Goal: Task Accomplishment & Management: Use online tool/utility

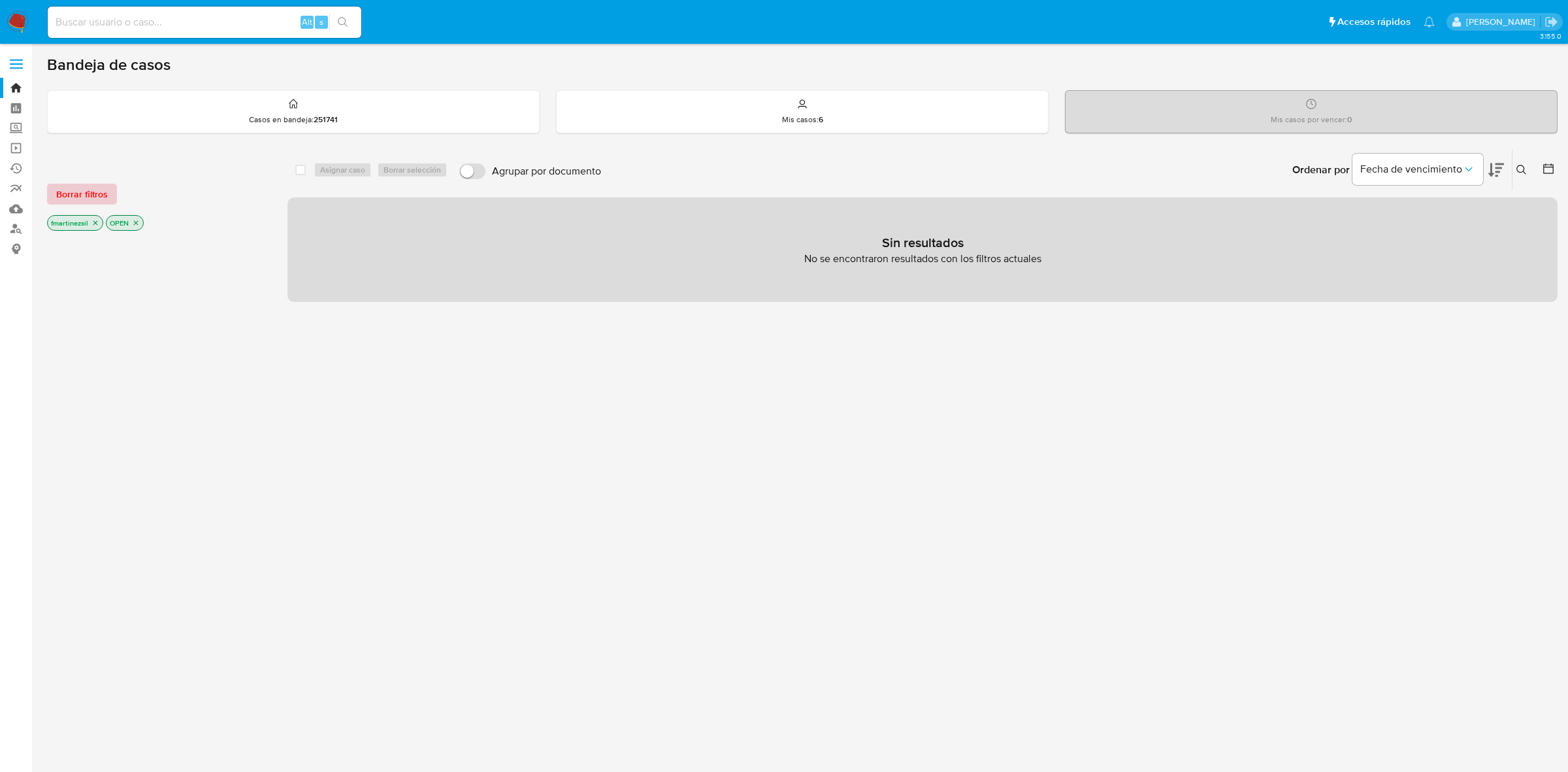
click at [105, 186] on span "Borrar filtros" at bounding box center [82, 194] width 52 height 18
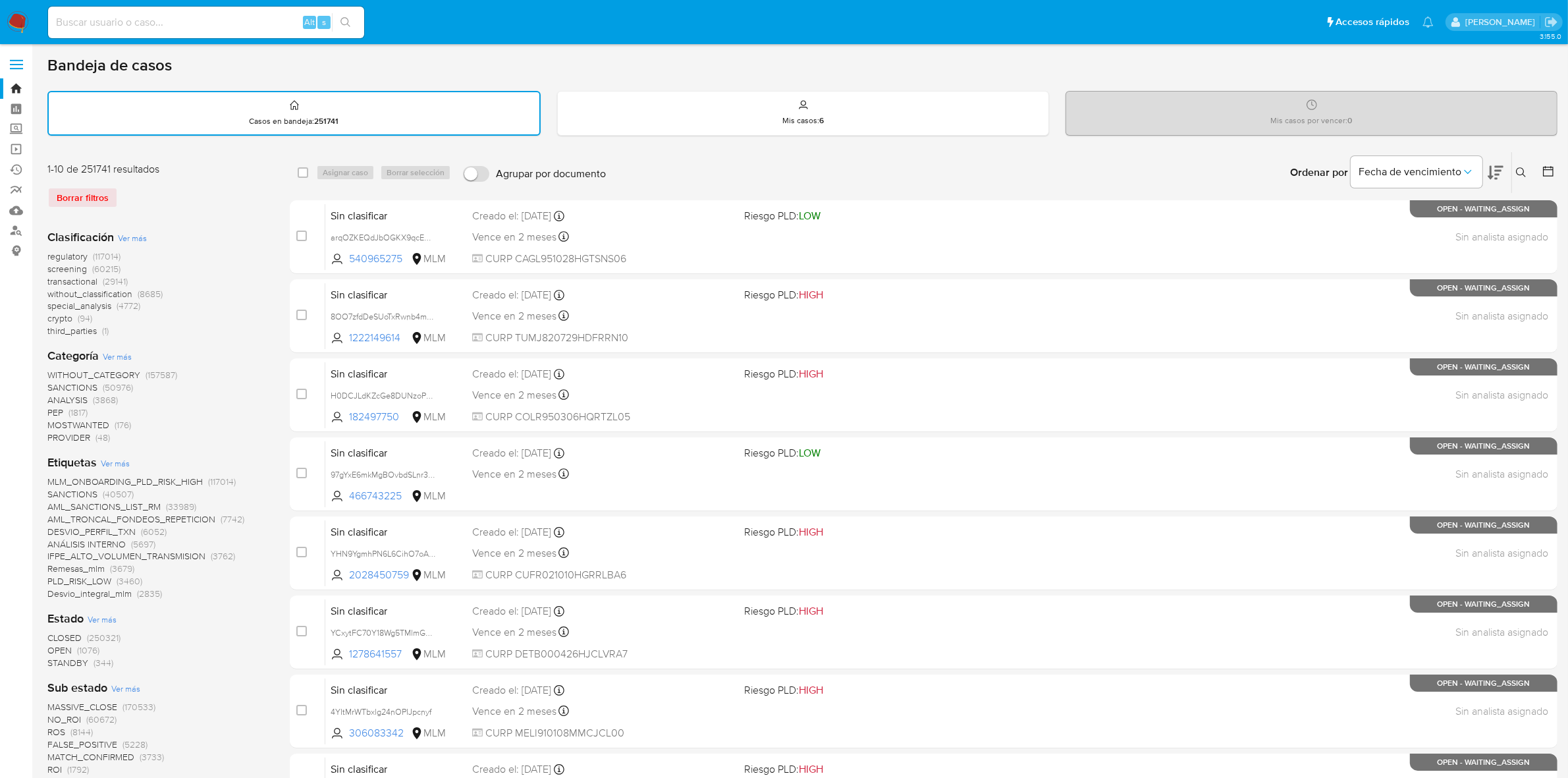
click at [15, 68] on span at bounding box center [16, 69] width 13 height 2
click at [0, 0] on input "checkbox" at bounding box center [0, 0] width 0 height 0
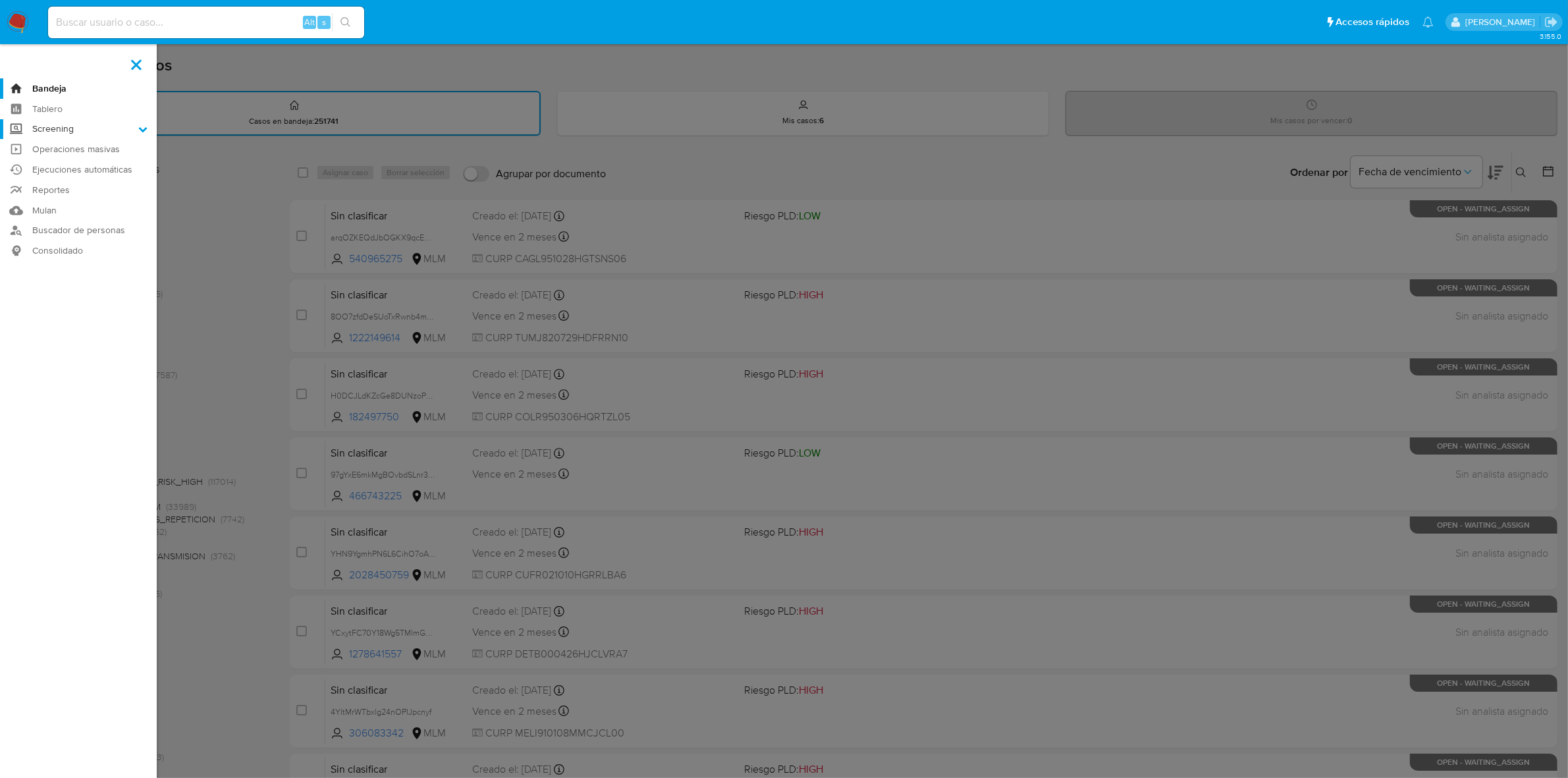
click at [133, 127] on label "Screening" at bounding box center [78, 129] width 157 height 20
click at [0, 0] on input "Screening" at bounding box center [0, 0] width 0 height 0
click at [88, 143] on link "Búsqueda en Listas" at bounding box center [78, 147] width 157 height 16
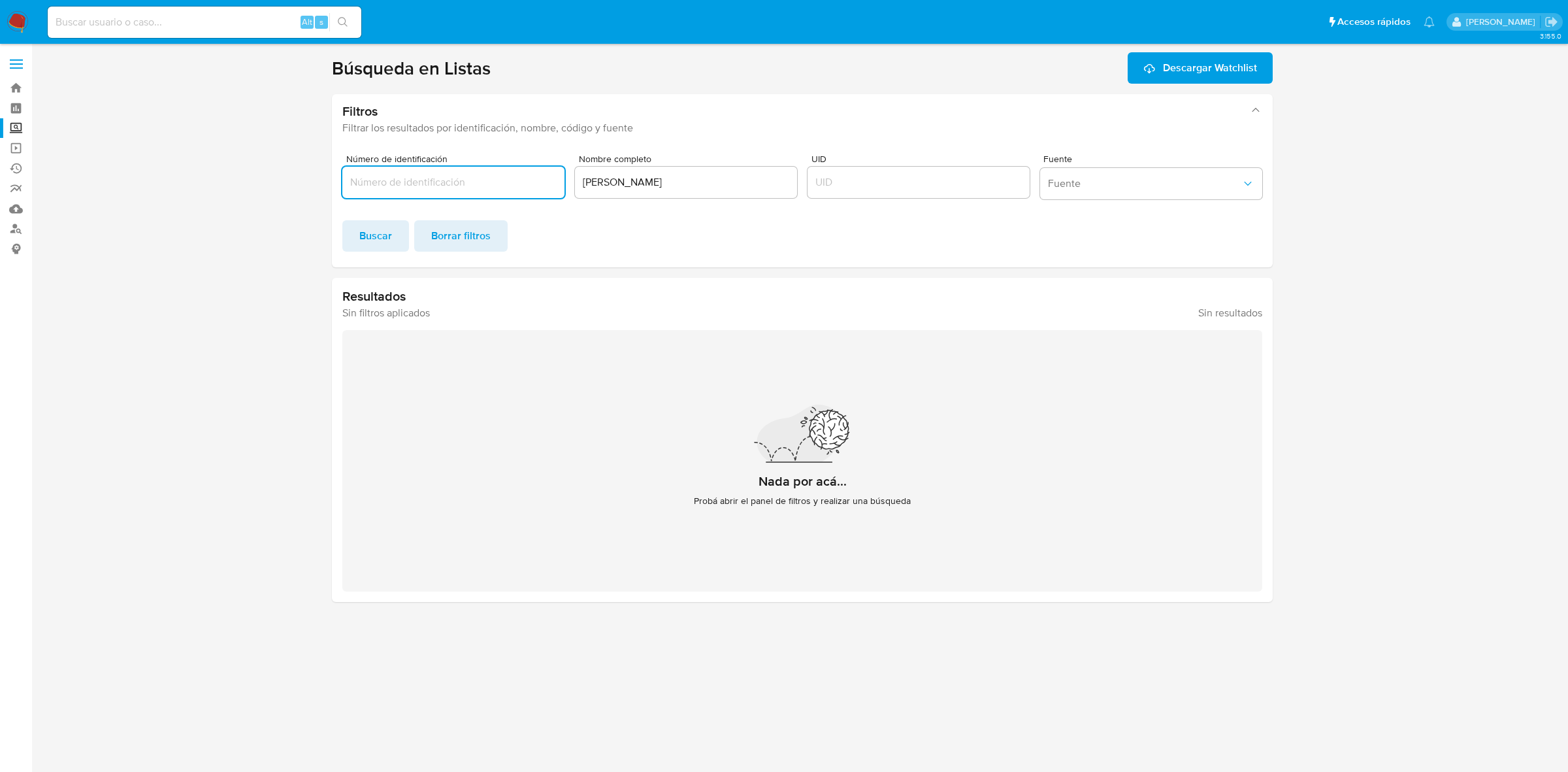
click at [465, 185] on input "Número de identificación" at bounding box center [454, 183] width 222 height 17
click at [611, 180] on input "[PERSON_NAME]" at bounding box center [686, 183] width 222 height 17
click at [611, 180] on input "GUSTAVO GUERRA RODRÍGUEZ" at bounding box center [686, 183] width 222 height 17
type input "GUILLERMO LUIS CANTU SAENZ"
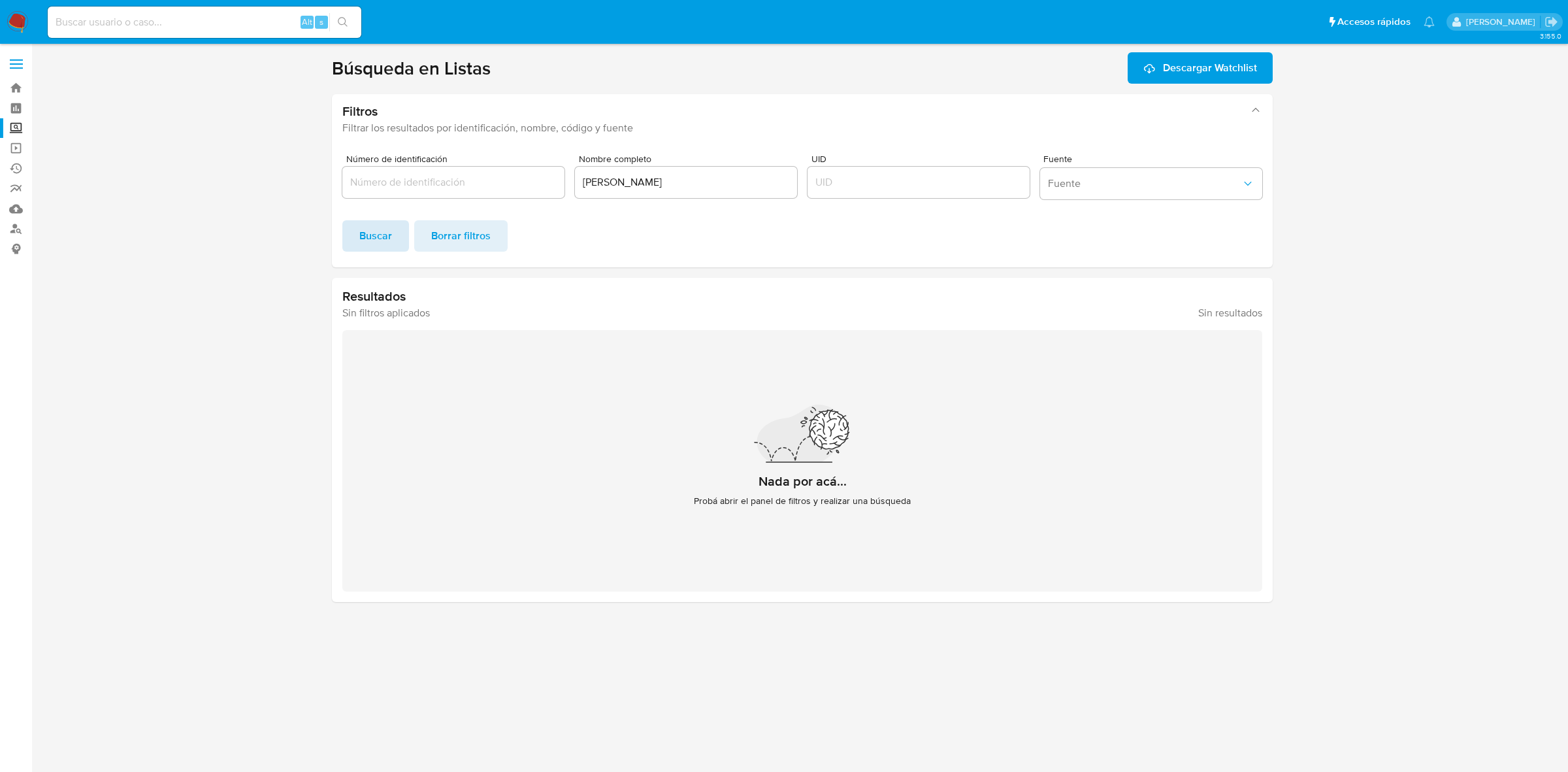
click at [379, 240] on span "Buscar" at bounding box center [376, 236] width 33 height 29
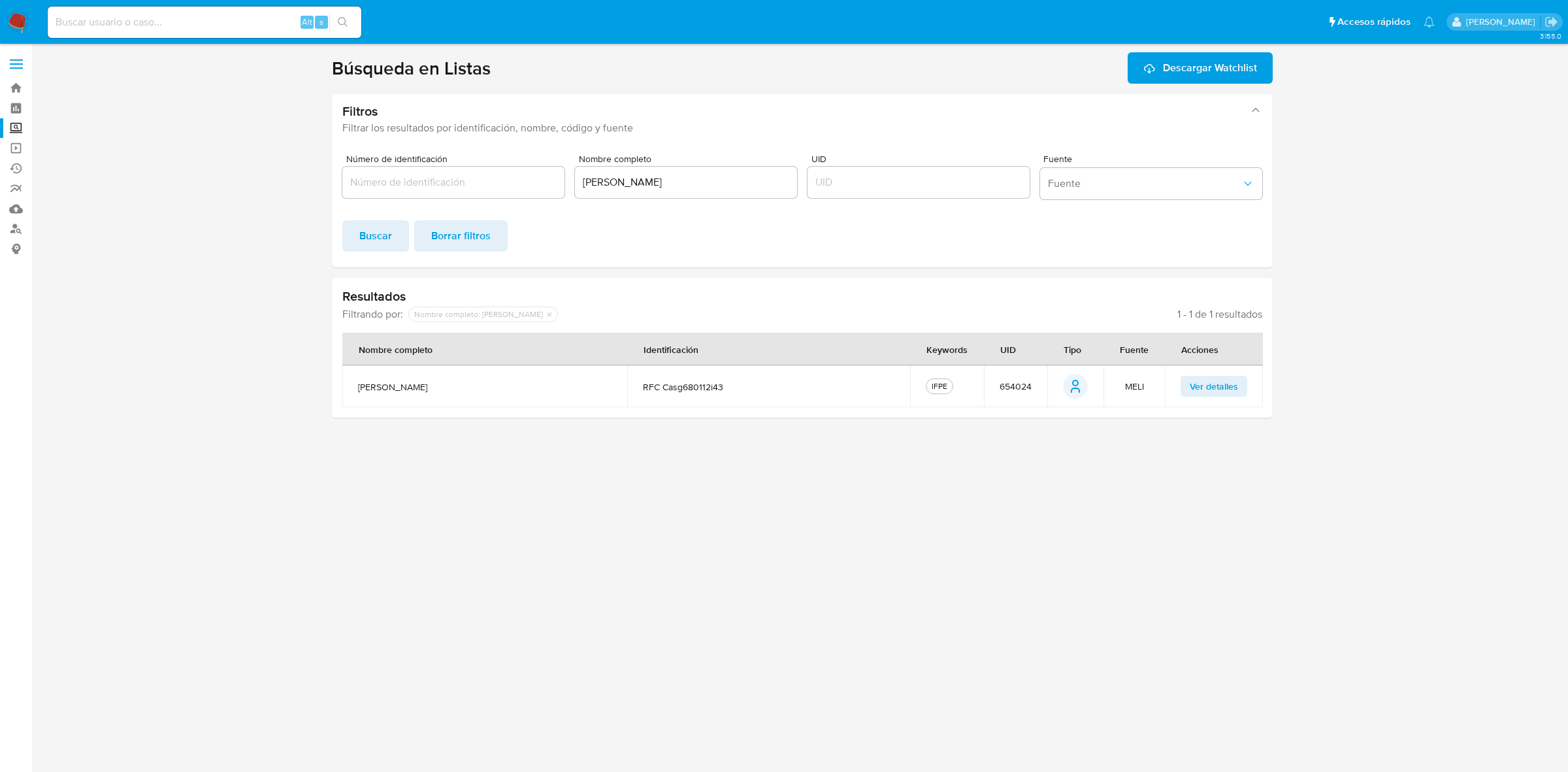
click at [1025, 385] on span "654024" at bounding box center [1015, 386] width 32 height 12
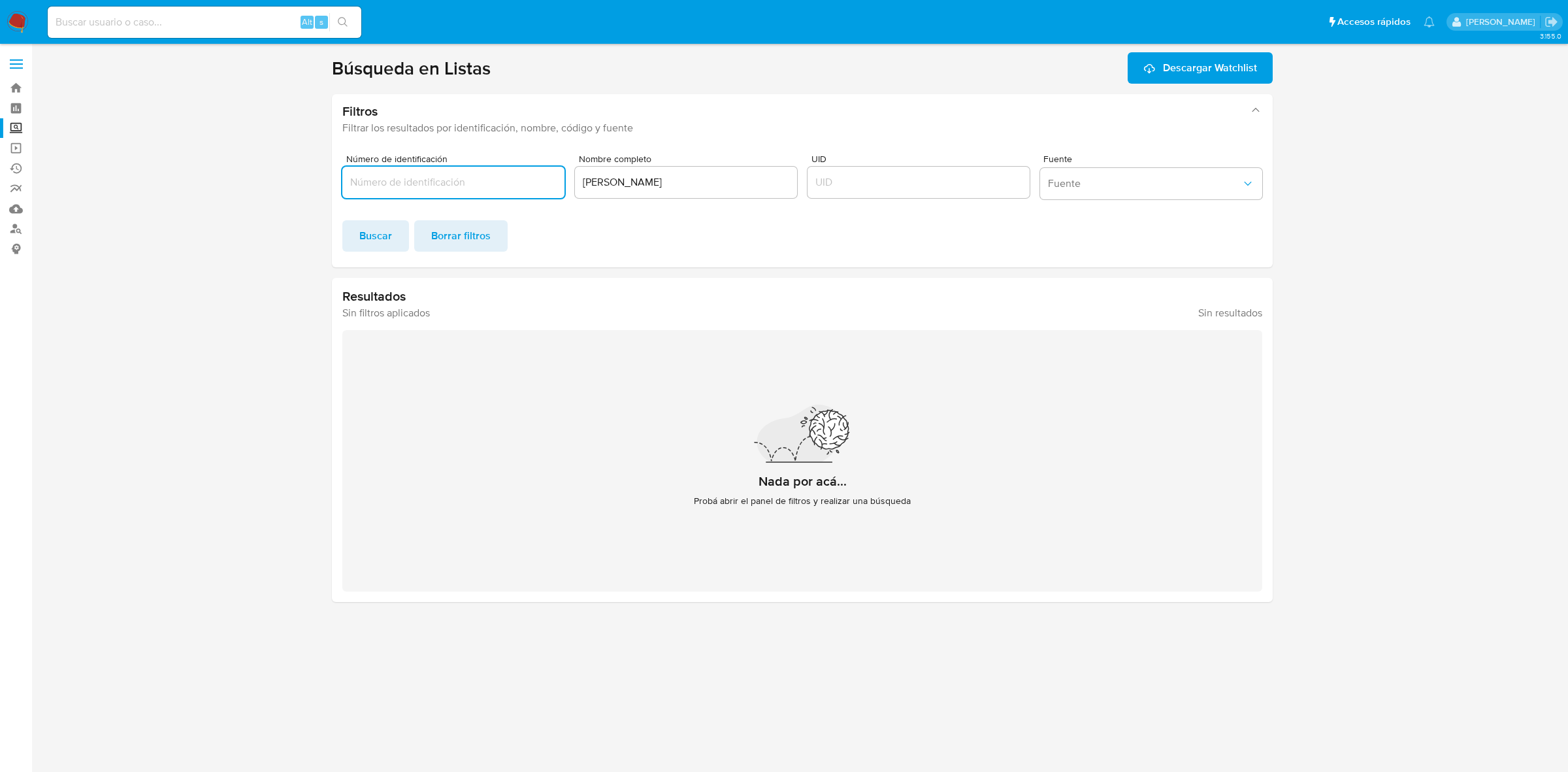
click at [727, 186] on input "[PERSON_NAME]" at bounding box center [686, 183] width 222 height 17
click at [660, 171] on div at bounding box center [686, 183] width 222 height 31
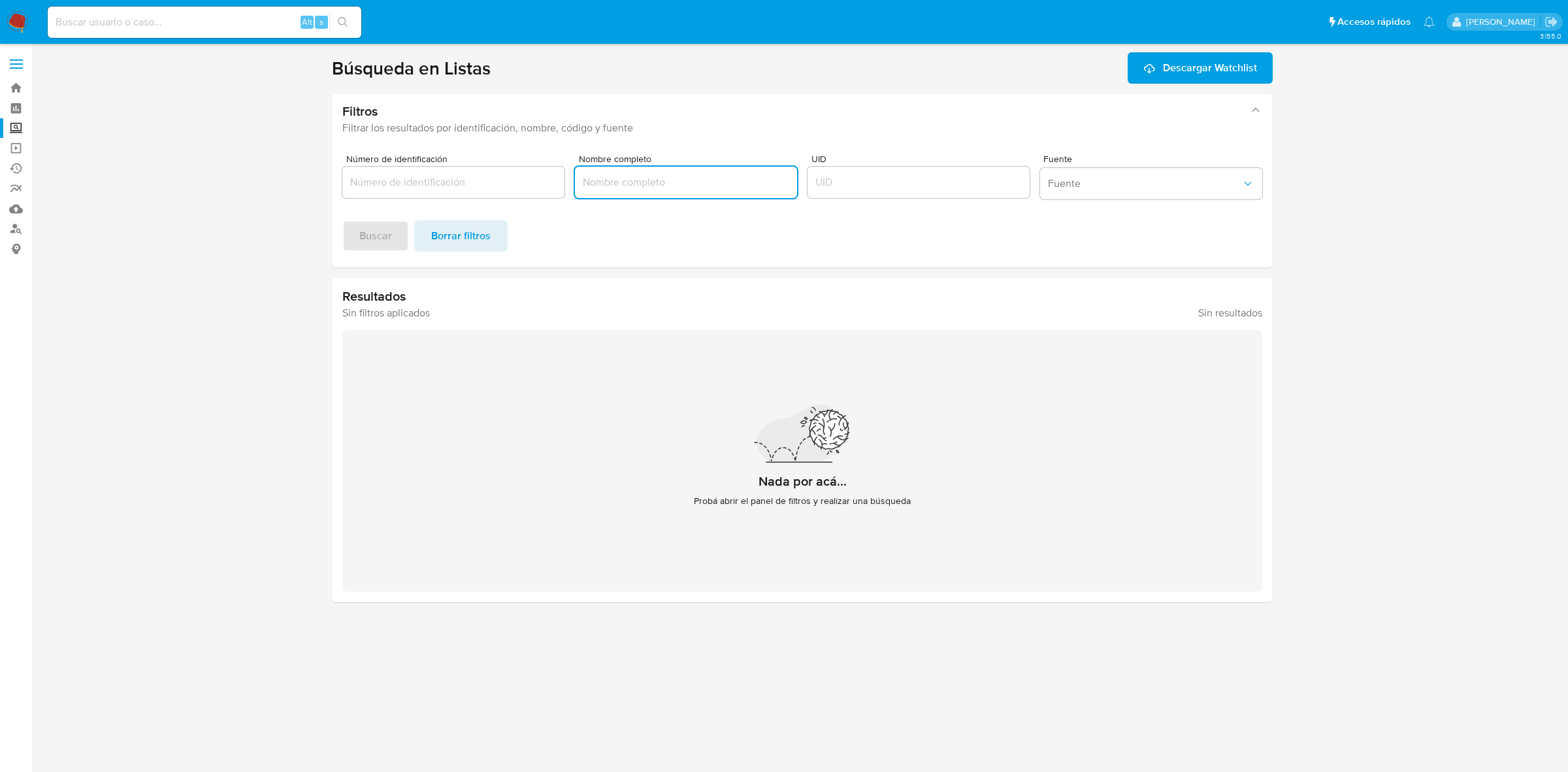
paste input "AKALI REALTORS SA DE CV"
type input "AKALI REALTORS SA DE CV"
click at [374, 232] on span "Buscar" at bounding box center [376, 236] width 33 height 29
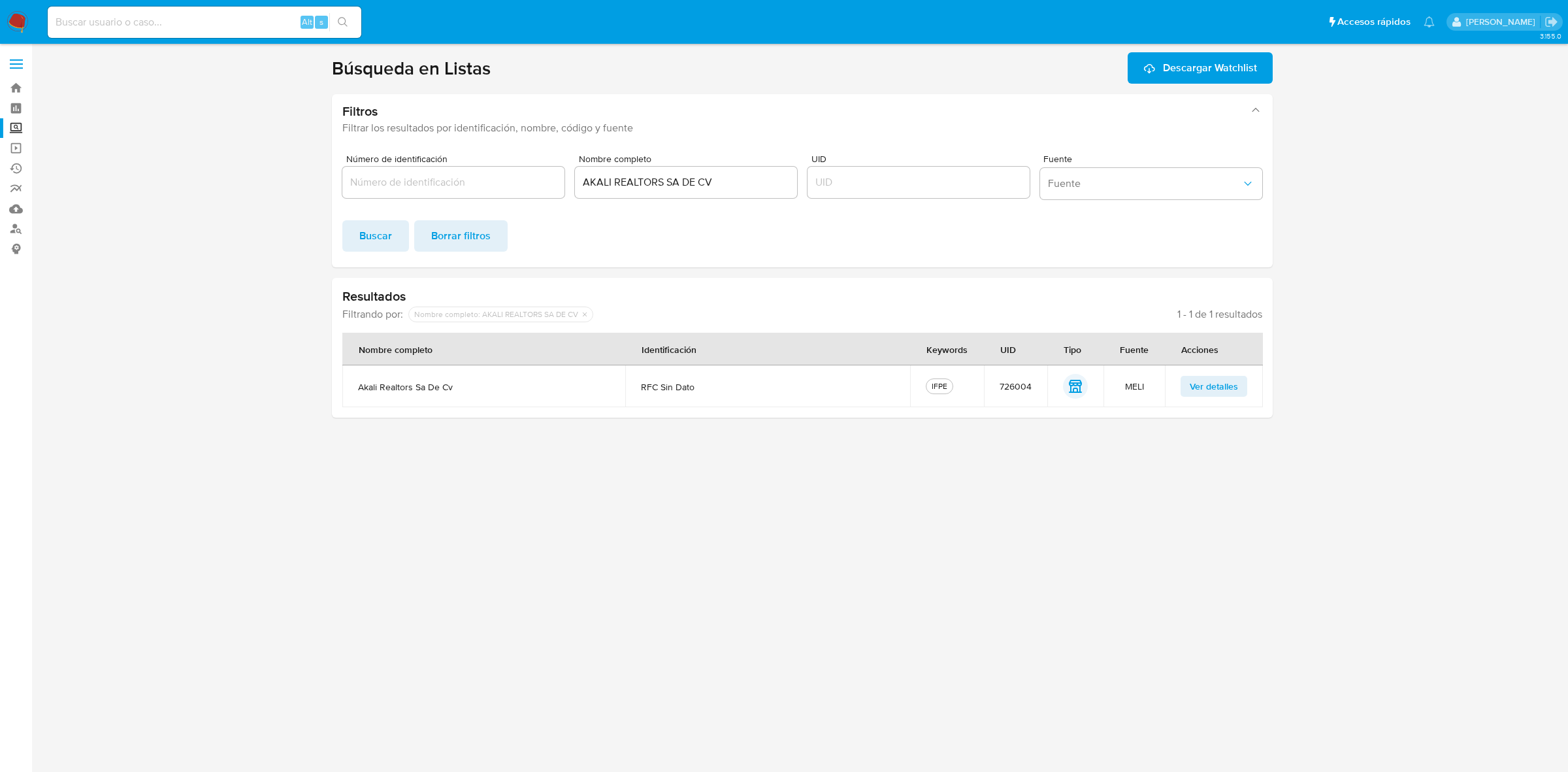
click at [14, 63] on span at bounding box center [16, 64] width 13 height 2
click at [0, 0] on input "checkbox" at bounding box center [0, 0] width 0 height 0
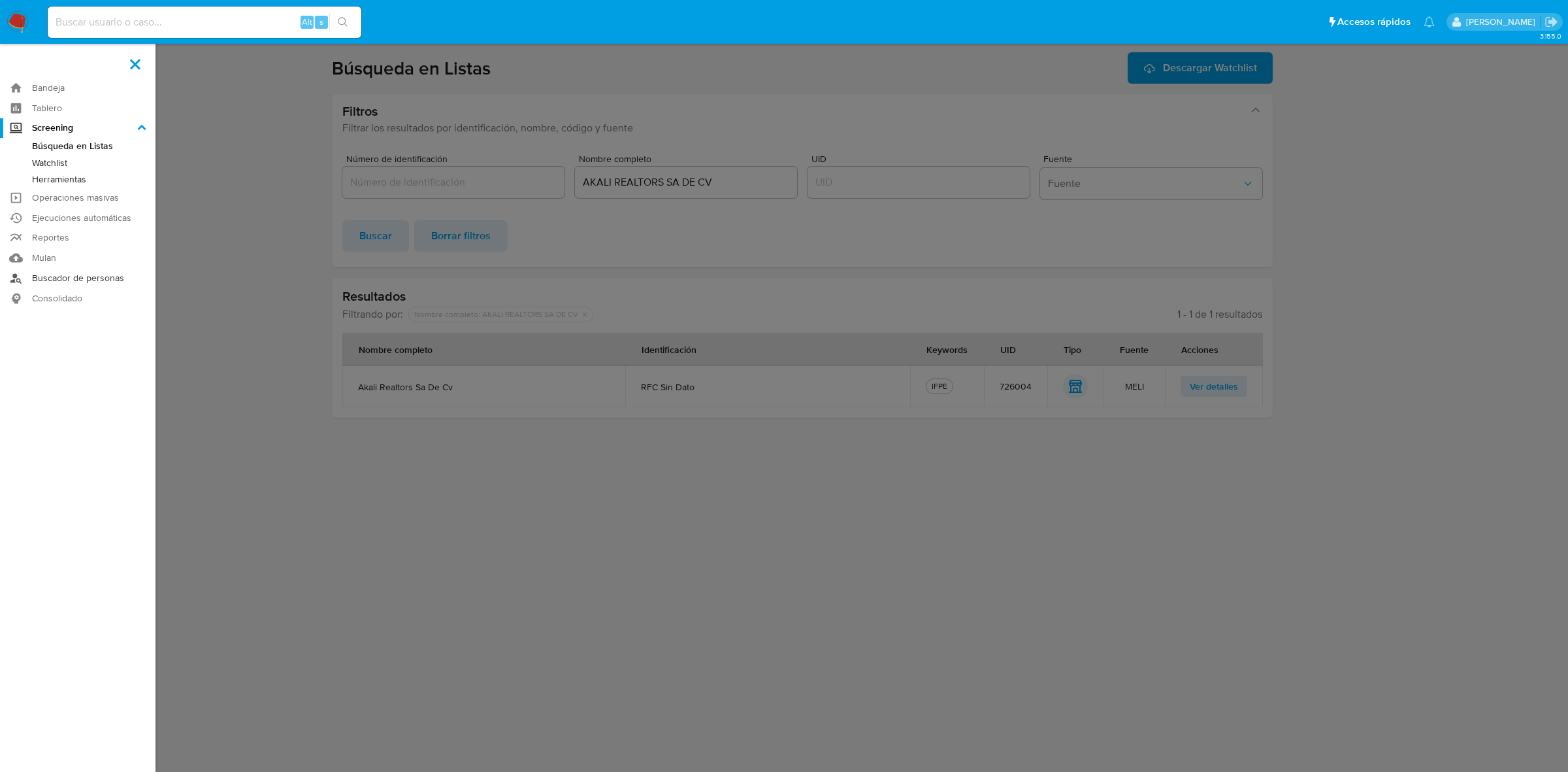
click at [107, 273] on link "Buscador de personas" at bounding box center [78, 278] width 156 height 20
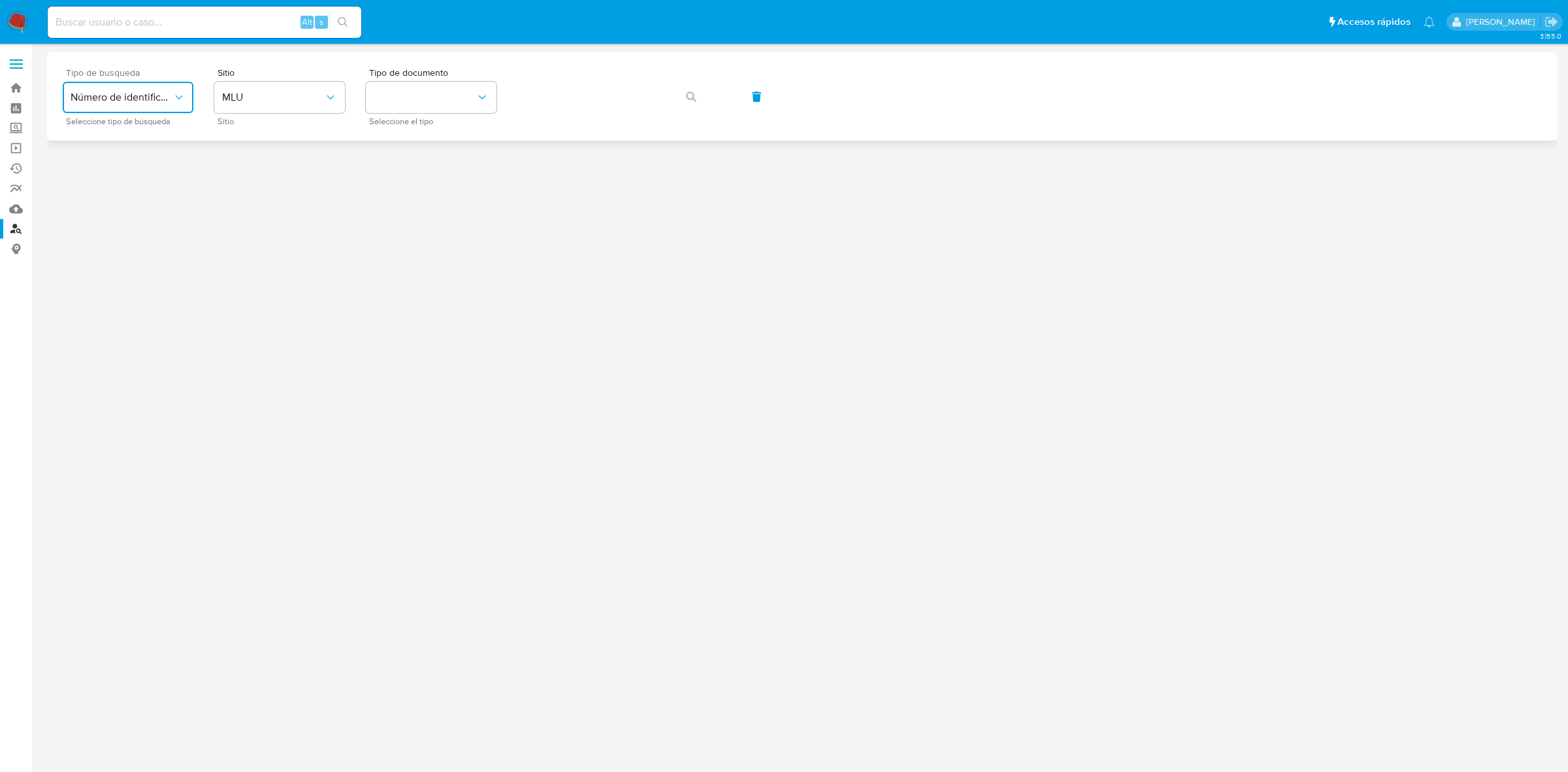
click at [152, 99] on span "Número de identificación" at bounding box center [122, 97] width 102 height 13
click at [139, 149] on span "Número de identificación" at bounding box center [124, 139] width 107 height 26
click at [262, 96] on button "site_id" at bounding box center [280, 97] width 131 height 31
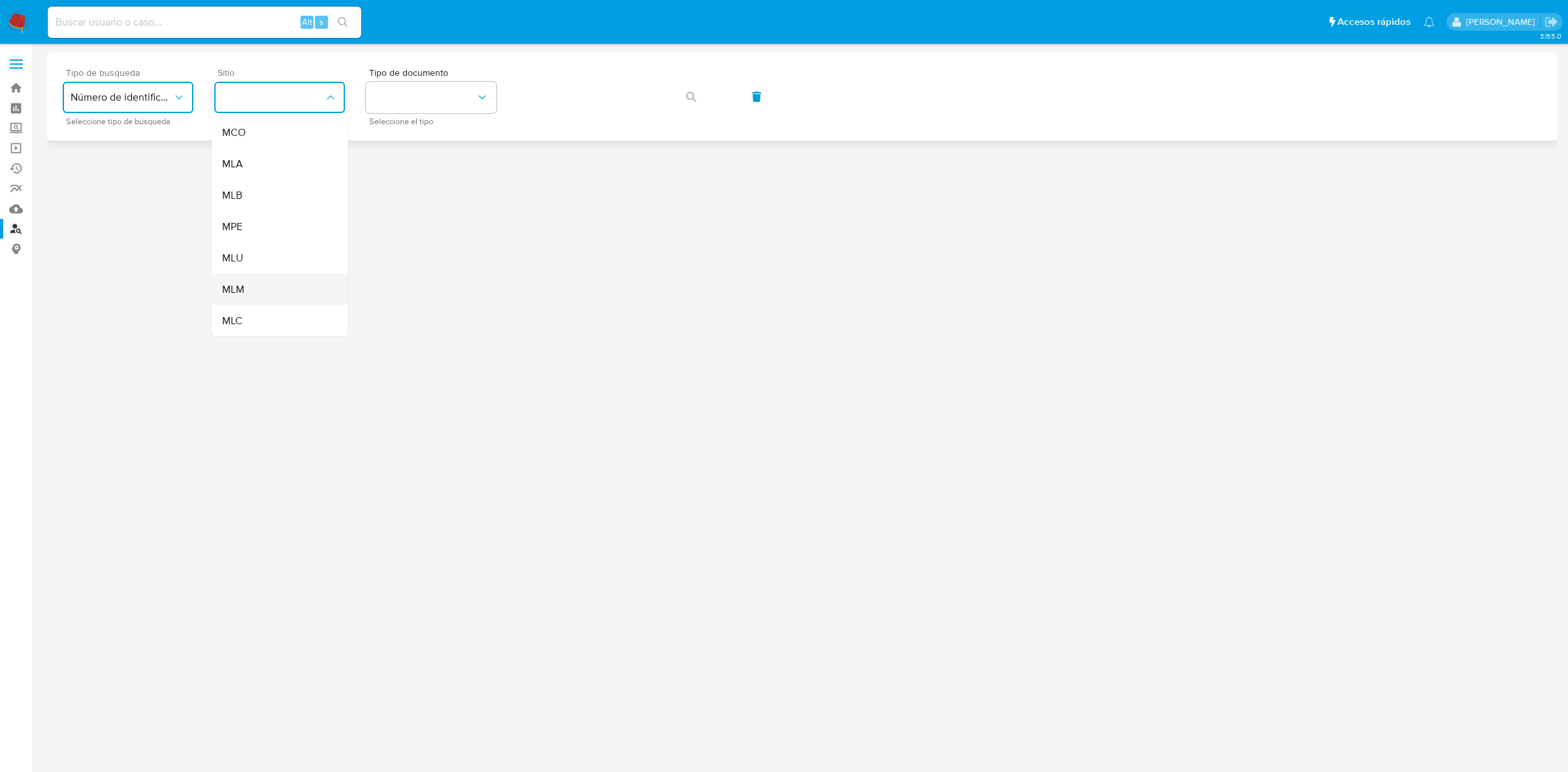
click at [248, 279] on div "MLM" at bounding box center [276, 290] width 107 height 31
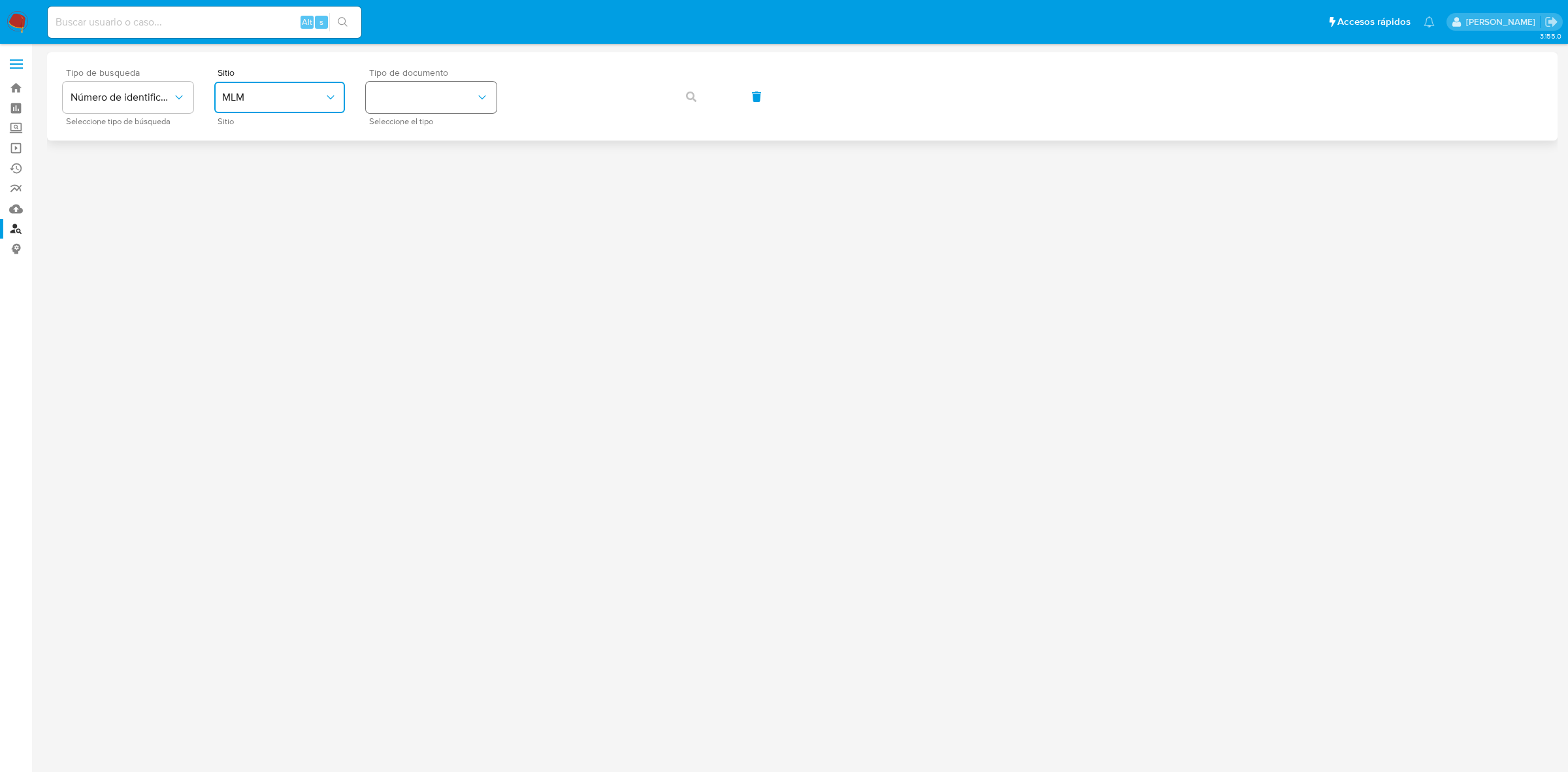
click at [441, 109] on button "identificationType" at bounding box center [431, 97] width 131 height 31
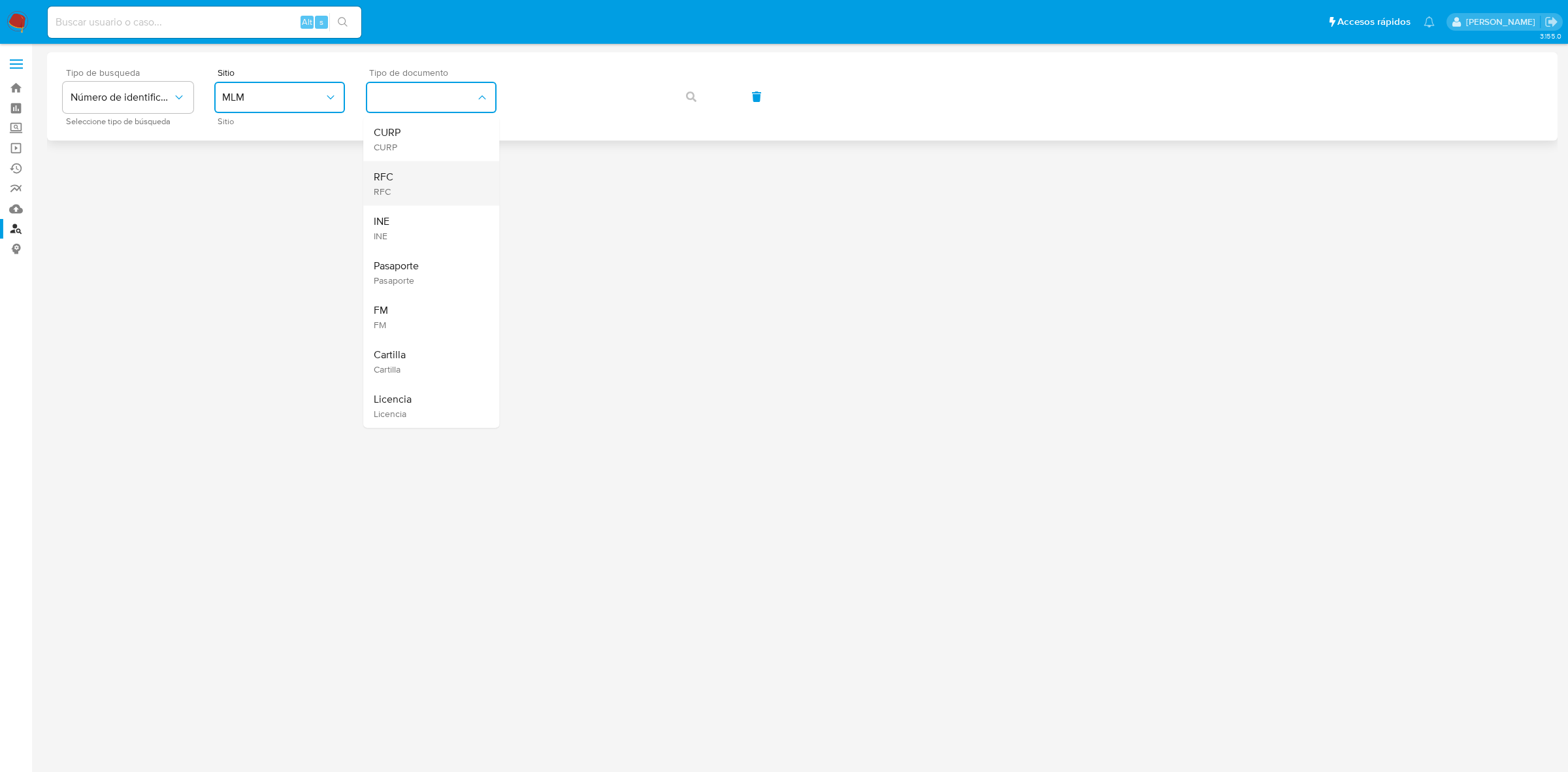
click at [395, 190] on div "RFC RFC" at bounding box center [427, 184] width 107 height 44
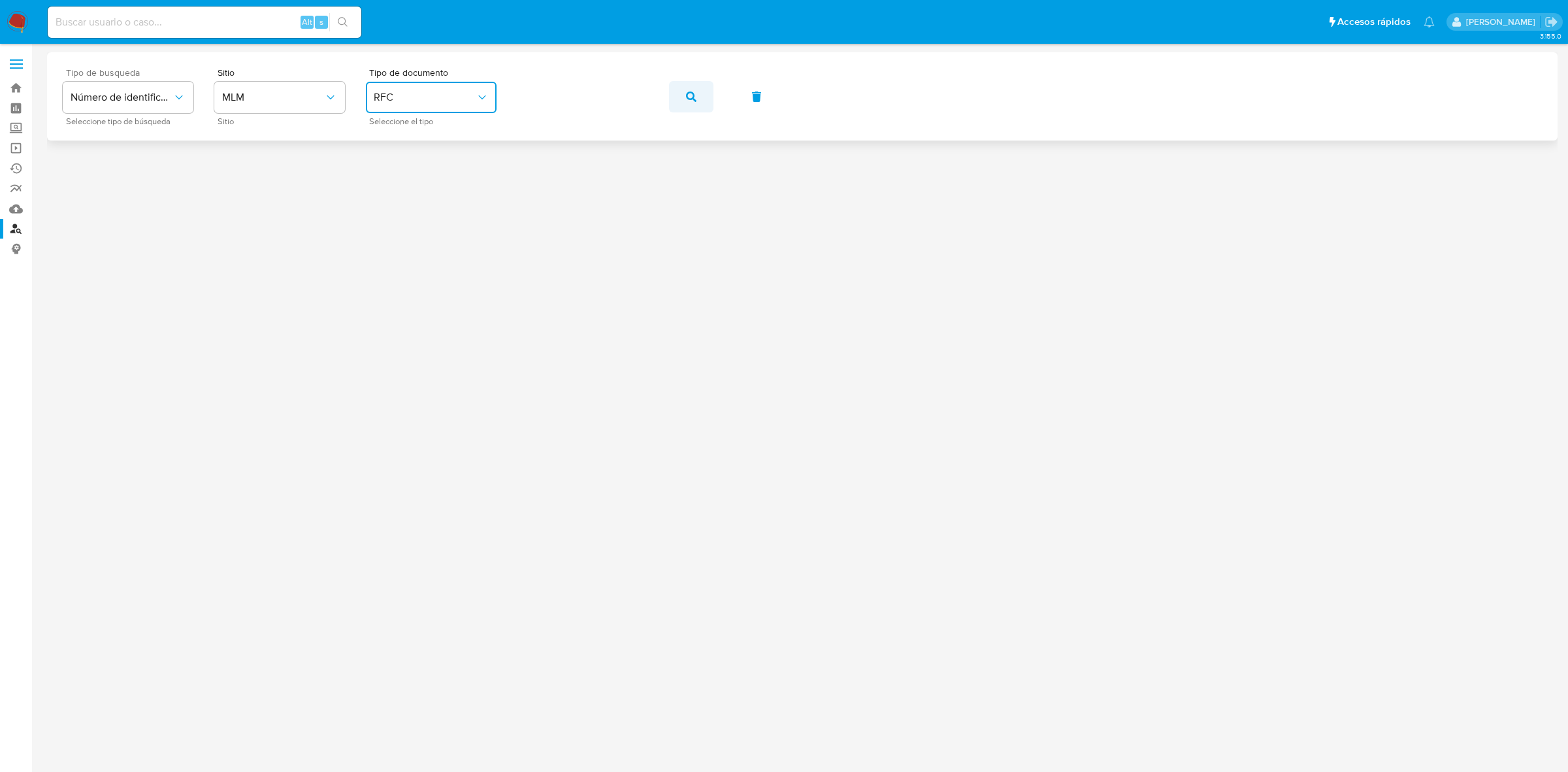
click at [687, 96] on icon "button" at bounding box center [691, 97] width 10 height 10
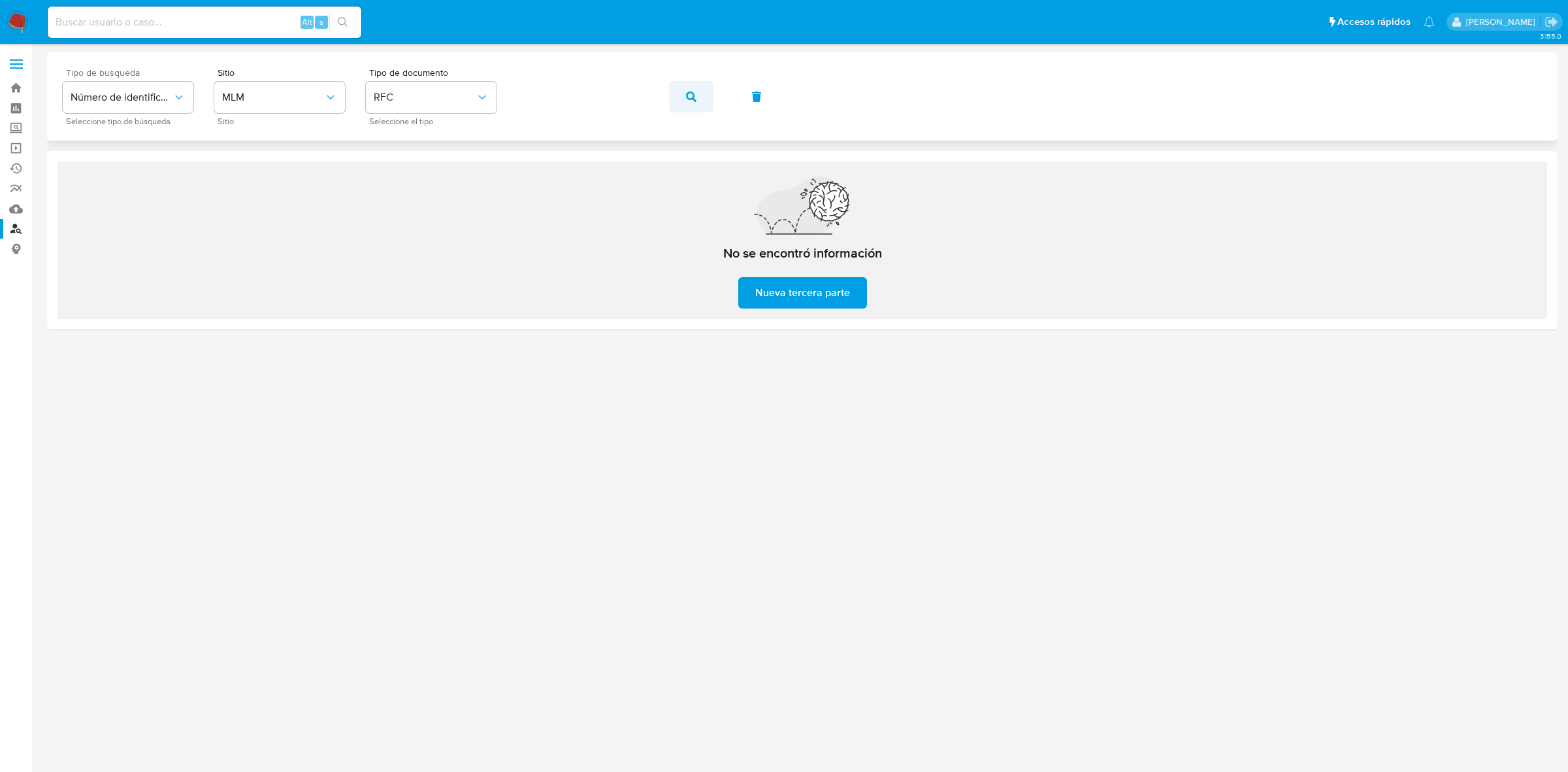
click at [683, 92] on button "button" at bounding box center [691, 97] width 44 height 31
click at [686, 97] on icon "button" at bounding box center [691, 97] width 10 height 10
click at [689, 100] on icon "button" at bounding box center [691, 97] width 10 height 10
click at [681, 103] on button "button" at bounding box center [691, 97] width 44 height 31
click at [687, 98] on icon "button" at bounding box center [691, 97] width 10 height 10
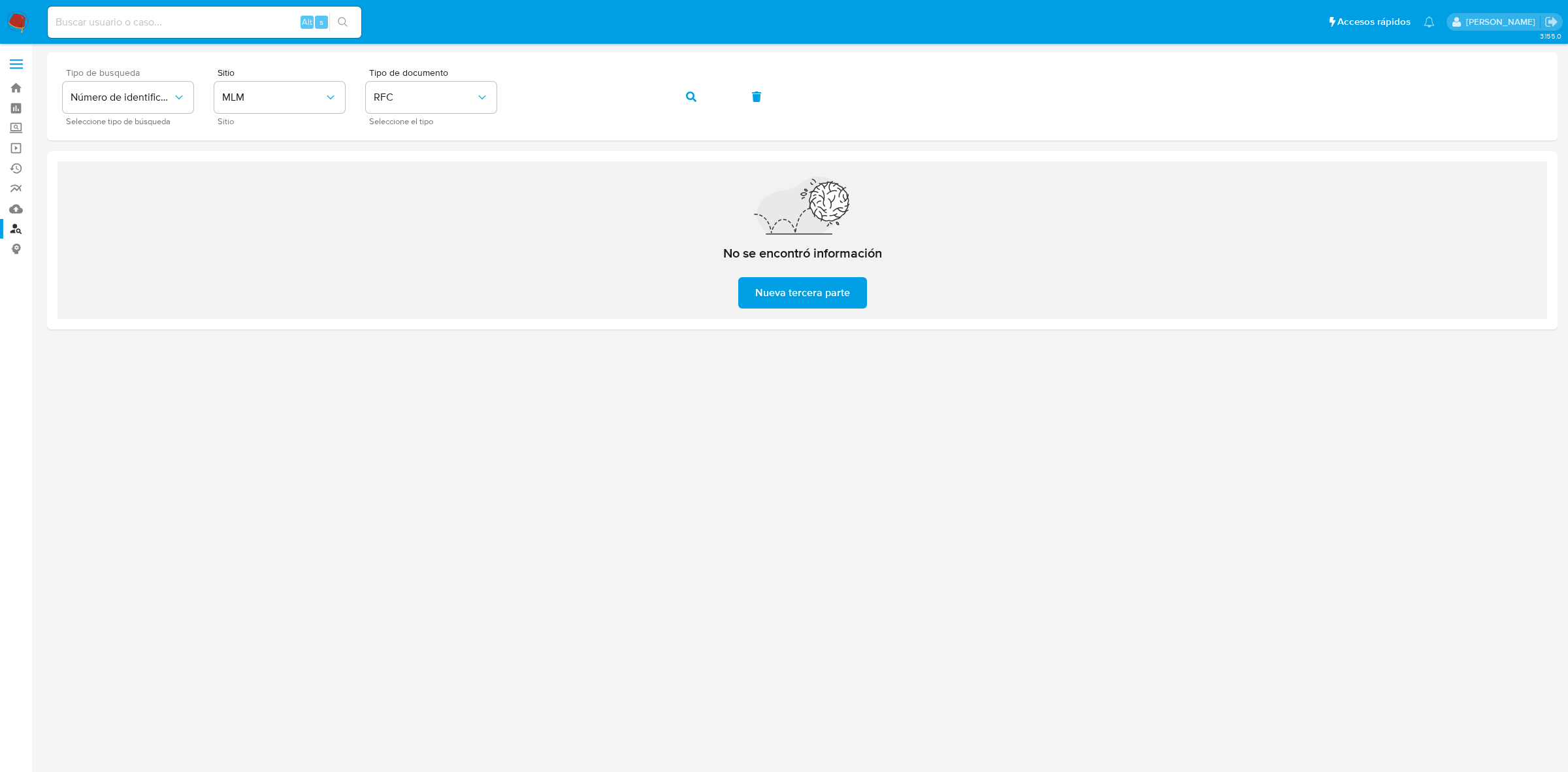
click at [18, 66] on label at bounding box center [16, 64] width 33 height 27
click at [0, 0] on input "checkbox" at bounding box center [0, 0] width 0 height 0
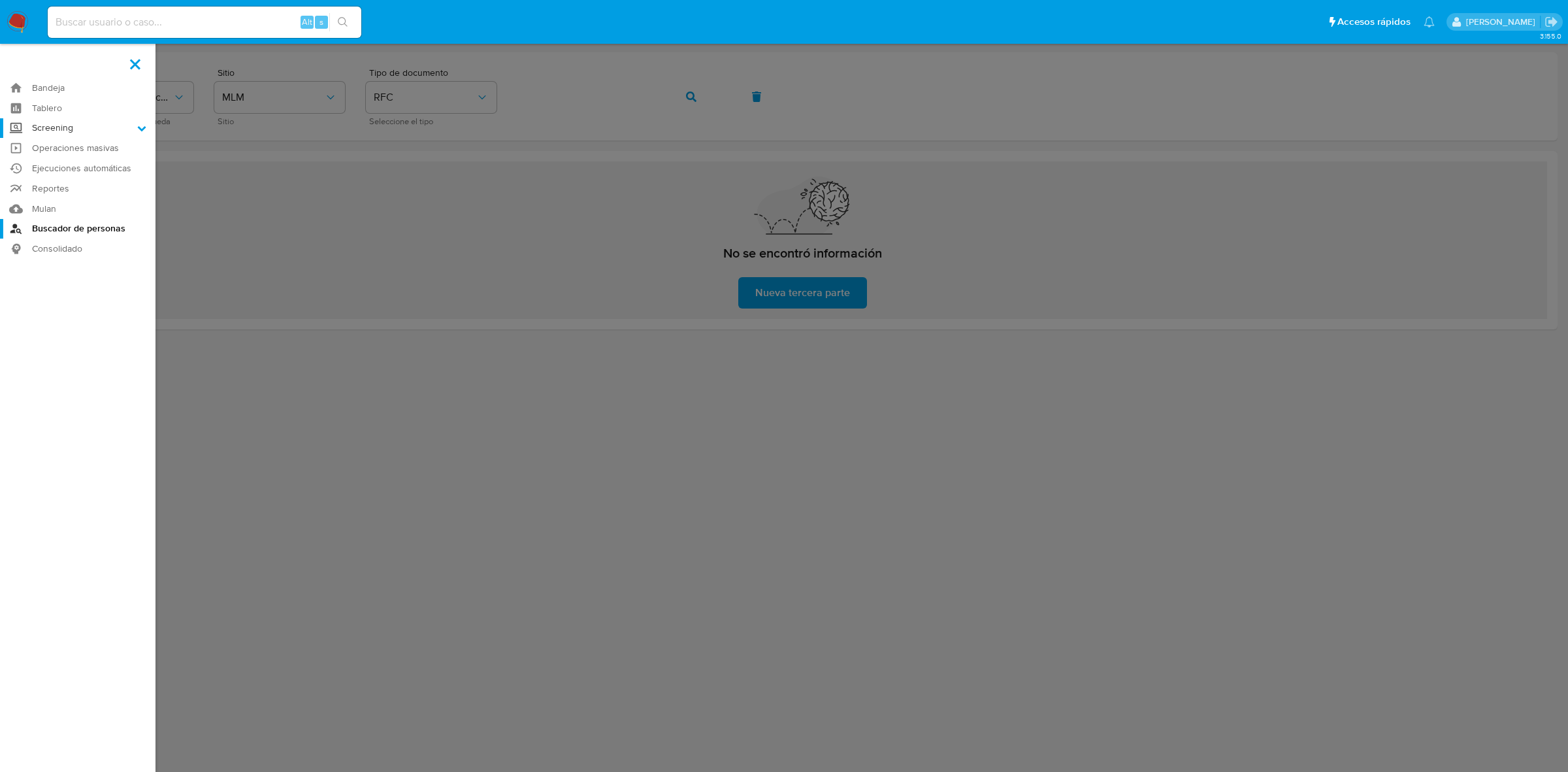
click at [138, 124] on icon at bounding box center [142, 128] width 9 height 9
click at [0, 0] on input "Screening" at bounding box center [0, 0] width 0 height 0
click at [64, 178] on link "Herramientas" at bounding box center [78, 179] width 156 height 16
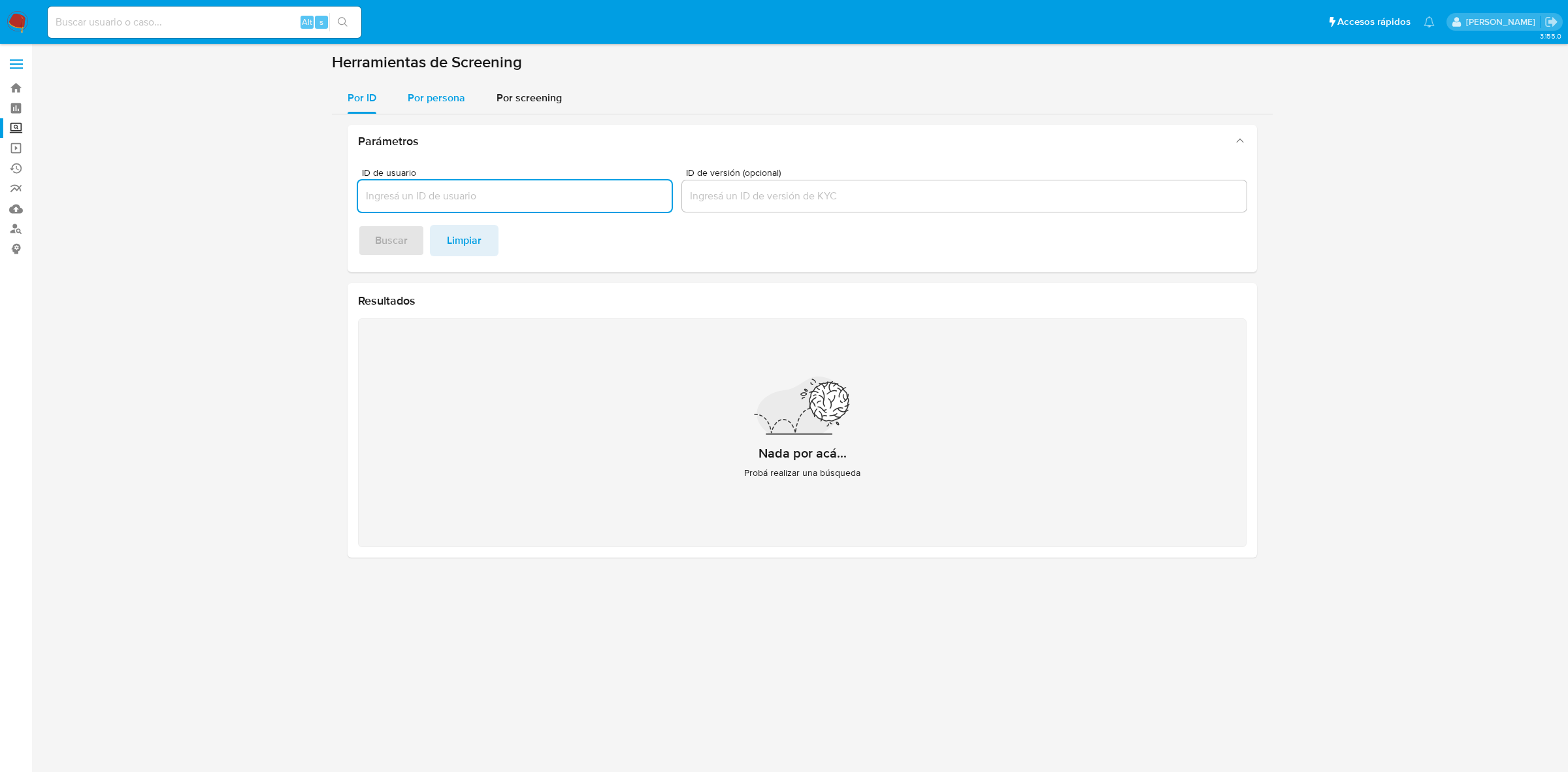
click at [439, 99] on span "Por persona" at bounding box center [436, 97] width 58 height 15
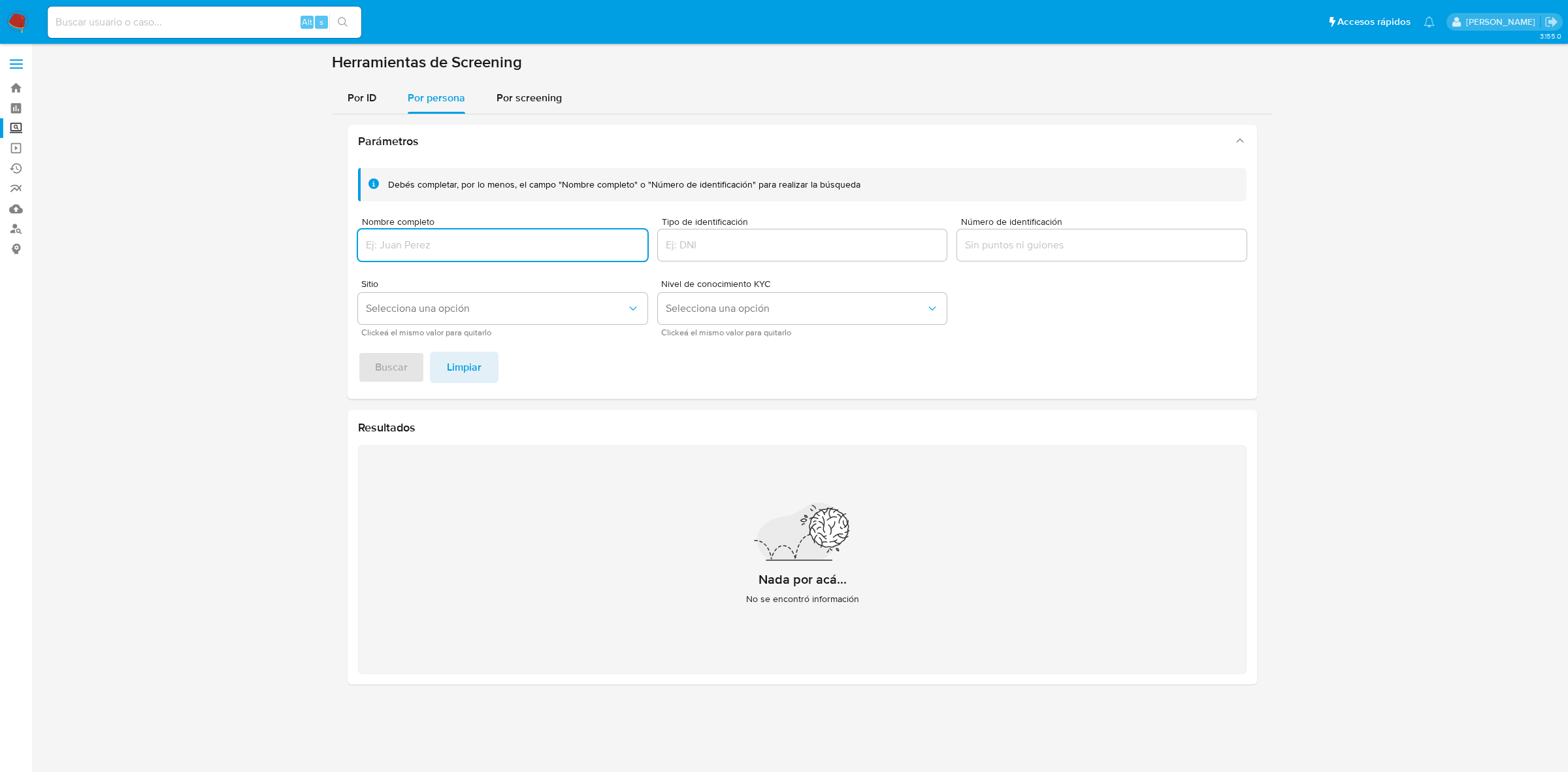
paste input "AKALI REALTORS SA DE CV"
type input "AKALI REALTORS SA DE CV"
click at [386, 369] on span "Buscar" at bounding box center [391, 368] width 33 height 29
click at [528, 239] on input "AKALI REALTORS SA DE CV" at bounding box center [503, 245] width 290 height 17
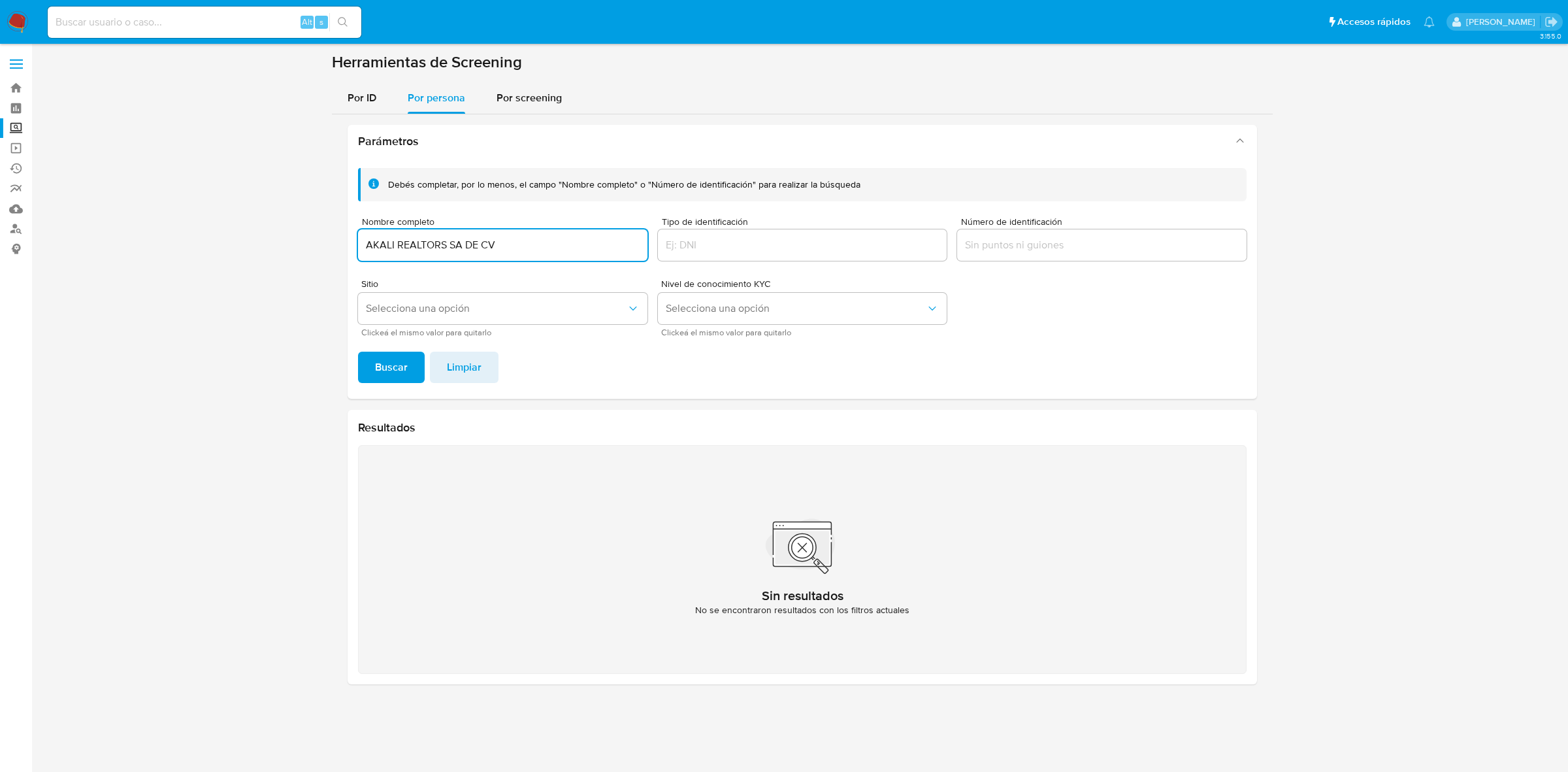
click at [528, 239] on input "AKALI REALTORS SA DE CV" at bounding box center [503, 245] width 290 height 17
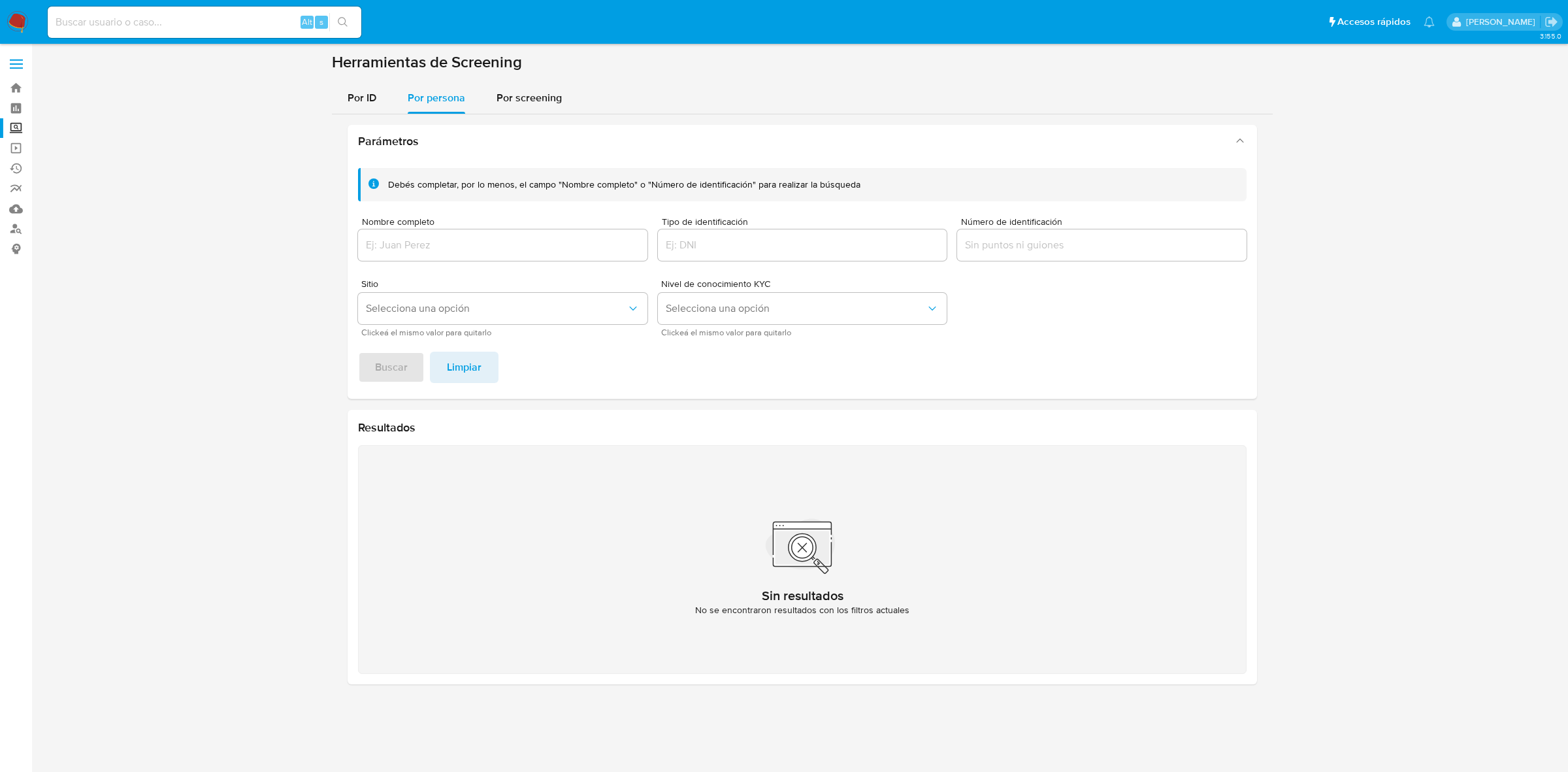
click at [481, 253] on input "Nombre completo" at bounding box center [503, 245] width 290 height 17
paste input "ALEJANDRO"
click at [471, 243] on input "ALEJANDRO" at bounding box center [503, 245] width 290 height 17
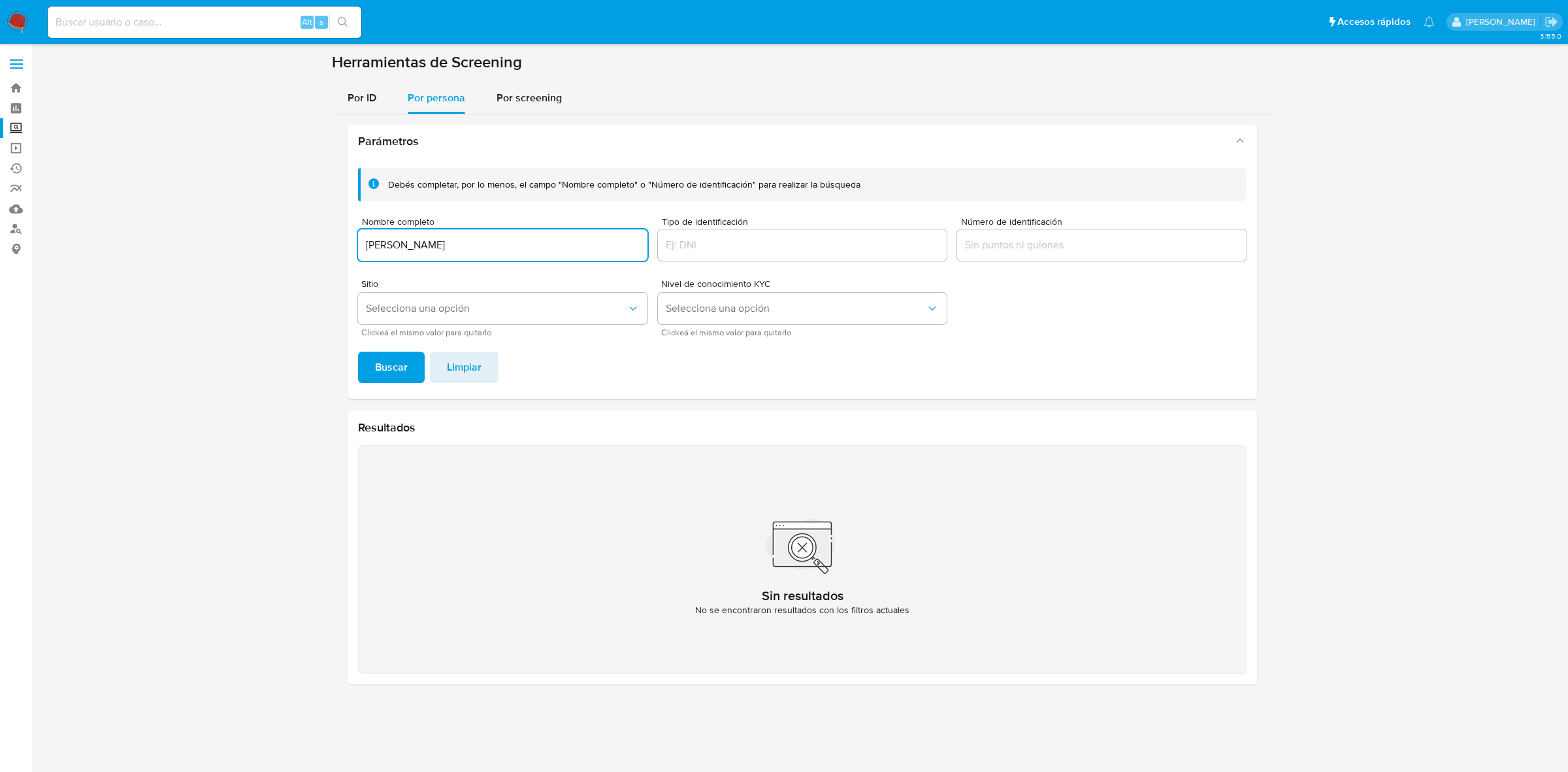
paste input "REYNOSO JIMENEZ"
click at [392, 363] on span "Buscar" at bounding box center [391, 368] width 33 height 29
click at [586, 315] on button "Selecciona una opción" at bounding box center [503, 309] width 290 height 31
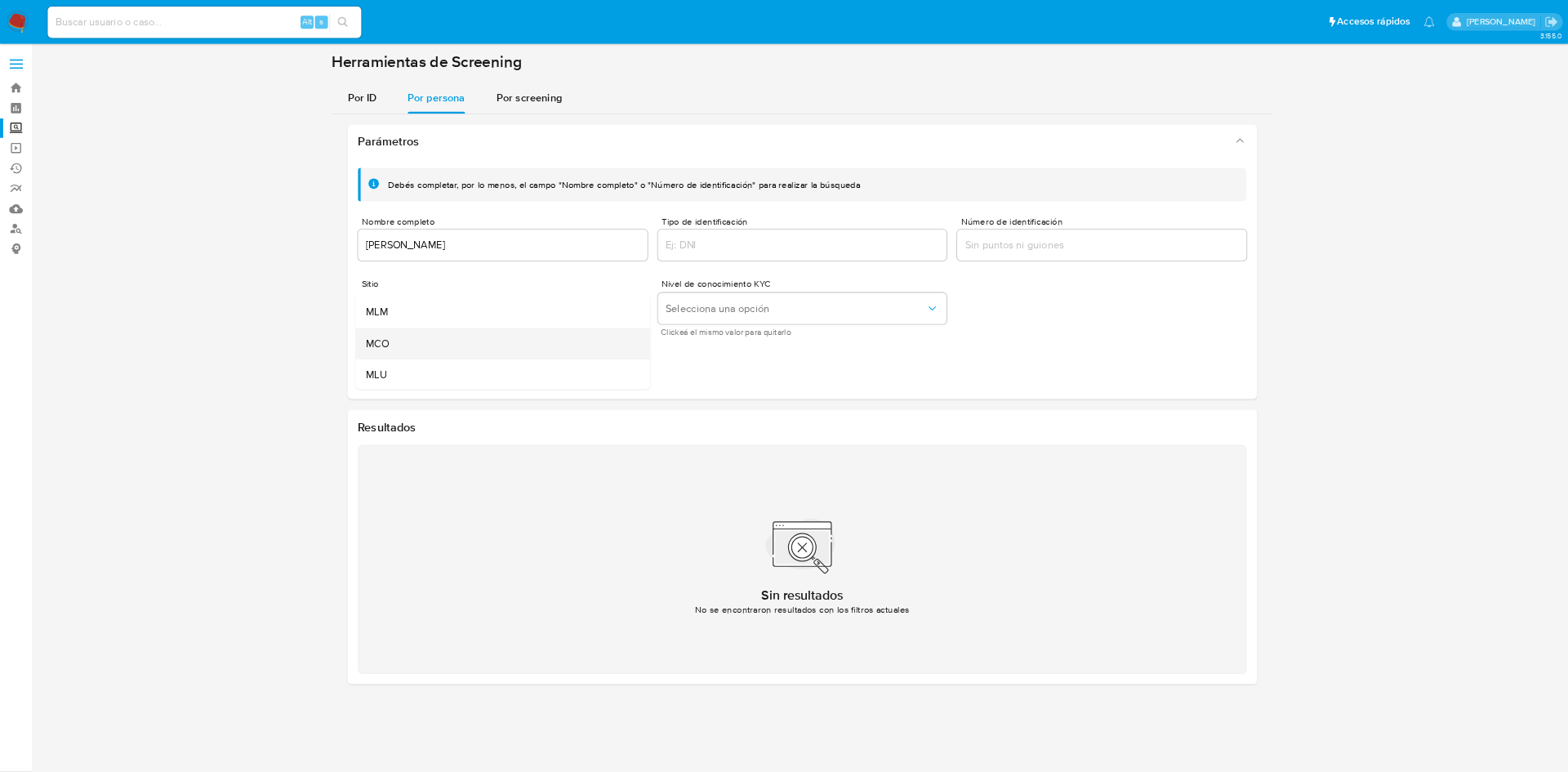
scroll to position [112, 0]
click at [520, 397] on div "MLM" at bounding box center [623, 389] width 333 height 39
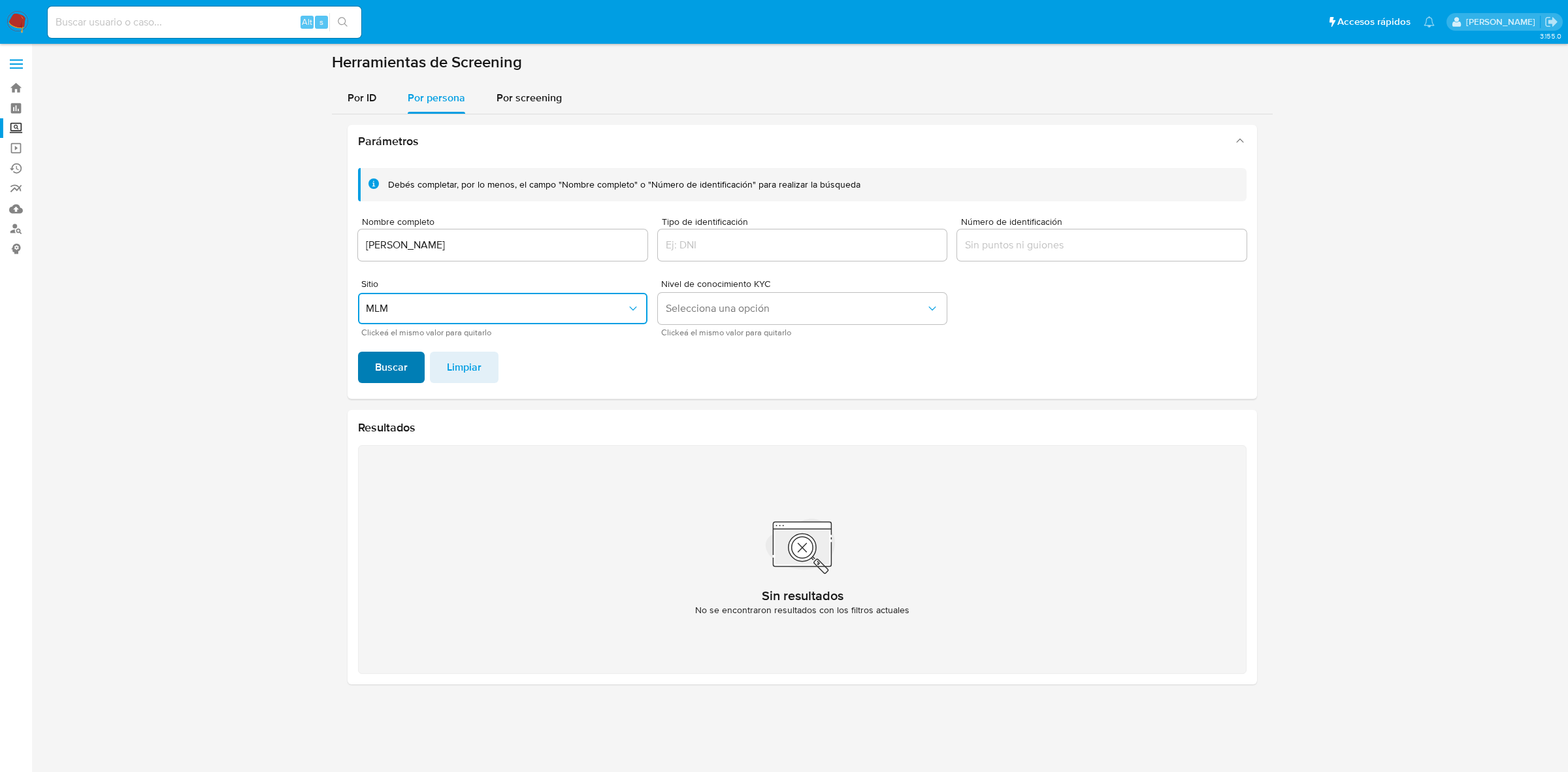
click at [388, 366] on span "Buscar" at bounding box center [391, 368] width 33 height 29
click at [471, 253] on input "ALEJANDRO REYNOSO JIMENEZ" at bounding box center [503, 245] width 290 height 17
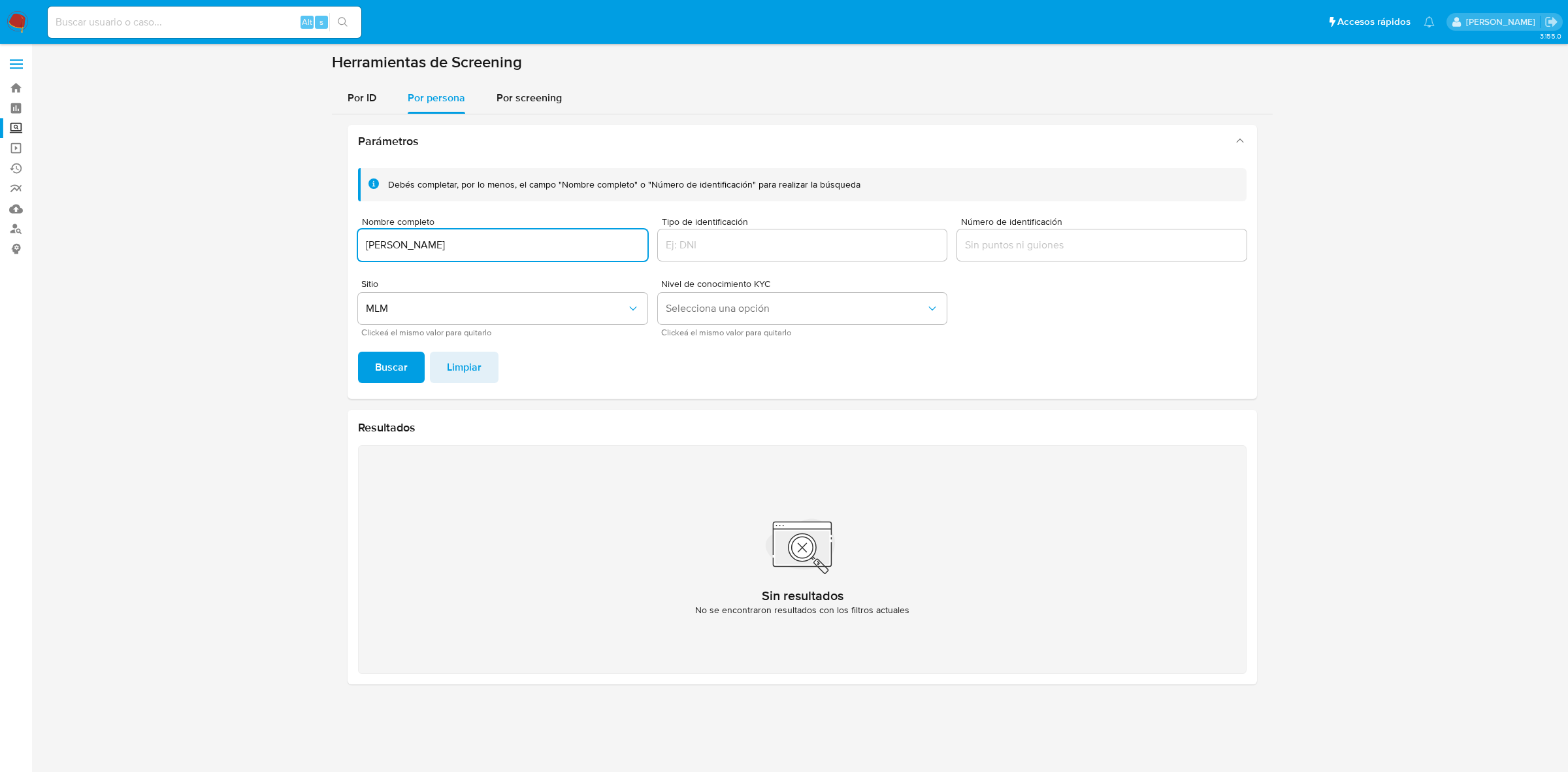
click at [471, 253] on input "ALEJANDRO REYNOSO JIMENEZ" at bounding box center [503, 245] width 290 height 17
click at [444, 241] on input "DANIELA" at bounding box center [503, 245] width 290 height 17
paste input "MARTINEZ ZUÑIGA"
click at [371, 369] on button "Buscar" at bounding box center [392, 368] width 67 height 31
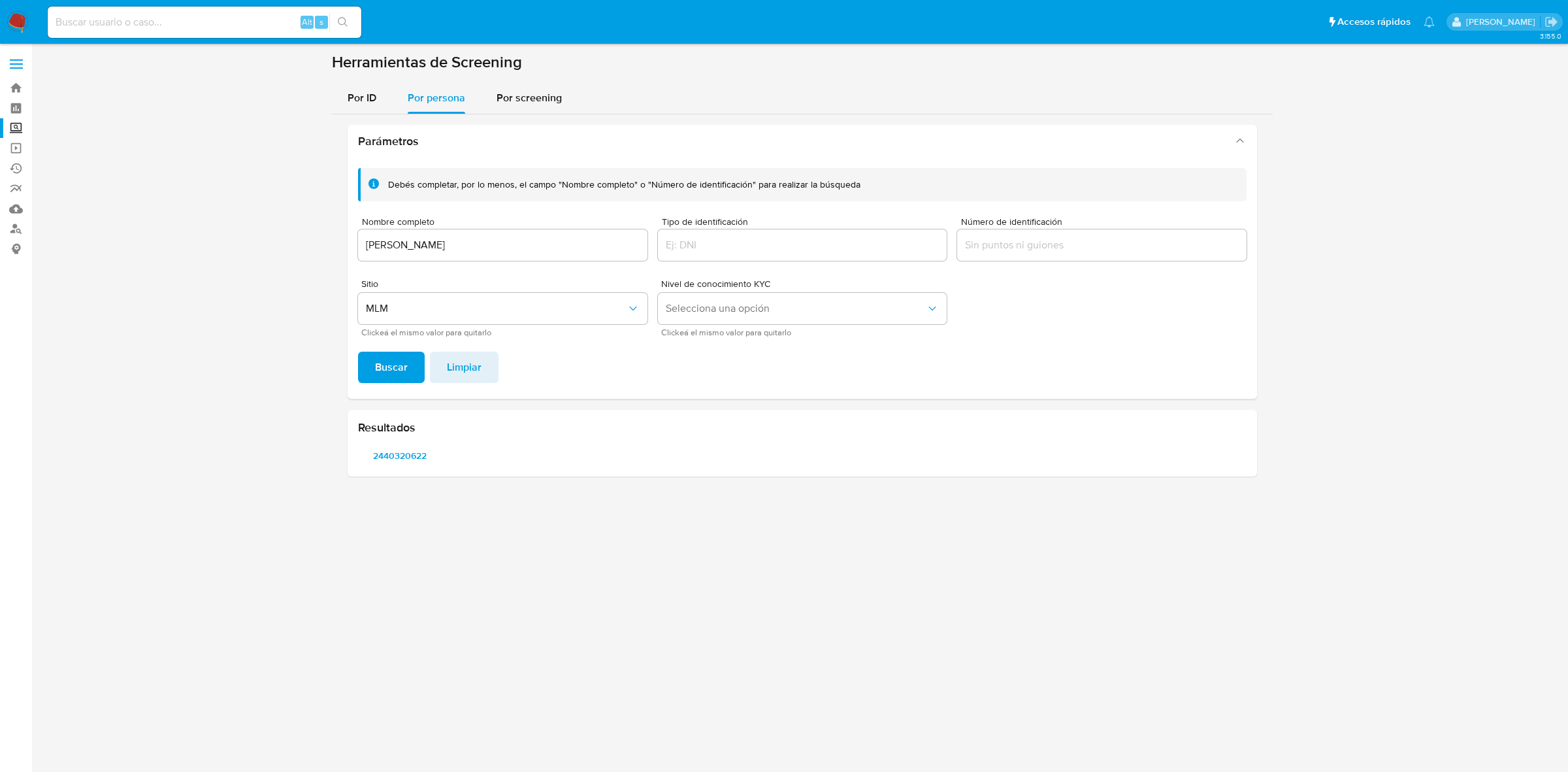
drag, startPoint x: 397, startPoint y: 451, endPoint x: 393, endPoint y: 481, distance: 30.3
click at [386, 501] on div "3.155.0" at bounding box center [802, 408] width 1510 height 711
click at [400, 456] on span "2440320622" at bounding box center [400, 455] width 66 height 18
click at [462, 243] on input "DANIELA MARTINEZ ZUÑIGA" at bounding box center [503, 245] width 290 height 17
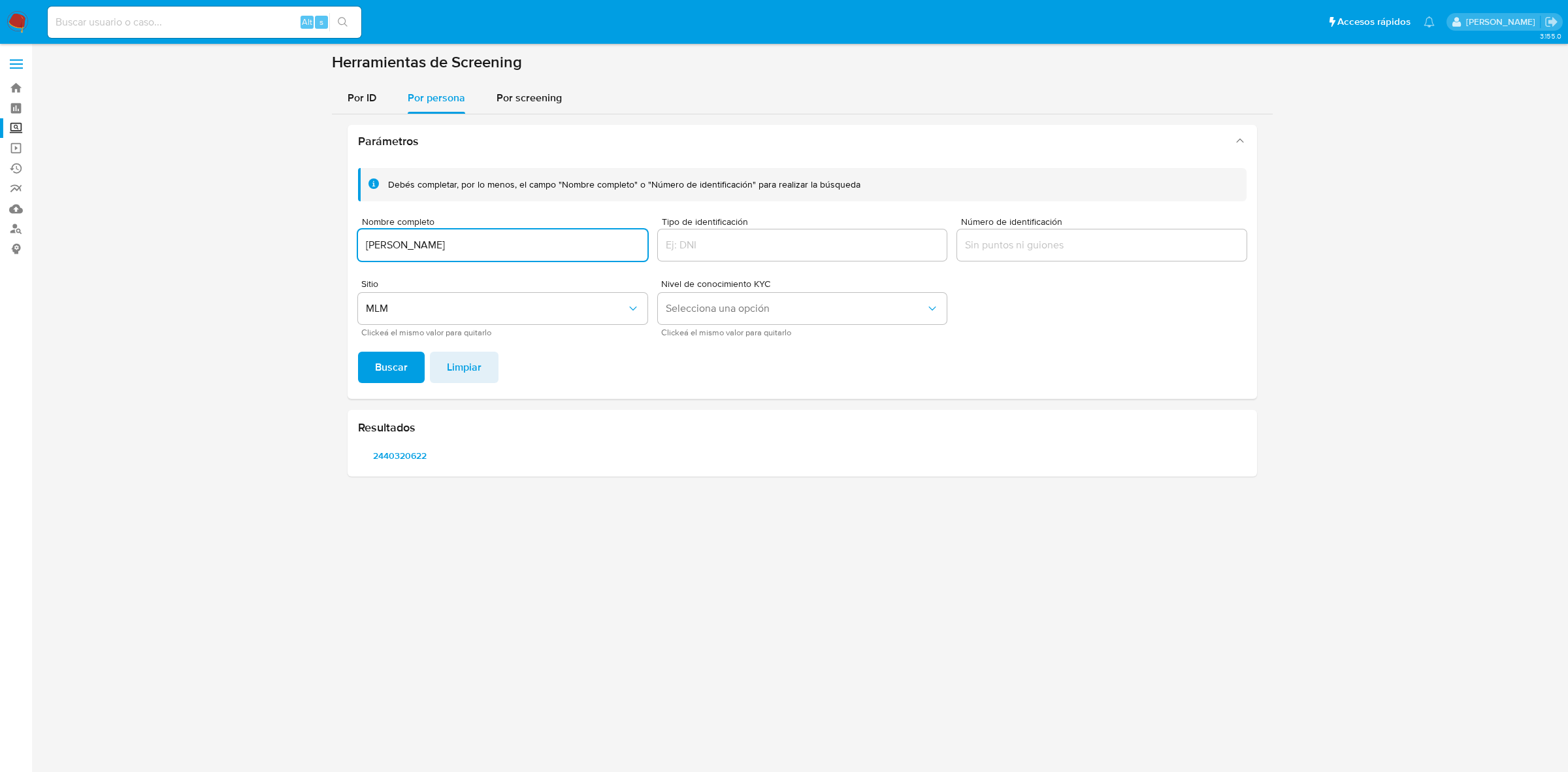
click at [462, 243] on input "DANIELA MARTINEZ ZUÑIGA" at bounding box center [503, 245] width 290 height 17
click at [579, 246] on input "DIDIER" at bounding box center [503, 245] width 290 height 17
paste input "MANENQ"
click at [390, 369] on span "Buscar" at bounding box center [391, 368] width 33 height 29
drag, startPoint x: 419, startPoint y: 453, endPoint x: 398, endPoint y: 454, distance: 21.0
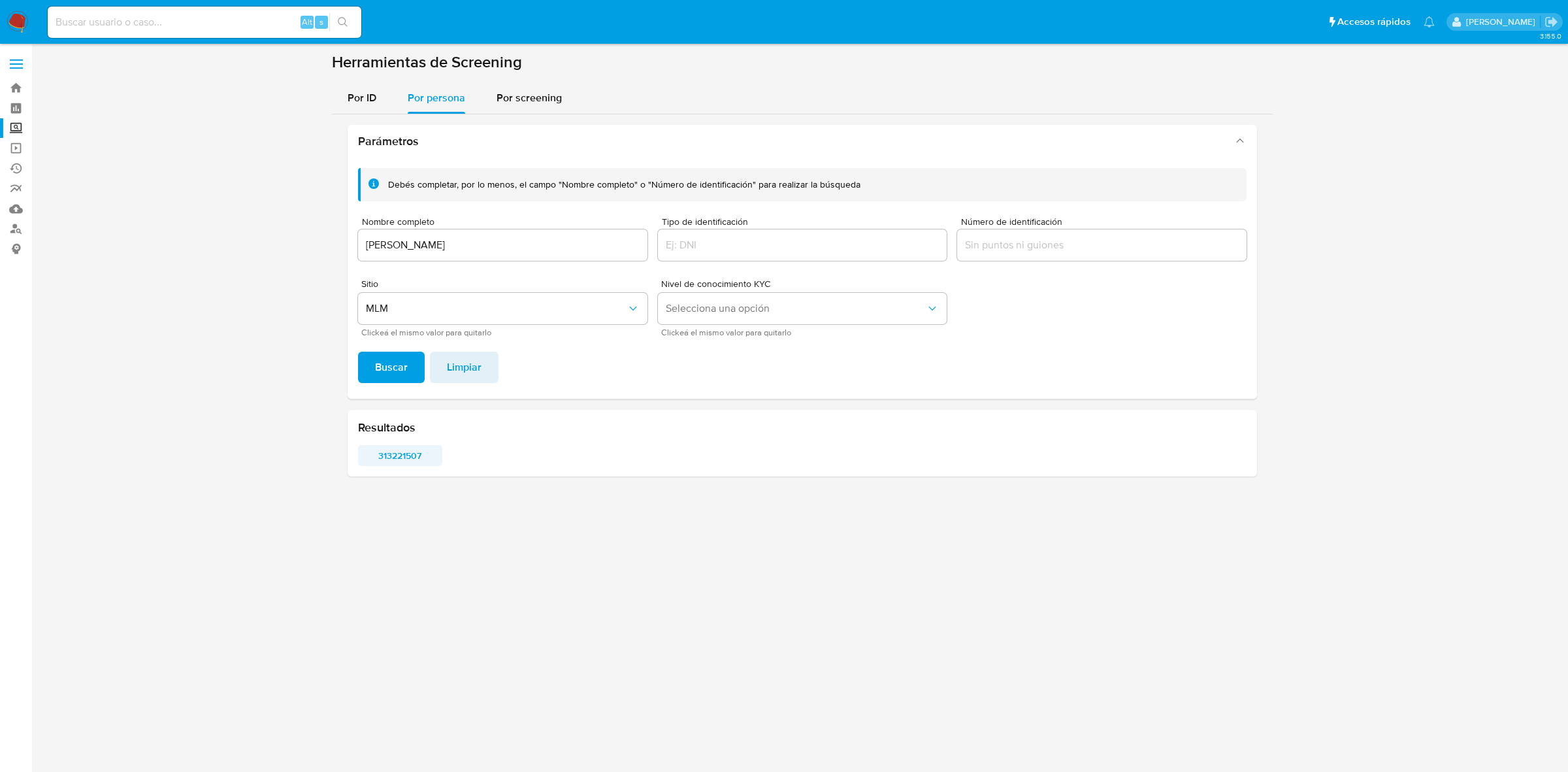
click at [398, 454] on span "313221507" at bounding box center [400, 455] width 66 height 18
click at [451, 263] on div "Nombre completo DIDIER MANENQ" at bounding box center [503, 240] width 290 height 46
click at [449, 242] on input "DIDIER MANENQ" at bounding box center [503, 245] width 290 height 17
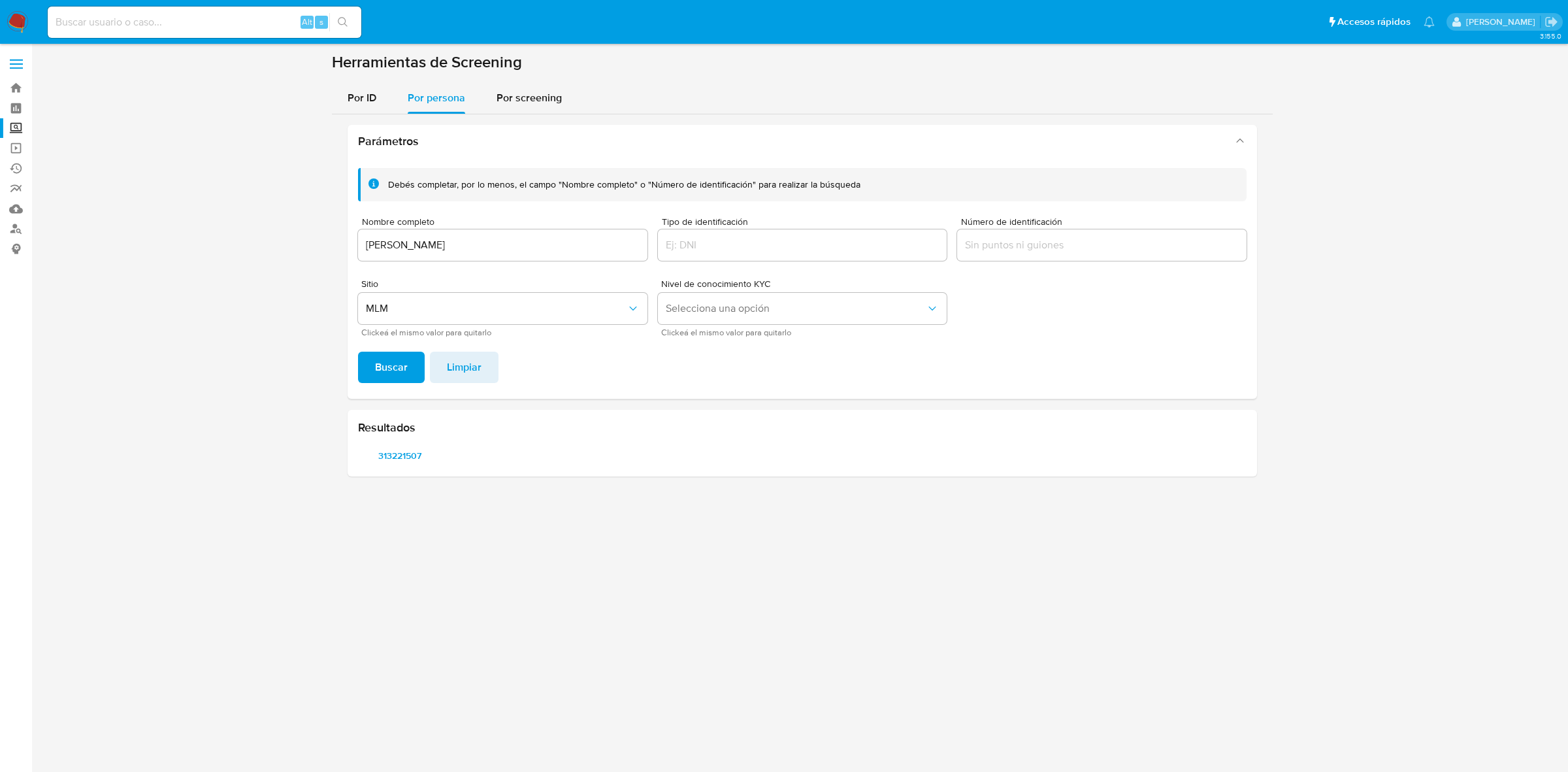
click at [540, 241] on input "LUIS ALEJANDRO" at bounding box center [503, 245] width 290 height 17
paste input "MEZA JIMENEZ"
click at [383, 370] on span "Buscar" at bounding box center [391, 368] width 33 height 29
click at [392, 448] on span "1168363134" at bounding box center [400, 455] width 66 height 18
click at [504, 454] on span "135918989" at bounding box center [489, 455] width 66 height 18
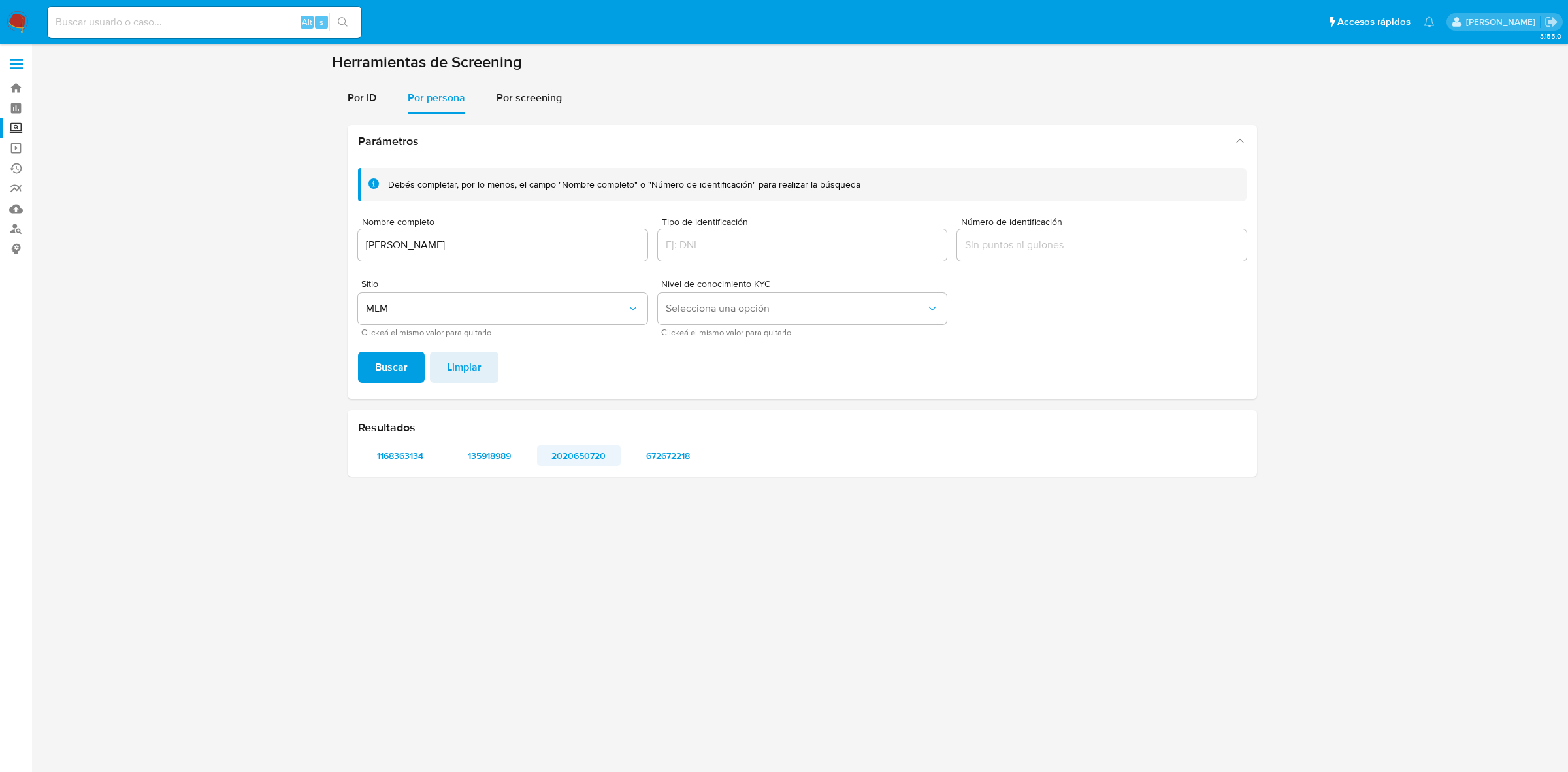
click at [591, 455] on span "2020650720" at bounding box center [579, 455] width 66 height 18
click at [679, 457] on span "672672218" at bounding box center [668, 455] width 66 height 18
click at [416, 256] on div "LUIS ALEJANDRO MEZA JIMENEZ" at bounding box center [503, 245] width 290 height 31
click at [416, 243] on input "LUIS ALEJANDRO MEZA JIMENEZ" at bounding box center [503, 245] width 290 height 17
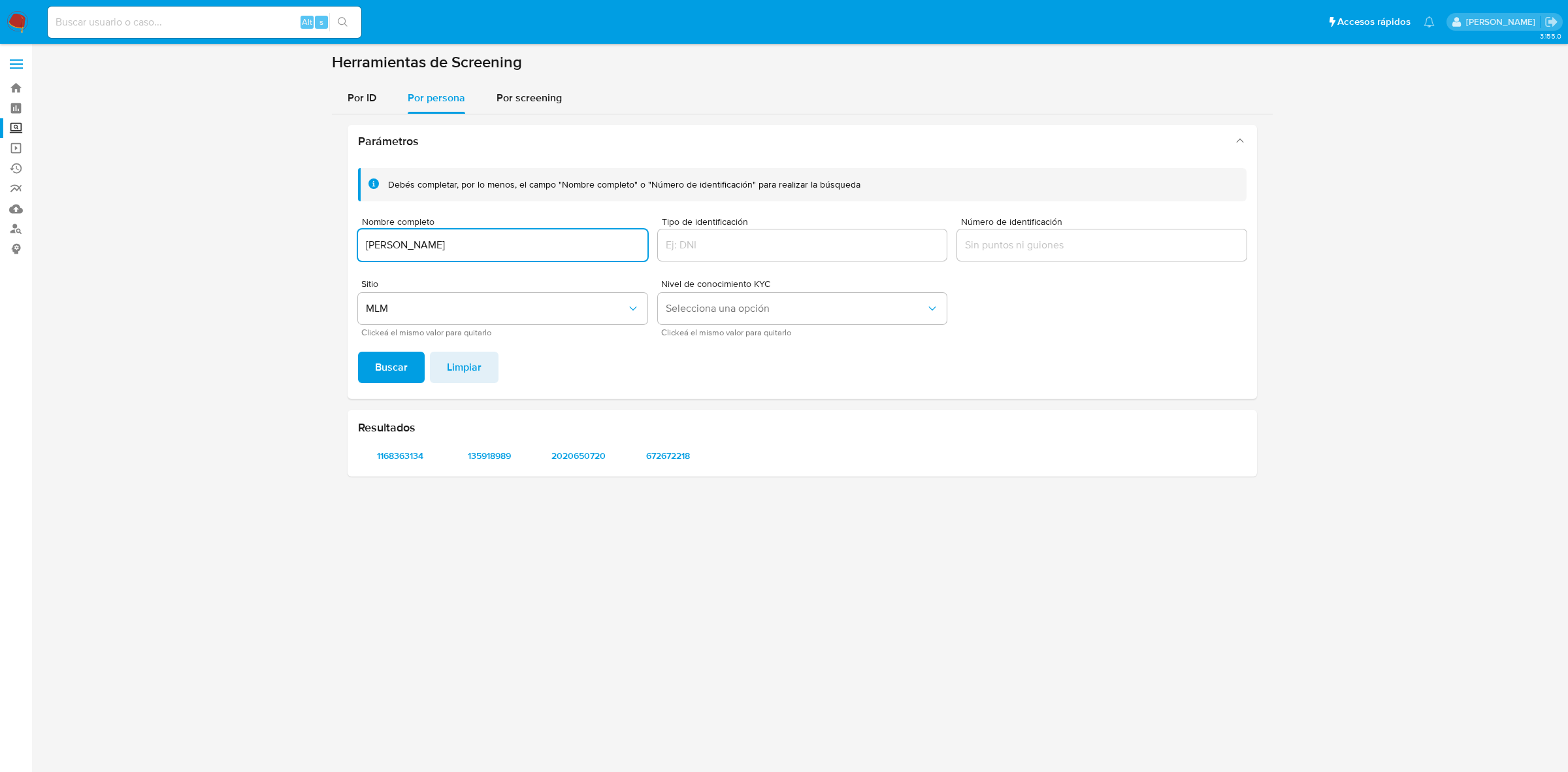
click at [416, 243] on input "LUIS ALEJANDRO MEZA JIMENEZ" at bounding box center [503, 245] width 290 height 17
click at [596, 256] on div "GUILLERMO LUIS" at bounding box center [503, 245] width 290 height 31
click at [585, 245] on input "GUILLERMO LUIS" at bounding box center [503, 245] width 290 height 17
paste input "CANTU SAENZ"
type input "GUILLERMO LUIS CANTU SAENZ"
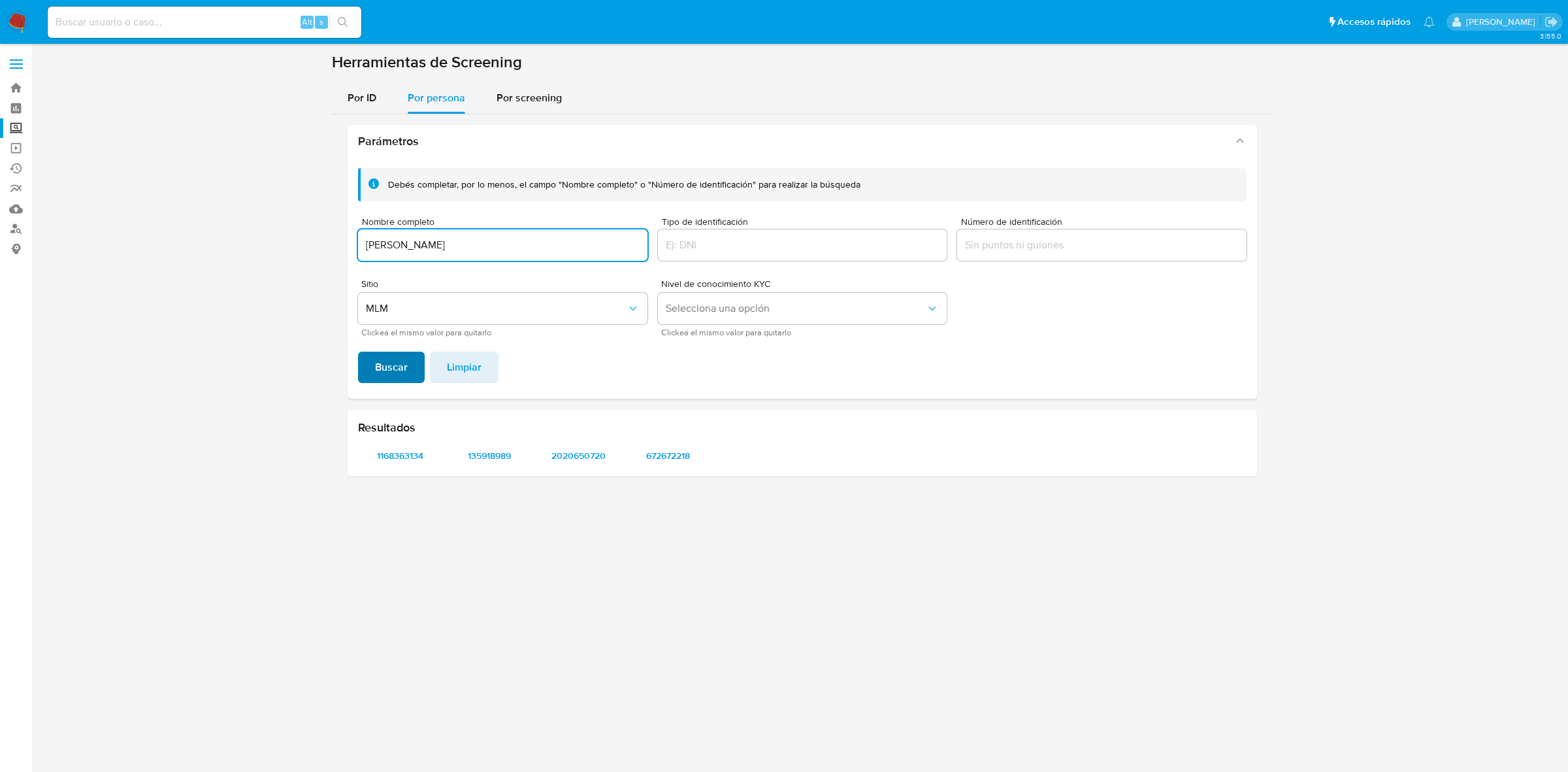
click at [385, 366] on span "Buscar" at bounding box center [391, 368] width 33 height 29
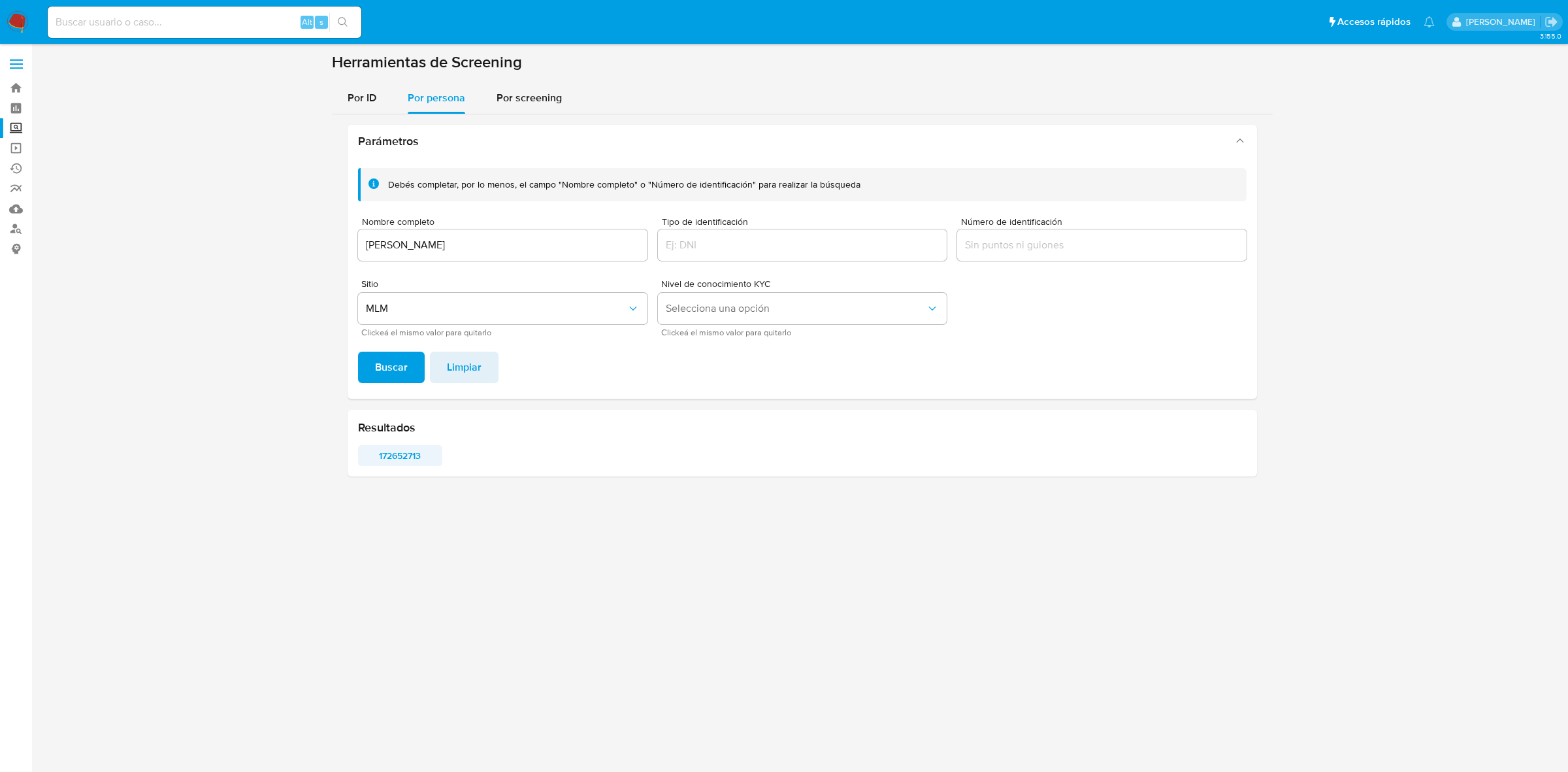
click at [403, 456] on span "172652713" at bounding box center [400, 455] width 66 height 18
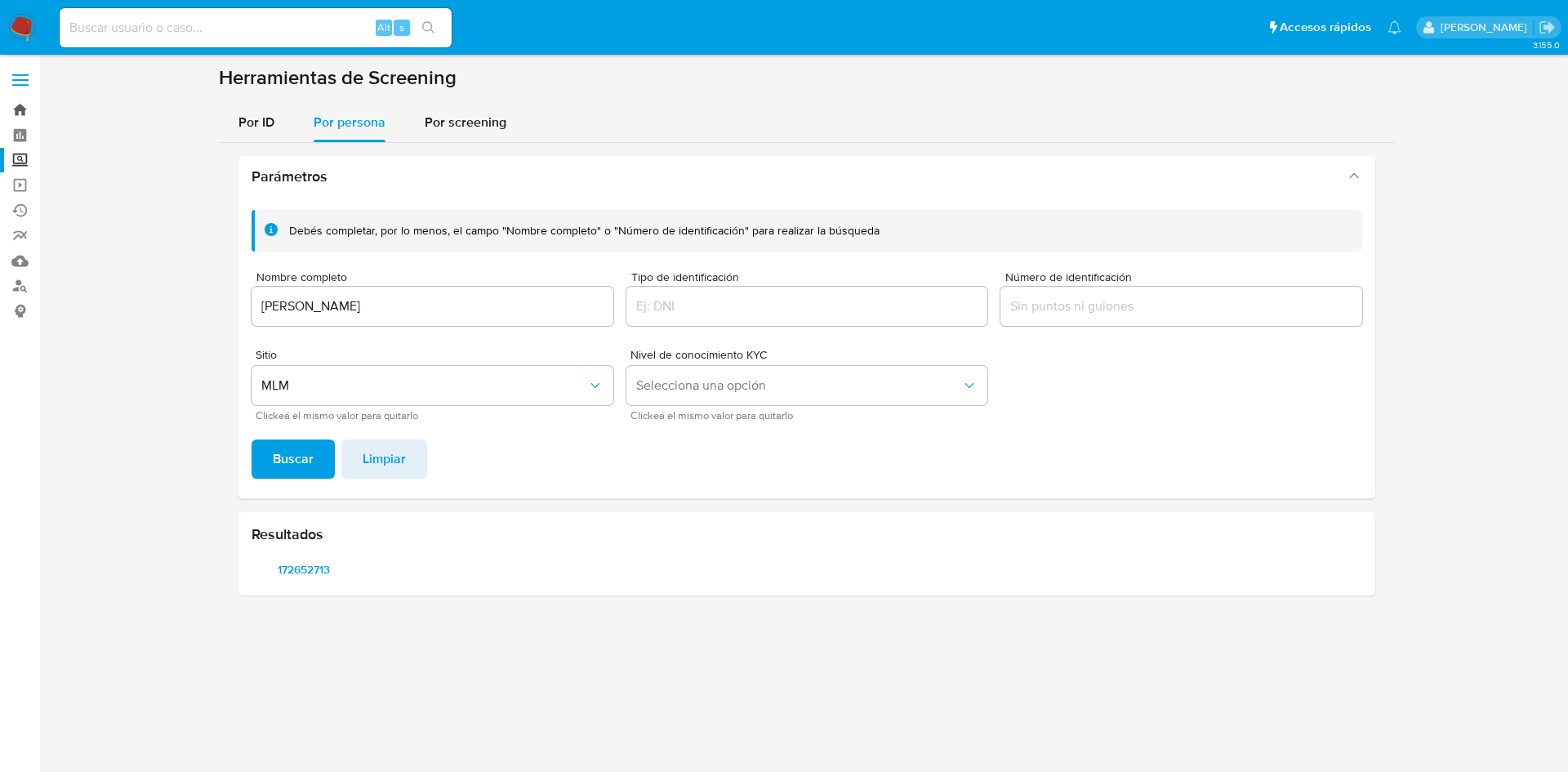
click at [15, 102] on link "Bandeja" at bounding box center [97, 110] width 195 height 25
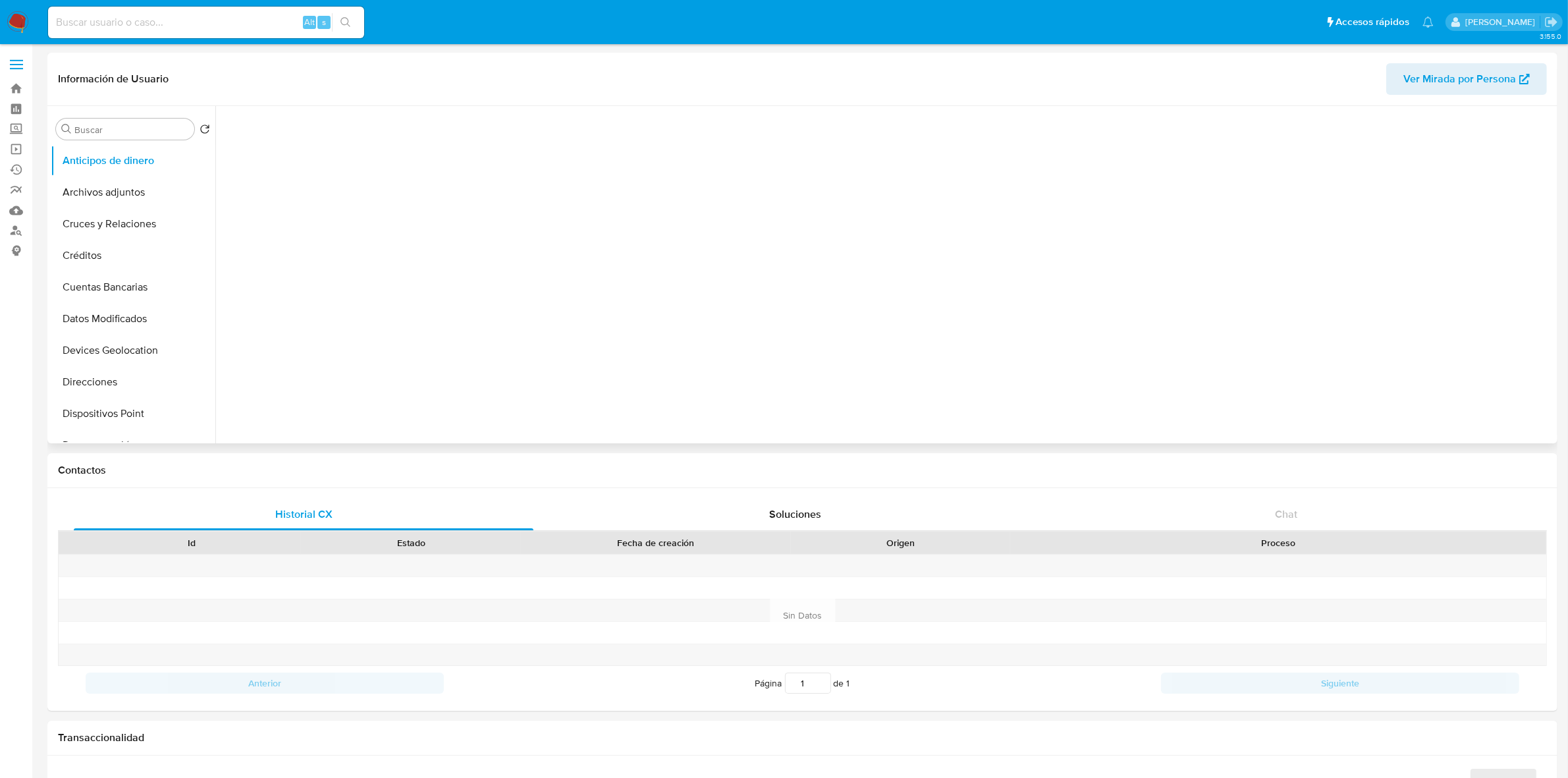
scroll to position [247, 0]
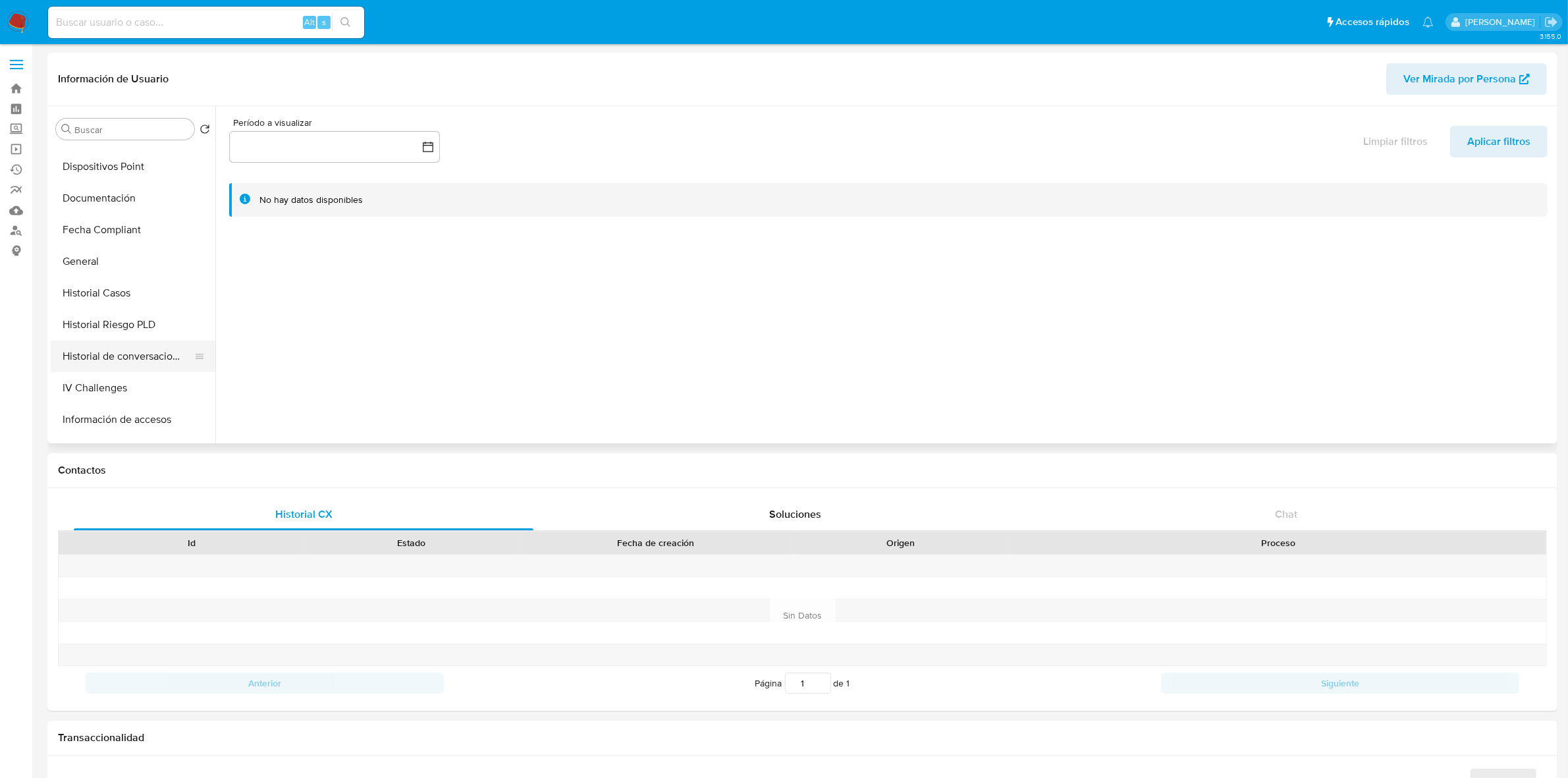
select select "10"
click at [90, 345] on button "KYC" at bounding box center [128, 350] width 154 height 32
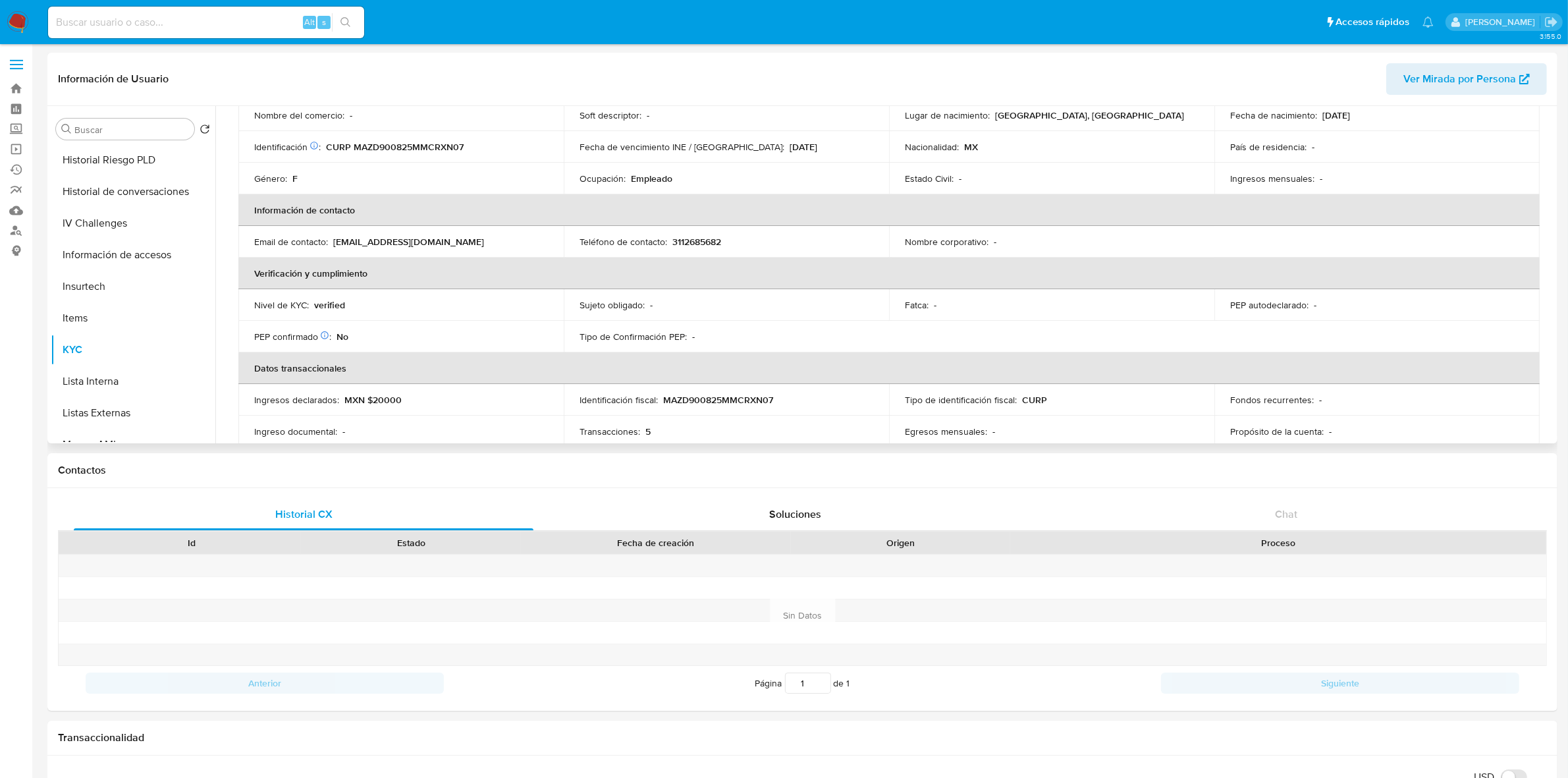
scroll to position [0, 0]
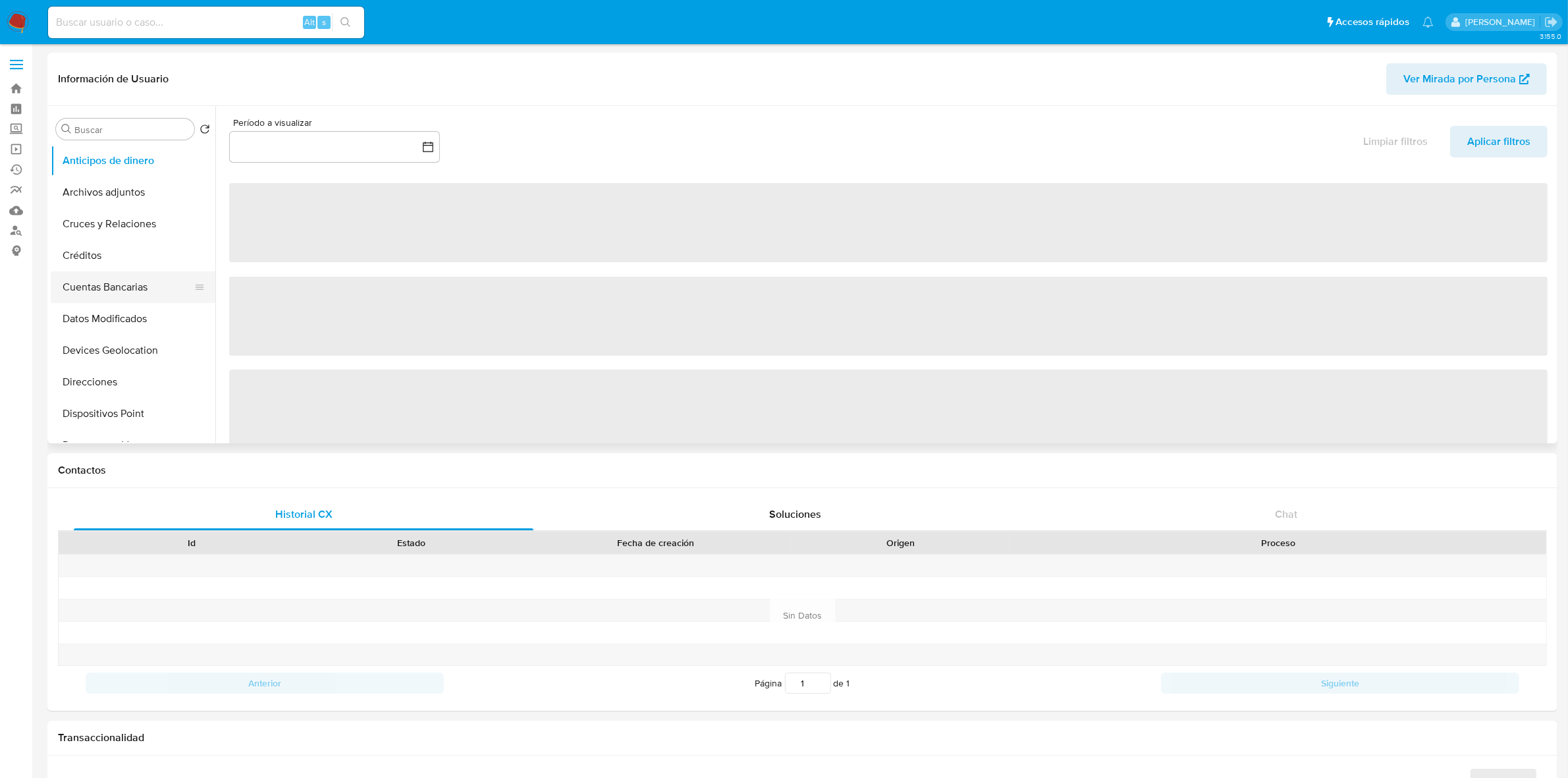
select select "10"
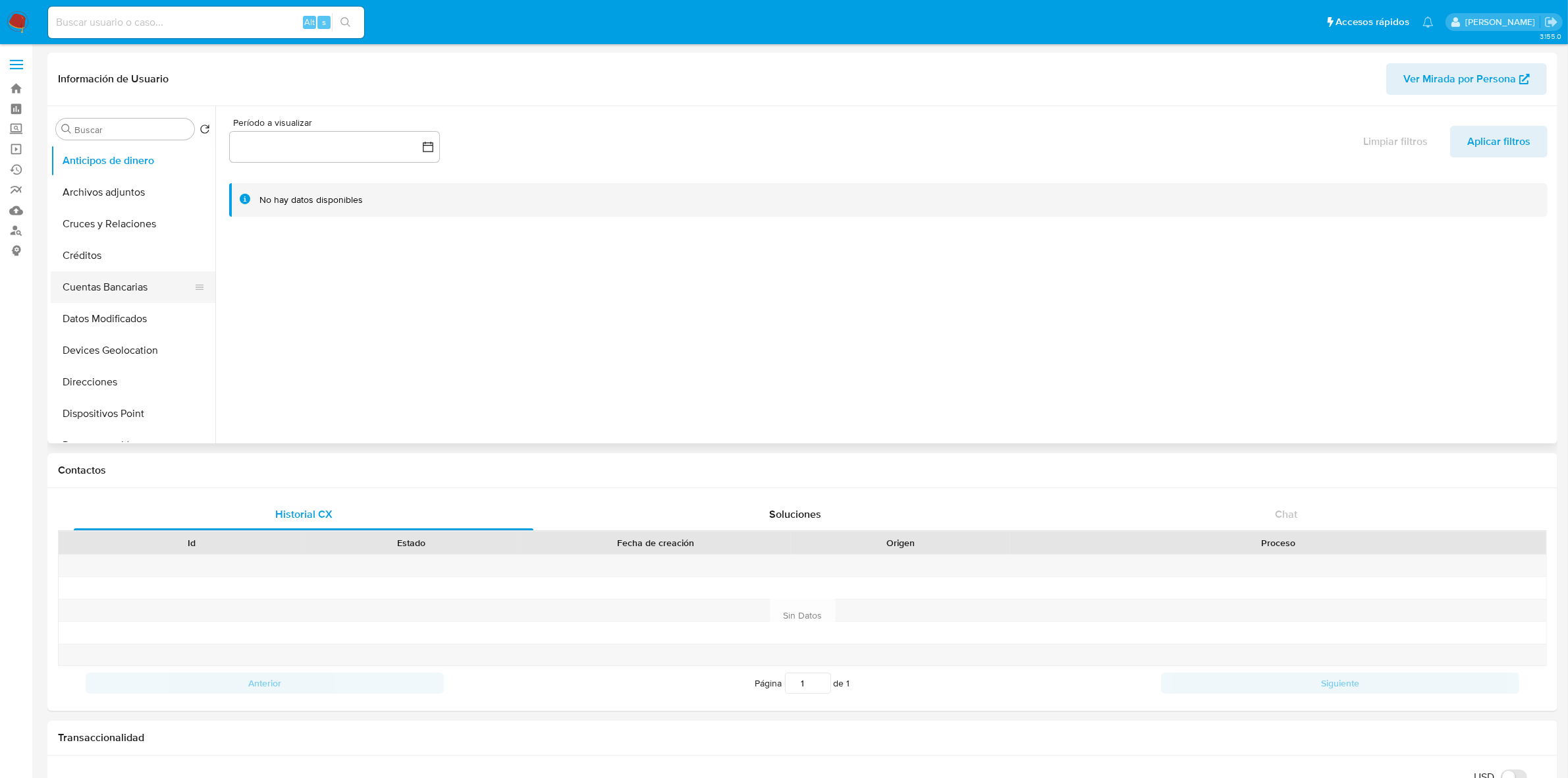
scroll to position [165, 0]
click at [107, 341] on button "General" at bounding box center [128, 344] width 154 height 32
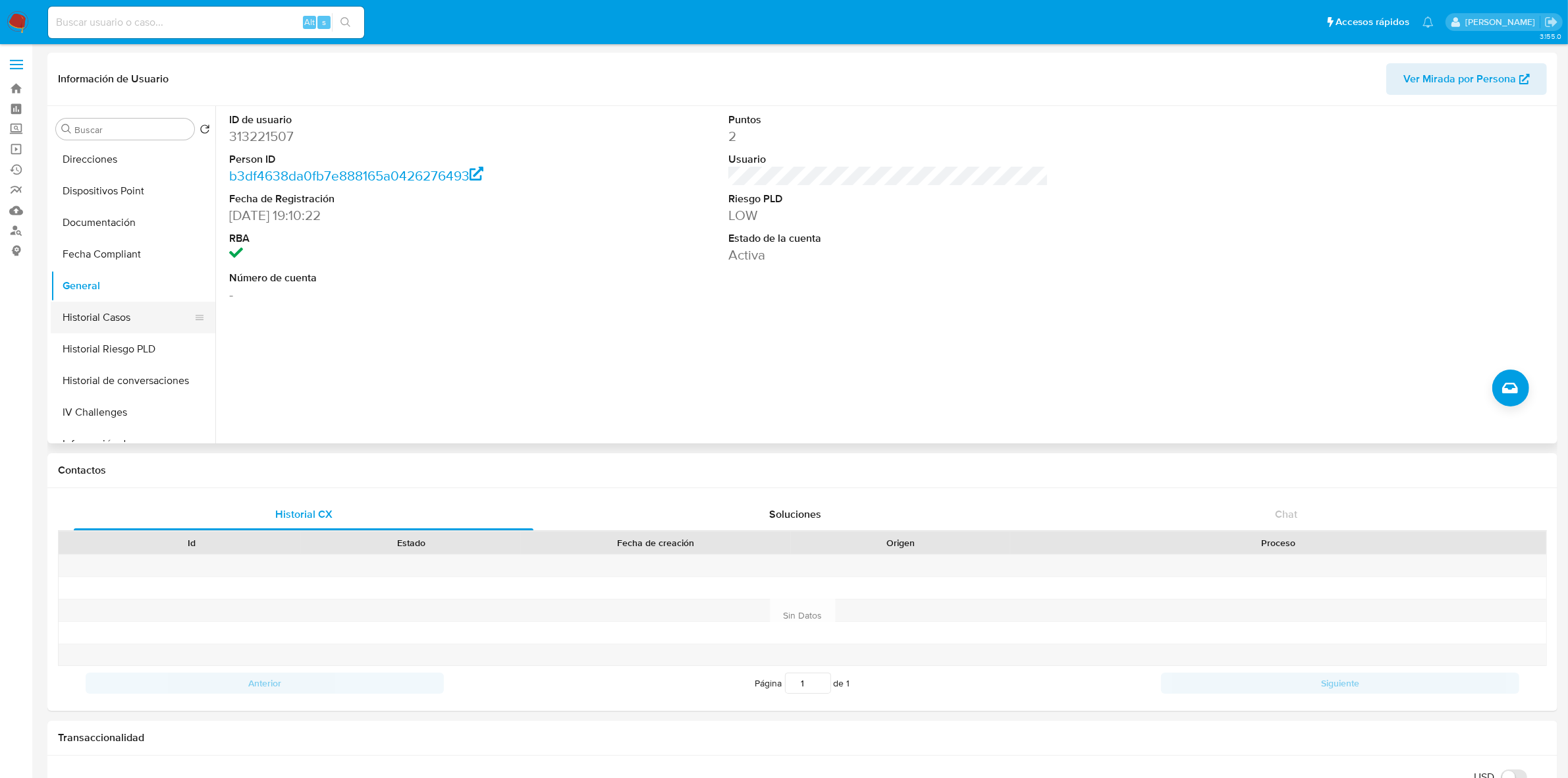
scroll to position [330, 0]
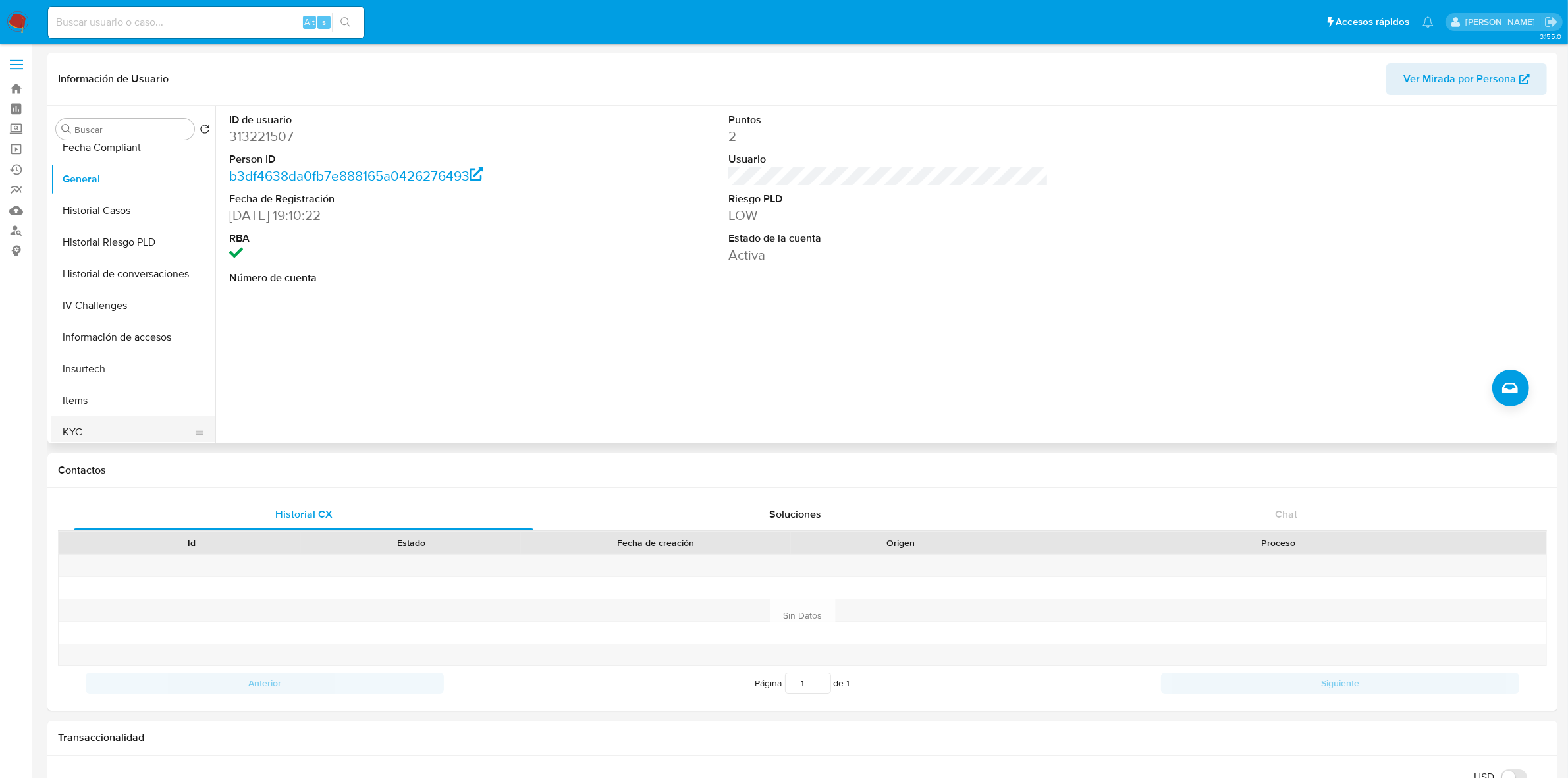
click at [93, 426] on button "KYC" at bounding box center [128, 432] width 154 height 32
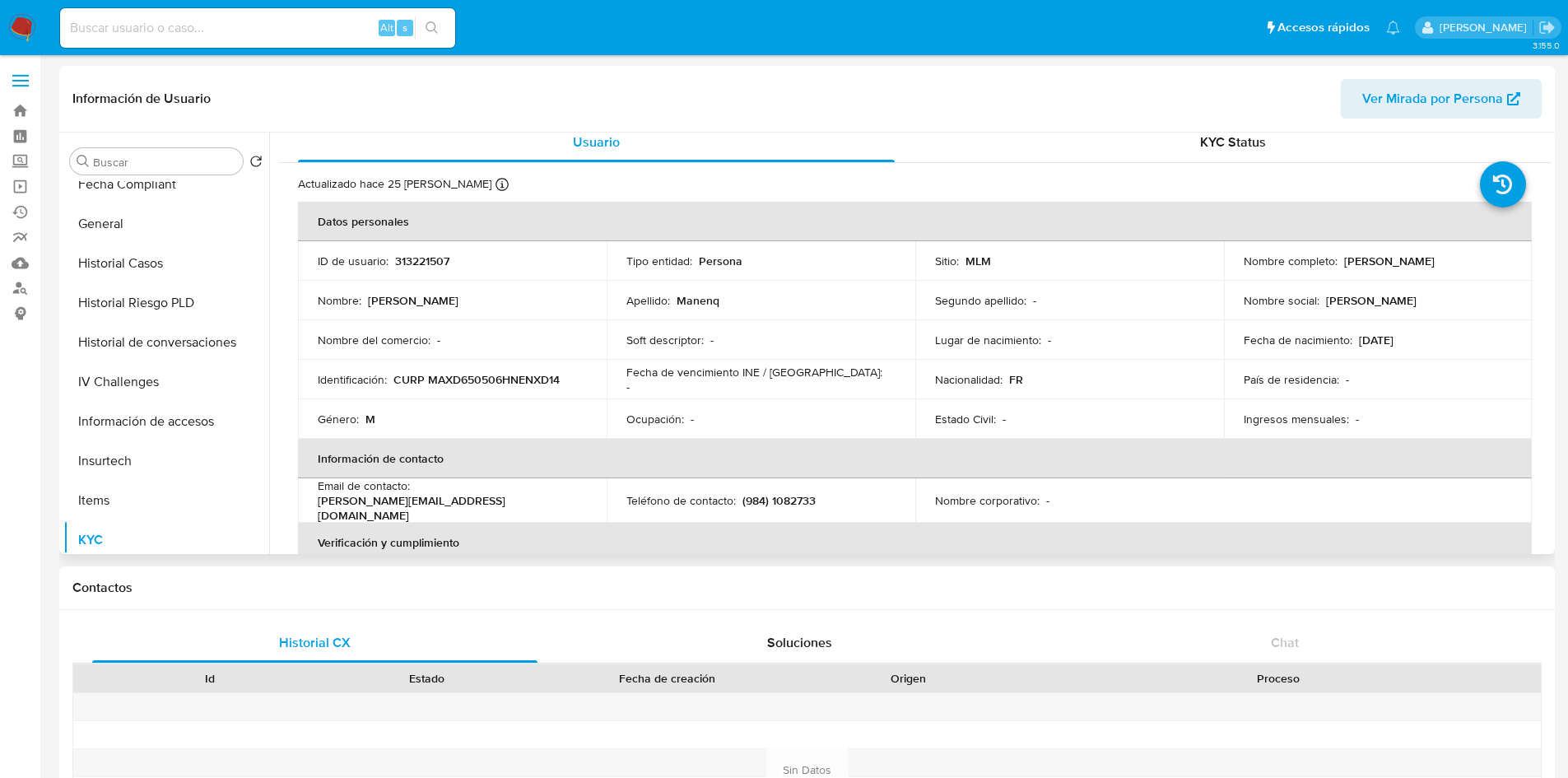
scroll to position [0, 0]
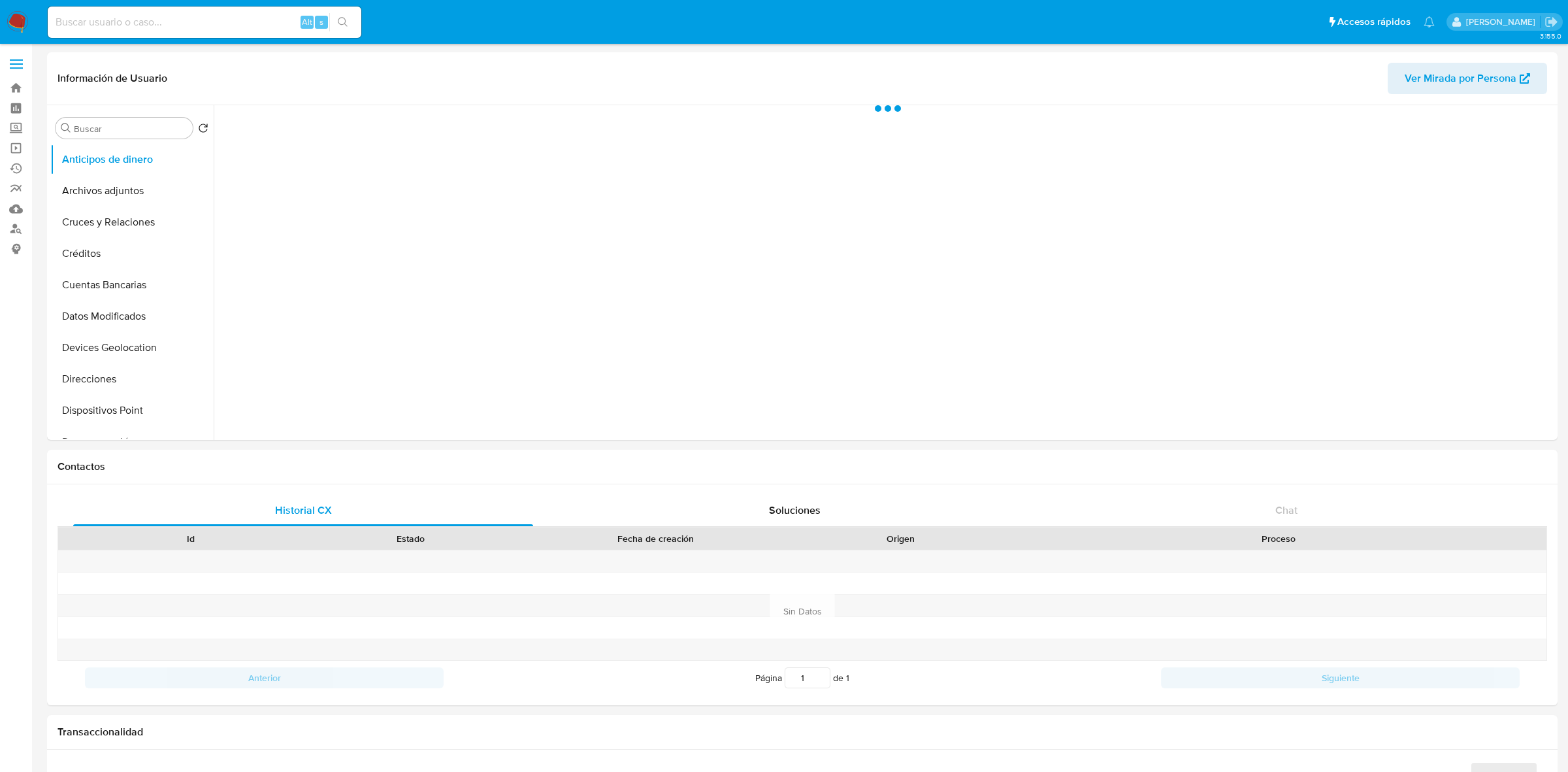
select select "10"
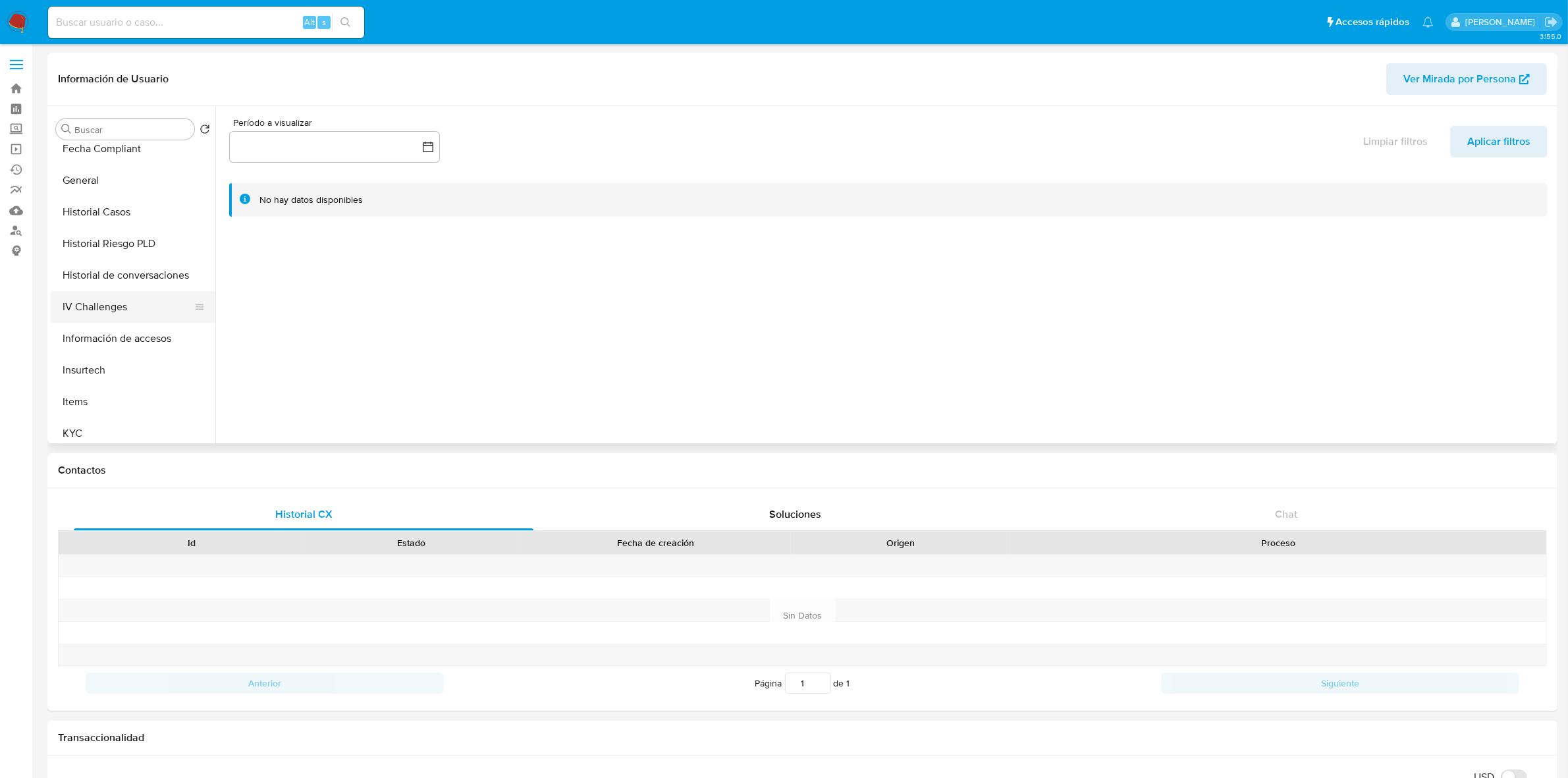
scroll to position [330, 0]
click at [79, 427] on button "KYC" at bounding box center [128, 432] width 154 height 32
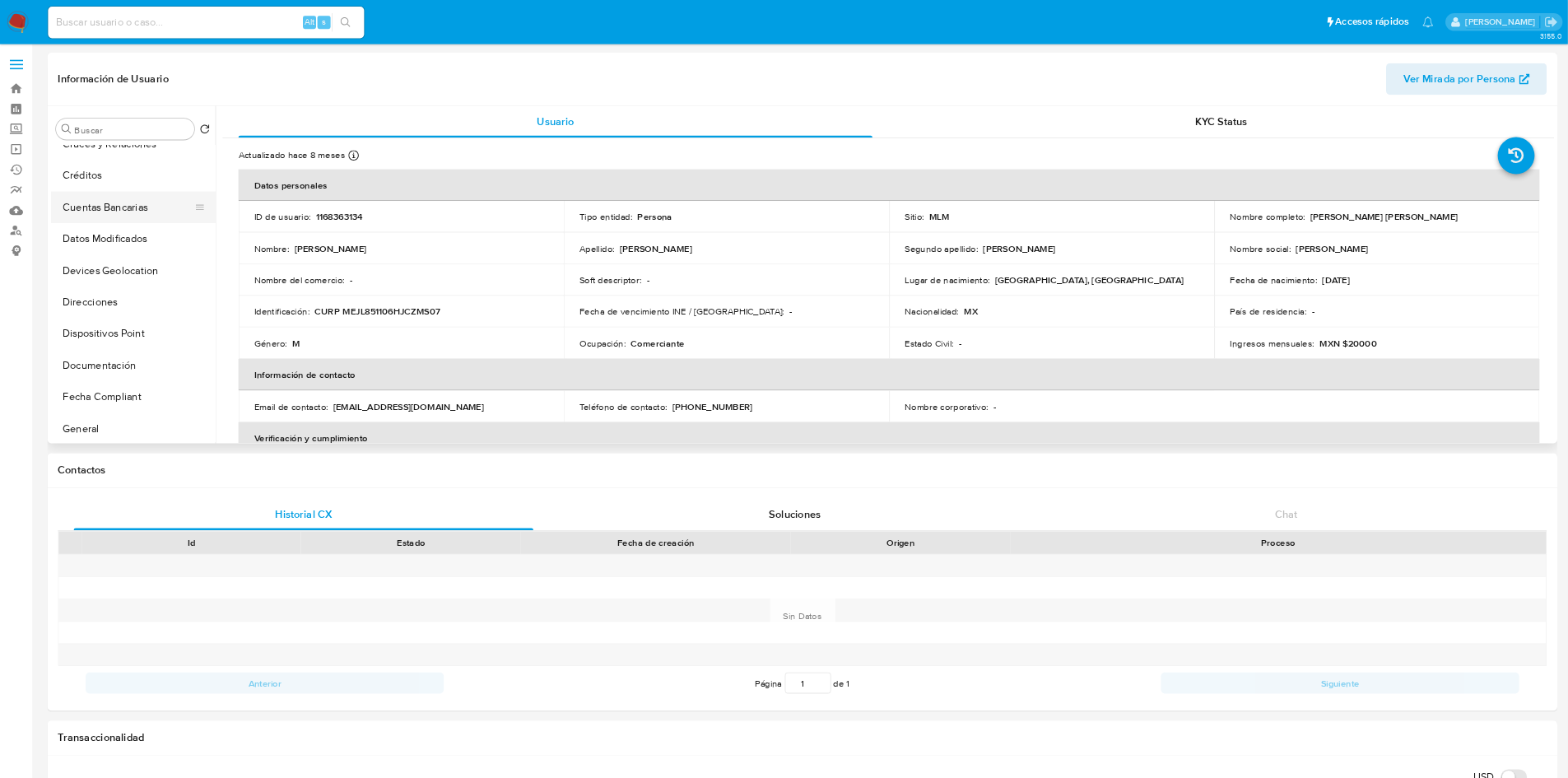
scroll to position [206, 0]
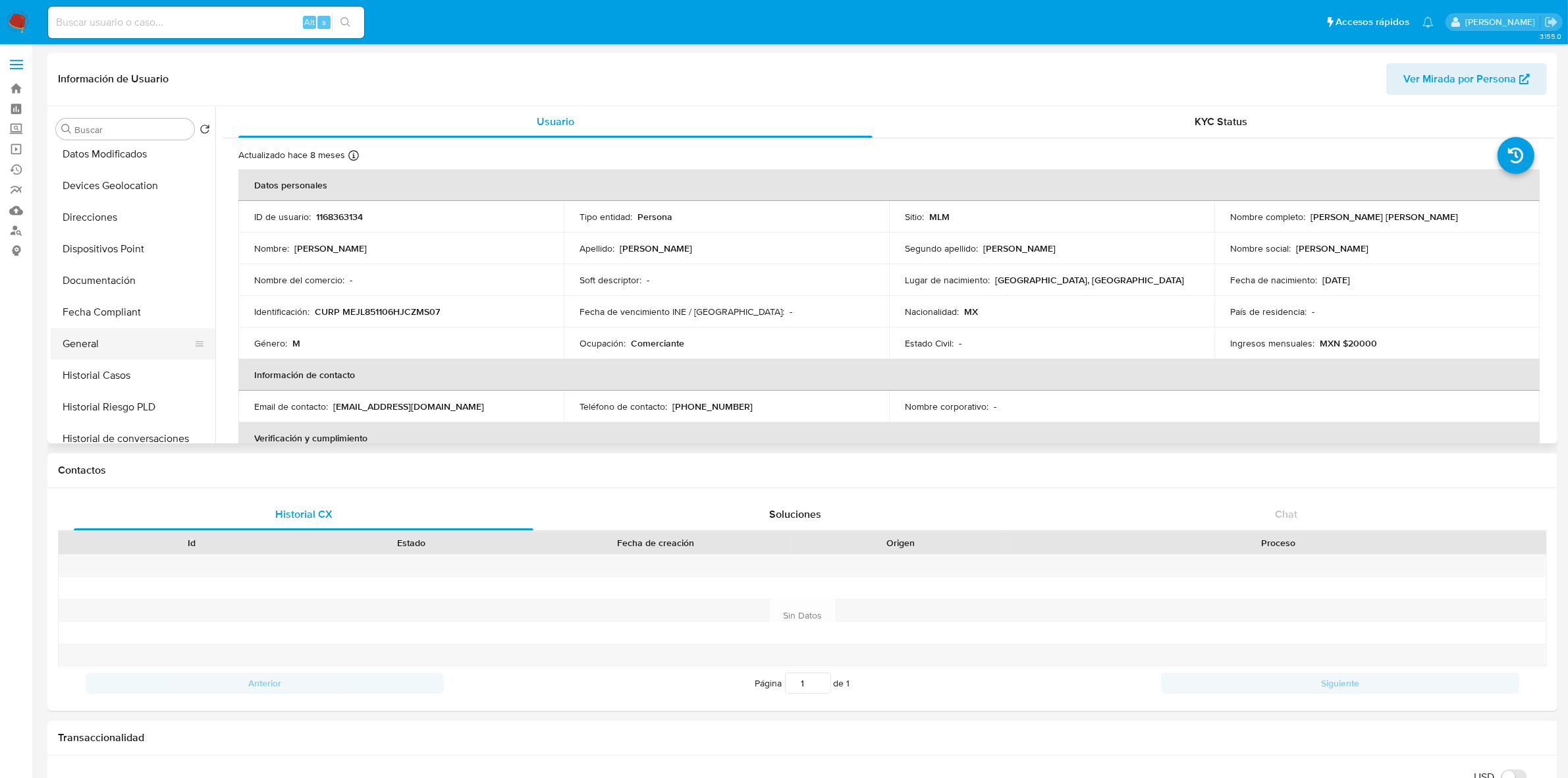
click at [81, 350] on button "General" at bounding box center [128, 344] width 154 height 32
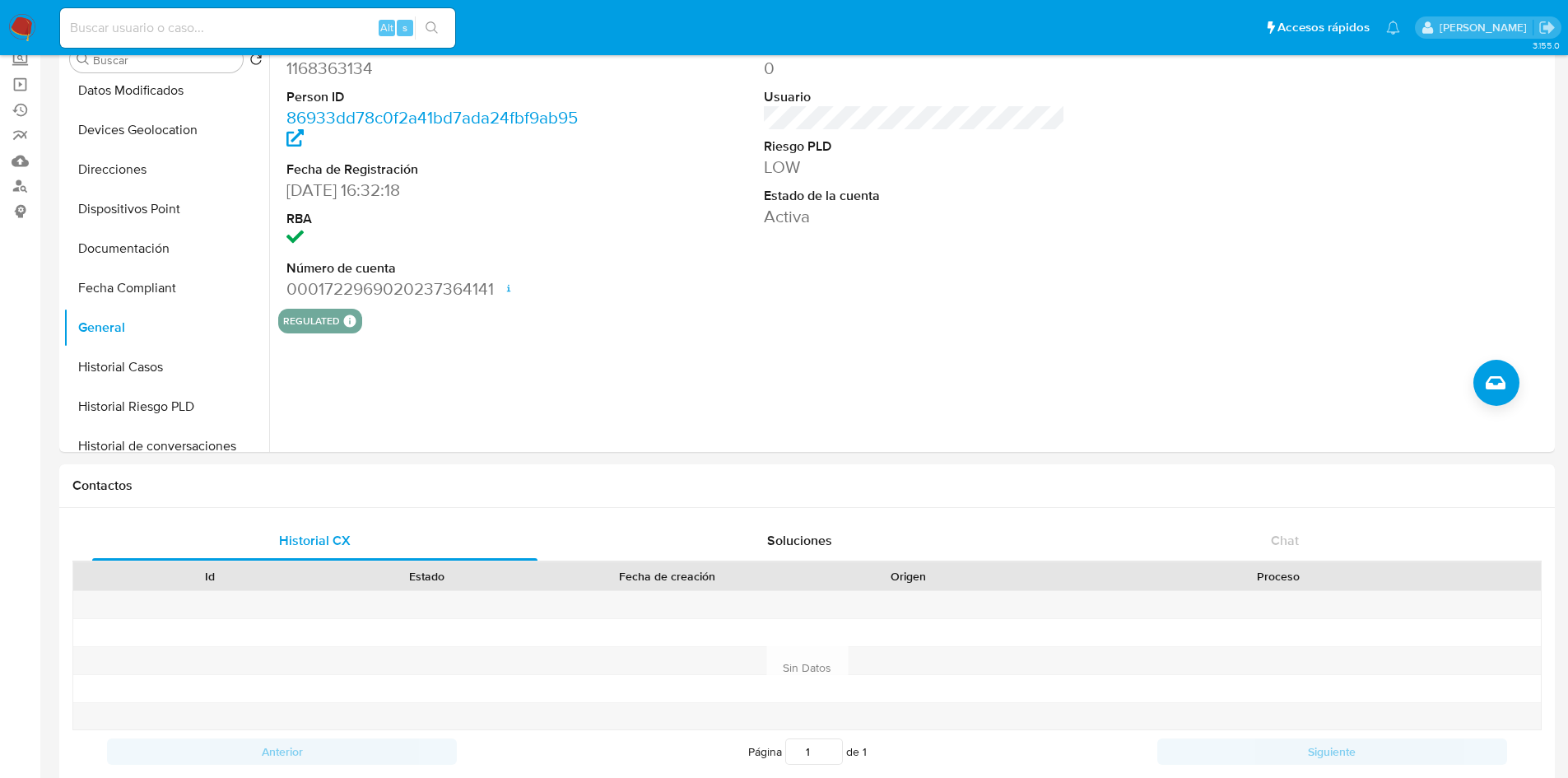
scroll to position [330, 0]
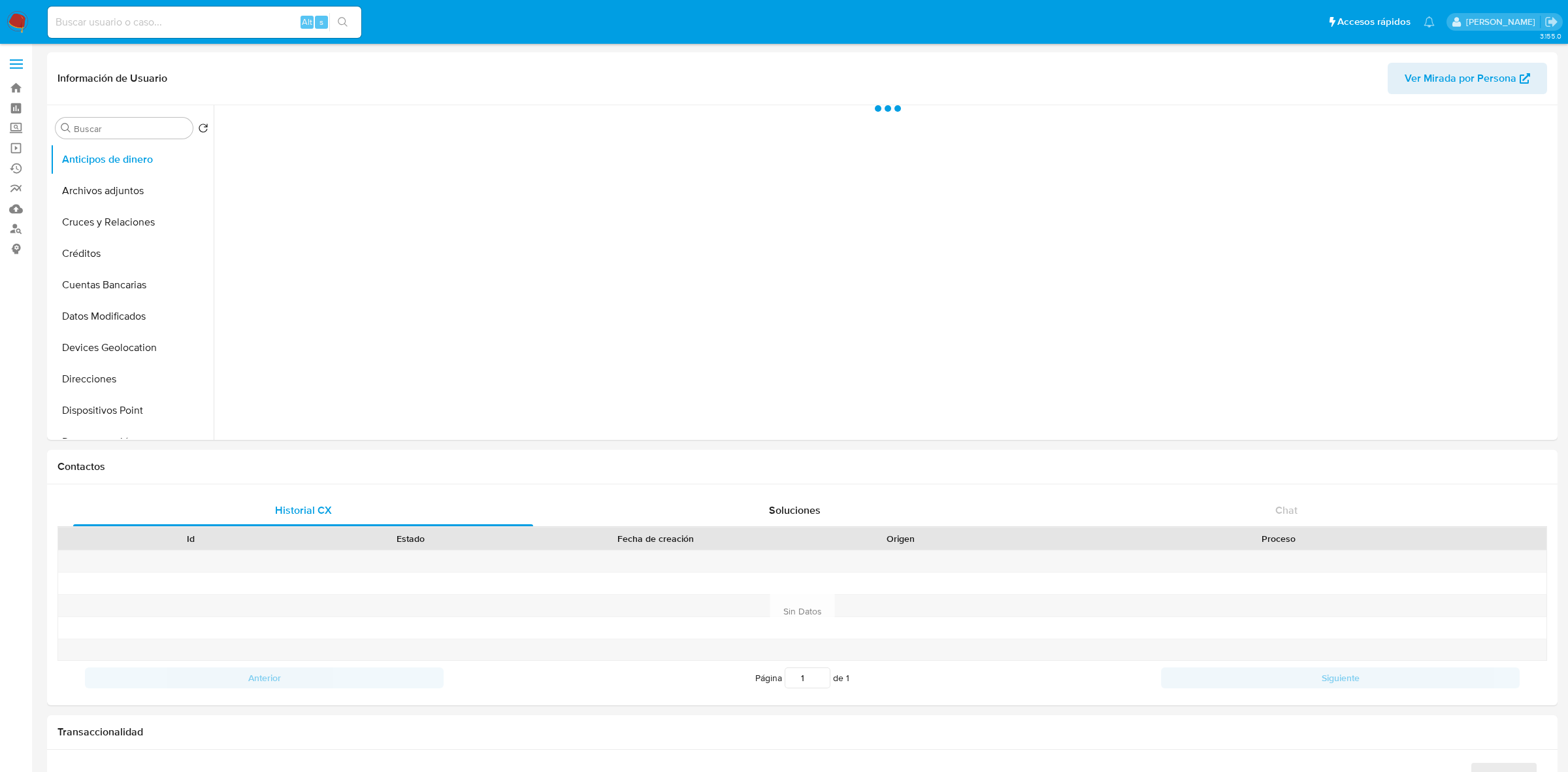
select select "10"
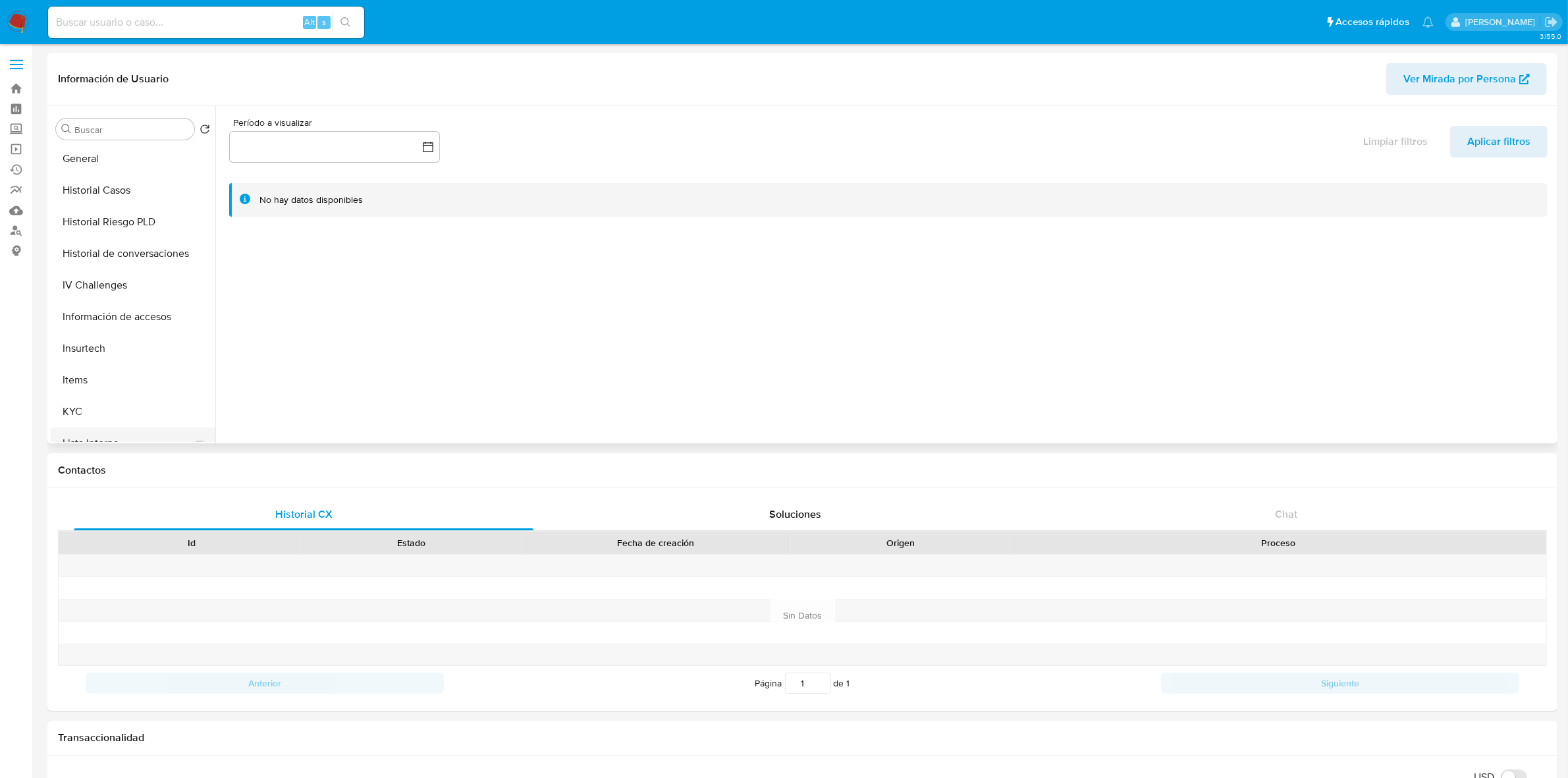
scroll to position [411, 0]
click at [90, 351] on button "KYC" at bounding box center [128, 350] width 154 height 32
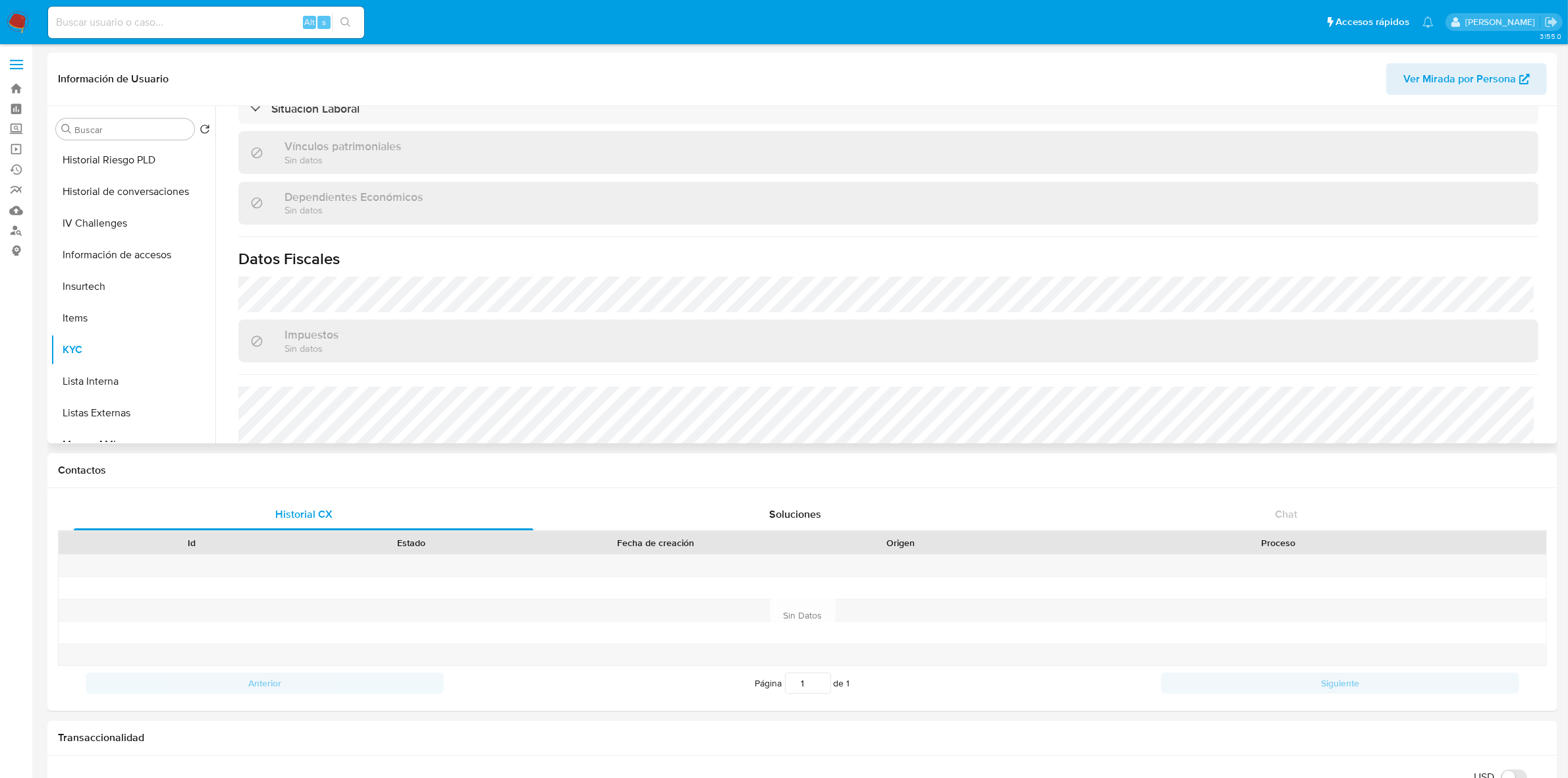
scroll to position [814, 0]
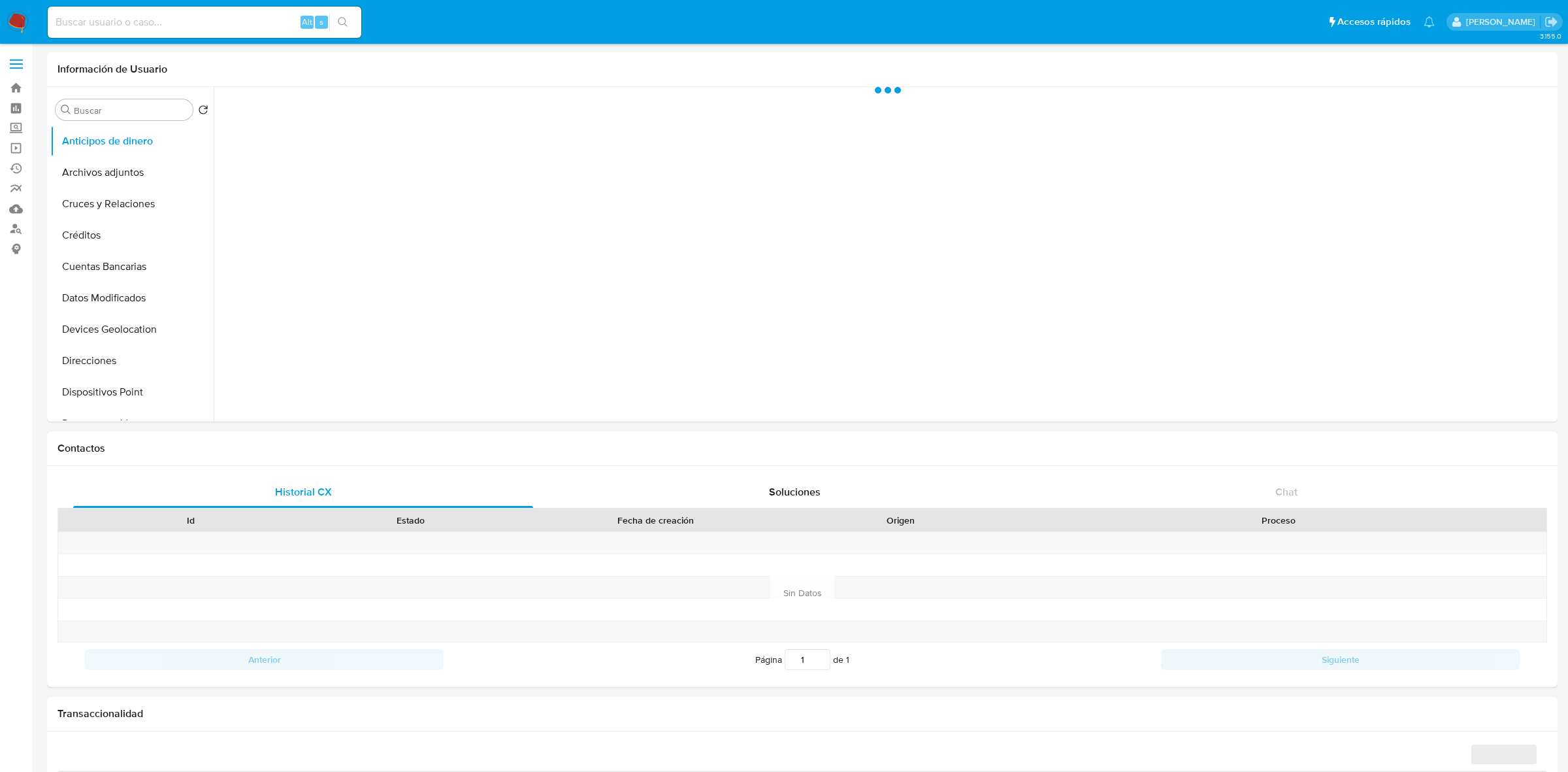
select select "10"
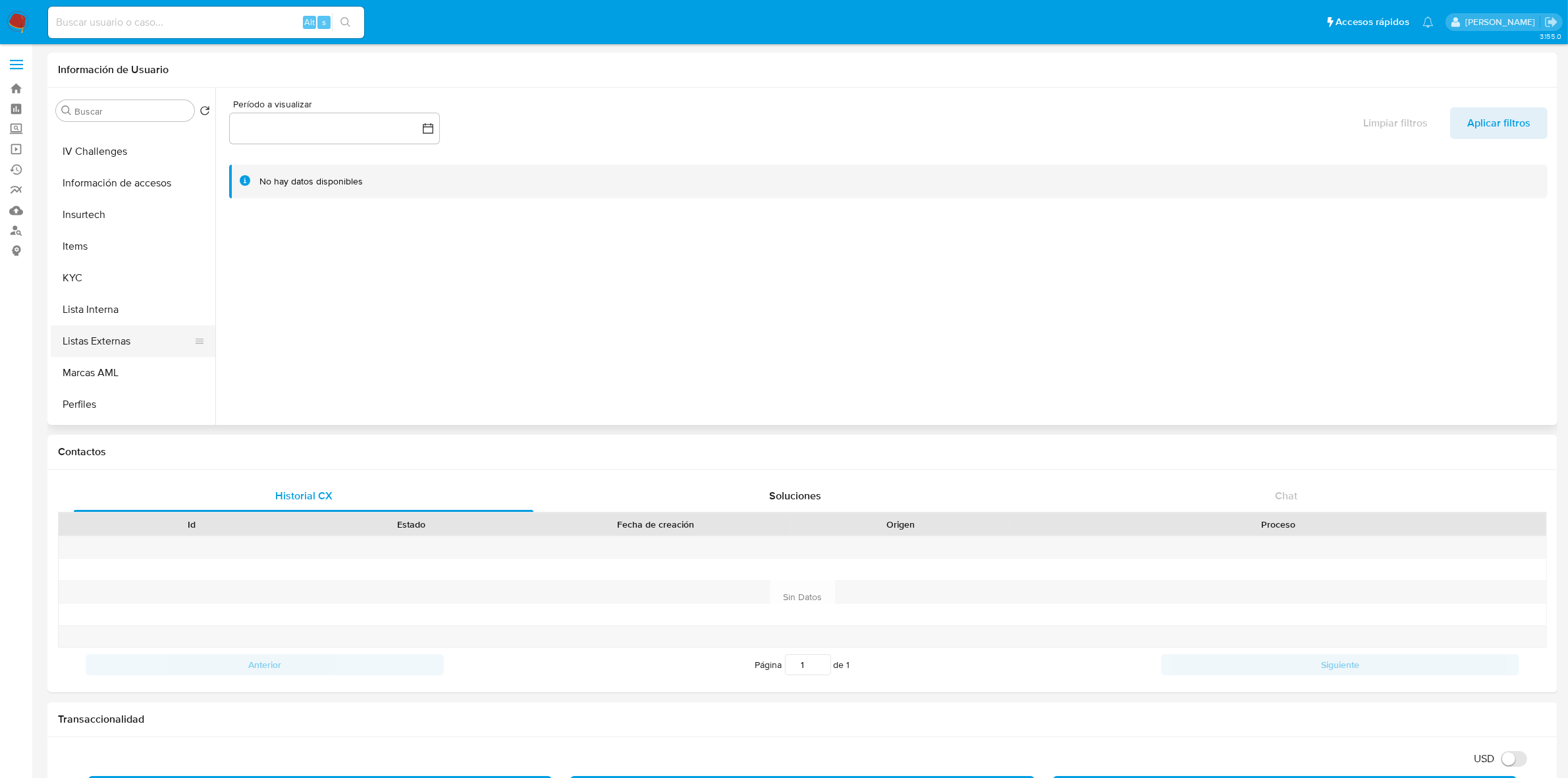
scroll to position [494, 0]
click at [109, 248] on button "KYC" at bounding box center [128, 249] width 154 height 32
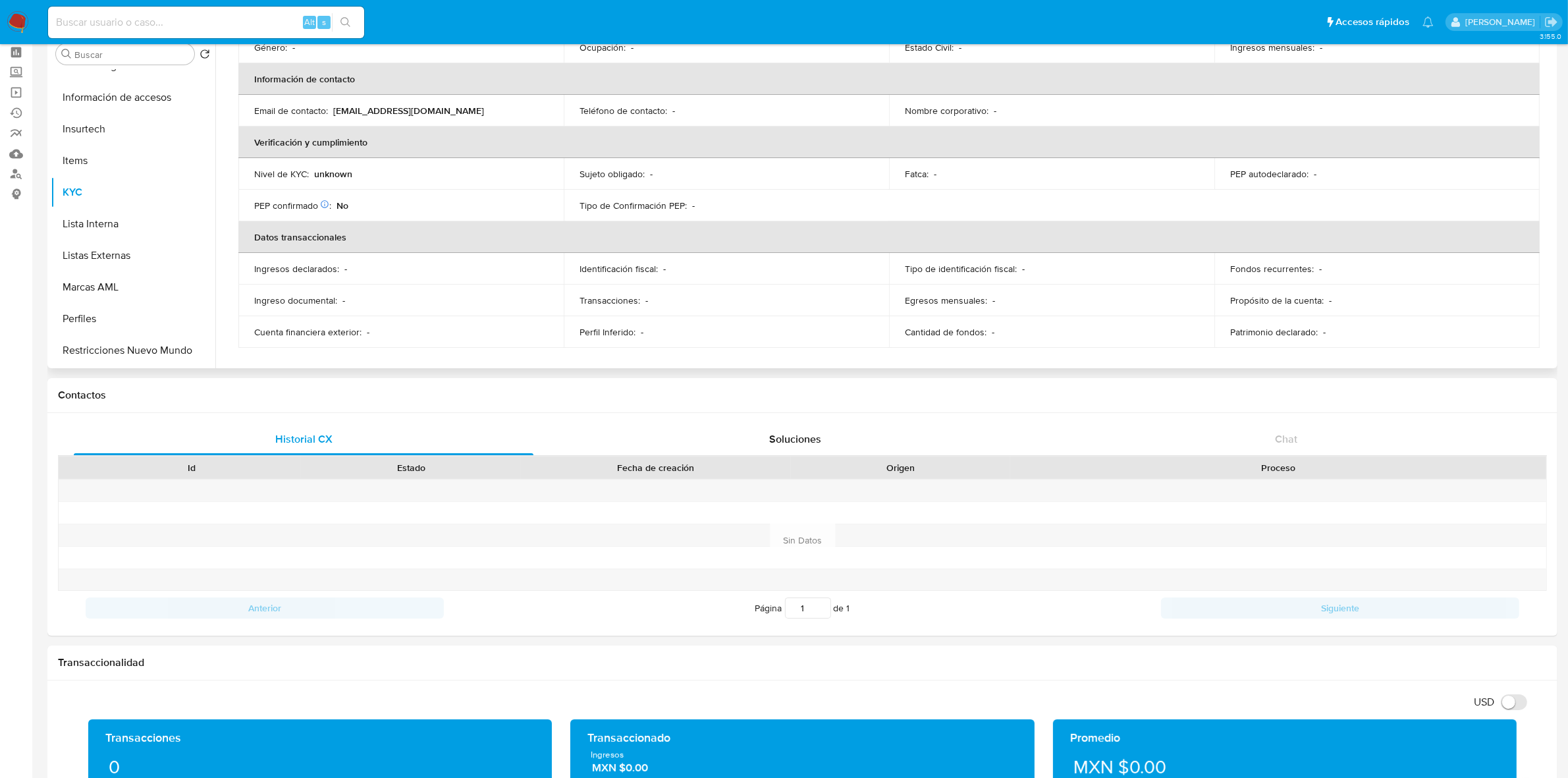
scroll to position [165, 0]
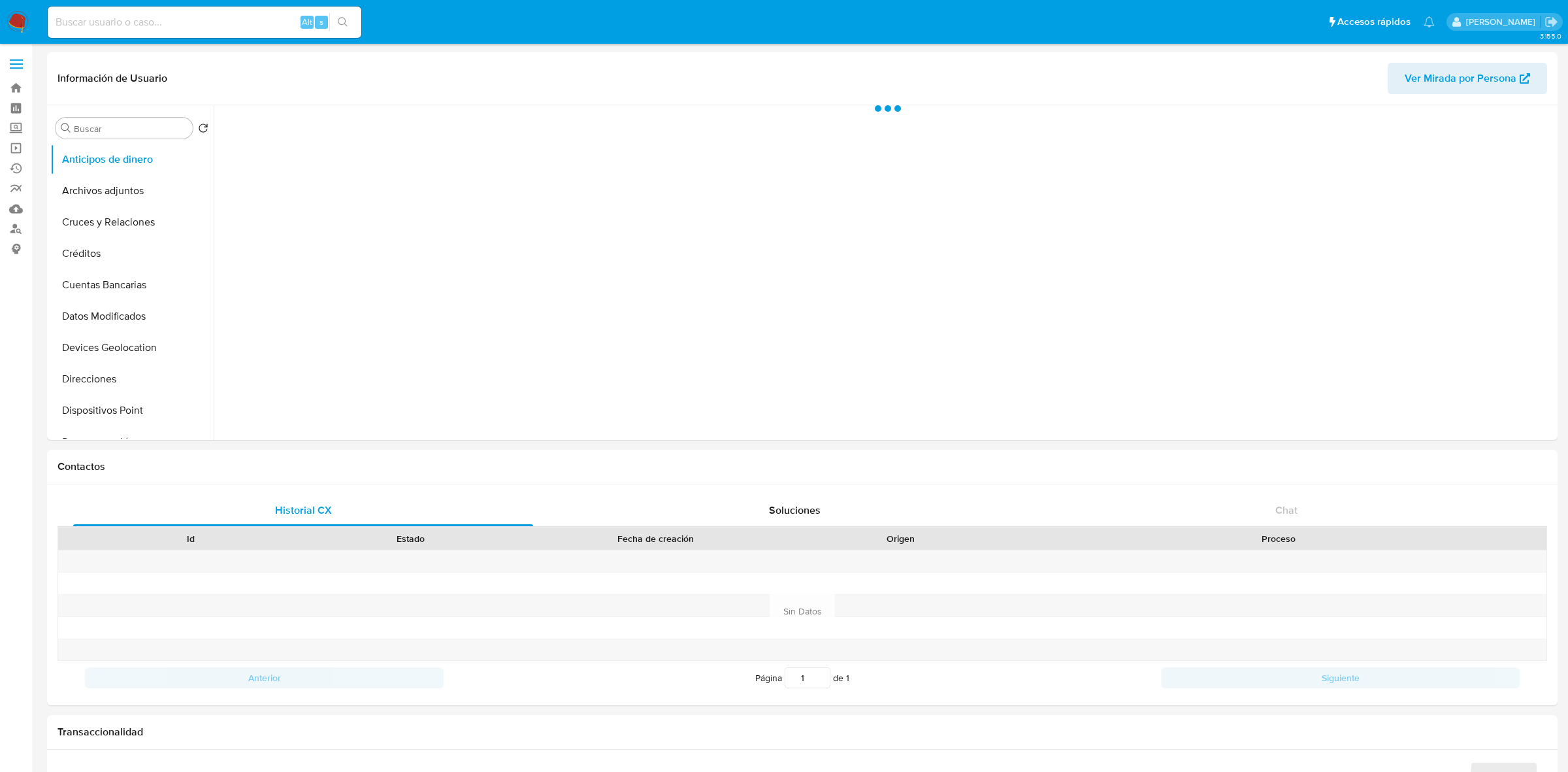
select select "10"
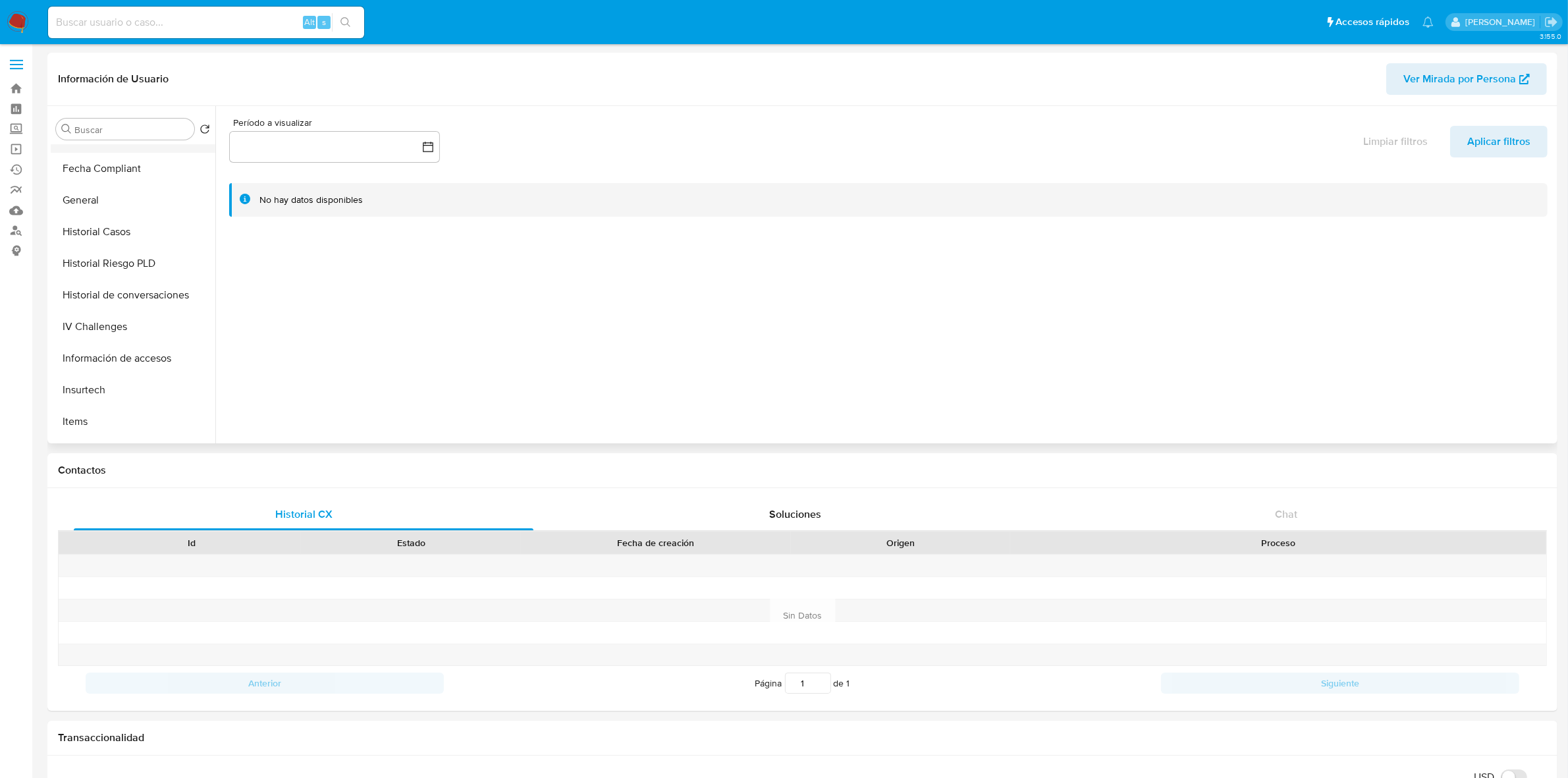
scroll to position [411, 0]
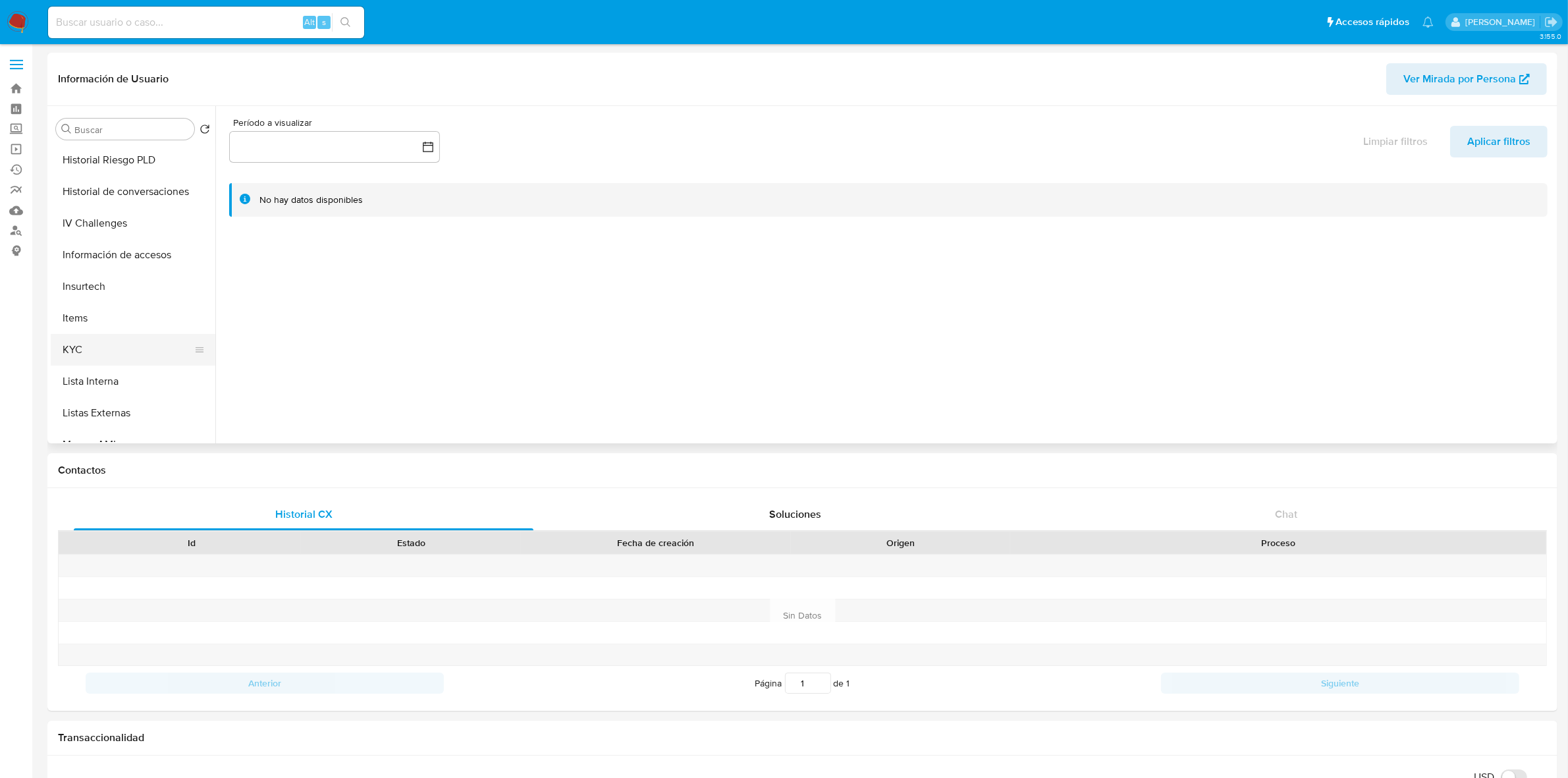
click at [96, 347] on button "KYC" at bounding box center [128, 350] width 154 height 32
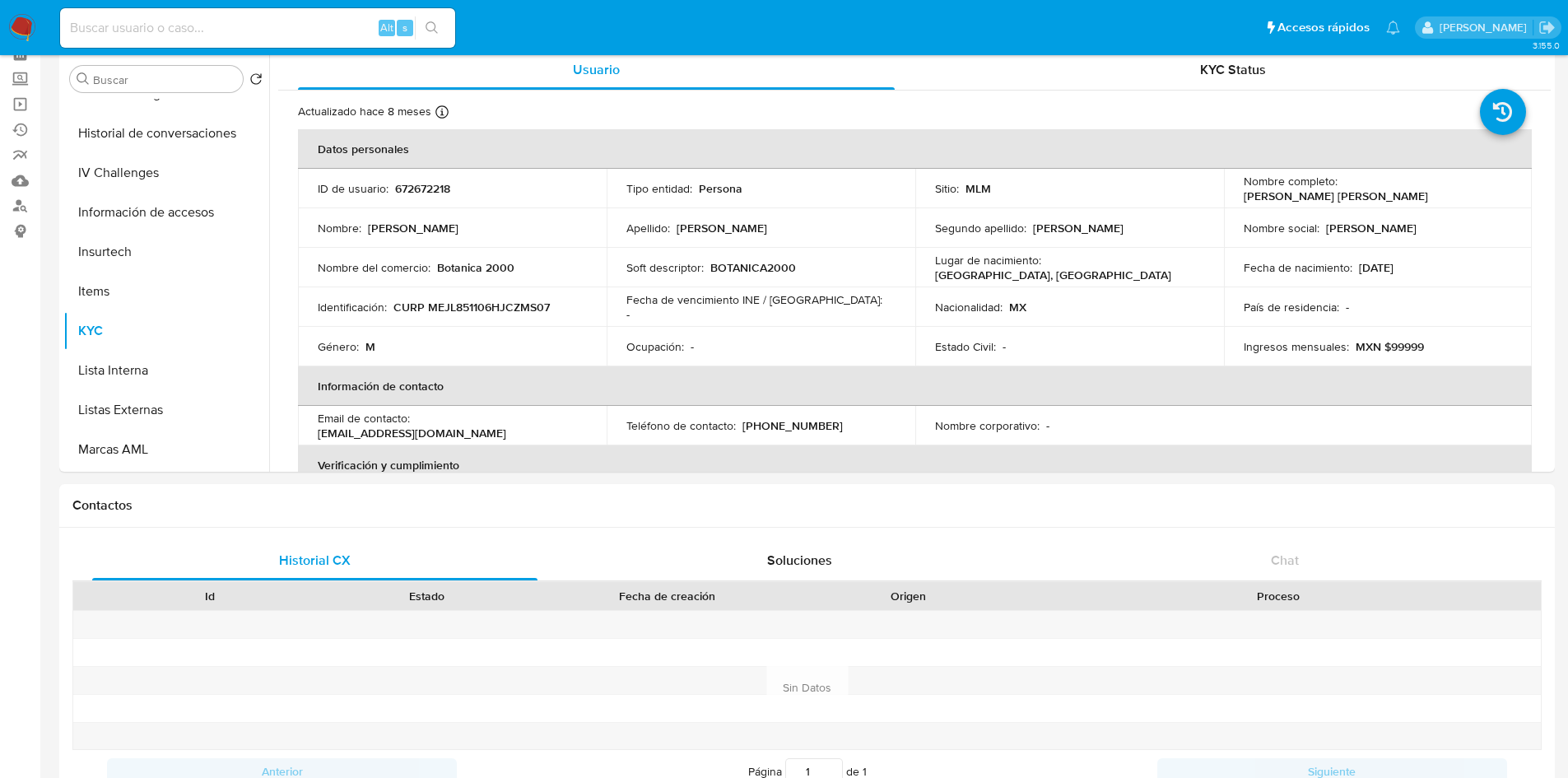
scroll to position [531, 0]
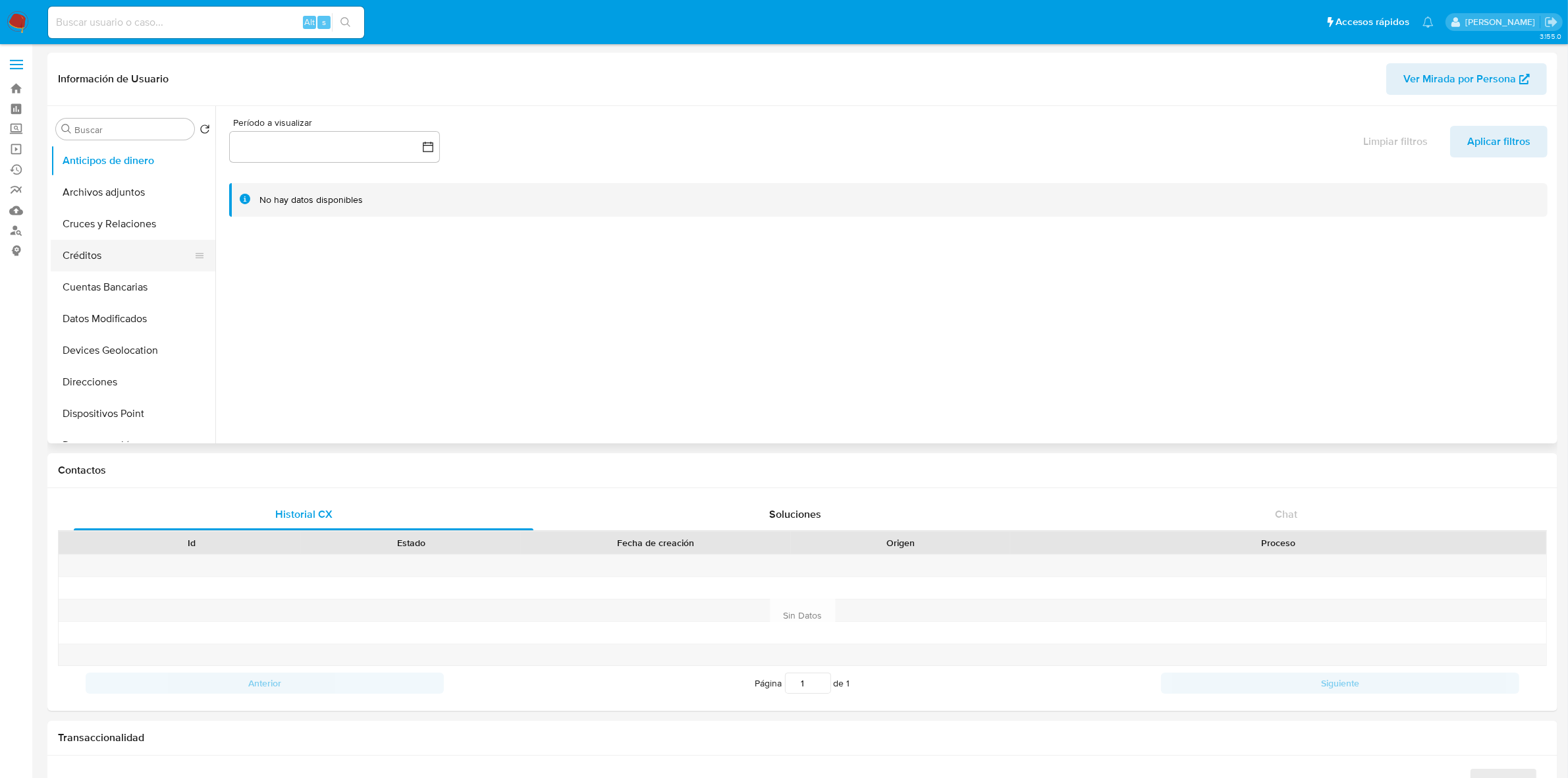
select select "10"
click at [100, 430] on button "KYC" at bounding box center [128, 432] width 154 height 32
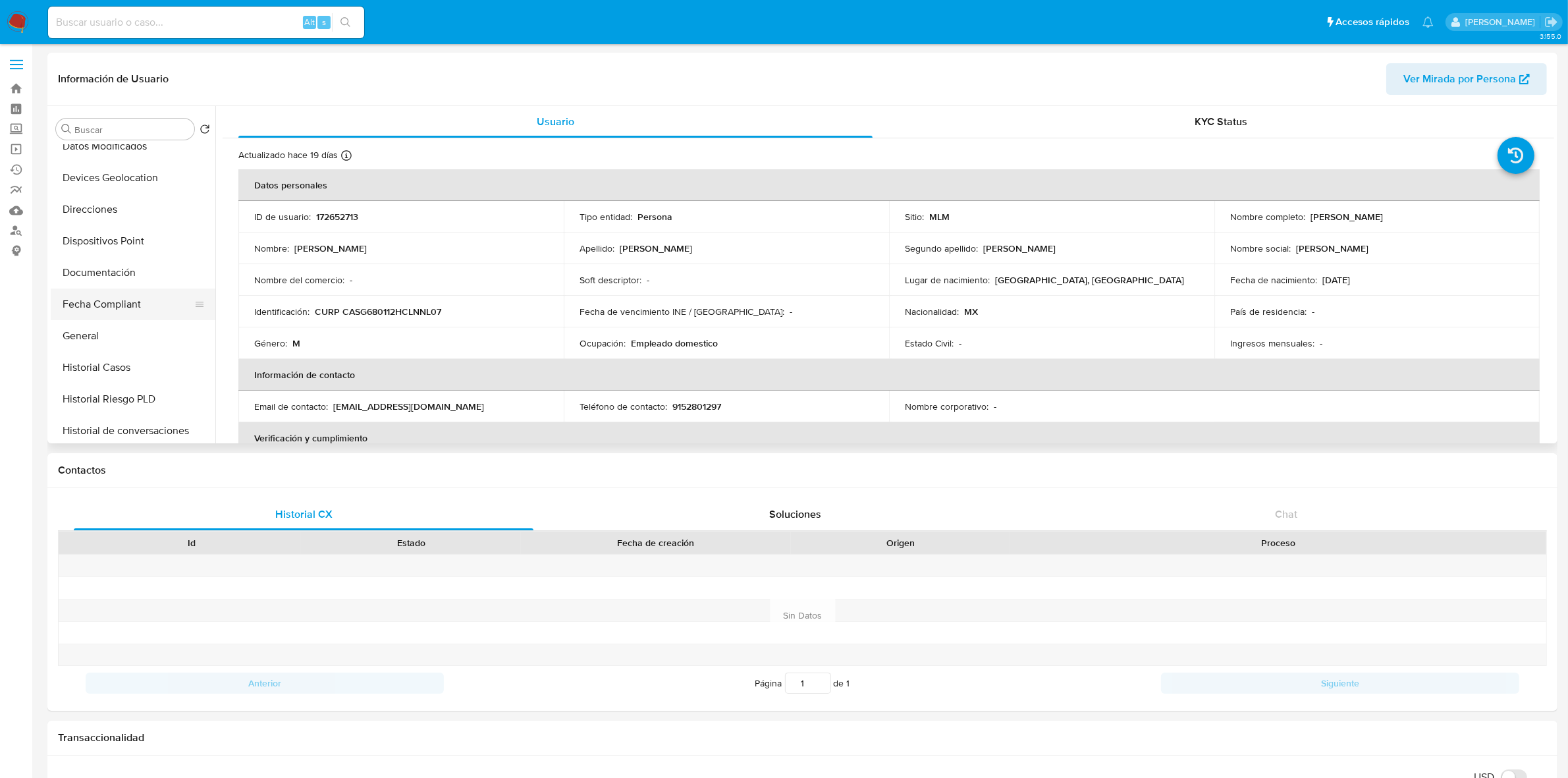
scroll to position [165, 0]
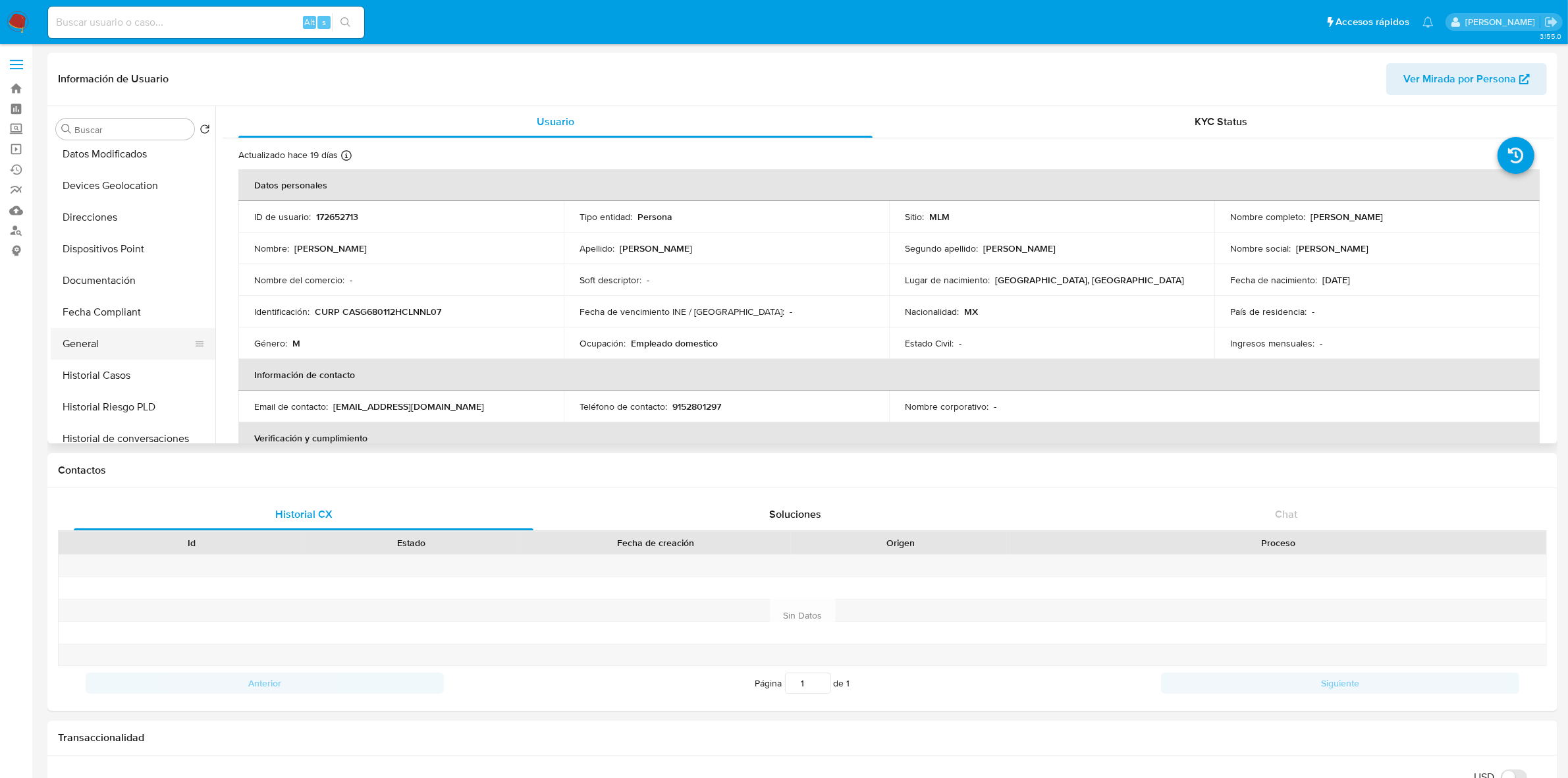
click at [90, 342] on button "General" at bounding box center [128, 344] width 154 height 32
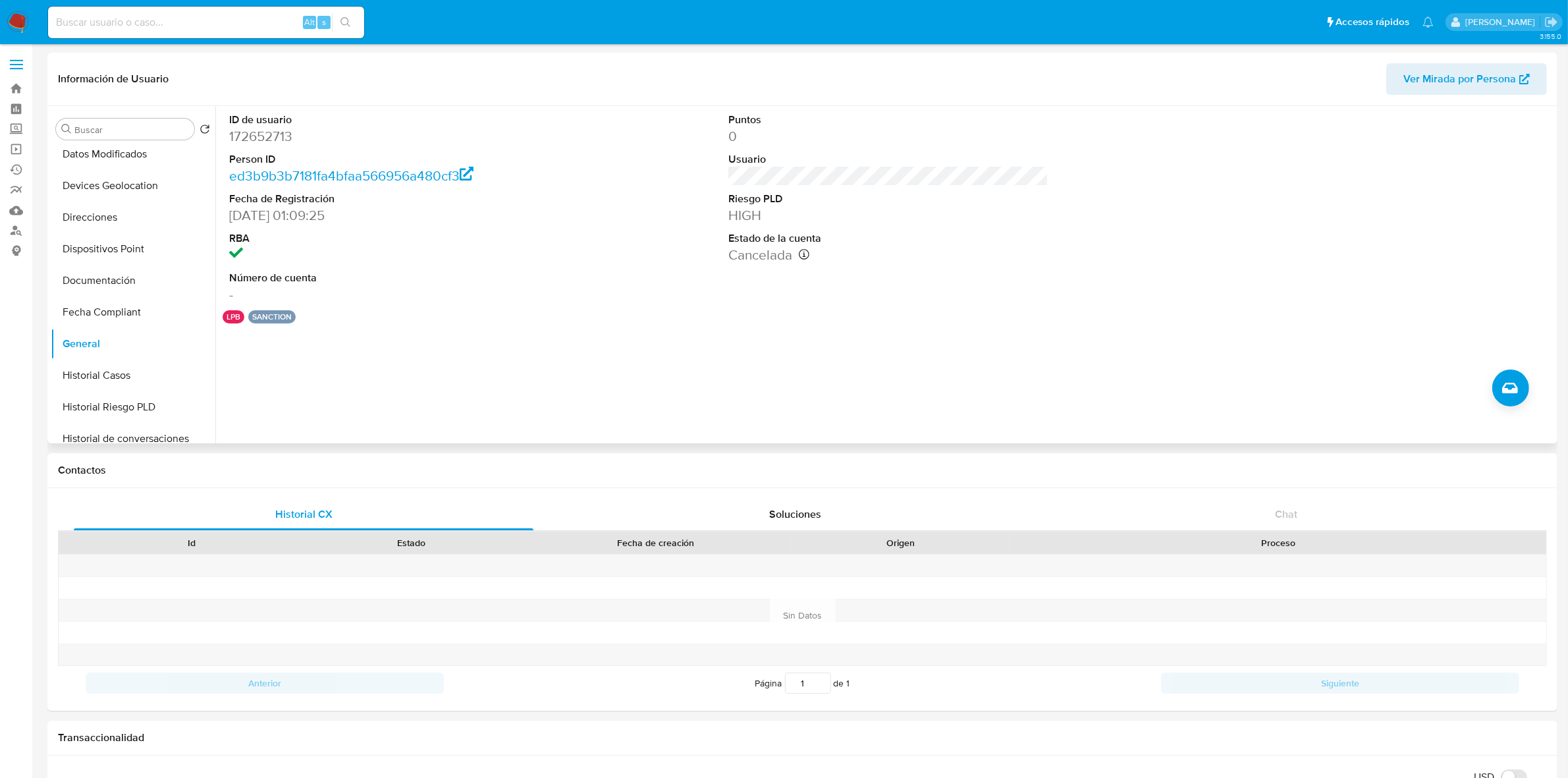
click at [492, 386] on div "ID de usuario 172652713 Person ID ed3b9b3b7181fa4bfaa566956a480cf3 Fecha de Reg…" at bounding box center [885, 275] width 1339 height 338
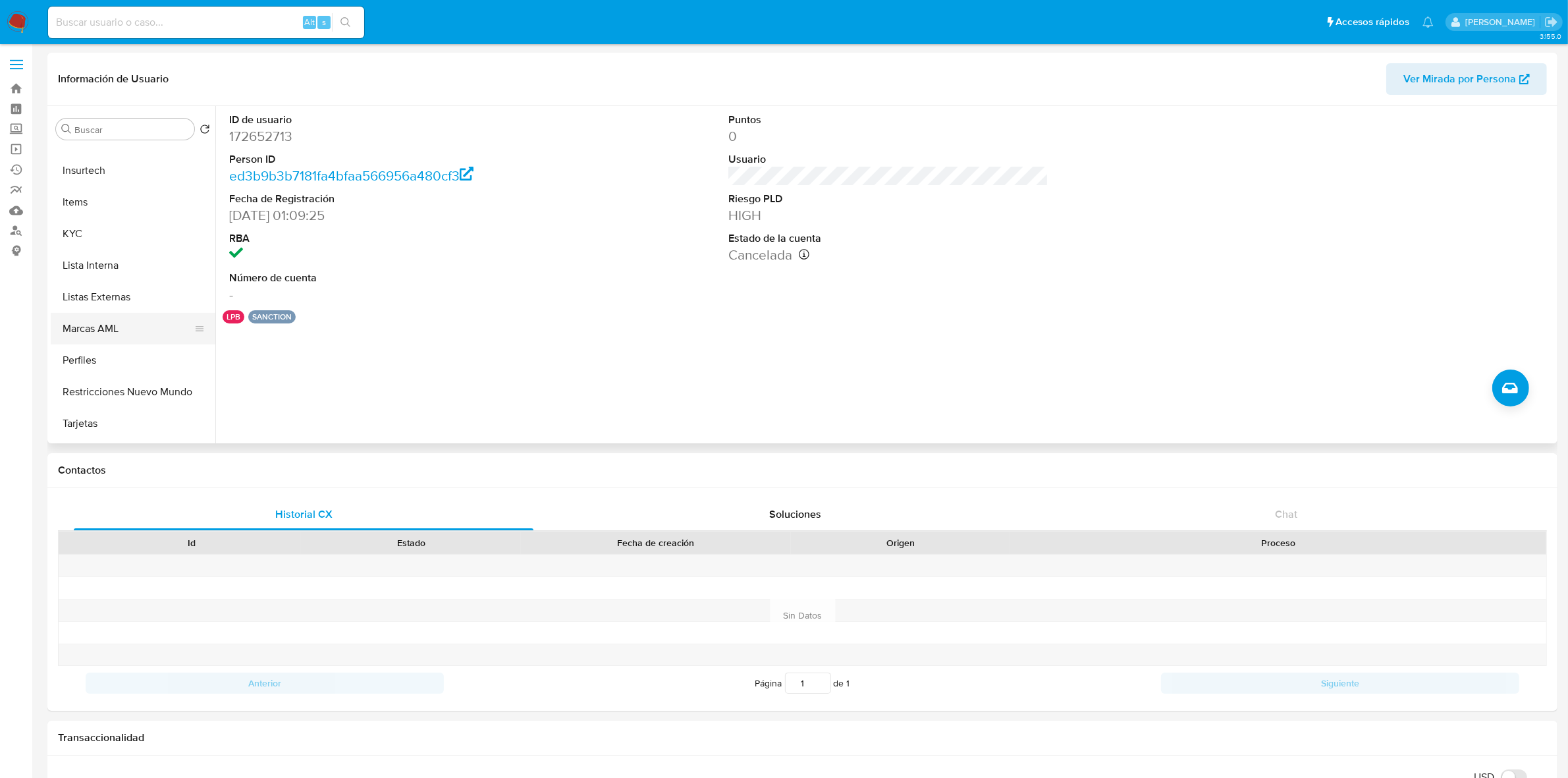
scroll to position [555, 0]
click at [122, 364] on button "Restricciones Nuevo Mundo" at bounding box center [128, 365] width 154 height 32
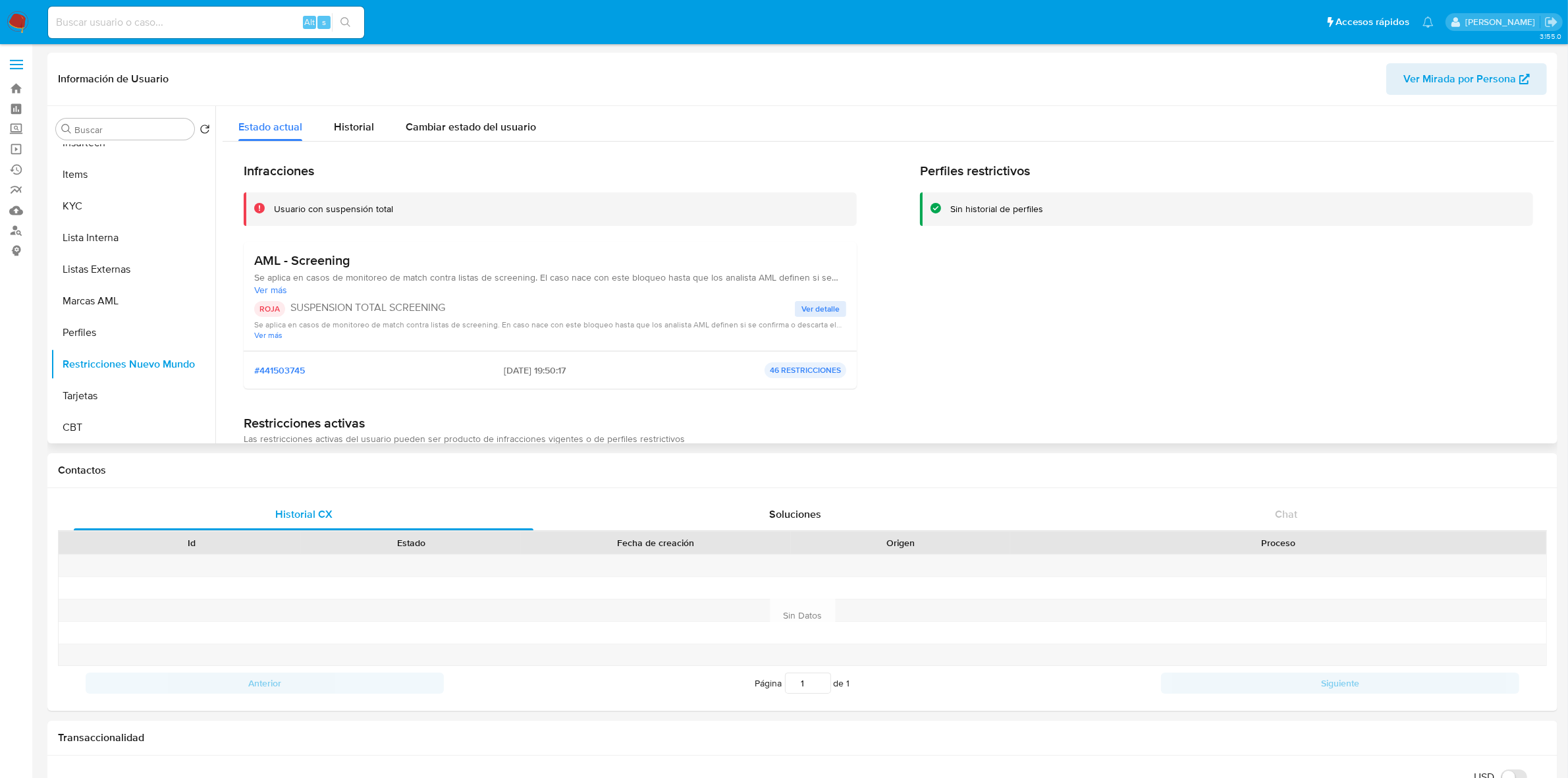
scroll to position [82, 0]
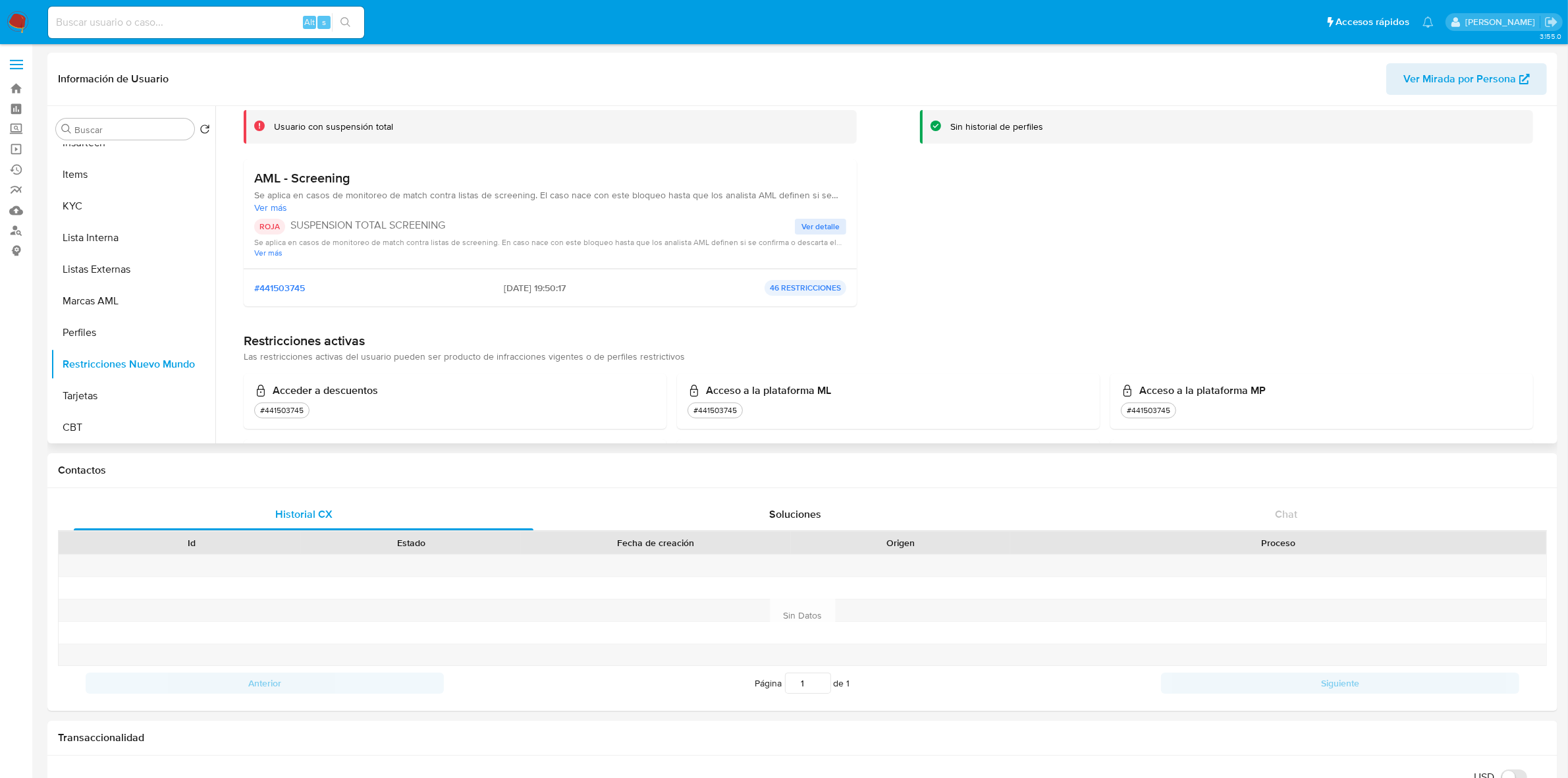
click at [274, 255] on span "Ver más" at bounding box center [550, 253] width 592 height 10
click at [792, 293] on p "46 RESTRICCIONES" at bounding box center [805, 298] width 82 height 16
click at [281, 297] on span "#441503745" at bounding box center [279, 298] width 51 height 12
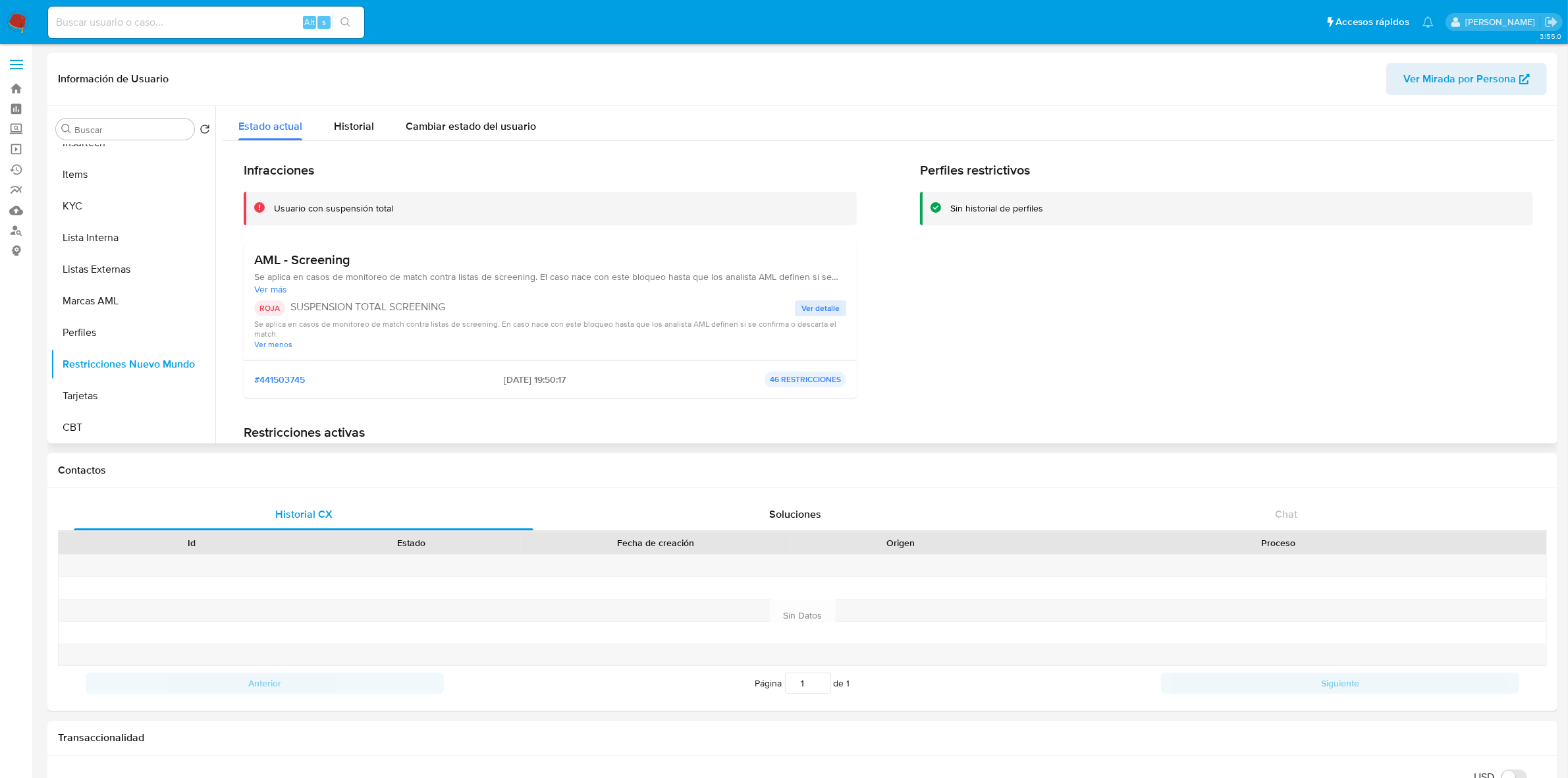
scroll to position [0, 0]
click at [260, 285] on span "Ver más" at bounding box center [550, 290] width 592 height 12
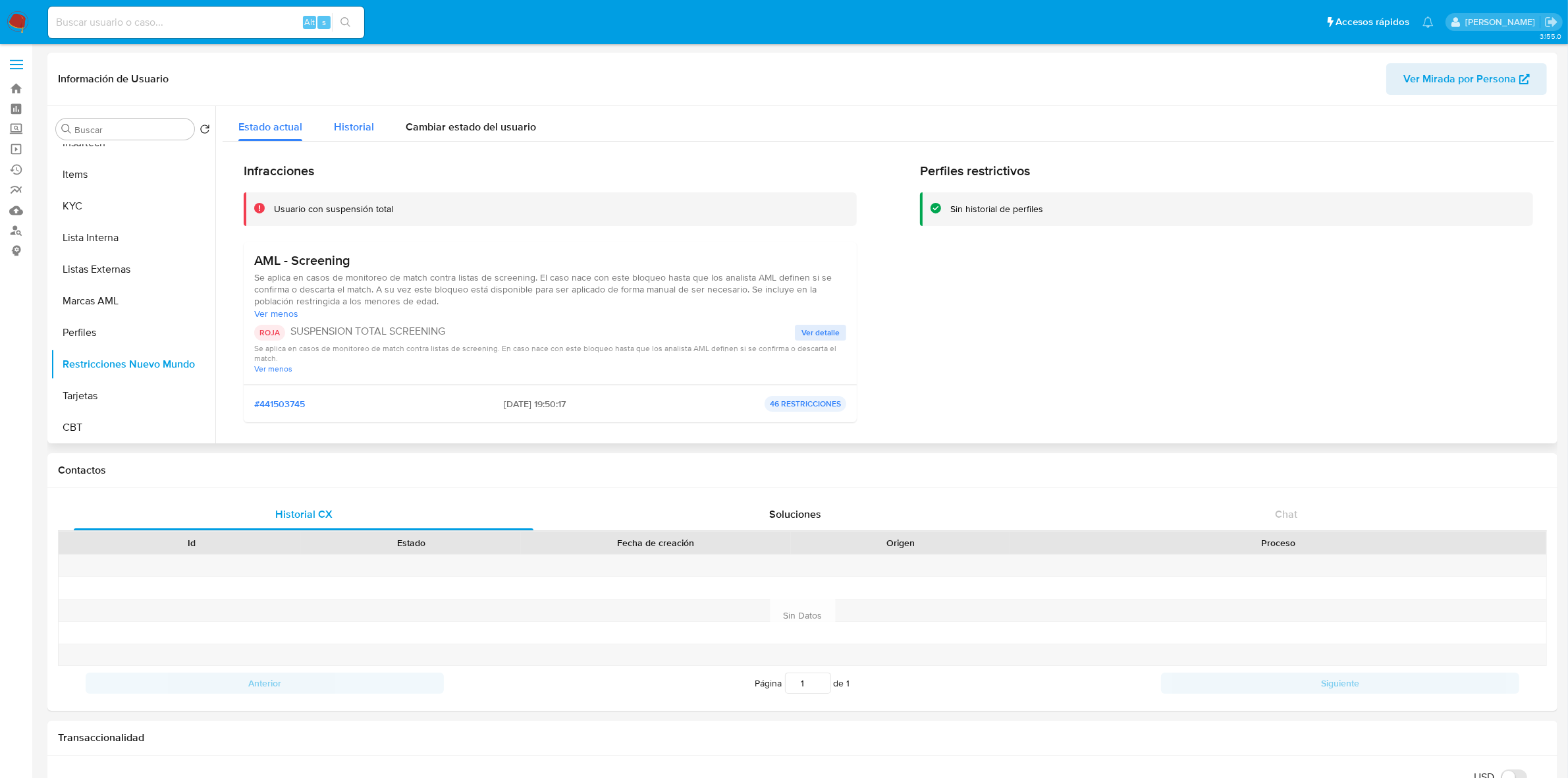
click at [333, 121] on button "Historial" at bounding box center [354, 123] width 72 height 35
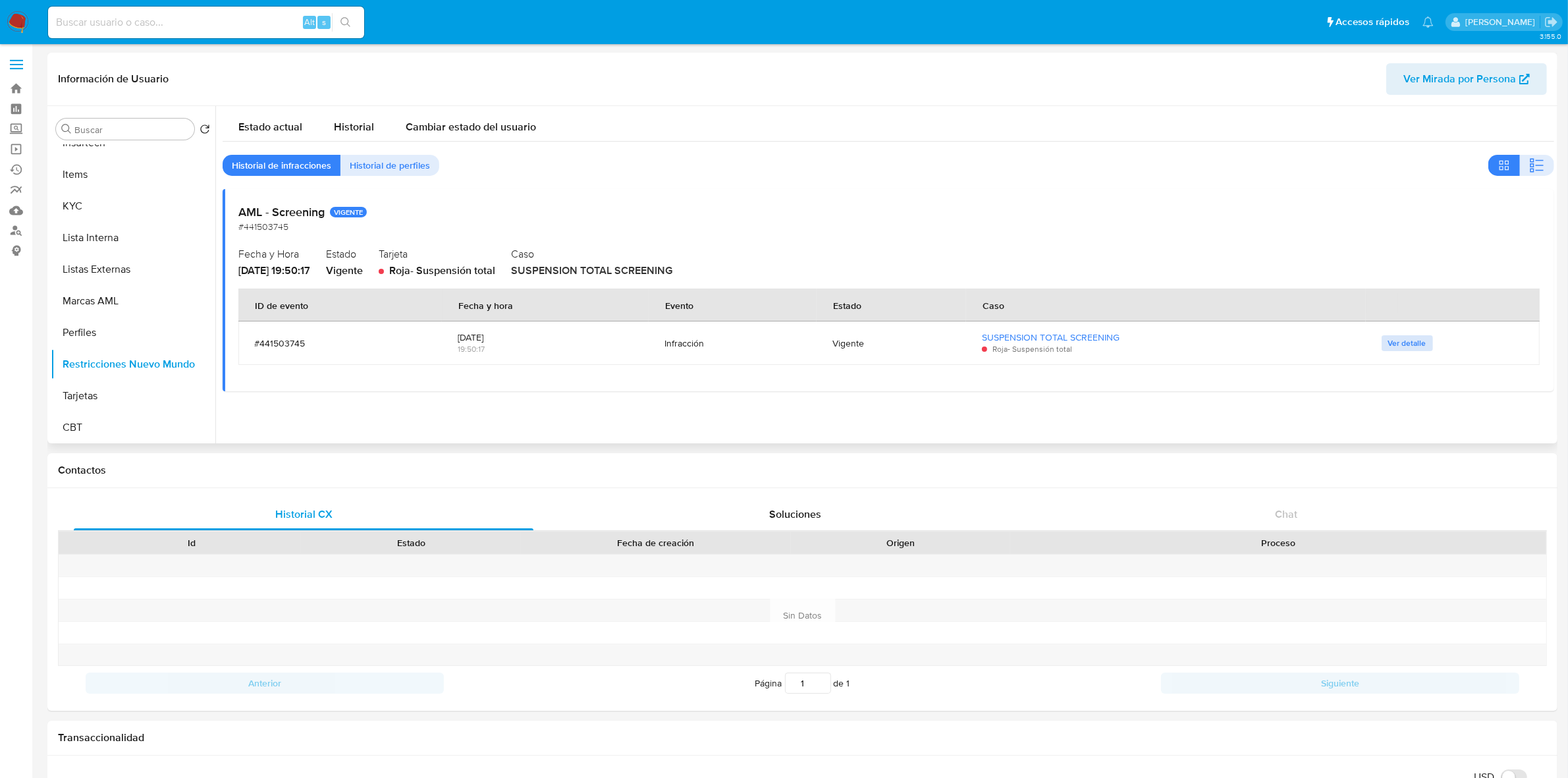
click at [1403, 341] on span "Ver detalle" at bounding box center [1407, 344] width 38 height 13
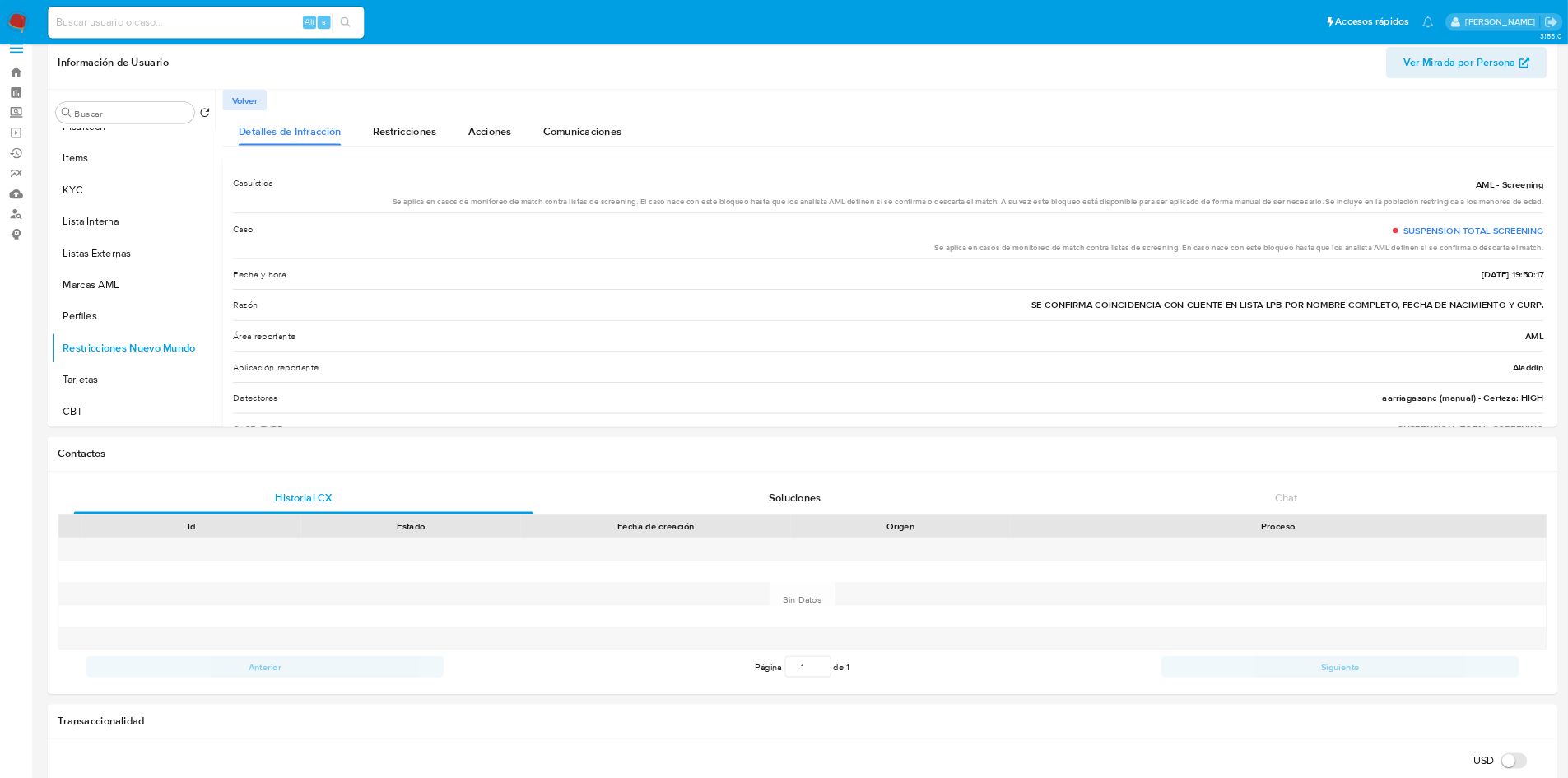
scroll to position [694, 0]
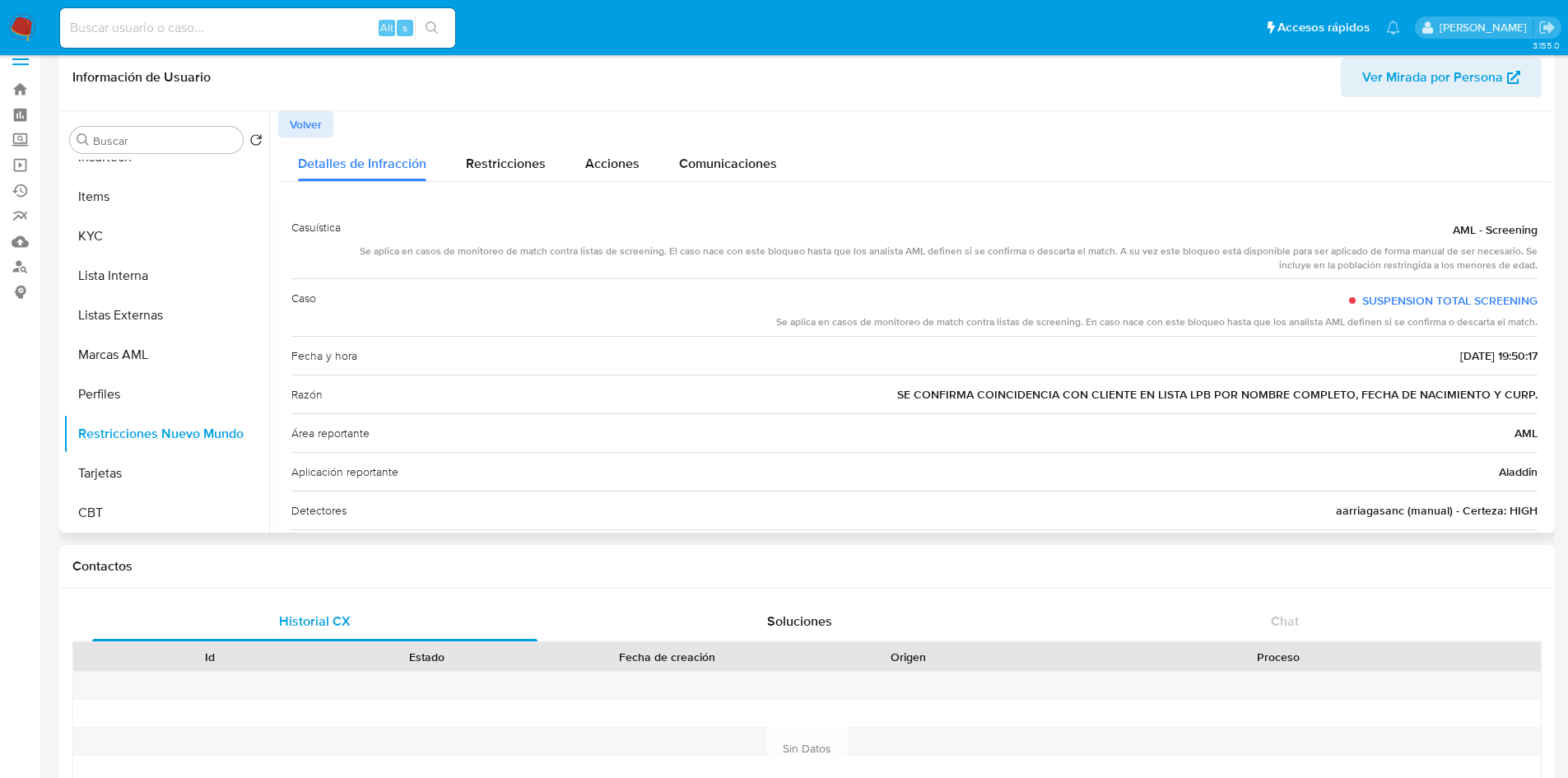
drag, startPoint x: 1809, startPoint y: 2, endPoint x: 817, endPoint y: 528, distance: 1122.8
click at [817, 528] on div "Detectores aarriagasanc (manual) - Certeza: HIGH" at bounding box center [915, 509] width 1247 height 39
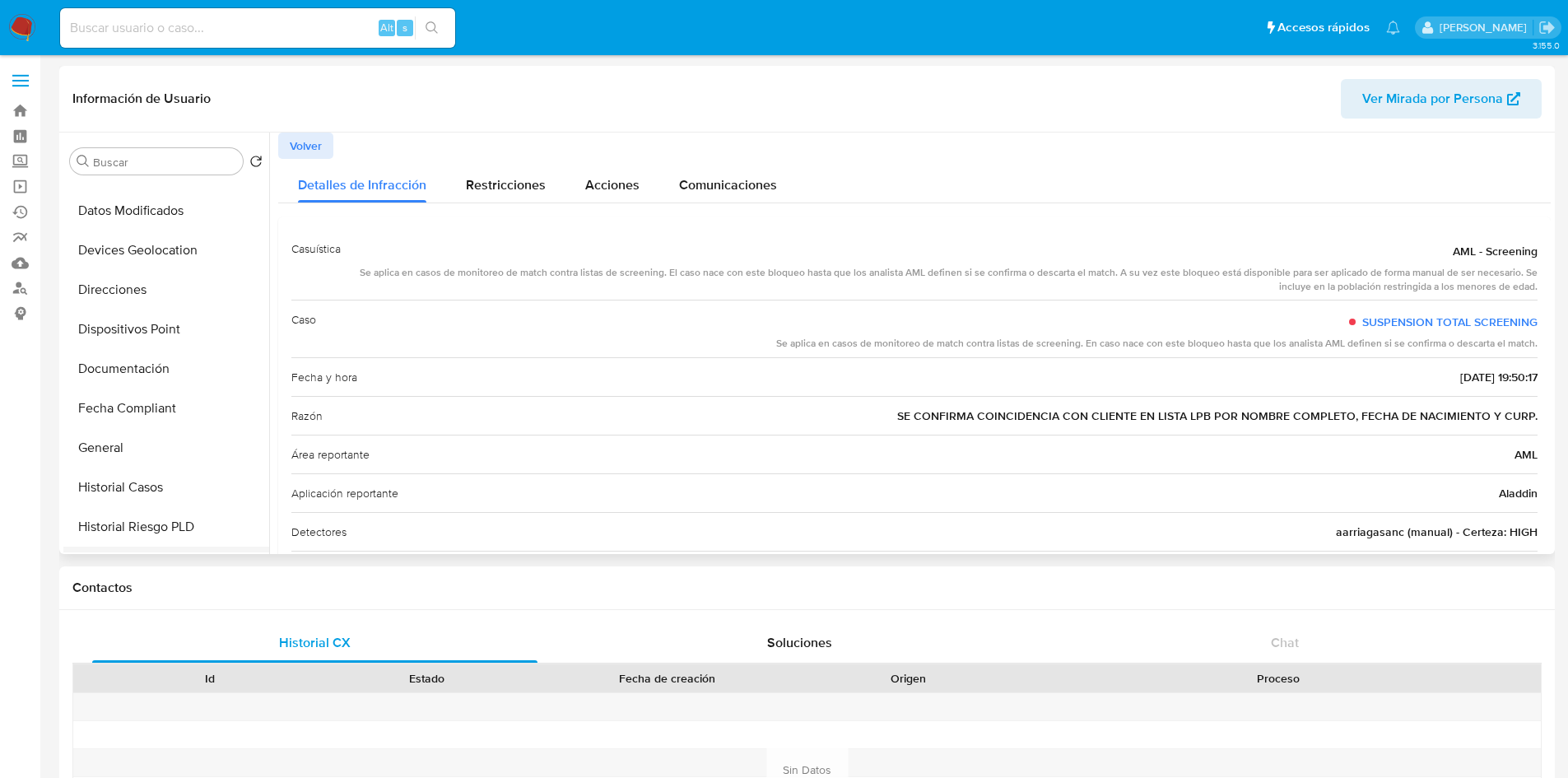
scroll to position [35, 0]
click at [517, 174] on div "Restricciones" at bounding box center [505, 180] width 80 height 44
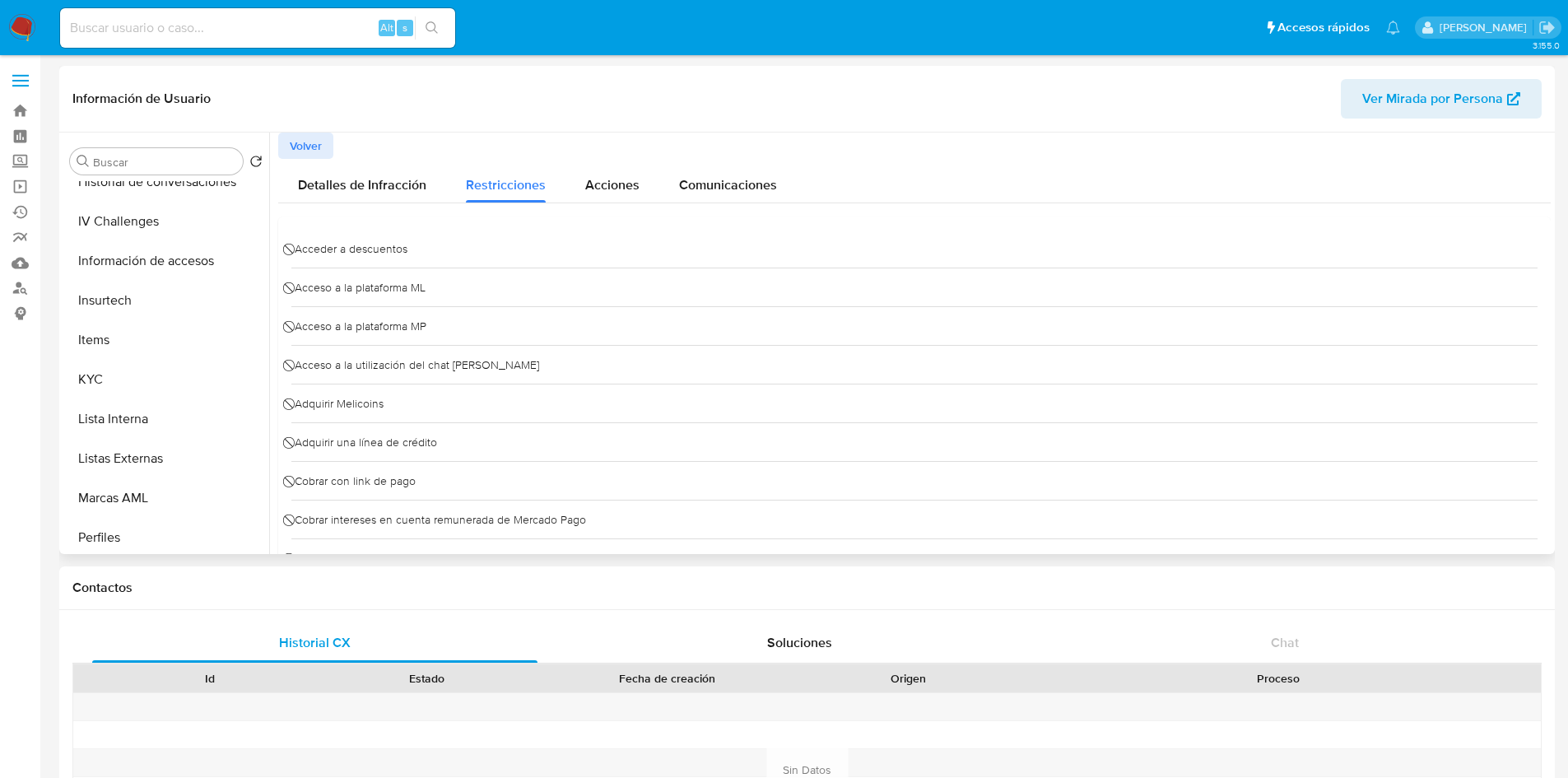
scroll to position [576, 0]
click at [139, 380] on button "KYC" at bounding box center [160, 376] width 193 height 40
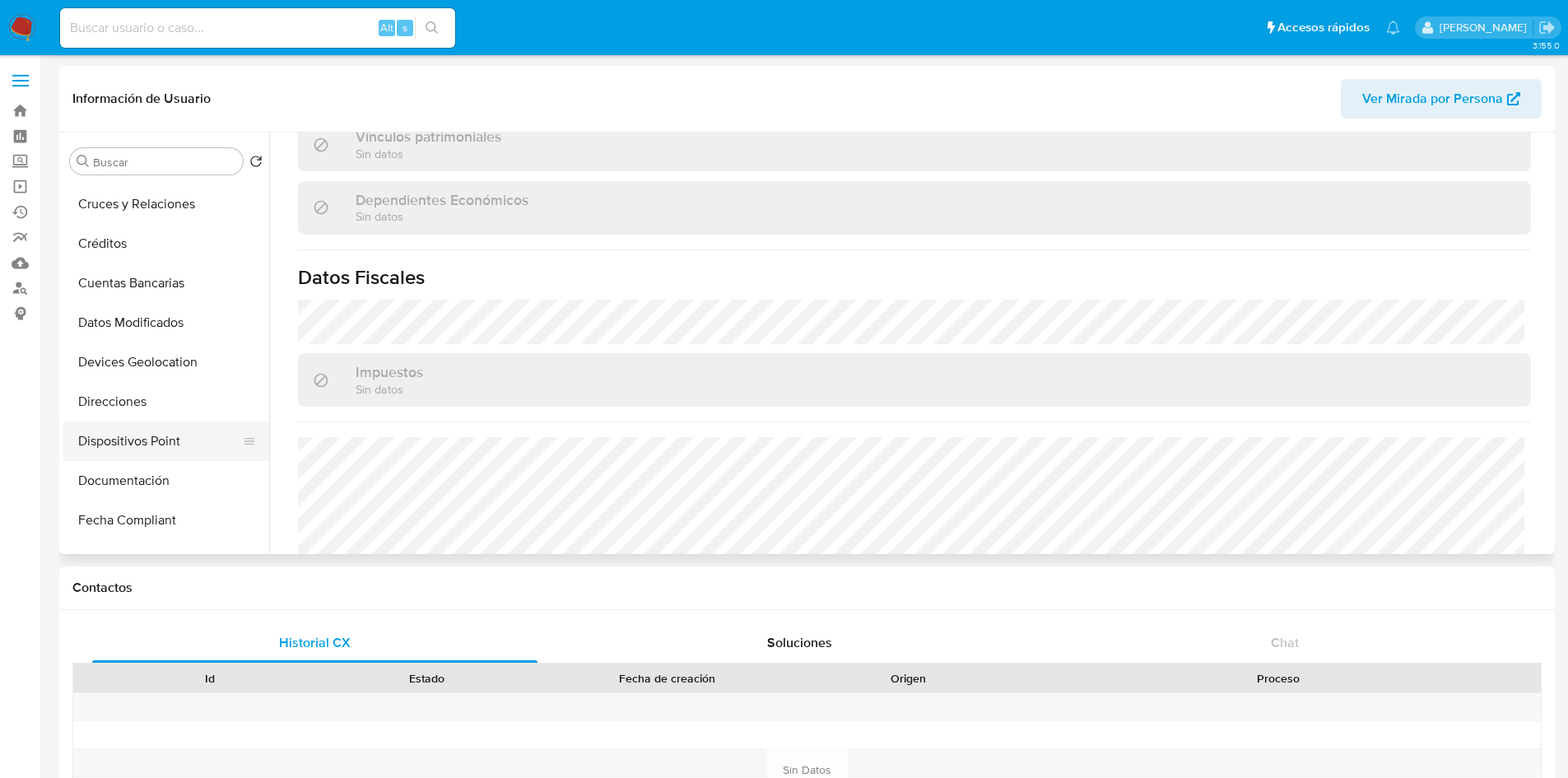
scroll to position [0, 0]
click at [26, 80] on span at bounding box center [21, 81] width 16 height 2
click at [0, 0] on input "checkbox" at bounding box center [0, 0] width 0 height 0
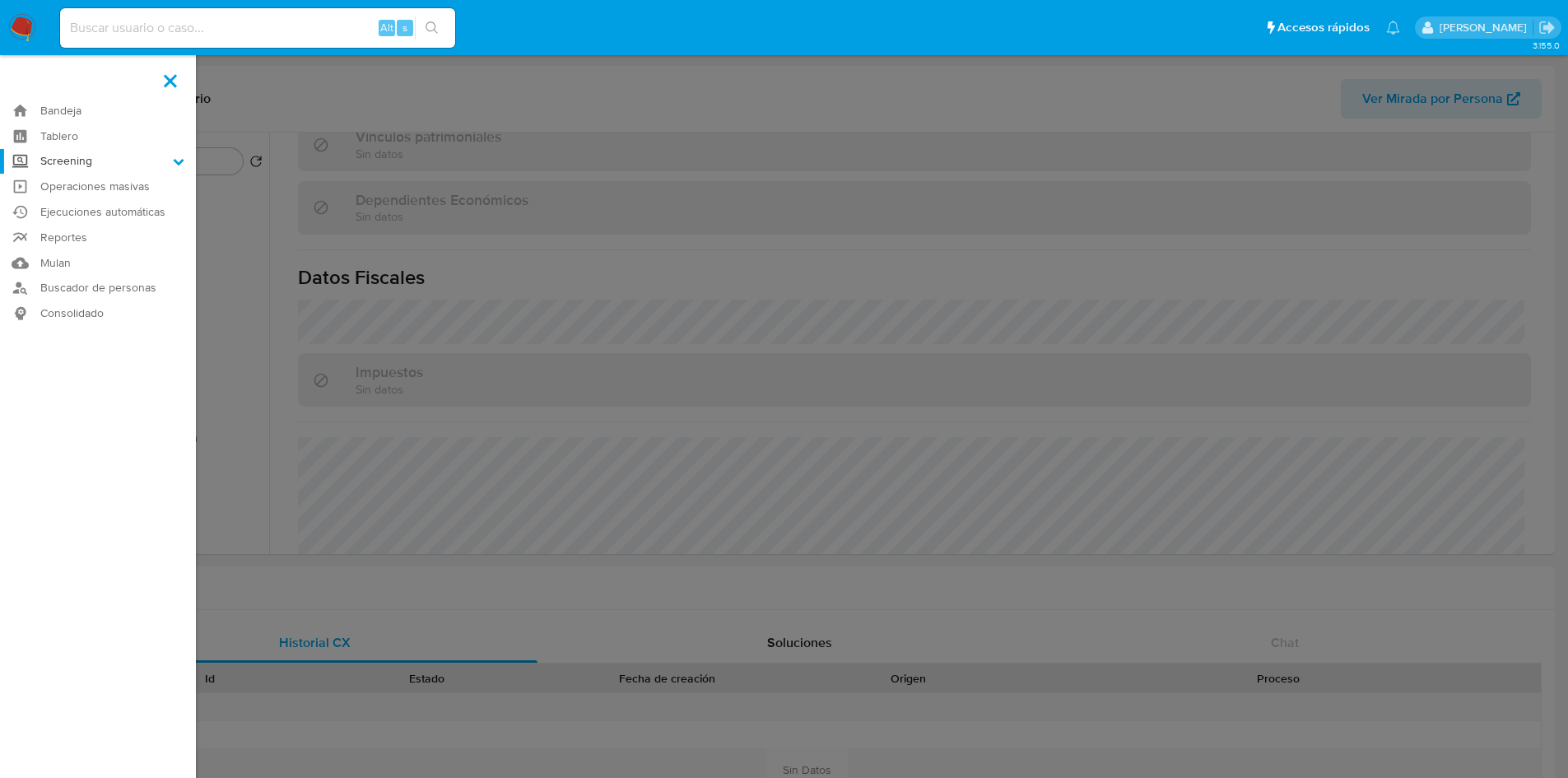
click at [178, 166] on icon at bounding box center [179, 162] width 12 height 12
click at [0, 0] on input "Screening" at bounding box center [0, 0] width 0 height 0
click at [68, 202] on link "Watchlist" at bounding box center [98, 205] width 196 height 21
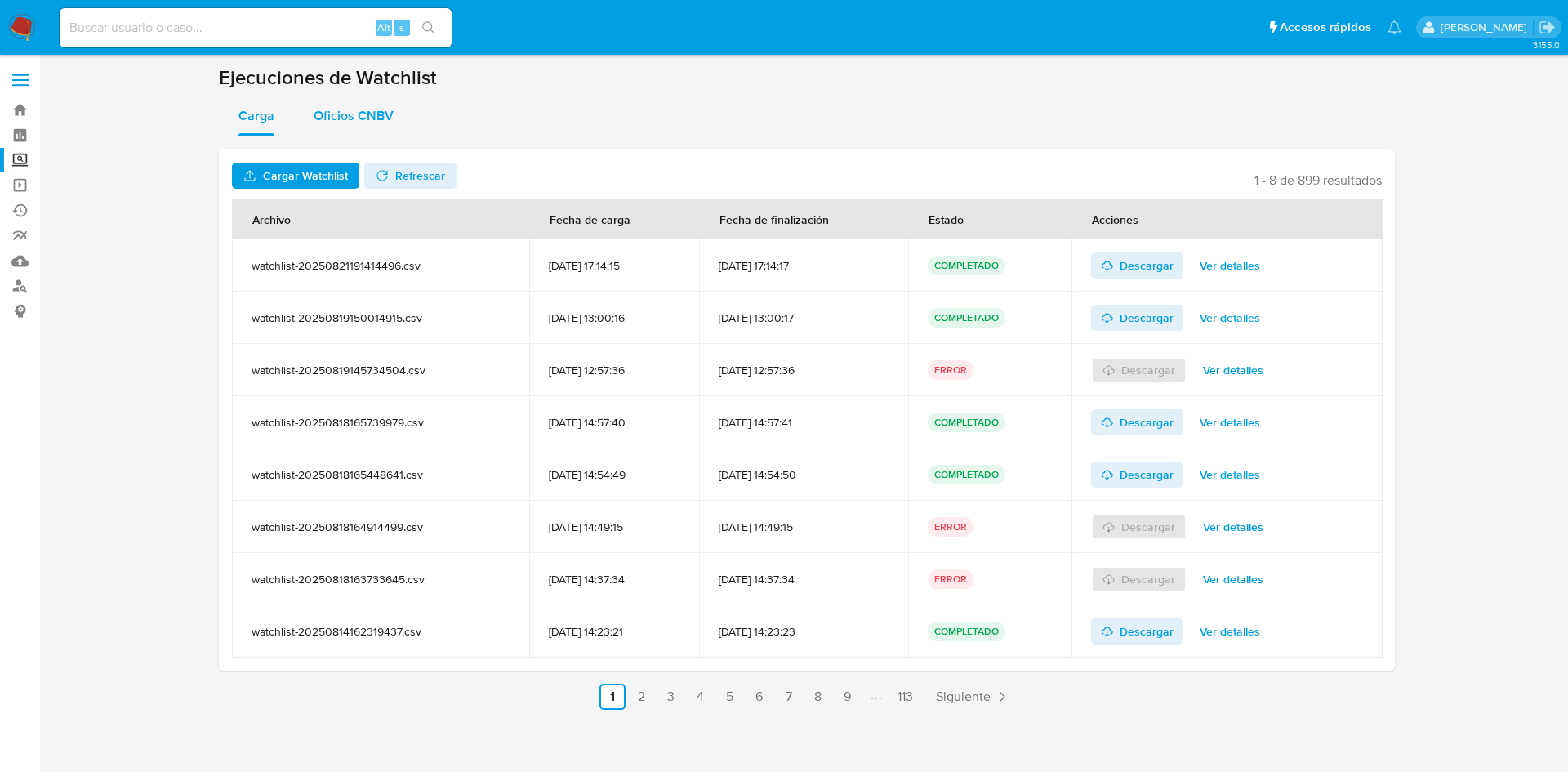
click at [319, 119] on span "Oficios CNBV" at bounding box center [354, 115] width 80 height 19
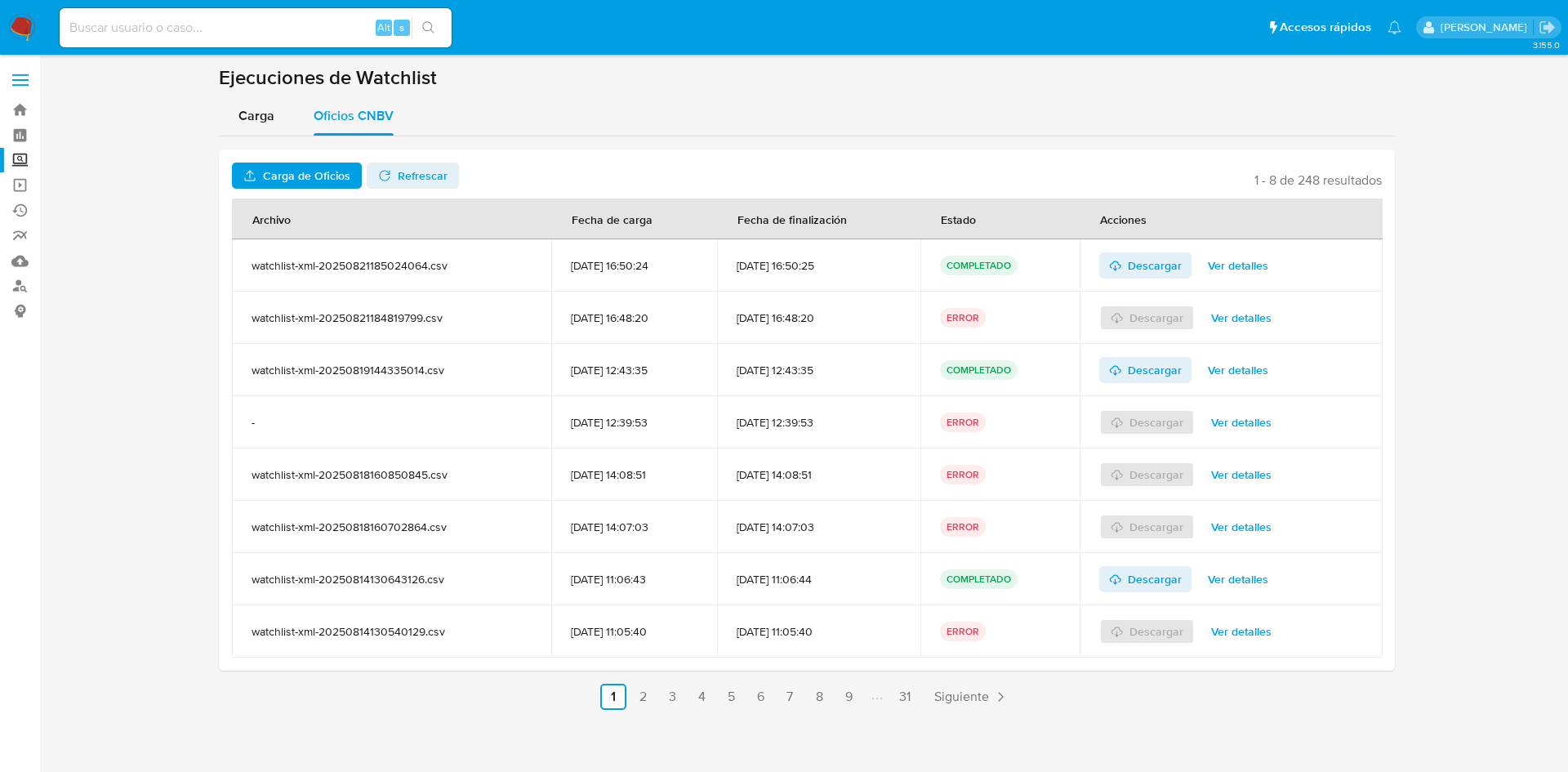
click at [205, 119] on section at bounding box center [807, 388] width 1496 height 644
click at [244, 109] on span "Carga" at bounding box center [257, 115] width 36 height 19
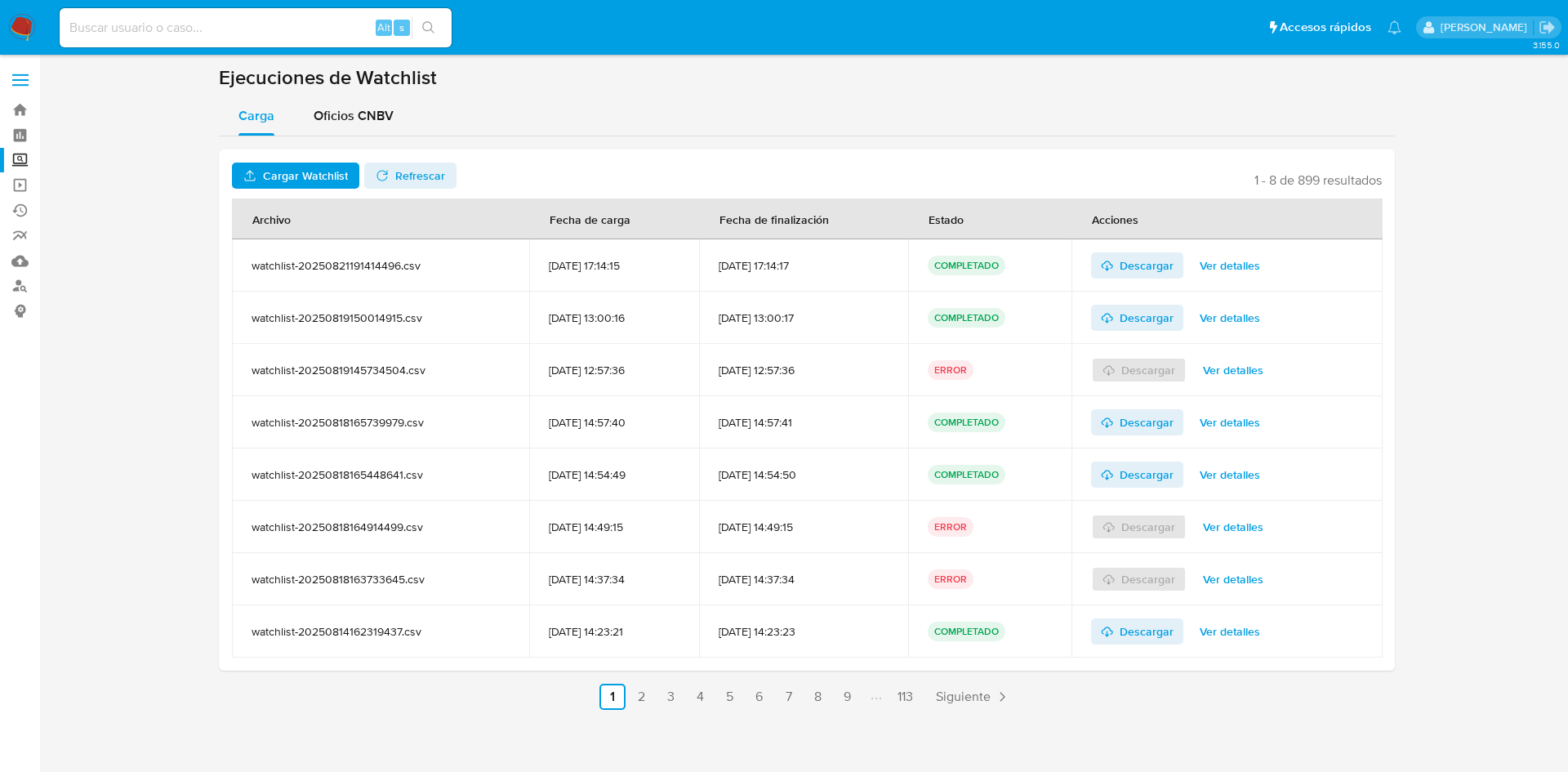
click at [1245, 267] on span "Ver detalles" at bounding box center [1230, 266] width 60 height 23
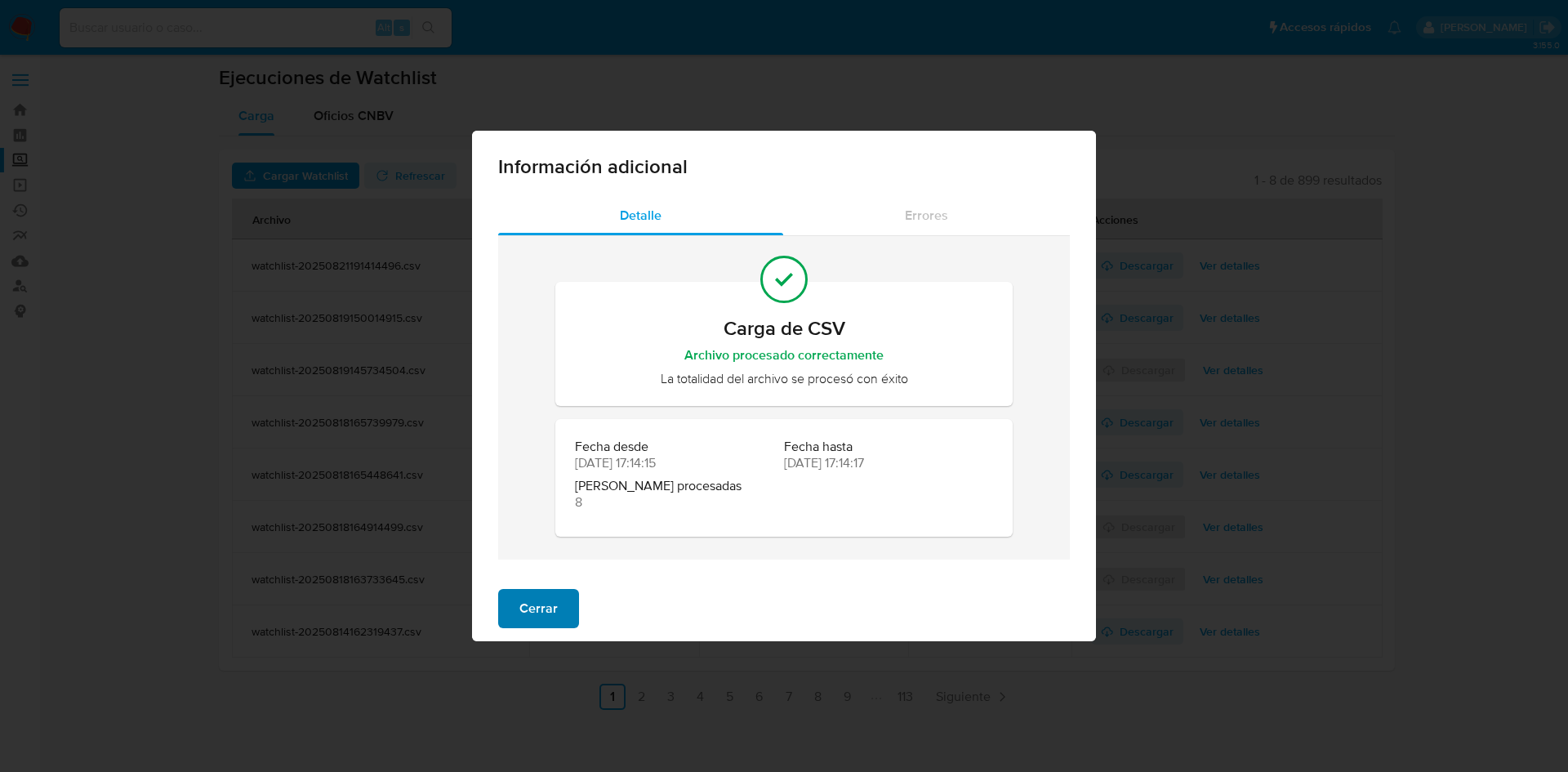
click at [514, 604] on button "Cerrar" at bounding box center [538, 608] width 81 height 39
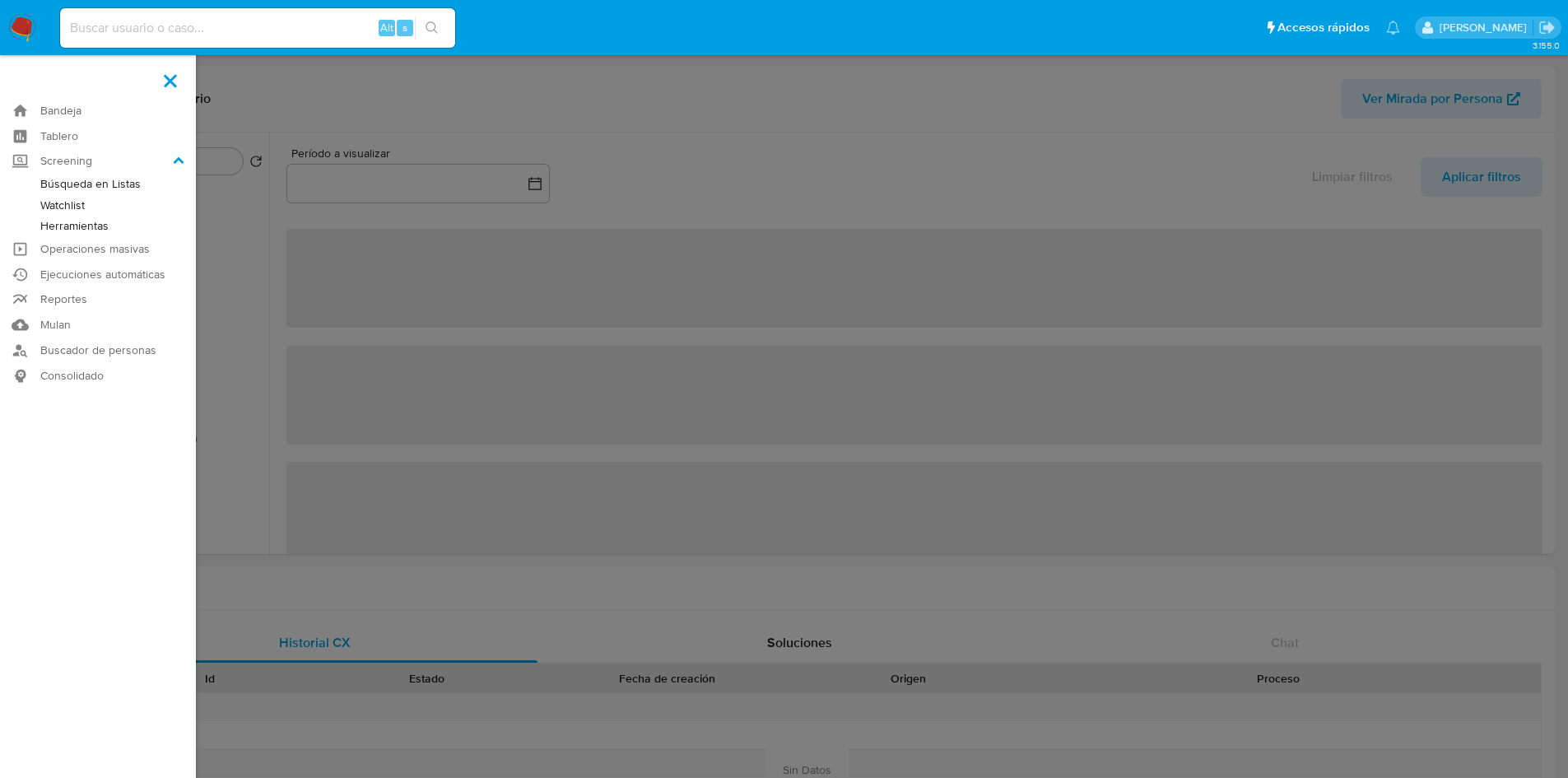
select select "10"
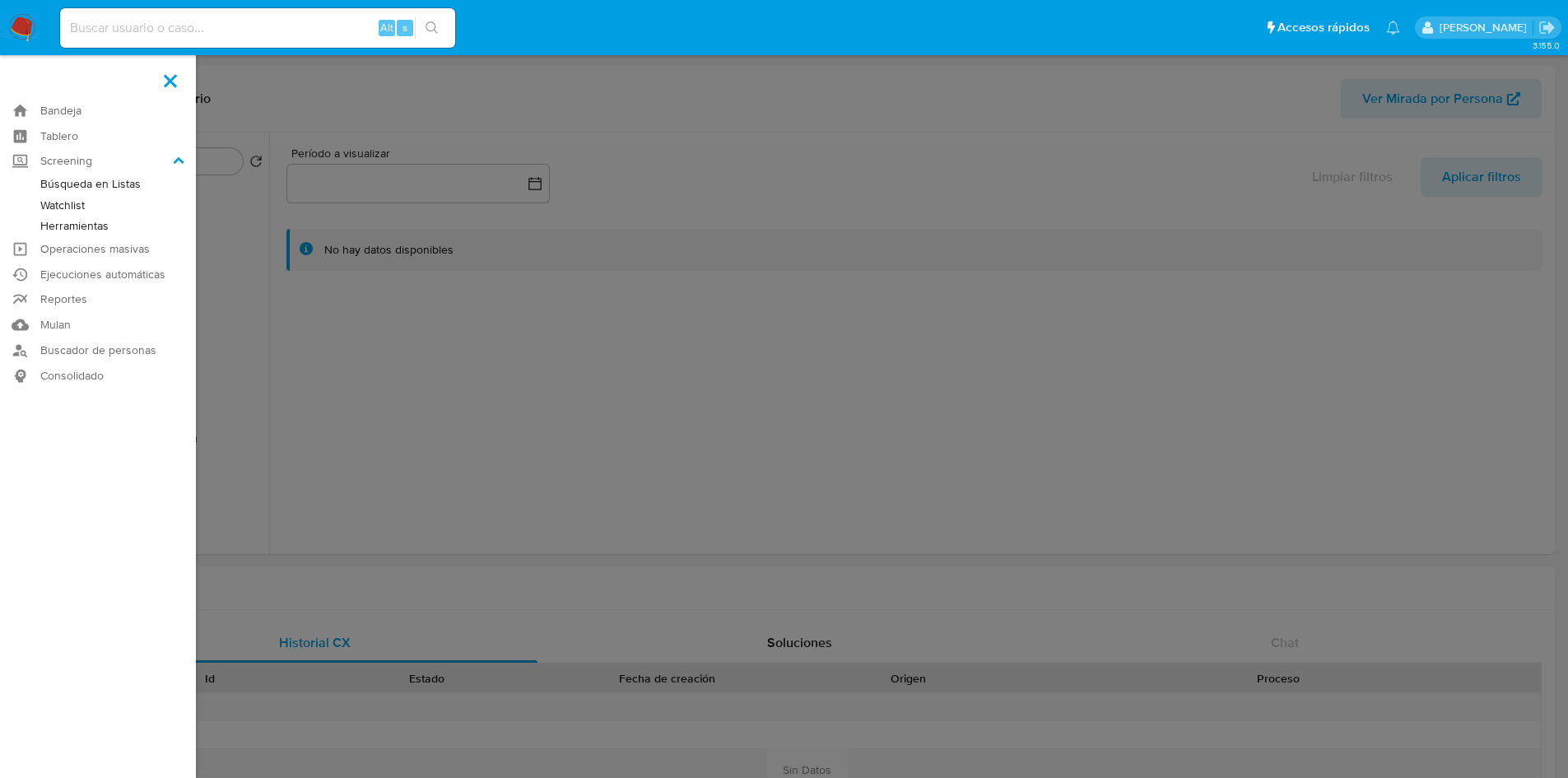
click at [163, 77] on label at bounding box center [171, 81] width 41 height 35
click at [0, 0] on input "checkbox" at bounding box center [0, 0] width 0 height 0
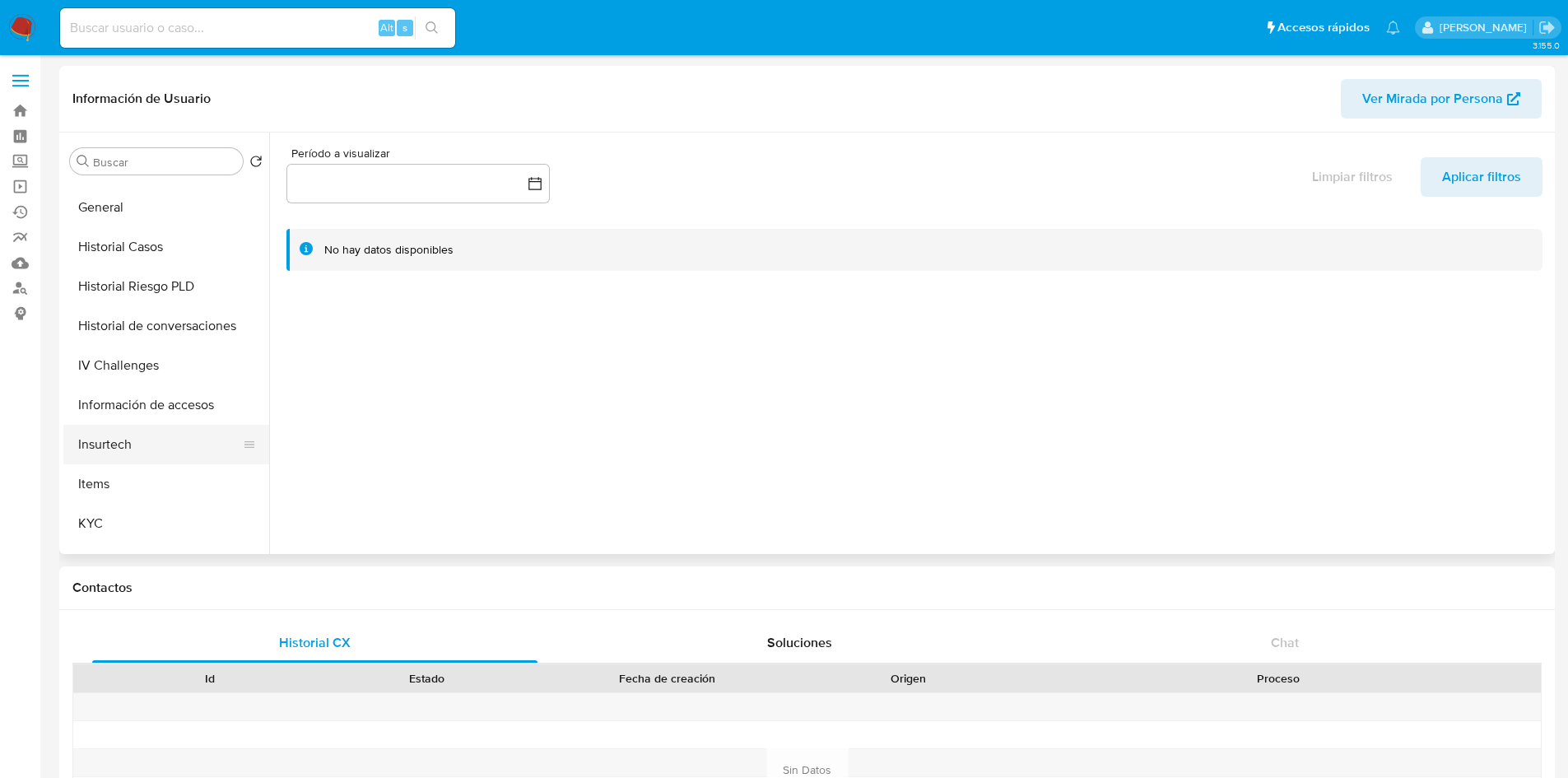
scroll to position [576, 0]
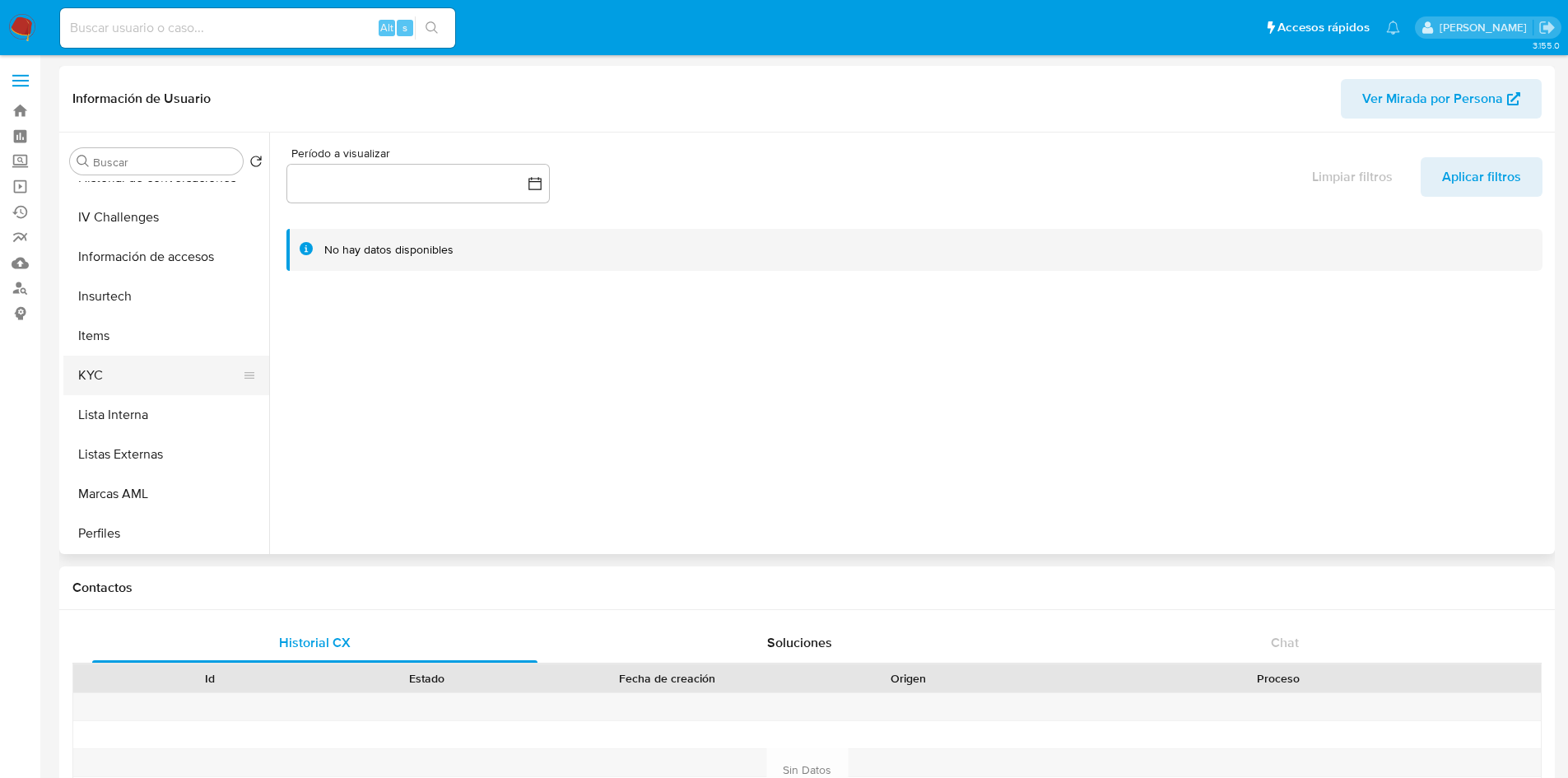
click at [130, 373] on button "KYC" at bounding box center [160, 376] width 193 height 40
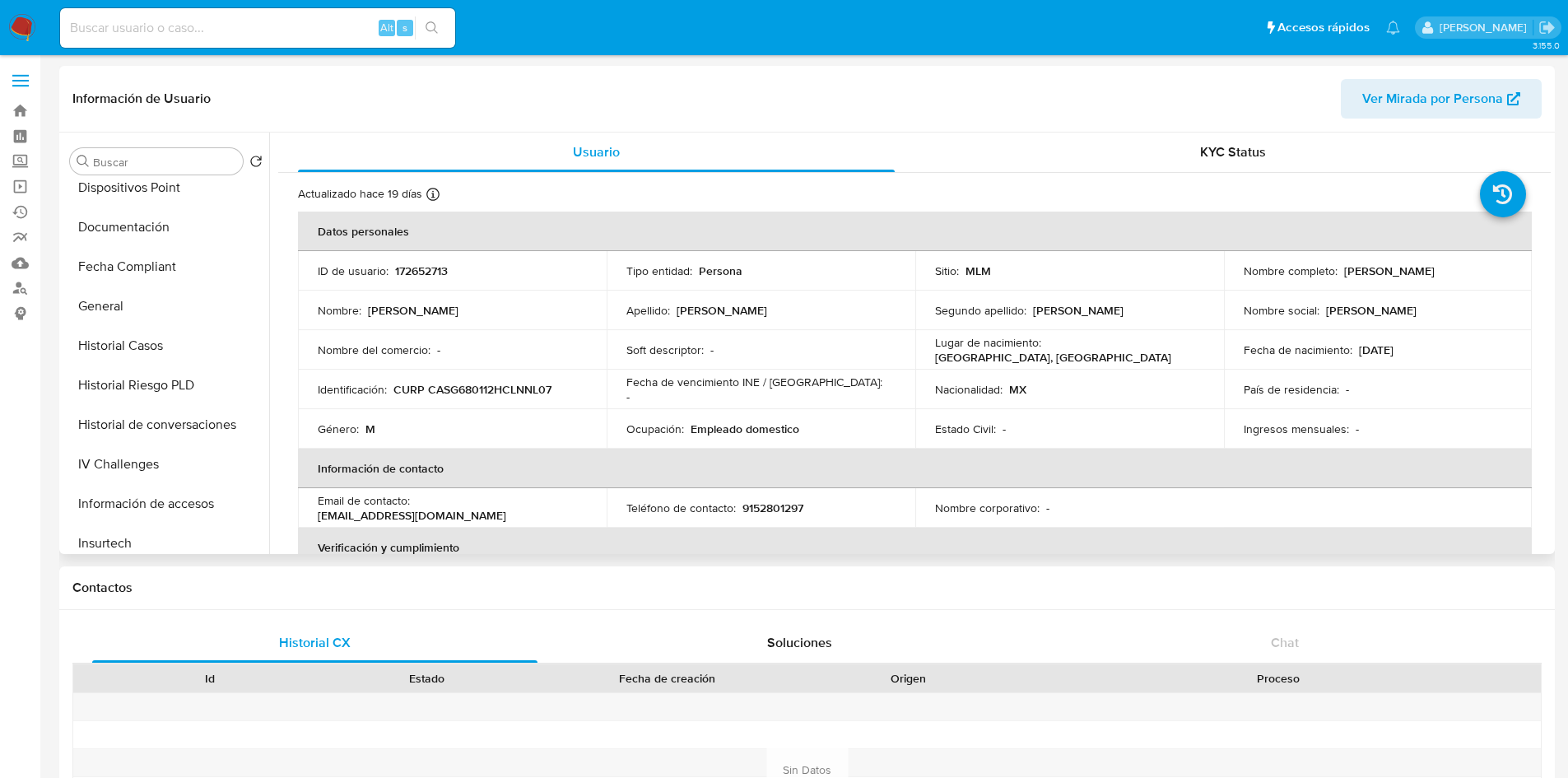
scroll to position [247, 0]
click at [133, 380] on button "General" at bounding box center [160, 389] width 193 height 40
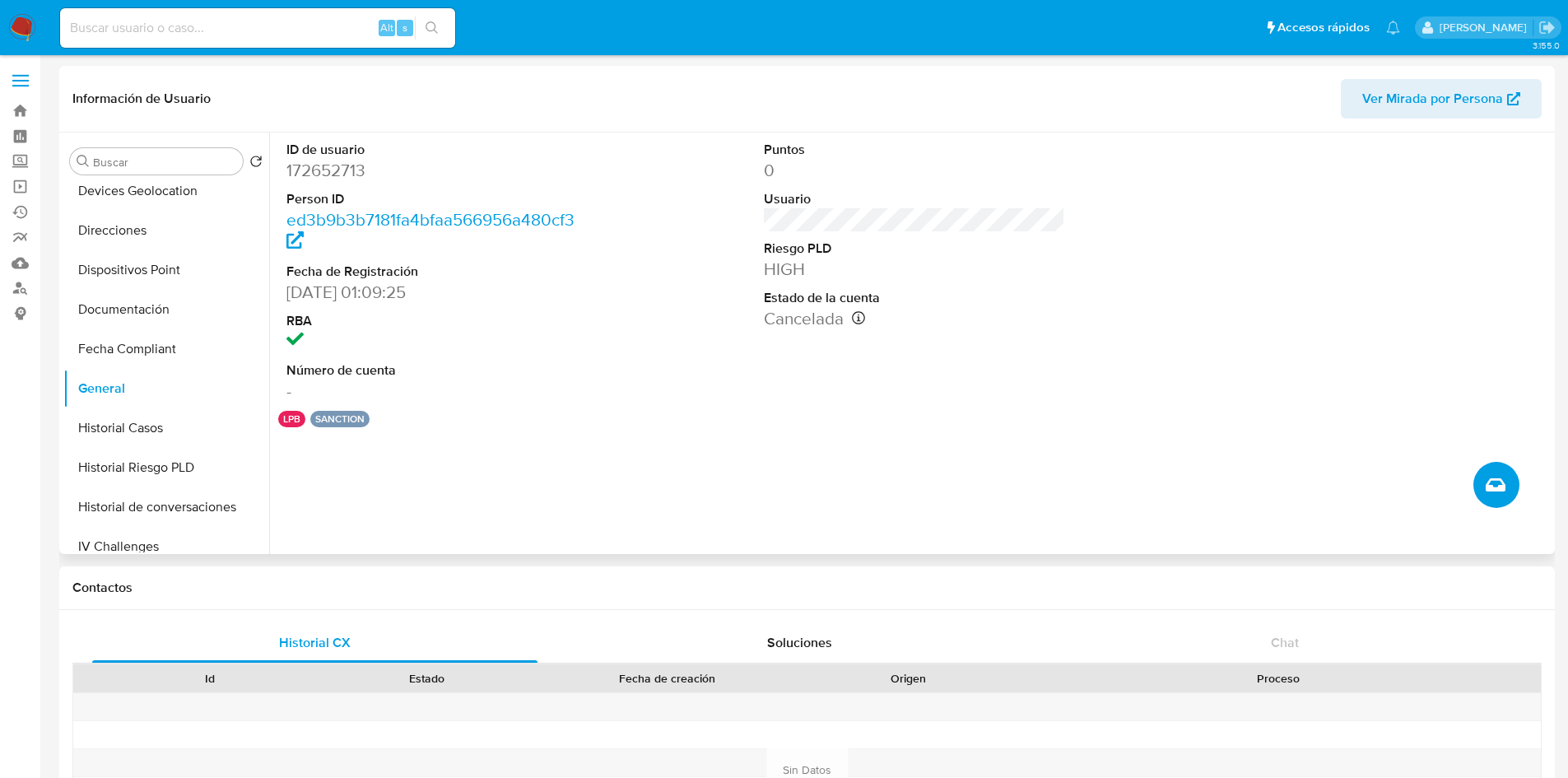
click at [1496, 487] on icon "Crear caso manual" at bounding box center [1495, 485] width 20 height 13
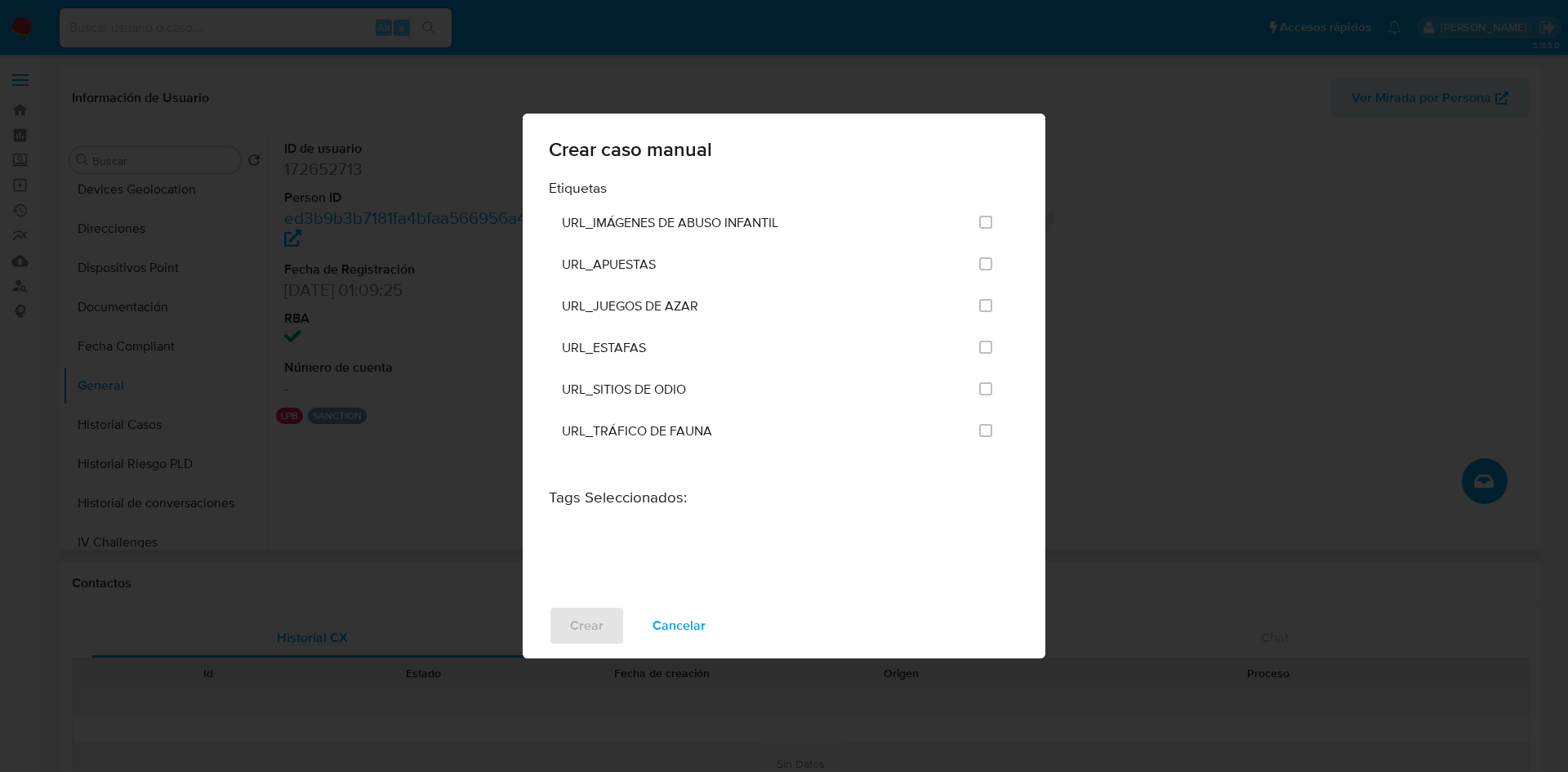
scroll to position [3165, 0]
drag, startPoint x: 688, startPoint y: 409, endPoint x: 831, endPoint y: 501, distance: 170.0
click at [831, 501] on h3 "Tags Seleccionados :" at bounding box center [783, 496] width 470 height 35
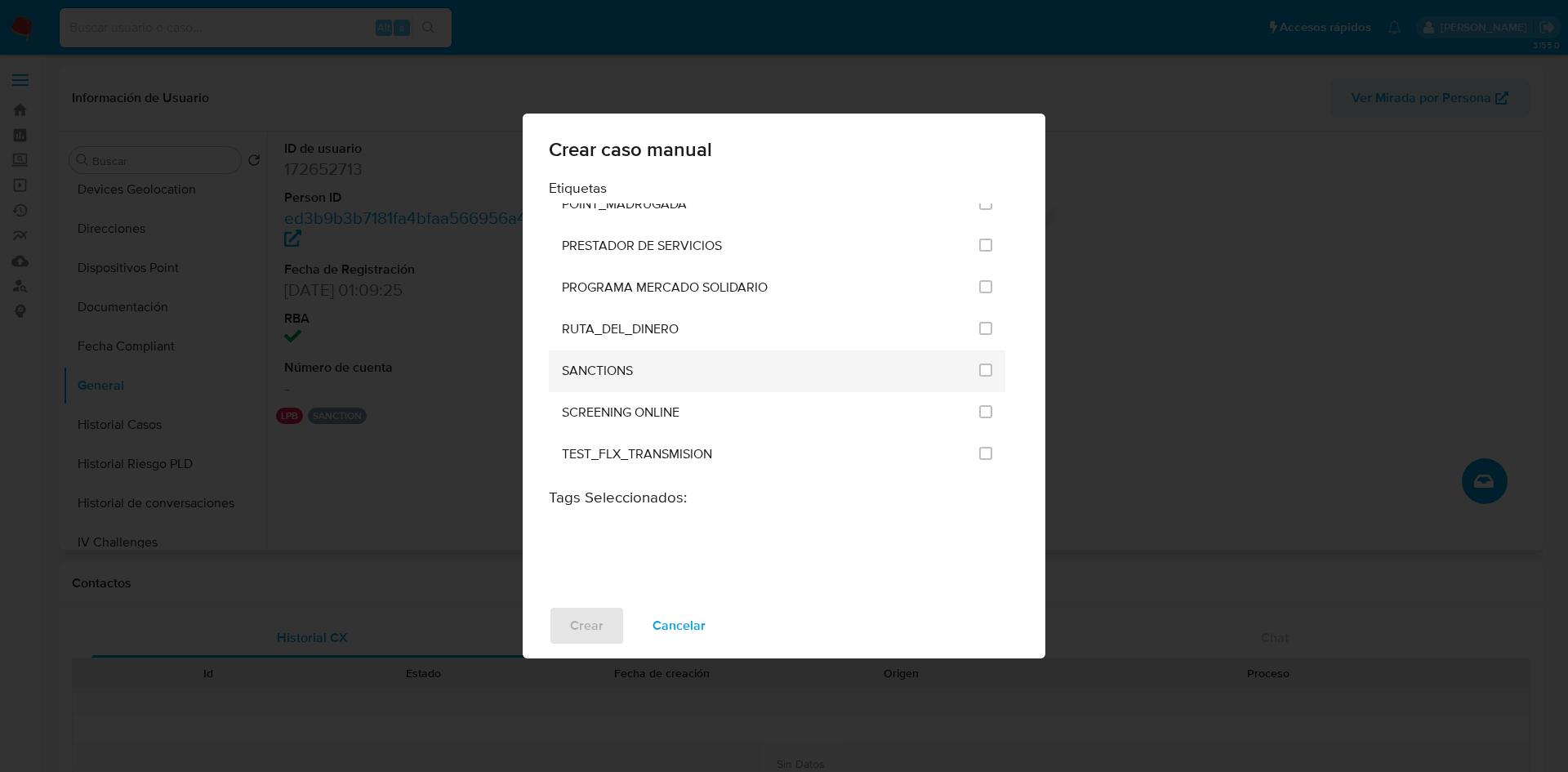
click at [808, 377] on div "SANCTIONS" at bounding box center [765, 371] width 408 height 42
click at [980, 365] on input "2615" at bounding box center [986, 370] width 13 height 13
checkbox input "true"
click at [585, 617] on span "Crear" at bounding box center [586, 626] width 34 height 36
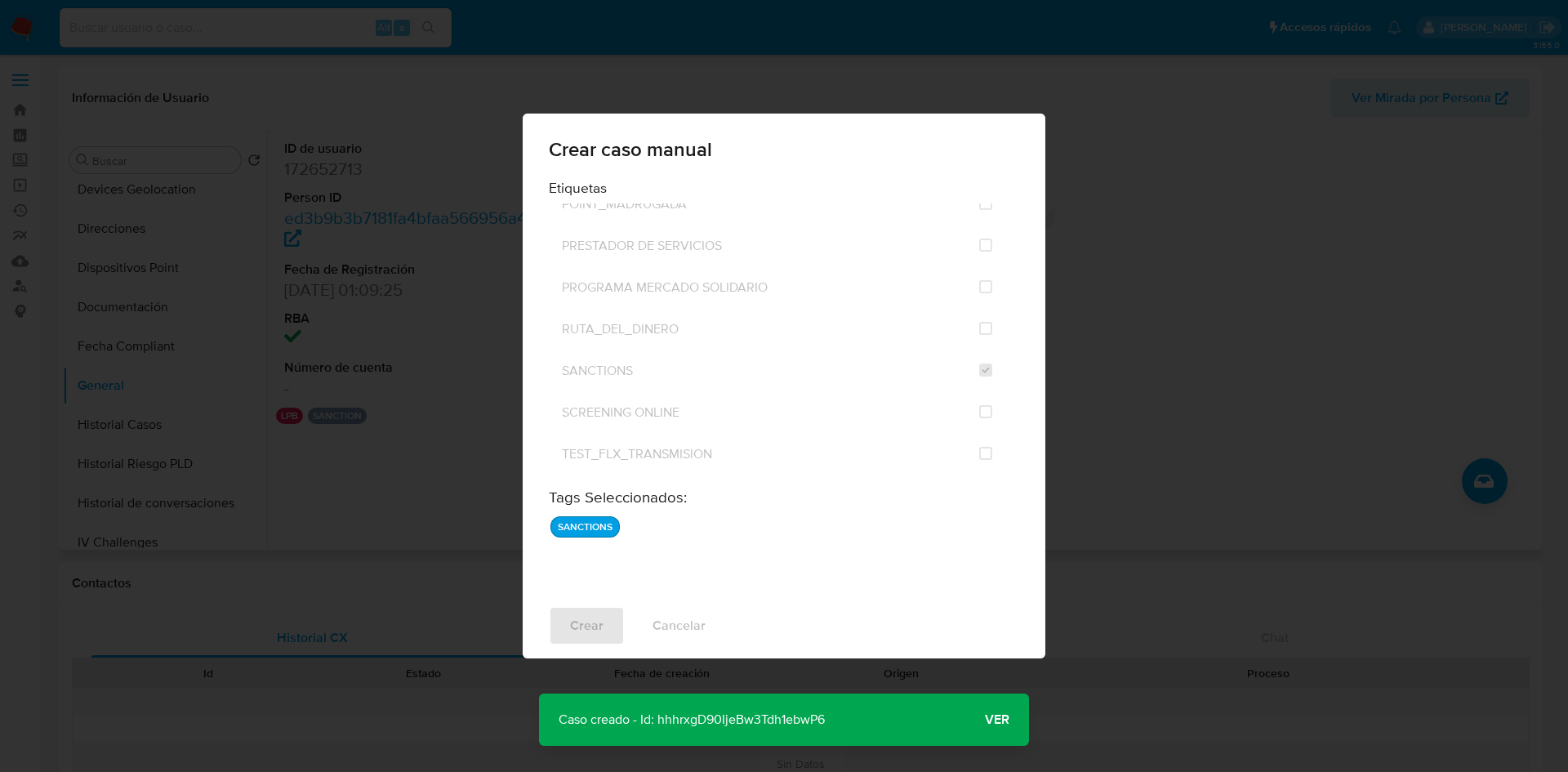
click at [999, 720] on span "Ver" at bounding box center [997, 720] width 25 height 0
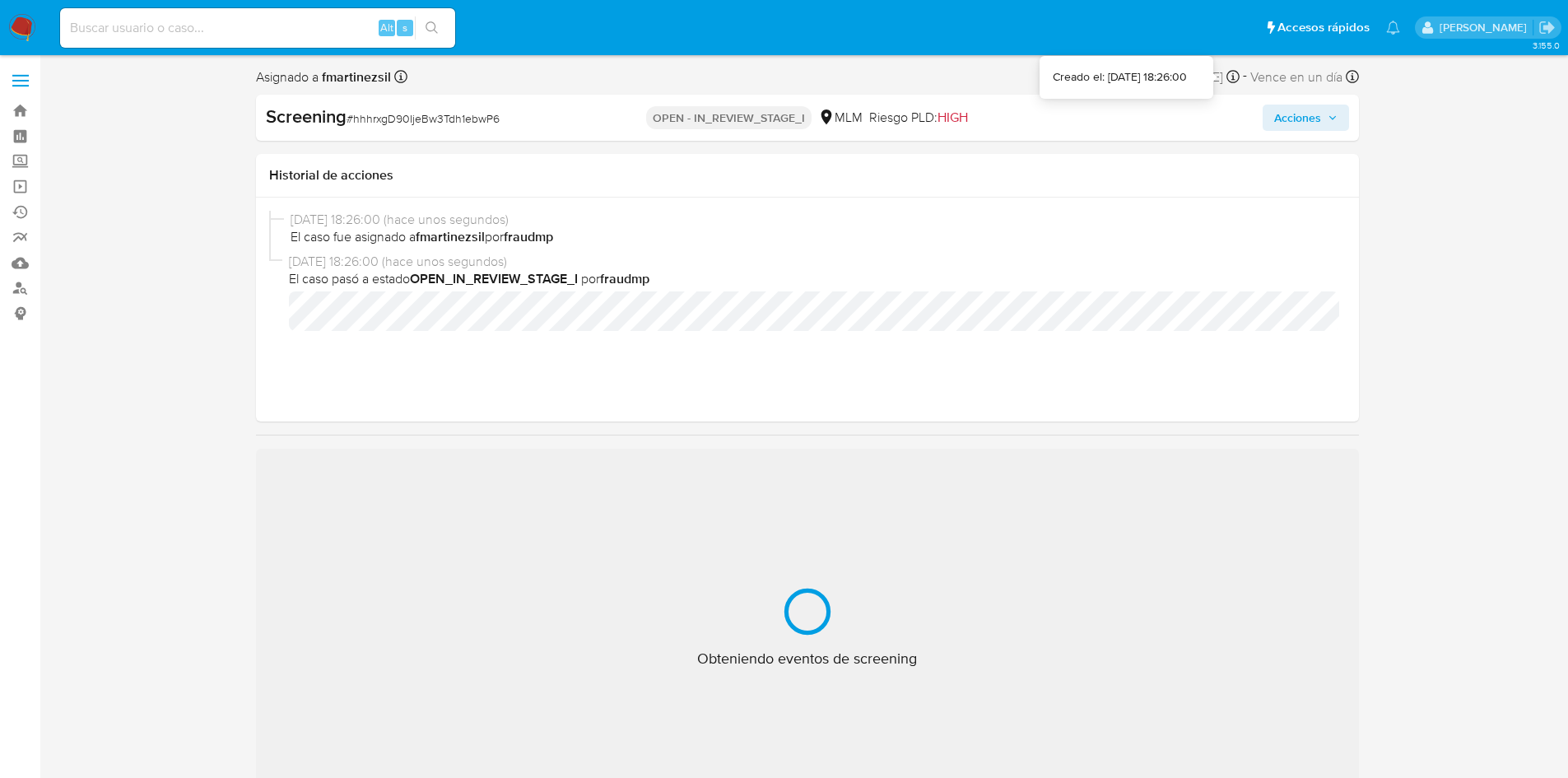
select select "10"
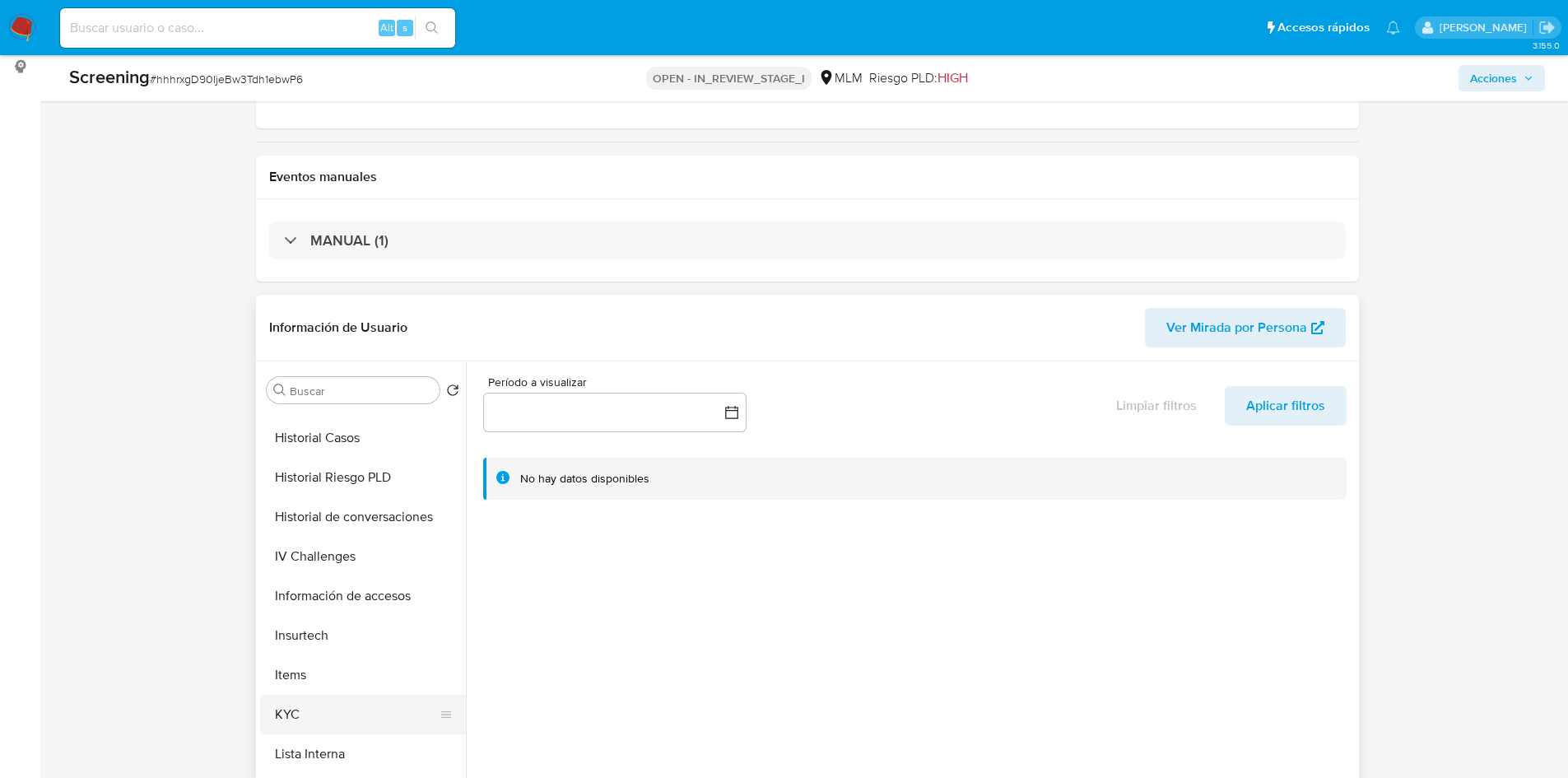
scroll to position [494, 0]
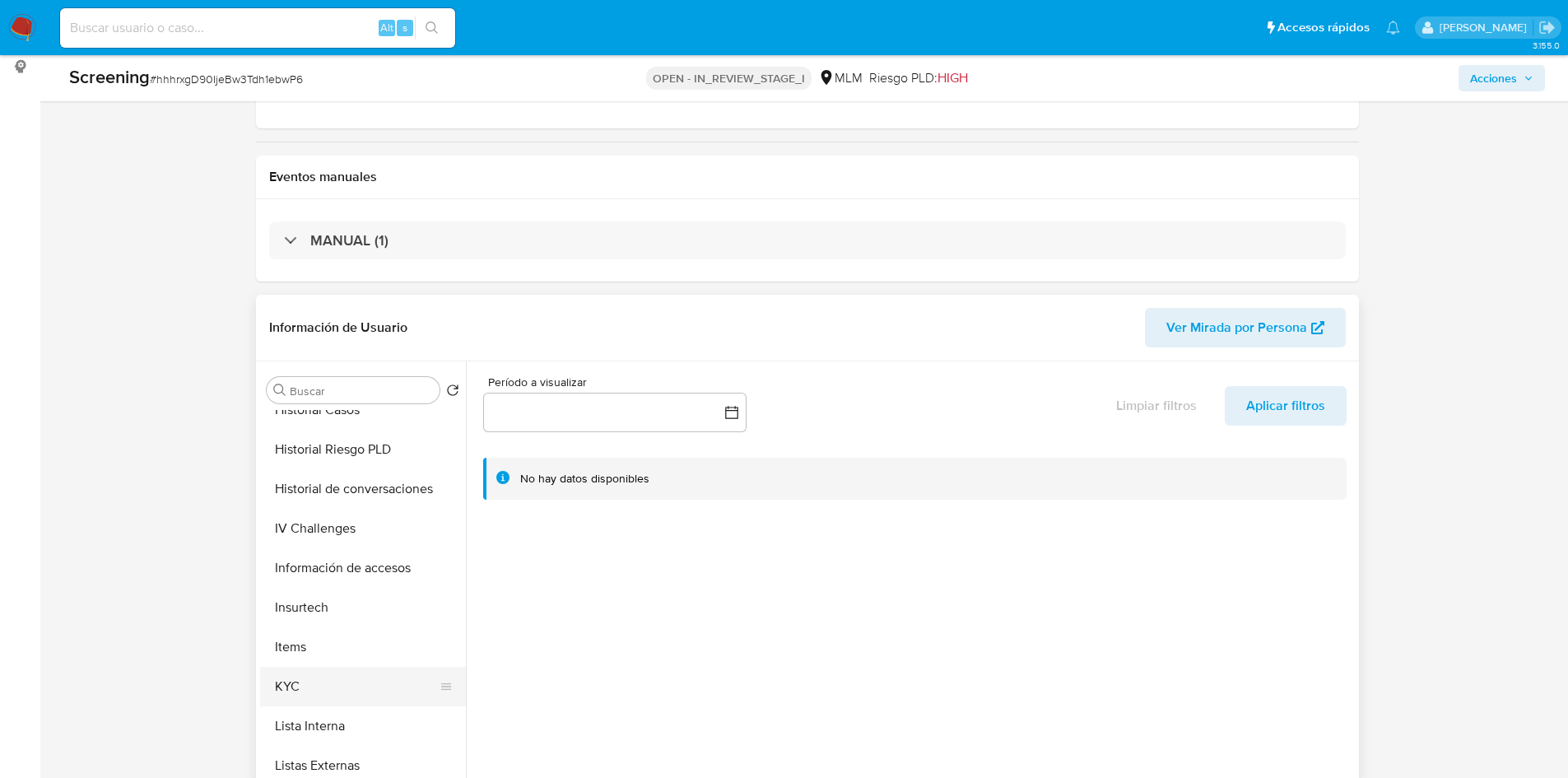
click at [309, 677] on button "KYC" at bounding box center [357, 687] width 193 height 40
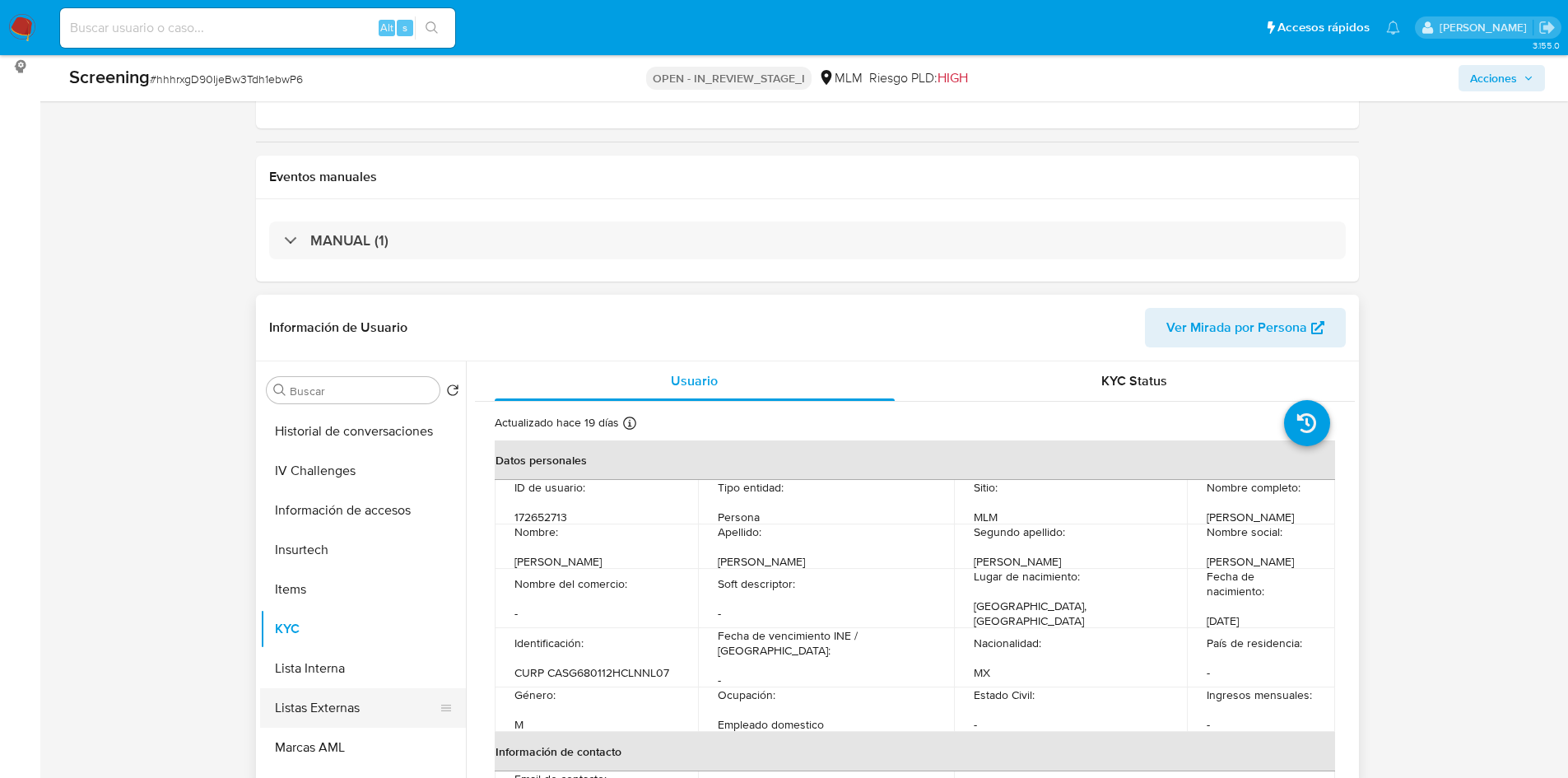
scroll to position [576, 0]
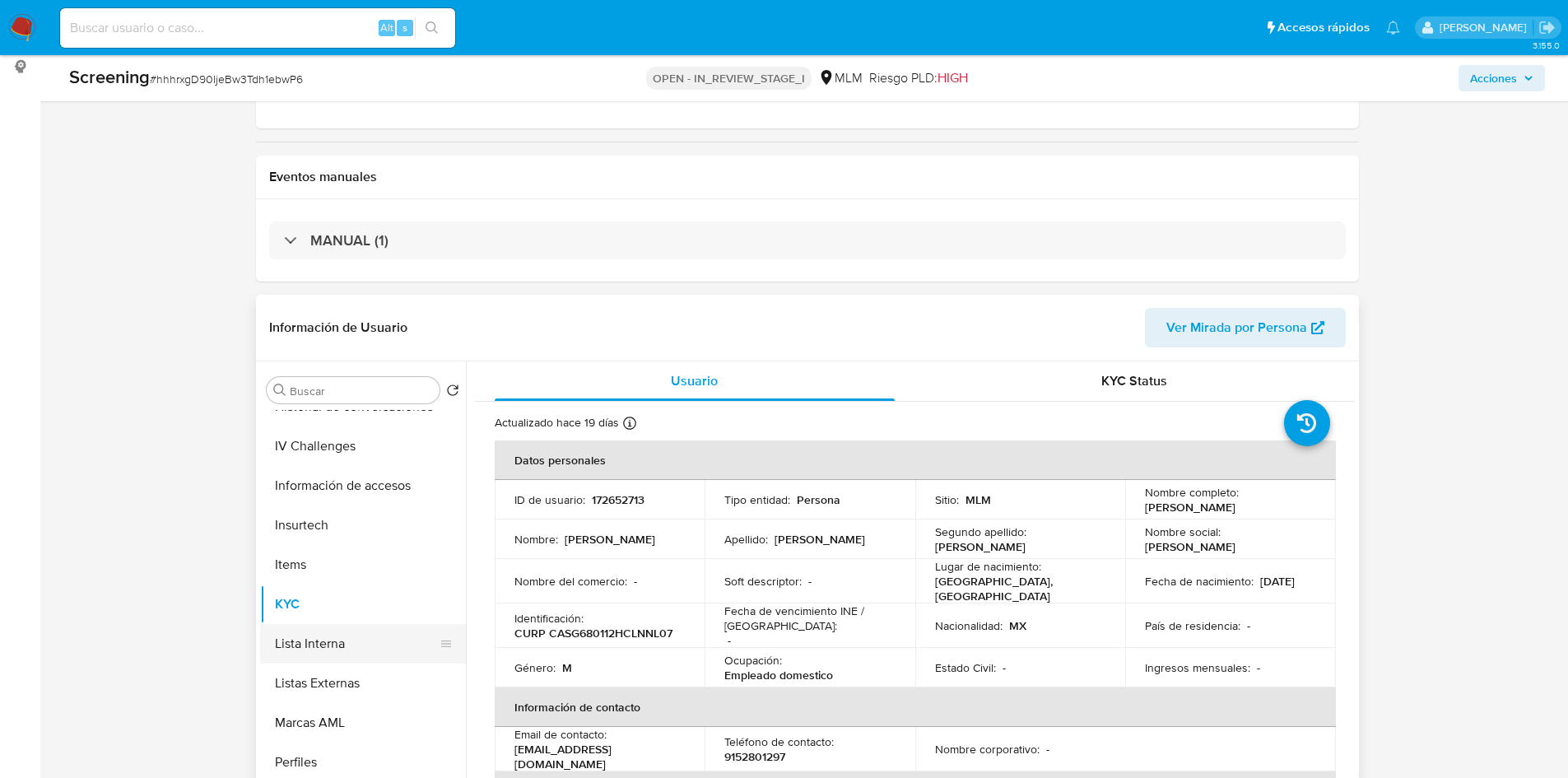
click at [322, 656] on button "Lista Interna" at bounding box center [357, 644] width 193 height 40
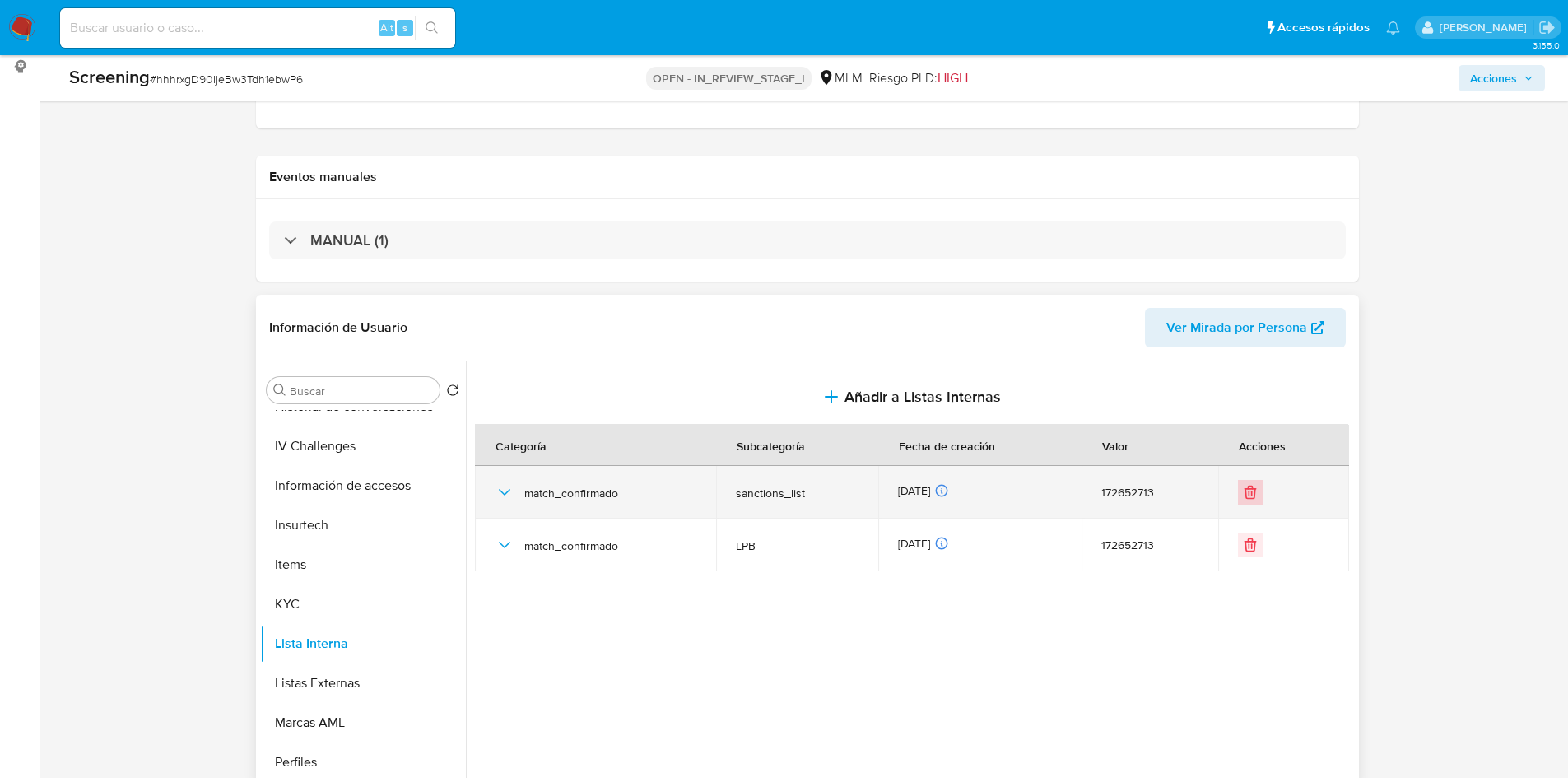
click at [1243, 493] on icon "Eliminar" at bounding box center [1251, 492] width 16 height 16
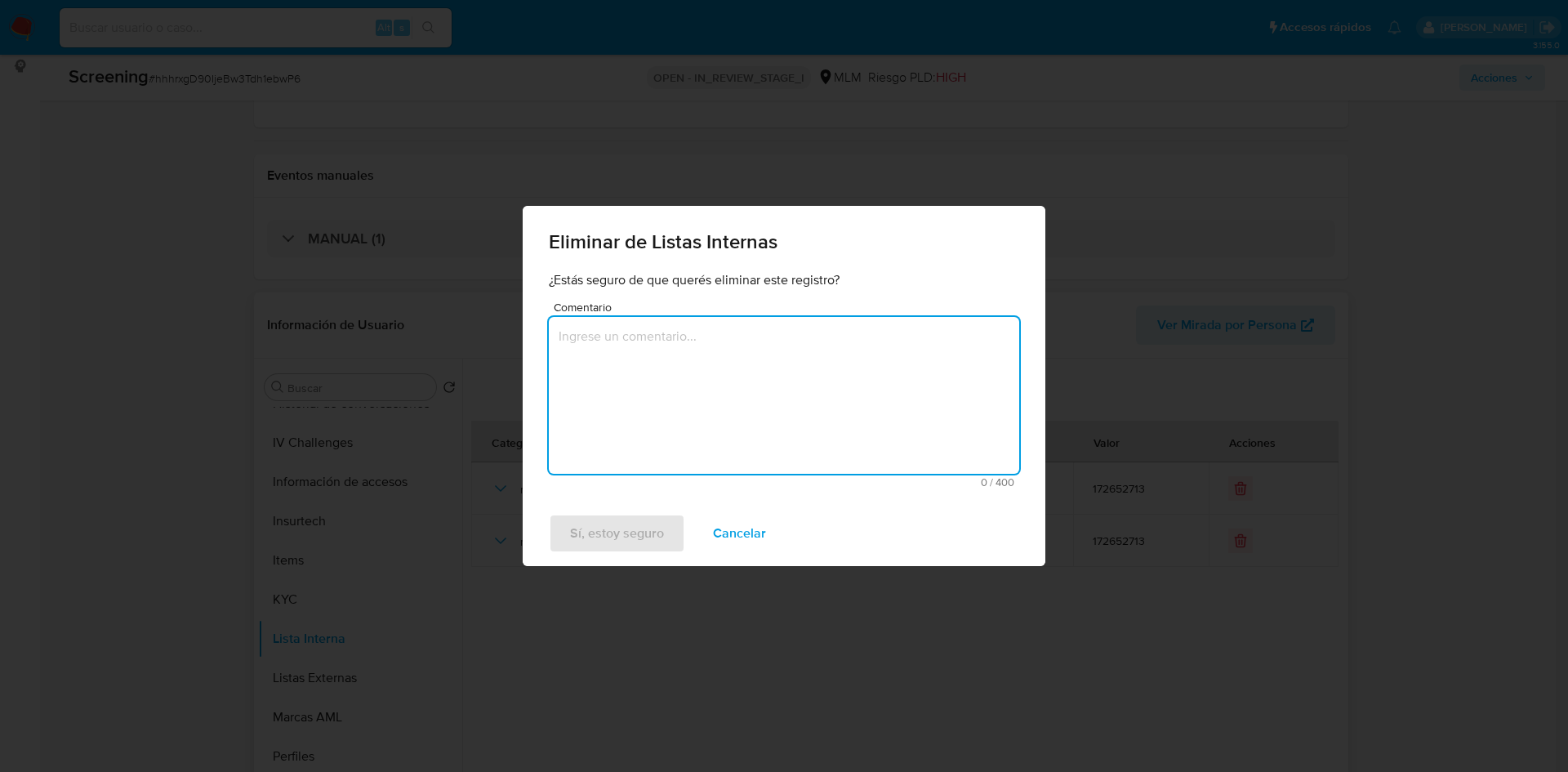
paste textarea "SE ELIMINA DE LISTA DE PERSONAS BLOQUEADAS A CLIENTE DE NOMBRE XXXX XXX XXX FEC…"
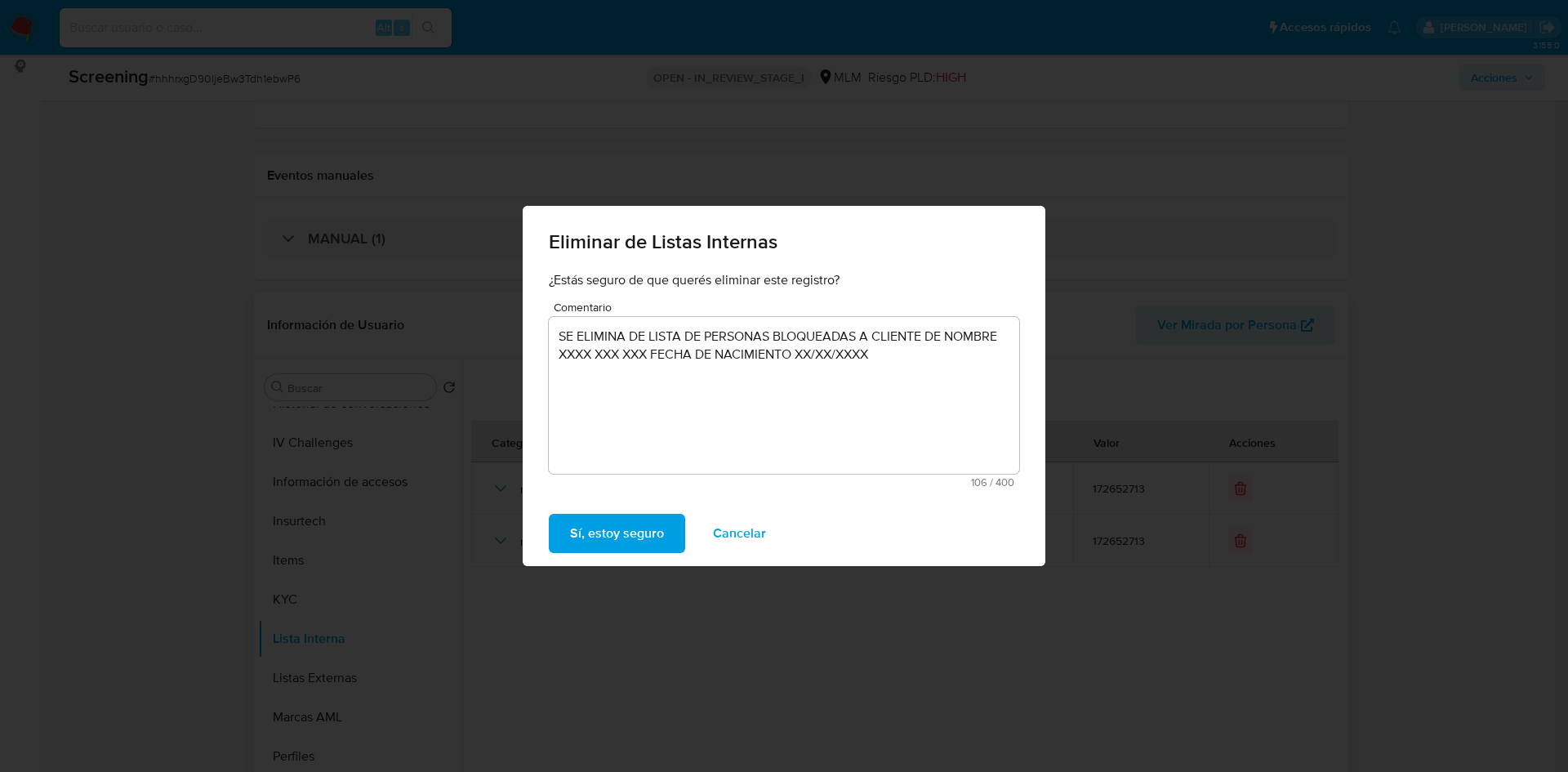
click at [886, 357] on textarea "SE ELIMINA DE LISTA DE PERSONAS BLOQUEADAS A CLIENTE DE NOMBRE XXXX XXX XXX FEC…" at bounding box center [783, 396] width 470 height 157
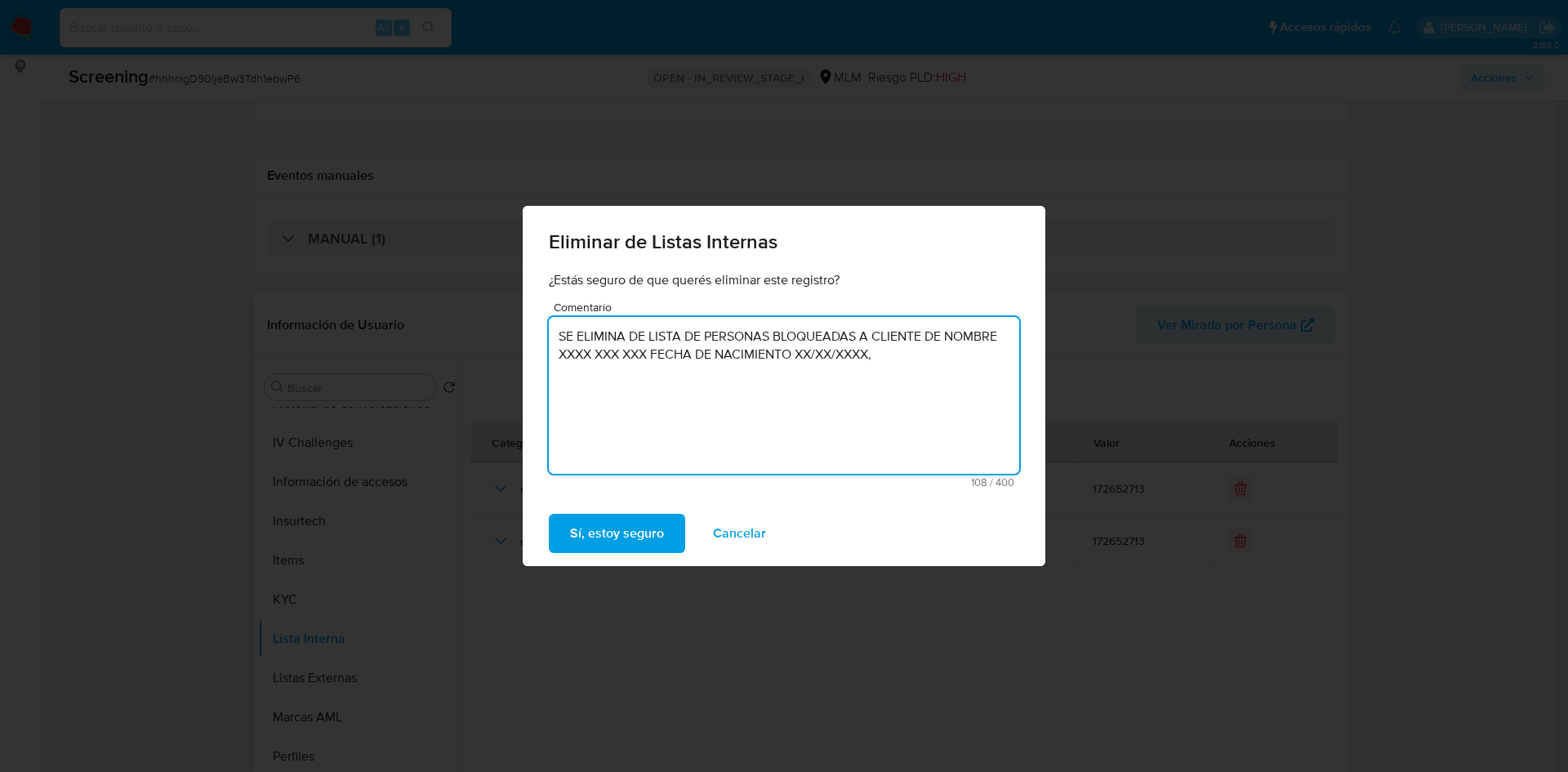
paste textarea "CUENTA NO REGULADA/IFPE."
drag, startPoint x: 558, startPoint y: 355, endPoint x: 647, endPoint y: 352, distance: 89.1
click at [647, 352] on textarea "SE ELIMINA DE LISTA DE PERSONAS BLOQUEADAS A CLIENTE DE NOMBRE XXXX XXX XXX FEC…" at bounding box center [783, 396] width 470 height 157
paste textarea "[PERSON_NAME]"
drag, startPoint x: 977, startPoint y: 356, endPoint x: 903, endPoint y: 356, distance: 74.0
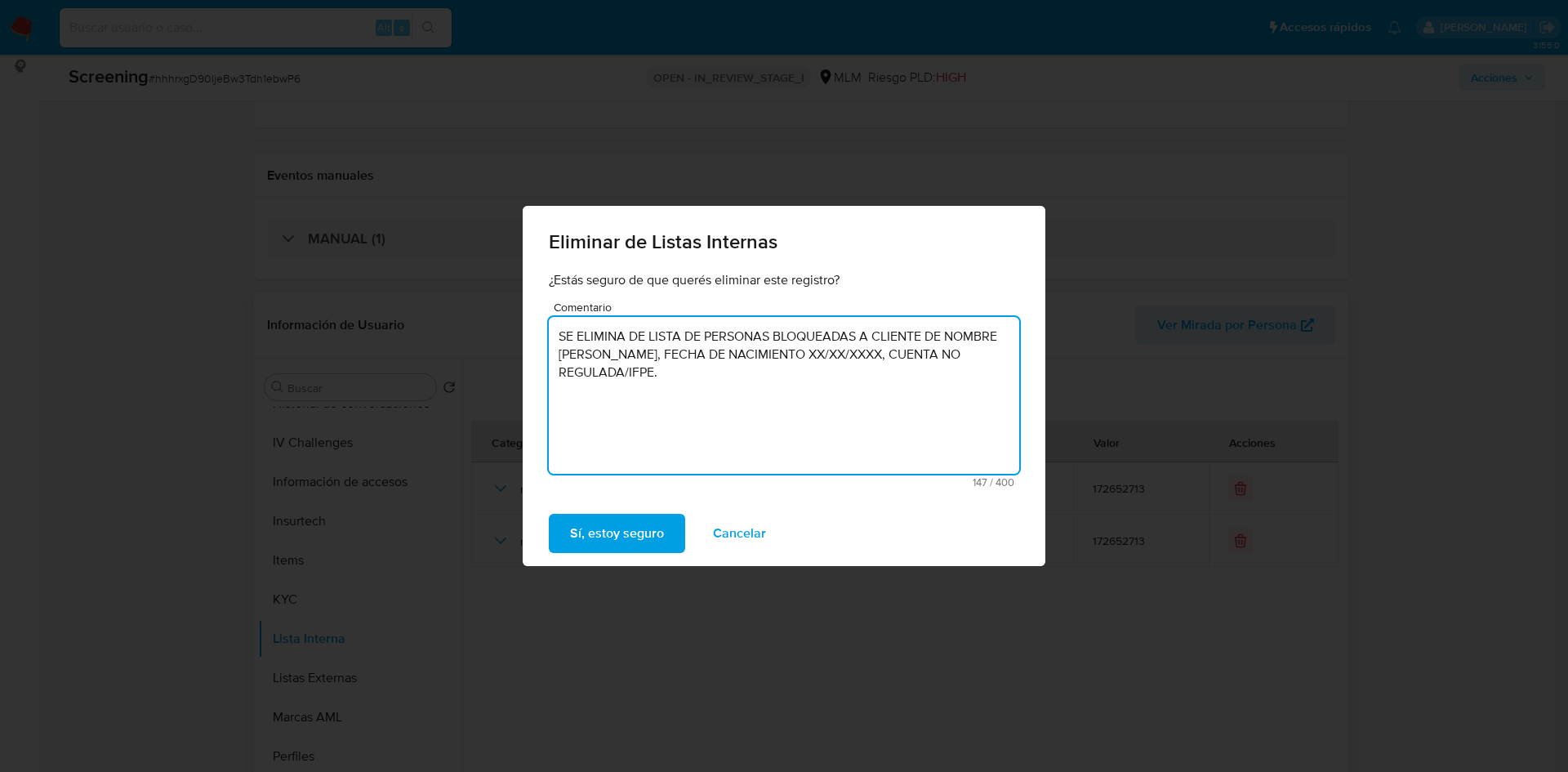
click at [903, 356] on textarea "SE ELIMINA DE LISTA DE PERSONAS BLOQUEADAS A CLIENTE DE NOMBRE [PERSON_NAME], F…" at bounding box center [783, 396] width 470 height 157
paste textarea "[DATE]"
click at [713, 369] on textarea "SE ELIMINA DE LISTA DE PERSONAS BLOQUEADAS A CLIENTE DE NOMBRE GUILLERMO LUIS C…" at bounding box center [783, 396] width 470 height 157
drag, startPoint x: 701, startPoint y: 375, endPoint x: 727, endPoint y: 379, distance: 26.3
click at [727, 379] on textarea "SE ELIMINA DE LISTA DE PERSONAS BLOQUEADAS A CLIENTE DE NOMBRE GUILLERMO LUIS C…" at bounding box center [783, 396] width 470 height 157
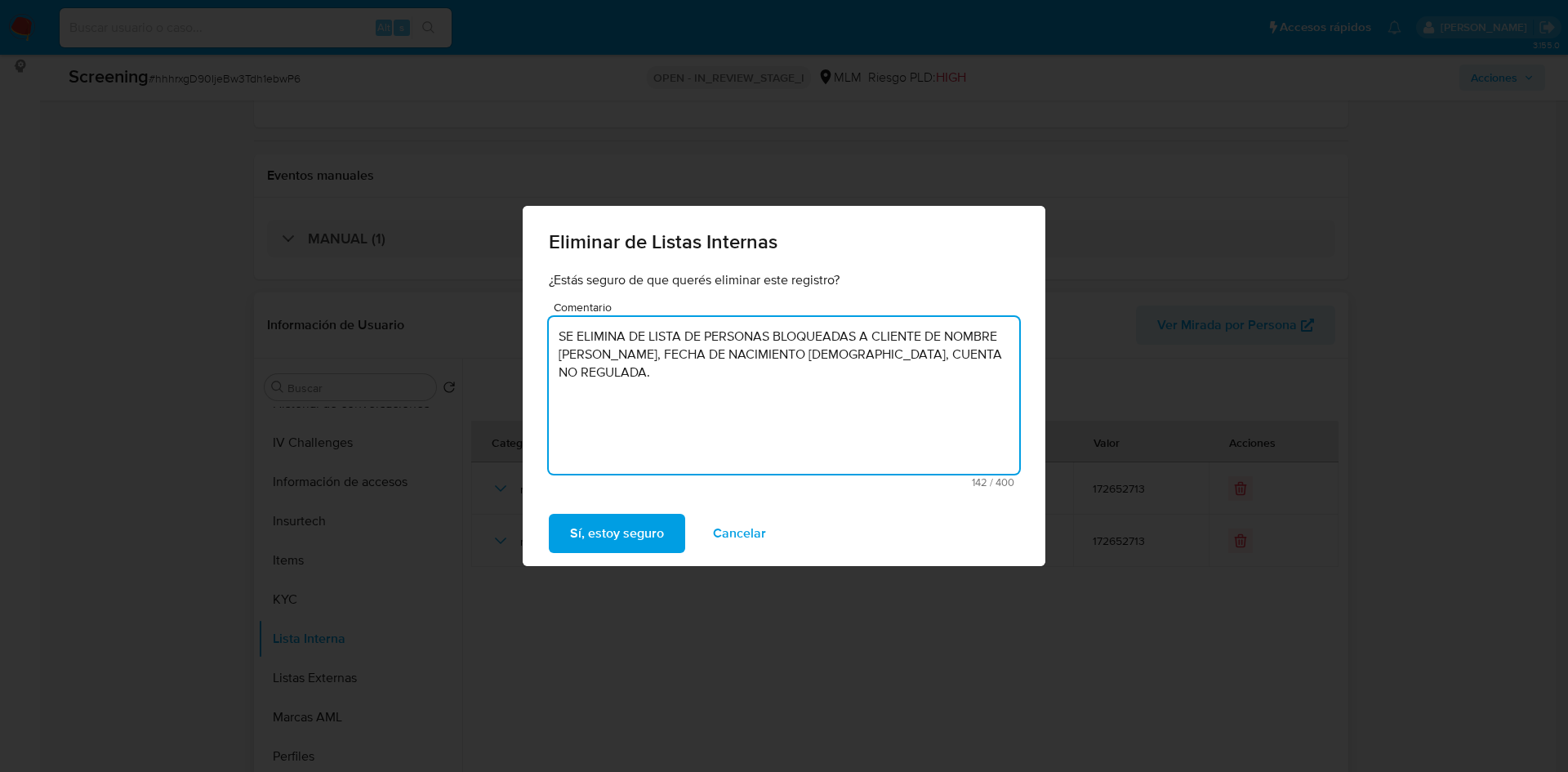
click at [762, 379] on textarea "SE ELIMINA DE LISTA DE PERSONAS BLOQUEADAS A CLIENTE DE NOMBRE GUILLERMO LUIS C…" at bounding box center [783, 396] width 470 height 157
drag, startPoint x: 729, startPoint y: 389, endPoint x: 540, endPoint y: 336, distance: 196.3
click at [540, 336] on div "¿Estás seguro de que querés eliminar este registro? Comentario SE ELIMINA DE LI…" at bounding box center [783, 387] width 522 height 231
type textarea "SE ELIMINA DE LISTA DE PERSONAS BLOQUEADAS A CLIENTE DE NOMBRE GUILLERMO LUIS C…"
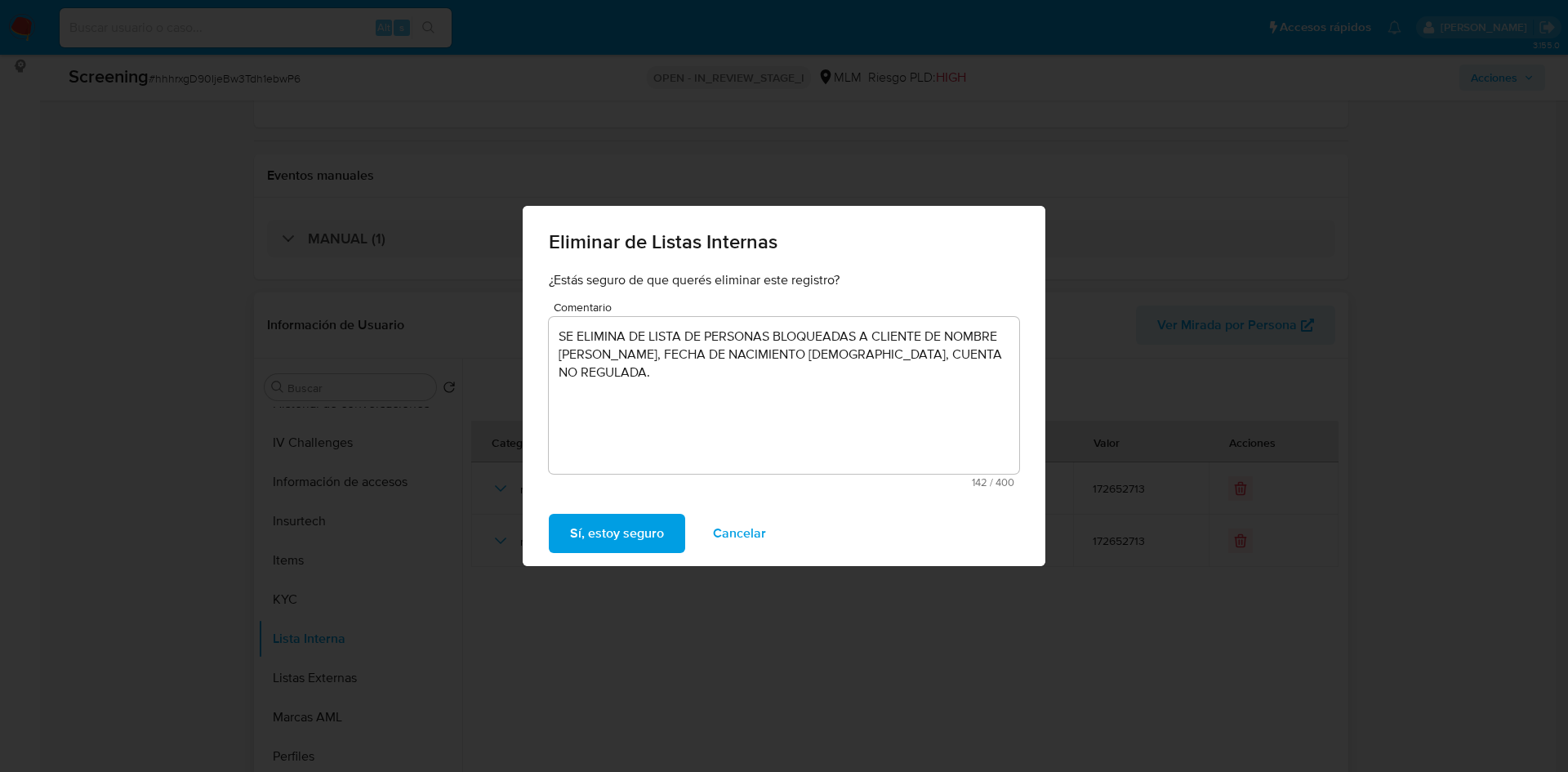
drag, startPoint x: 619, startPoint y: 536, endPoint x: 659, endPoint y: 381, distance: 160.1
click at [656, 384] on div "Eliminar de Listas Internas ¿Estás seguro de que querés eliminar este registro?…" at bounding box center [783, 387] width 522 height 361
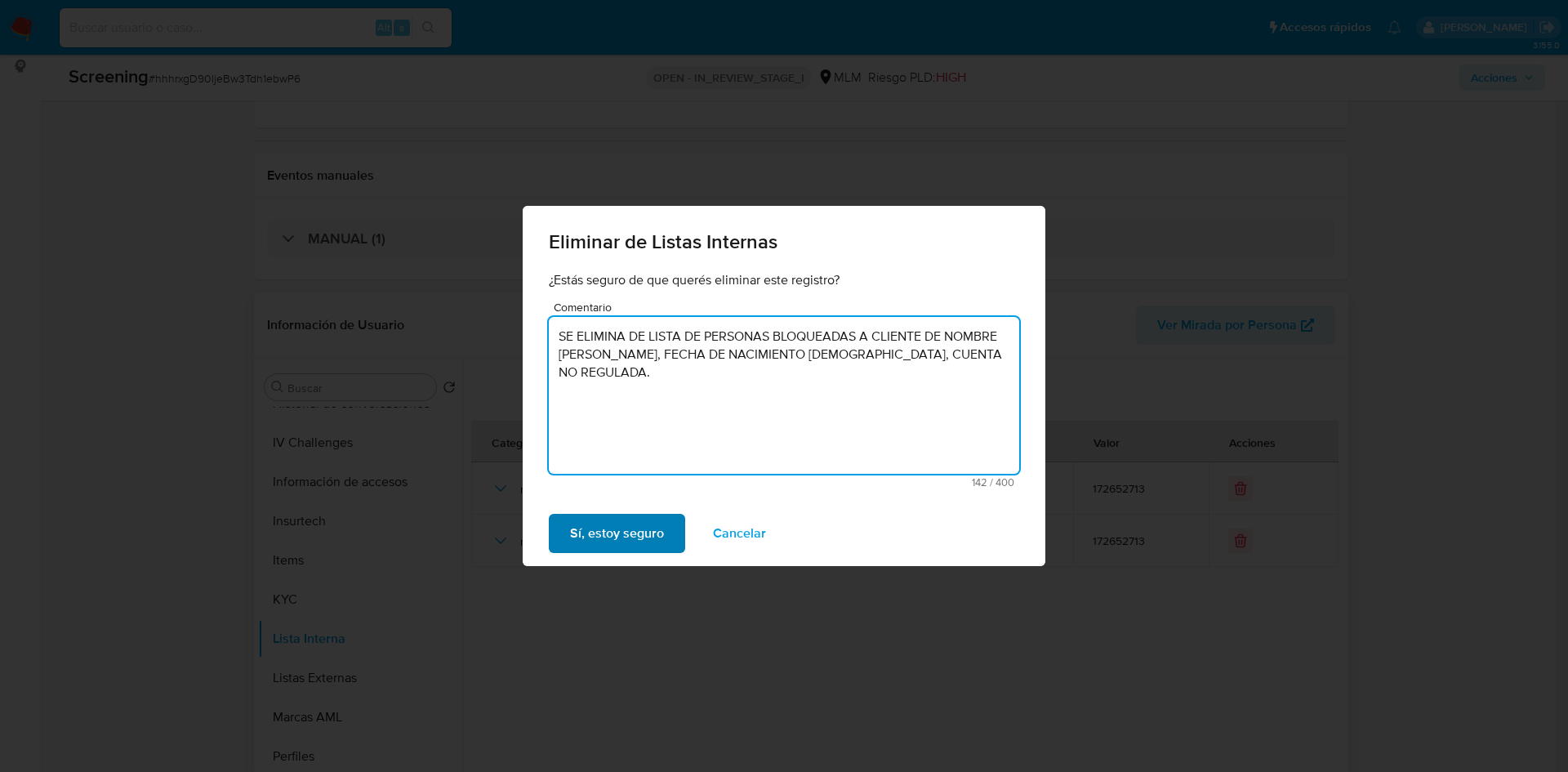
click at [594, 538] on span "Sí, estoy seguro" at bounding box center [616, 533] width 94 height 36
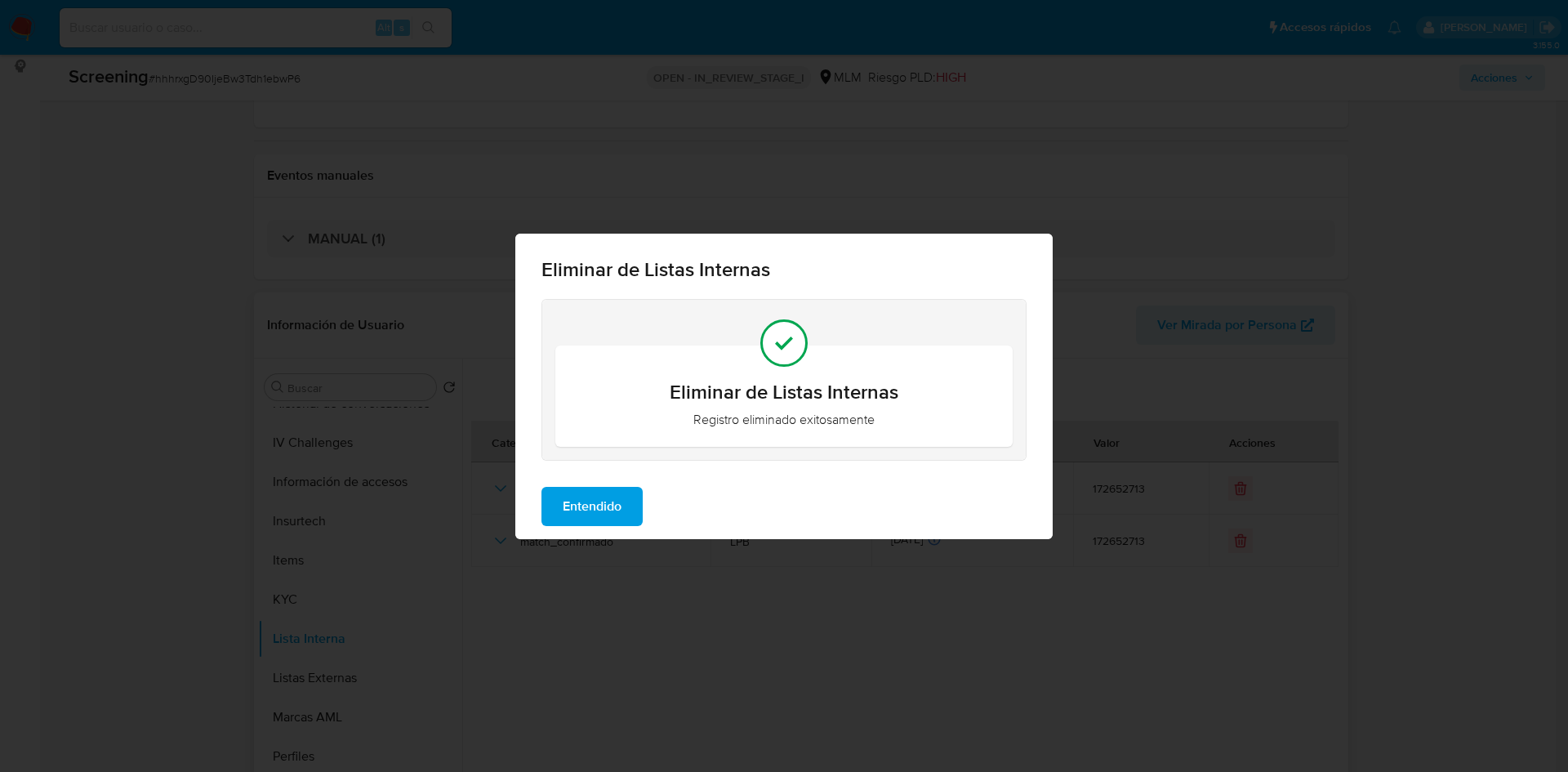
click at [611, 499] on span "Entendido" at bounding box center [592, 506] width 59 height 36
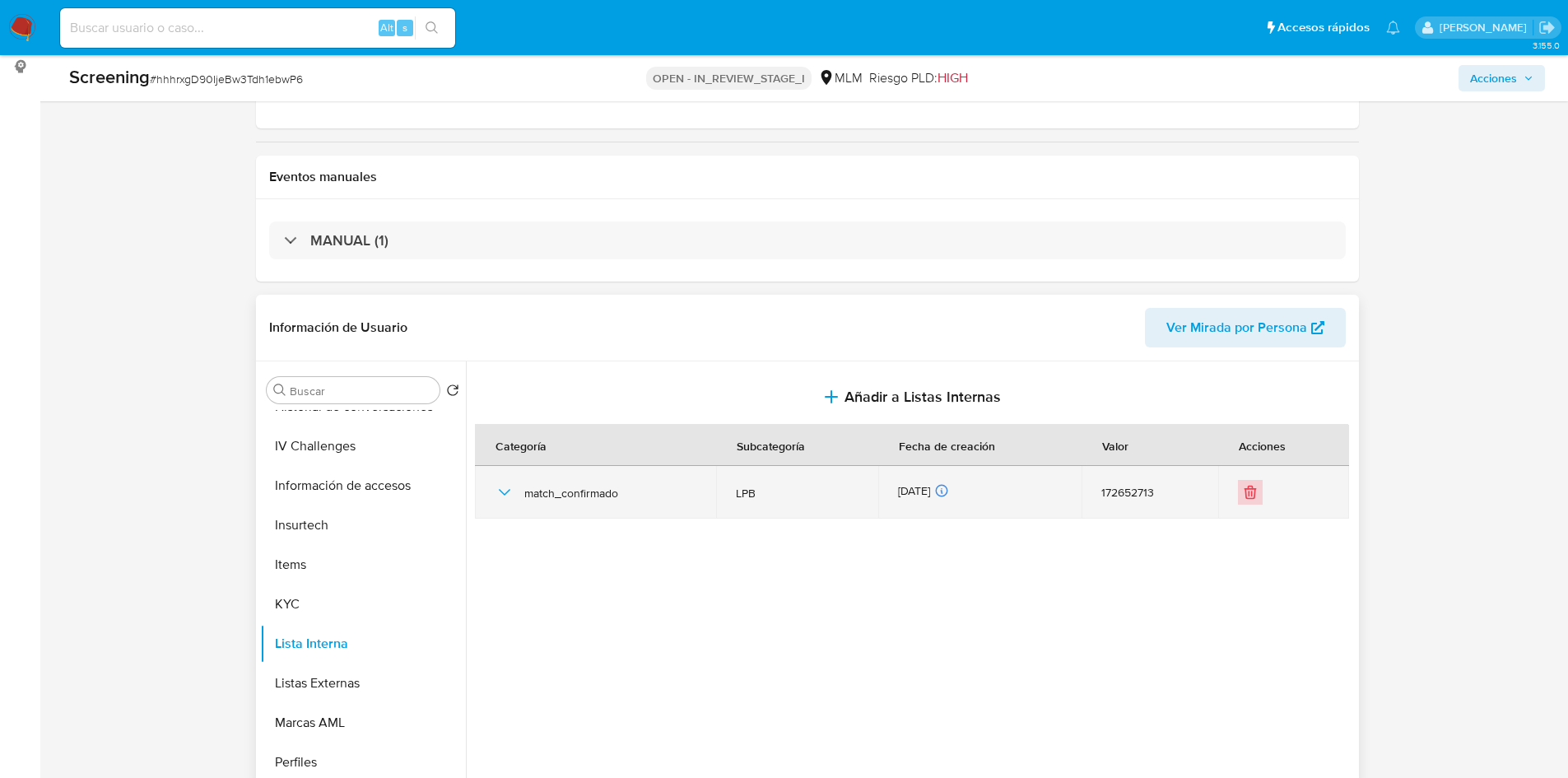
click at [1238, 501] on button "Eliminar" at bounding box center [1251, 492] width 25 height 25
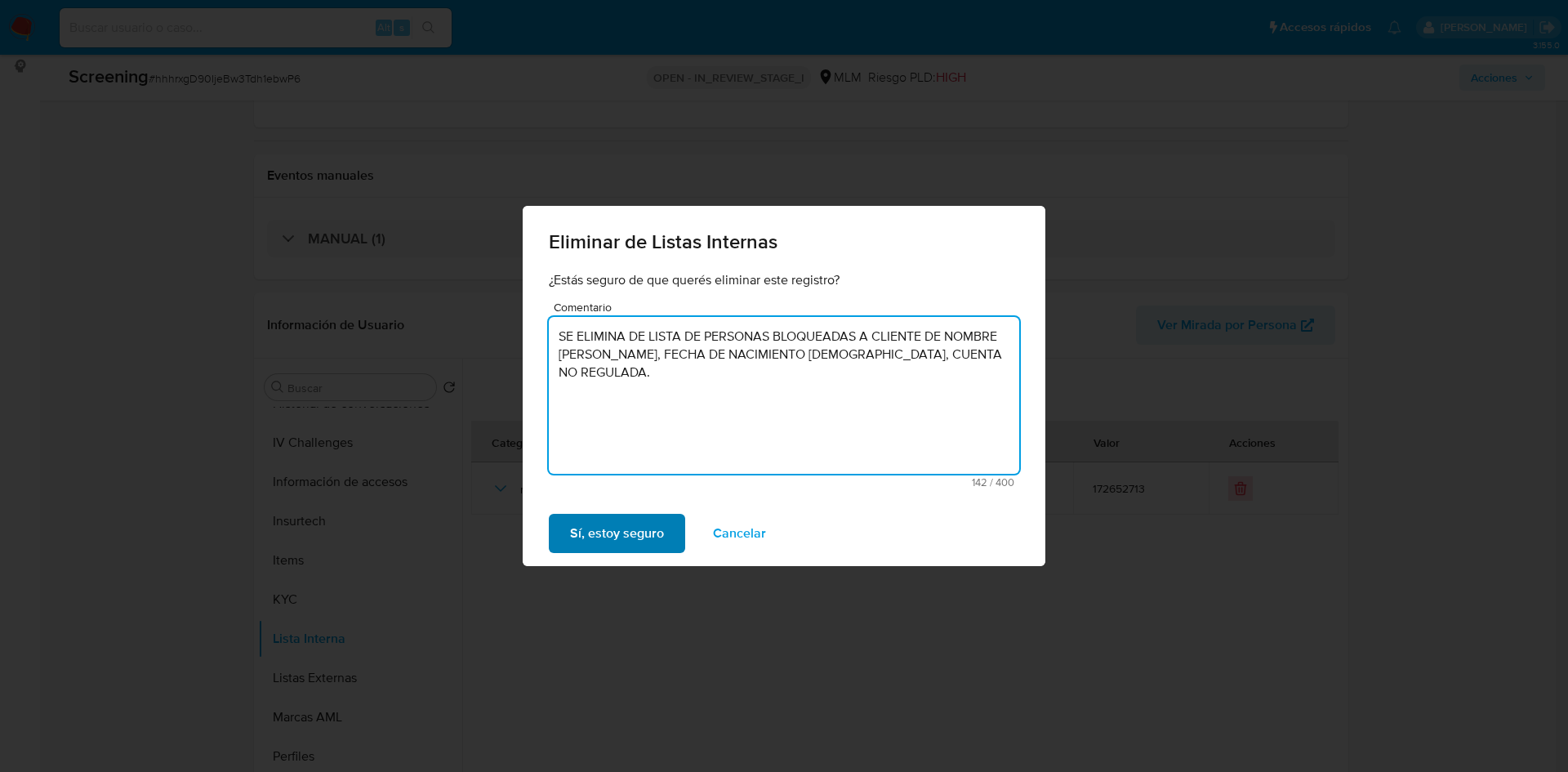
type textarea "SE ELIMINA DE LISTA DE PERSONAS BLOQUEADAS A CLIENTE DE NOMBRE GUILLERMO LUIS C…"
click at [626, 533] on span "Sí, estoy seguro" at bounding box center [616, 533] width 94 height 36
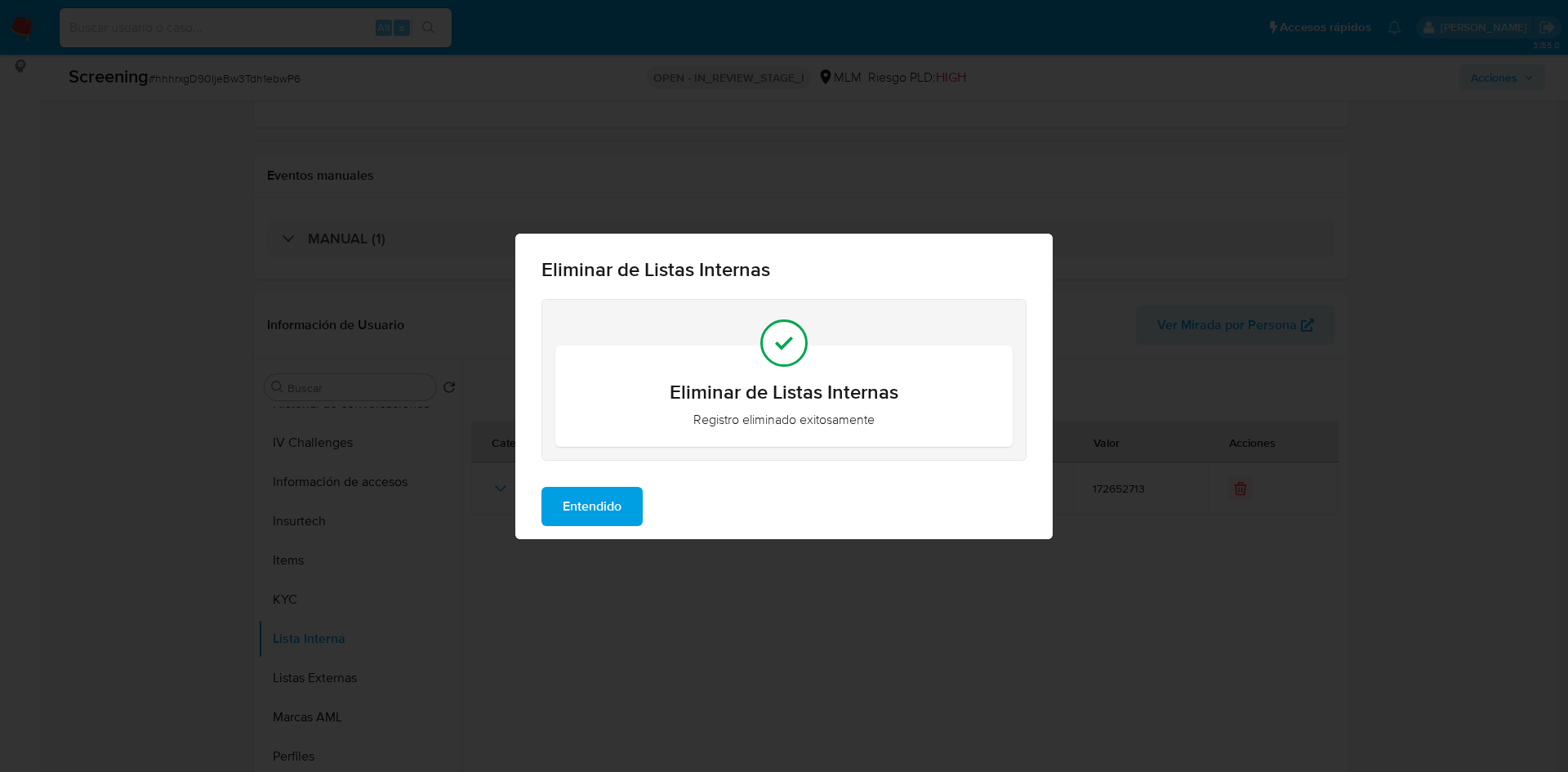
click at [641, 505] on button "Entendido" at bounding box center [592, 506] width 101 height 39
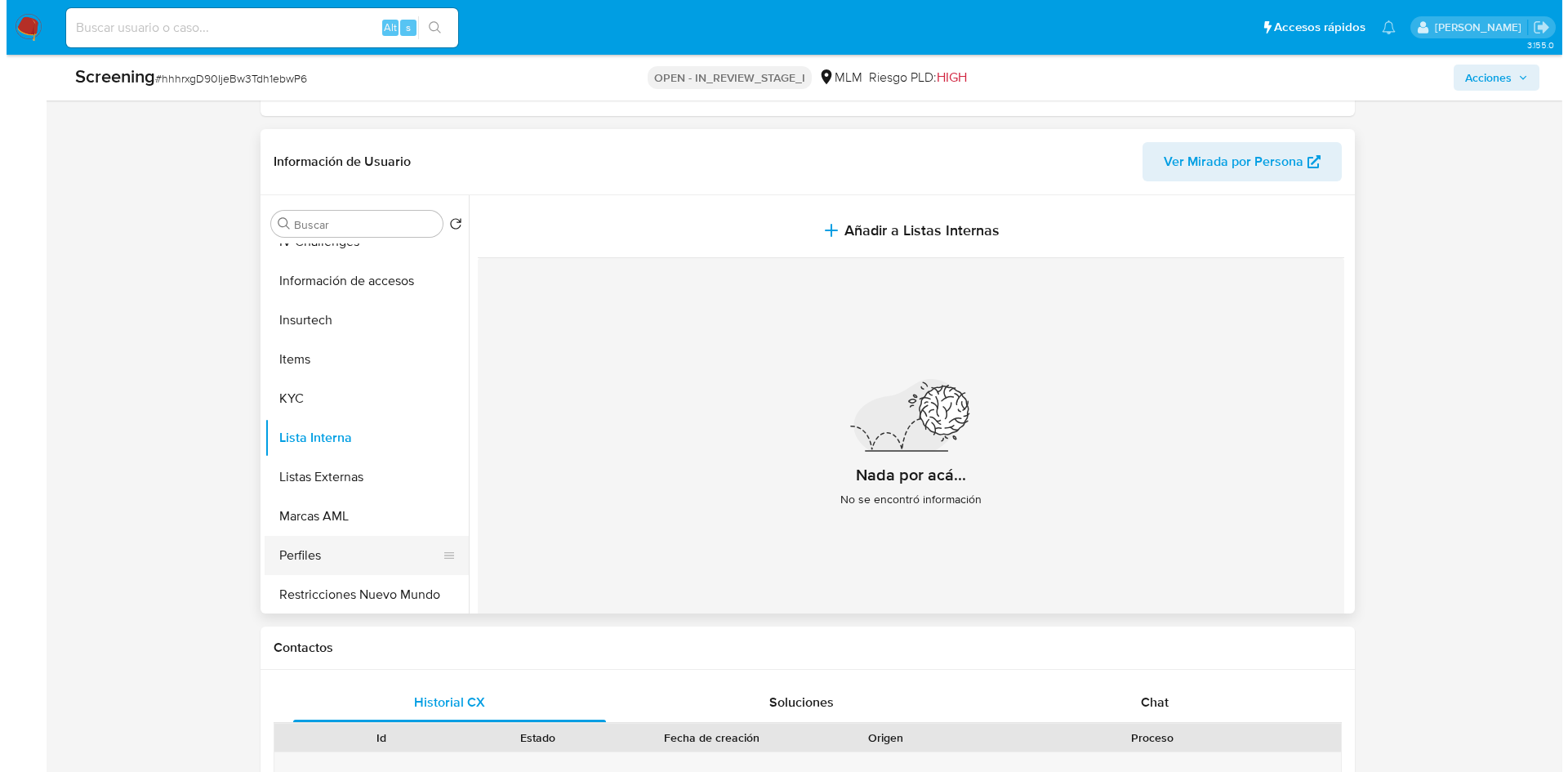
scroll to position [608, 0]
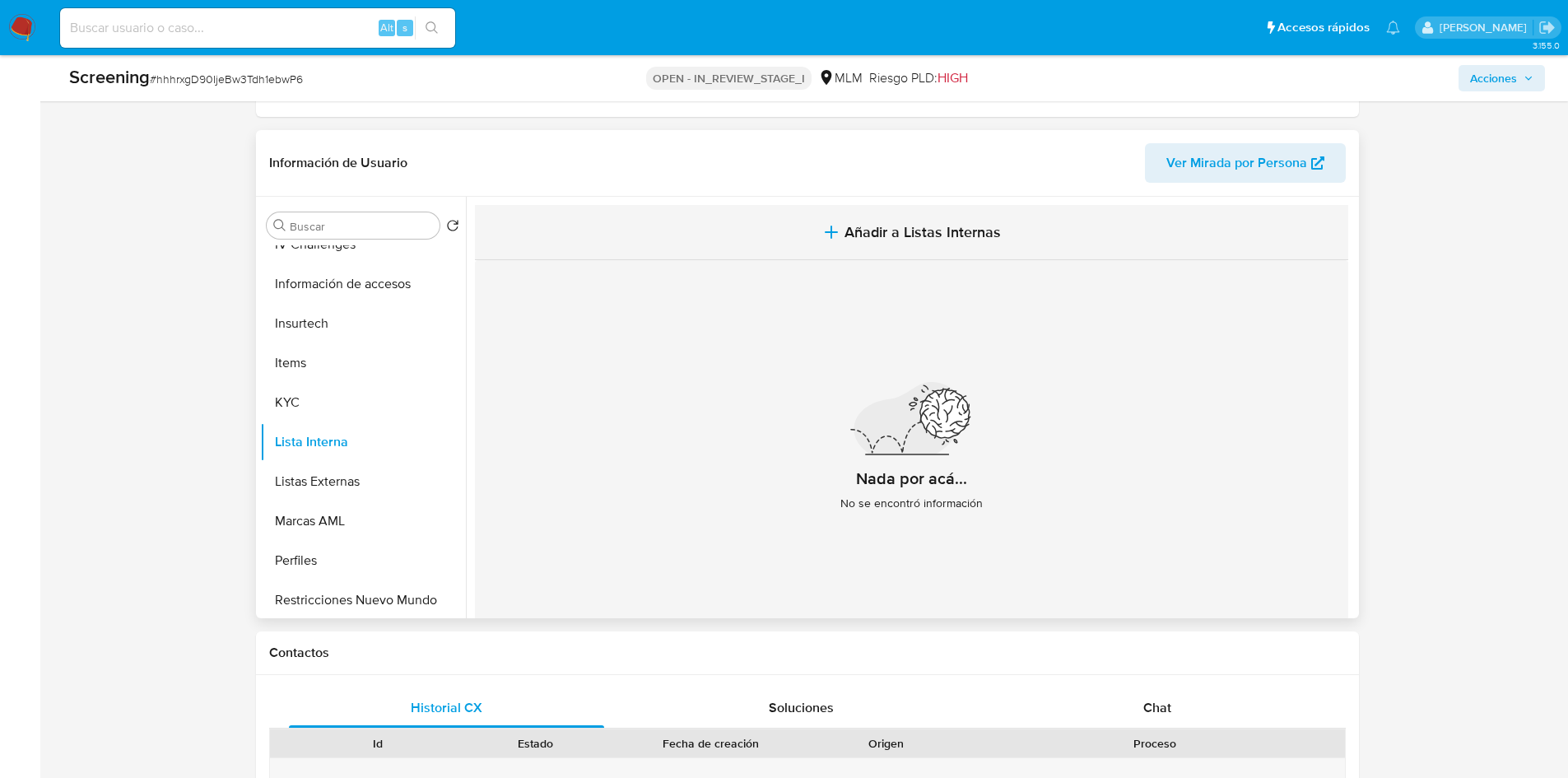
click at [836, 225] on icon "button" at bounding box center [831, 232] width 20 height 20
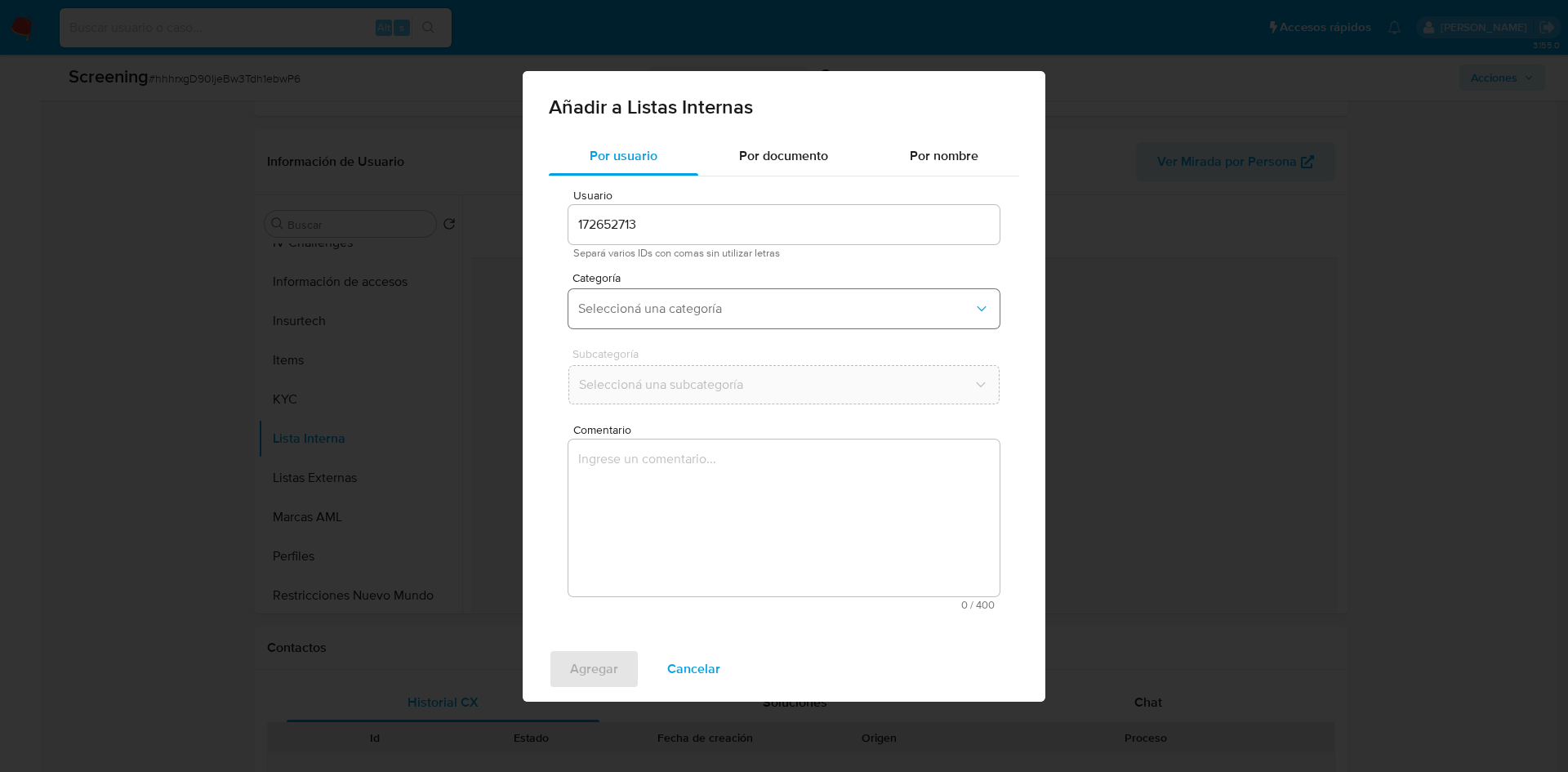
click at [674, 309] on span "Seleccioná una categoría" at bounding box center [776, 309] width 396 height 16
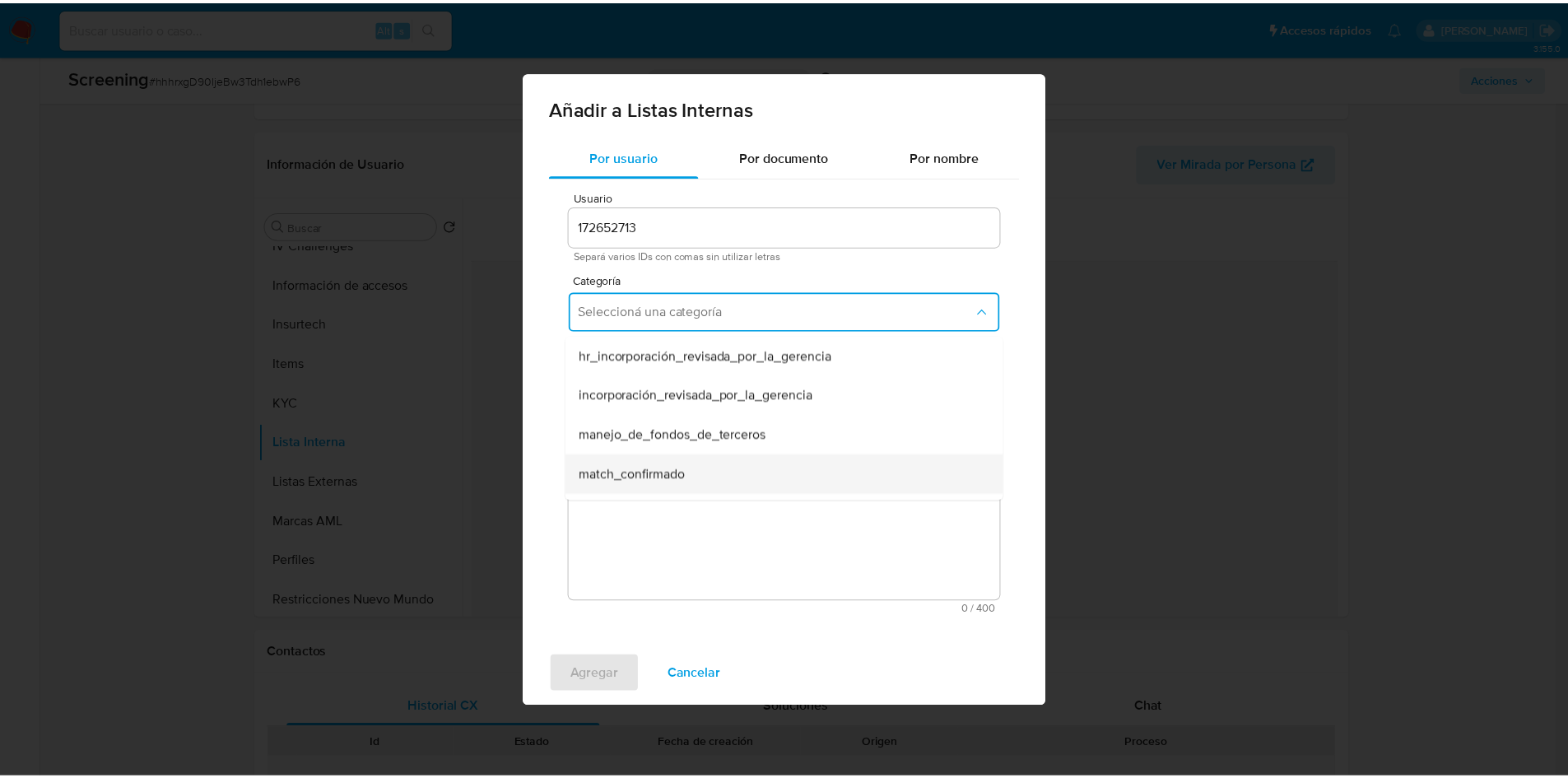
scroll to position [82, 0]
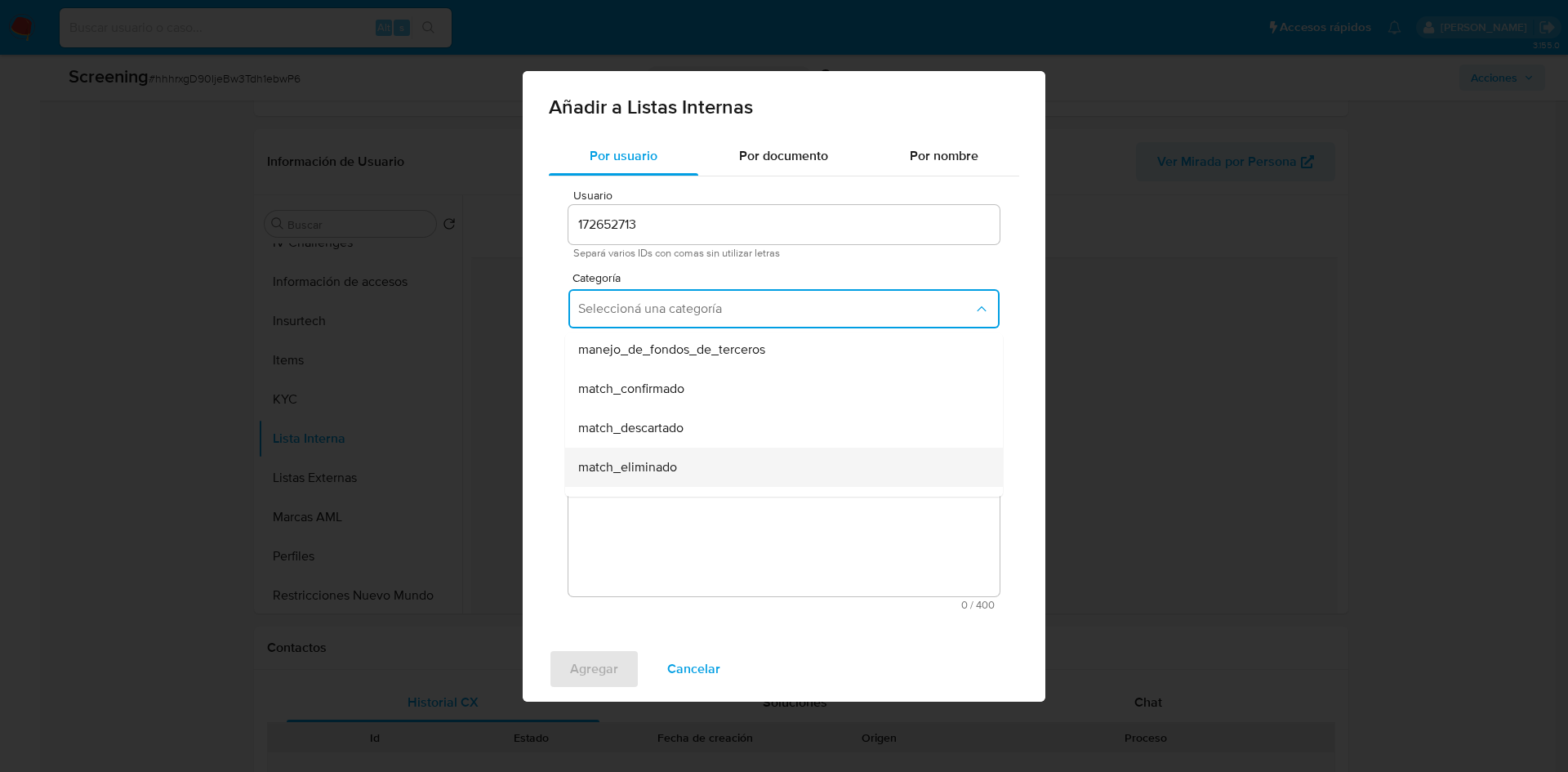
click at [675, 468] on span "match_eliminado" at bounding box center [627, 467] width 99 height 16
click at [640, 379] on span "Seleccioná una subcategoría" at bounding box center [776, 385] width 396 height 16
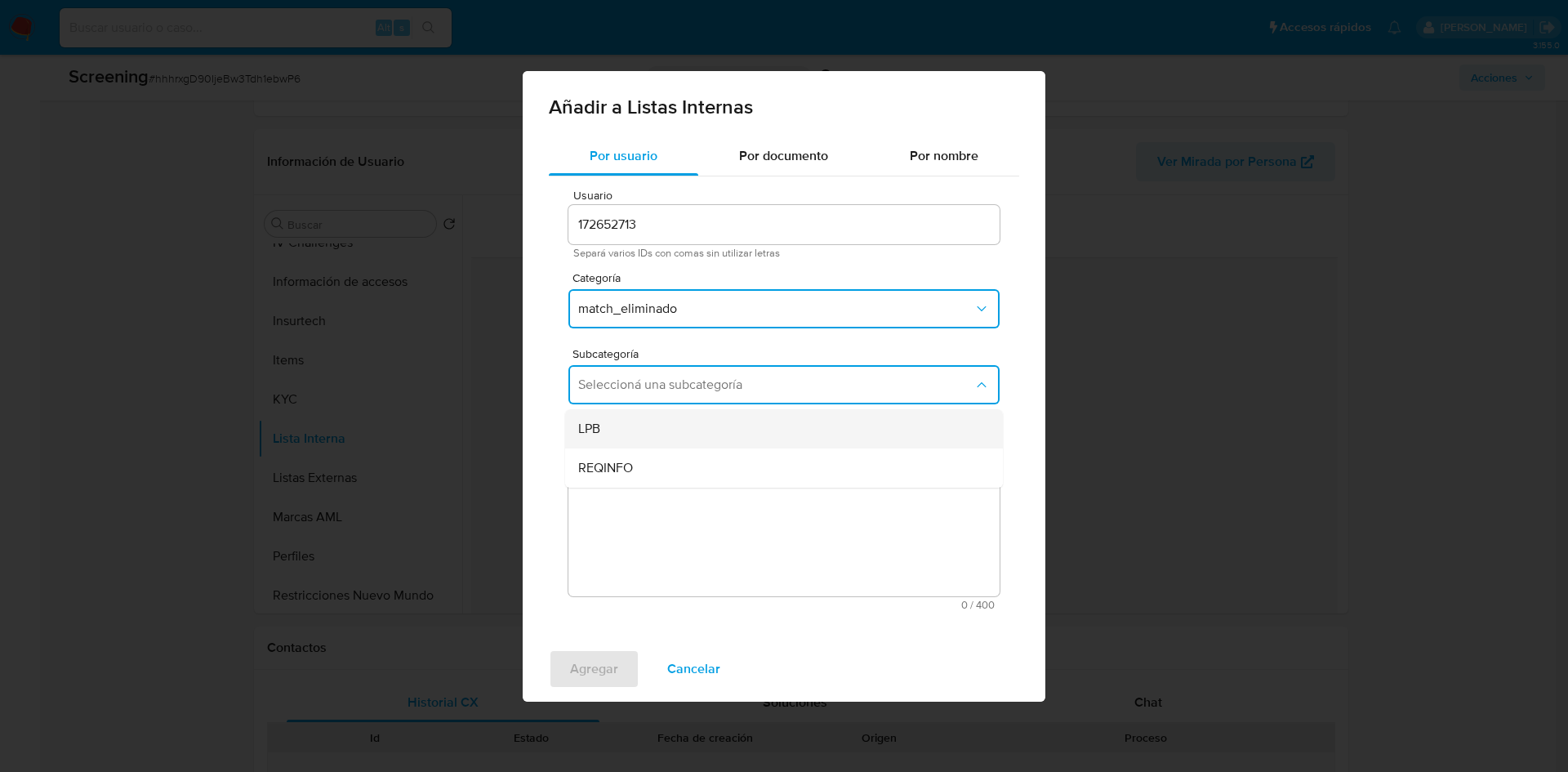
click at [609, 436] on div "LPB" at bounding box center [779, 429] width 402 height 39
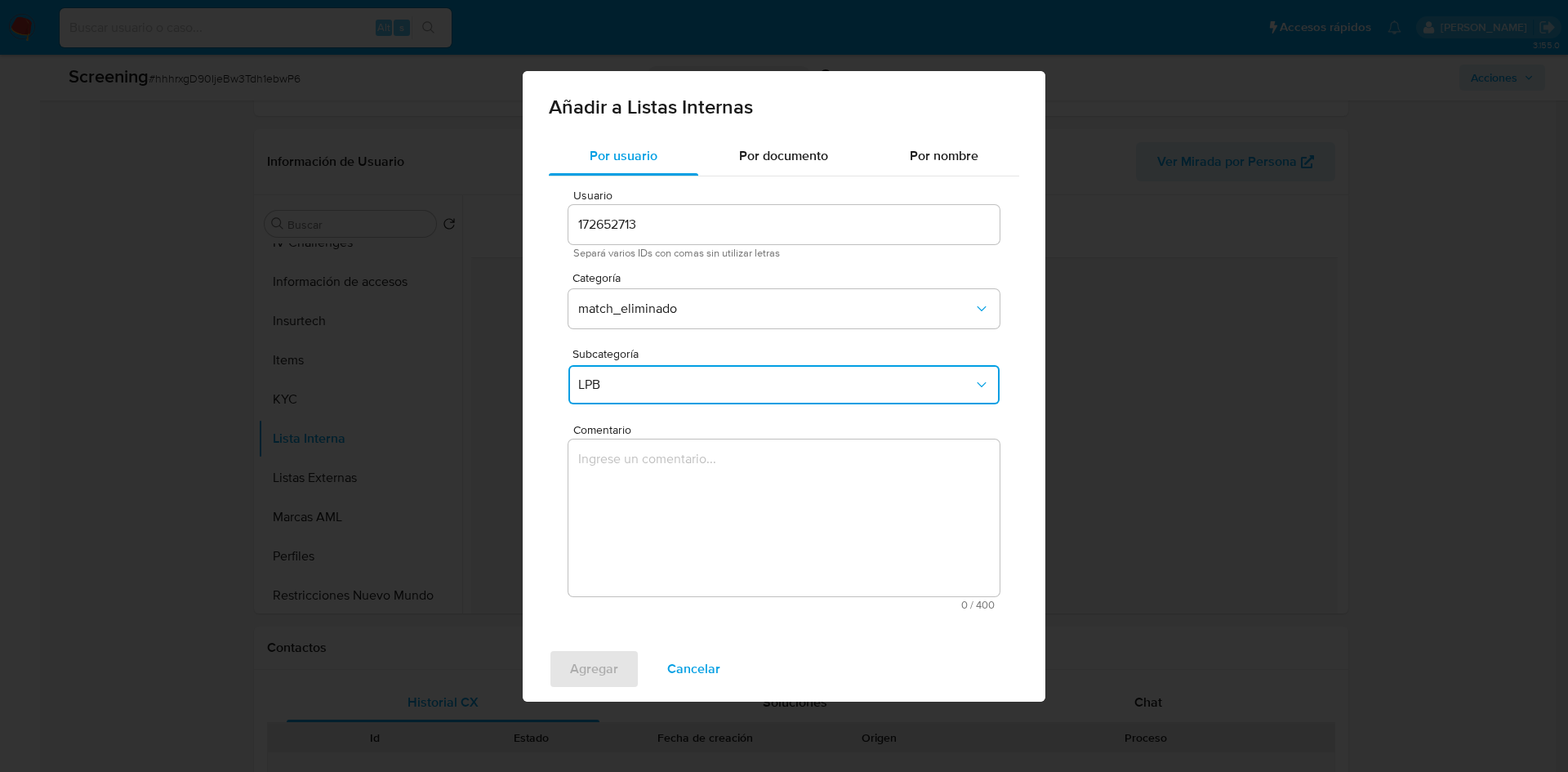
click at [685, 496] on textarea "Comentario" at bounding box center [784, 518] width 432 height 157
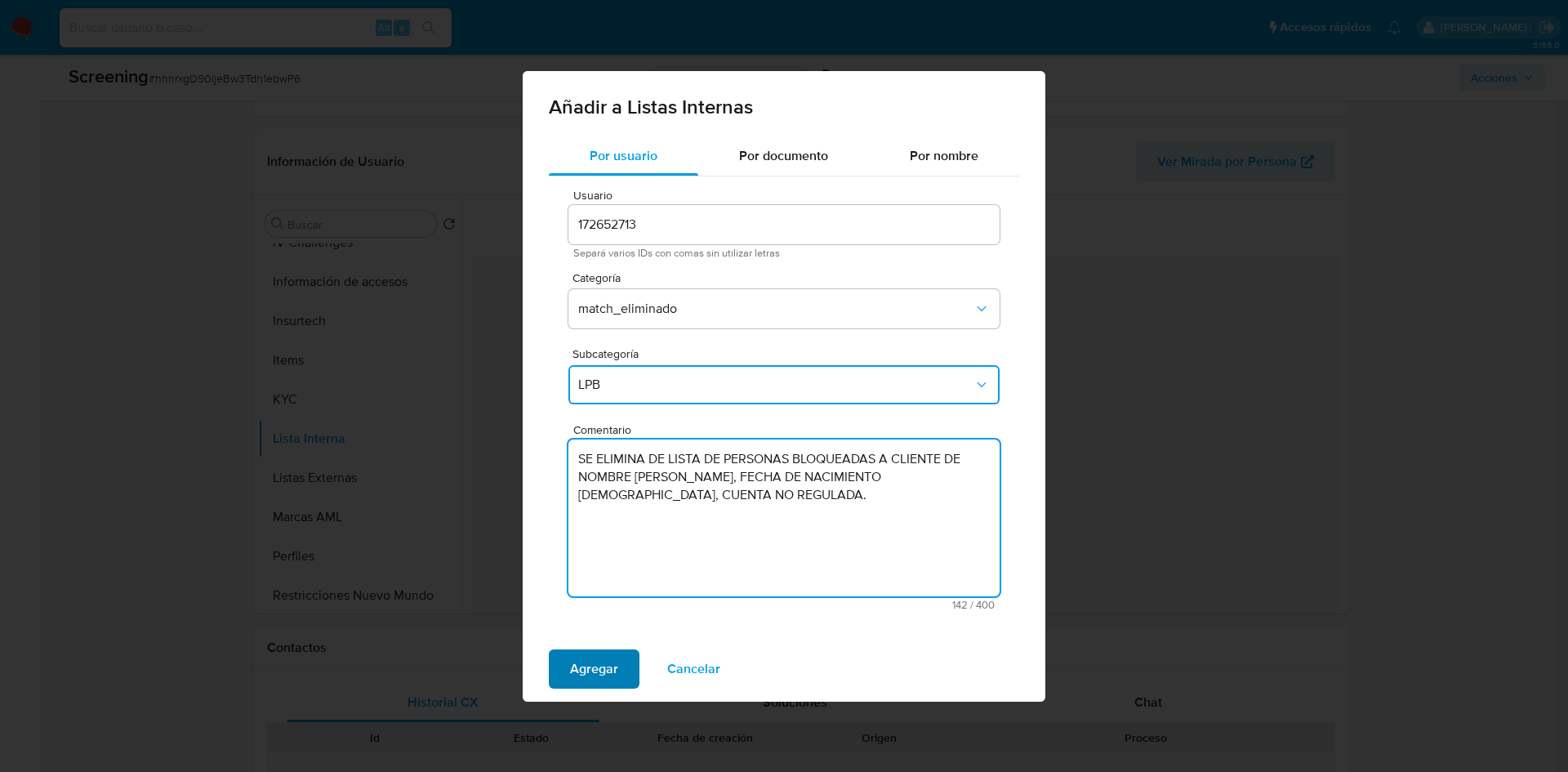
type textarea "SE ELIMINA DE LISTA DE PERSONAS BLOQUEADAS A CLIENTE DE NOMBRE GUILLERMO LUIS C…"
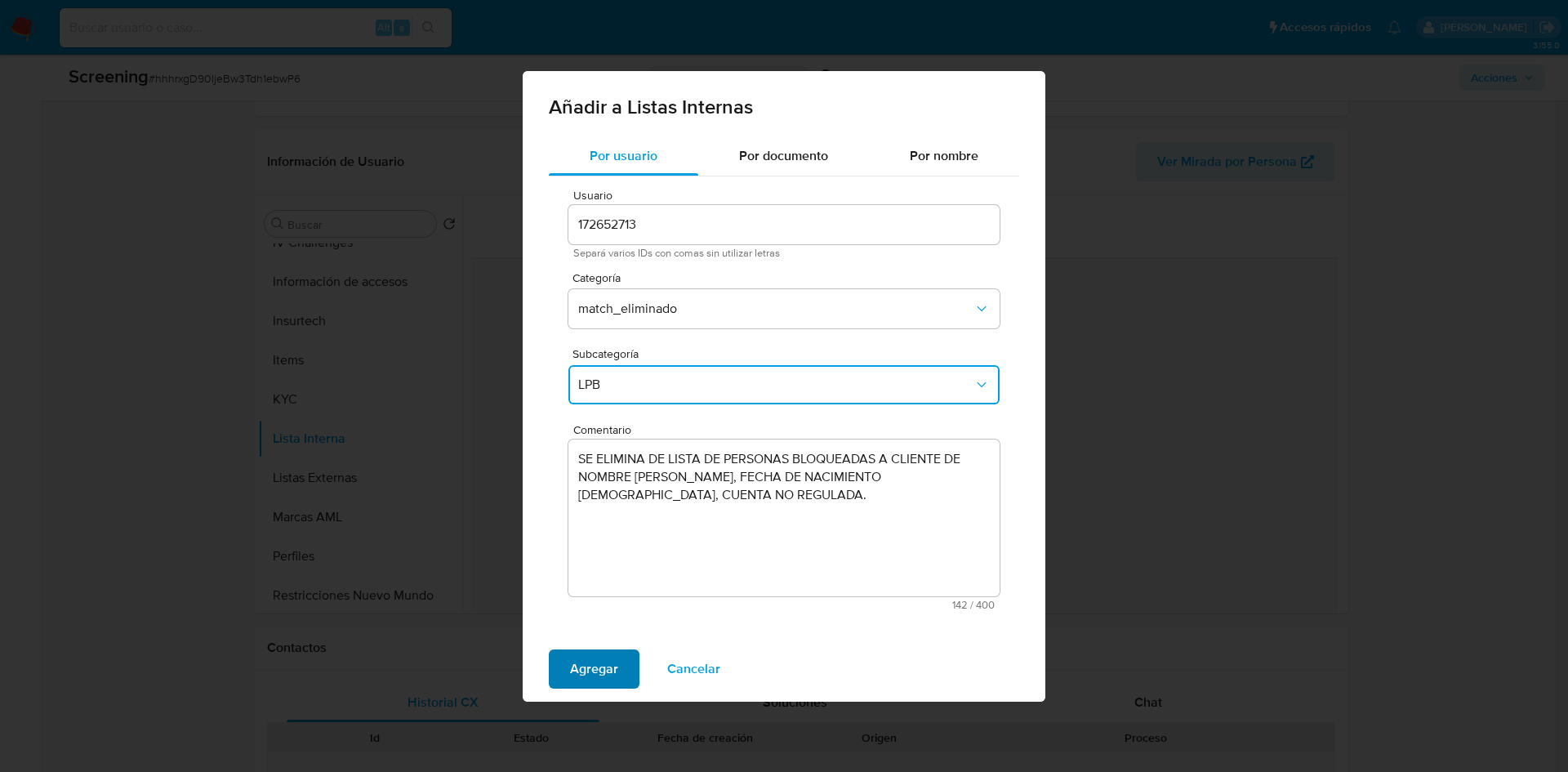
click at [586, 671] on span "Agregar" at bounding box center [594, 669] width 48 height 36
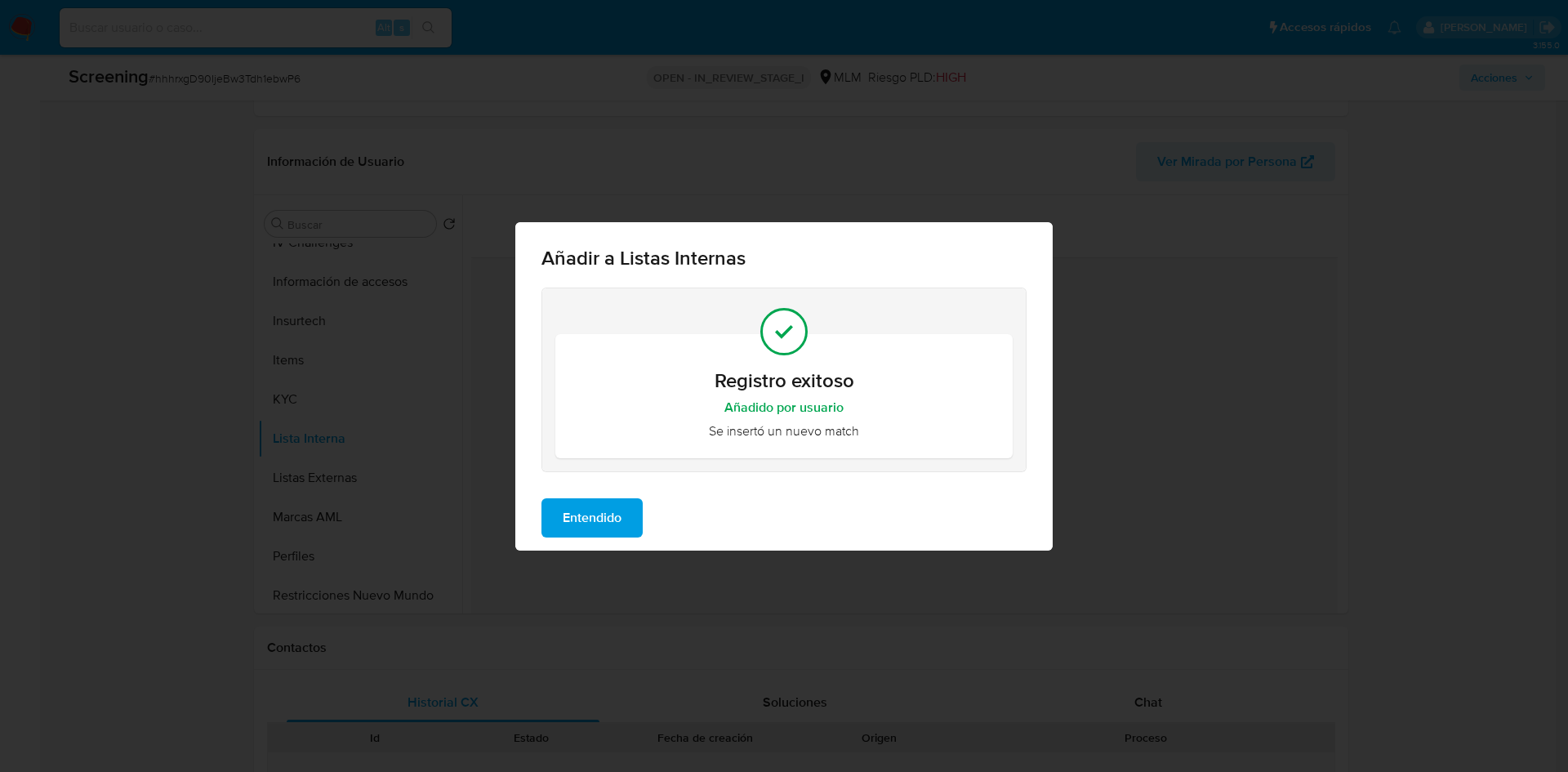
click at [601, 519] on span "Entendido" at bounding box center [592, 518] width 59 height 36
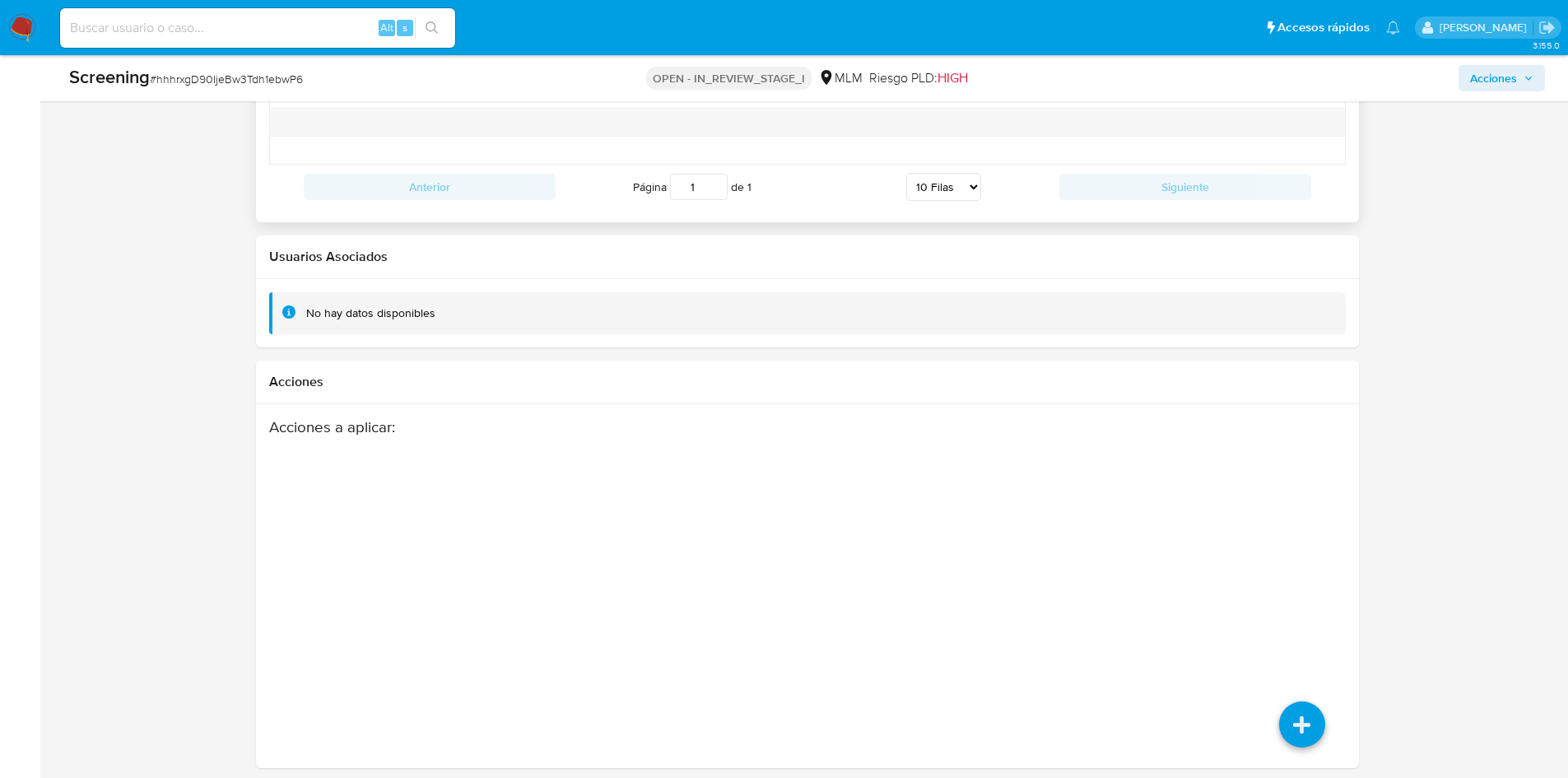
scroll to position [2410, 0]
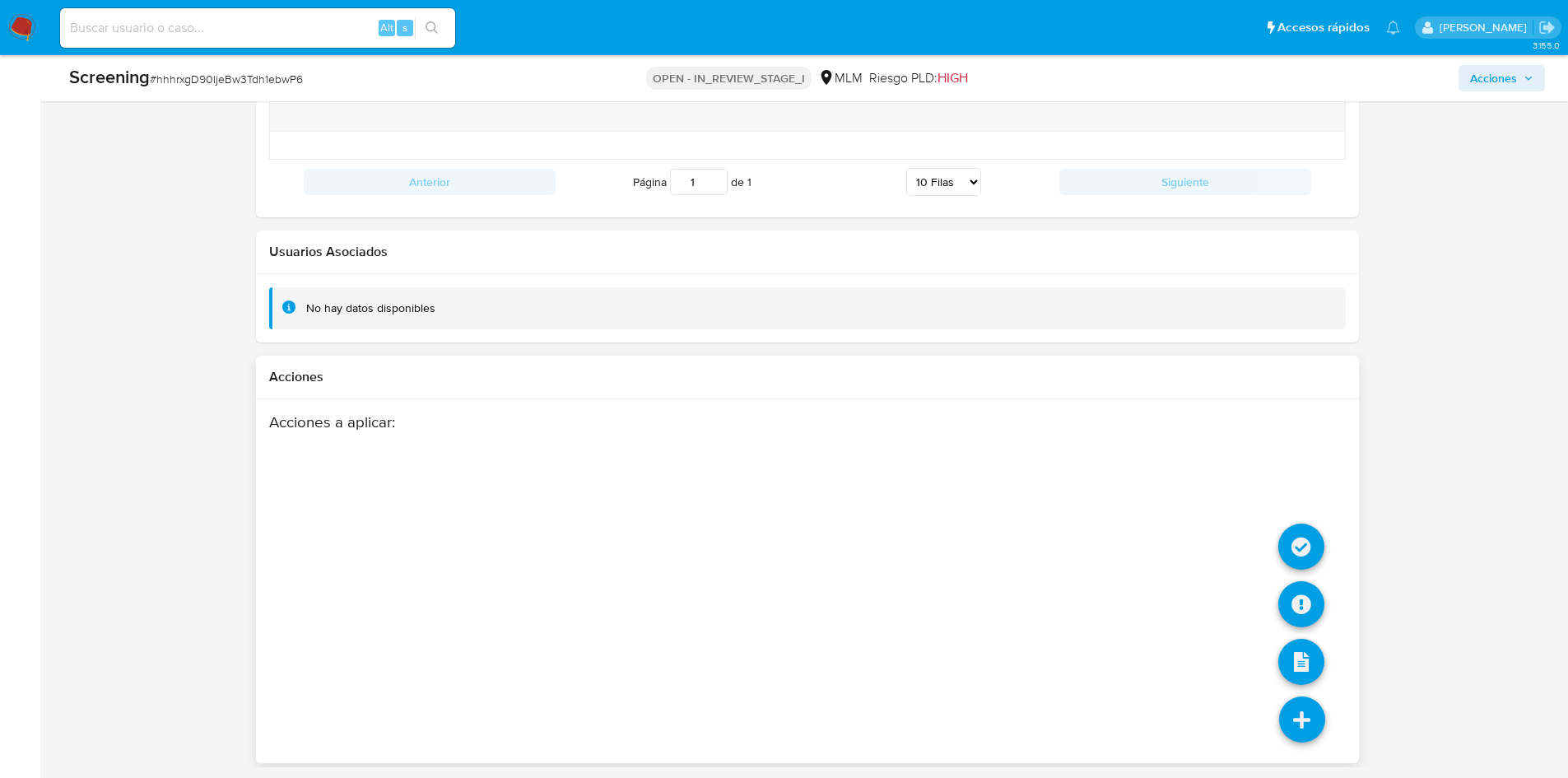
click at [1311, 730] on icon at bounding box center [1303, 719] width 46 height 46
click at [1302, 541] on icon at bounding box center [1302, 546] width 46 height 46
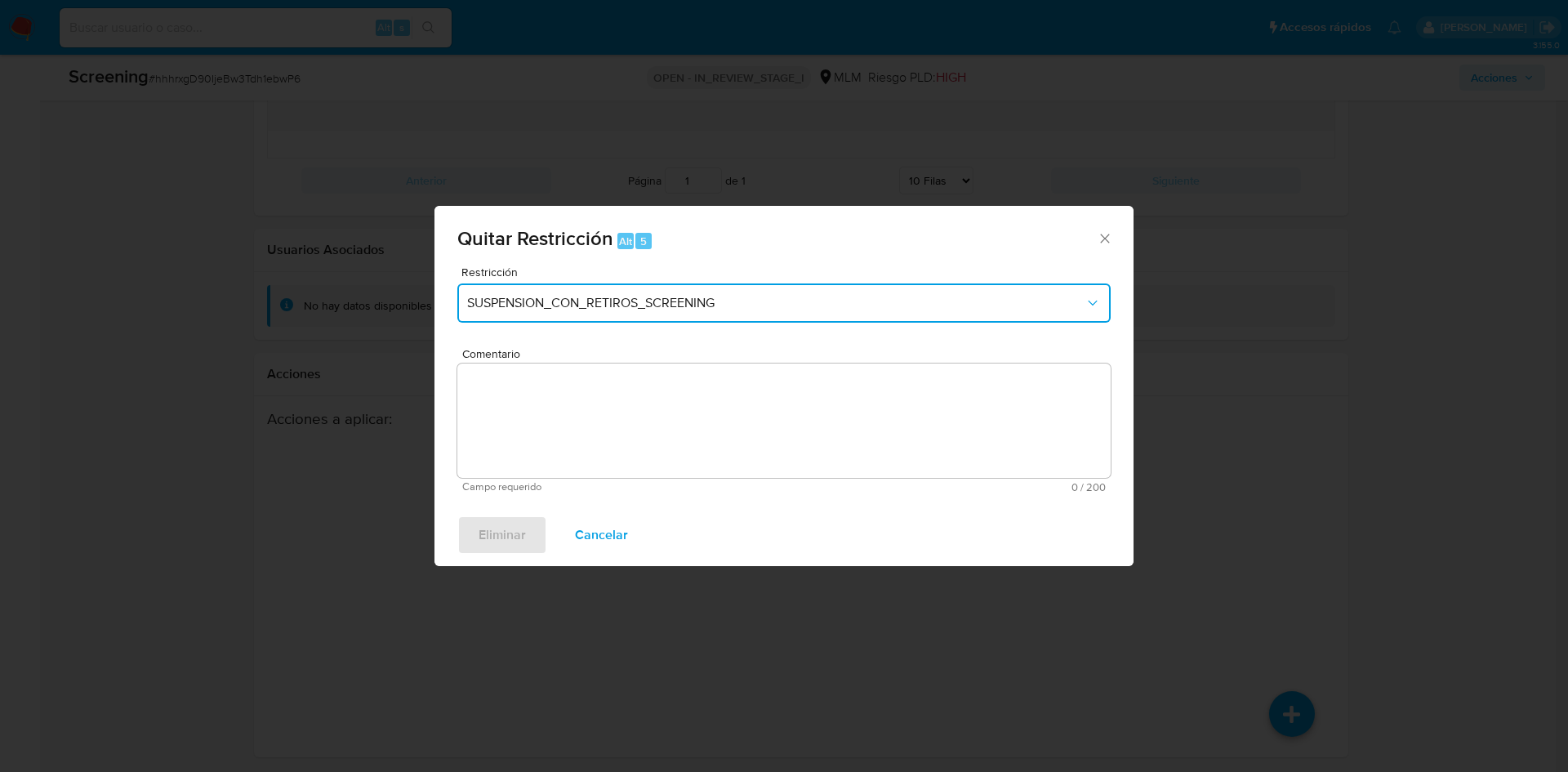
click at [643, 306] on span "SUSPENSION_CON_RETIROS_SCREENING" at bounding box center [775, 303] width 617 height 16
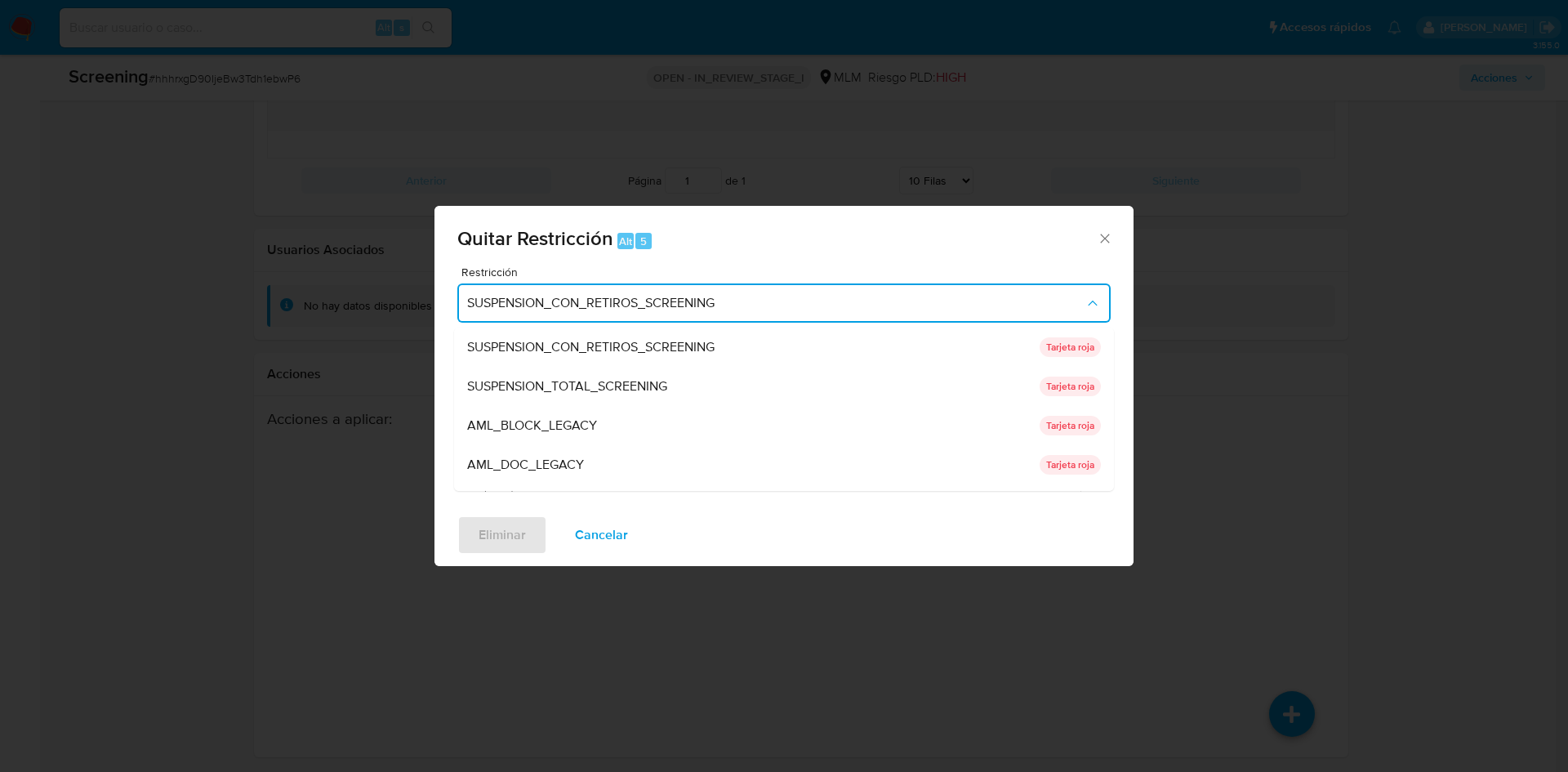
click at [643, 306] on span "SUSPENSION_CON_RETIROS_SCREENING" at bounding box center [775, 303] width 617 height 16
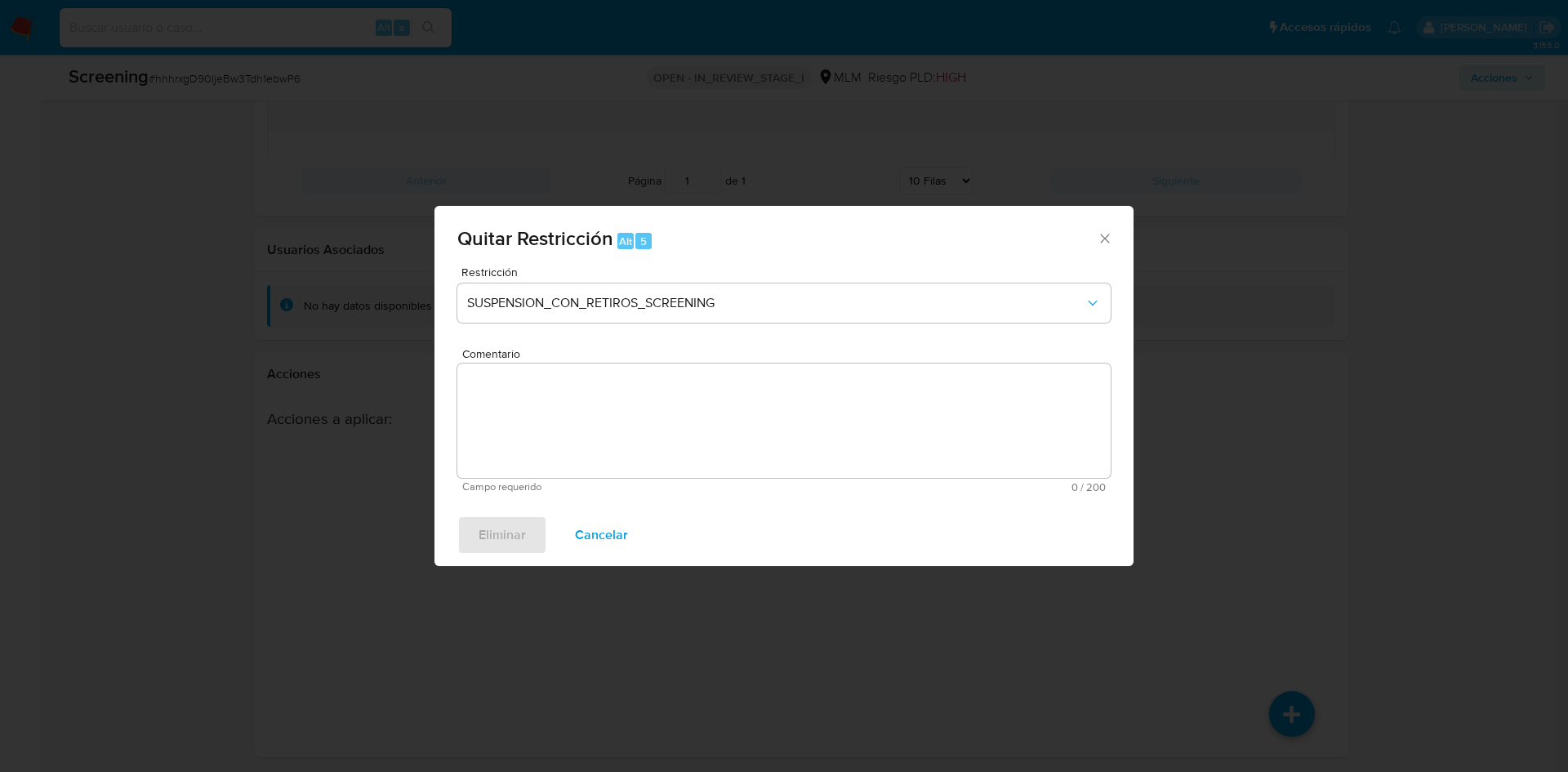
click at [566, 435] on textarea "Comentario" at bounding box center [783, 421] width 653 height 114
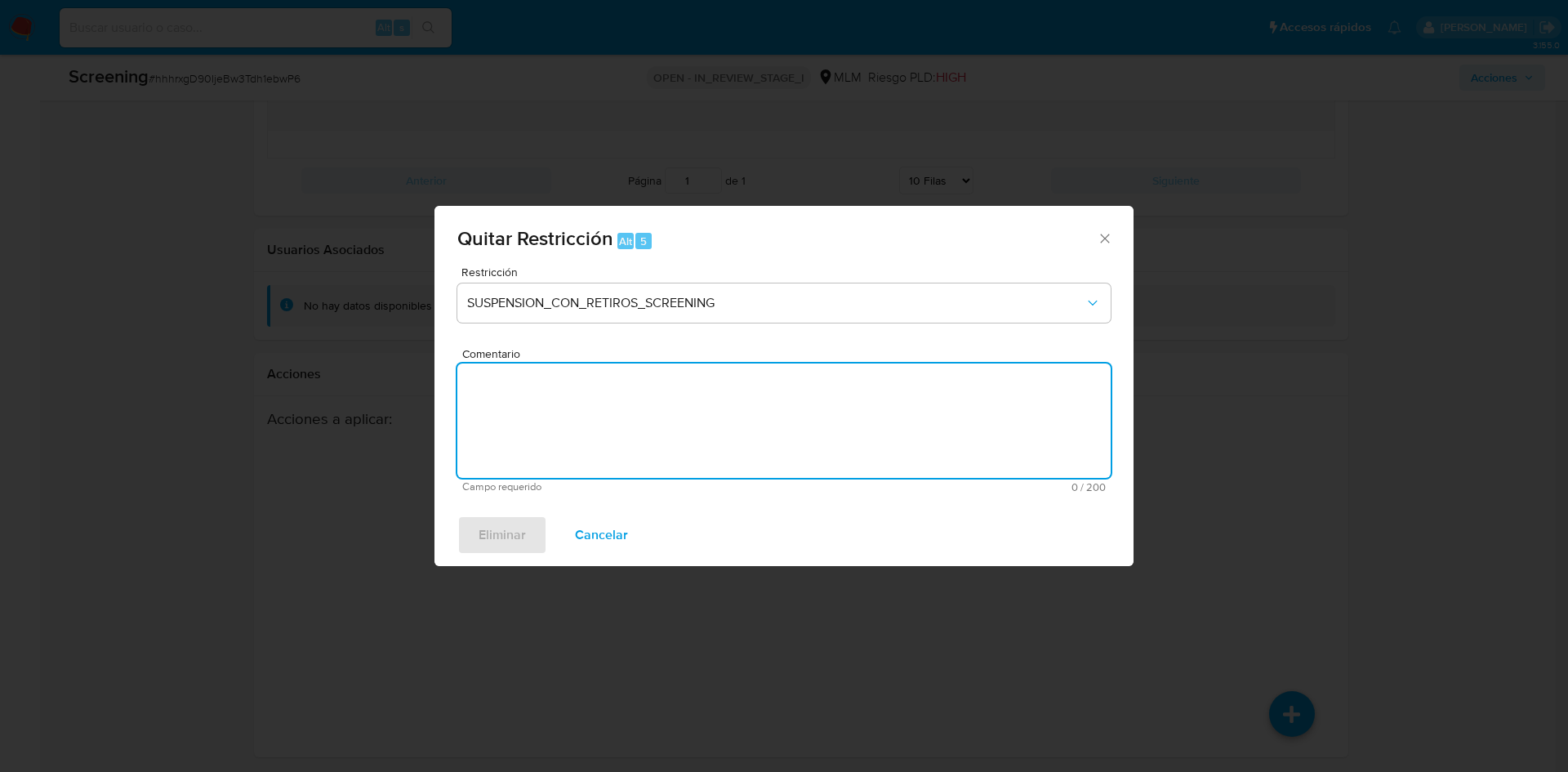
drag, startPoint x: 568, startPoint y: 406, endPoint x: 529, endPoint y: 381, distance: 46.3
click at [502, 409] on textarea "Comentario" at bounding box center [783, 421] width 653 height 114
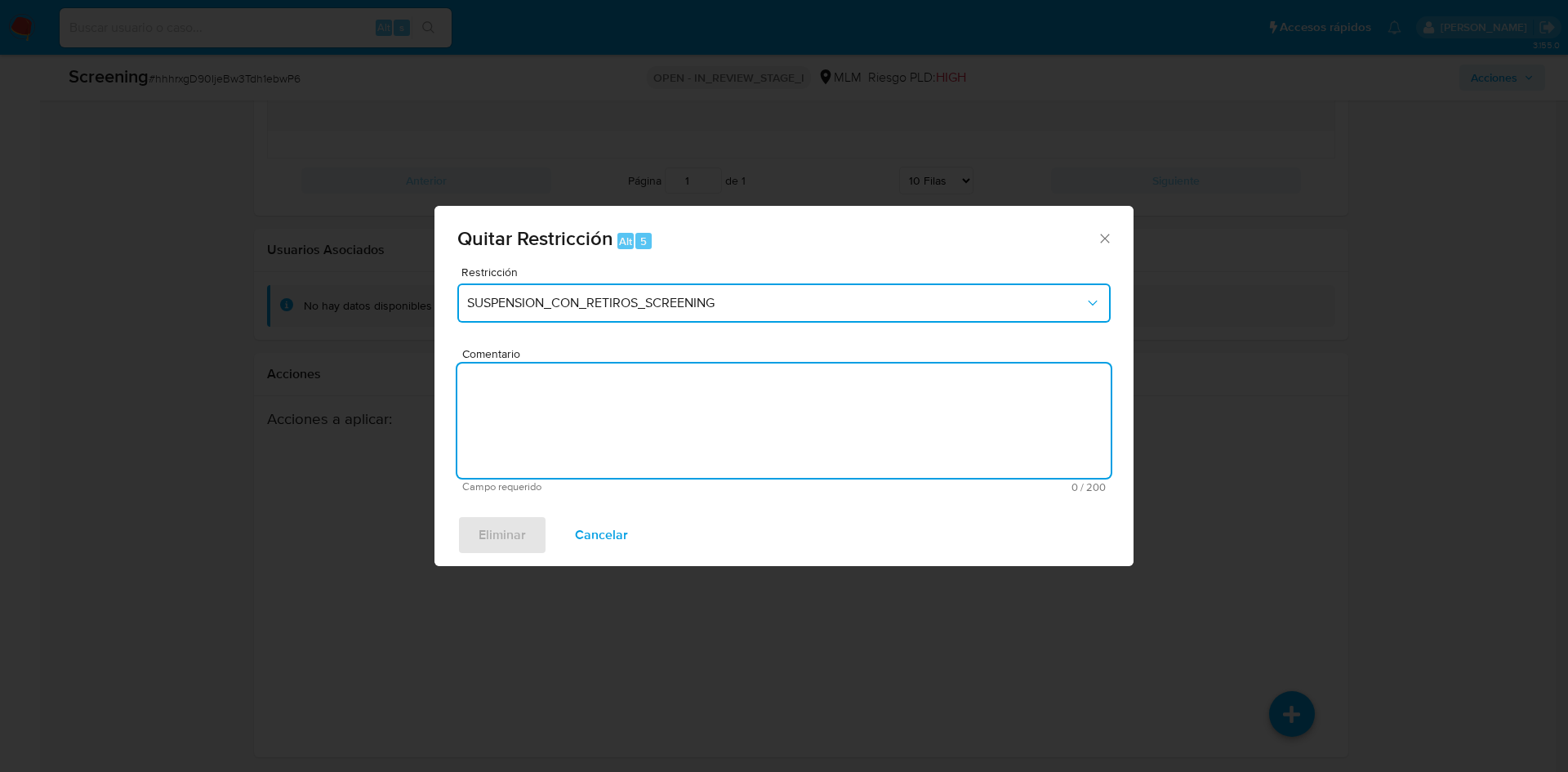
click at [619, 304] on span "SUSPENSION_CON_RETIROS_SCREENING" at bounding box center [775, 303] width 617 height 16
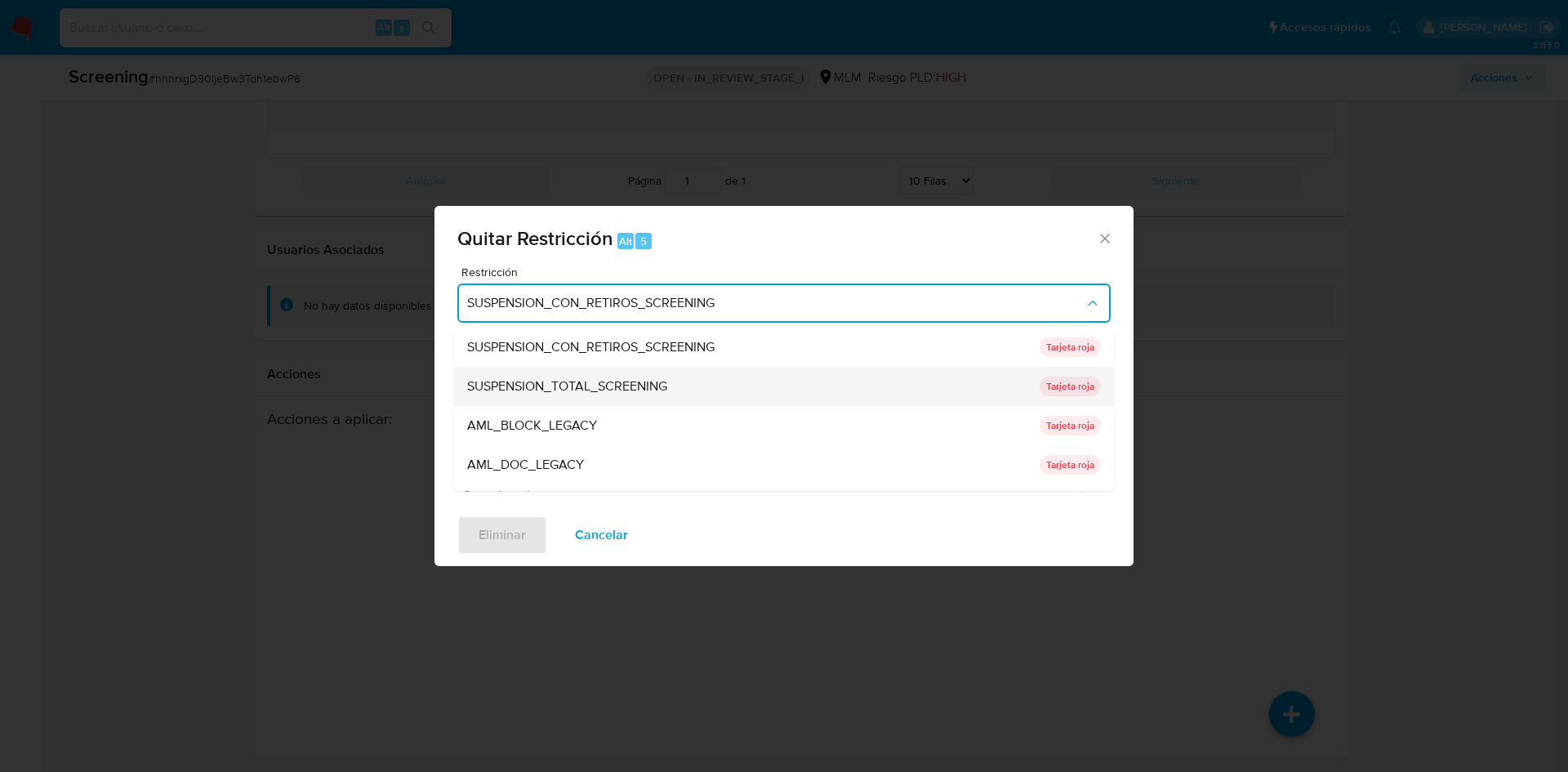
click at [630, 397] on div "SUSPENSION_TOTAL_SCREENING" at bounding box center [748, 387] width 562 height 39
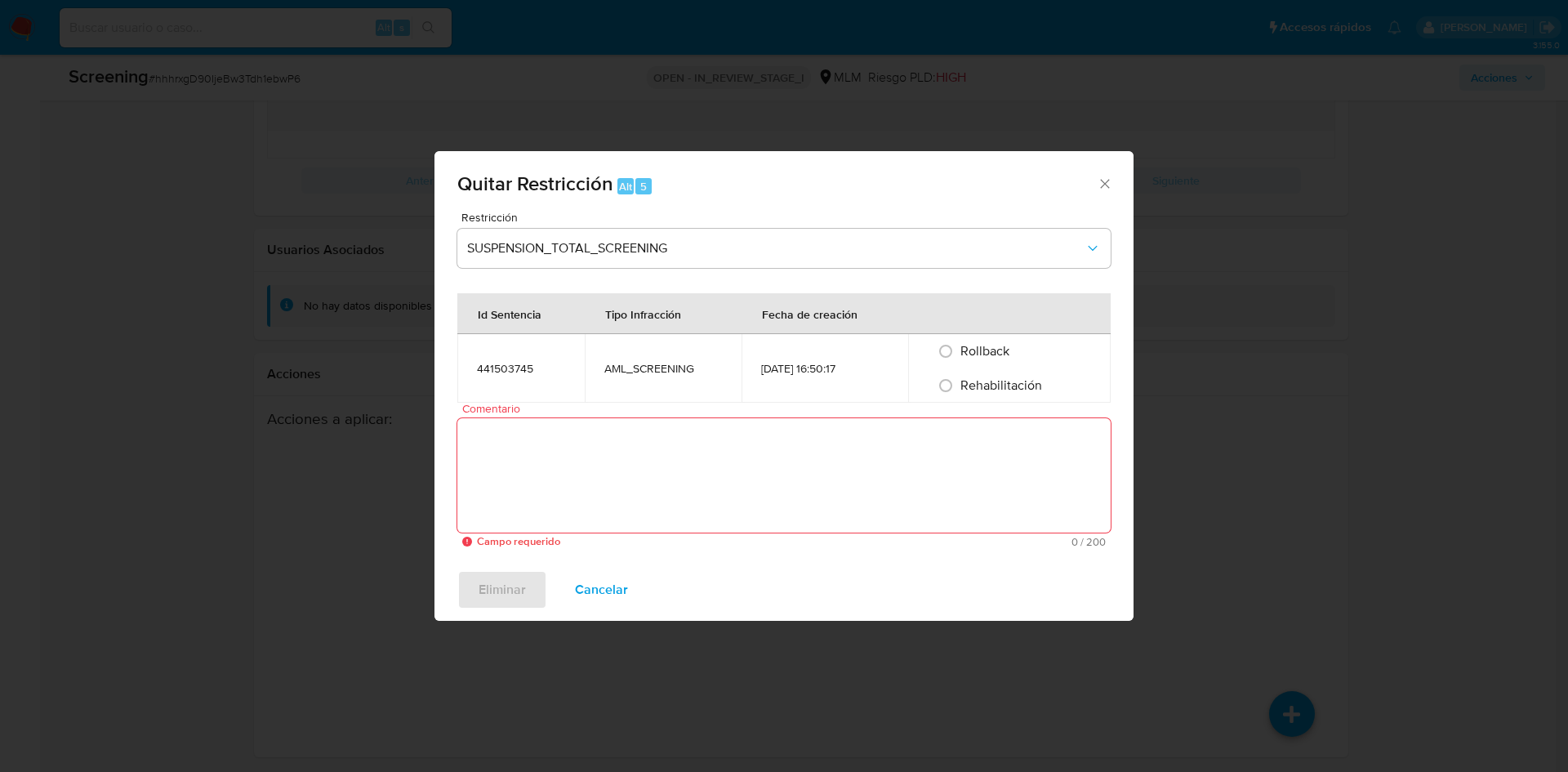
click at [1009, 385] on span "Rehabilitación" at bounding box center [1001, 385] width 82 height 19
click at [959, 385] on input "Rehabilitación" at bounding box center [946, 386] width 26 height 26
radio input "true"
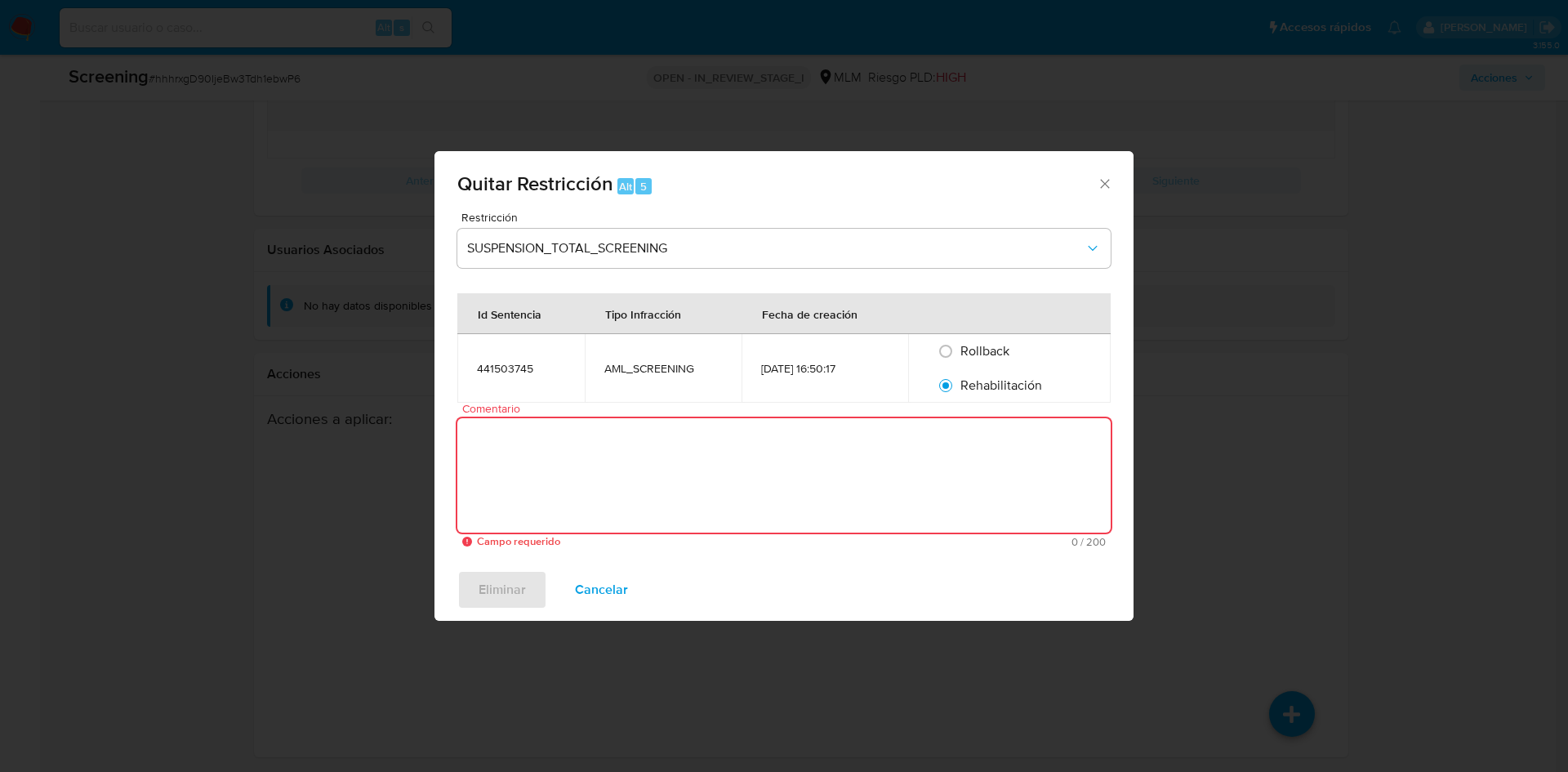
paste textarea "SE ELIMINA DE LISTA DE PERSONAS BLOQUEADAS A CLIENTE DE NOMBRE GUILLERMO LUIS C…"
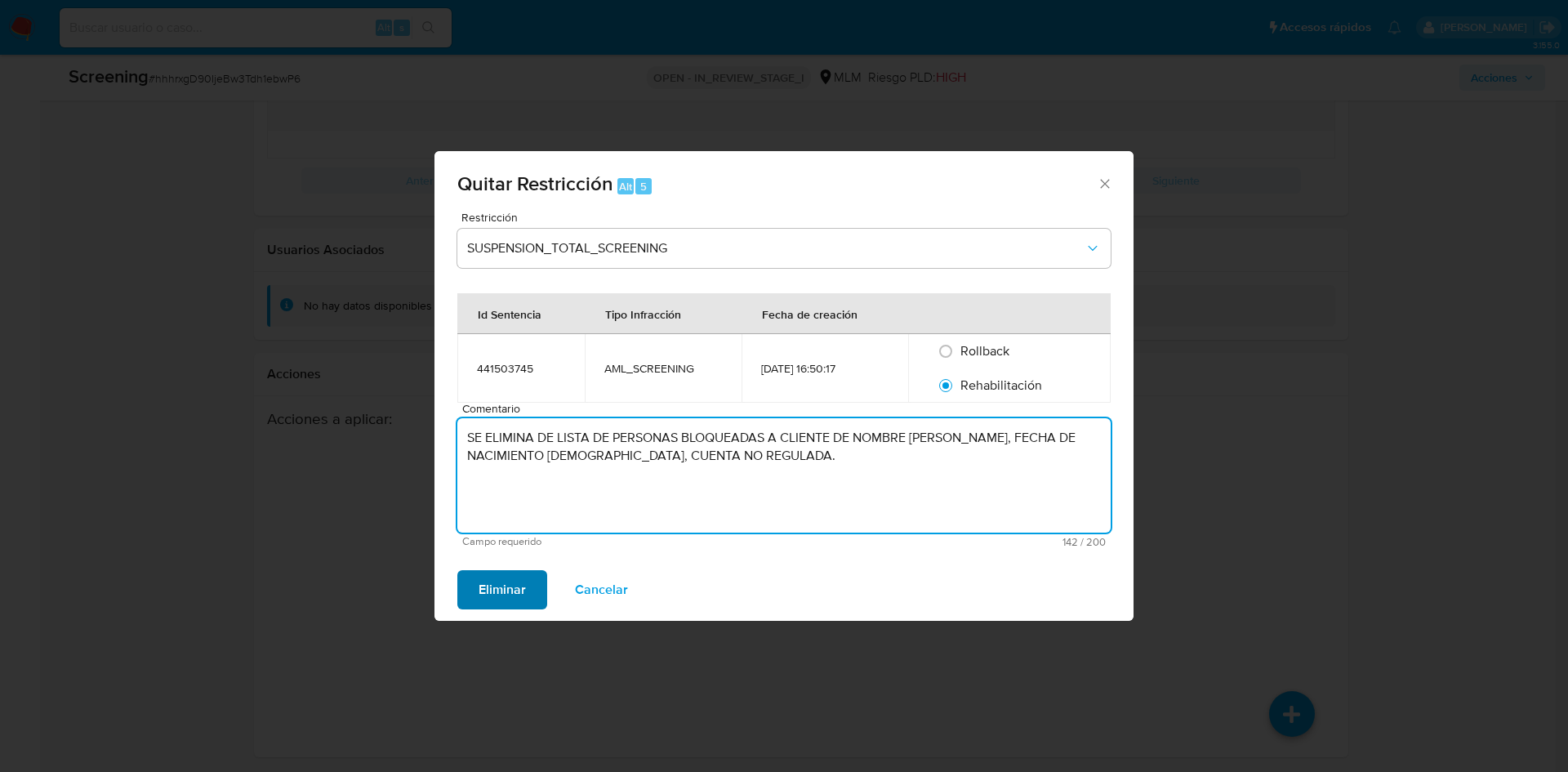
type textarea "SE ELIMINA DE LISTA DE PERSONAS BLOQUEADAS A CLIENTE DE NOMBRE GUILLERMO LUIS C…"
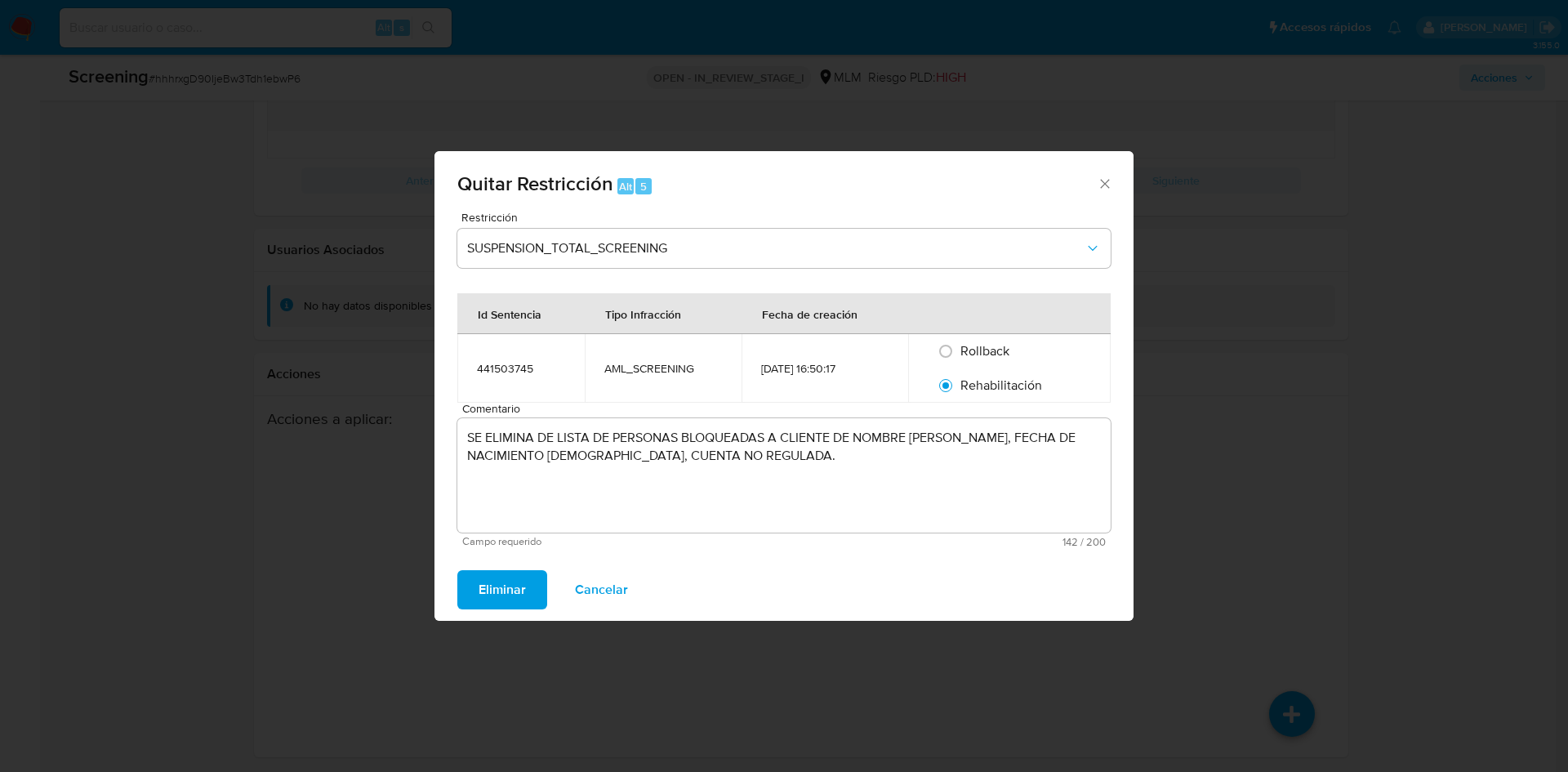
click at [494, 599] on span "Eliminar" at bounding box center [502, 590] width 47 height 36
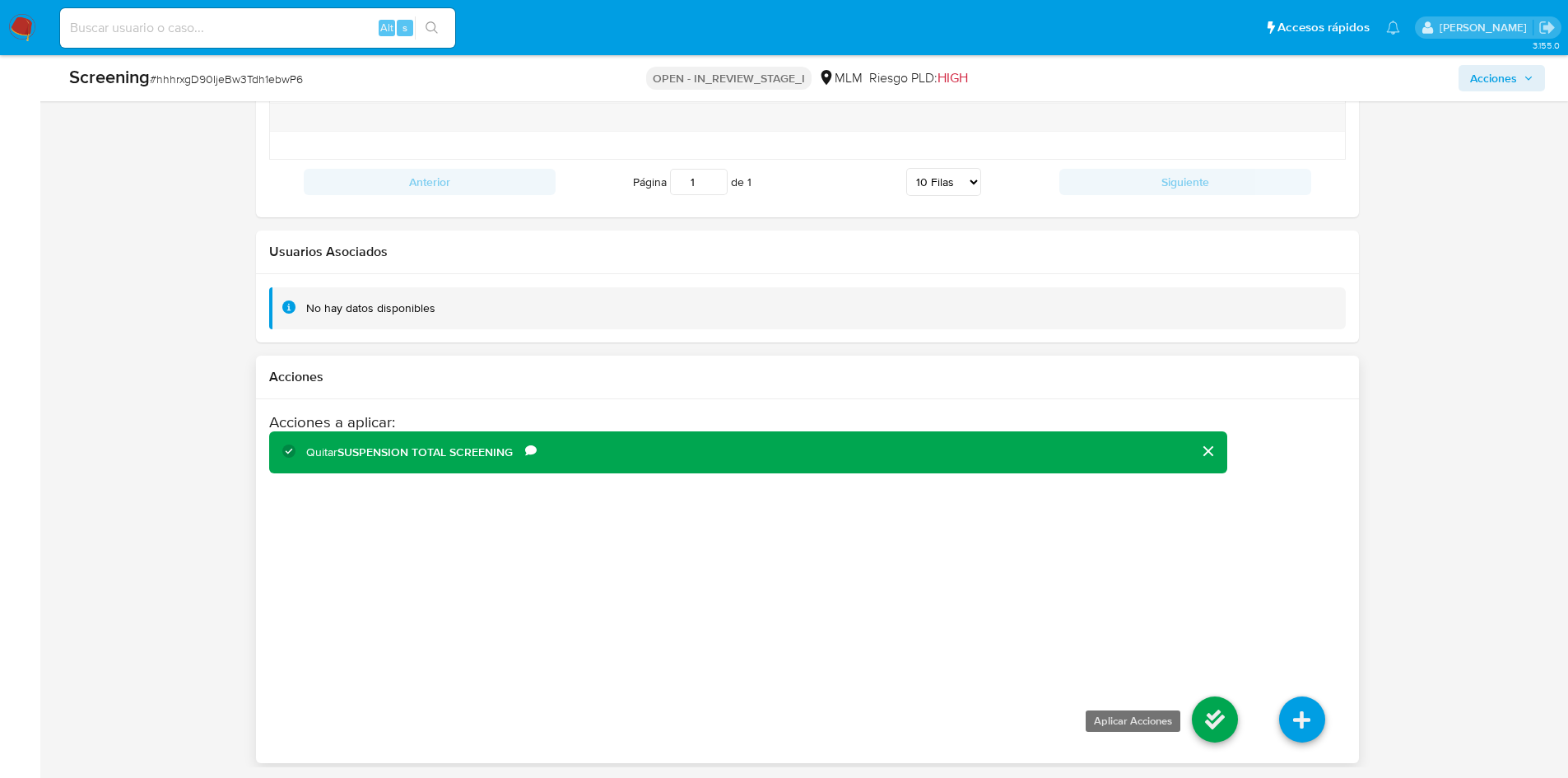
click at [1209, 723] on icon at bounding box center [1215, 719] width 46 height 46
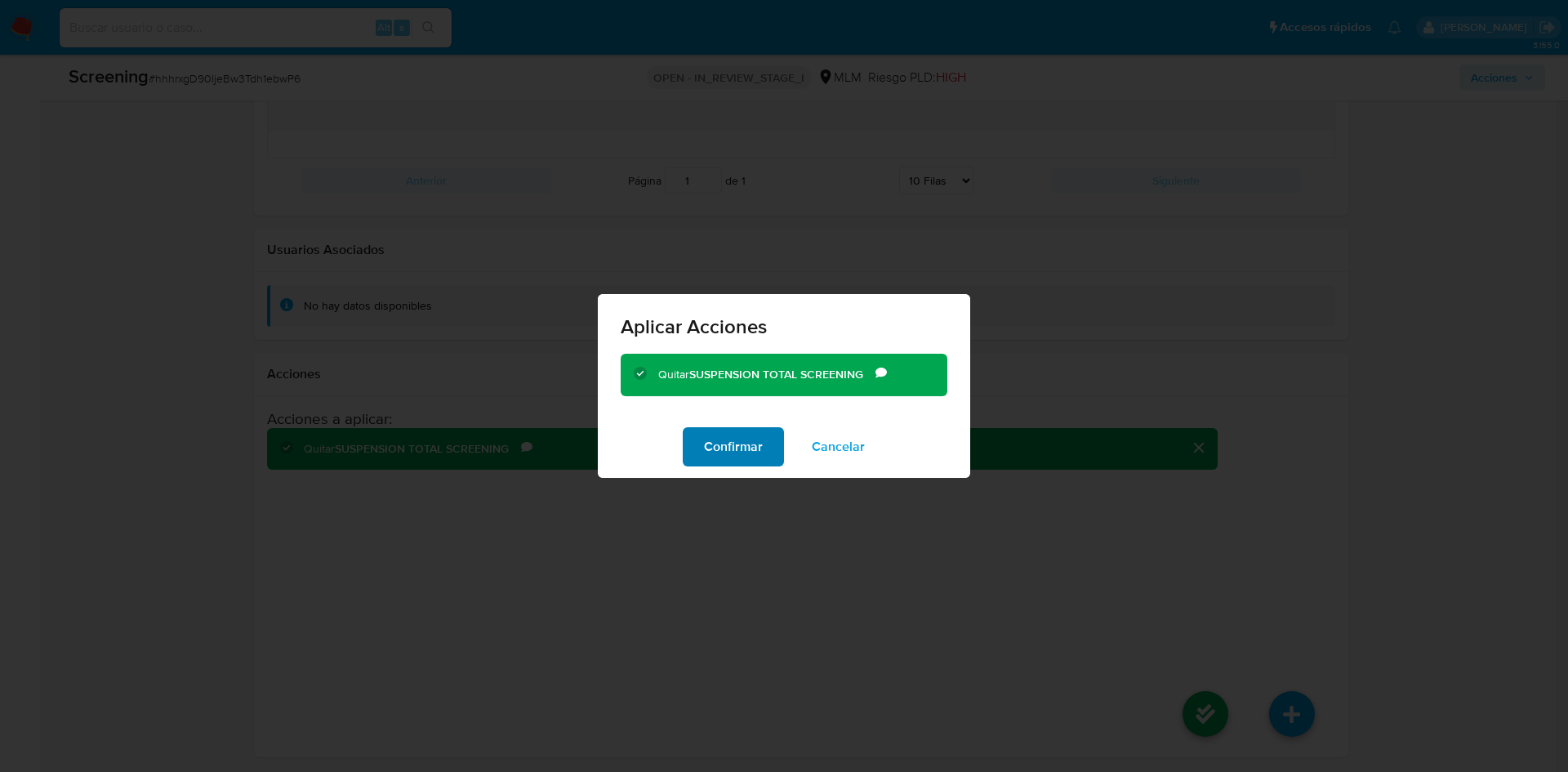
click at [730, 443] on span "Confirmar" at bounding box center [733, 447] width 59 height 36
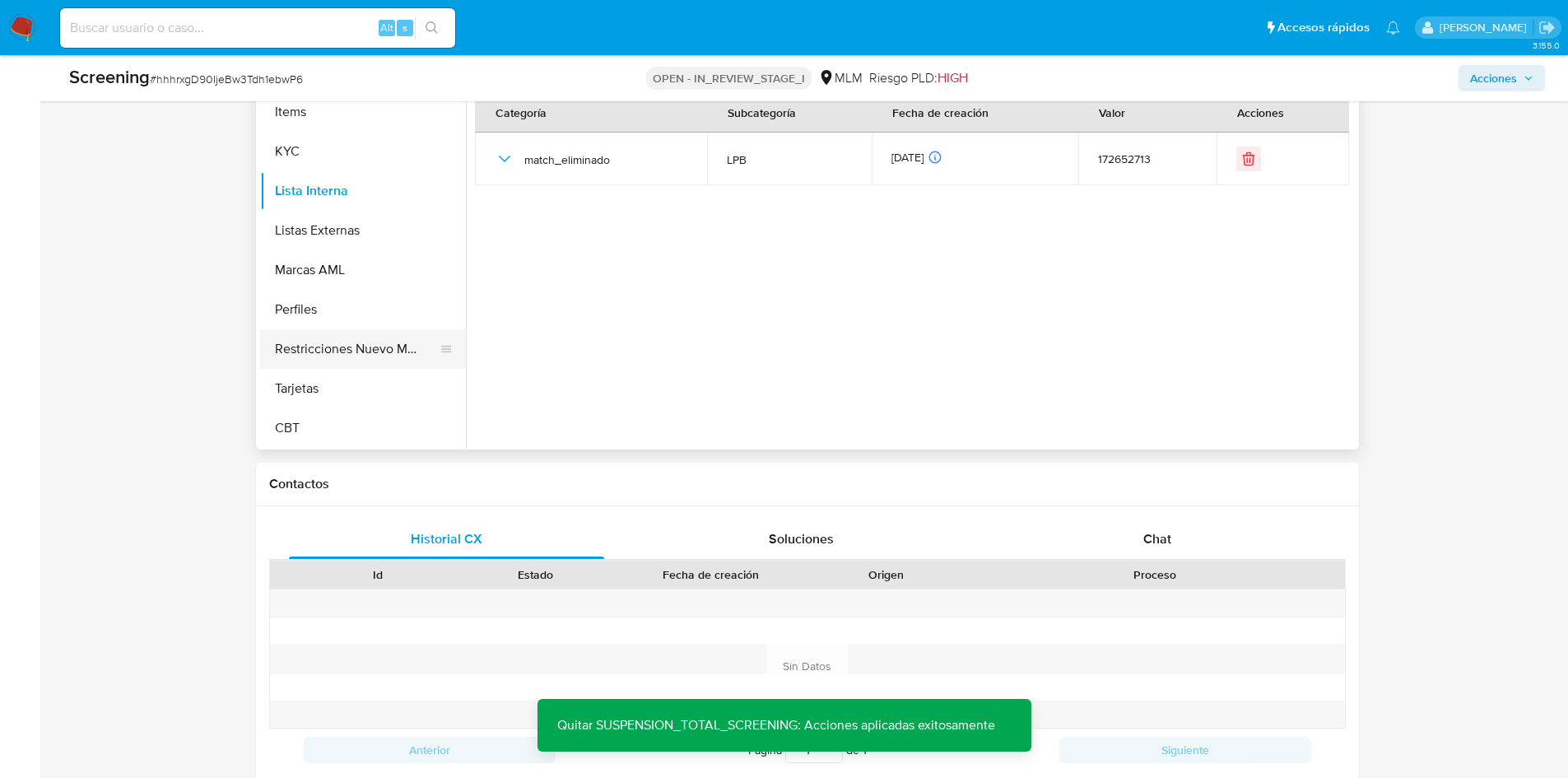
scroll to position [494, 0]
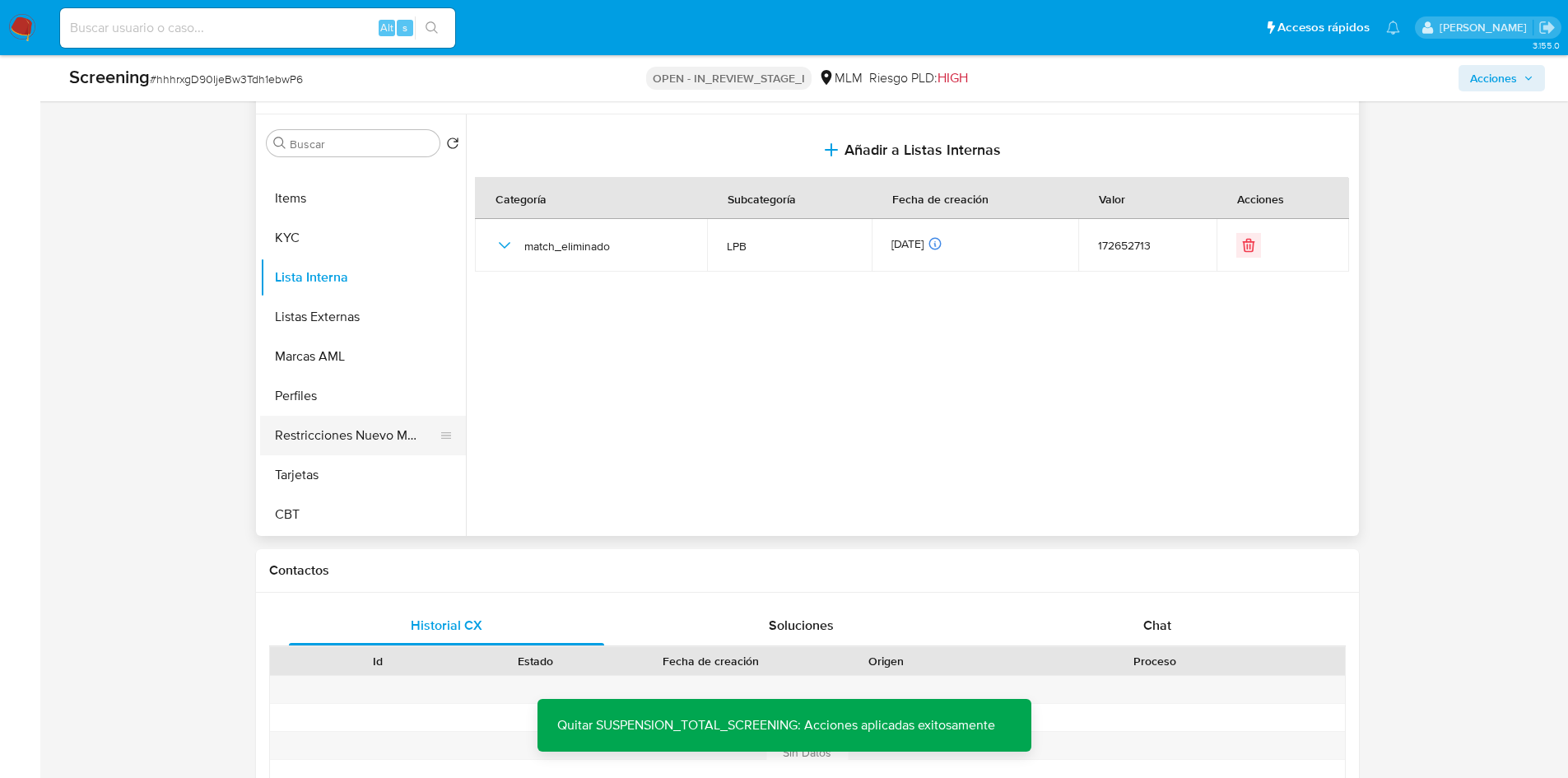
click at [334, 430] on button "Restricciones Nuevo Mundo" at bounding box center [357, 436] width 193 height 40
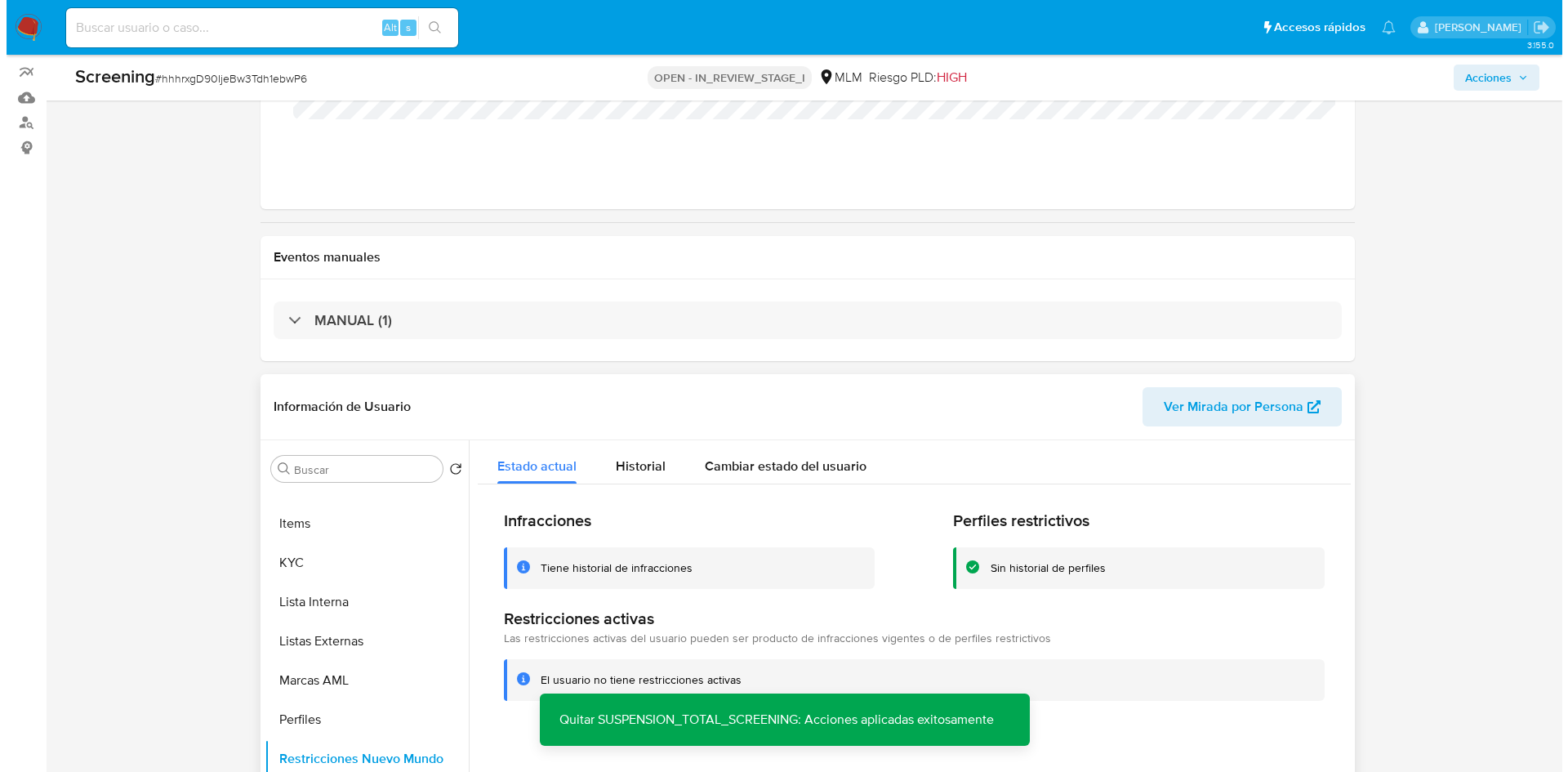
scroll to position [0, 0]
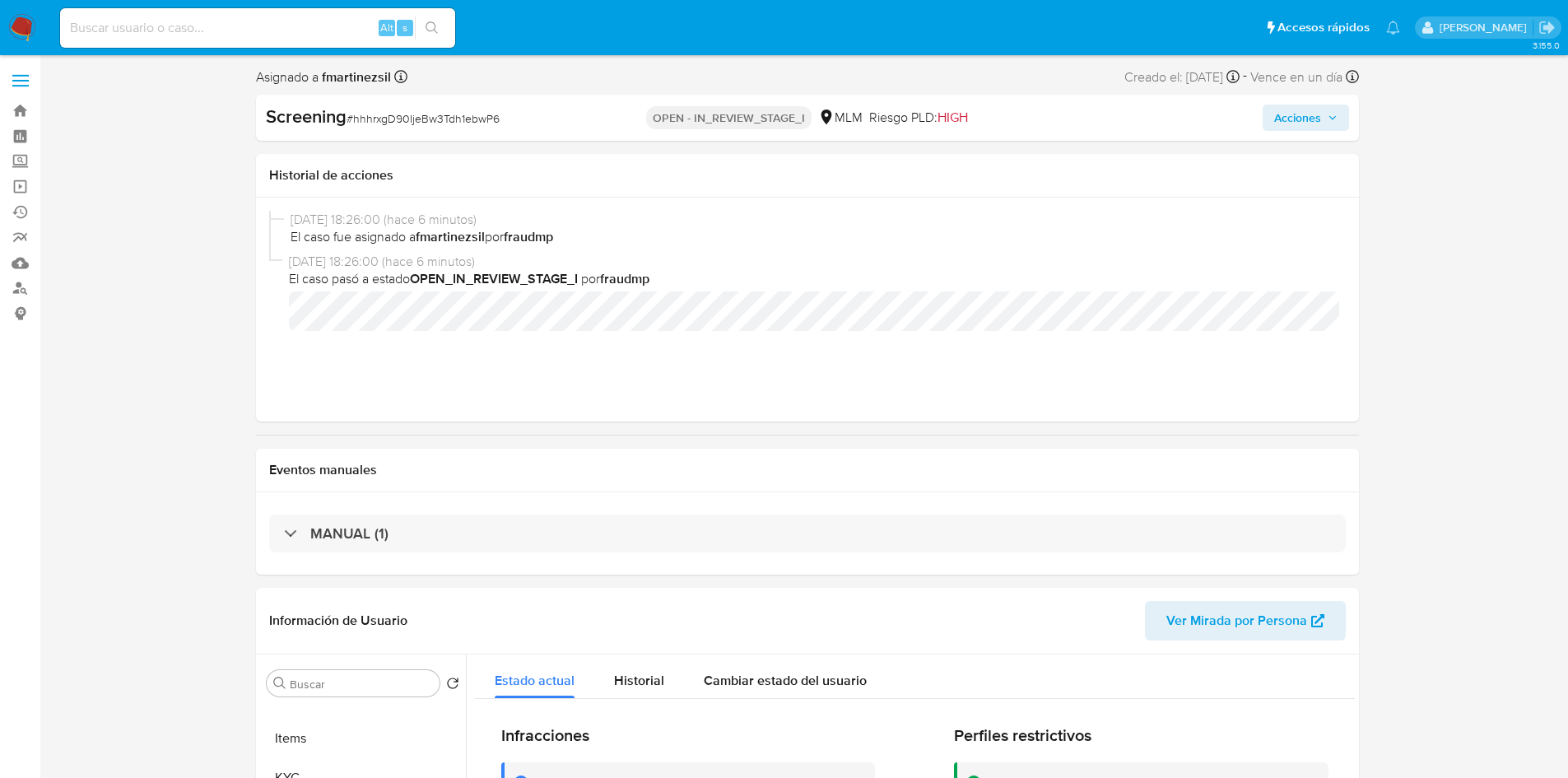
click at [1326, 117] on span "Acciones" at bounding box center [1306, 118] width 63 height 23
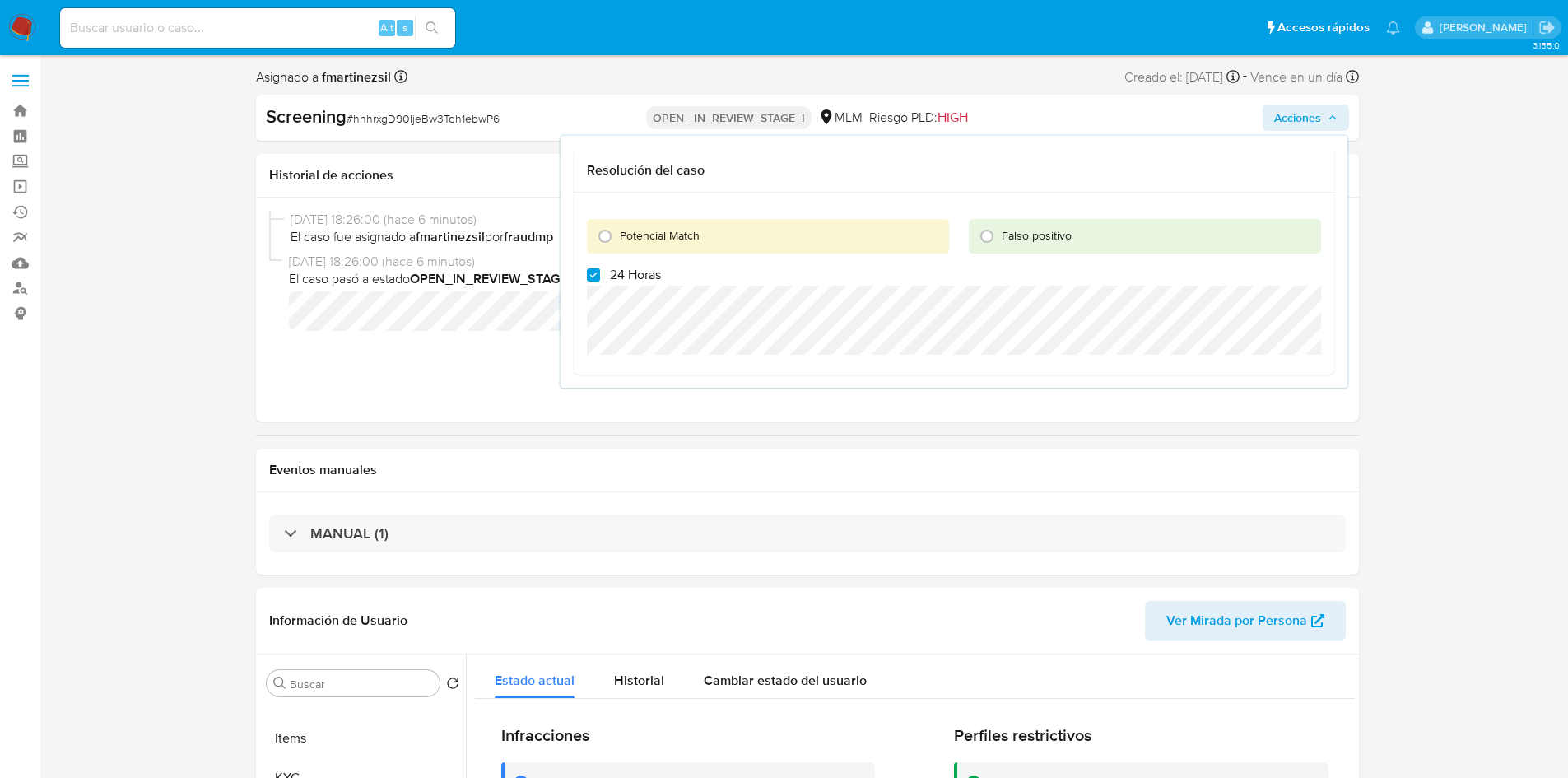
click at [629, 237] on span "Potencial Match" at bounding box center [659, 236] width 80 height 16
click at [618, 237] on input "Potencial Match" at bounding box center [605, 237] width 26 height 26
radio input "true"
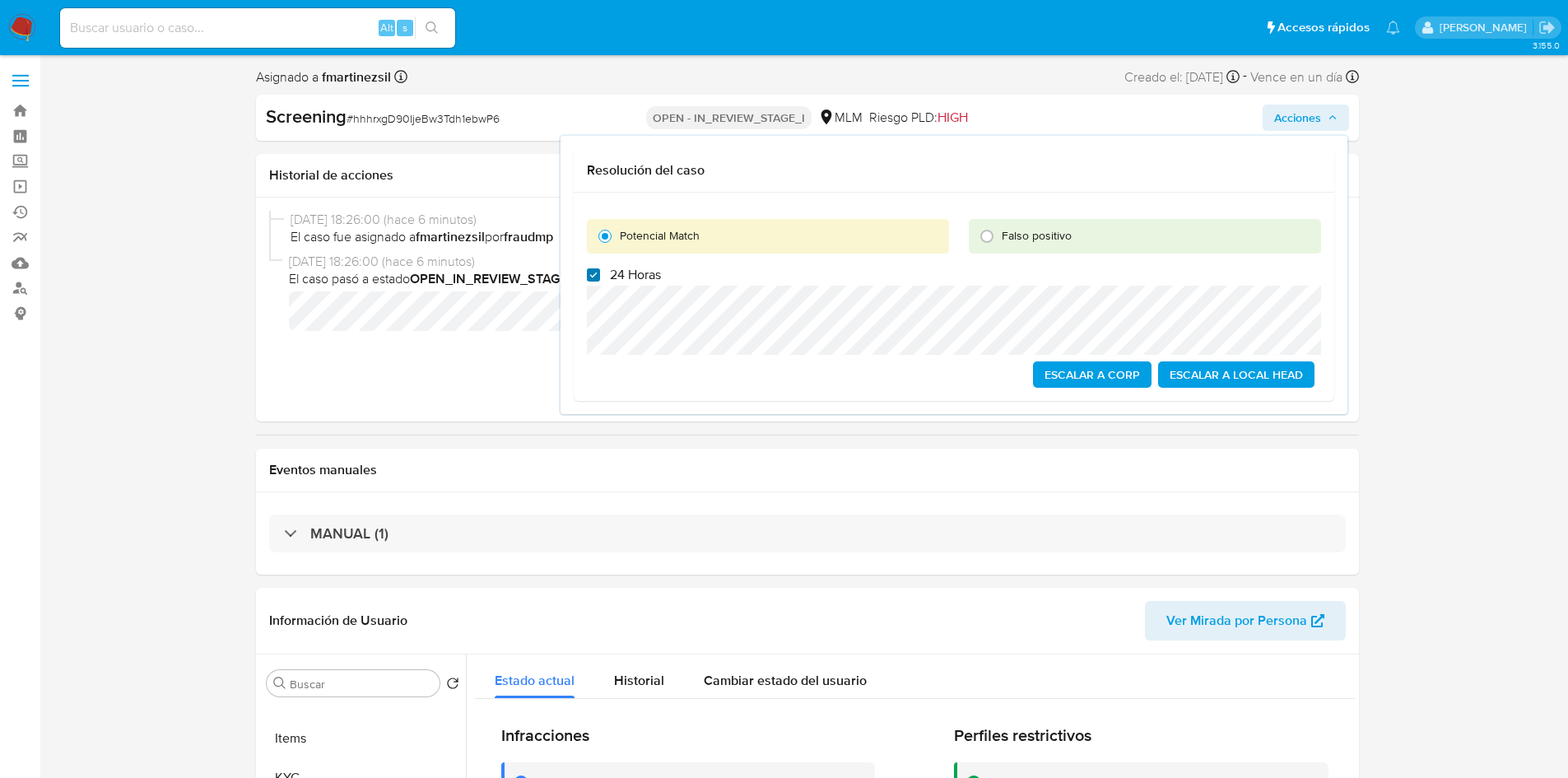
click at [590, 278] on input "24 Horas" at bounding box center [593, 275] width 13 height 13
checkbox input "false"
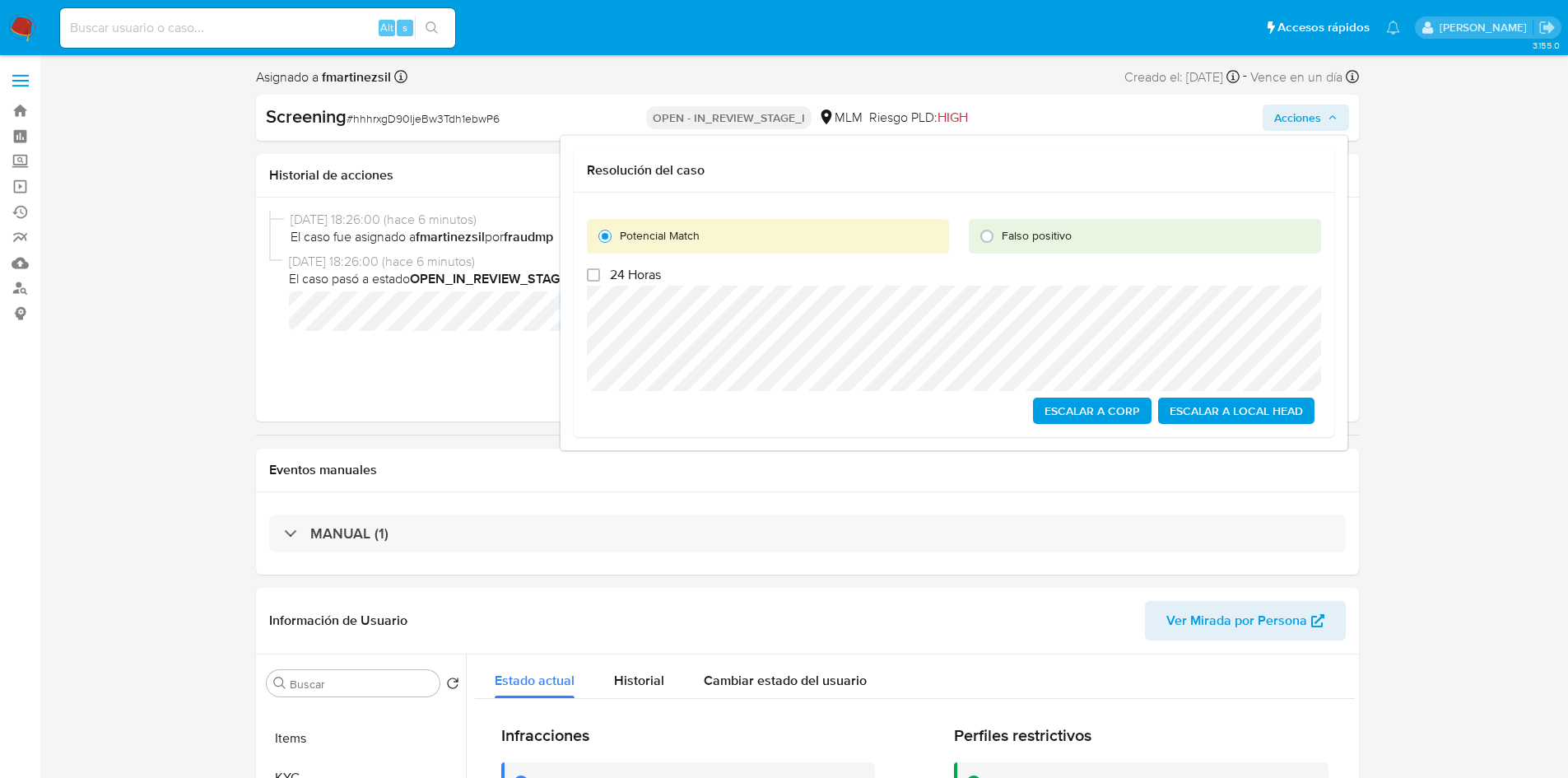
click at [1236, 407] on span "Escalar a Local Head" at bounding box center [1237, 411] width 133 height 23
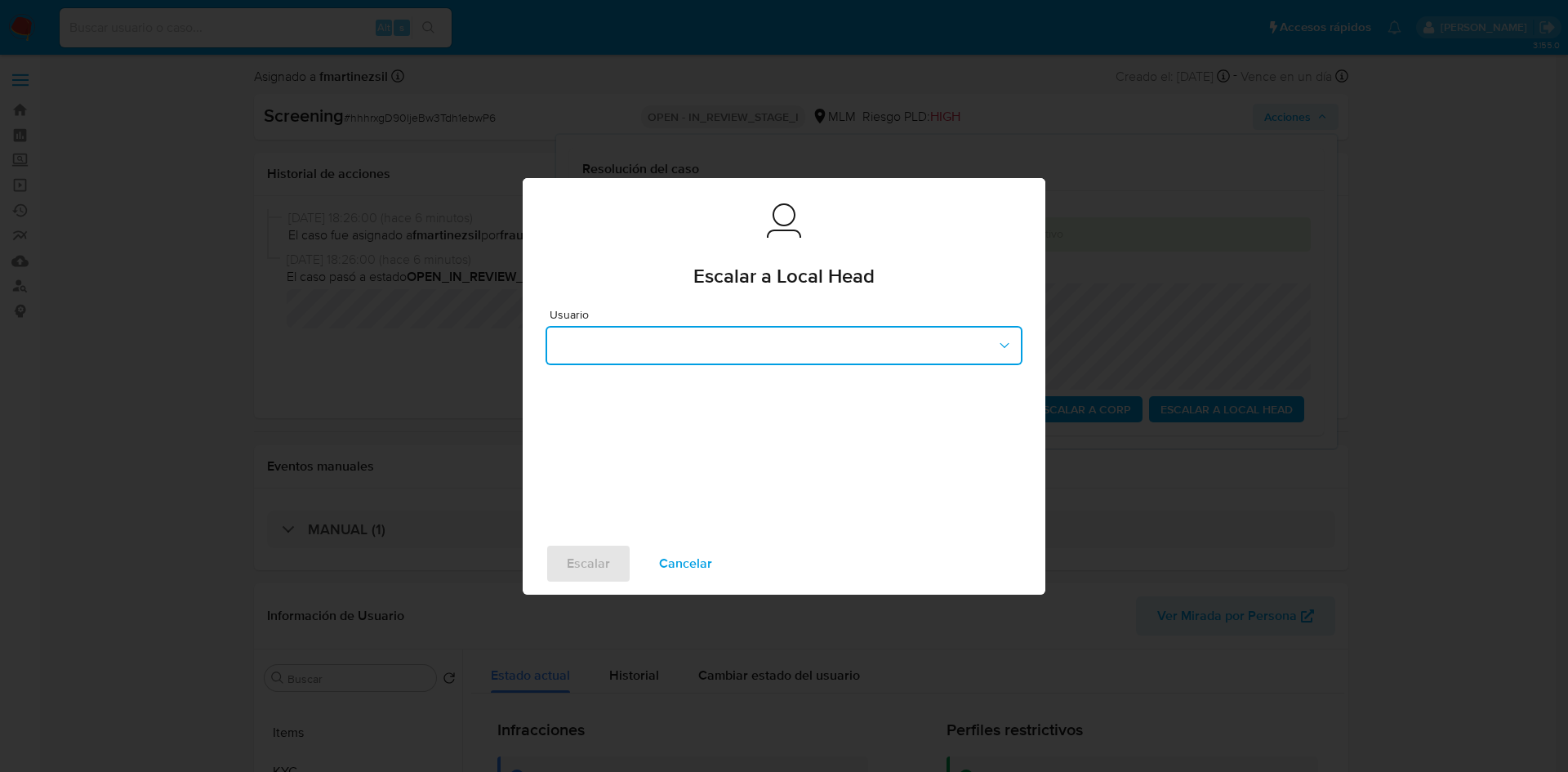
click at [968, 338] on button "button" at bounding box center [783, 346] width 477 height 39
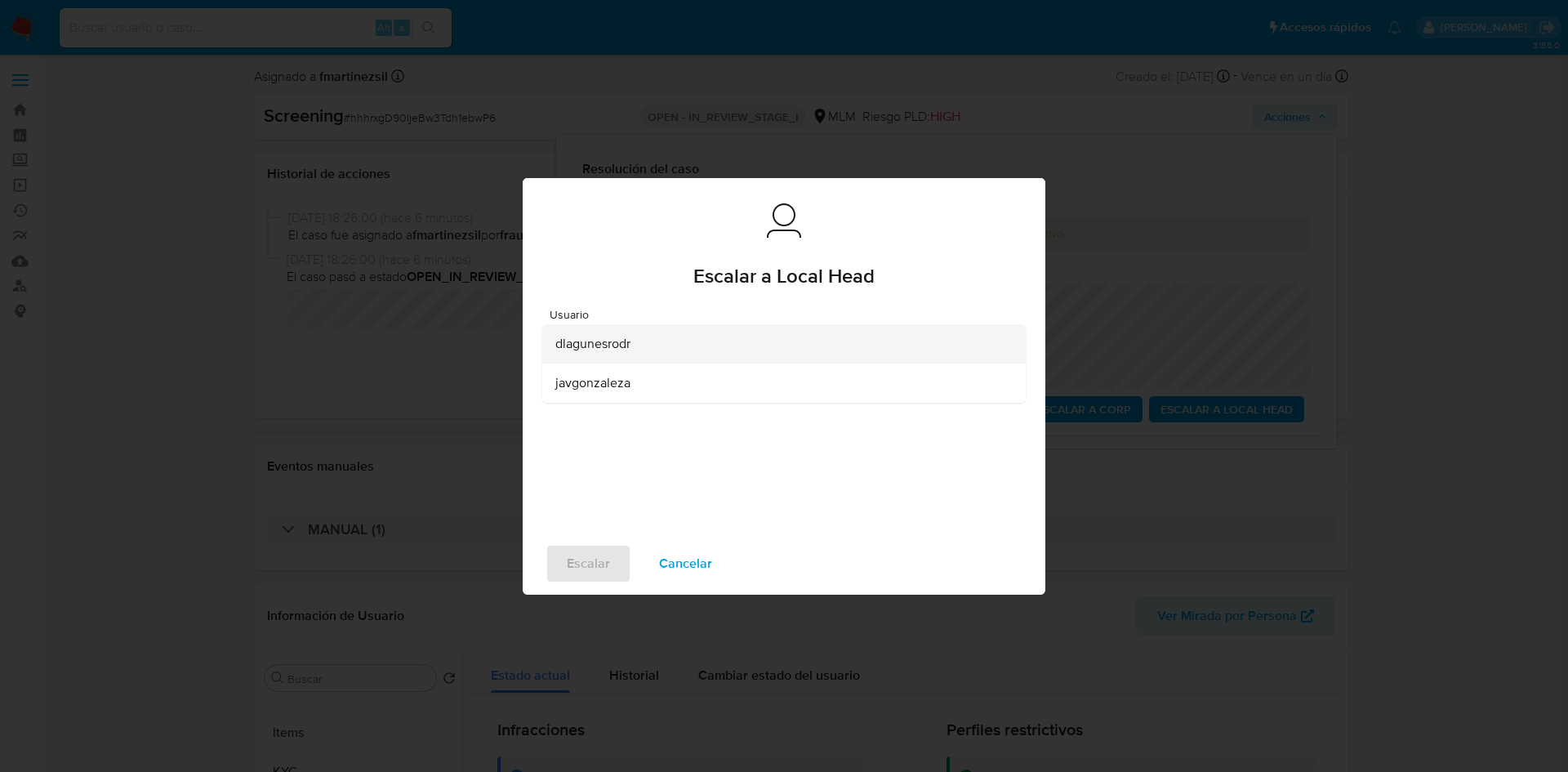
click at [715, 352] on div "dlagunesrodr" at bounding box center [779, 344] width 448 height 39
click at [580, 553] on span "Escalar" at bounding box center [588, 563] width 43 height 36
click at [615, 563] on button "Escalar" at bounding box center [588, 563] width 86 height 39
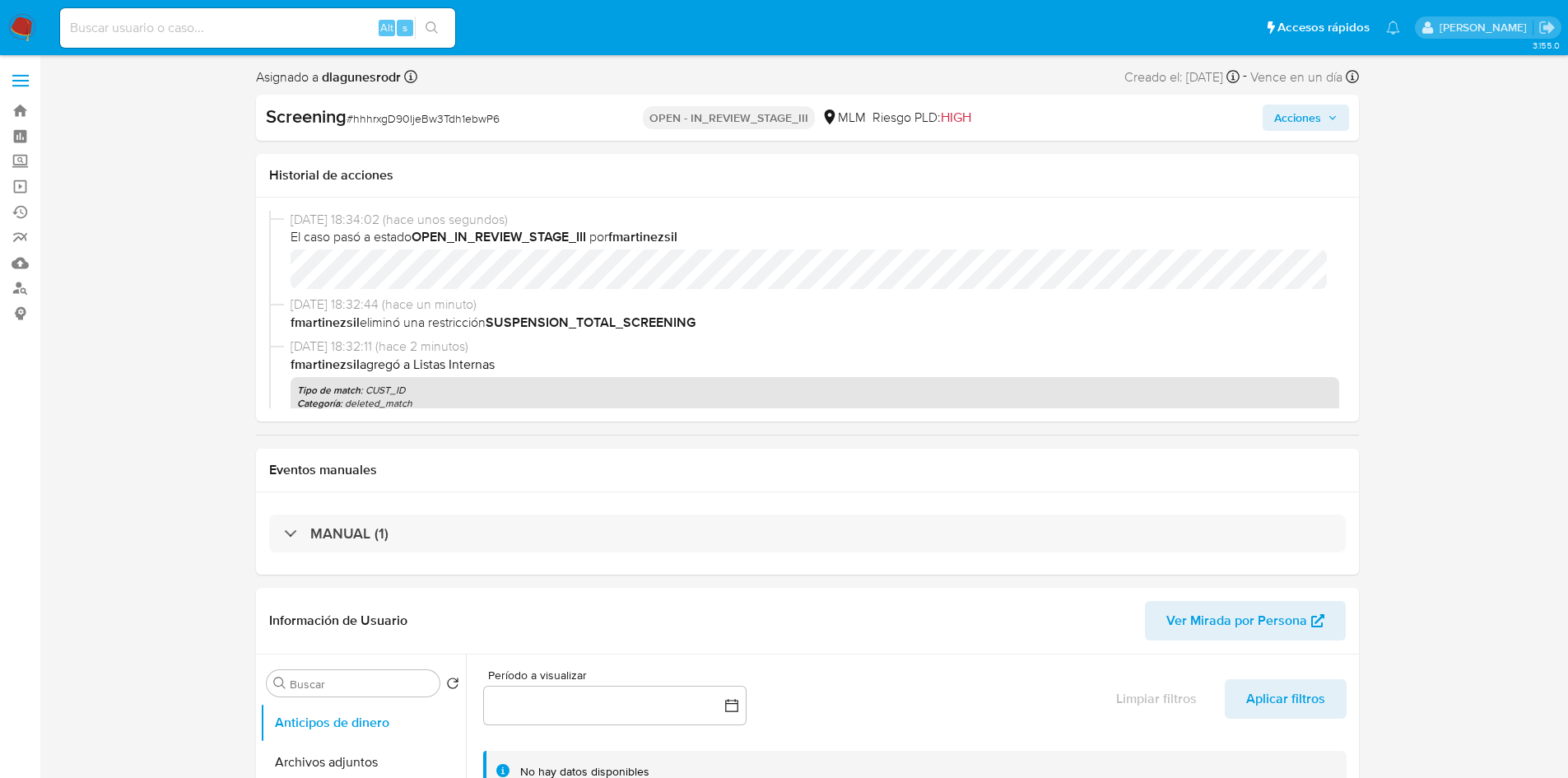
select select "10"
drag, startPoint x: 484, startPoint y: 129, endPoint x: 348, endPoint y: 117, distance: 136.5
click at [348, 117] on div "Screening # hhhrxgD90IjeBw3Tdh1ebwP6" at bounding box center [443, 117] width 355 height 25
copy span "# hhhrxgD90IjeBw3Tdh1ebwP6"
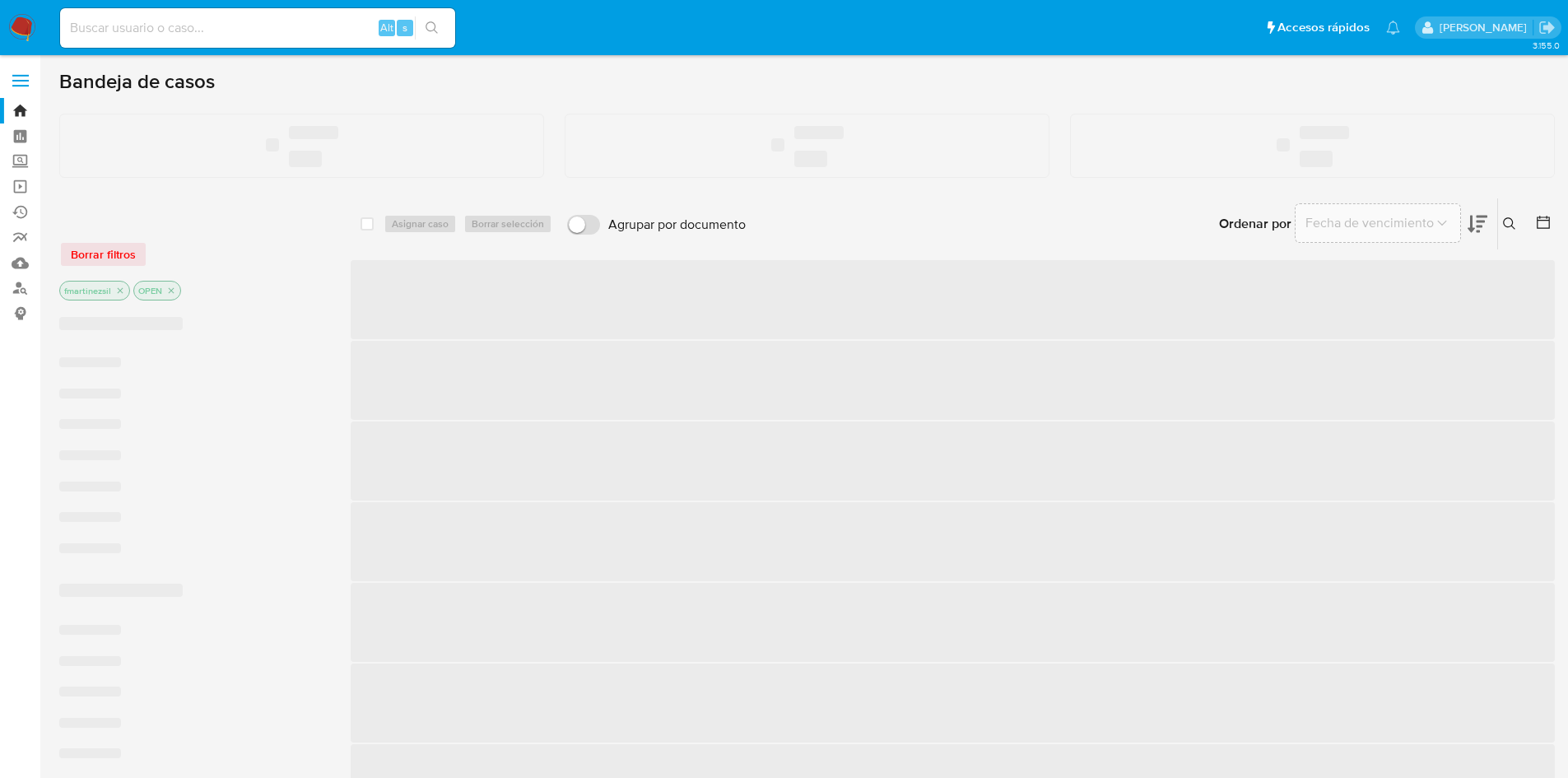
click at [35, 19] on img at bounding box center [22, 28] width 28 height 28
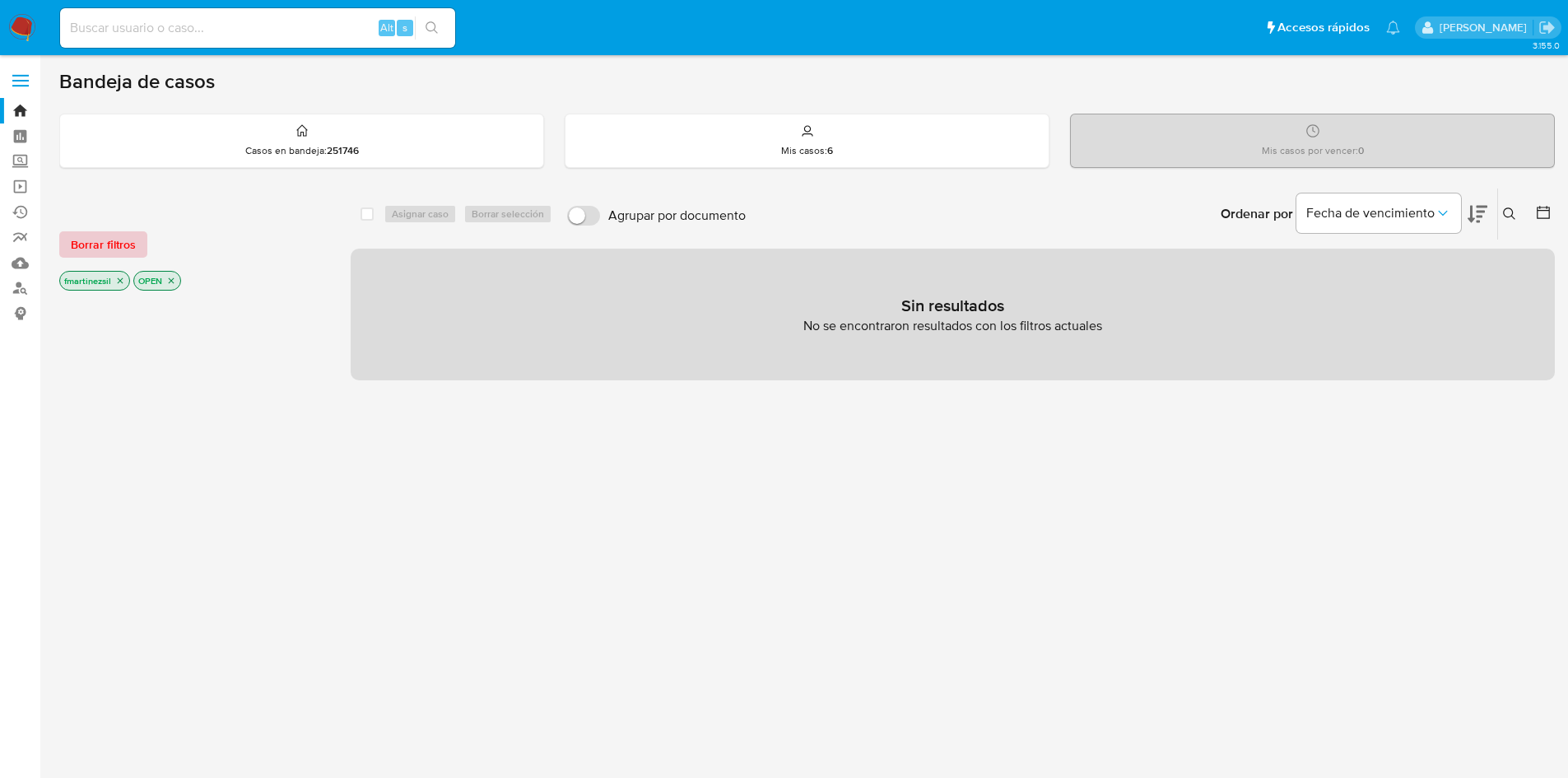
click at [118, 245] on span "Borrar filtros" at bounding box center [103, 245] width 65 height 23
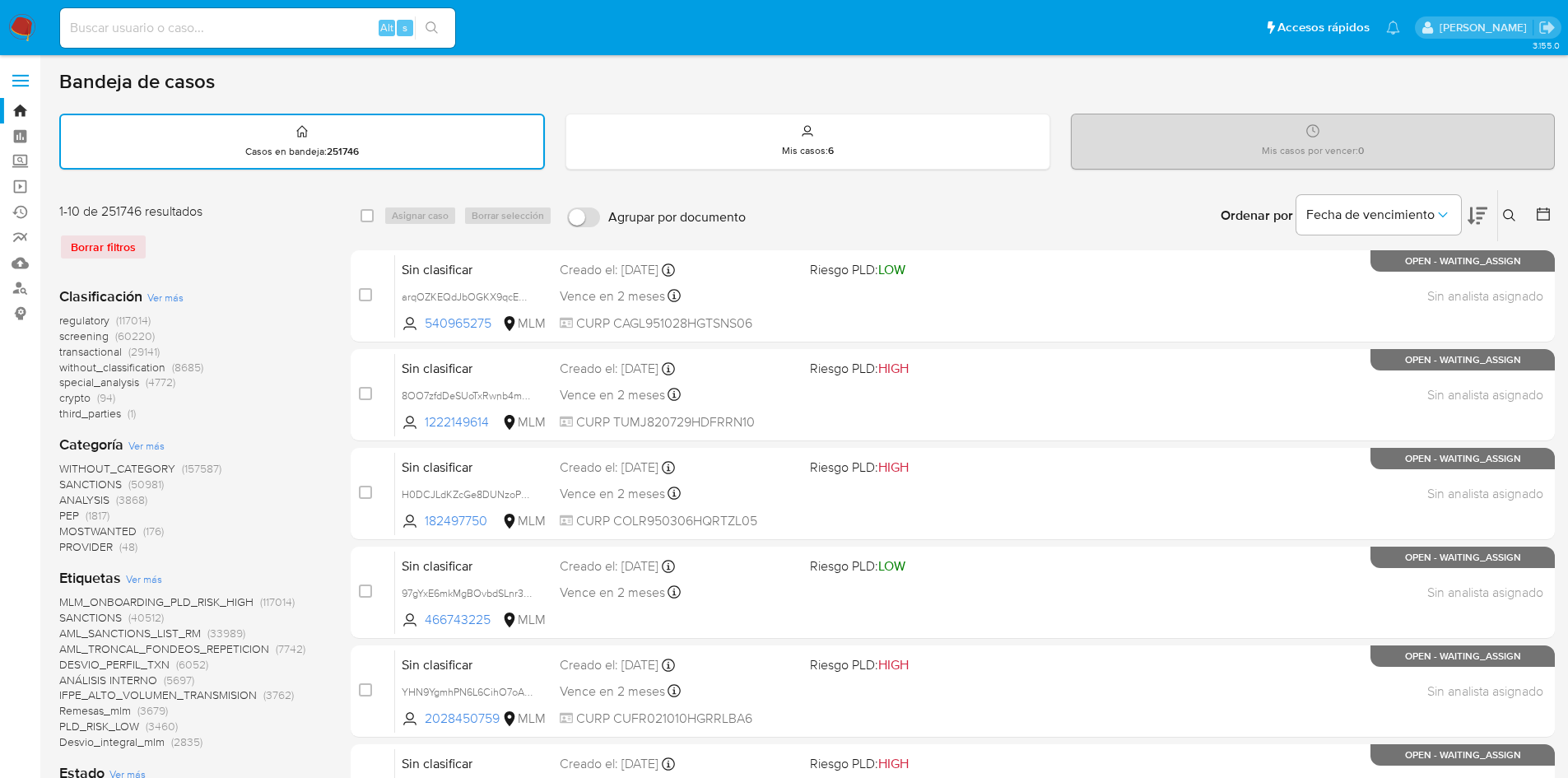
click at [96, 480] on span "SANCTIONS" at bounding box center [91, 484] width 63 height 16
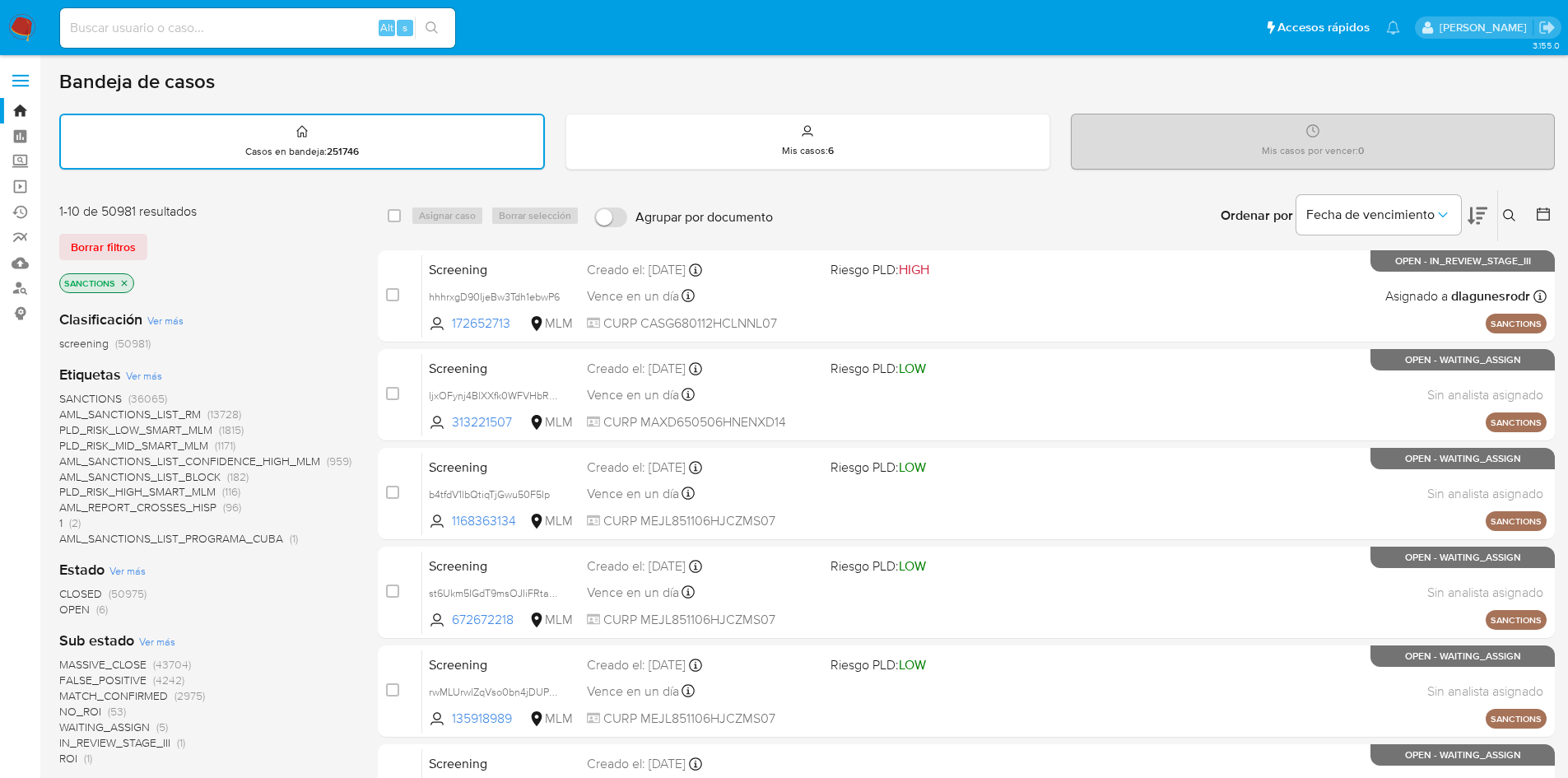
click at [76, 612] on span "OPEN" at bounding box center [74, 609] width 30 height 16
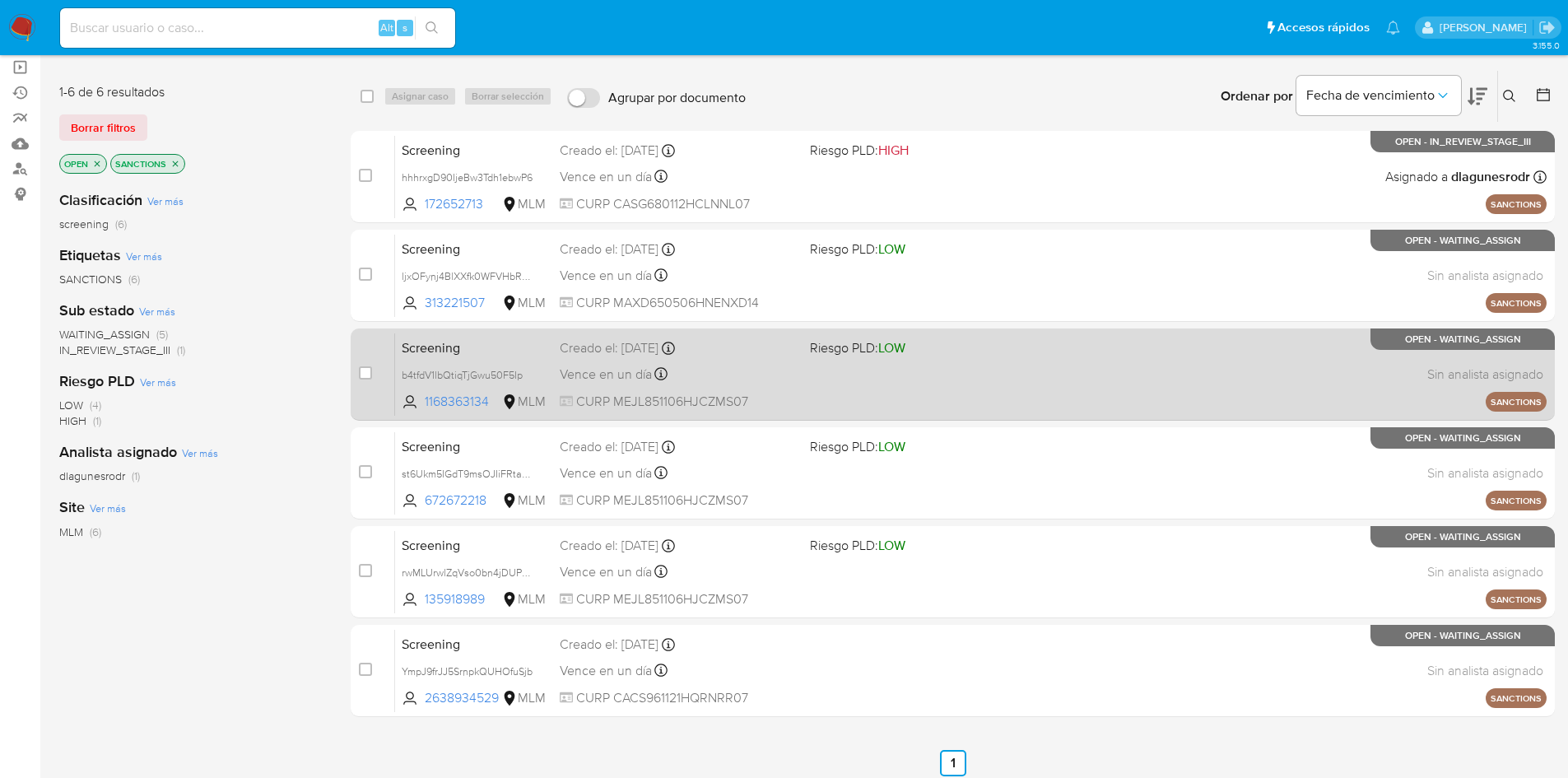
scroll to position [82, 0]
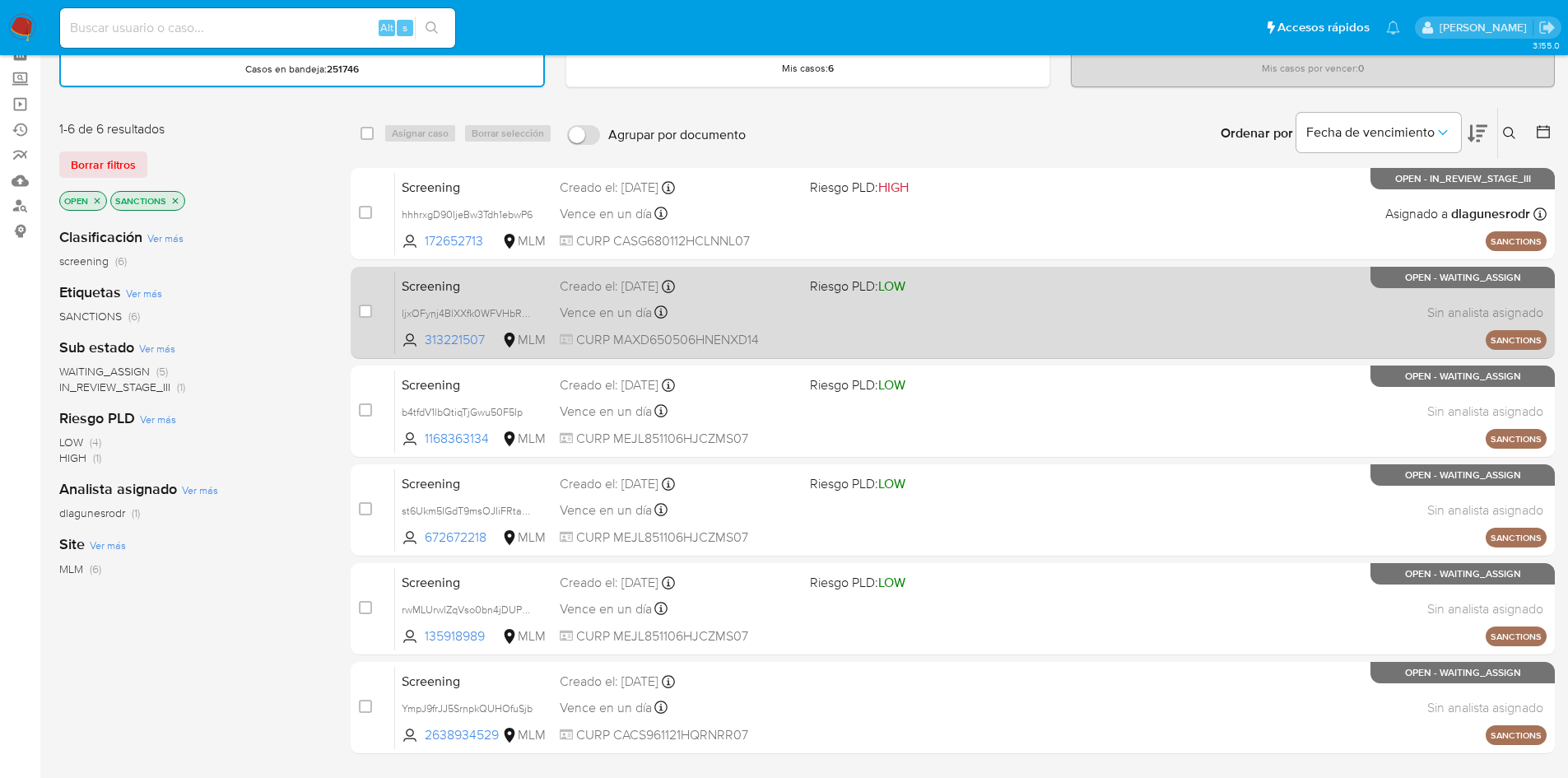
click at [651, 321] on span "Vence en un día" at bounding box center [606, 313] width 92 height 18
click at [368, 314] on input "checkbox" at bounding box center [366, 312] width 13 height 13
checkbox input "true"
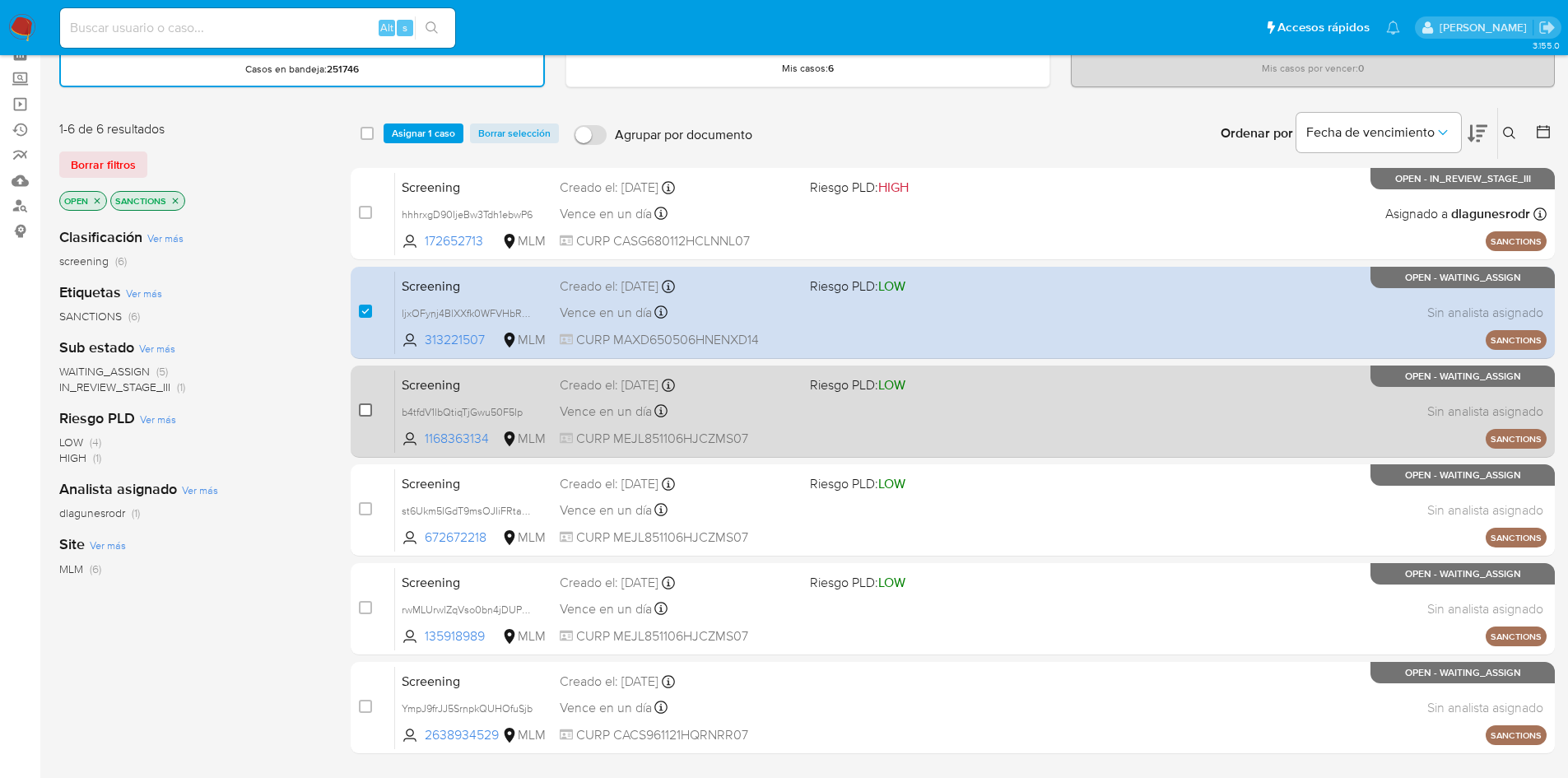
click at [369, 408] on input "checkbox" at bounding box center [366, 410] width 13 height 13
checkbox input "true"
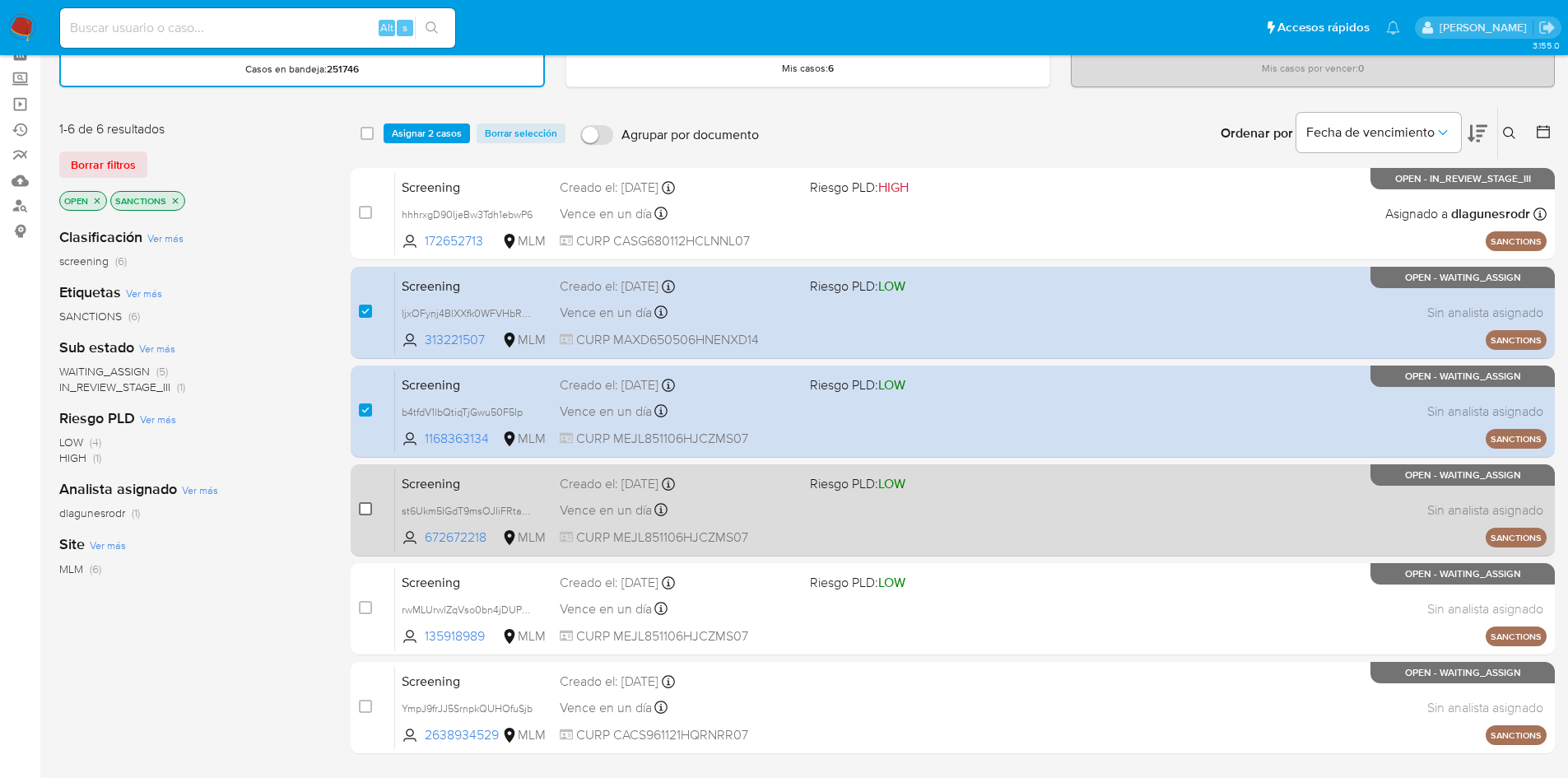
click at [364, 509] on input "checkbox" at bounding box center [366, 509] width 13 height 13
checkbox input "true"
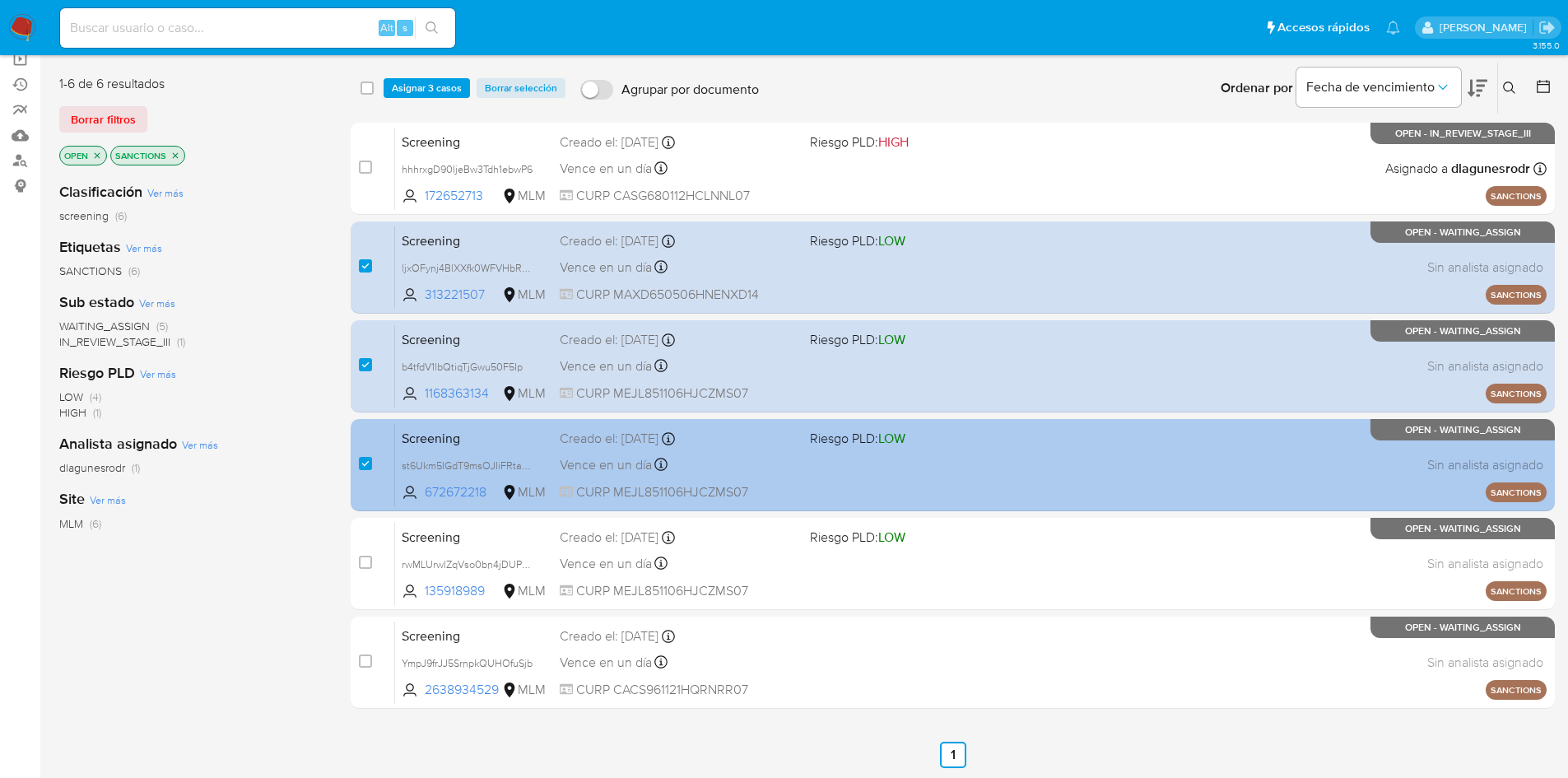
scroll to position [167, 0]
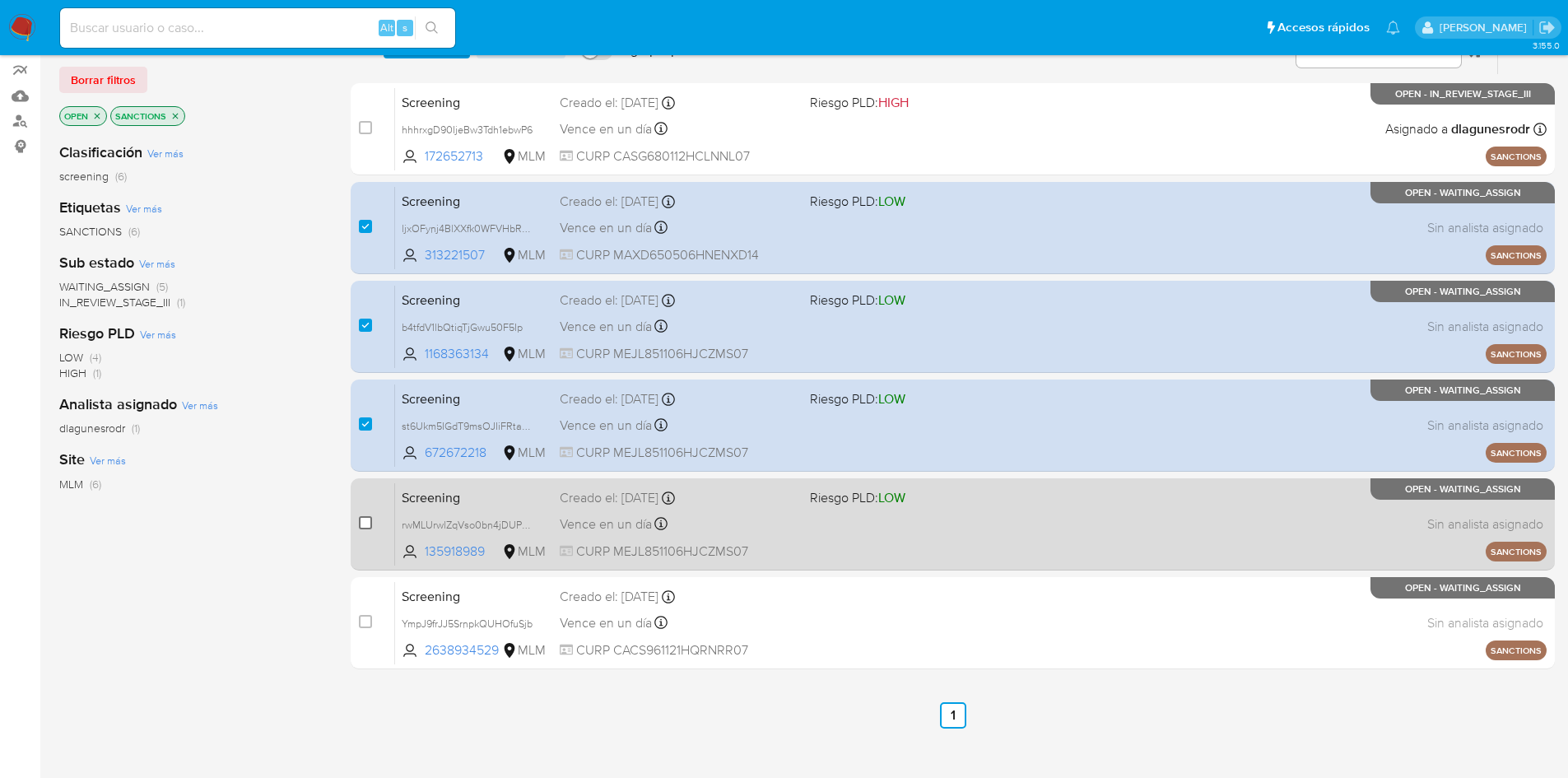
click at [360, 528] on input "checkbox" at bounding box center [366, 523] width 13 height 13
checkbox input "true"
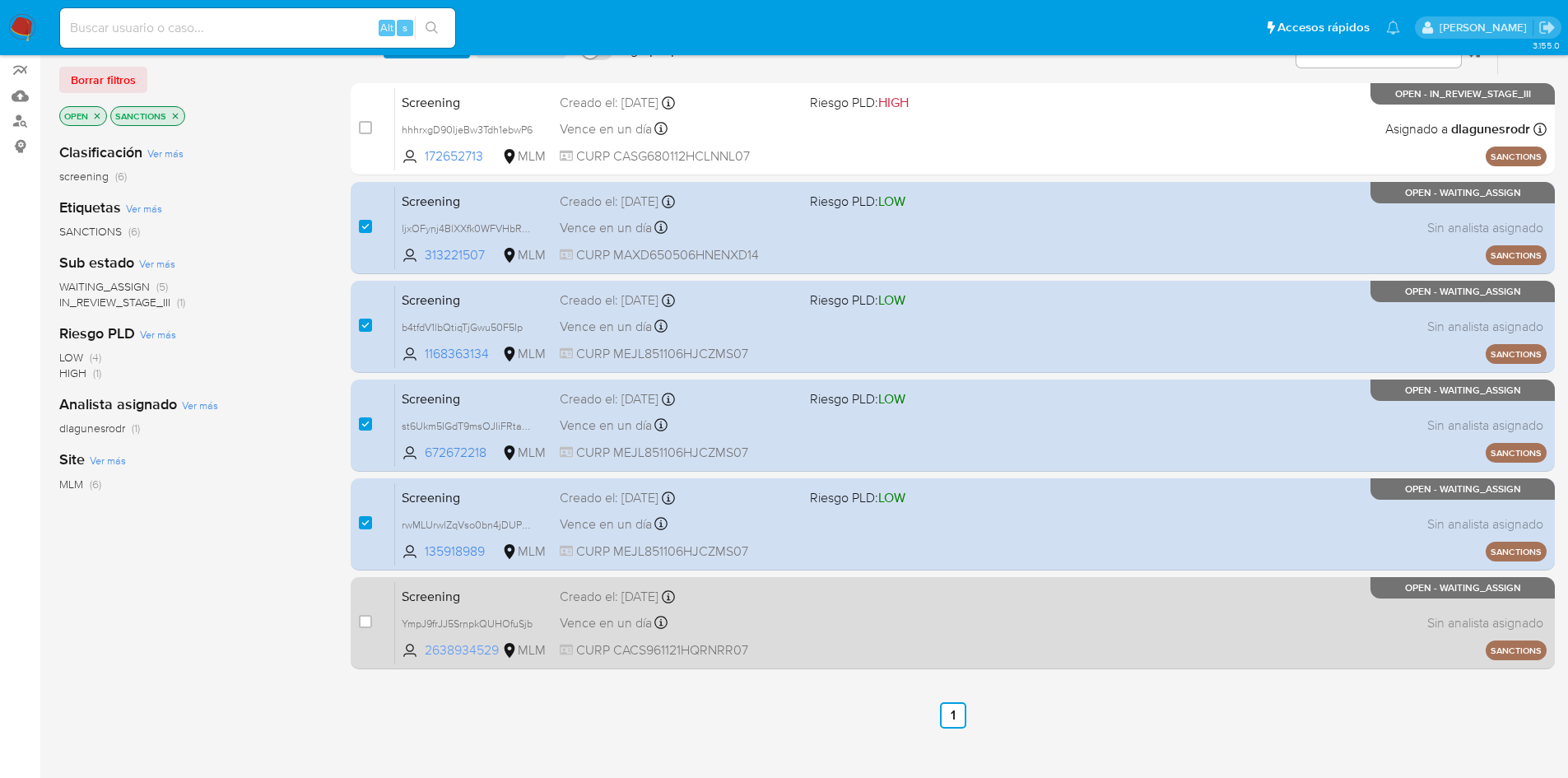
drag, startPoint x: 431, startPoint y: 599, endPoint x: 455, endPoint y: 651, distance: 57.3
click at [455, 651] on span "2638934529" at bounding box center [462, 650] width 74 height 18
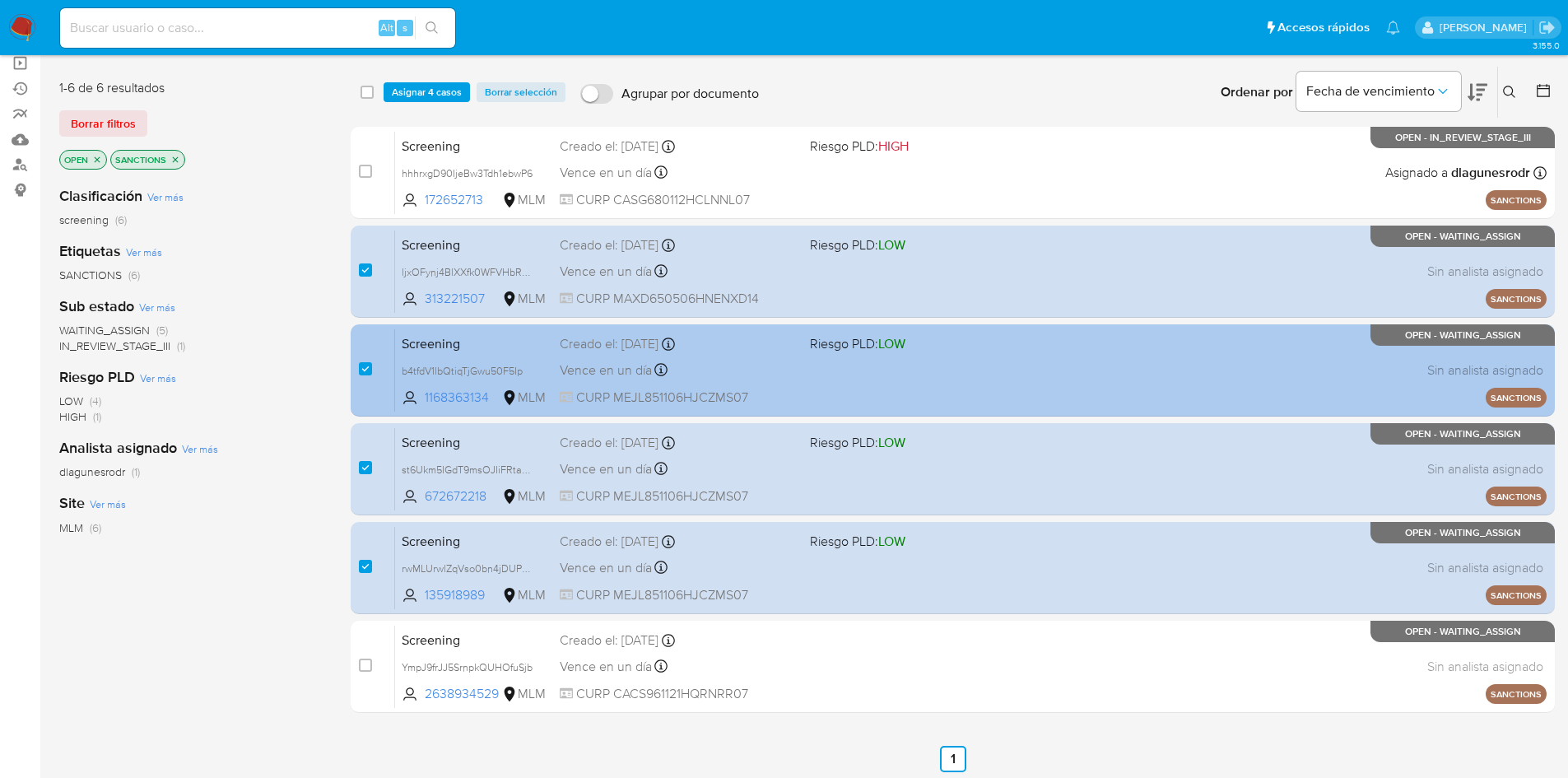
scroll to position [85, 0]
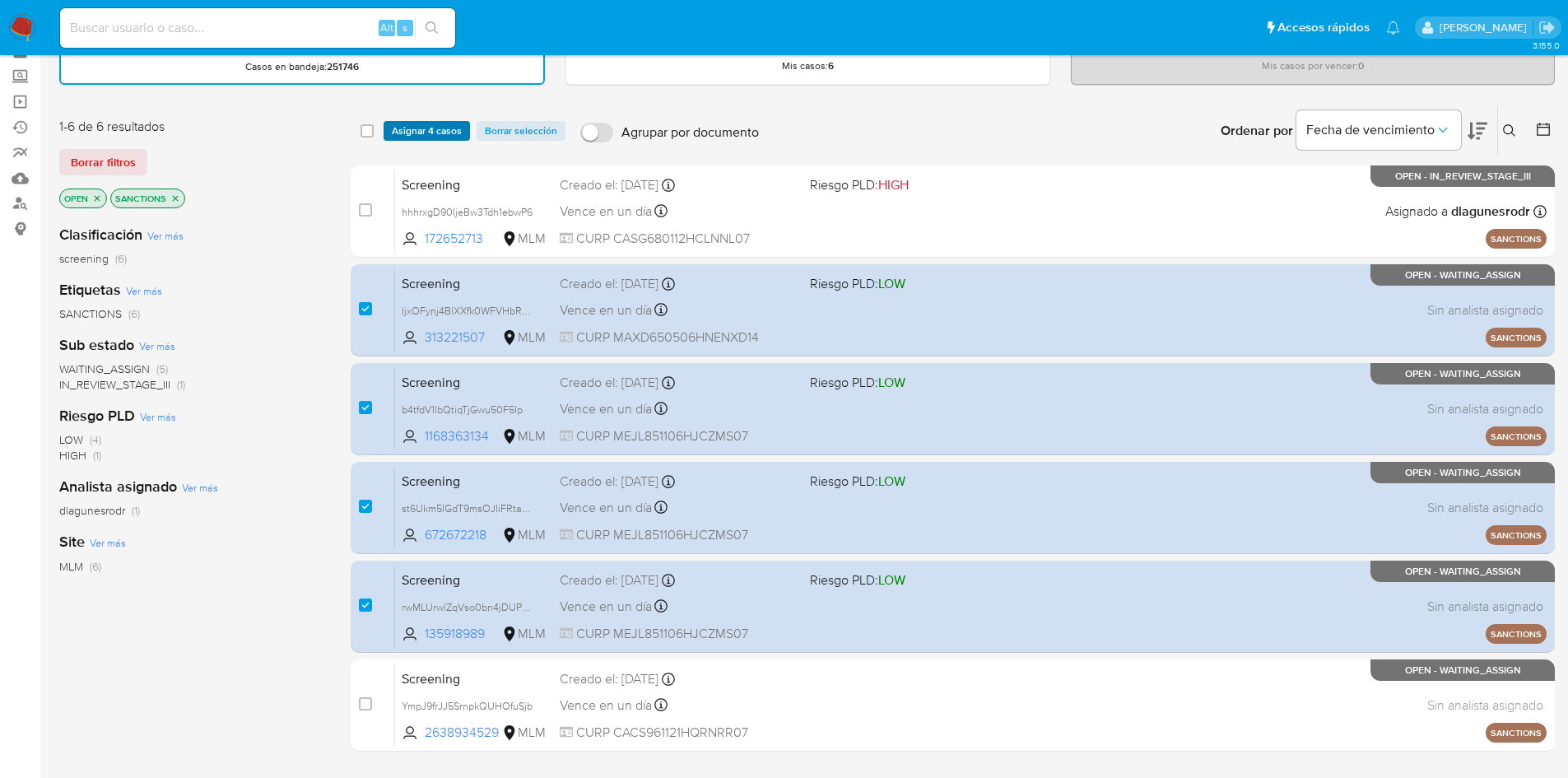
click at [411, 132] on span "Asignar 4 casos" at bounding box center [427, 131] width 70 height 16
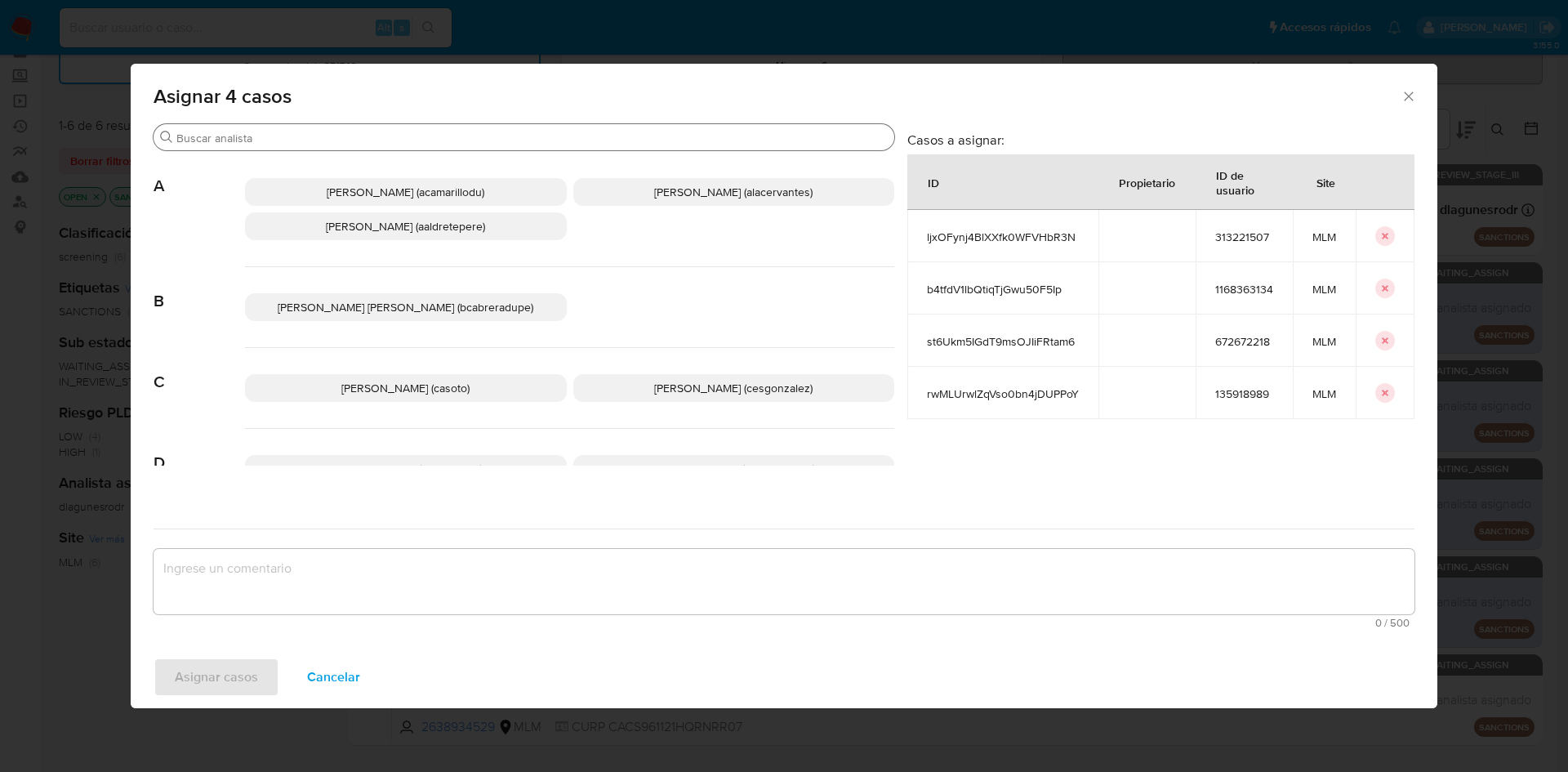
click at [417, 140] on input "Buscar" at bounding box center [532, 138] width 711 height 15
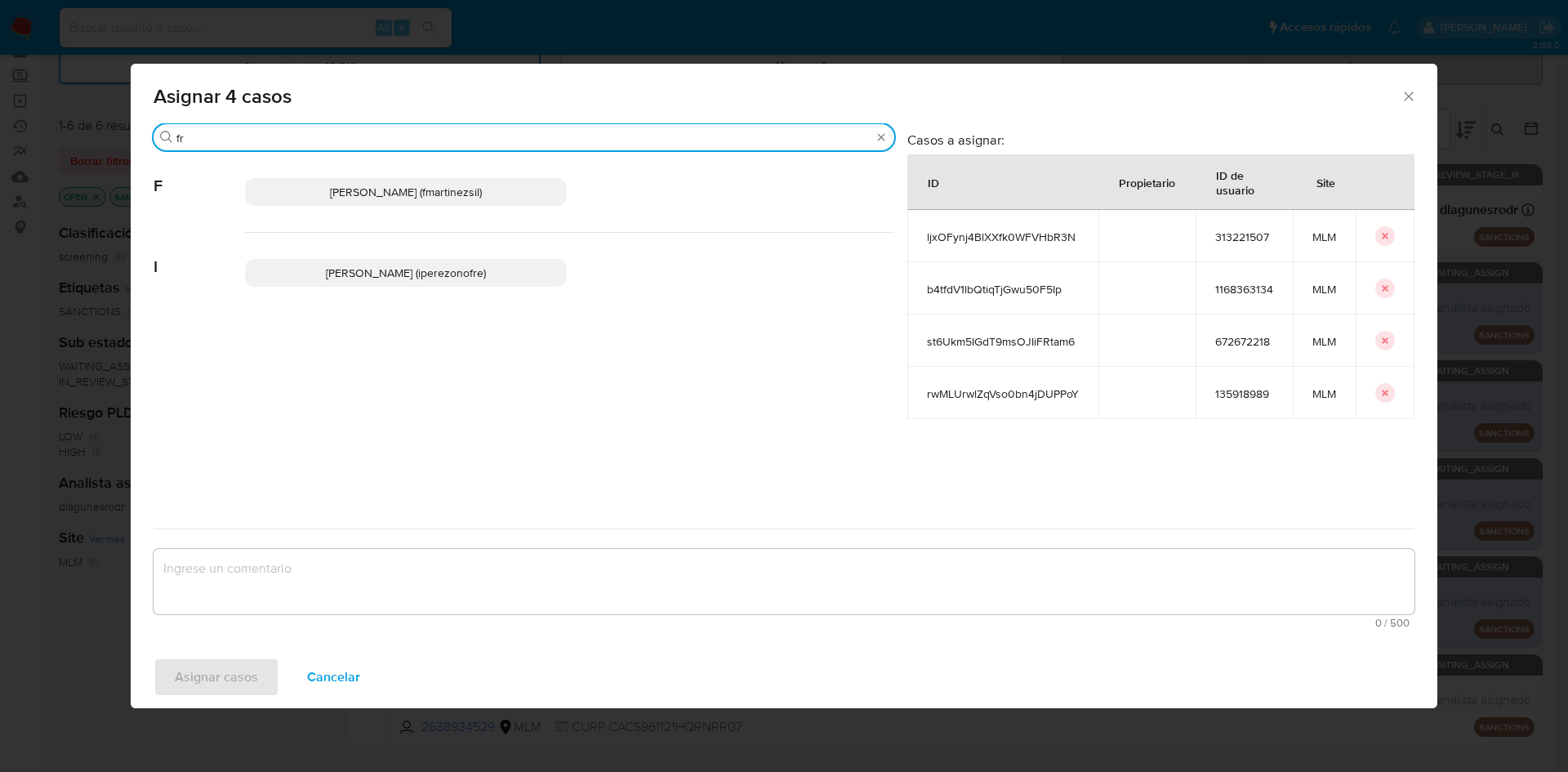
type input "fr"
click at [437, 198] on span "Francisco Javier Martinez (fmartinezsil)" at bounding box center [406, 192] width 152 height 16
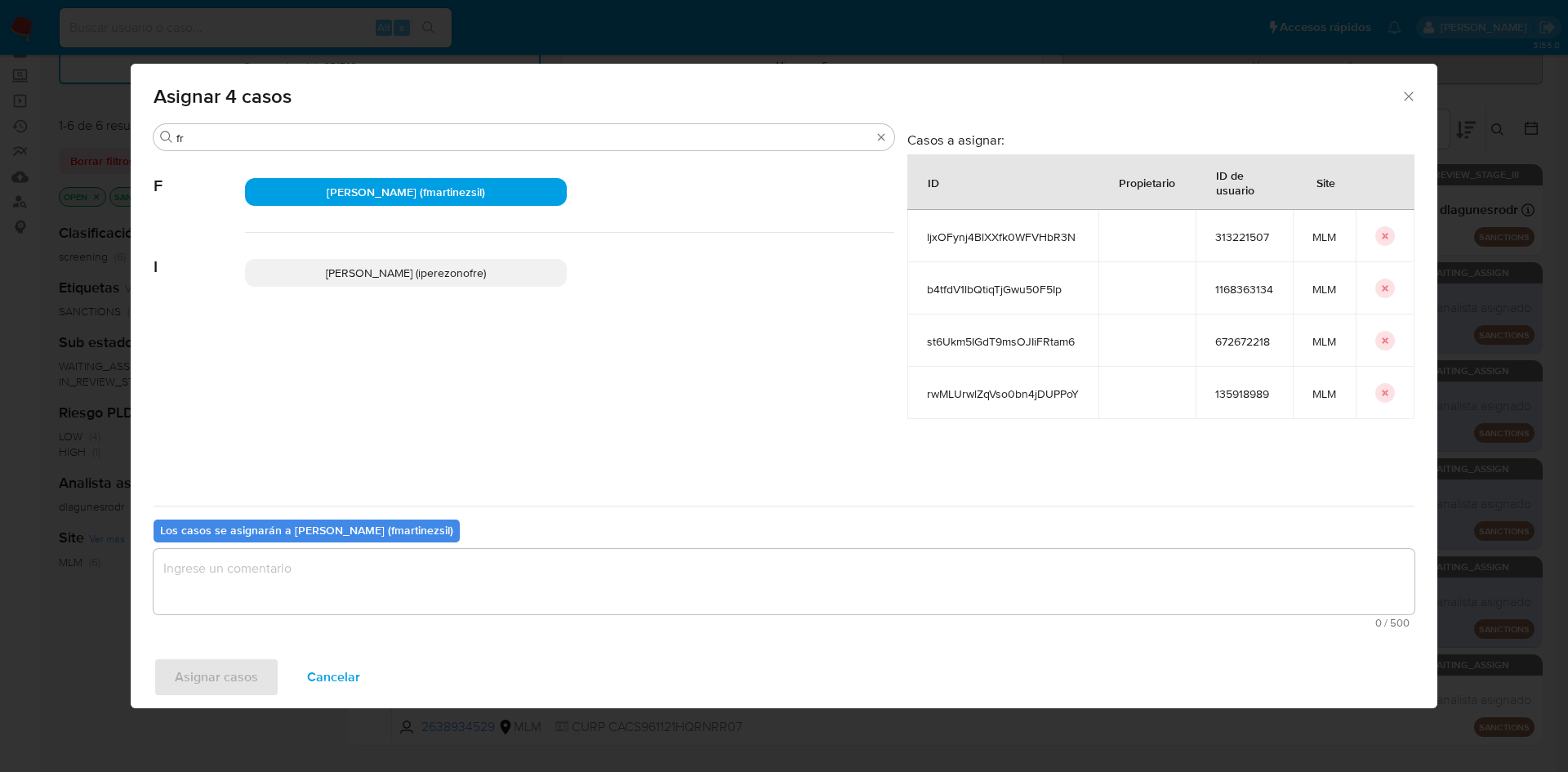
click at [318, 591] on textarea "assign-modal" at bounding box center [784, 581] width 1261 height 65
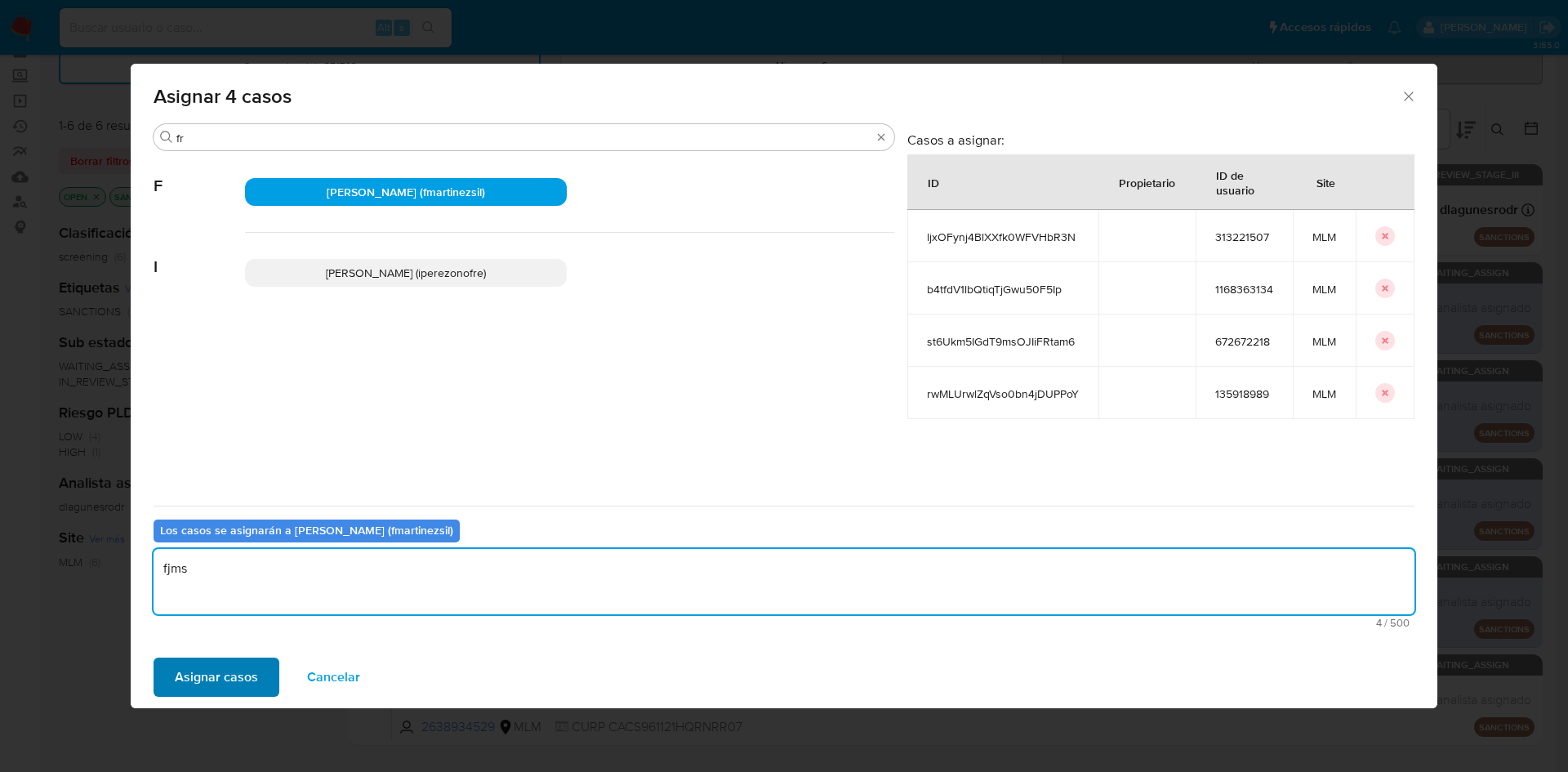
type textarea "fjms"
click at [234, 668] on span "Asignar casos" at bounding box center [217, 677] width 83 height 36
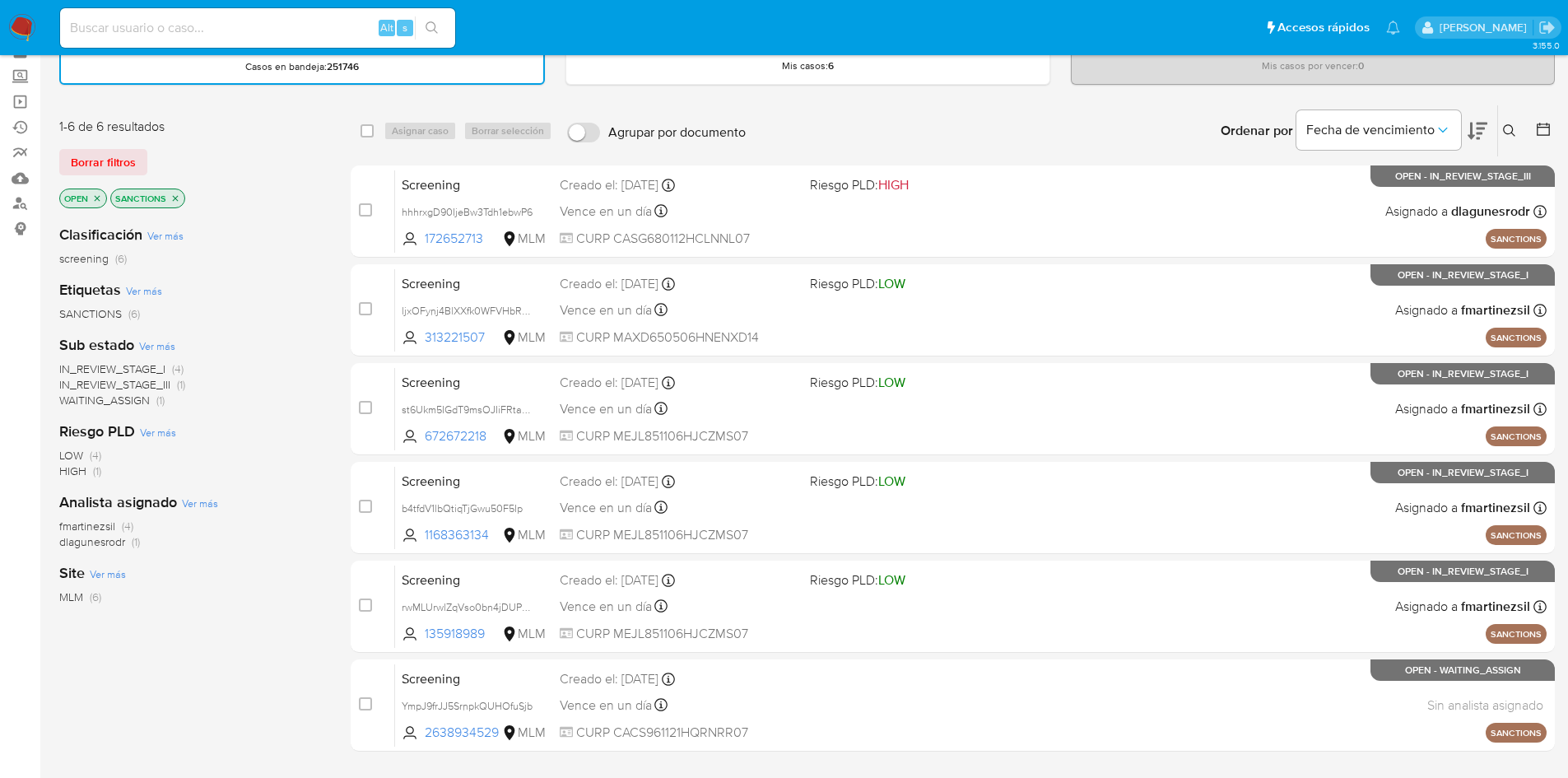
click at [104, 523] on span "fmartinezsil" at bounding box center [87, 526] width 56 height 16
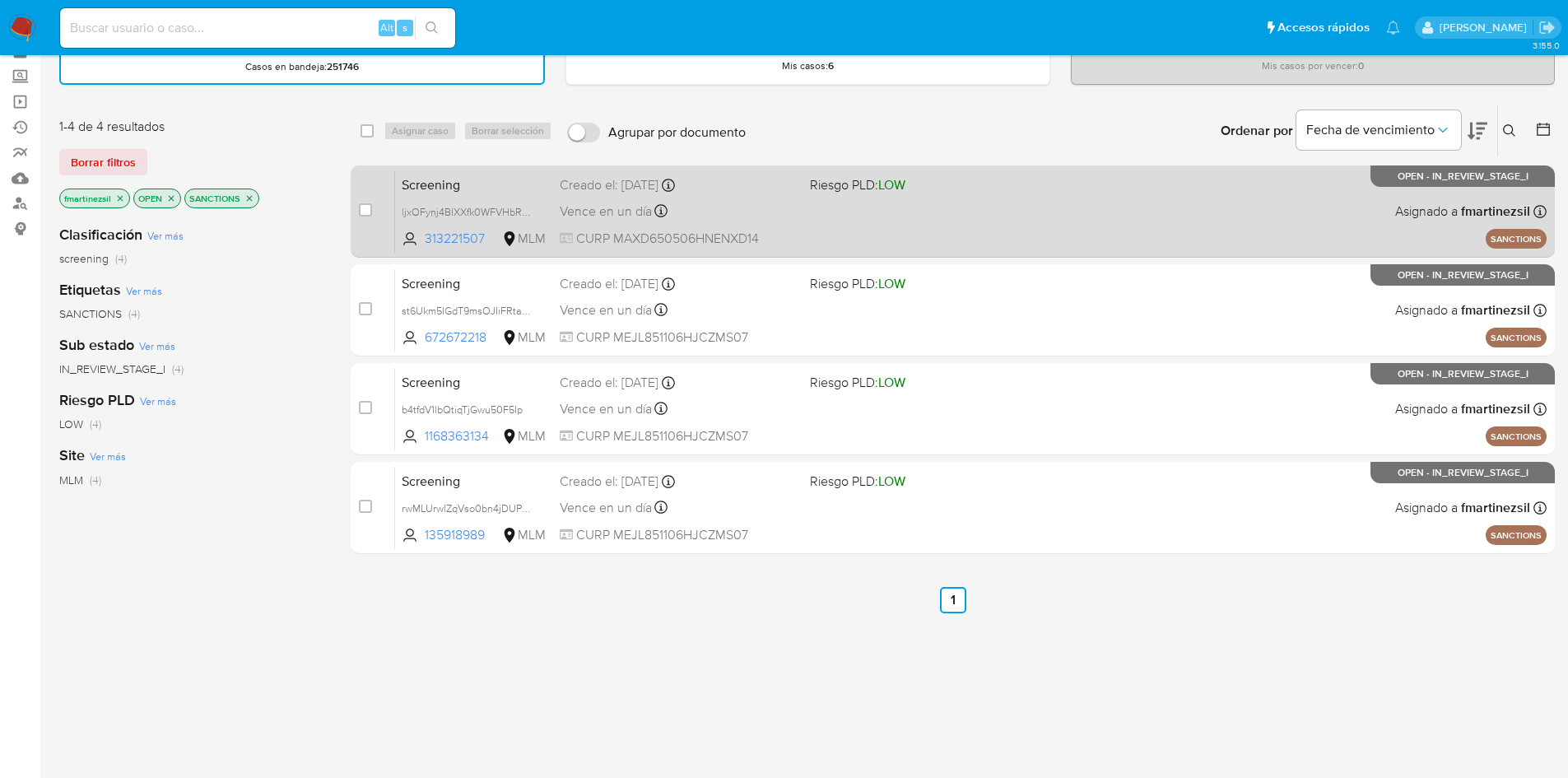
click at [476, 187] on span "Screening" at bounding box center [475, 184] width 145 height 21
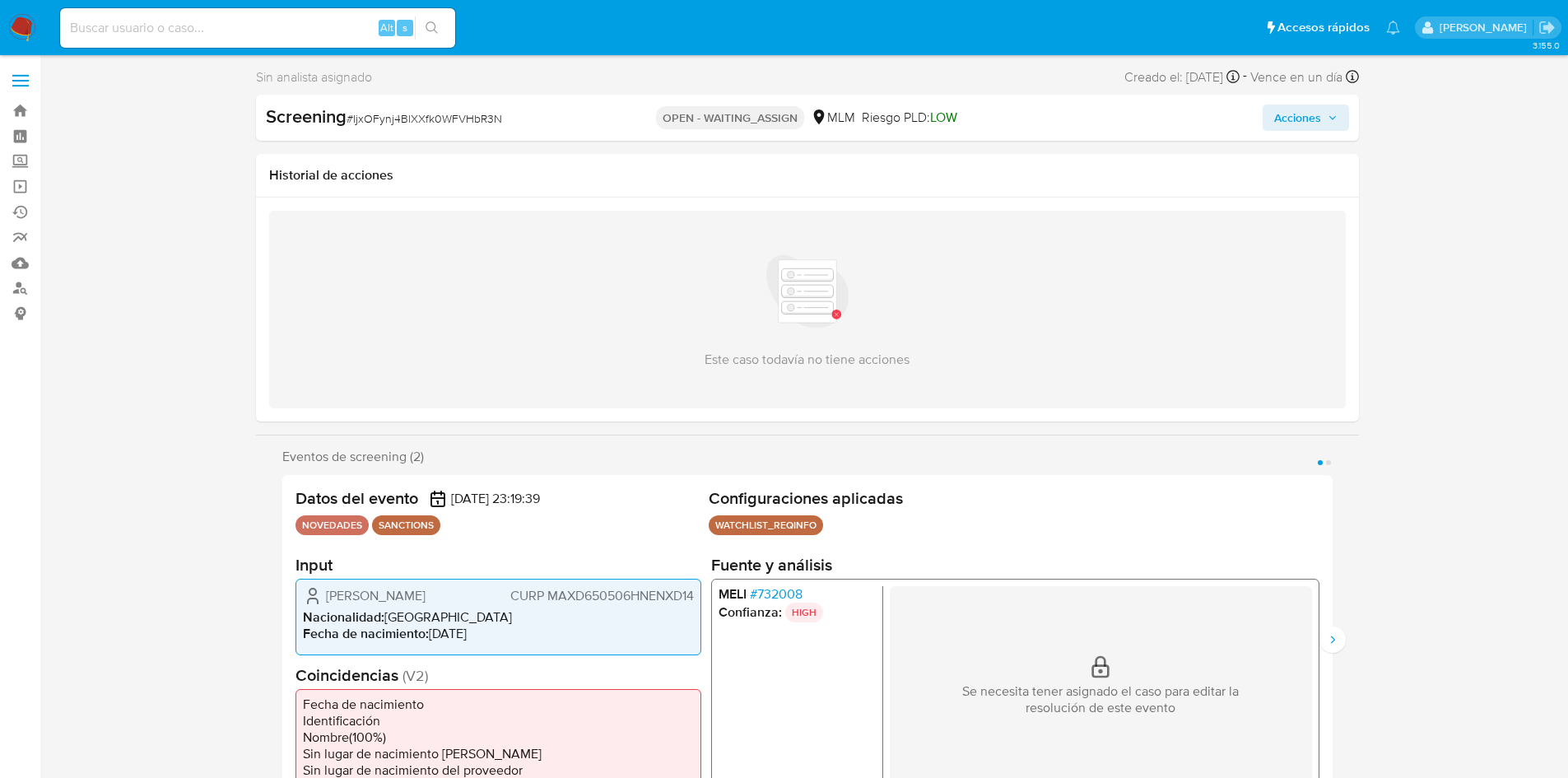
select select "10"
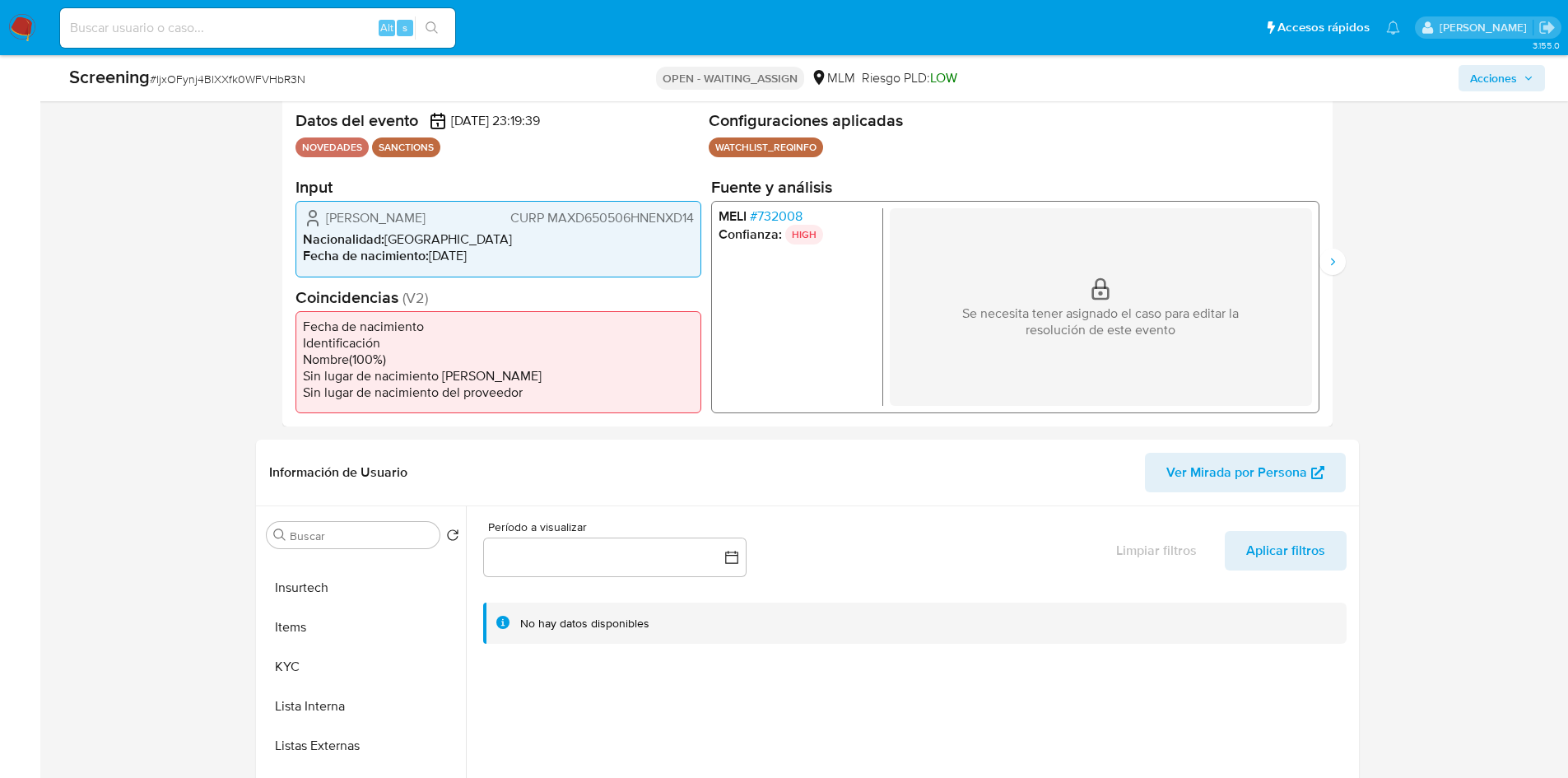
scroll to position [412, 0]
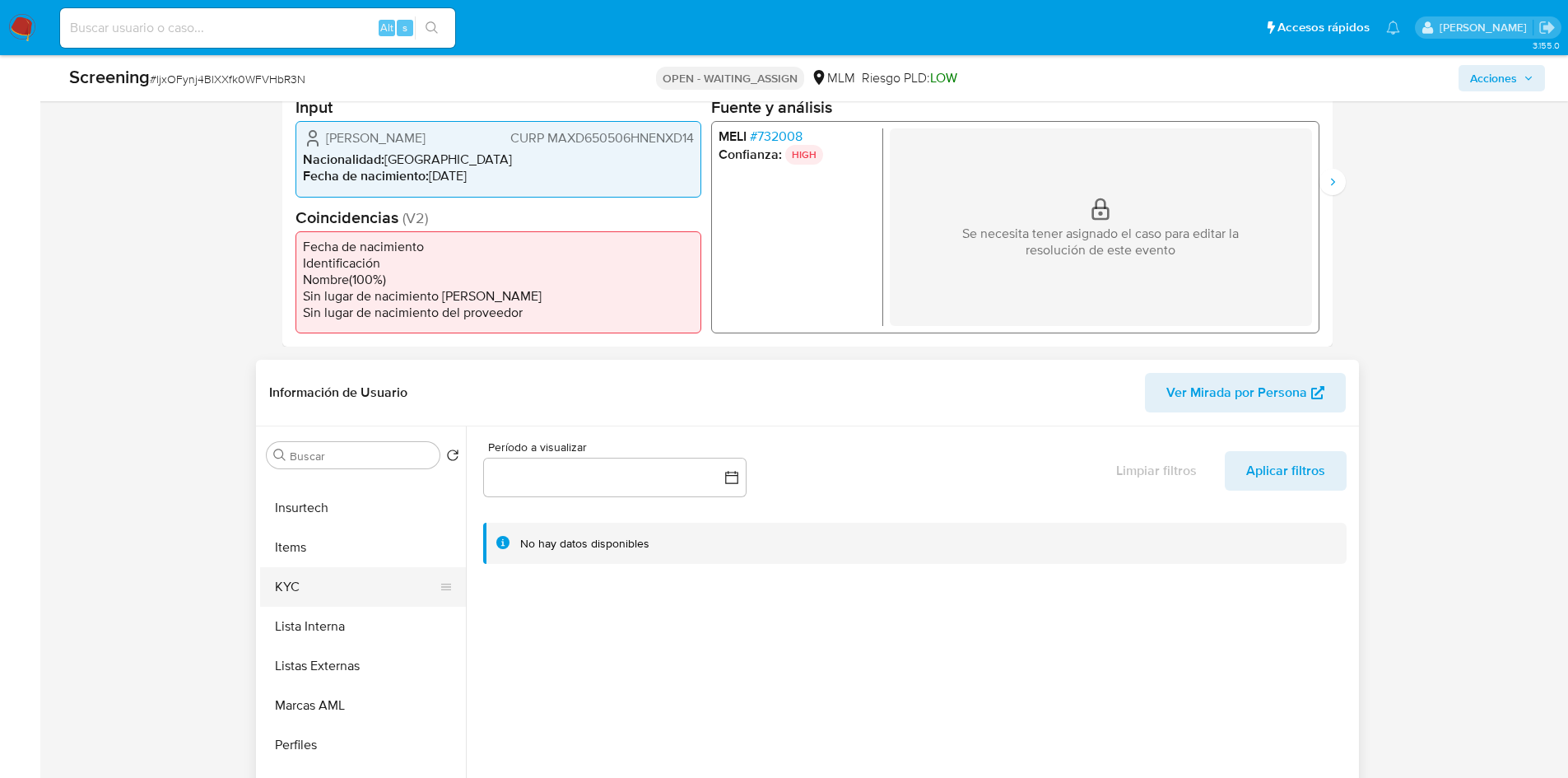
click at [330, 593] on button "KYC" at bounding box center [357, 587] width 193 height 40
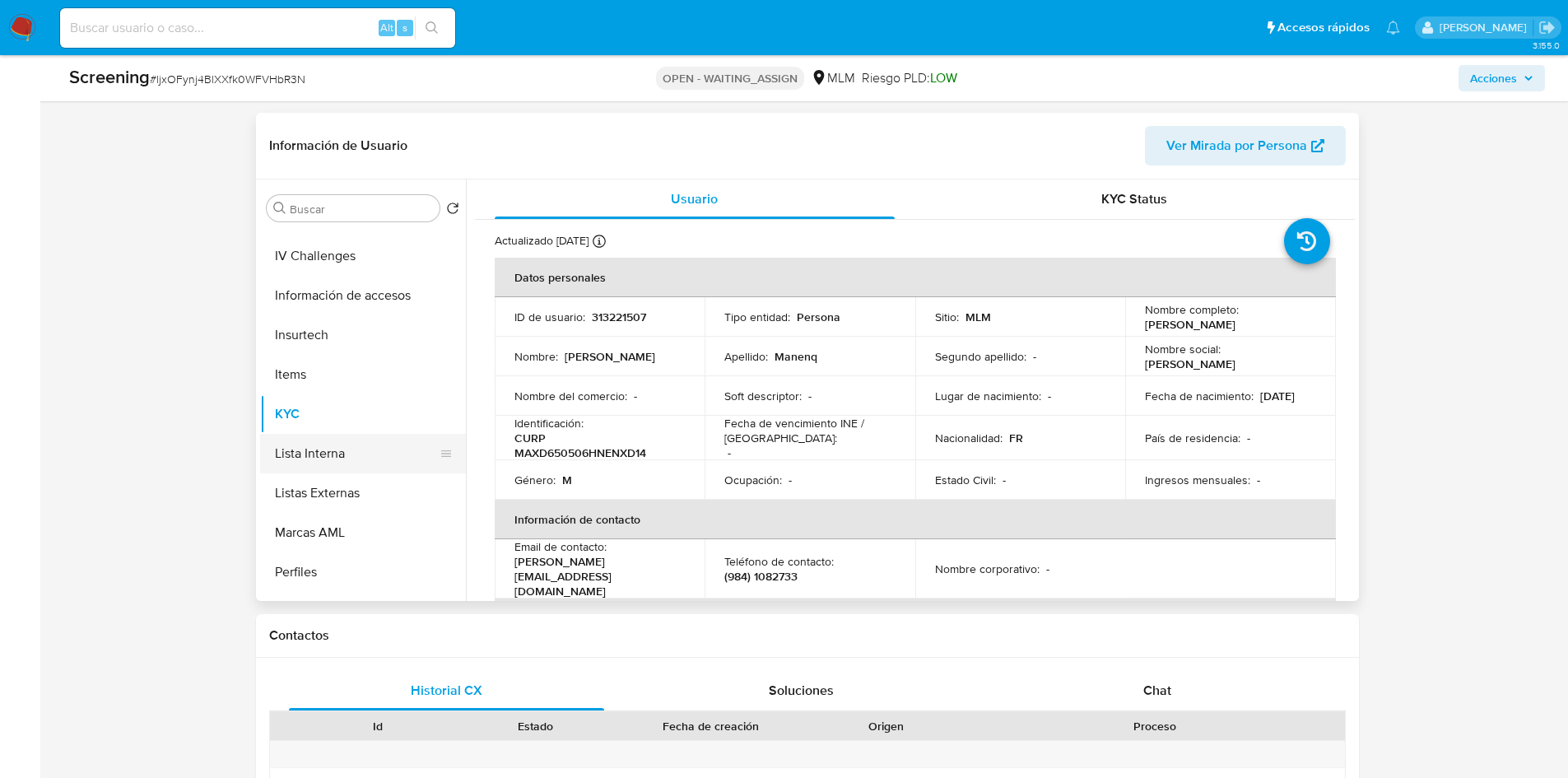
scroll to position [613, 0]
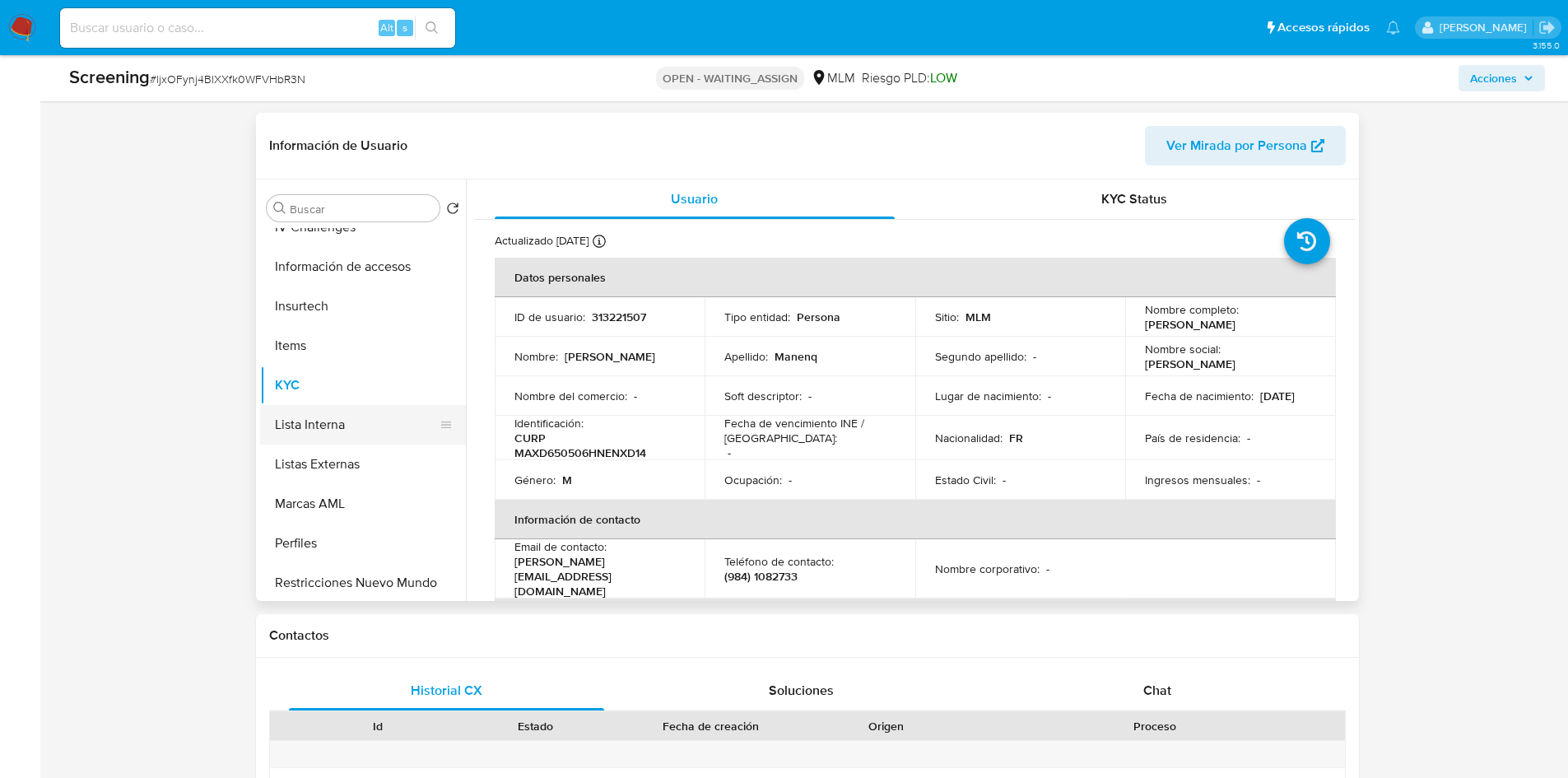
click at [314, 429] on button "Lista Interna" at bounding box center [357, 425] width 193 height 40
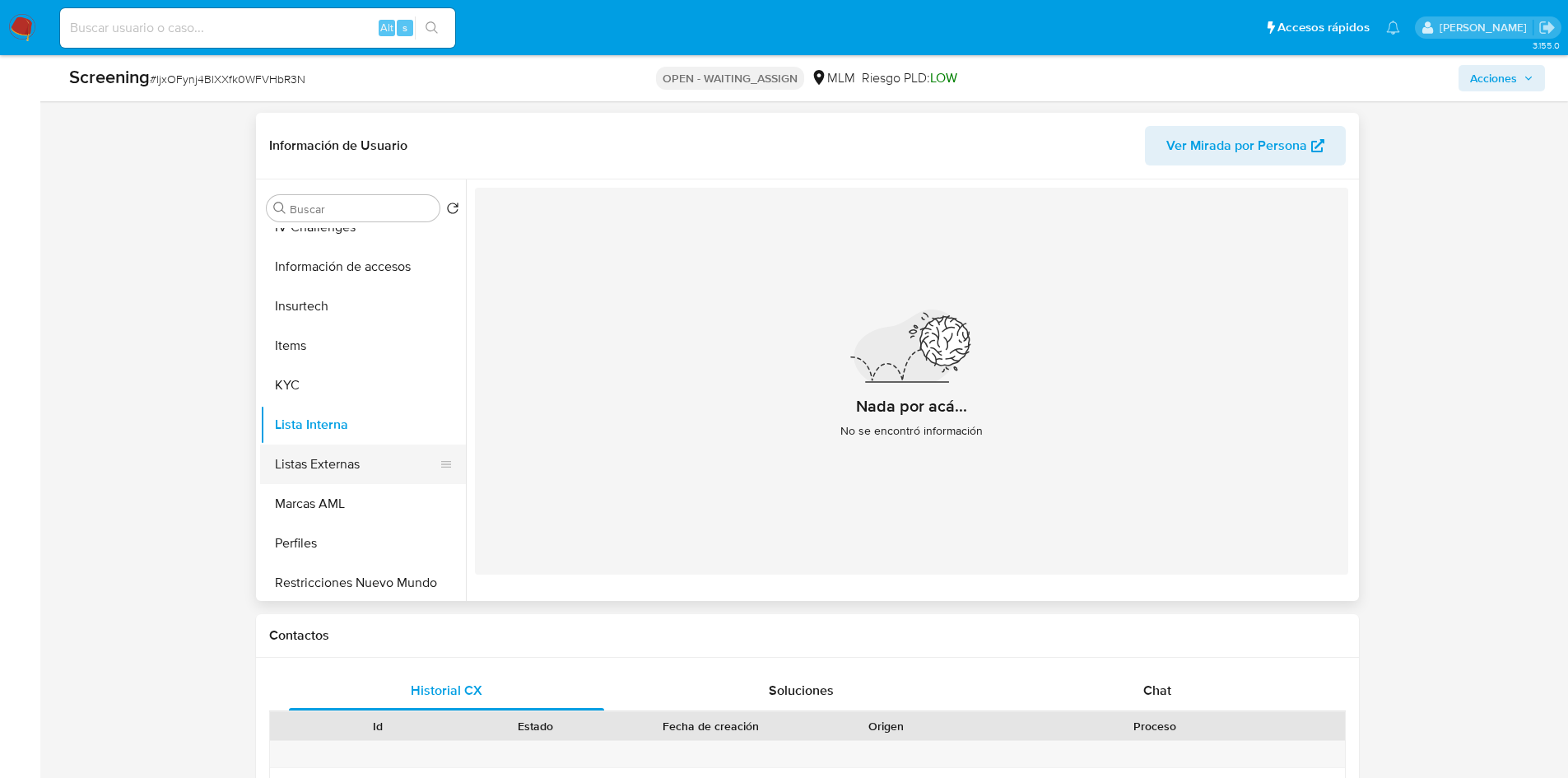
click at [316, 474] on button "Listas Externas" at bounding box center [357, 465] width 193 height 40
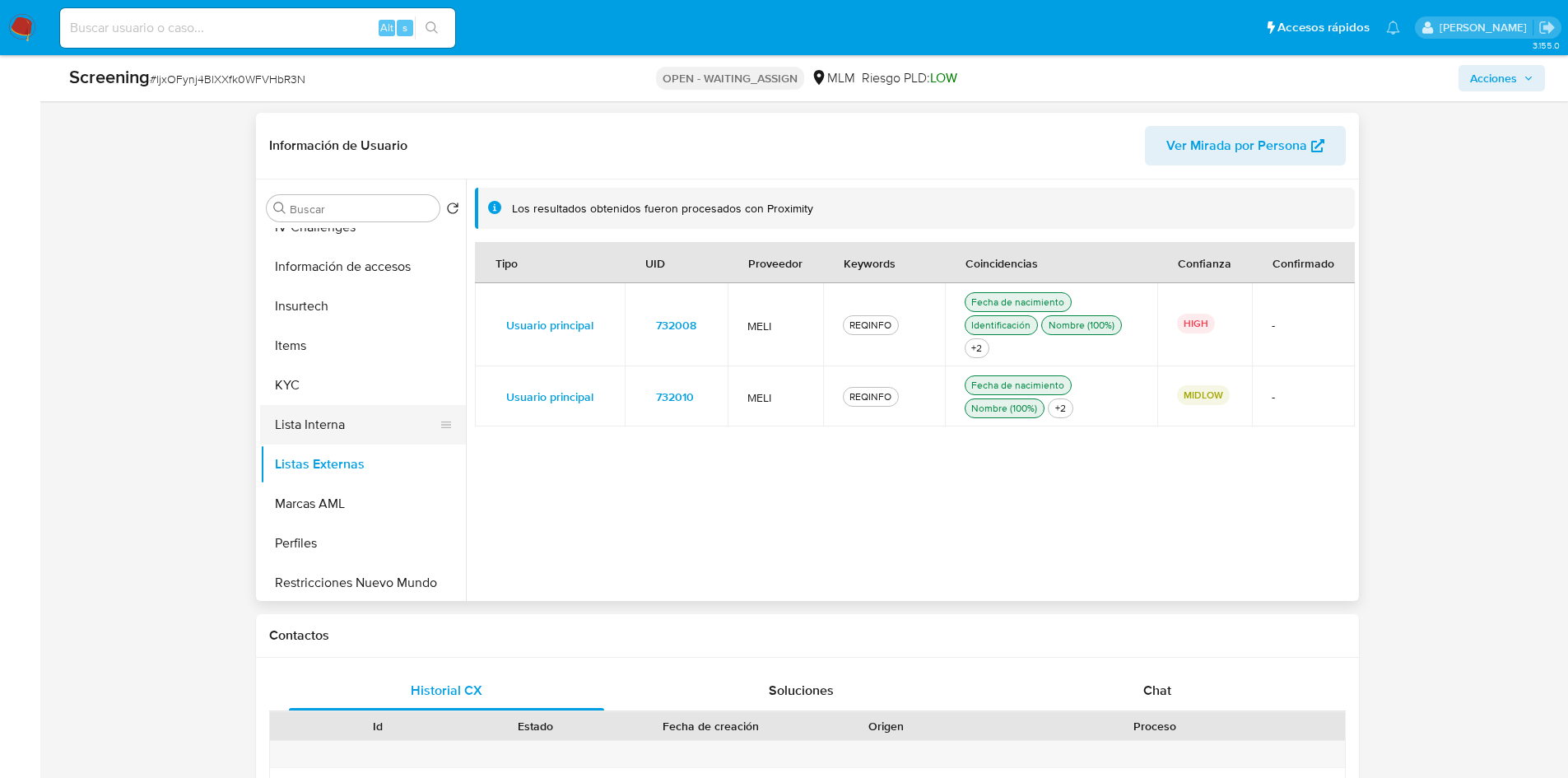
click at [314, 415] on button "Lista Interna" at bounding box center [357, 425] width 193 height 40
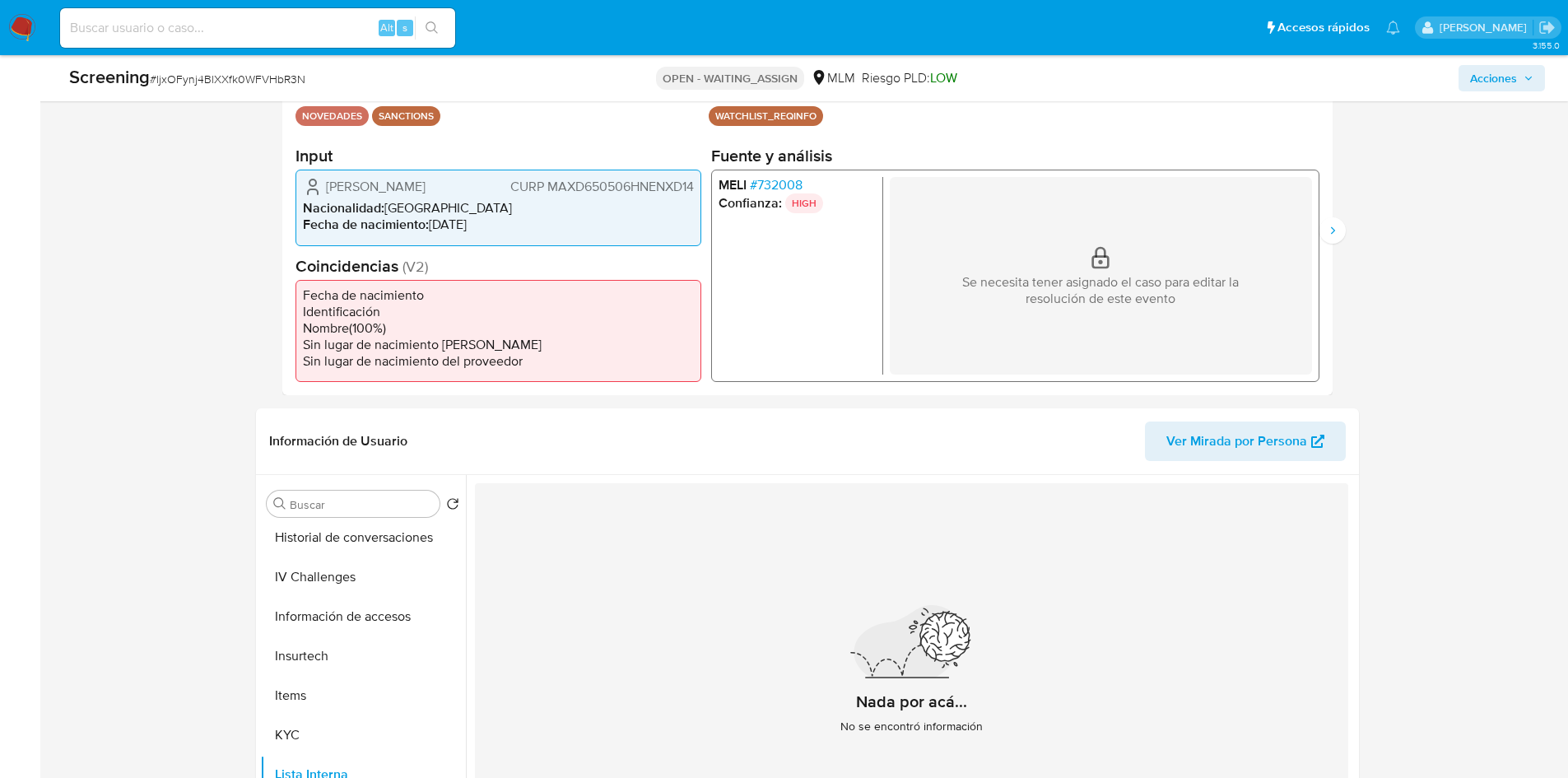
scroll to position [0, 0]
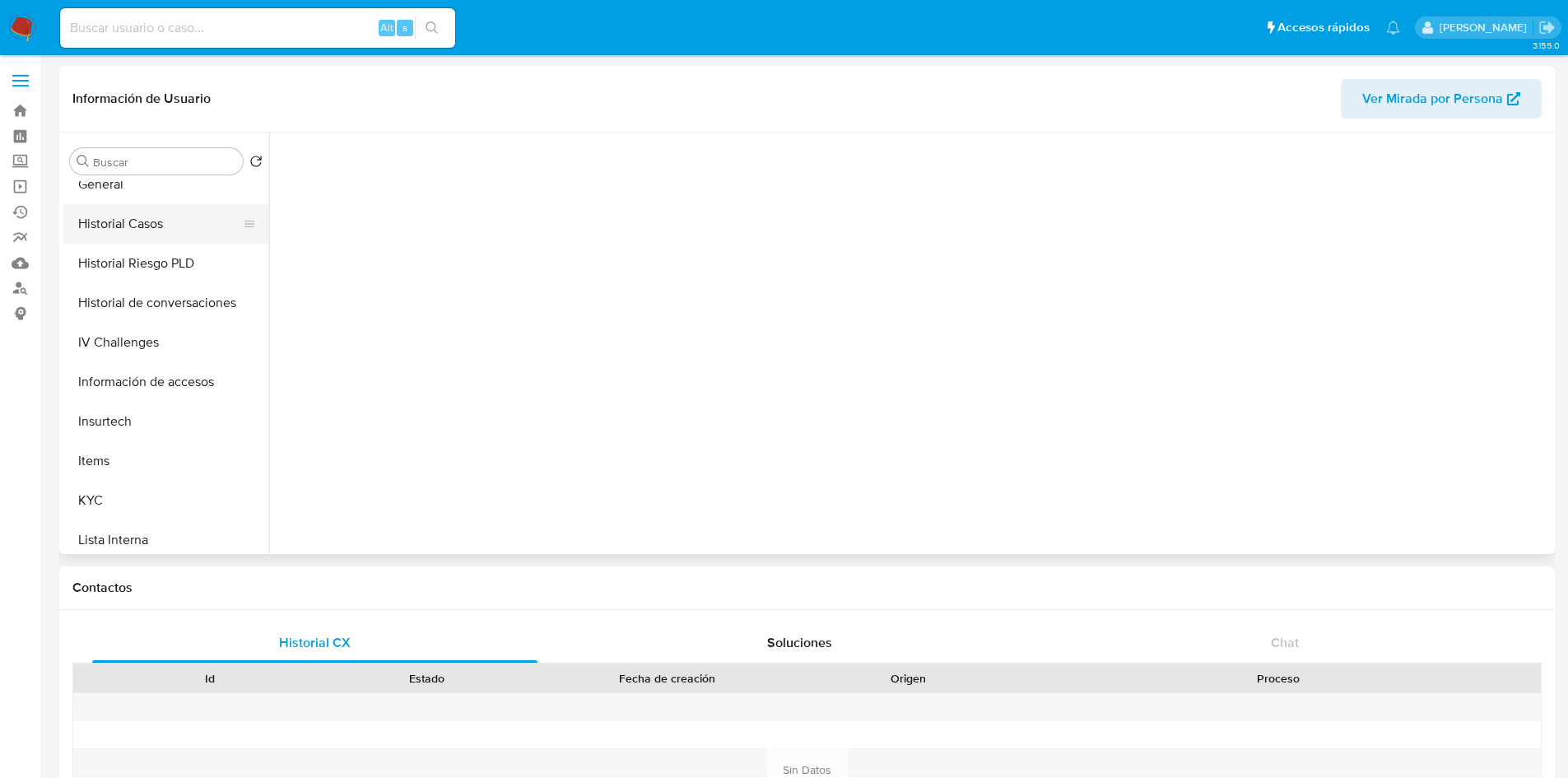
scroll to position [494, 0]
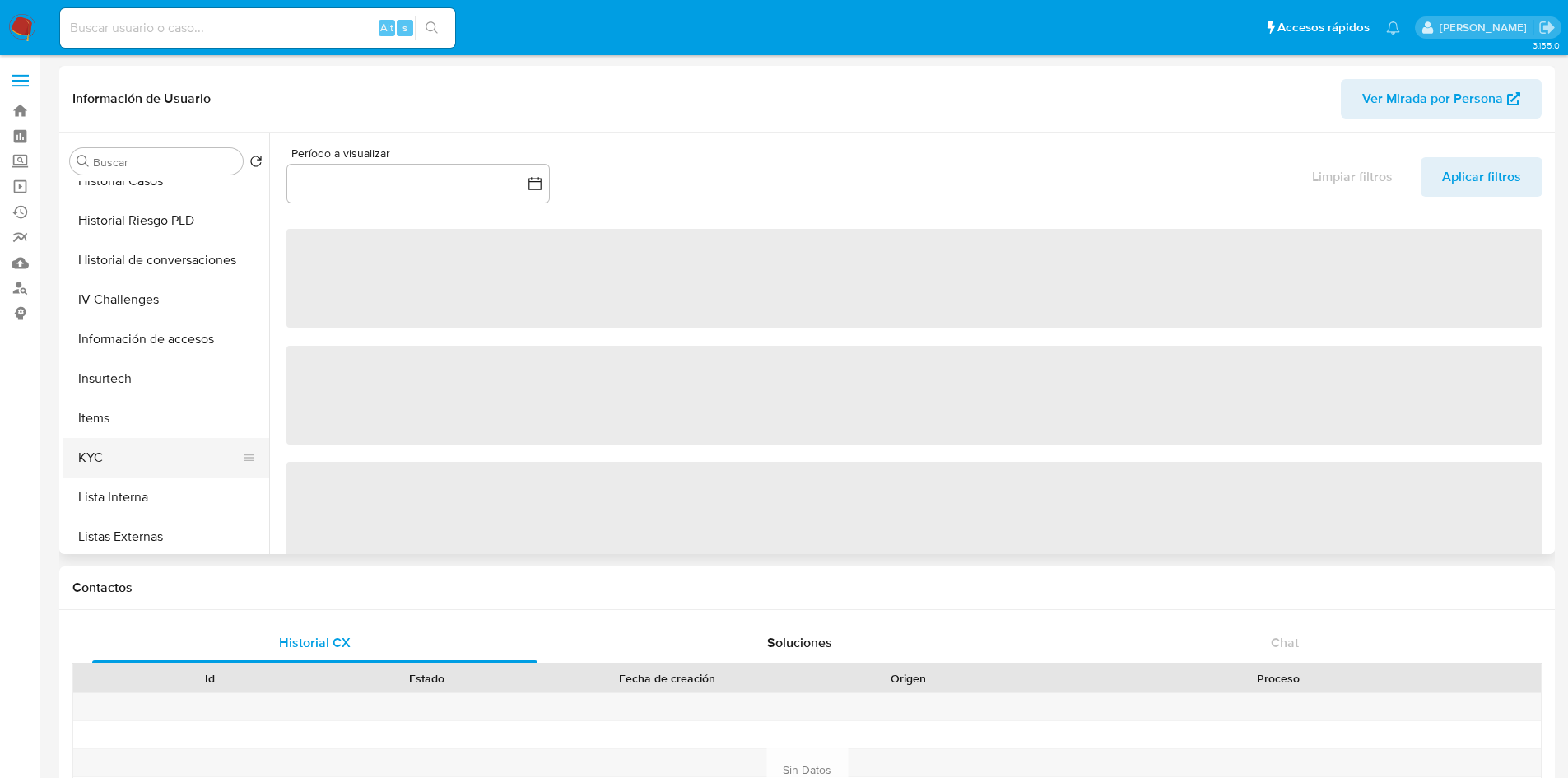
click at [127, 455] on button "KYC" at bounding box center [160, 458] width 193 height 40
select select "10"
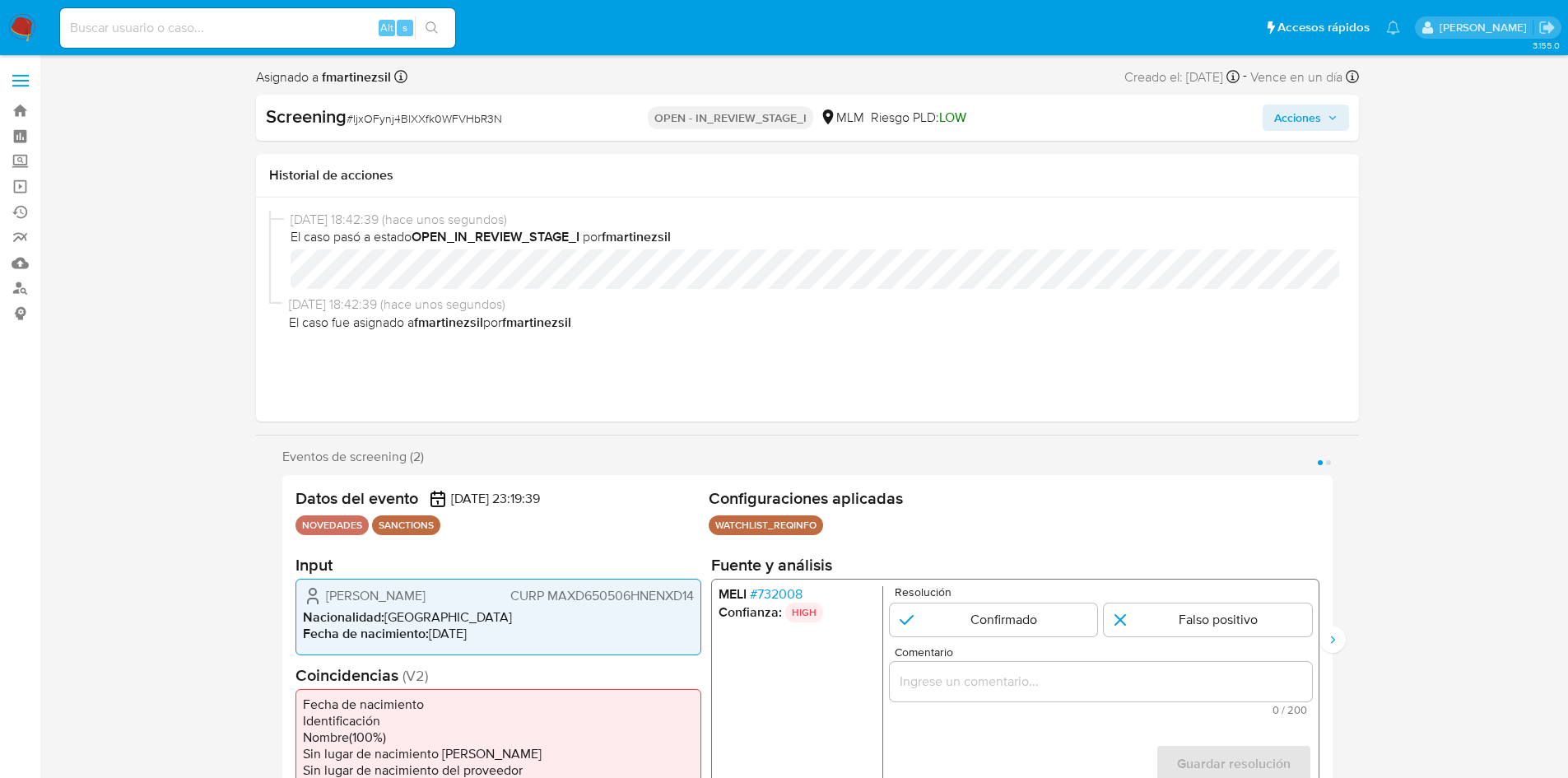
select select "10"
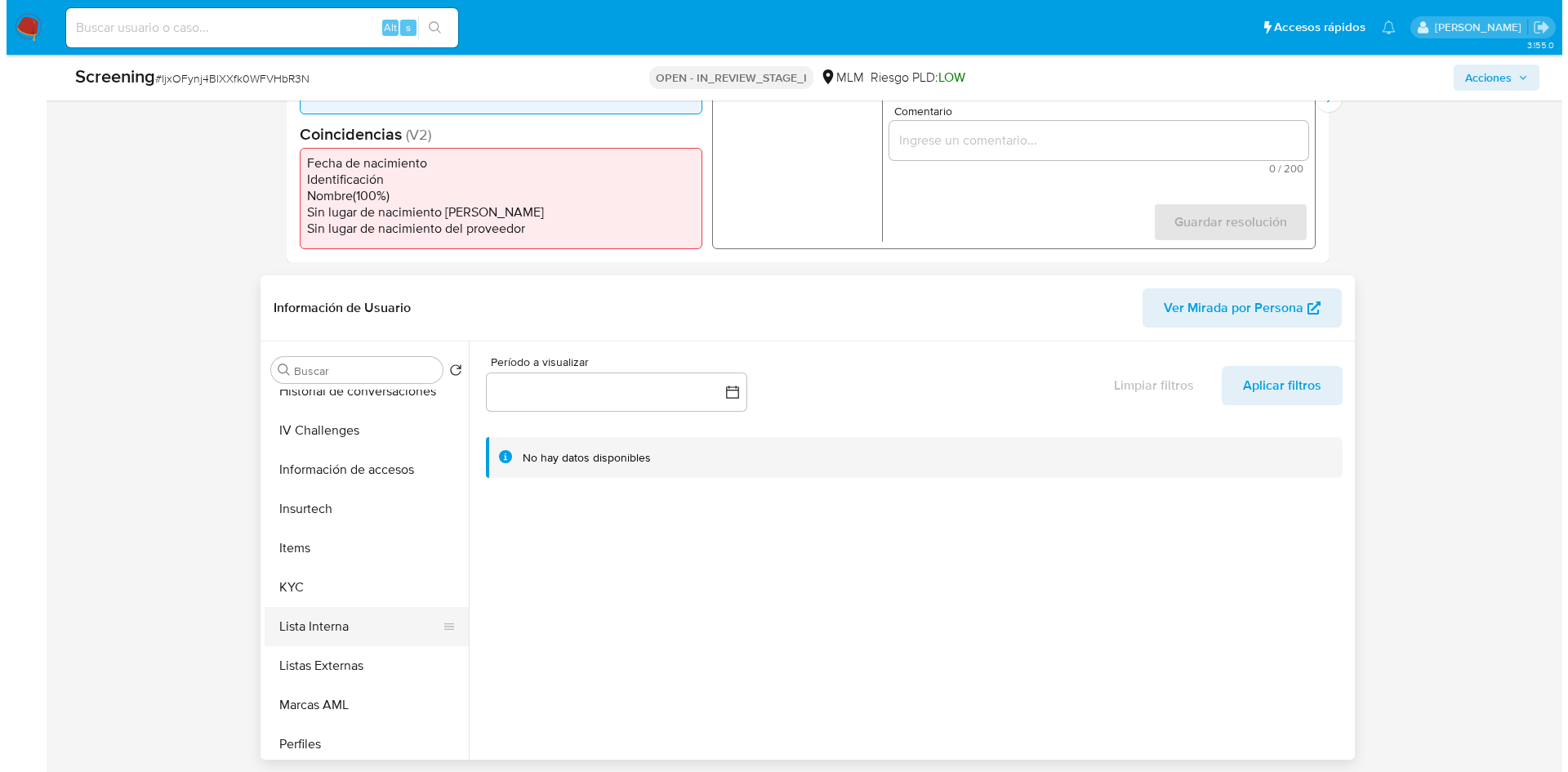
scroll to position [572, 0]
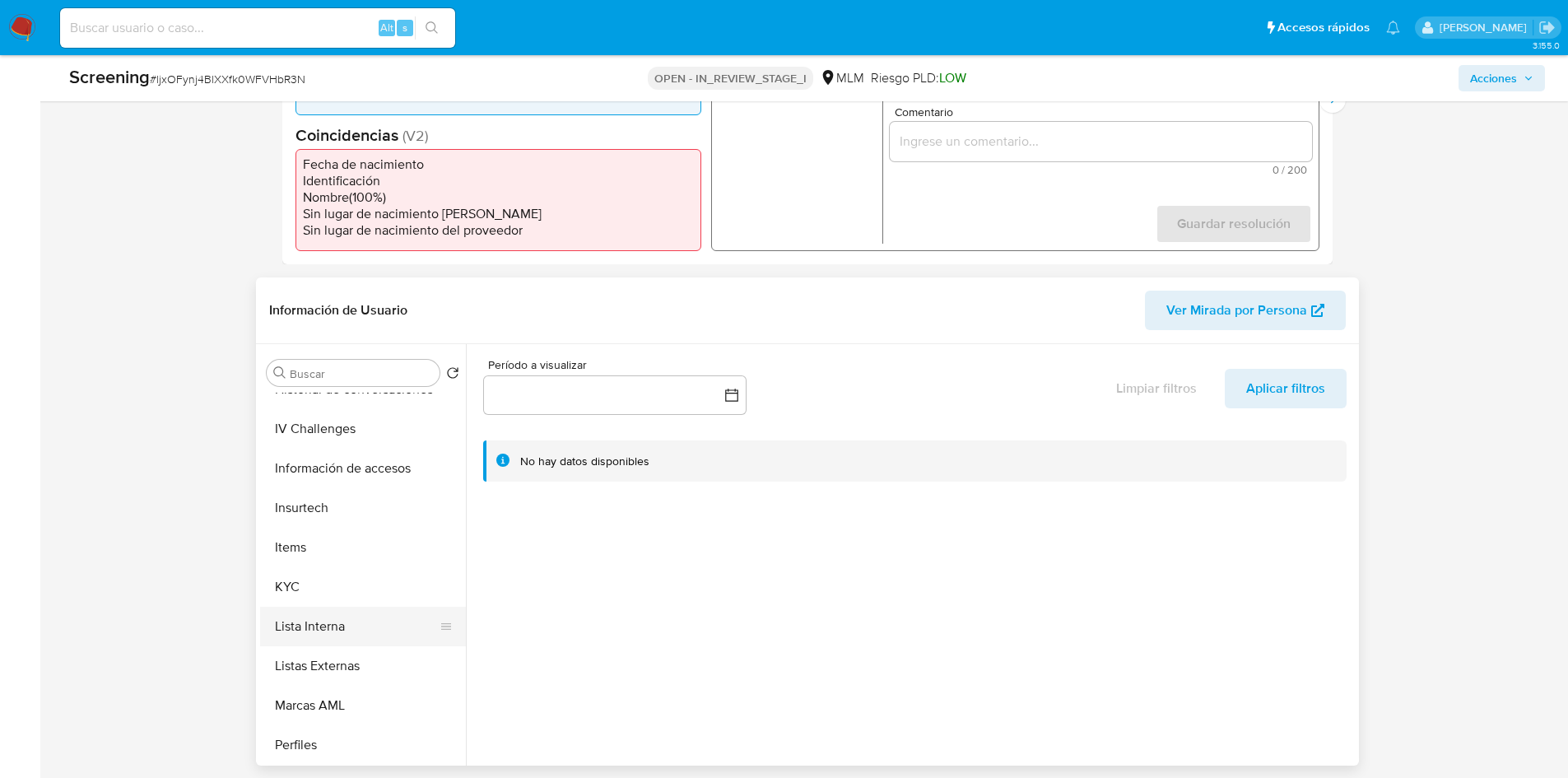
click at [335, 633] on button "Lista Interna" at bounding box center [357, 626] width 193 height 40
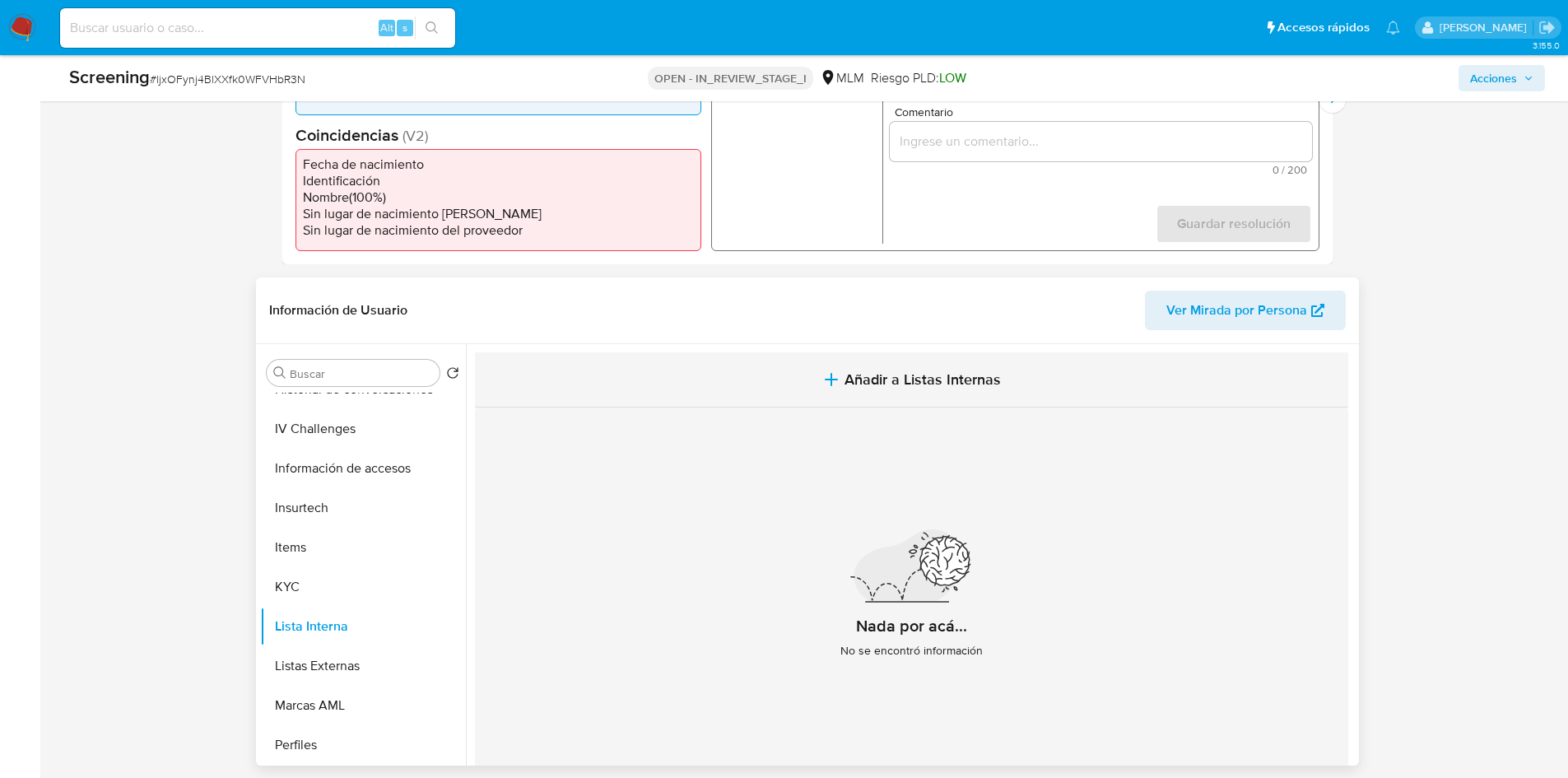
click at [924, 375] on span "Añadir a Listas Internas" at bounding box center [923, 380] width 157 height 18
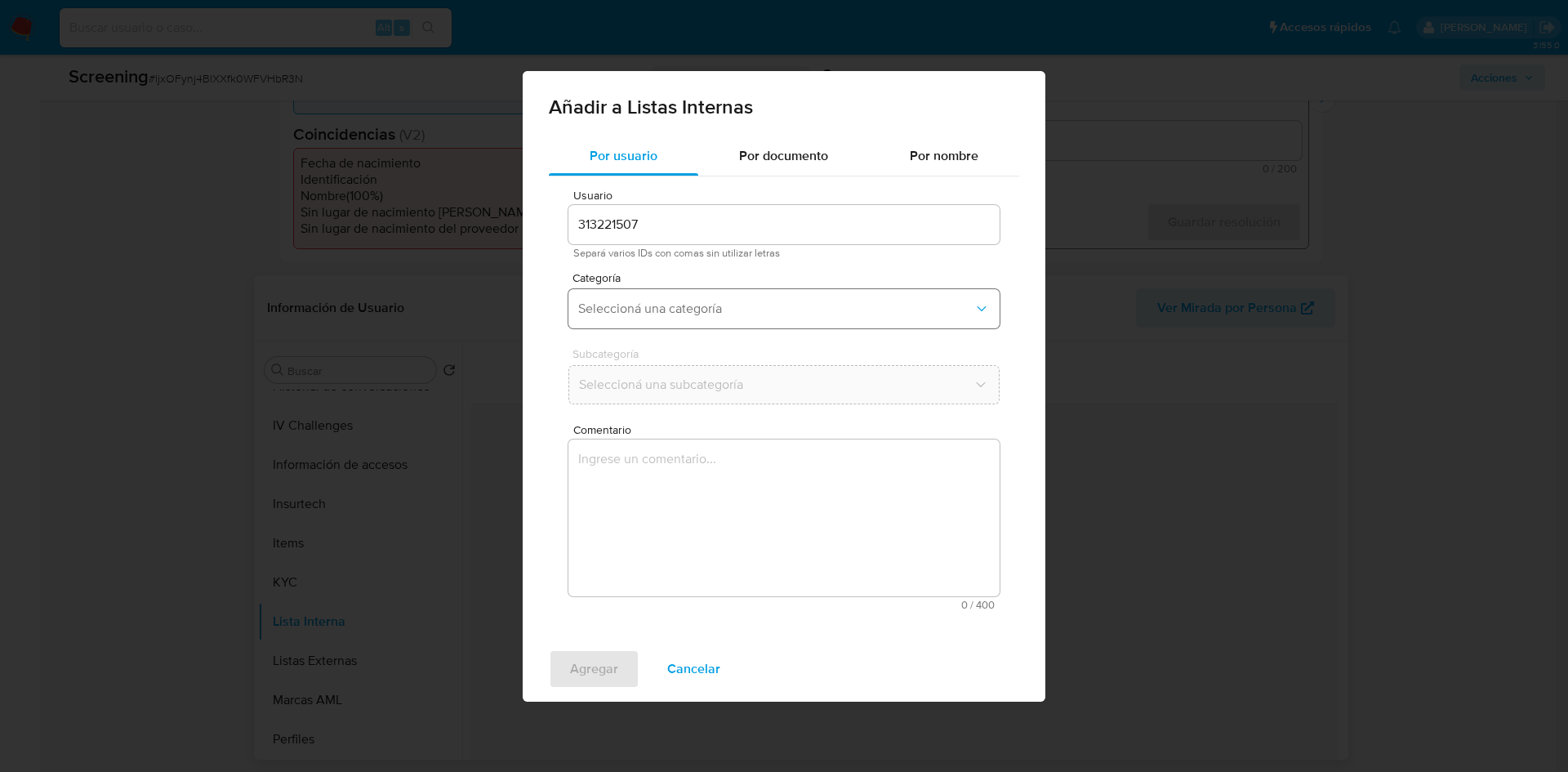
click at [689, 314] on span "Seleccioná una categoría" at bounding box center [776, 309] width 396 height 16
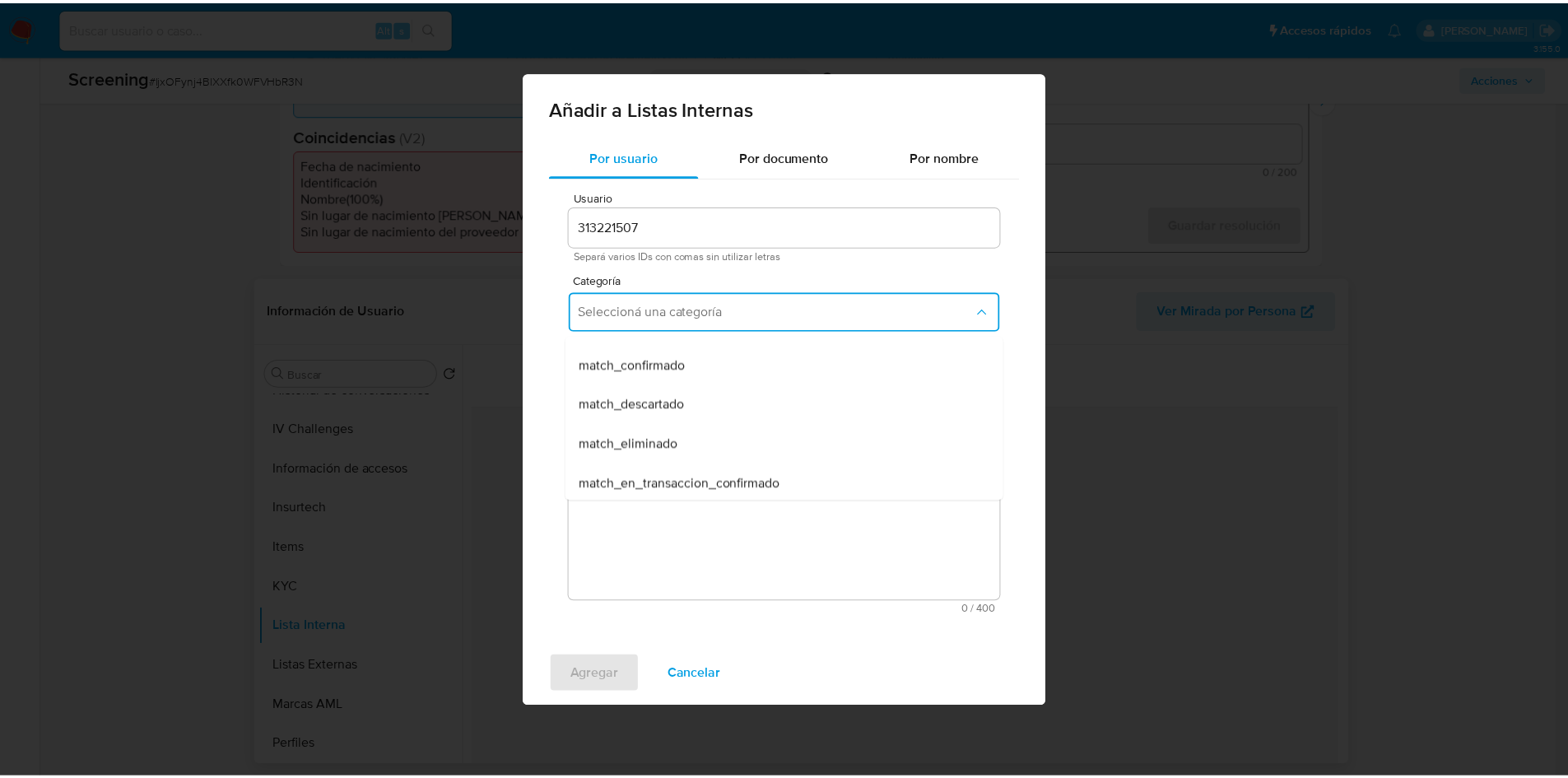
scroll to position [82, 0]
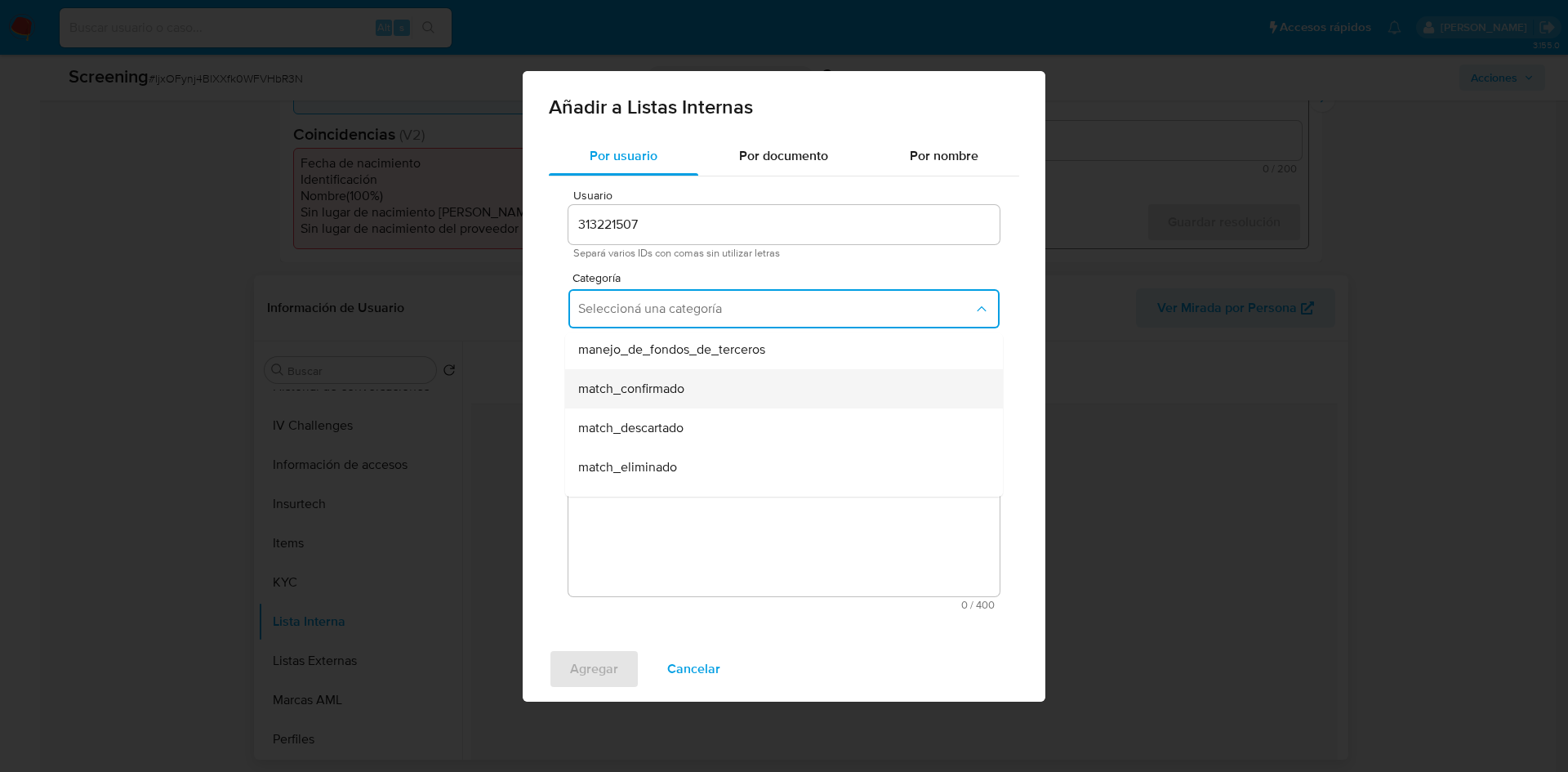
click at [686, 393] on div "match_confirmado" at bounding box center [779, 389] width 402 height 39
click at [694, 391] on span "Seleccioná una subcategoría" at bounding box center [776, 385] width 396 height 16
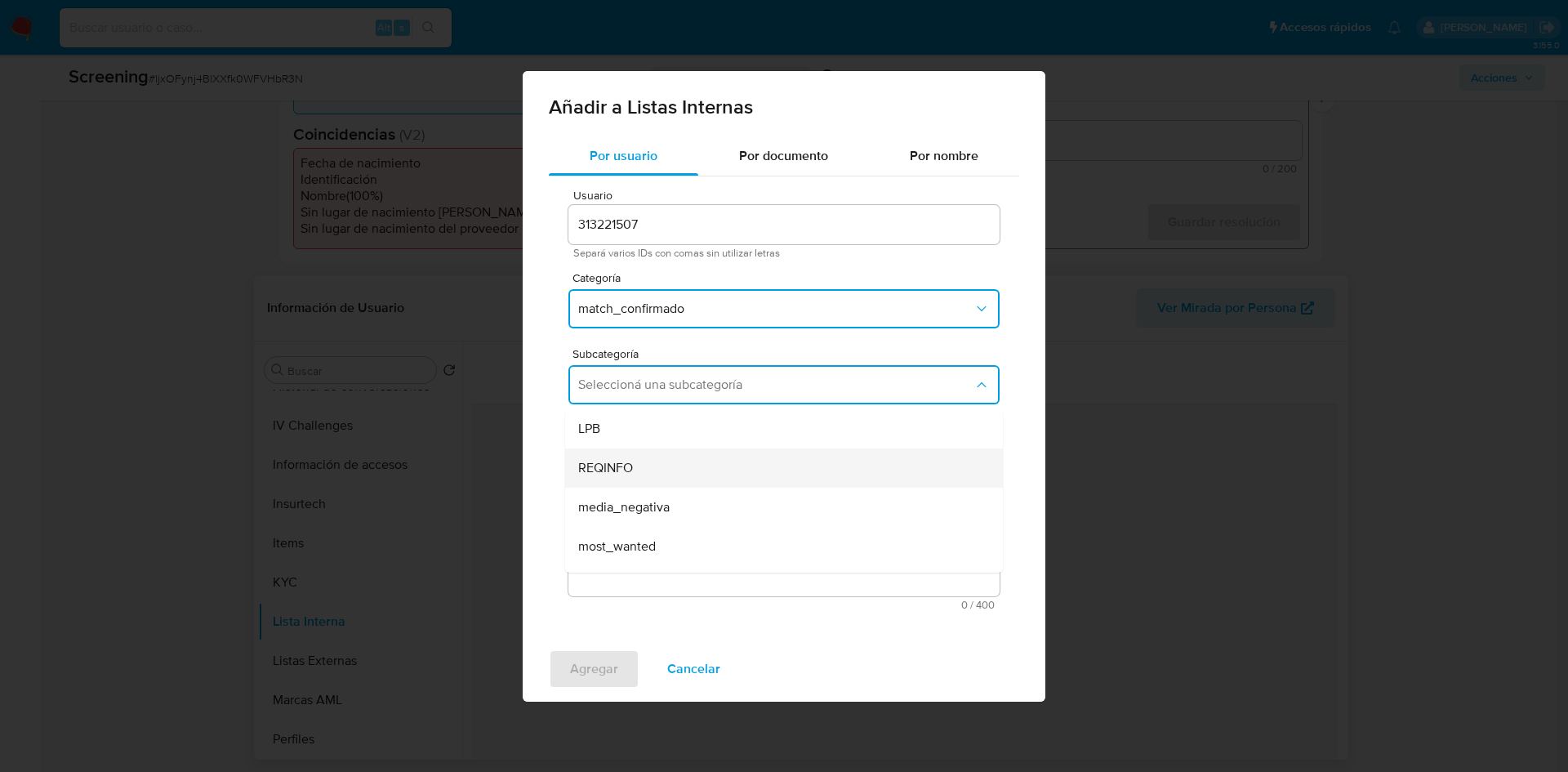
click at [647, 472] on div "REQINFO" at bounding box center [779, 469] width 402 height 39
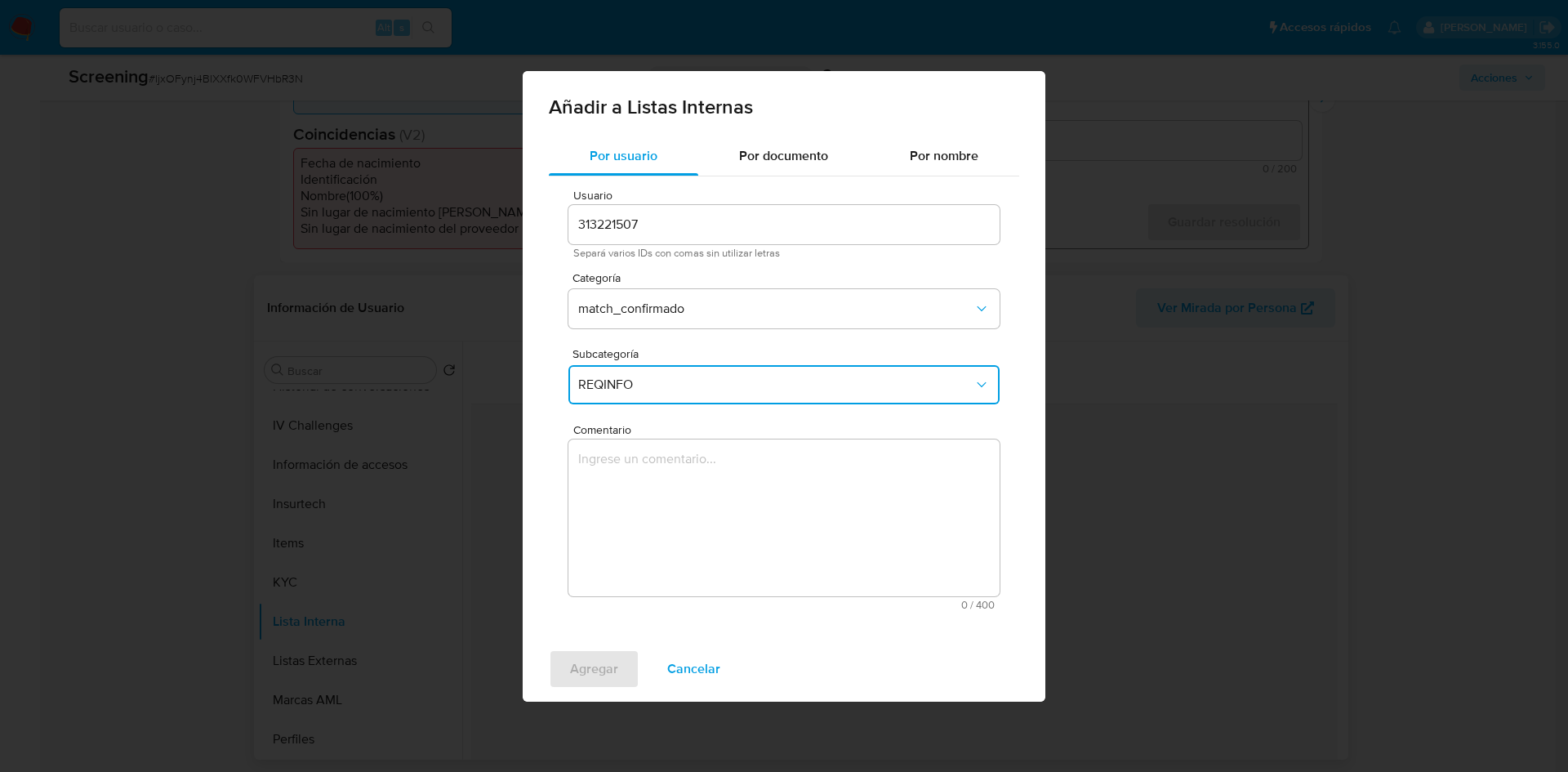
click at [643, 454] on textarea "Comentario" at bounding box center [784, 518] width 432 height 157
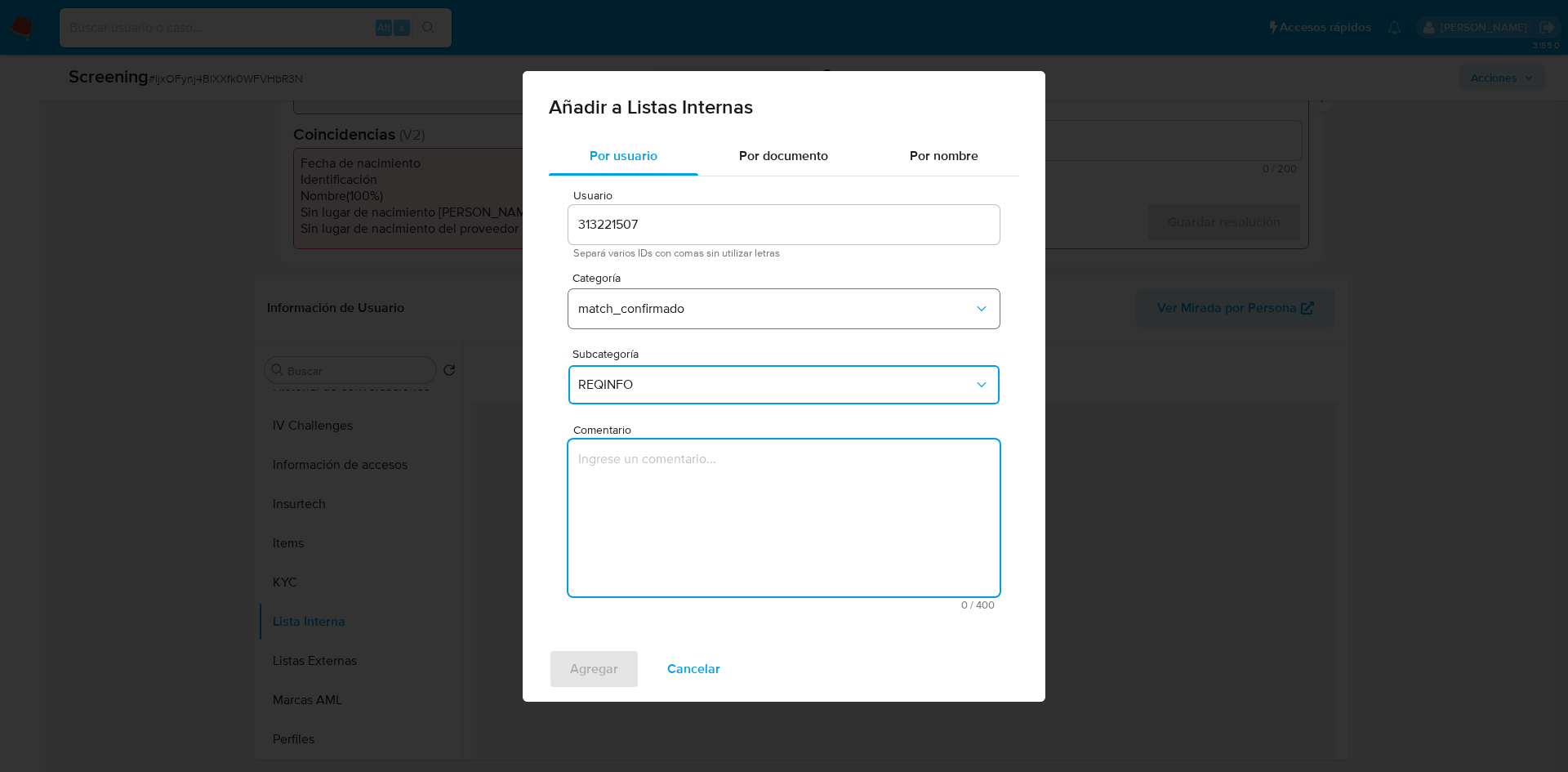
type textarea "#hhhrxgD90IjeBw3Tdh1ebwP6"
drag, startPoint x: 760, startPoint y: 456, endPoint x: 564, endPoint y: 468, distance: 196.4
click at [564, 468] on div "Usuario 313221507 Separá varios IDs con comas sin utilizar letras Categoría mat…" at bounding box center [783, 400] width 470 height 447
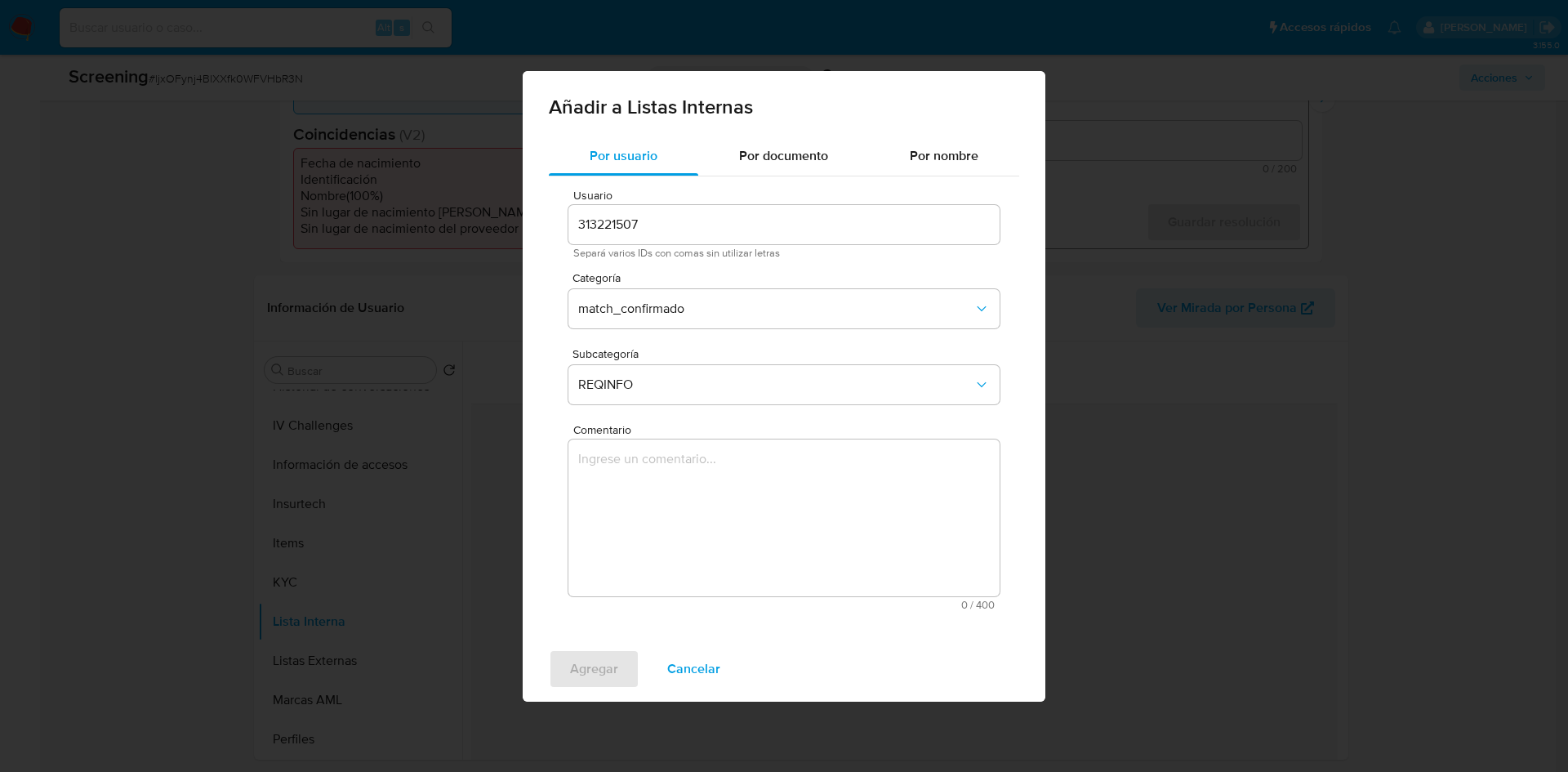
click at [608, 456] on textarea "Comentario" at bounding box center [784, 518] width 432 height 157
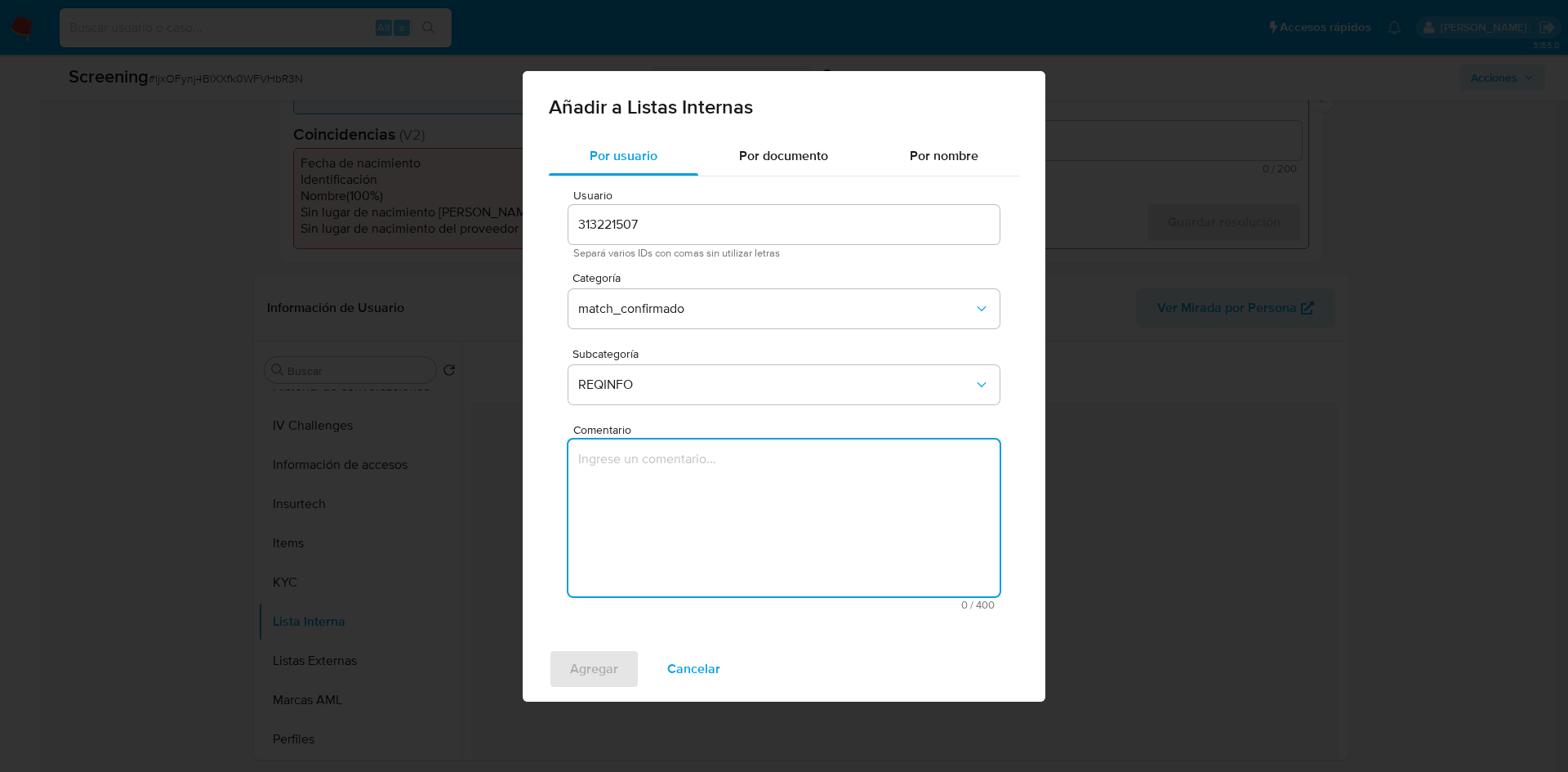
paste textarea "Se confirma coincidencia de cliente PM en lista REQUINFO por medio de la WATCHL…"
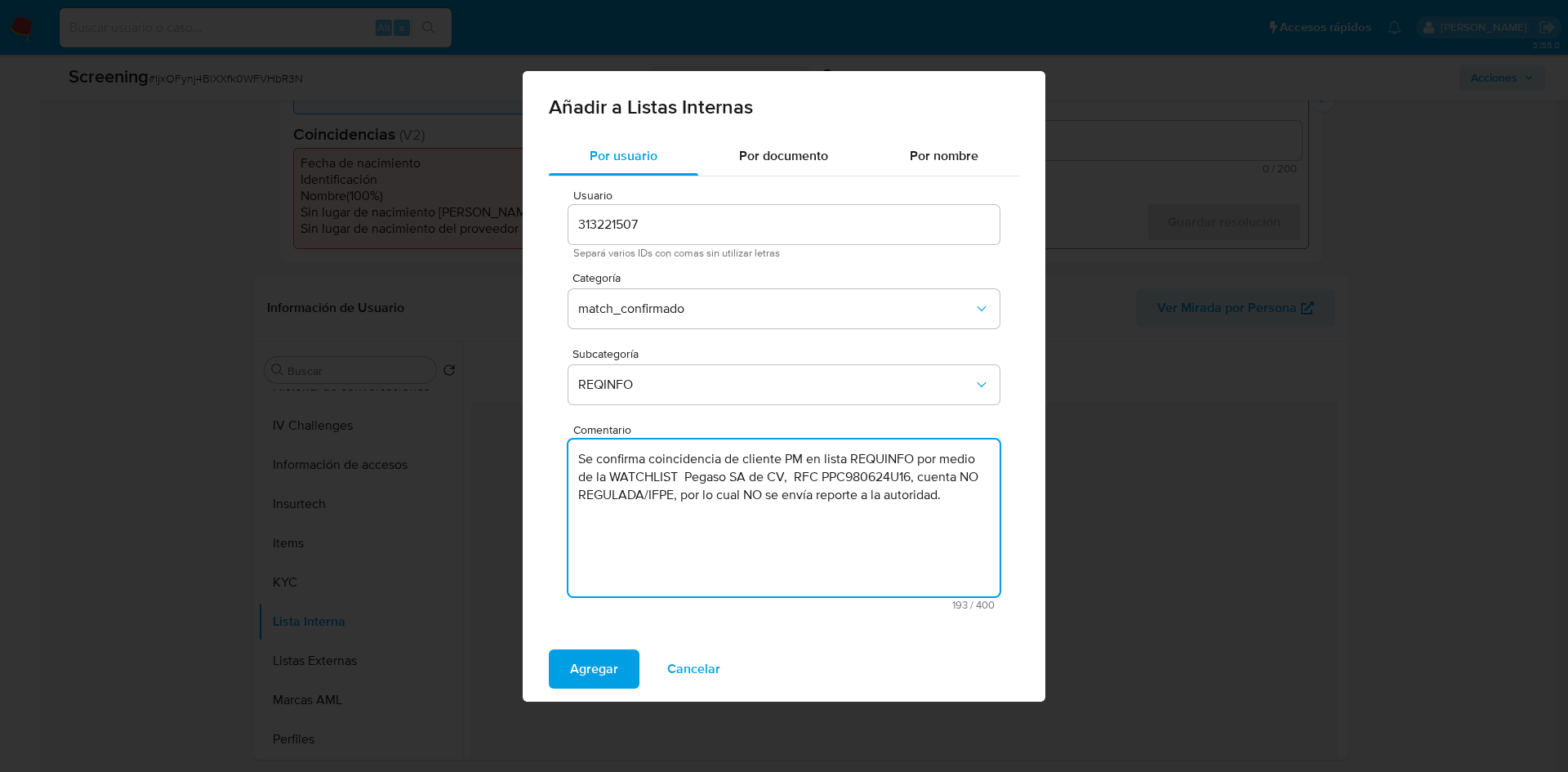
click at [803, 461] on textarea "Se confirma coincidencia de cliente PM en lista REQUINFO por medio de la WATCHL…" at bounding box center [784, 518] width 432 height 157
drag, startPoint x: 803, startPoint y: 461, endPoint x: 784, endPoint y: 460, distance: 19.0
click at [784, 460] on textarea "Se confirma coincidencia de cliente PM en lista REQUINFO por medio de la WATCHL…" at bounding box center [784, 518] width 432 height 157
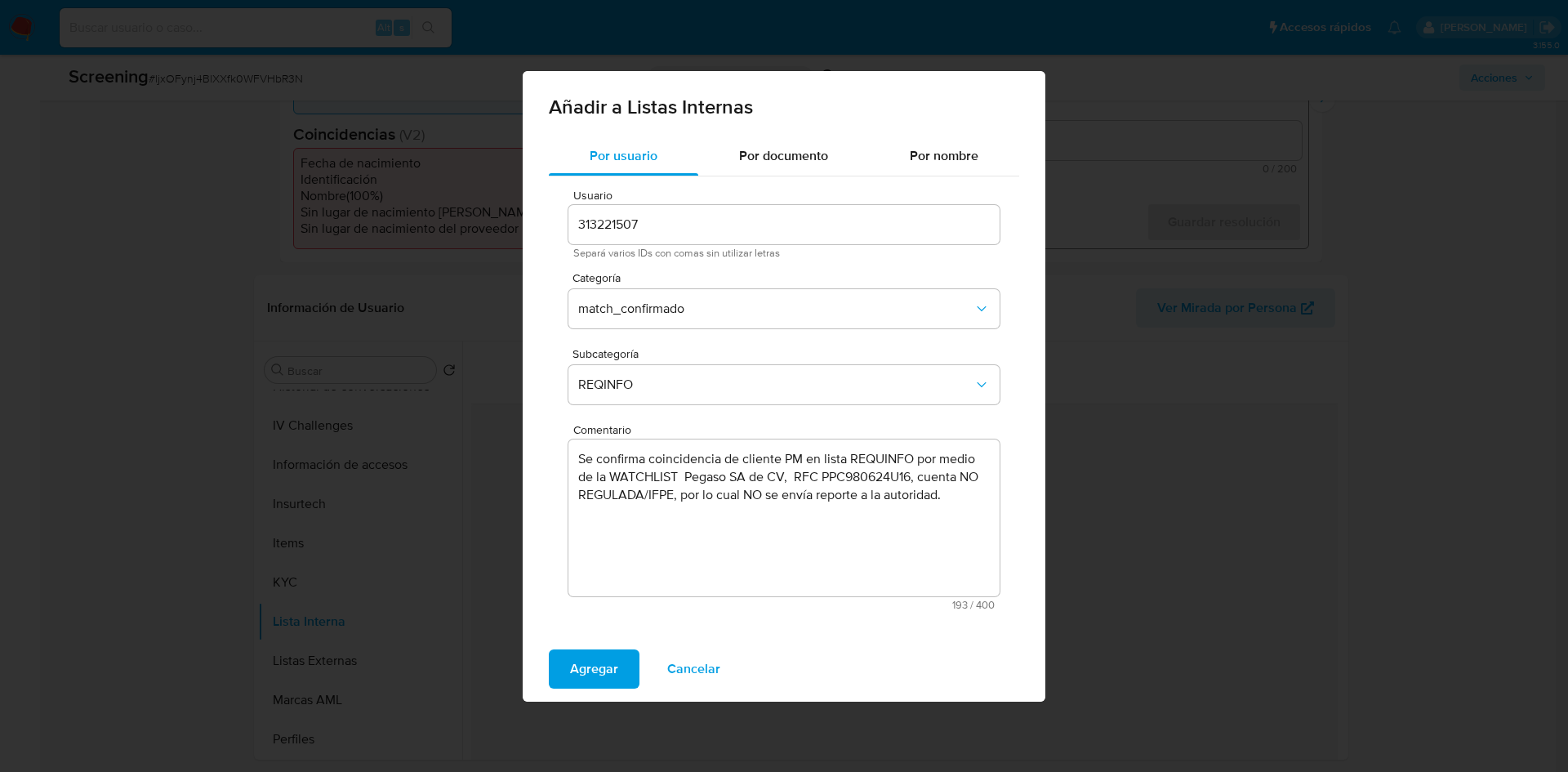
click at [829, 451] on textarea "Se confirma coincidencia de cliente PM en lista REQUINFO por medio de la WATCHL…" at bounding box center [784, 518] width 432 height 157
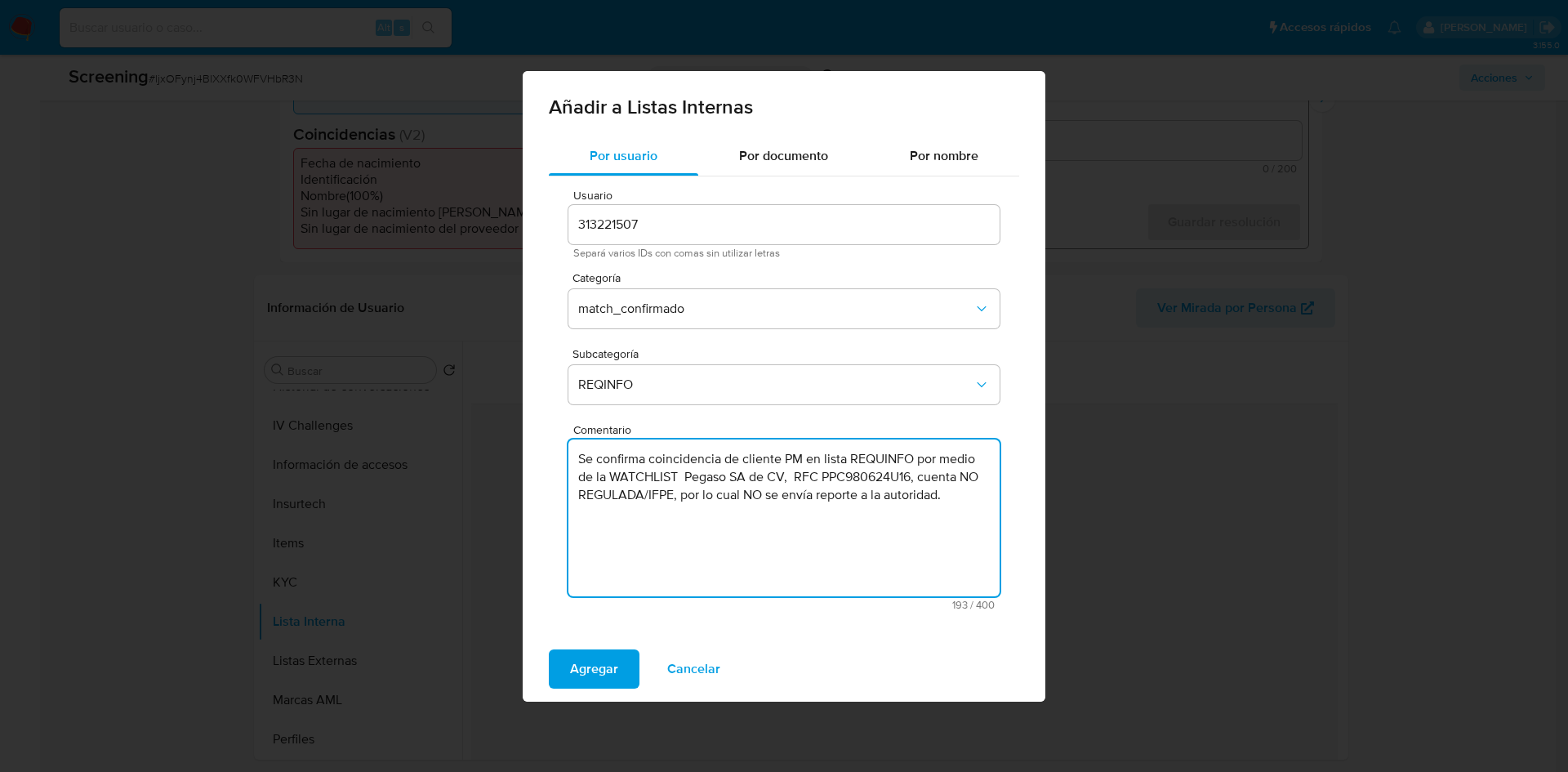
drag, startPoint x: 801, startPoint y: 458, endPoint x: 788, endPoint y: 460, distance: 13.2
click at [788, 460] on textarea "Se confirma coincidencia de cliente PM en lista REQUINFO por medio de la WATCHL…" at bounding box center [784, 518] width 432 height 157
paste textarea "DIDIER MANENQ"
click at [804, 477] on textarea "Se confirma coincidencia de cliente DIDIER MANENQ en lista REQUINFO por medio d…" at bounding box center [784, 518] width 432 height 157
click at [804, 478] on textarea "Se confirma coincidencia de cliente DIDIER MANENQ en lista REQUINFO por medio d…" at bounding box center [784, 518] width 432 height 157
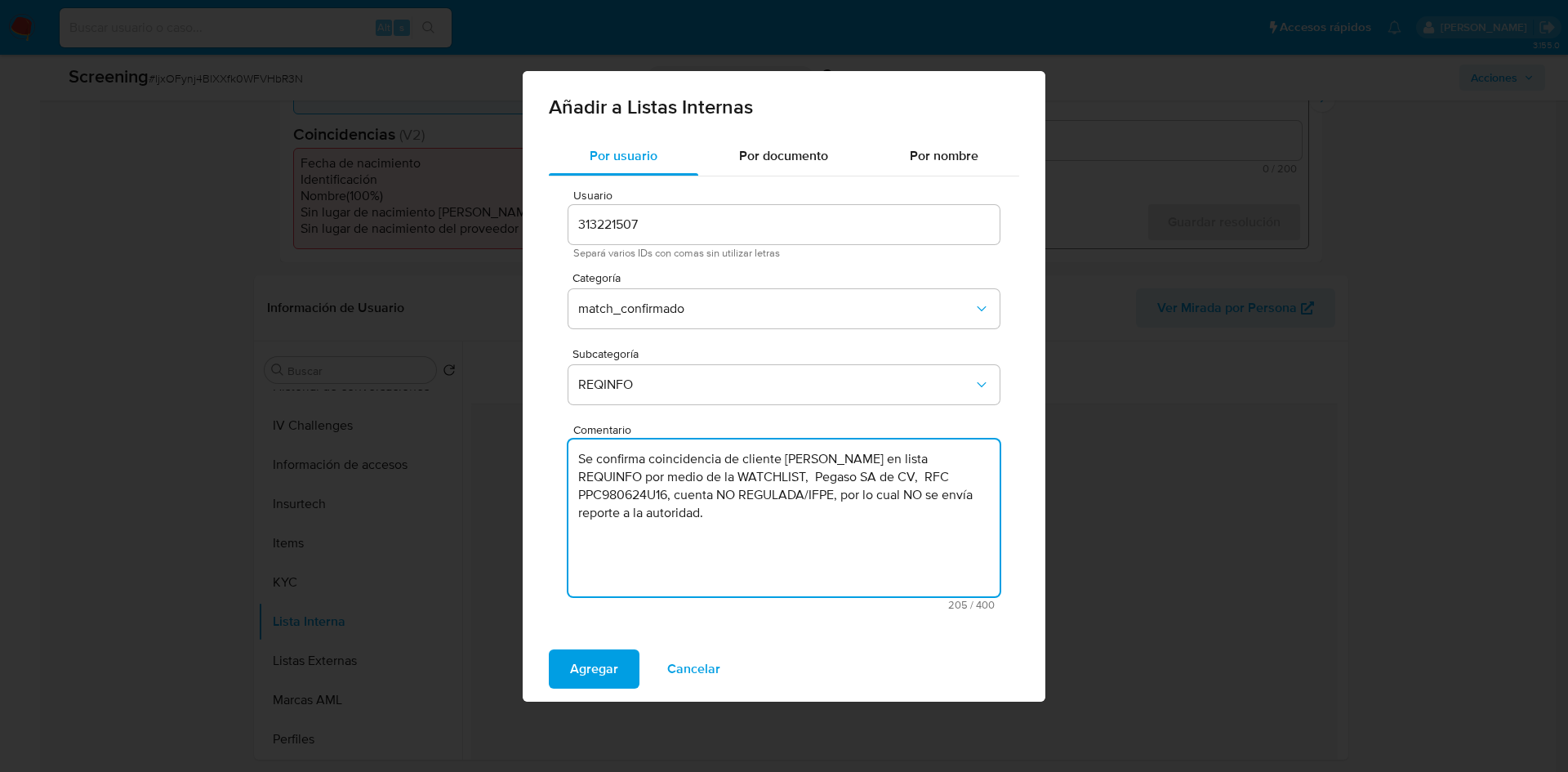
drag, startPoint x: 818, startPoint y: 479, endPoint x: 916, endPoint y: 478, distance: 98.0
click at [916, 478] on textarea "Se confirma coincidencia de cliente DIDIER MANENQ en lista REQUINFO por medio d…" at bounding box center [784, 518] width 432 height 157
paste textarea "por nombre completo"
drag, startPoint x: 939, startPoint y: 472, endPoint x: 818, endPoint y: 473, distance: 121.0
click at [818, 473] on textarea "Se confirma coincidencia de cliente DIDIER MANENQ en lista REQUINFO por medio d…" at bounding box center [784, 518] width 432 height 157
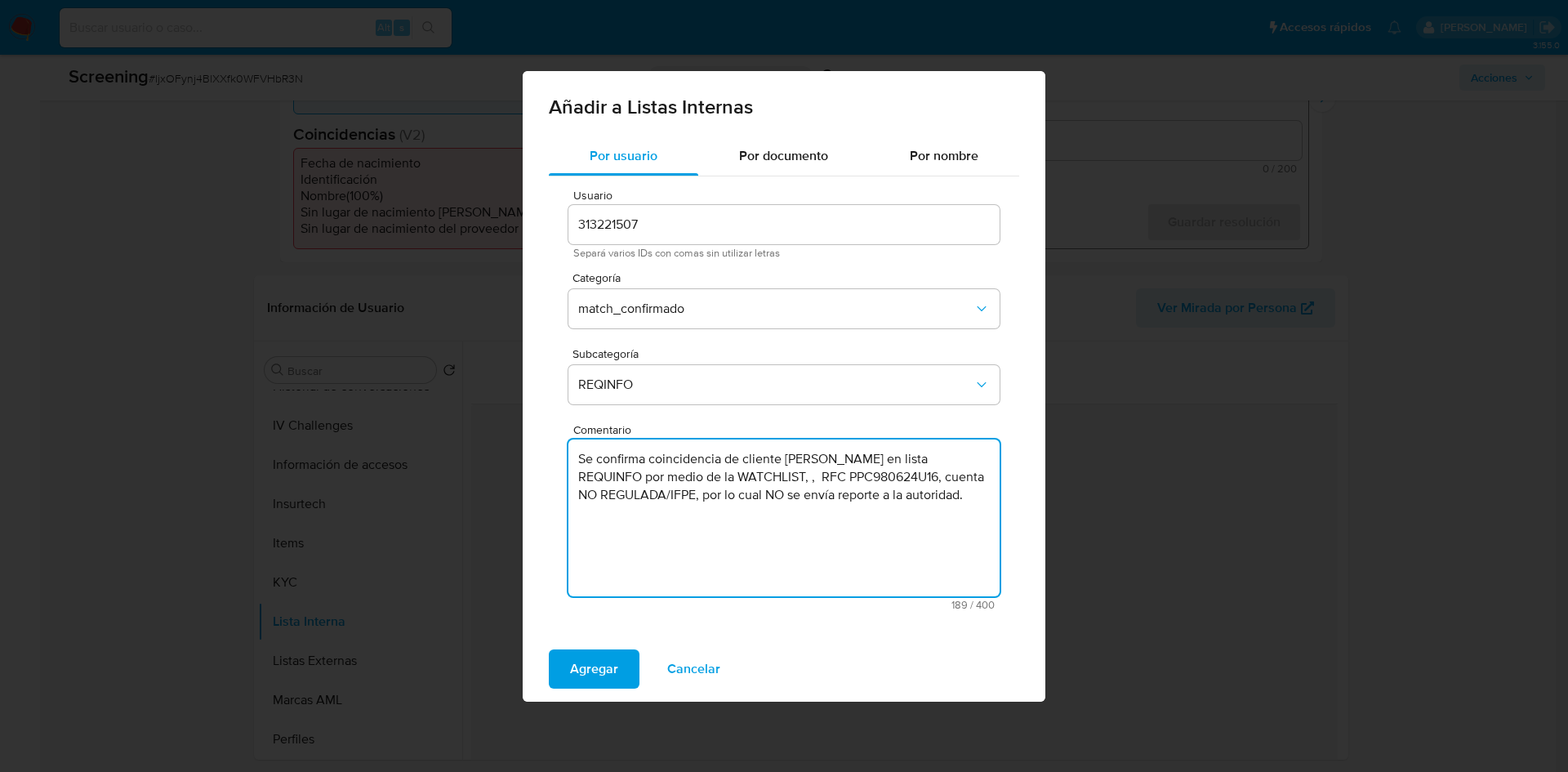
click at [817, 484] on textarea "Se confirma coincidencia de cliente DIDIER MANENQ en lista REQUINFO por medio d…" at bounding box center [784, 518] width 432 height 157
drag, startPoint x: 883, startPoint y: 456, endPoint x: 787, endPoint y: 465, distance: 96.4
click at [787, 465] on textarea "Se confirma coincidencia de cliente DIDIER MANENQ en lista REQUINFO por medio d…" at bounding box center [784, 518] width 432 height 157
click at [942, 475] on textarea "Se confirma coincidencia de cliente DIDIER MANENQ en lista REQUINFO por medio d…" at bounding box center [784, 518] width 432 height 157
paste textarea "DIDIER MANENQ"
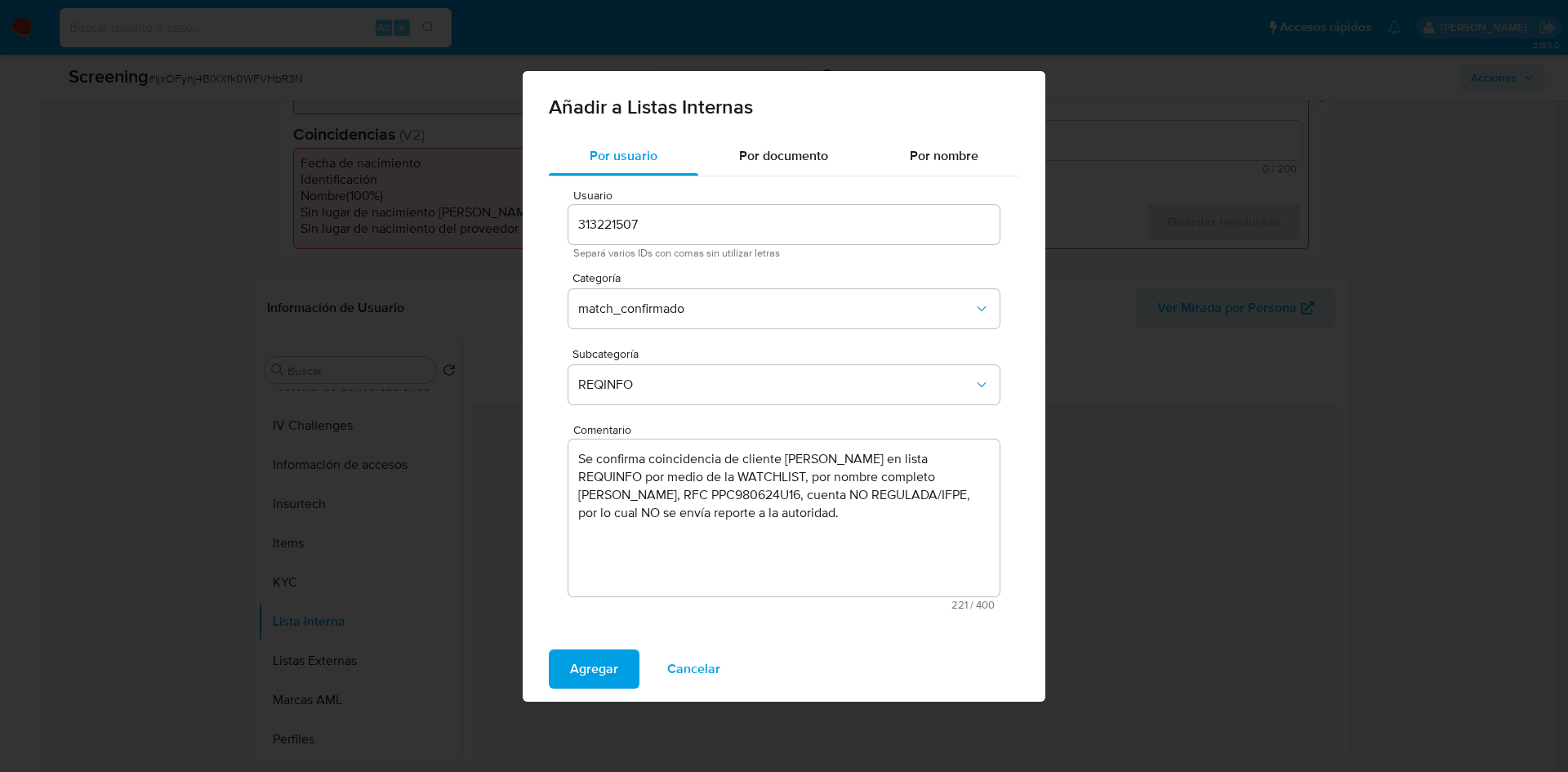
click at [940, 484] on textarea "Se confirma coincidencia de cliente DIDIER MANENQ en lista REQUINFO por medio d…" at bounding box center [784, 518] width 432 height 157
click at [637, 498] on textarea "Se confirma coincidencia de cliente DIDIER MANENQ en lista REQUINFO por medio d…" at bounding box center [784, 518] width 432 height 157
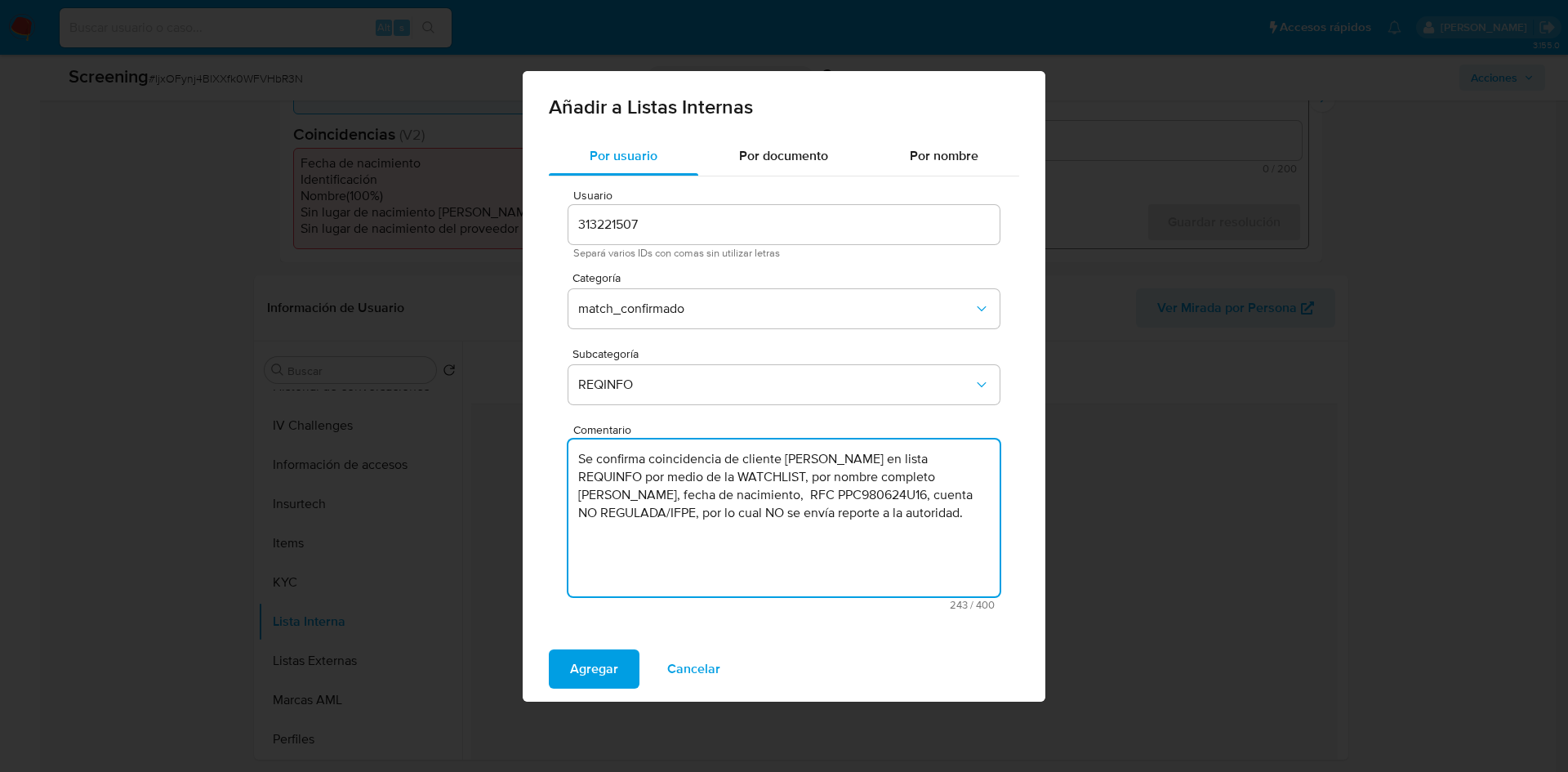
paste textarea "MAXD650506HNENXD14"
drag, startPoint x: 800, startPoint y: 498, endPoint x: 764, endPoint y: 502, distance: 36.2
click at [764, 502] on textarea "Se confirma coincidencia de cliente DIDIER MANENQ en lista REQUINFO por medio d…" at bounding box center [784, 518] width 432 height 157
click at [761, 491] on textarea "Se confirma coincidencia de cliente DIDIER MANENQ en lista REQUINFO por medio d…" at bounding box center [784, 518] width 432 height 157
click at [785, 496] on textarea "Se confirma coincidencia de cliente DIDIER MANENQ en lista REQUINFO por medio d…" at bounding box center [784, 518] width 432 height 157
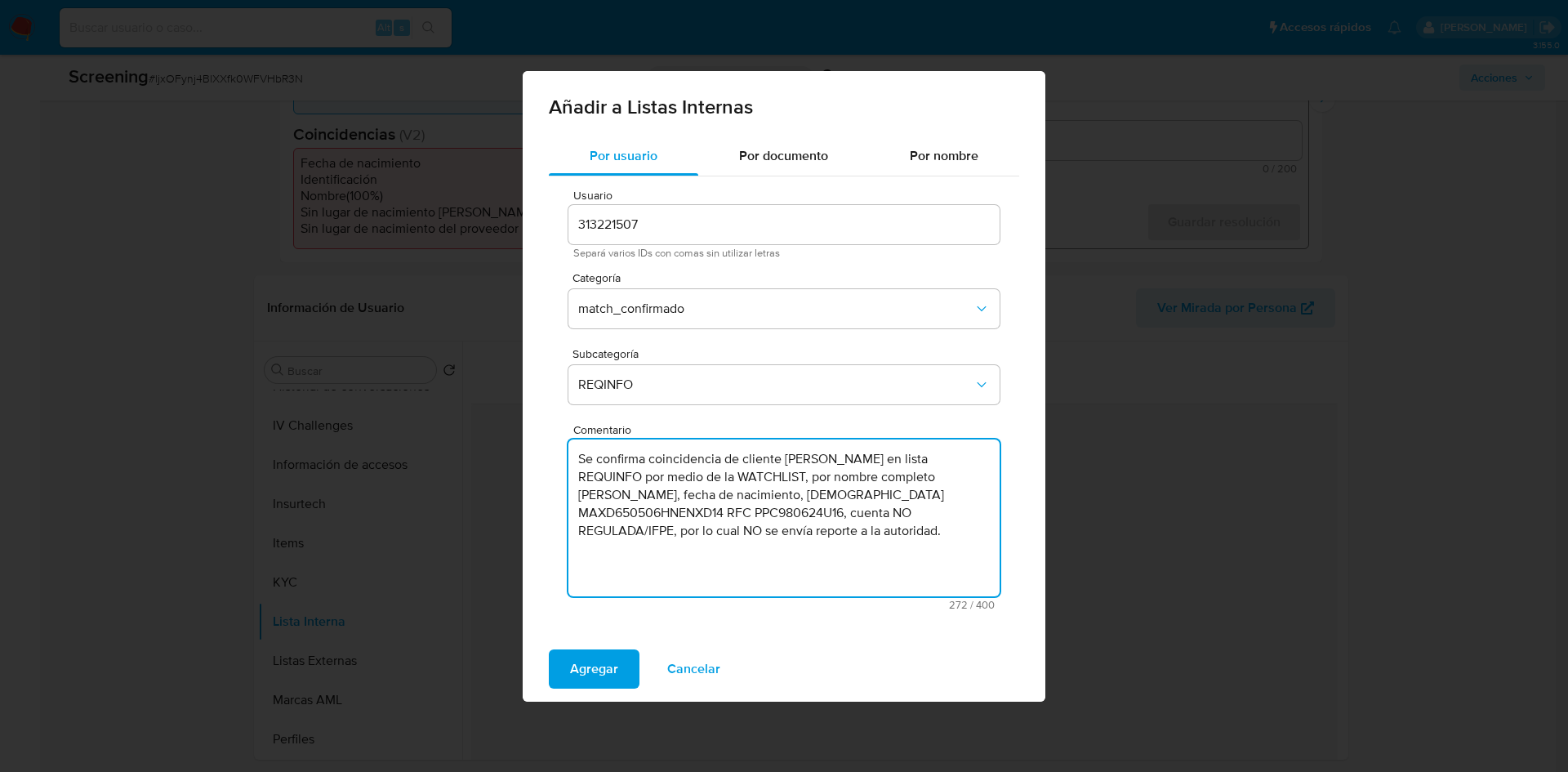
click at [583, 512] on textarea "Se confirma coincidencia de cliente DIDIER MANENQ en lista REQUINFO por medio d…" at bounding box center [784, 518] width 432 height 157
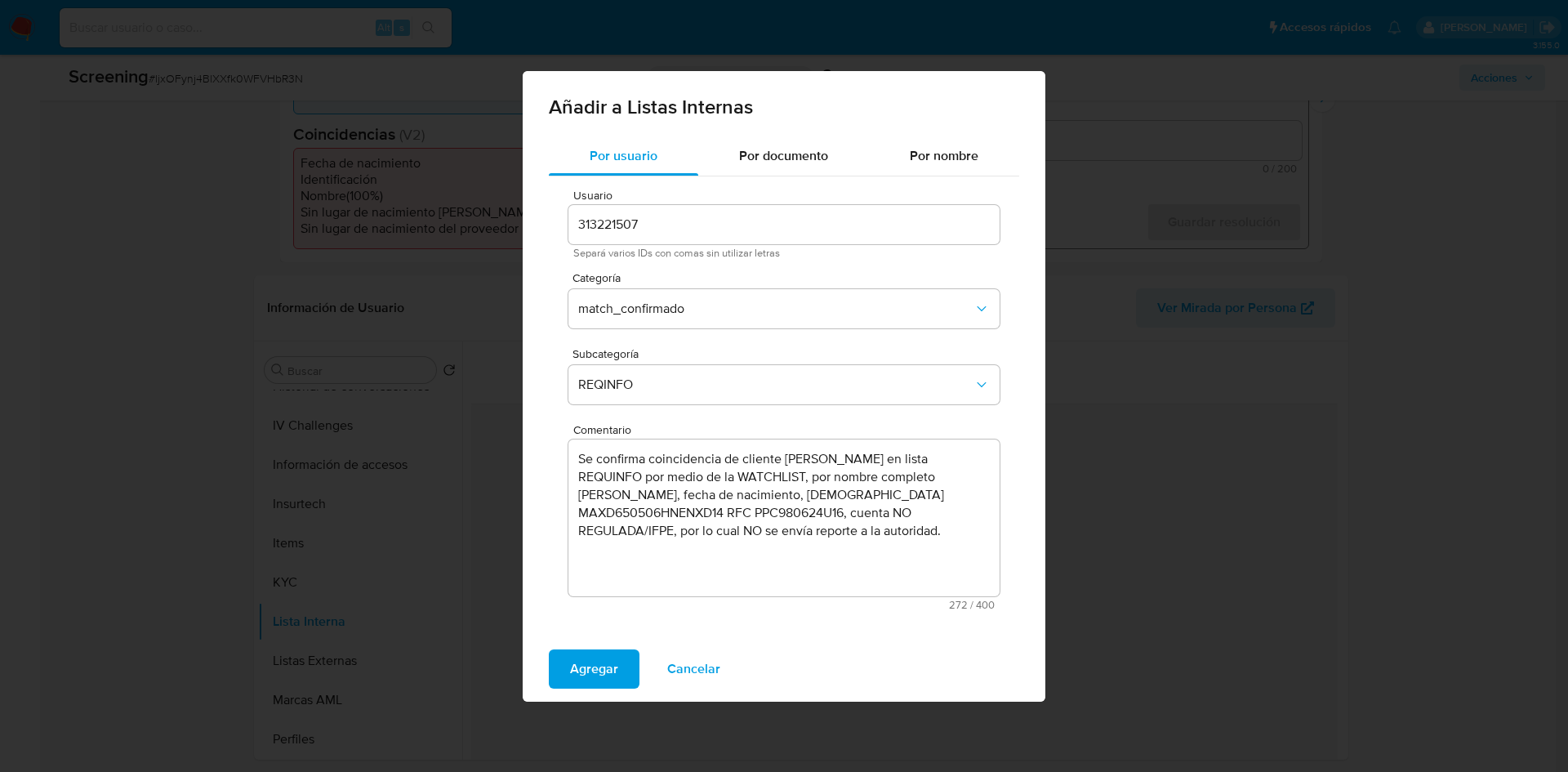
click at [644, 514] on textarea "Se confirma coincidencia de cliente DIDIER MANENQ en lista REQUINFO por medio d…" at bounding box center [784, 518] width 432 height 157
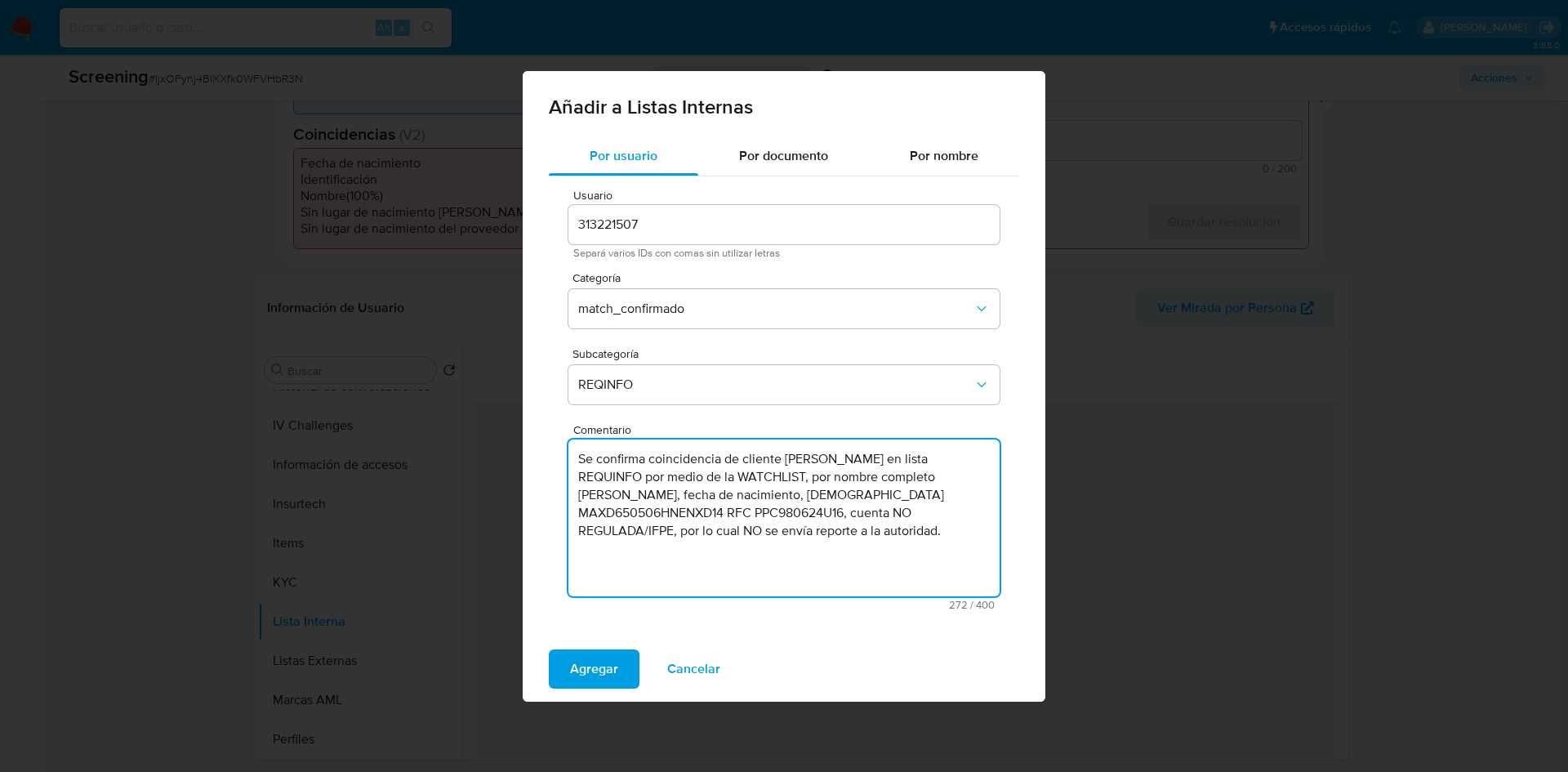
drag, startPoint x: 578, startPoint y: 511, endPoint x: 782, endPoint y: 514, distance: 204.0
click at [782, 514] on textarea "Se confirma coincidencia de cliente DIDIER MANENQ en lista REQUINFO por medio d…" at bounding box center [784, 518] width 432 height 157
click at [788, 514] on textarea "Se confirma coincidencia de cliente DIDIER MANENQ en lista REQUINFO por medio d…" at bounding box center [784, 518] width 432 height 157
click at [846, 514] on textarea "Se confirma coincidencia de cliente DIDIER MANENQ en lista REQUINFO por medio d…" at bounding box center [784, 518] width 432 height 157
click at [835, 497] on textarea "Se confirma coincidencia de cliente DIDIER MANENQ en lista REQUINFO por medio d…" at bounding box center [784, 518] width 432 height 157
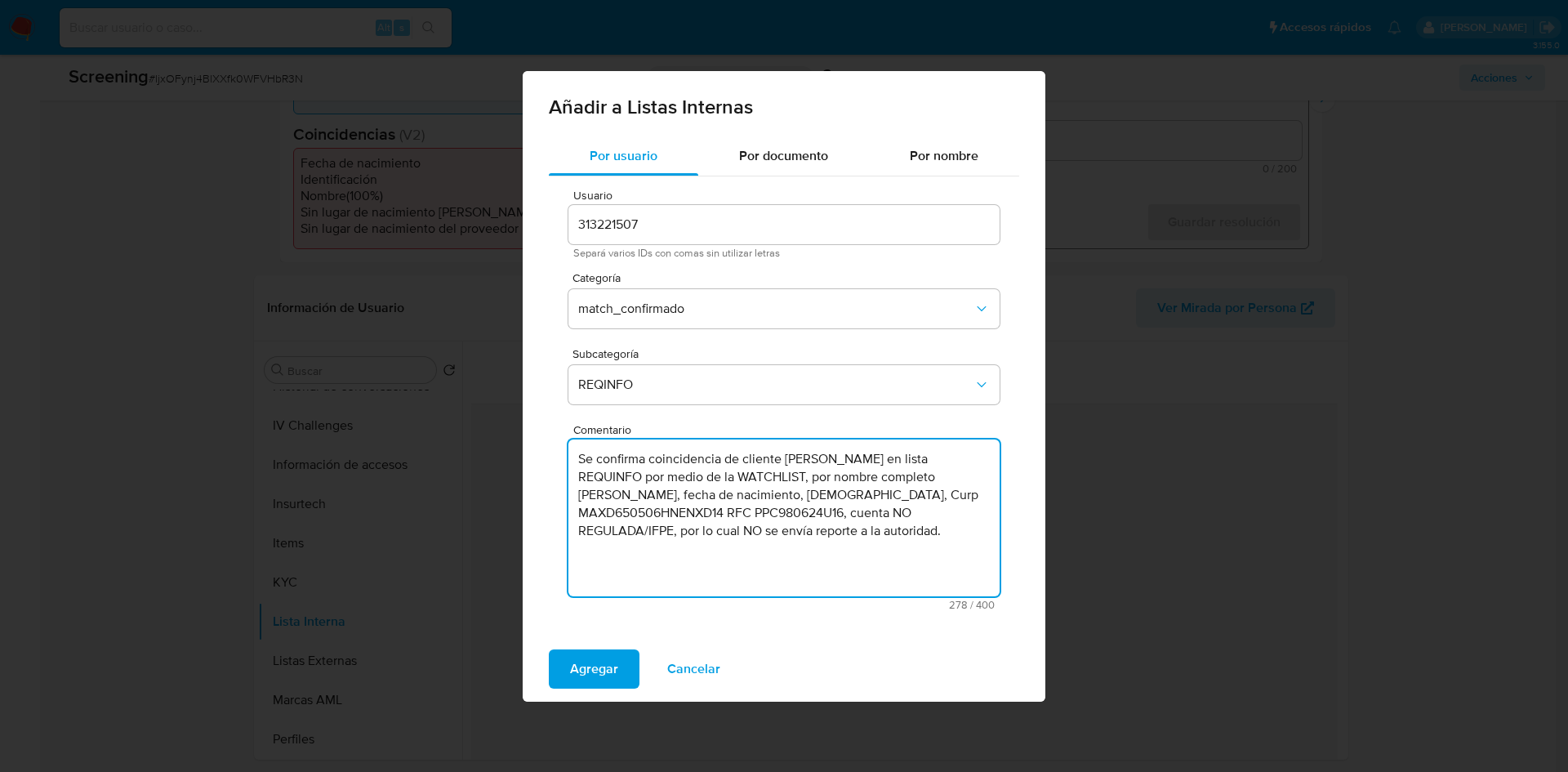
drag, startPoint x: 729, startPoint y: 516, endPoint x: 849, endPoint y: 517, distance: 120.0
click at [849, 517] on textarea "Se confirma coincidencia de cliente DIDIER MANENQ en lista REQUINFO por medio d…" at bounding box center [784, 518] width 432 height 157
click at [581, 509] on textarea "Se confirma coincidencia de cliente DIDIER MANENQ en lista REQUINFO por medio d…" at bounding box center [784, 518] width 432 height 157
drag, startPoint x: 862, startPoint y: 499, endPoint x: 842, endPoint y: 498, distance: 20.0
click at [842, 498] on textarea "Se confirma coincidencia de cliente DIDIER MANENQ en lista REQUINFO por medio d…" at bounding box center [784, 518] width 432 height 157
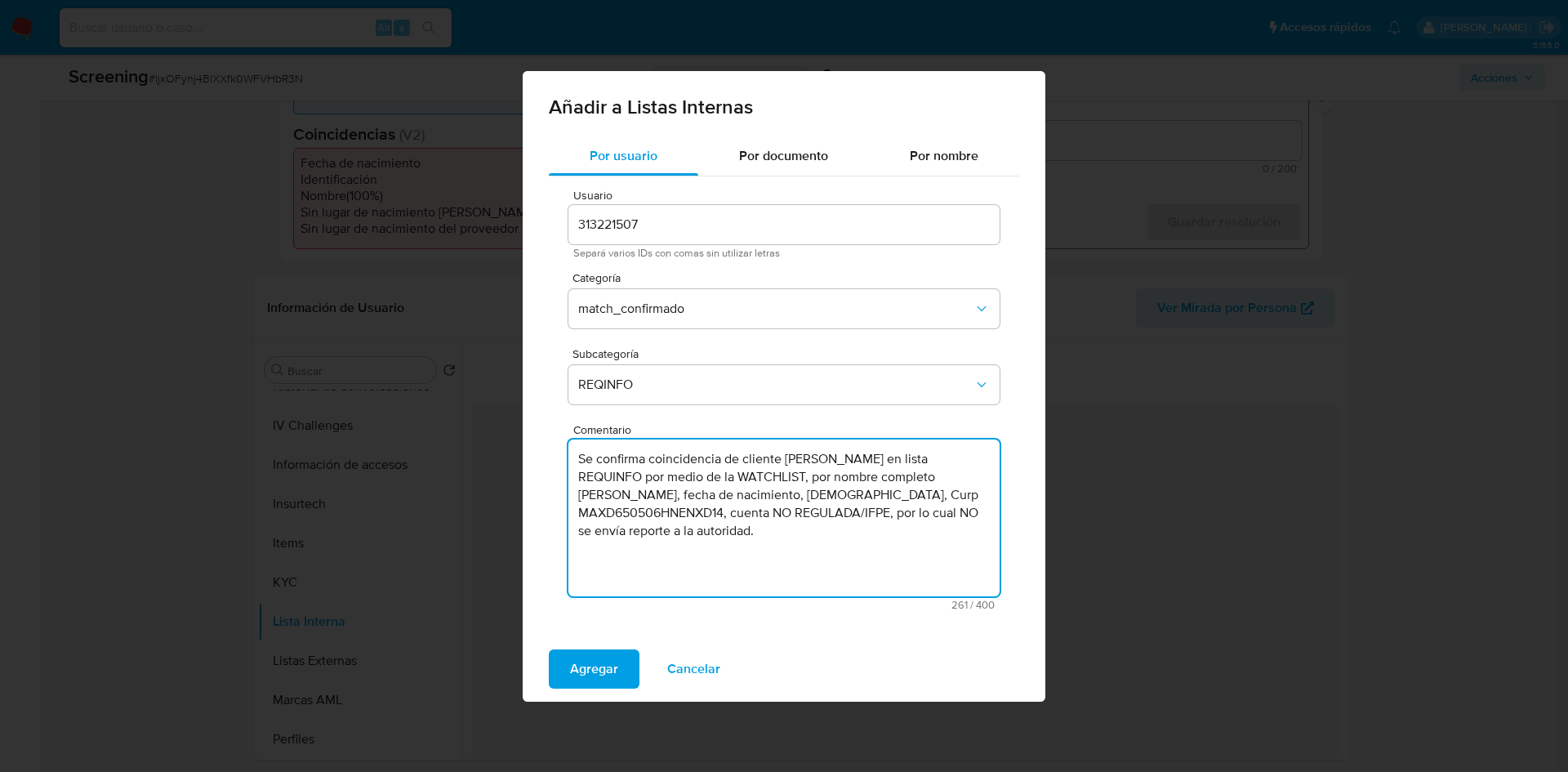
type textarea "Se confirma coincidencia de cliente DIDIER MANENQ en lista REQUINFO por medio d…"
drag, startPoint x: 778, startPoint y: 552, endPoint x: 545, endPoint y: 456, distance: 252.0
click at [545, 456] on div "Por usuario Por documento Por nombre Usuario 313221507 Separá varios IDs con co…" at bounding box center [783, 386] width 522 height 500
click at [715, 662] on span "Cancelar" at bounding box center [693, 669] width 53 height 36
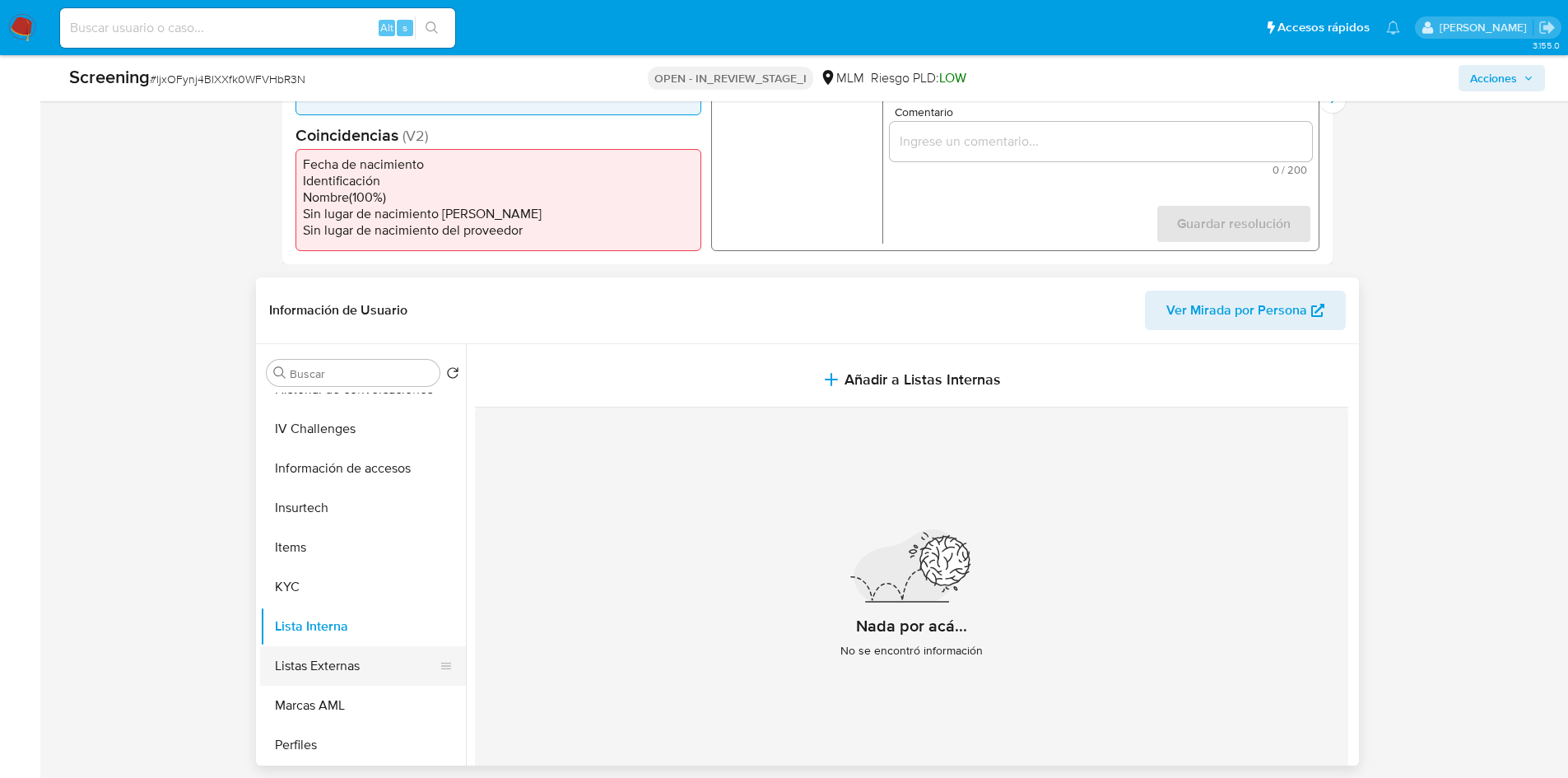
scroll to position [658, 0]
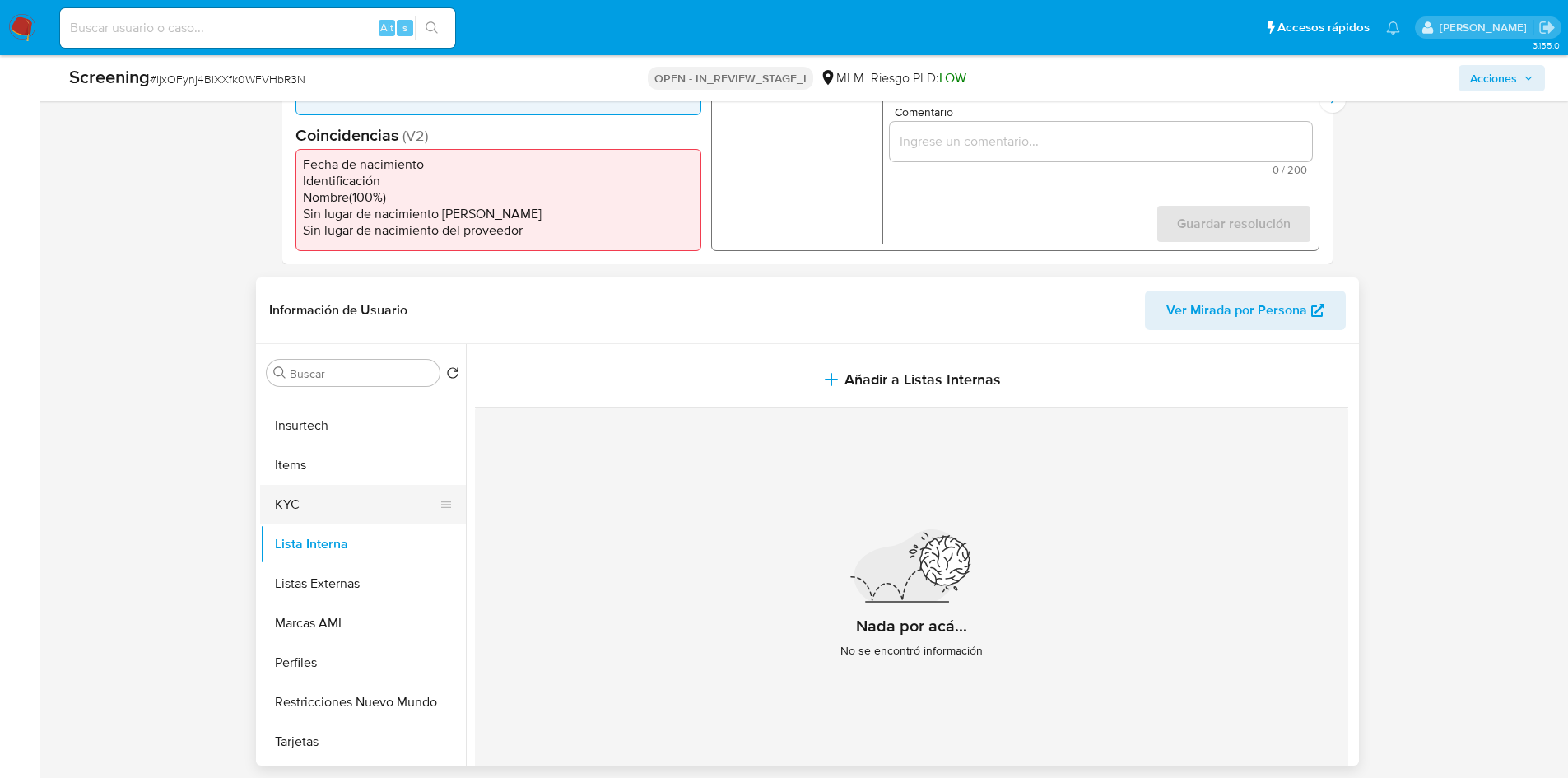
click at [338, 513] on button "KYC" at bounding box center [357, 504] width 193 height 40
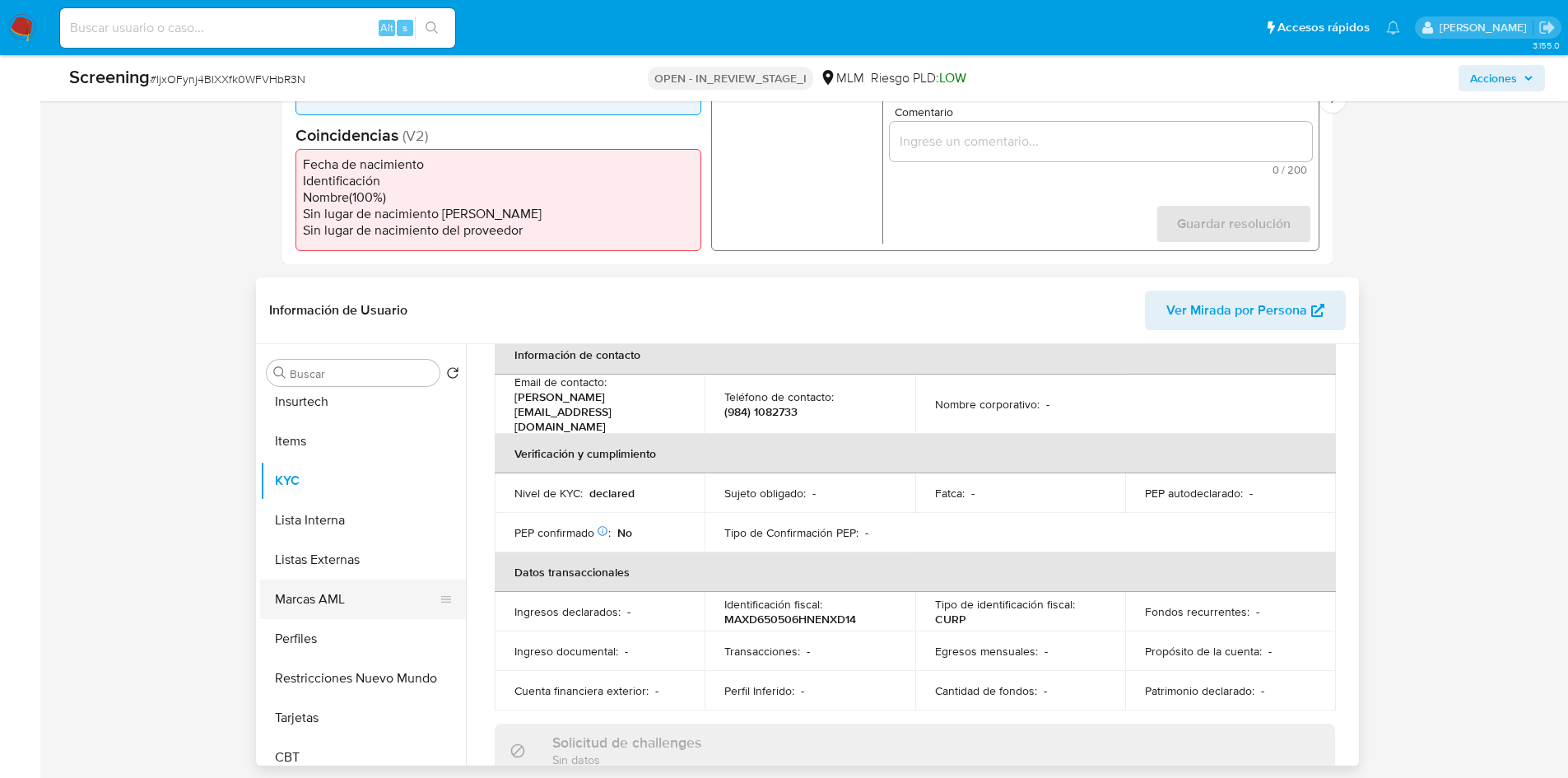
scroll to position [696, 0]
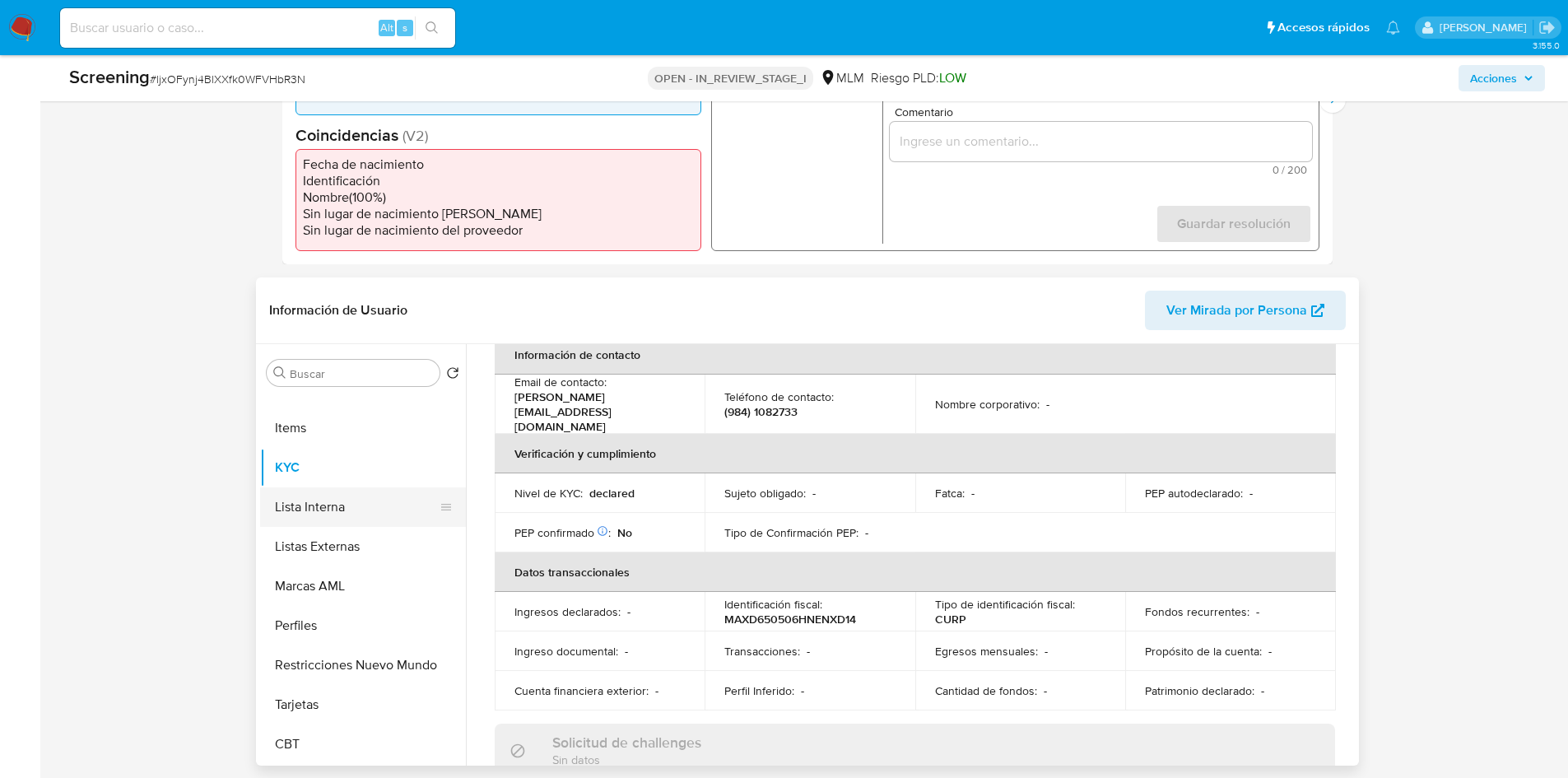
click at [349, 509] on button "Lista Interna" at bounding box center [357, 507] width 193 height 40
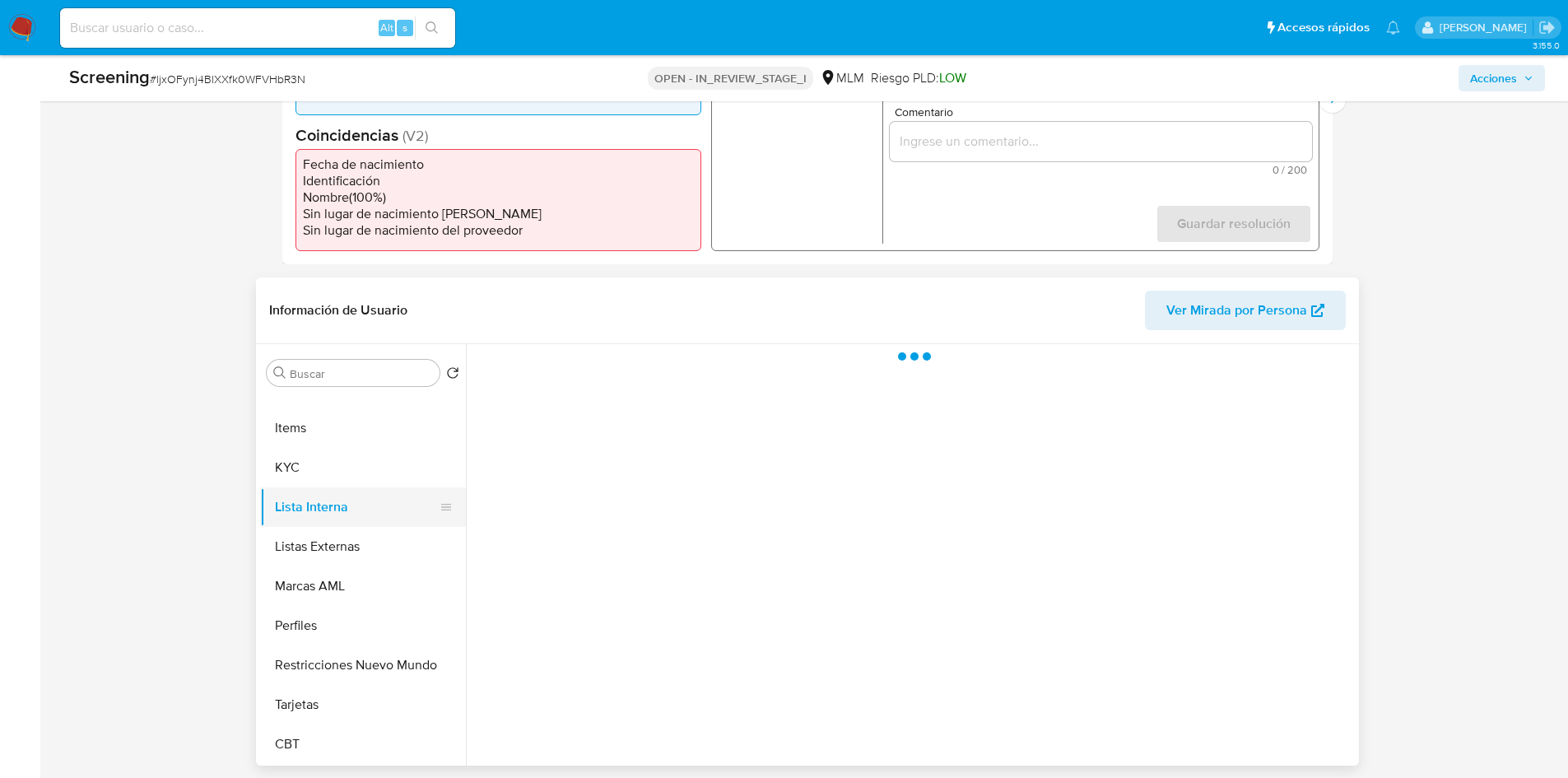
scroll to position [0, 0]
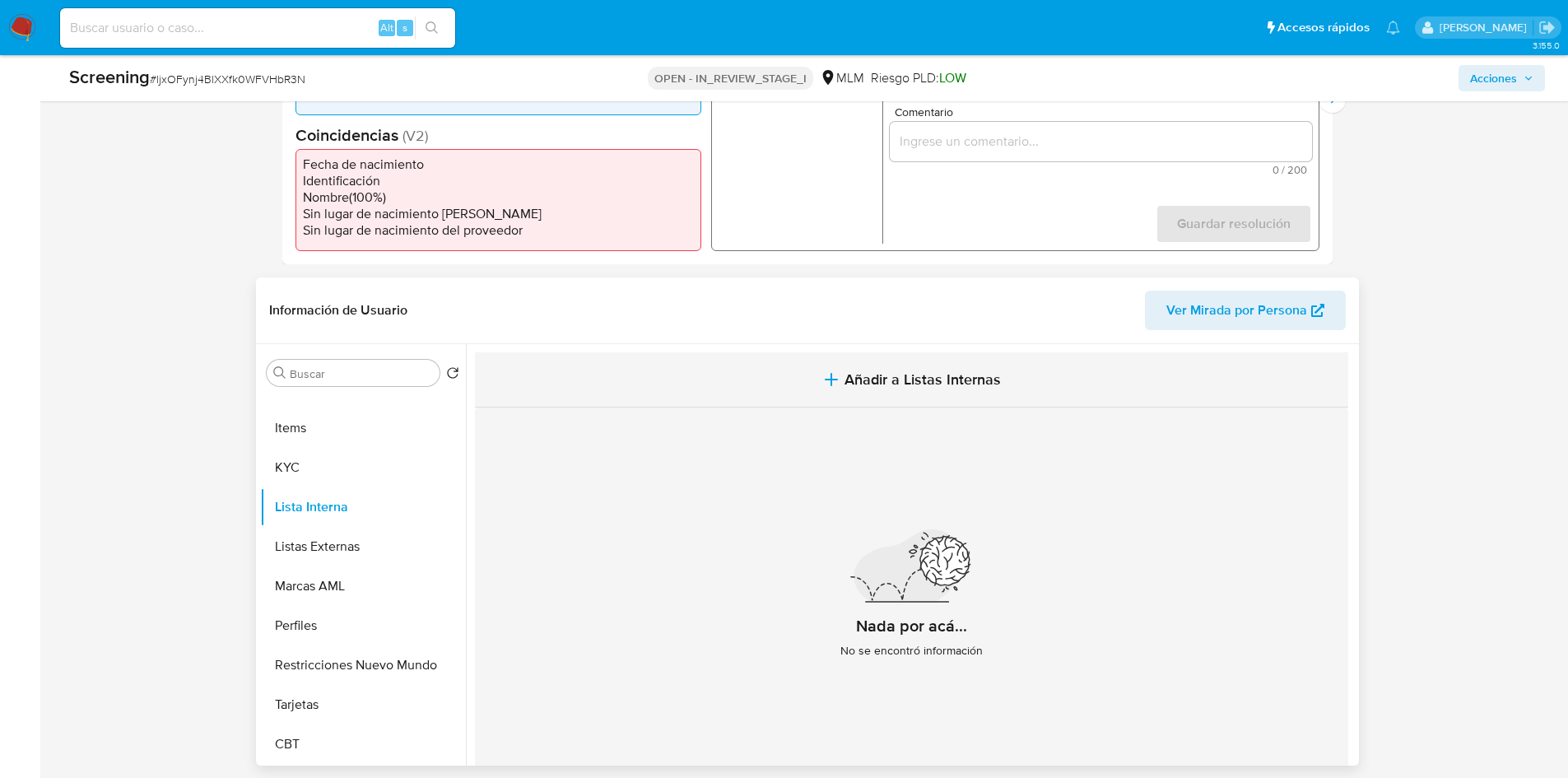
click at [988, 379] on span "Añadir a Listas Internas" at bounding box center [923, 380] width 157 height 18
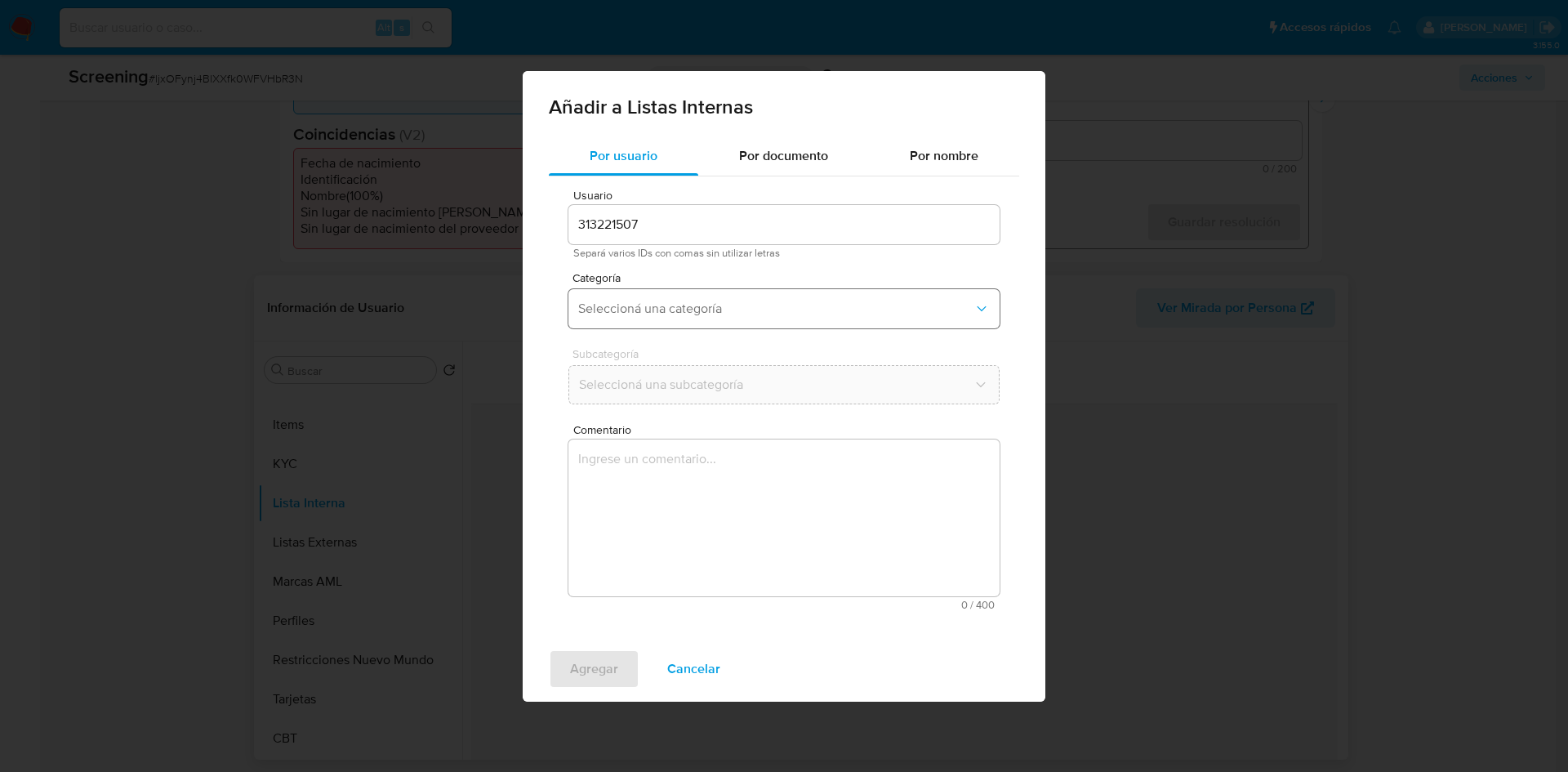
click at [683, 308] on span "Seleccioná una categoría" at bounding box center [776, 309] width 396 height 16
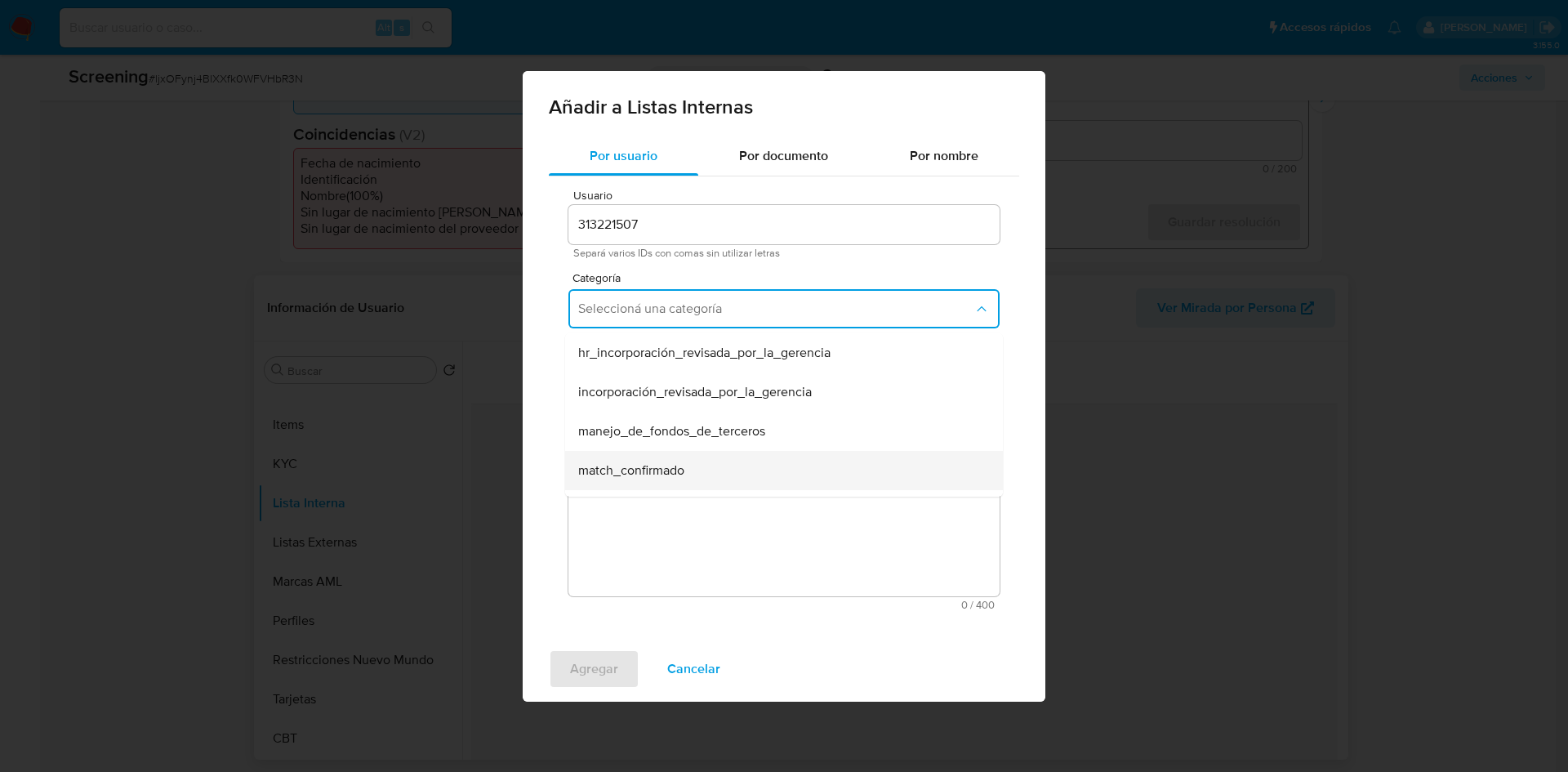
click at [655, 467] on span "match_confirmado" at bounding box center [631, 470] width 106 height 16
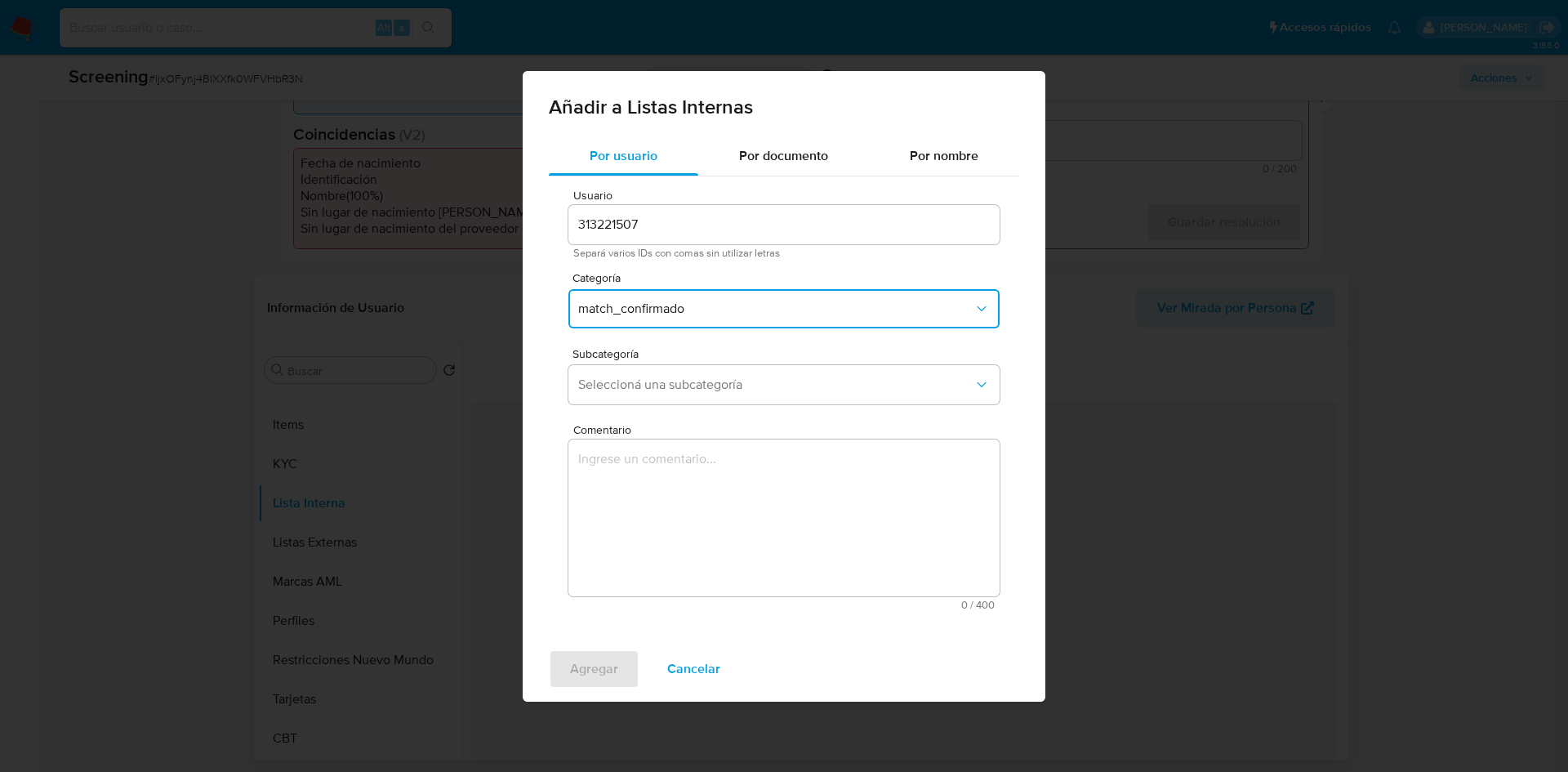
click at [662, 433] on span "Comentario" at bounding box center [789, 430] width 432 height 12
click at [662, 440] on textarea "Comentario" at bounding box center [784, 518] width 432 height 157
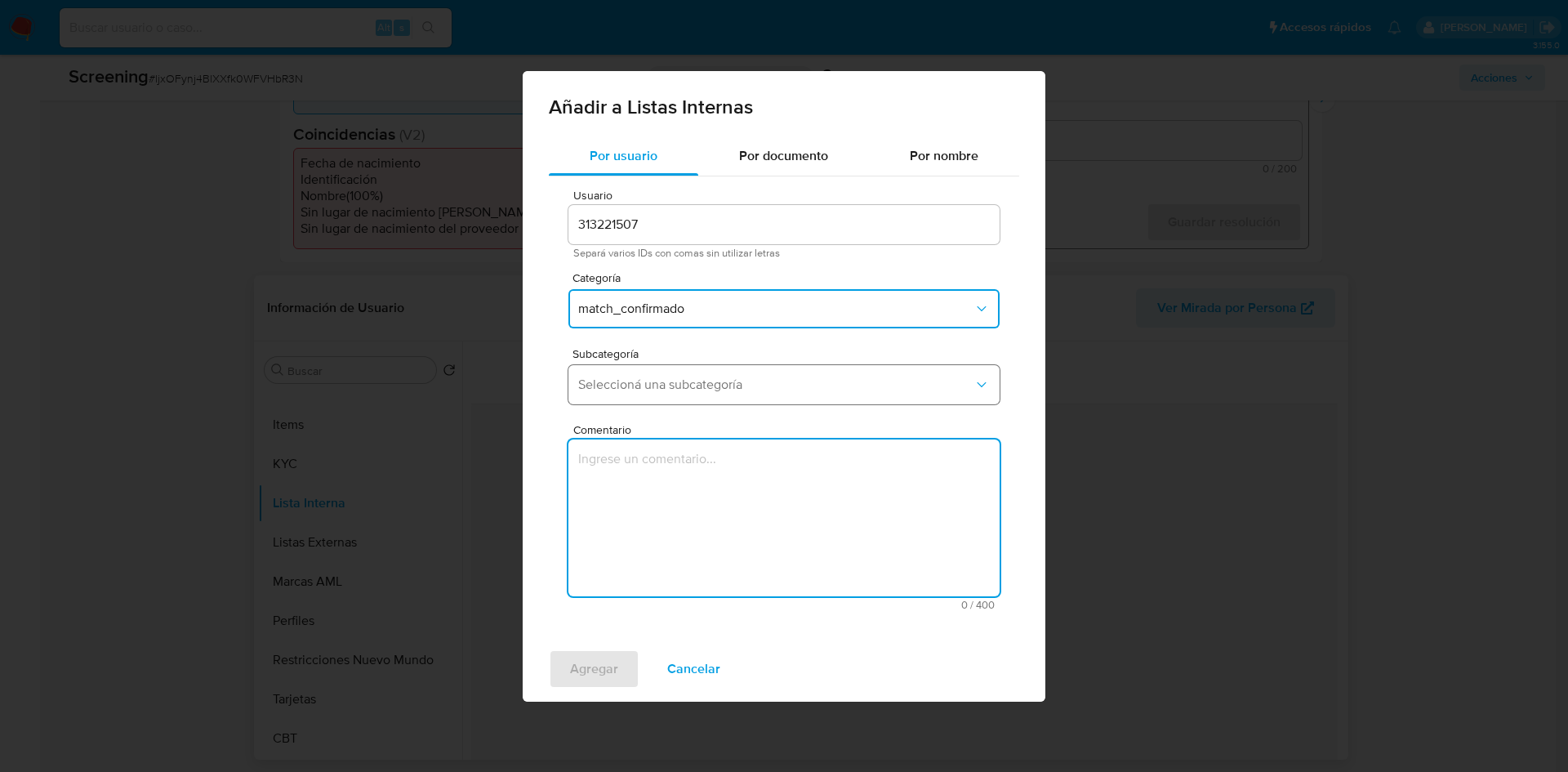
click at [687, 379] on span "Seleccioná una subcategoría" at bounding box center [776, 385] width 396 height 16
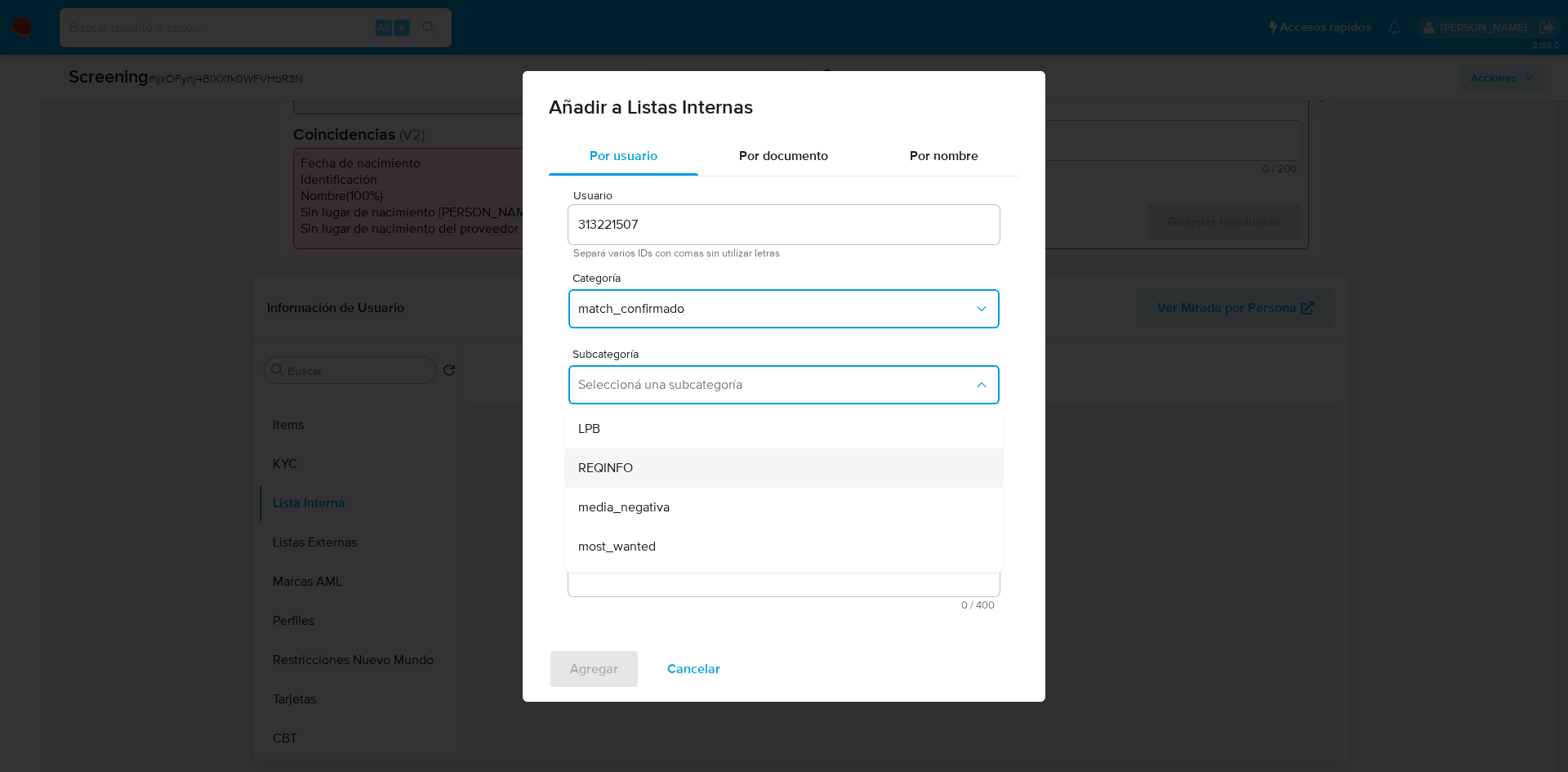
click at [645, 463] on div "REQINFO" at bounding box center [779, 469] width 402 height 39
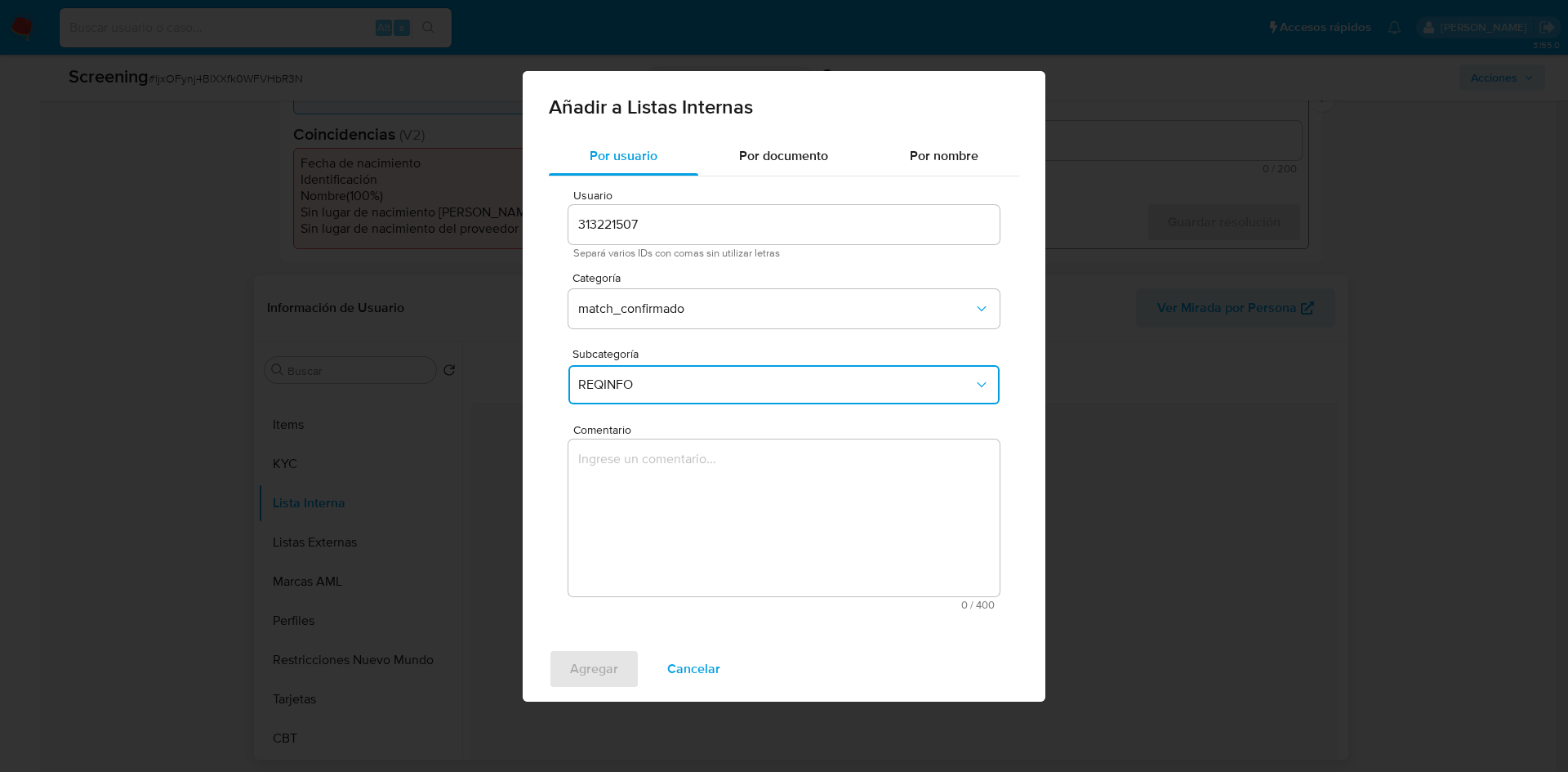
click at [654, 483] on textarea "Comentario" at bounding box center [784, 518] width 432 height 157
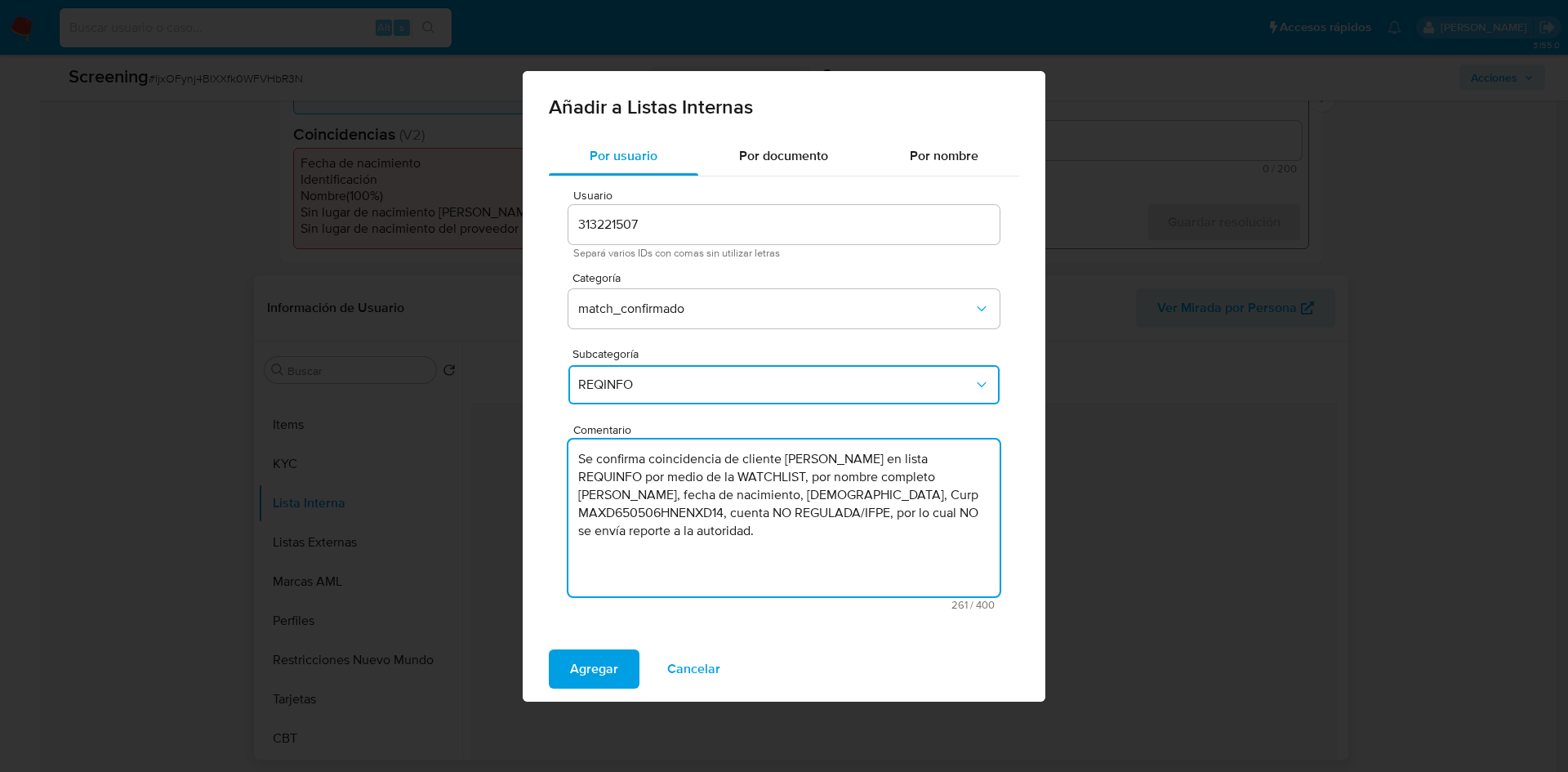
type textarea "Se confirma coincidencia de cliente DIDIER MANENQ en lista REQUINFO por medio d…"
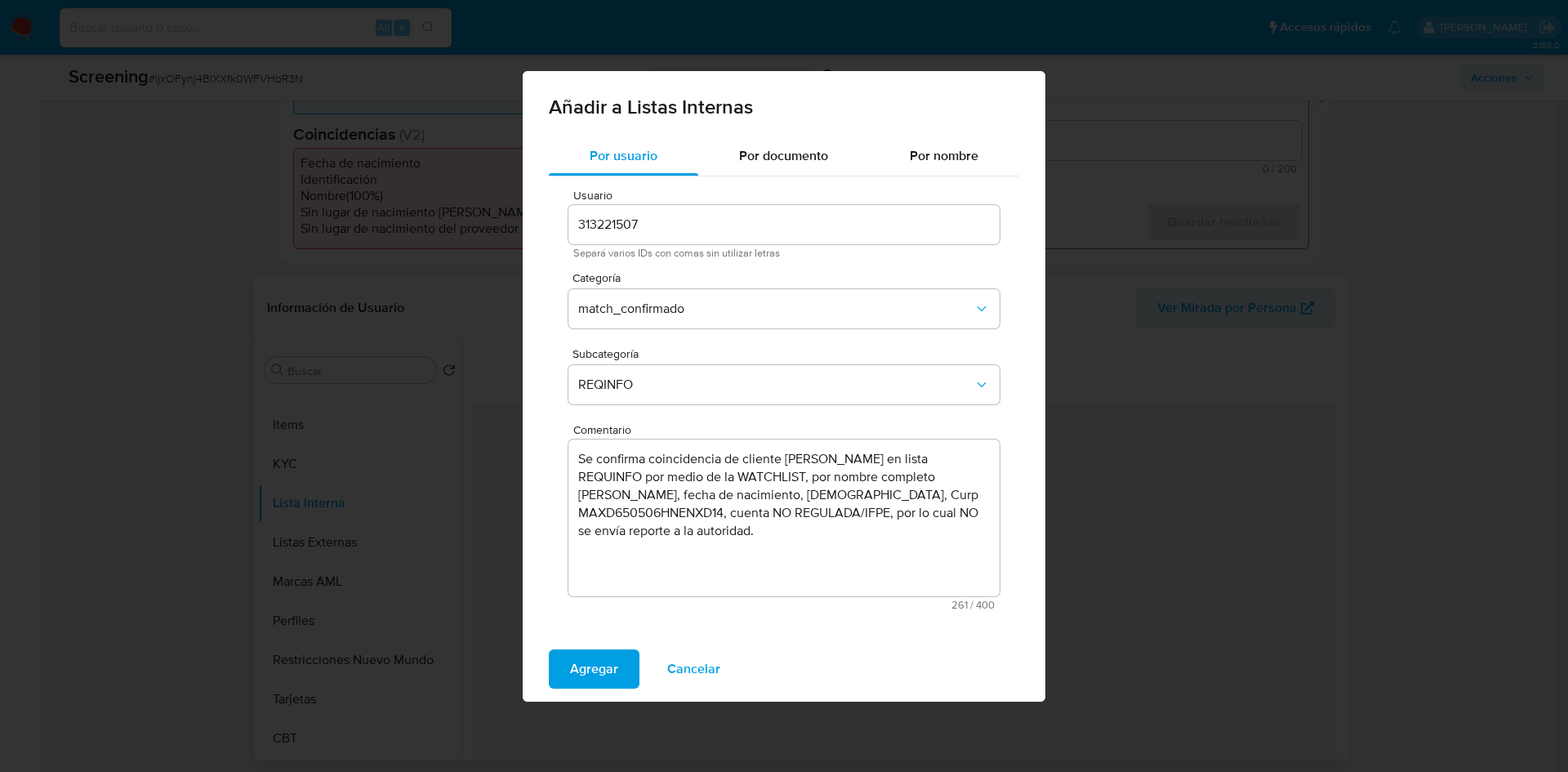
click at [710, 667] on span "Cancelar" at bounding box center [693, 669] width 53 height 36
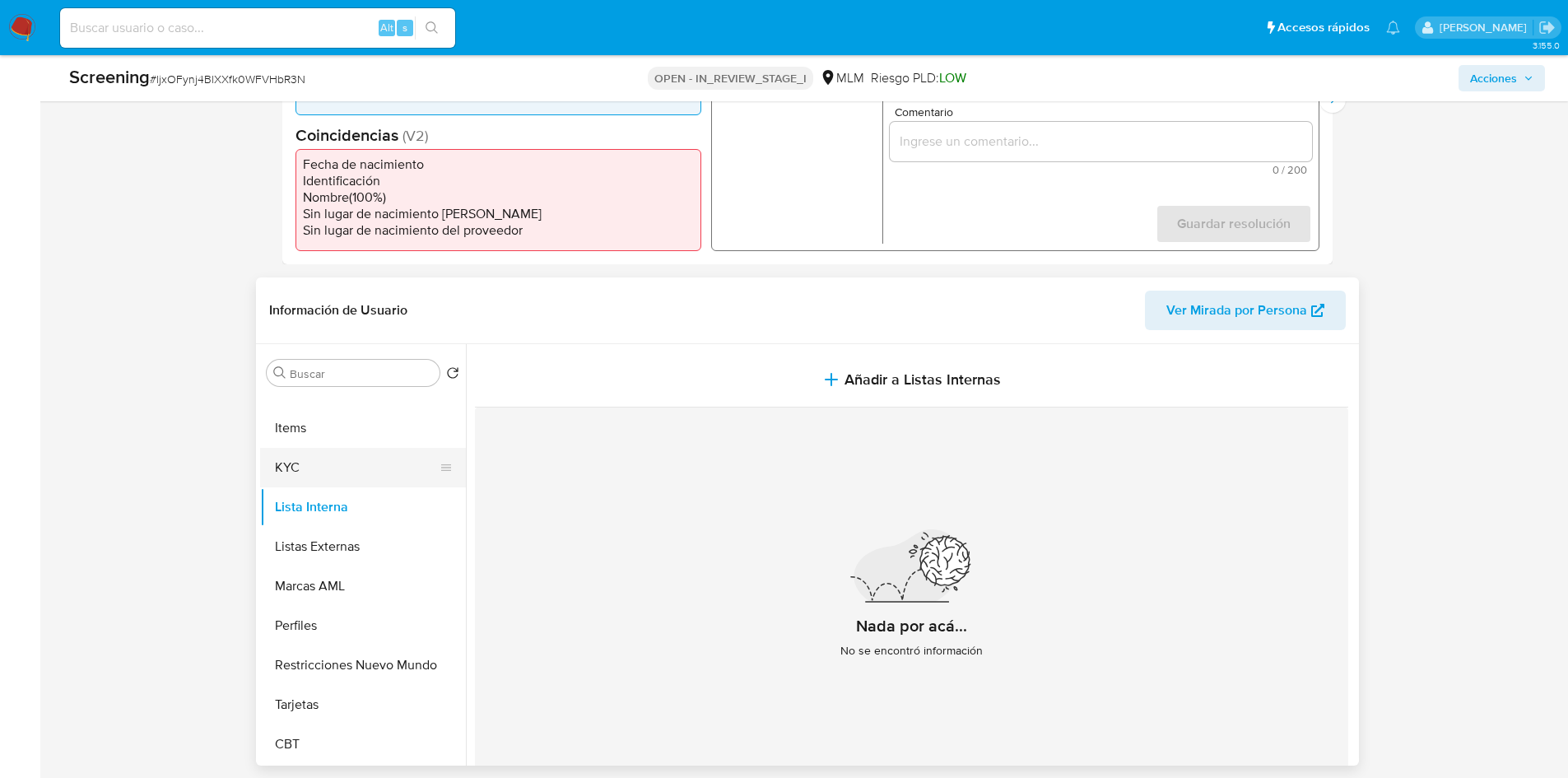
click at [318, 452] on button "KYC" at bounding box center [357, 468] width 193 height 40
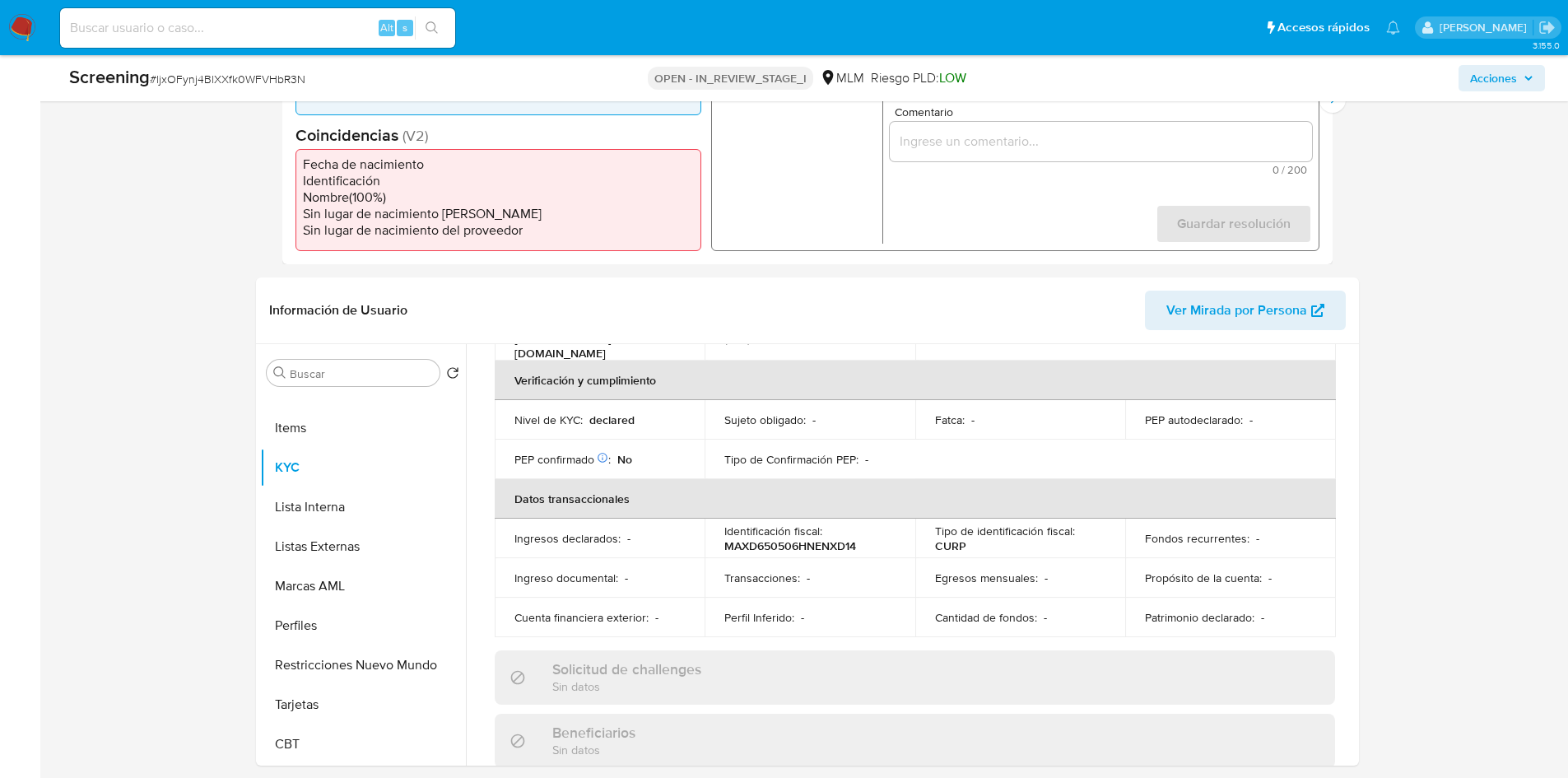
scroll to position [494, 0]
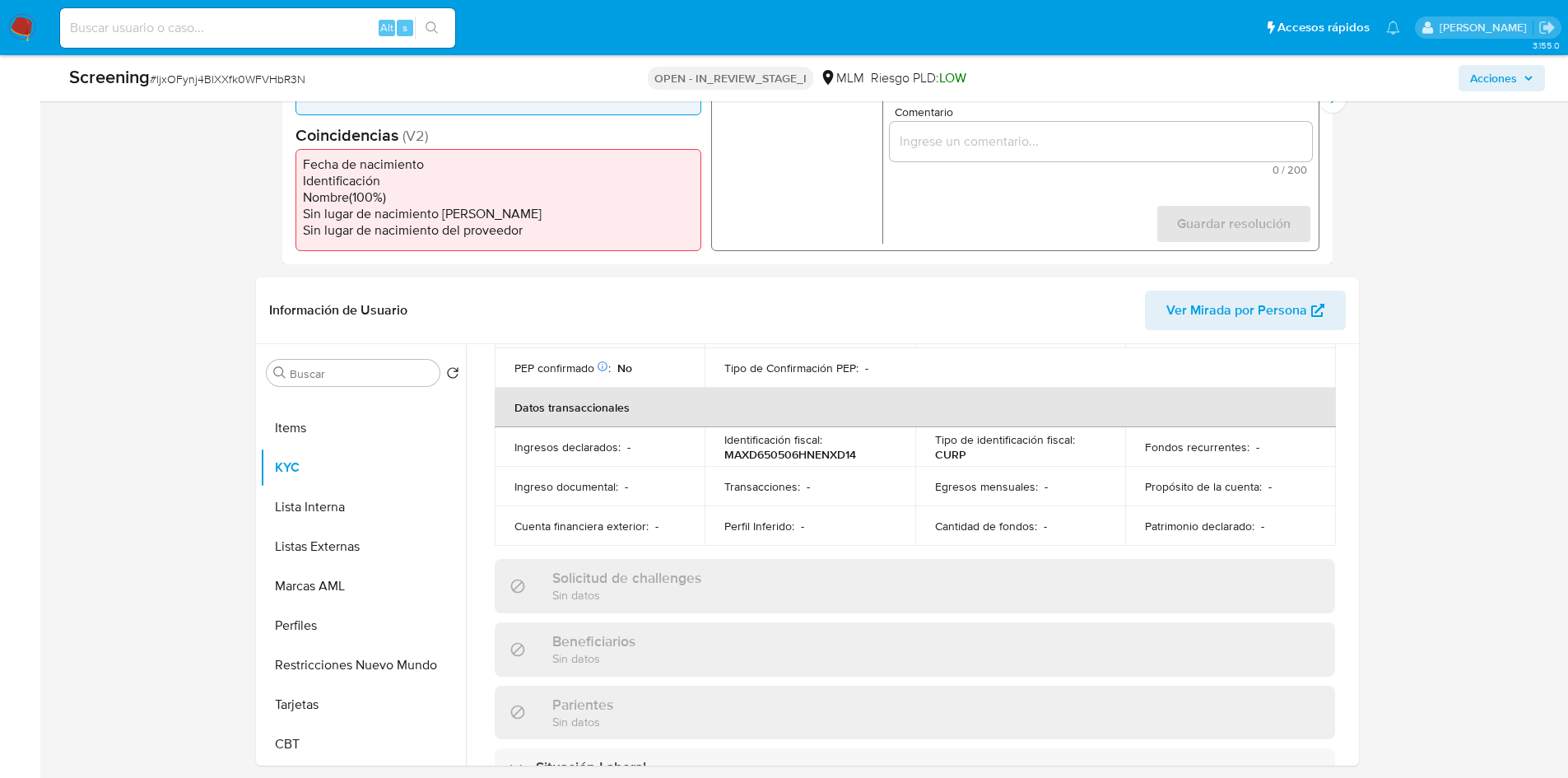
click at [851, 448] on p "MAXD650506HNENXD14" at bounding box center [790, 455] width 132 height 15
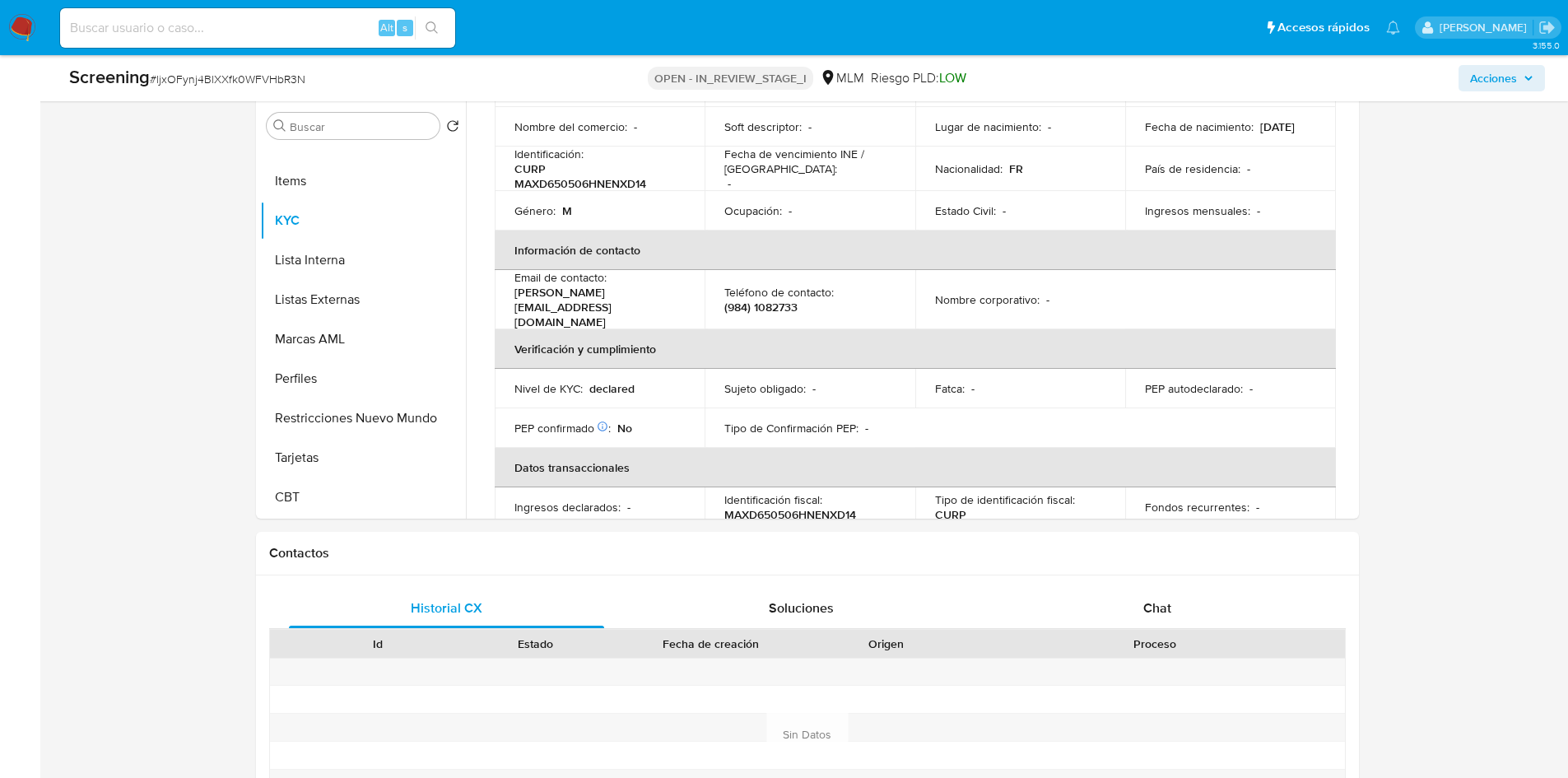
scroll to position [0, 0]
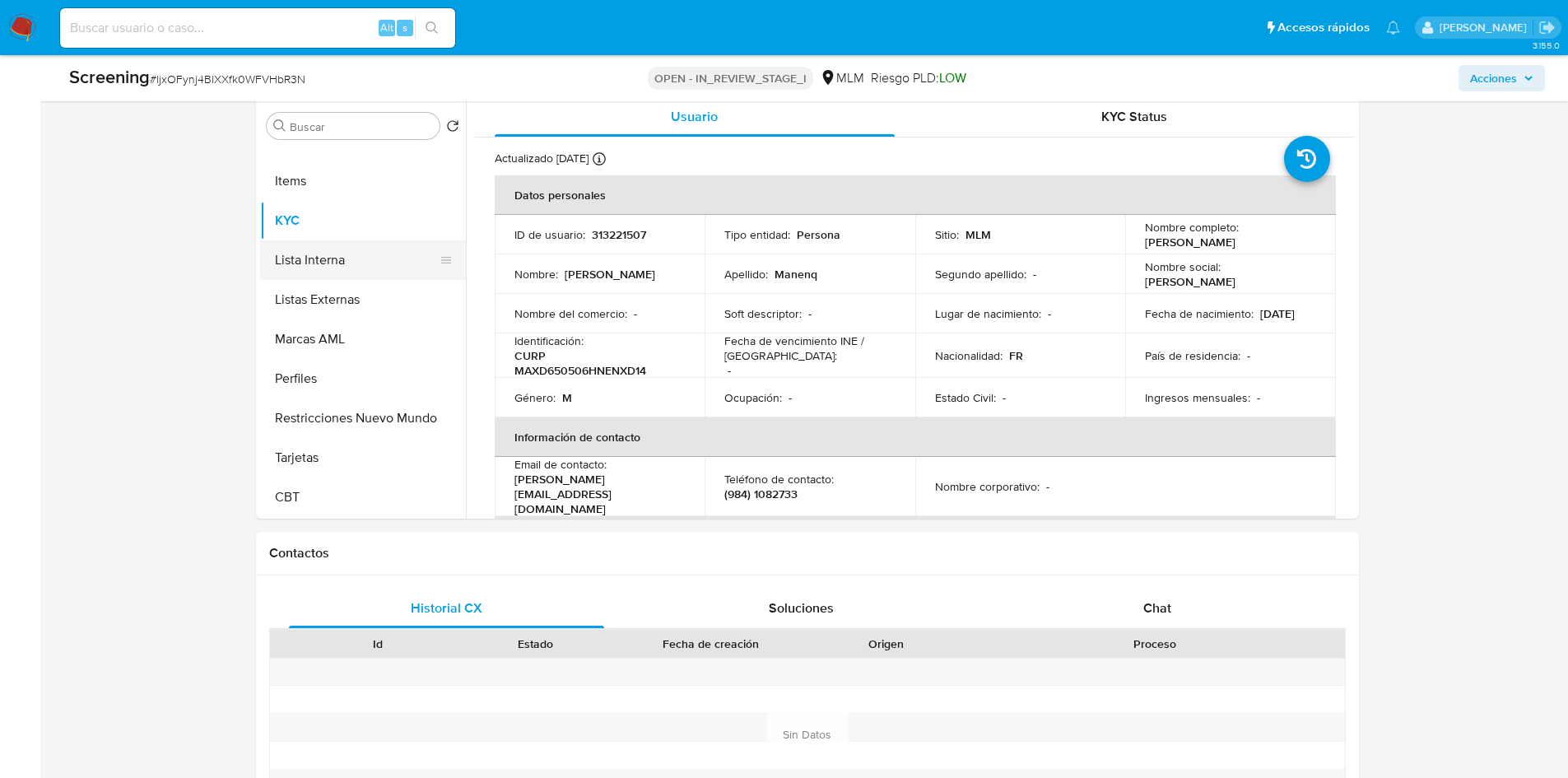
click at [332, 256] on button "Lista Interna" at bounding box center [357, 260] width 193 height 40
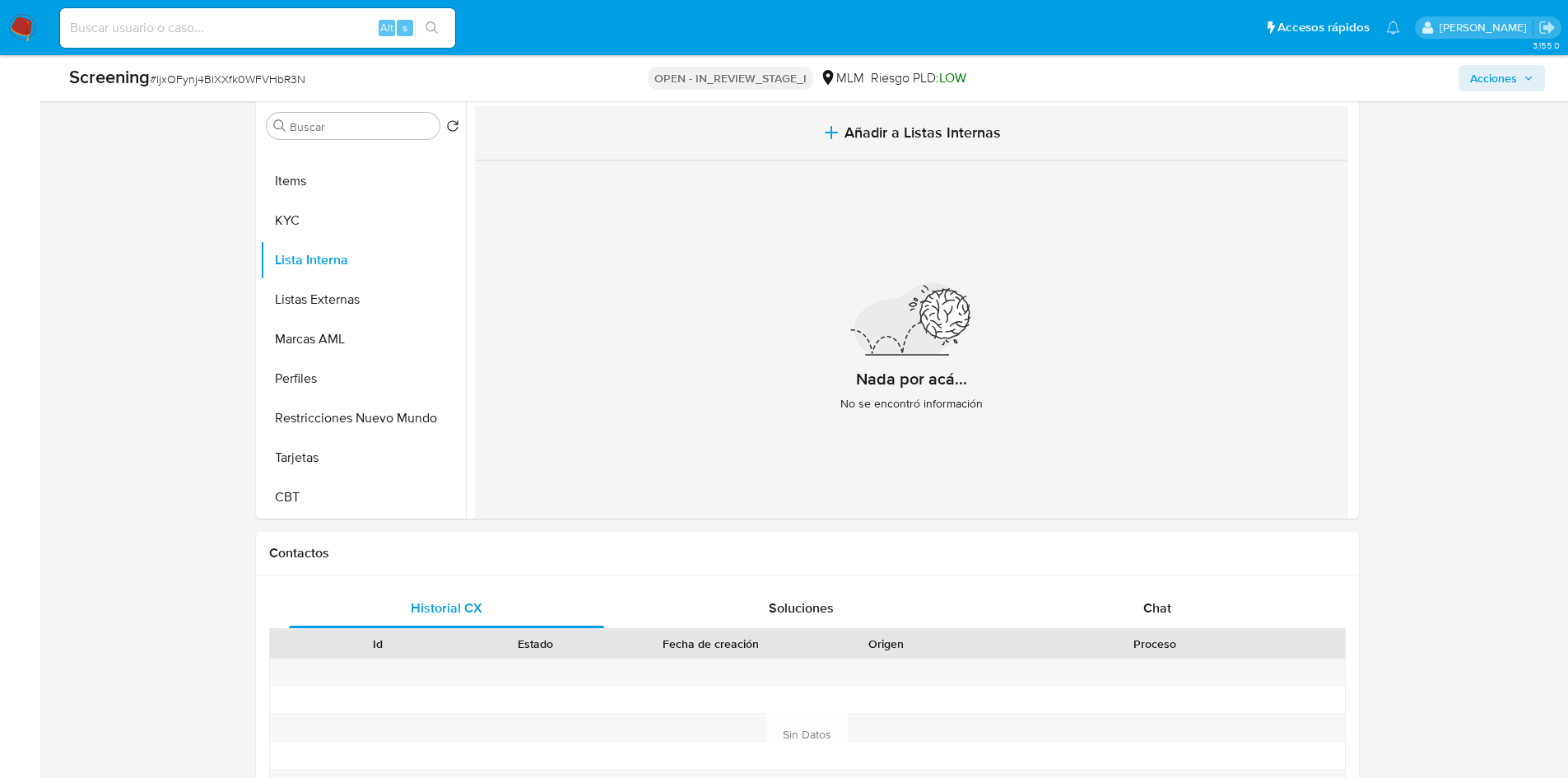
click at [919, 137] on span "Añadir a Listas Internas" at bounding box center [923, 133] width 157 height 18
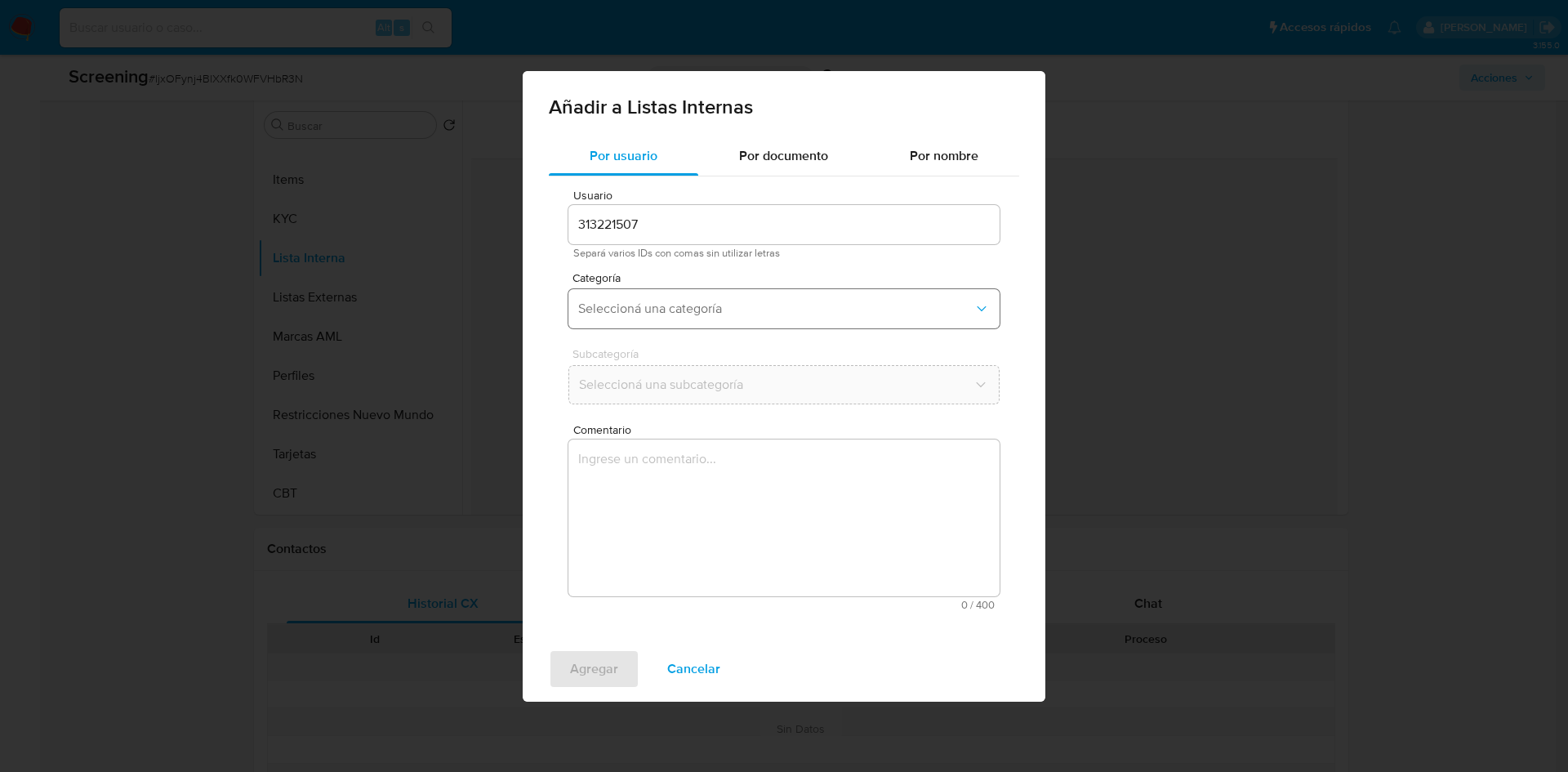
click at [764, 314] on span "Seleccioná una categoría" at bounding box center [776, 309] width 396 height 16
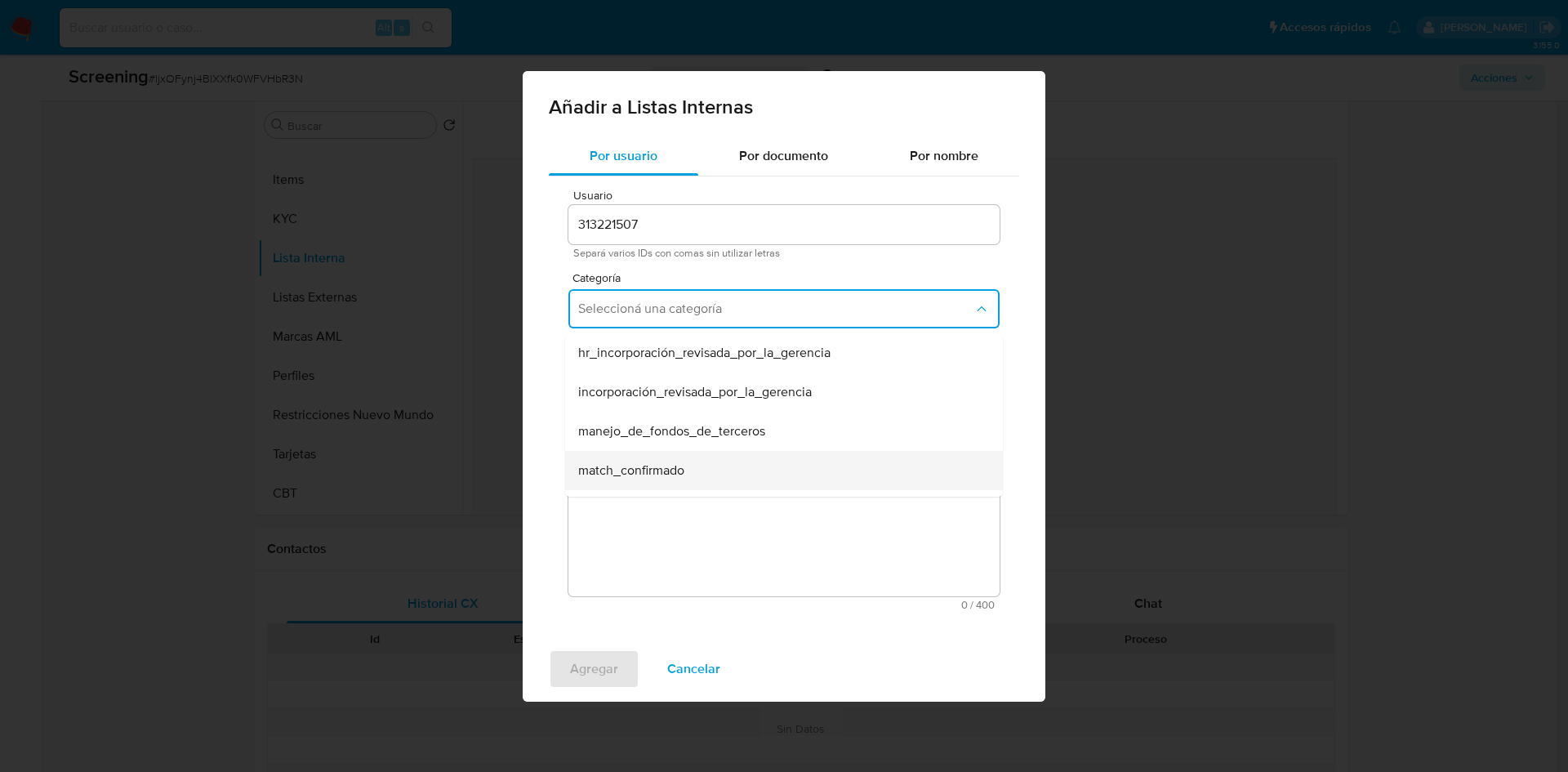
click at [696, 467] on div "match_confirmado" at bounding box center [779, 471] width 402 height 39
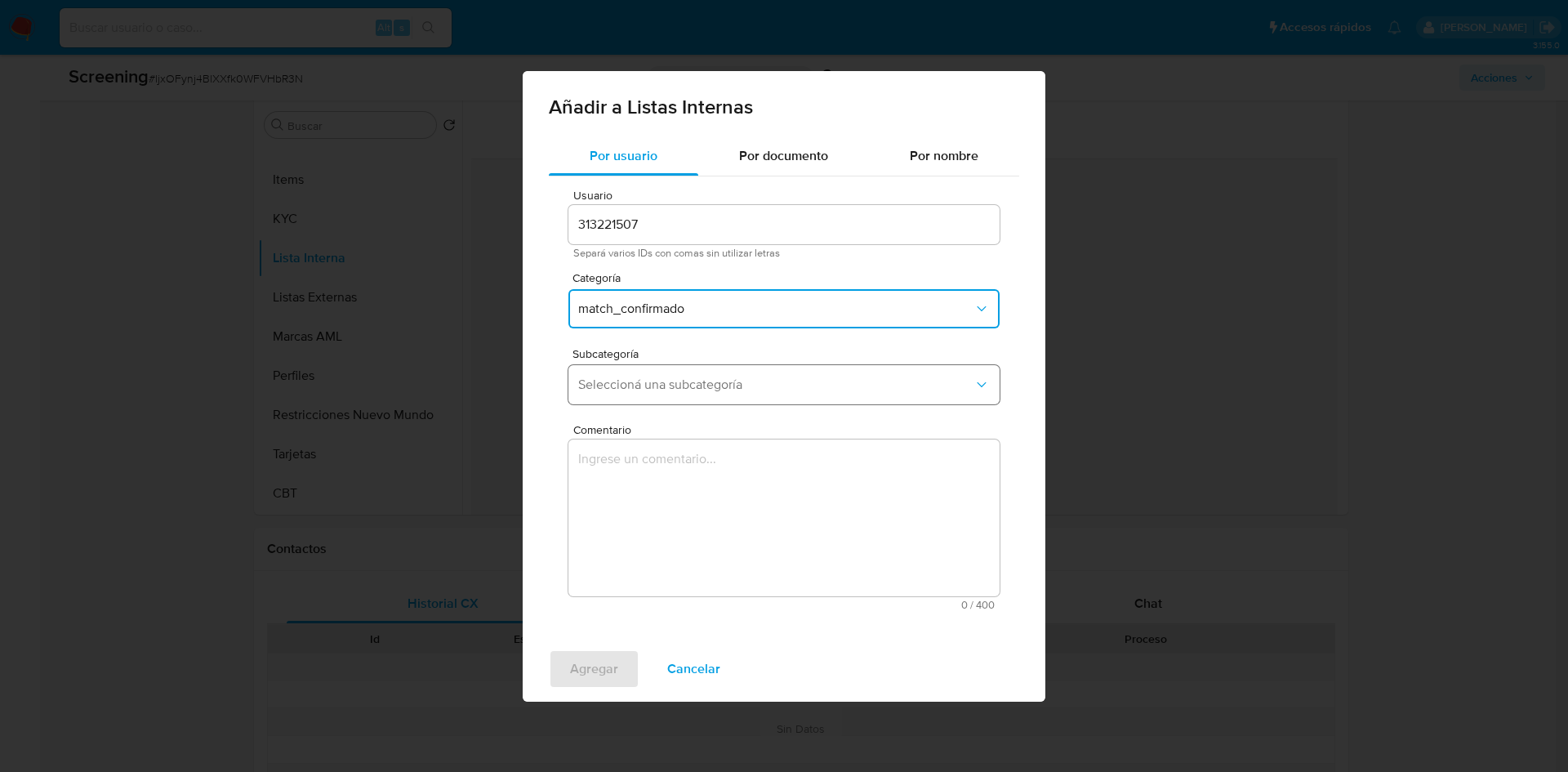
click at [703, 386] on span "Seleccioná una subcategoría" at bounding box center [776, 385] width 396 height 16
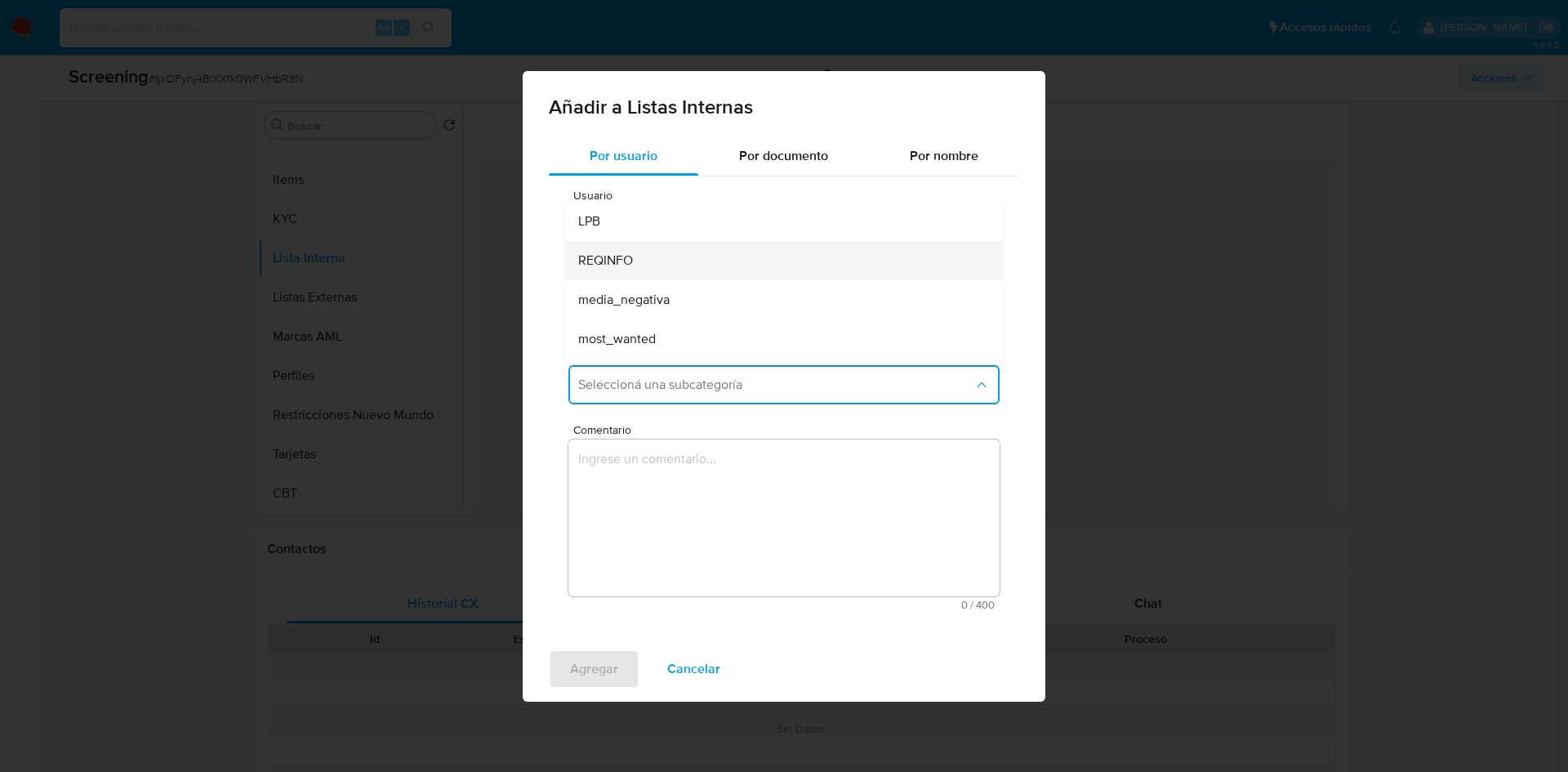
click at [619, 249] on div "REQINFO" at bounding box center [779, 261] width 402 height 39
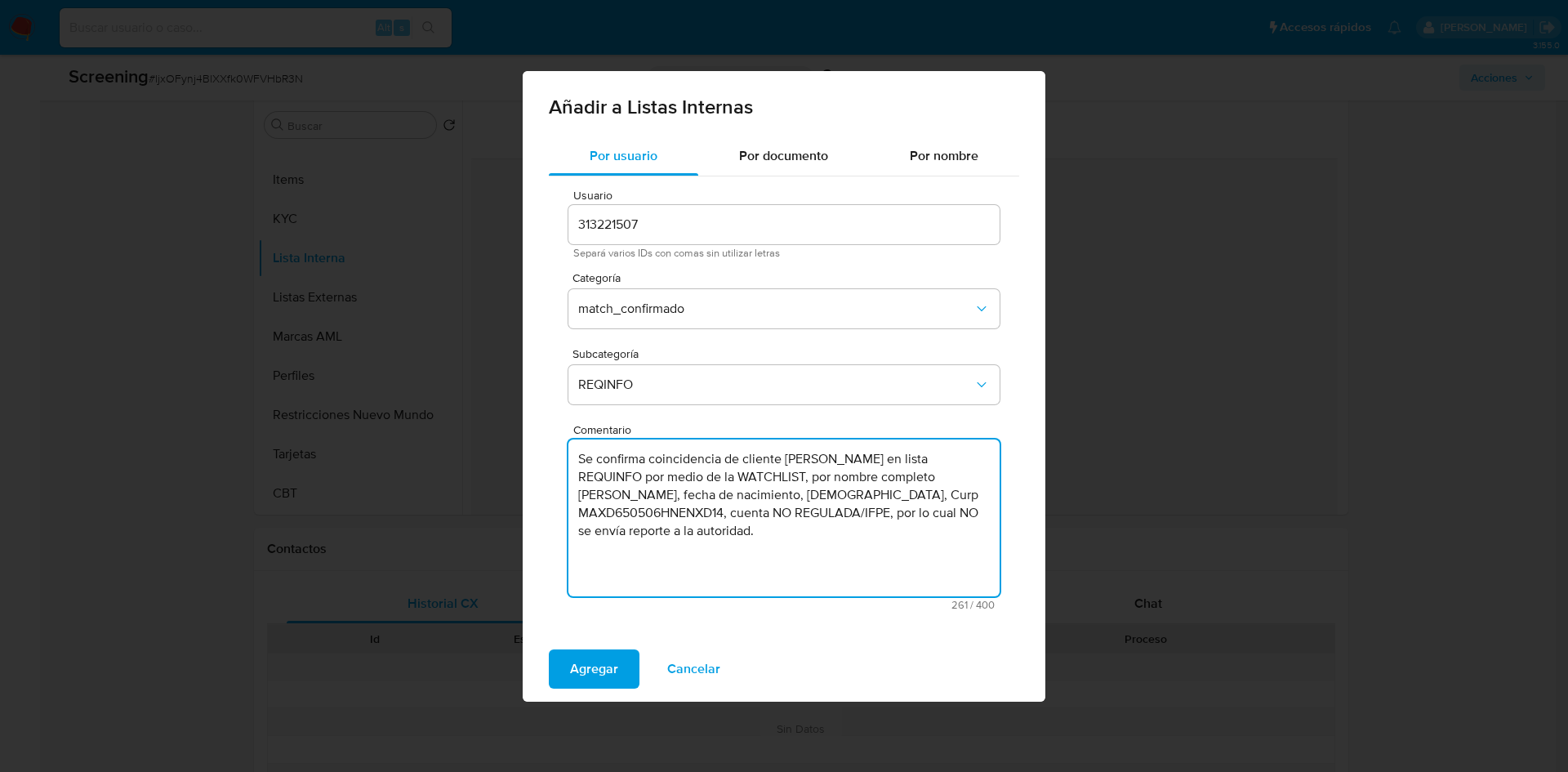
drag, startPoint x: 728, startPoint y: 514, endPoint x: 791, endPoint y: 514, distance: 63.0
click at [728, 514] on textarea "Se confirma coincidencia de cliente DIDIER MANENQ en lista REQUINFO por medio d…" at bounding box center [784, 518] width 432 height 157
paste textarea "MADI650506585"
drag, startPoint x: 965, startPoint y: 530, endPoint x: 560, endPoint y: 449, distance: 413.0
click at [560, 449] on div "Usuario 313221507 Separá varios IDs con comas sin utilizar letras Categoría mat…" at bounding box center [783, 400] width 470 height 447
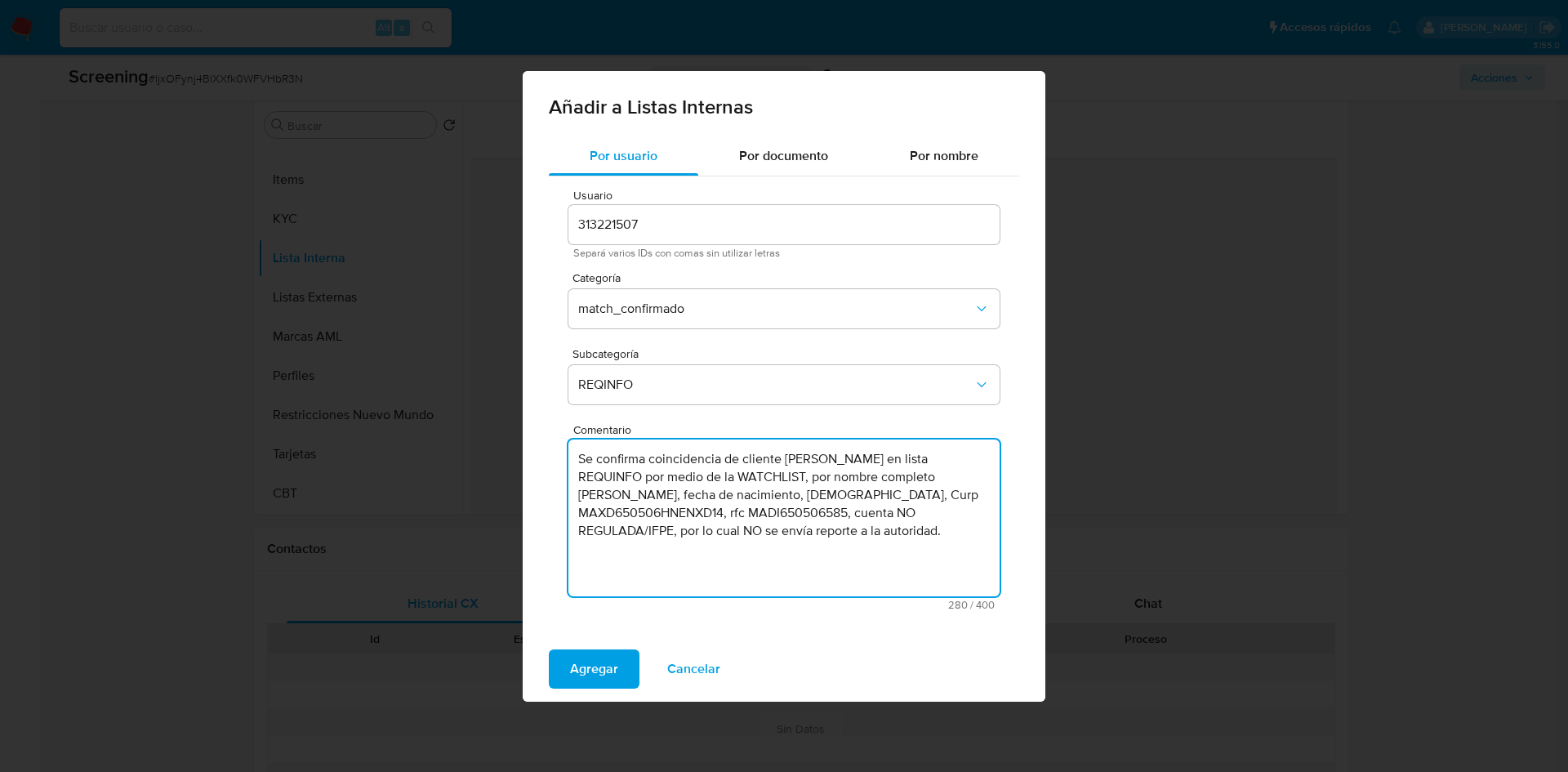
click at [795, 490] on textarea "Se confirma coincidencia de cliente DIDIER MANENQ en lista REQUINFO por medio d…" at bounding box center [784, 518] width 432 height 157
type textarea "Se confirma coincidencia de cliente DIDIER MANENQ en lista REQUINFO por medio d…"
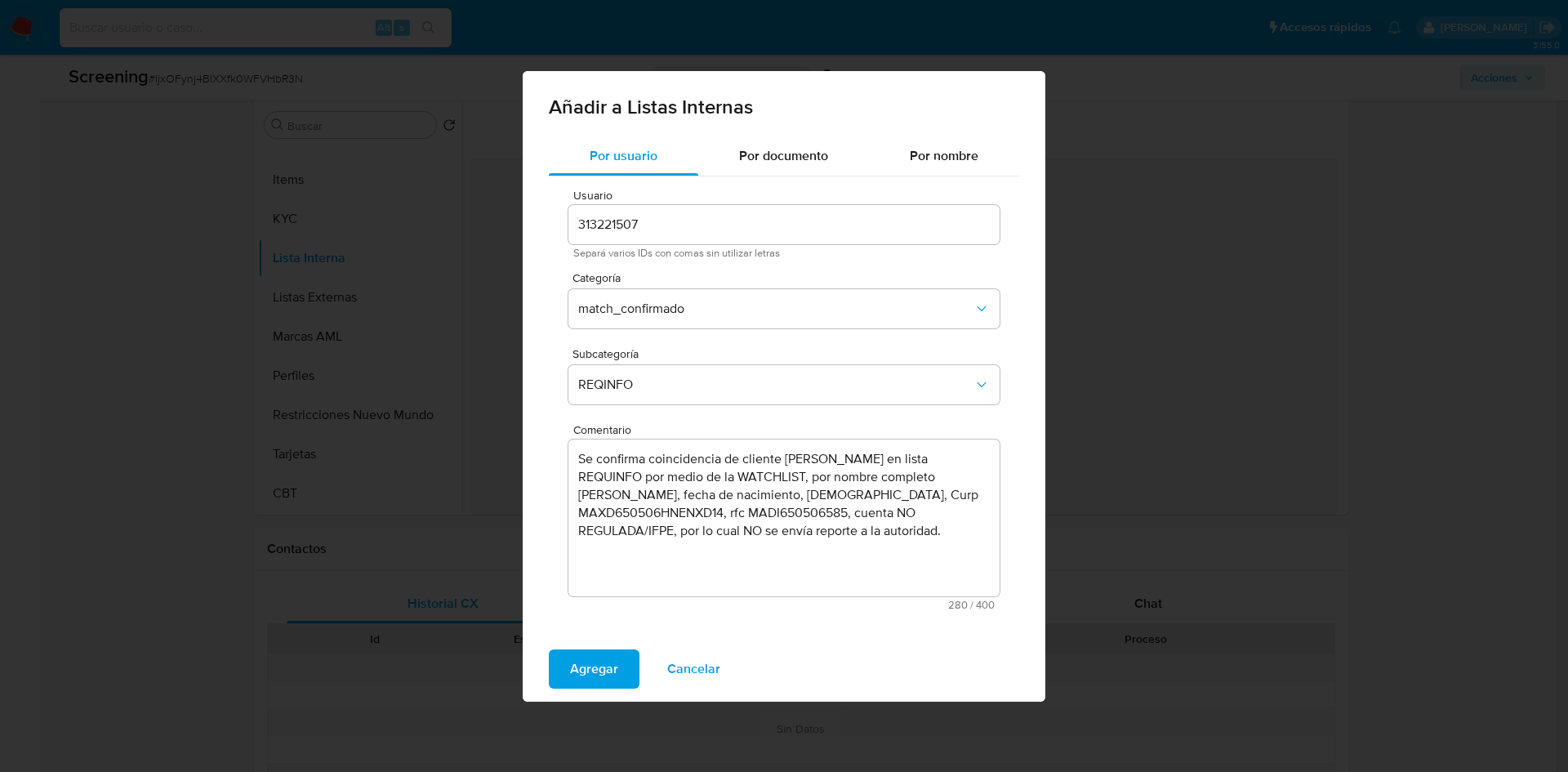
click at [850, 558] on textarea "Se confirma coincidencia de cliente DIDIER MANENQ en lista REQUINFO por medio d…" at bounding box center [784, 518] width 432 height 157
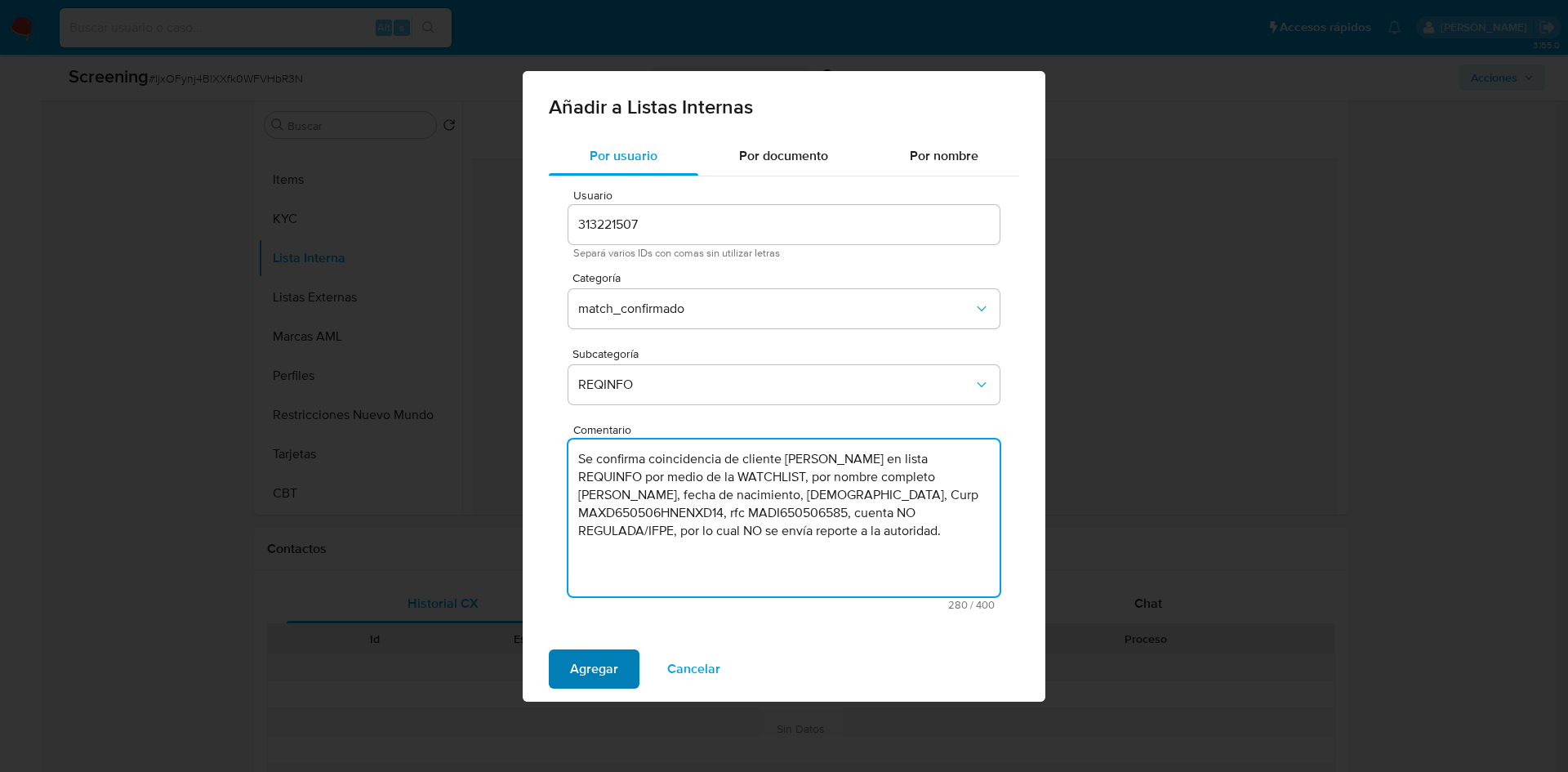
click at [582, 664] on span "Agregar" at bounding box center [594, 669] width 48 height 36
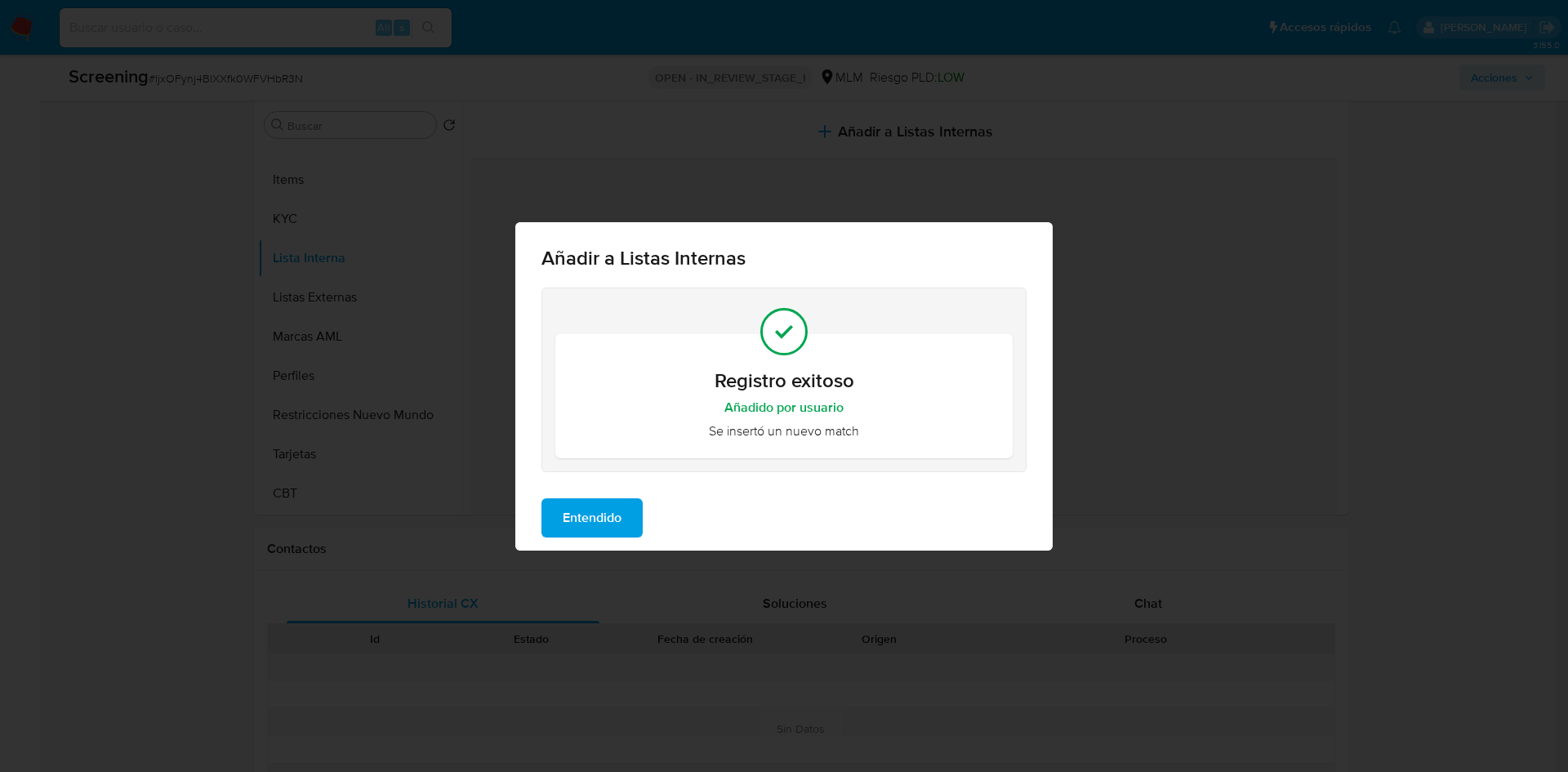
click at [594, 526] on span "Entendido" at bounding box center [592, 518] width 59 height 36
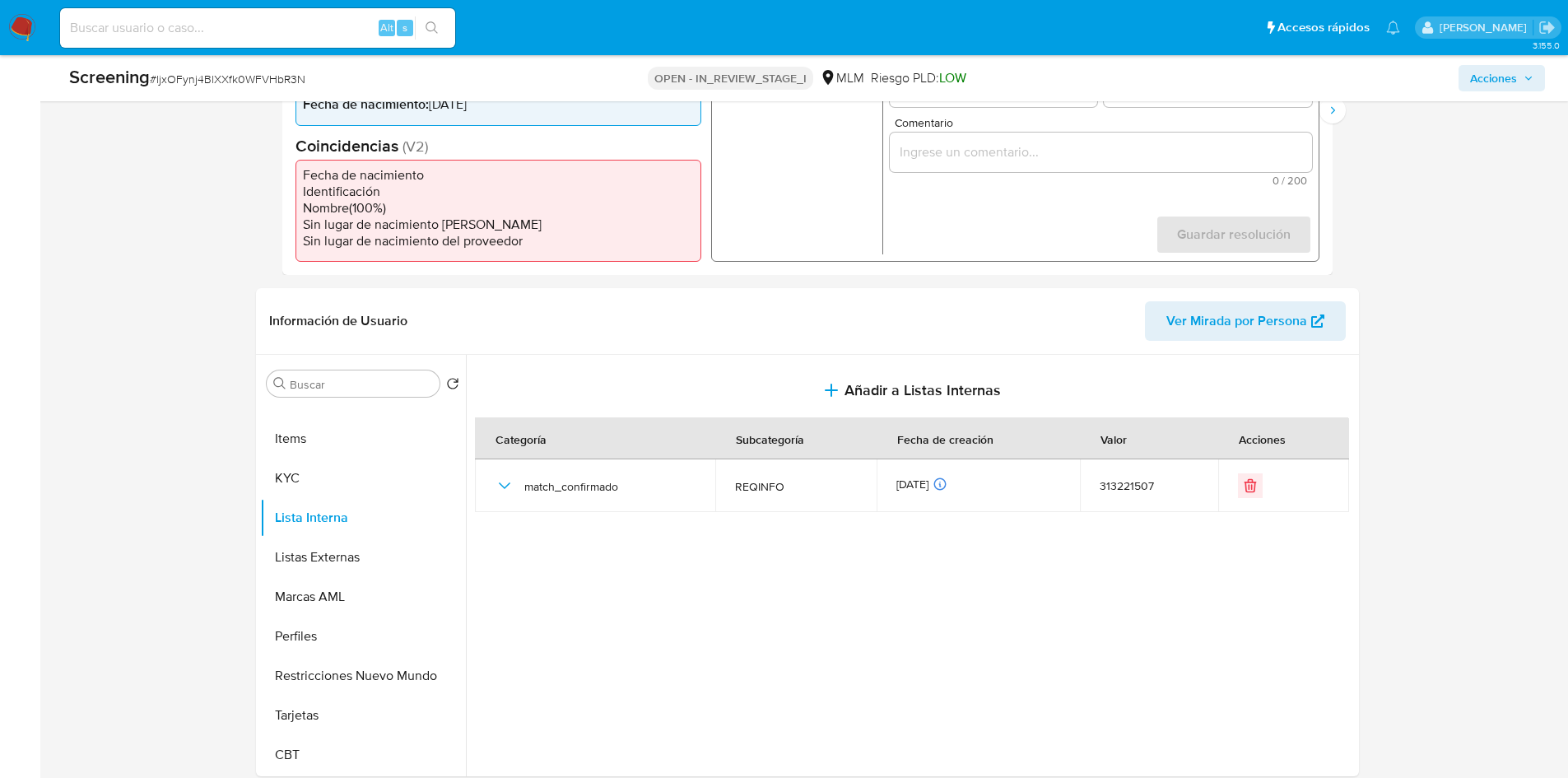
scroll to position [330, 0]
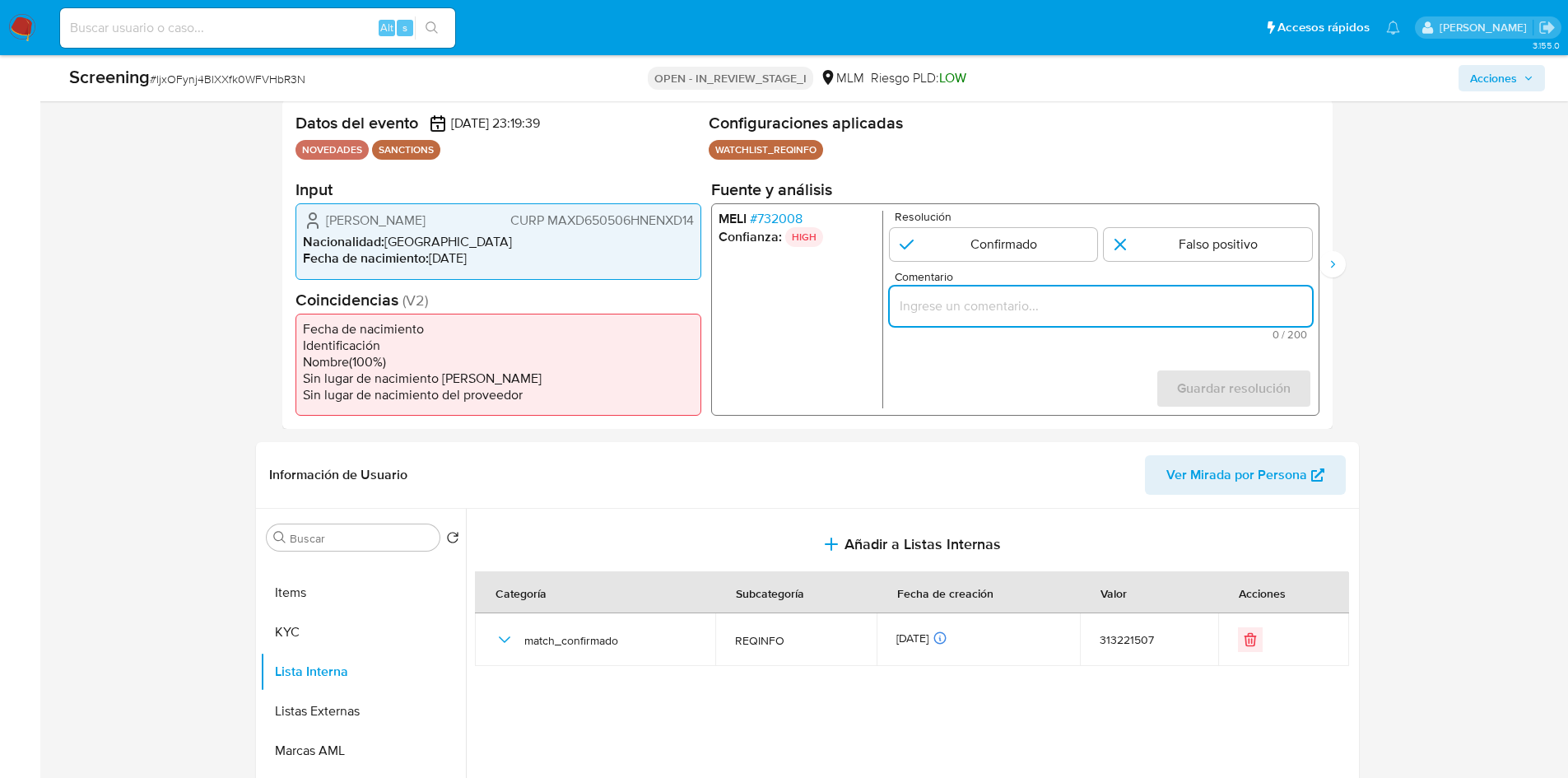
click at [934, 303] on input "Comentario" at bounding box center [1100, 307] width 423 height 21
paste input "Se confirma coincidencia de cliente DIDIER MANENQ en lista REQUINFO por medio d…"
drag, startPoint x: 1290, startPoint y: 308, endPoint x: 846, endPoint y: 311, distance: 444.0
click at [846, 311] on div "MELI # 732008 Confianza: HIGH Resolución Confirmado Falso positivo Comentario S…" at bounding box center [1014, 310] width 608 height 213
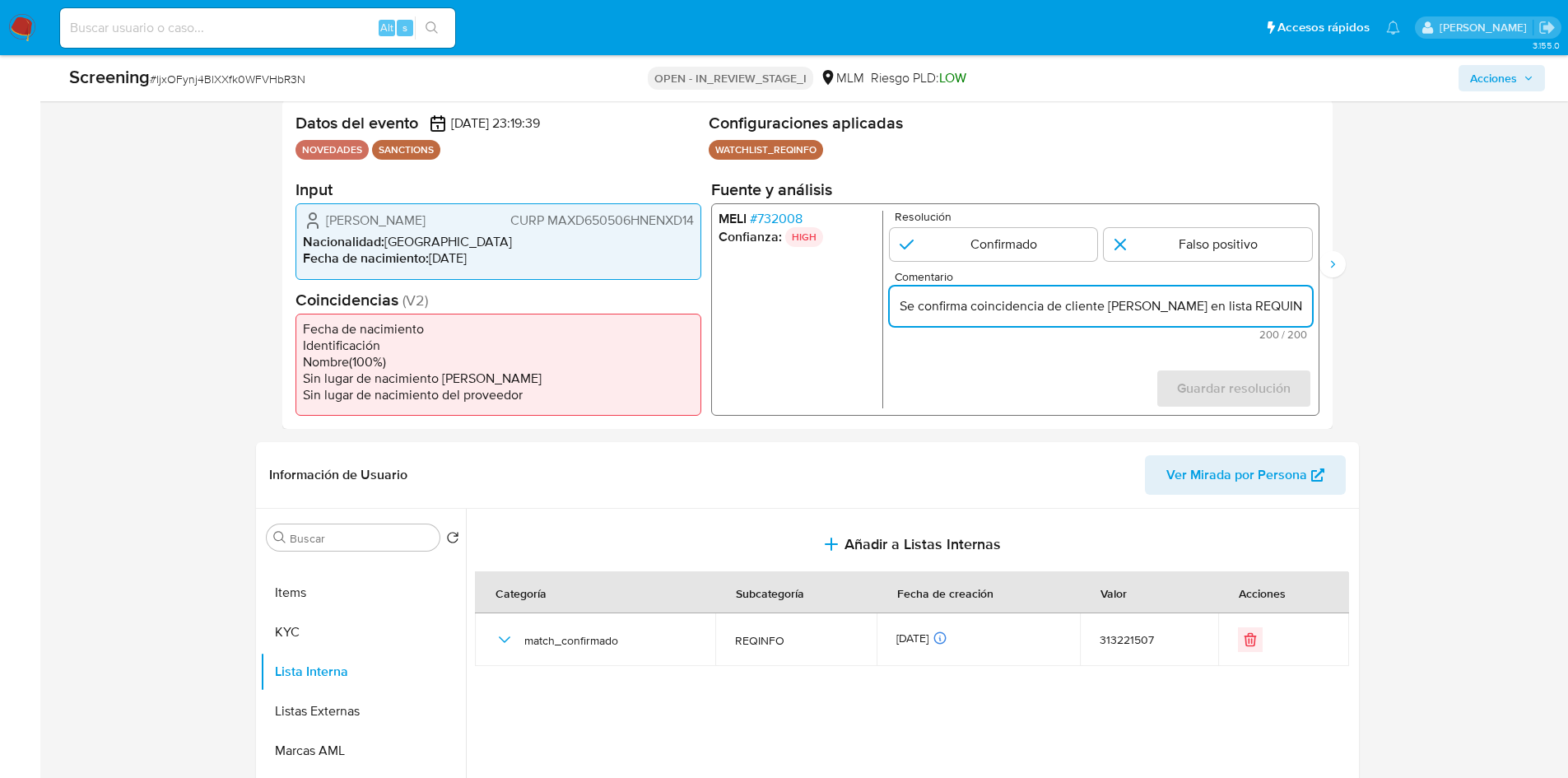
click at [1113, 307] on input "Se confirma coincidencia de cliente DIDIER MANENQ en lista REQUINFO por medio d…" at bounding box center [1100, 307] width 423 height 21
drag, startPoint x: 1088, startPoint y: 307, endPoint x: 1297, endPoint y: 310, distance: 209.0
click at [1297, 310] on input "Se confirma coincidencia de cliente DIDIER MANENQ en lista REQUINFO por medio d…" at bounding box center [1100, 307] width 423 height 21
click at [1271, 310] on input "Se confirma coincidencia de cliente DIDIER MANENQ en lista REQUINFO por medio d…" at bounding box center [1100, 307] width 423 height 21
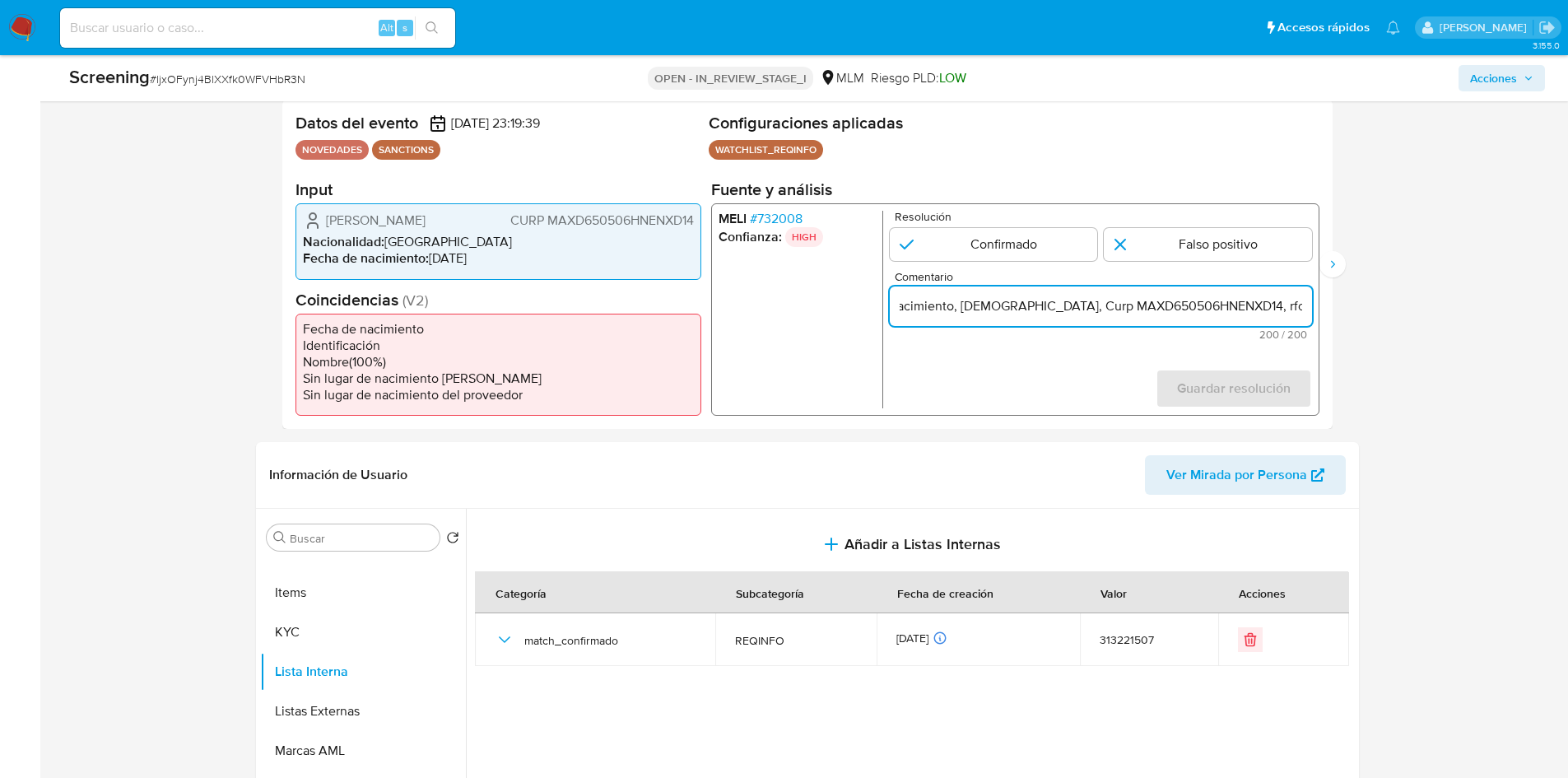
drag, startPoint x: 1224, startPoint y: 312, endPoint x: 1308, endPoint y: 308, distance: 84.1
click at [1308, 308] on input "Se confirma coincidencia de cliente DIDIER MANENQ en lista REQUINFO por medio d…" at bounding box center [1100, 307] width 423 height 21
click at [1304, 308] on input "Se confirma coincidencia de cliente DIDIER MANENQ en lista REQUINFO por medio d…" at bounding box center [1100, 307] width 423 height 21
drag, startPoint x: 1285, startPoint y: 308, endPoint x: 794, endPoint y: 308, distance: 491.0
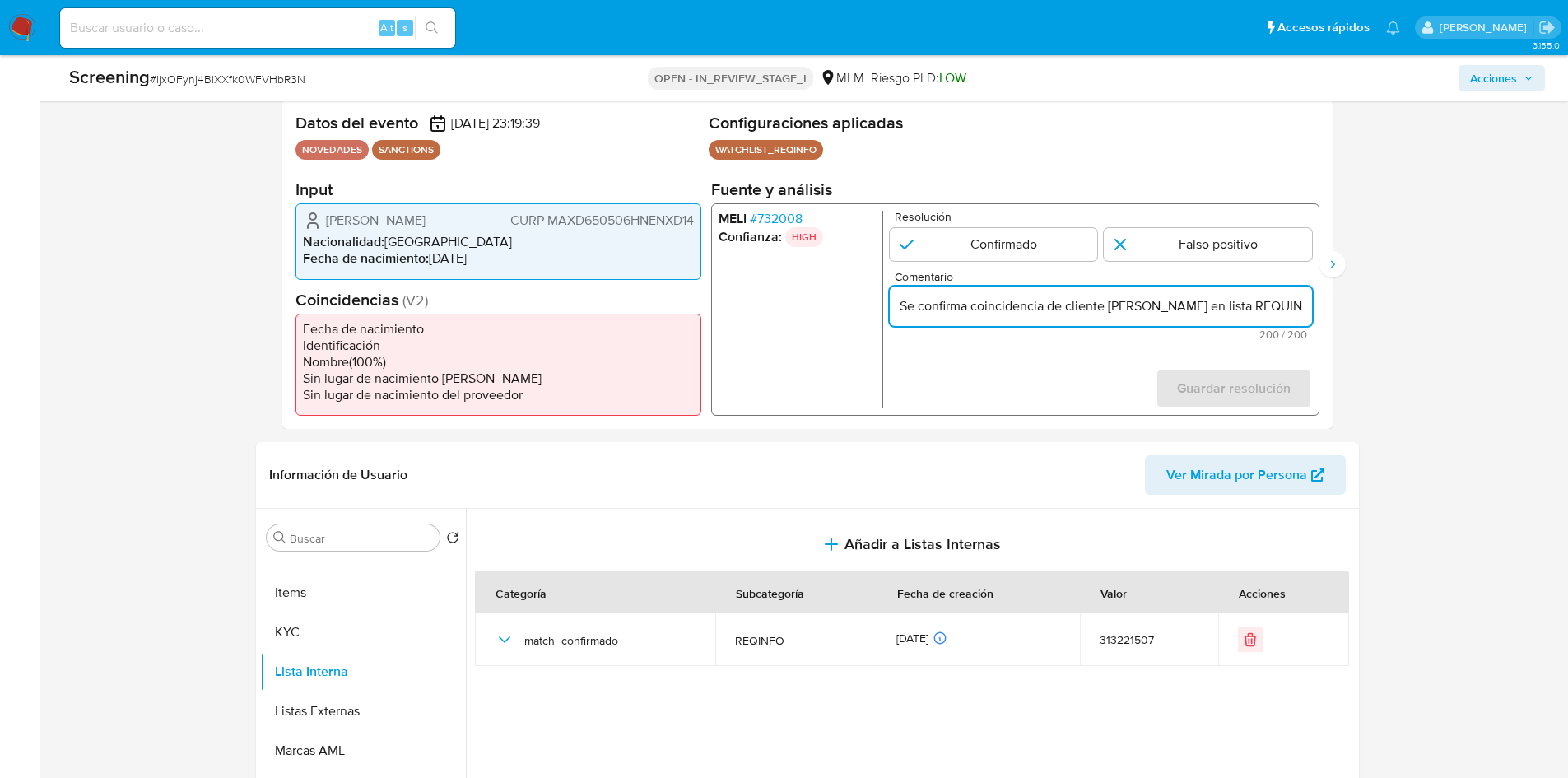
click at [794, 308] on div "MELI # 732008 Confianza: HIGH Resolución Confirmado Falso positivo Comentario S…" at bounding box center [1014, 310] width 608 height 213
click at [1056, 308] on input "Se confirma coincidencia de cliente DIDIER MANENQ en lista REQUINFO por medio d…" at bounding box center [1100, 307] width 423 height 21
drag, startPoint x: 1014, startPoint y: 308, endPoint x: 1407, endPoint y: 308, distance: 393.0
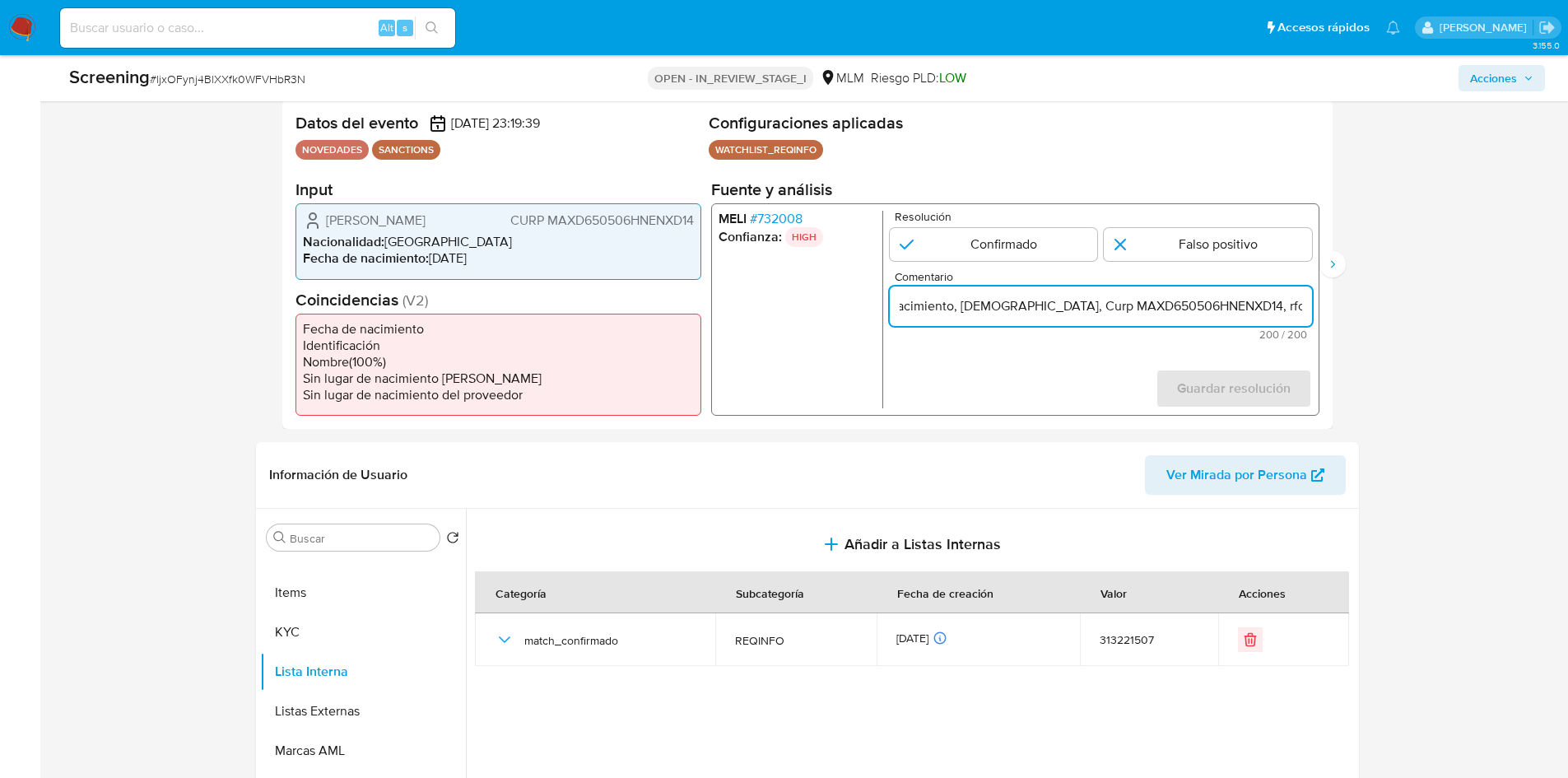
type input "Se confirma coincidencia de cliente DIDIER MANENQ en lista REQUINFO por medio d…"
click at [1197, 320] on div "Se confirma coincidencia de cliente DIDIER MANENQ en lista REQUINFO por medio d…" at bounding box center [1100, 307] width 423 height 40
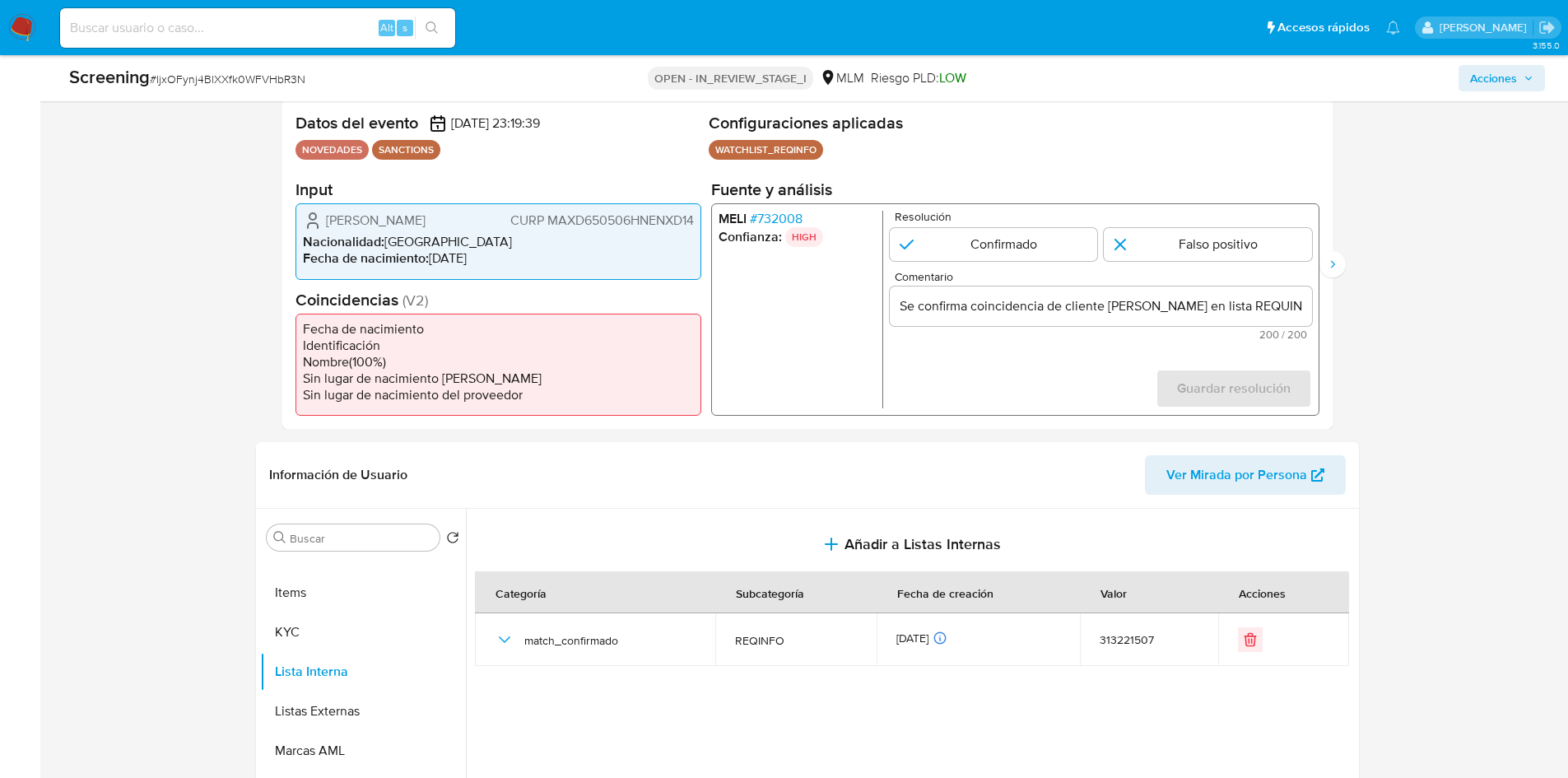
click at [1197, 320] on div "Se confirma coincidencia de cliente DIDIER MANENQ en lista REQUINFO por medio d…" at bounding box center [1100, 307] width 423 height 40
click at [1196, 307] on input "Se confirma coincidencia de cliente DIDIER MANENQ en lista REQUINFO por medio d…" at bounding box center [1100, 307] width 423 height 21
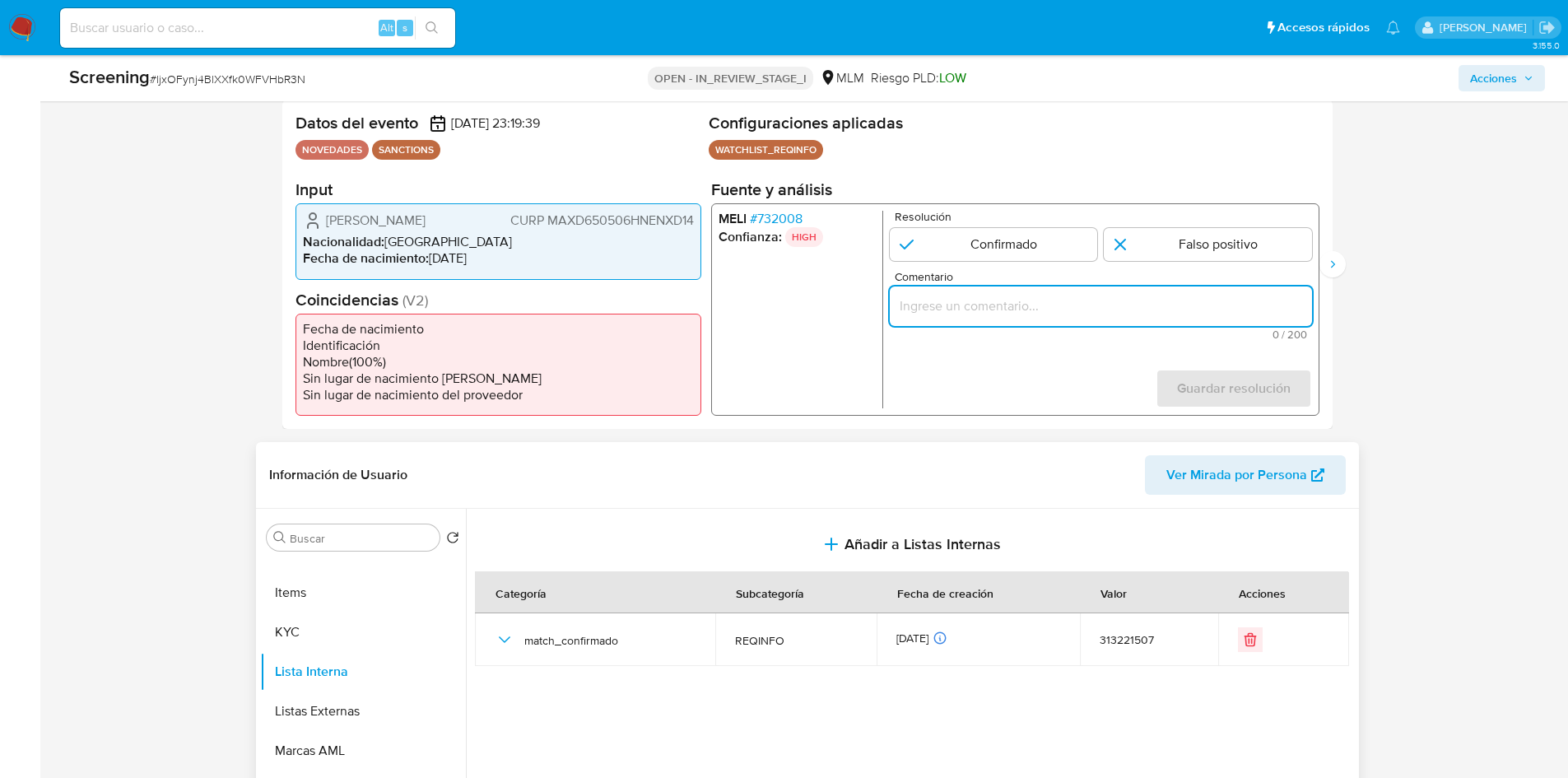
click at [975, 454] on div "Información de Usuario Ver Mirada por Persona" at bounding box center [807, 476] width 1103 height 67
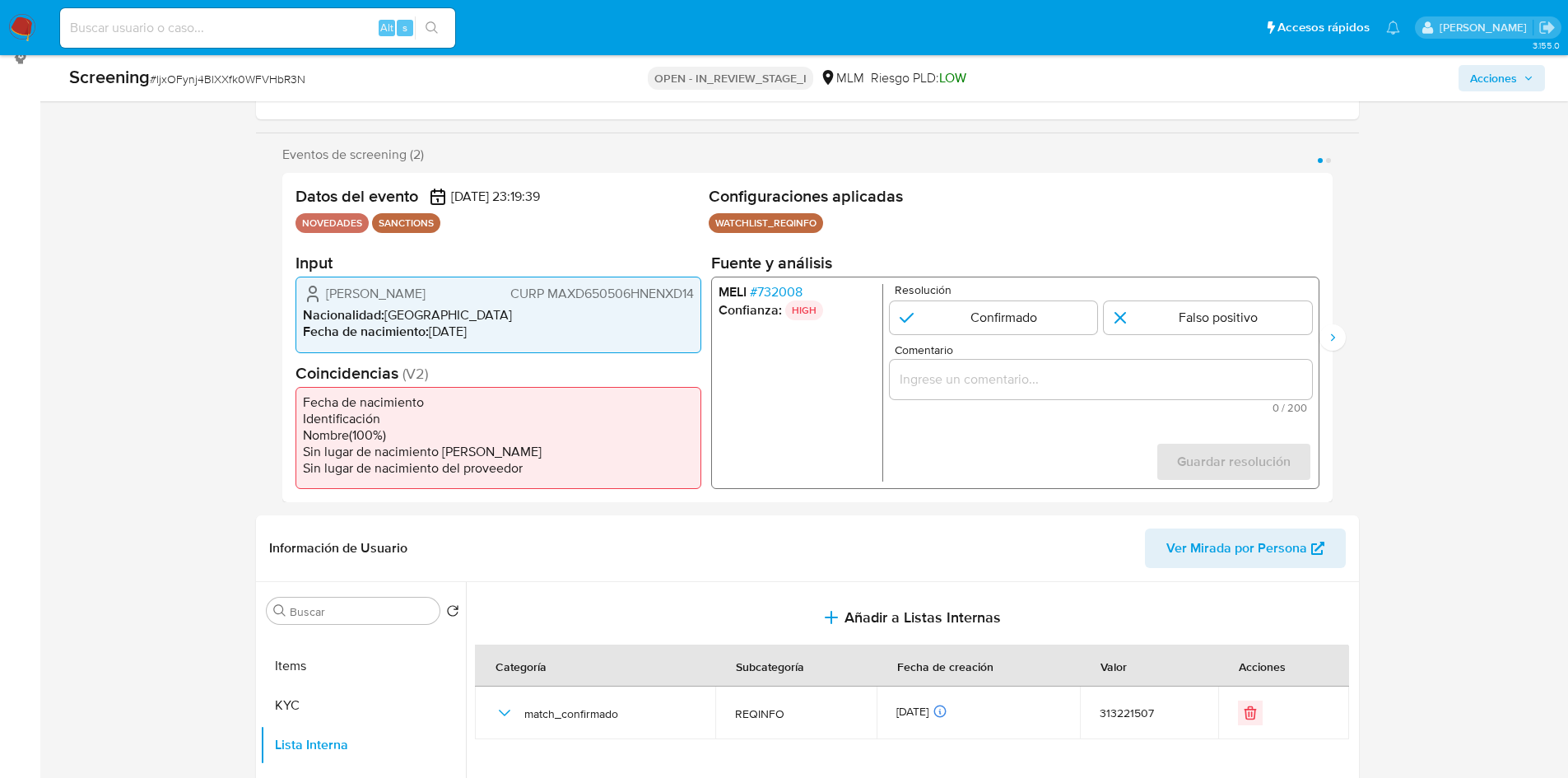
scroll to position [165, 0]
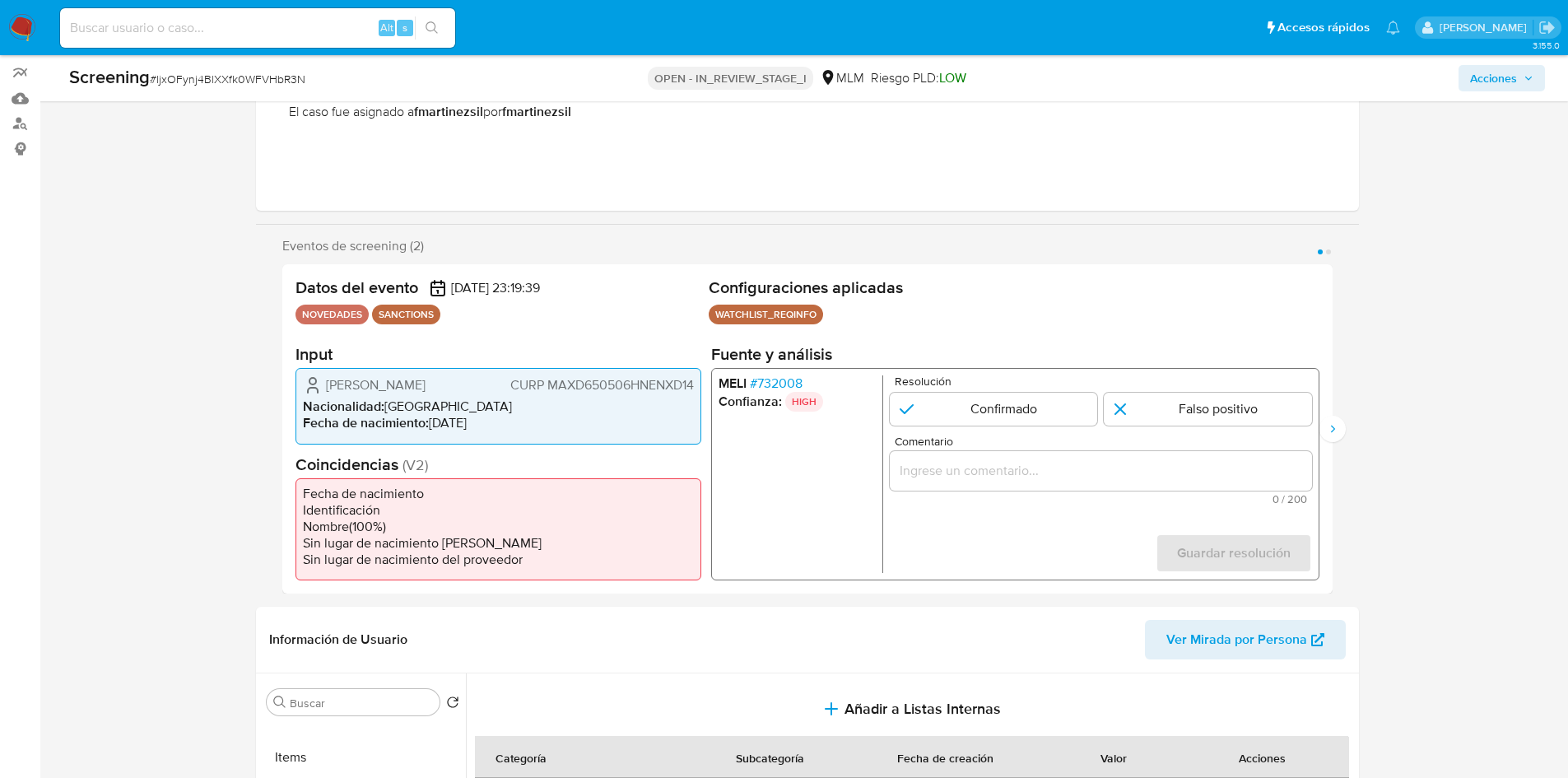
click at [1505, 87] on span "Acciones" at bounding box center [1493, 78] width 47 height 26
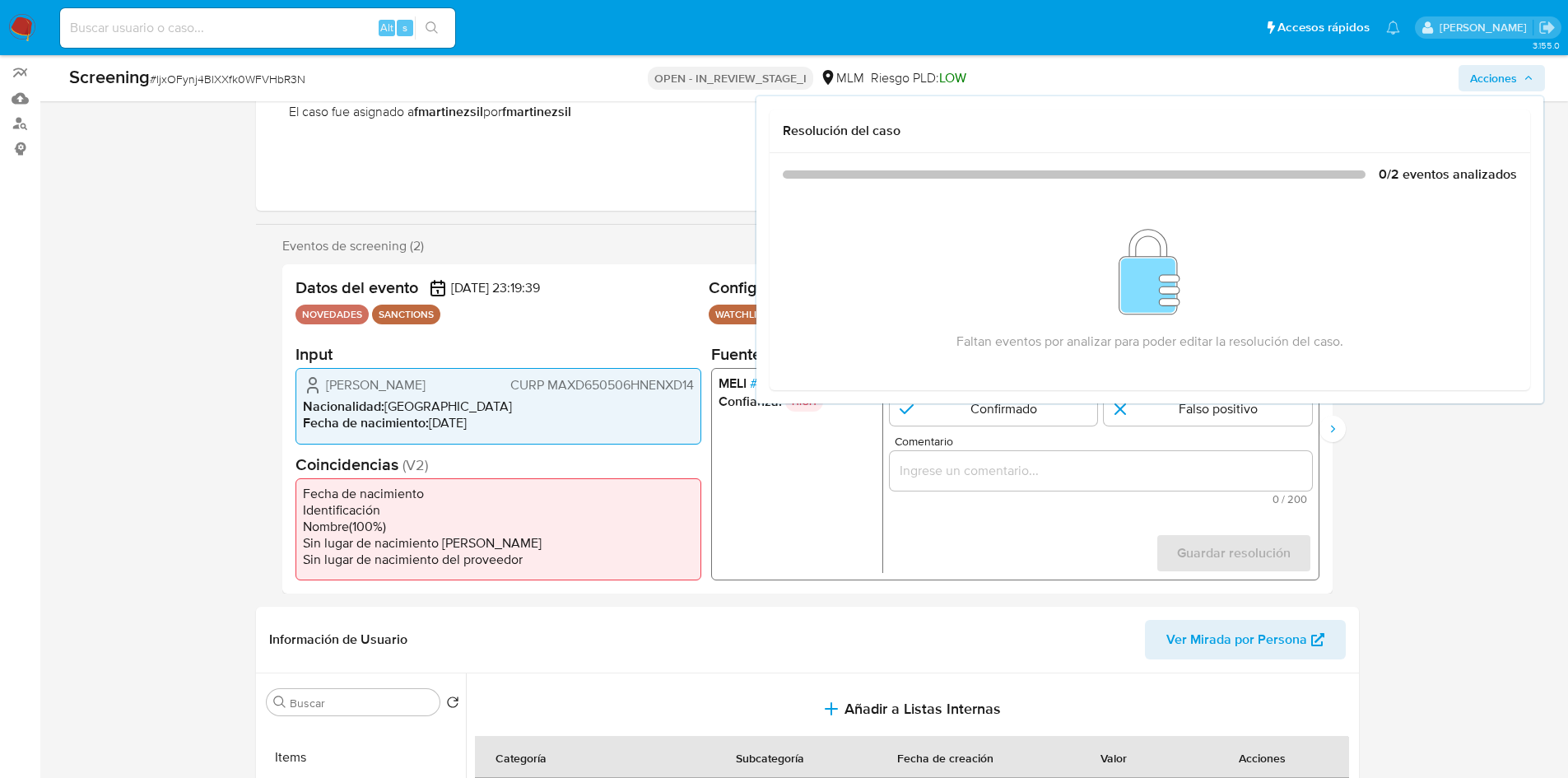
click at [1500, 87] on span "Acciones" at bounding box center [1493, 78] width 47 height 26
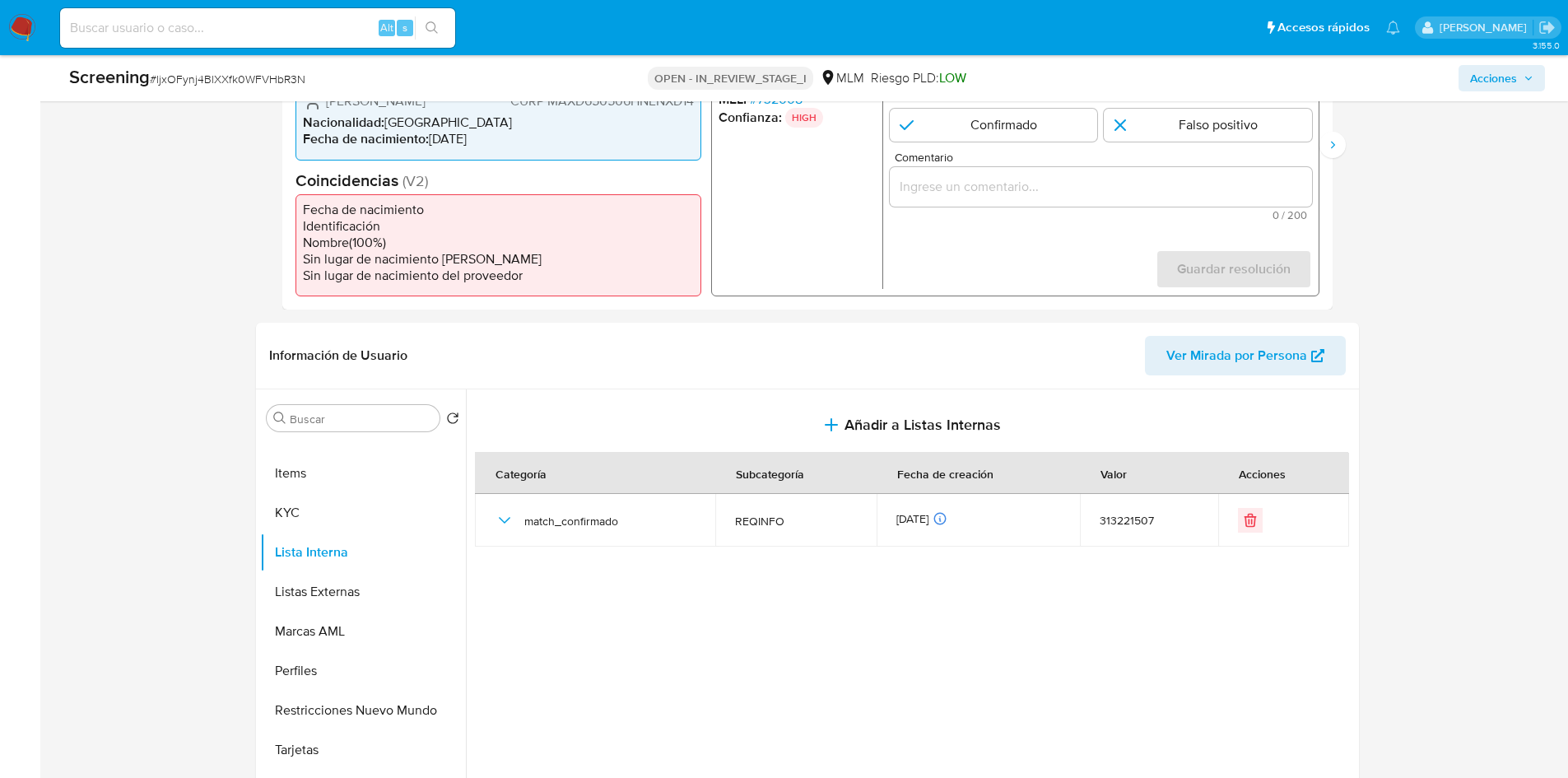
scroll to position [330, 0]
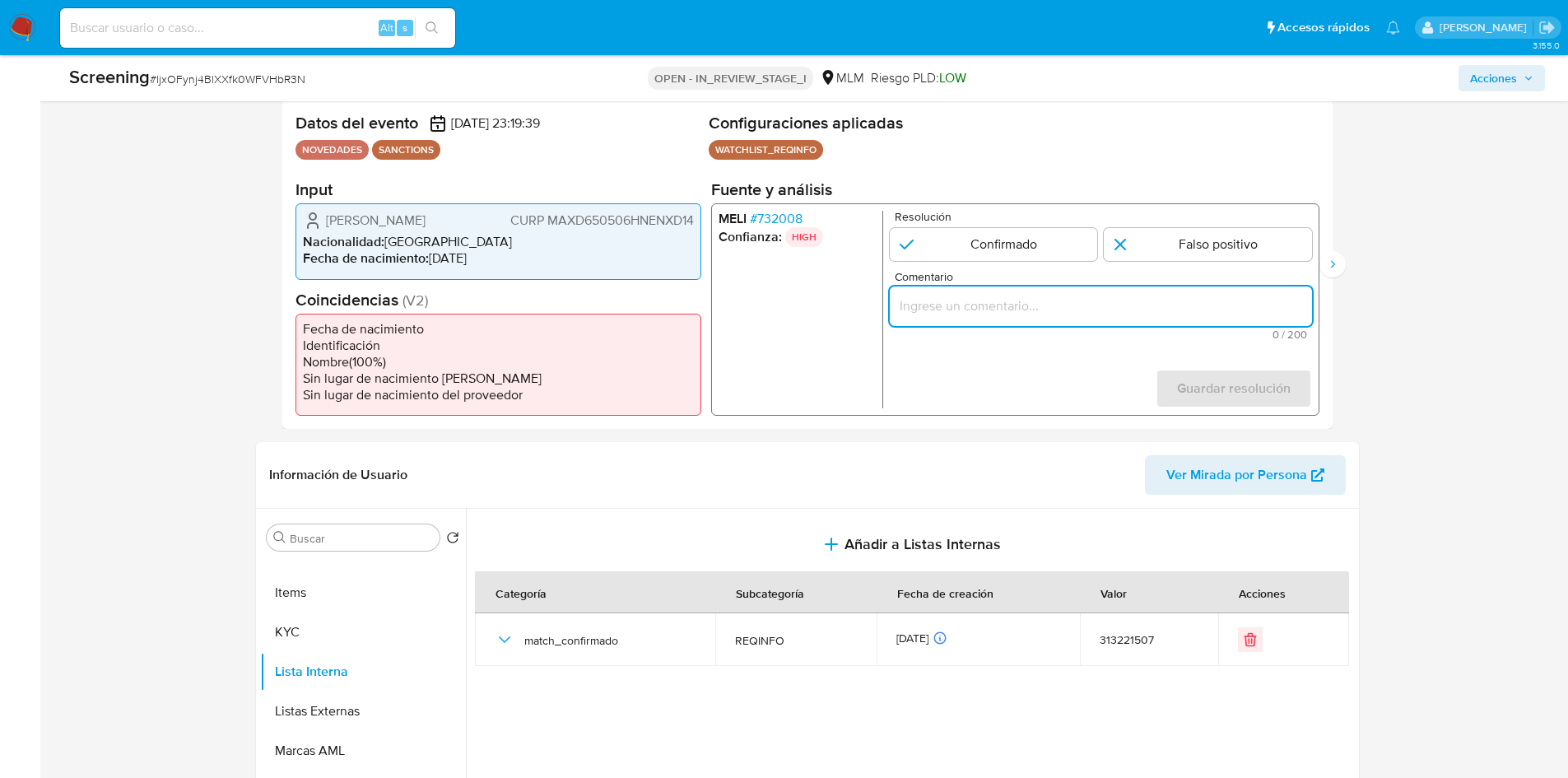
paste input "Se confirma coincidencia de cliente DIDIER MANENQ en lista REQUINFO por medio d…"
drag, startPoint x: 954, startPoint y: 307, endPoint x: 798, endPoint y: 309, distance: 156.0
click at [798, 309] on div "MELI # 732008 Confianza: HIGH Resolución Confirmado Falso positivo Comentario S…" at bounding box center [1014, 310] width 608 height 213
click at [1030, 310] on input "Se confirma coincidencia de cliente DIDIER MANENQ en lista REQUINFO por medio d…" at bounding box center [1100, 307] width 423 height 21
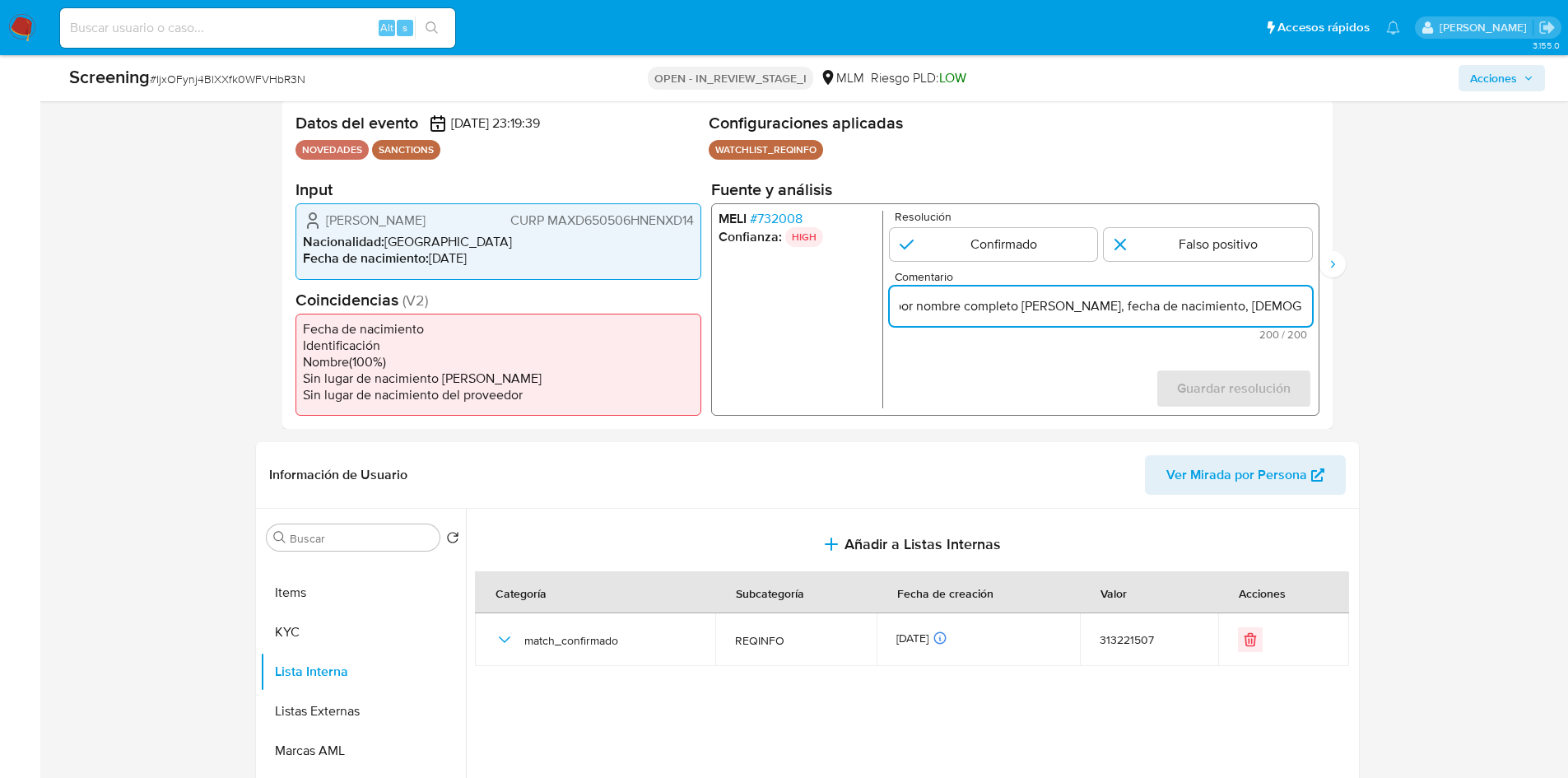
scroll to position [0, 888]
drag, startPoint x: 1070, startPoint y: 305, endPoint x: 1300, endPoint y: 307, distance: 230.0
click at [1300, 307] on input "Se confirma coincidencia de cliente DIDIER MANENQ en lista REQUINFO por medio d…" at bounding box center [1100, 307] width 423 height 21
click at [1154, 304] on input "Se confirma coincidencia de cliente DIDIER MANENQ en lista REQUINFO por medio d…" at bounding box center [1100, 307] width 423 height 21
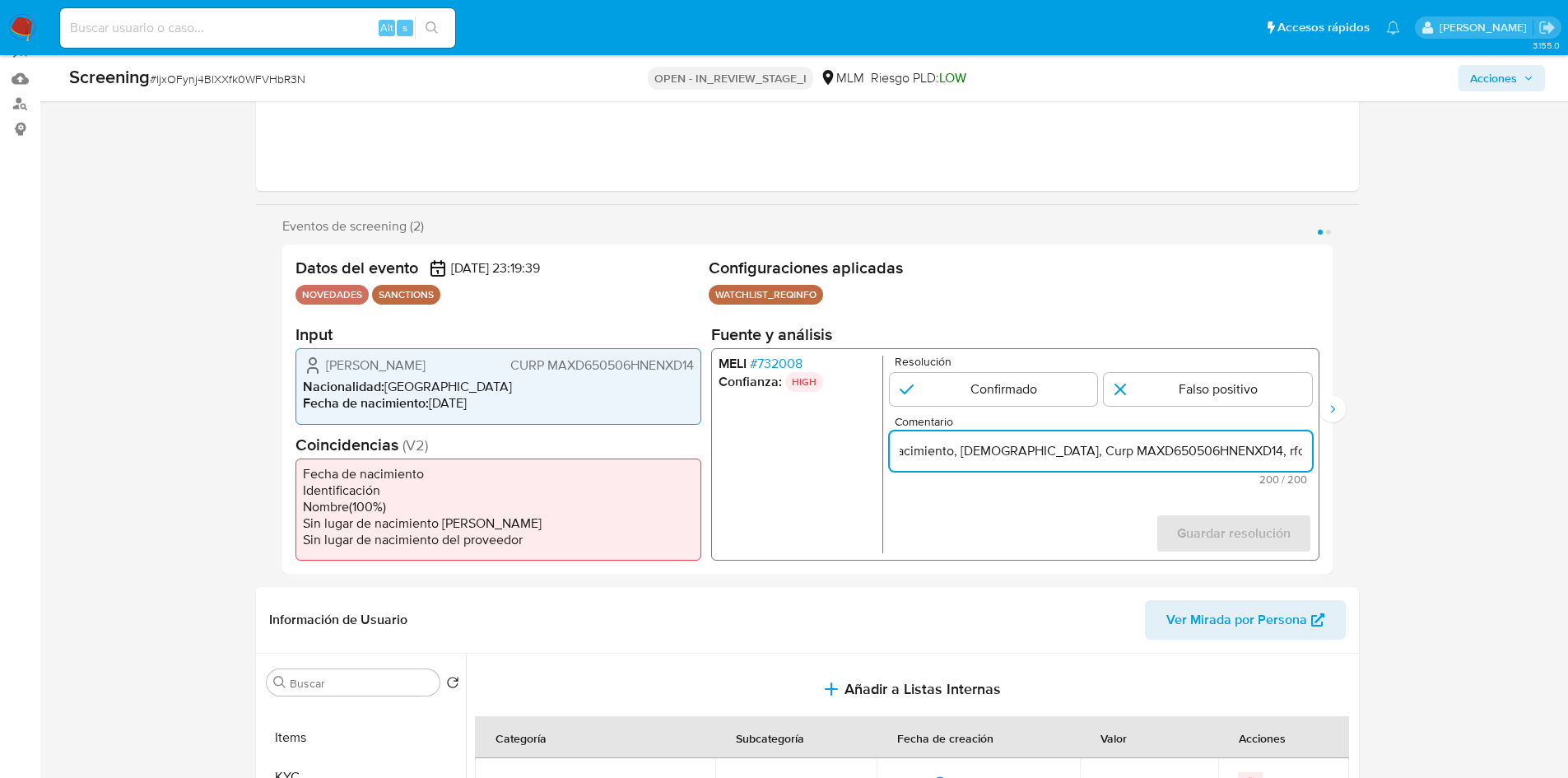
scroll to position [165, 0]
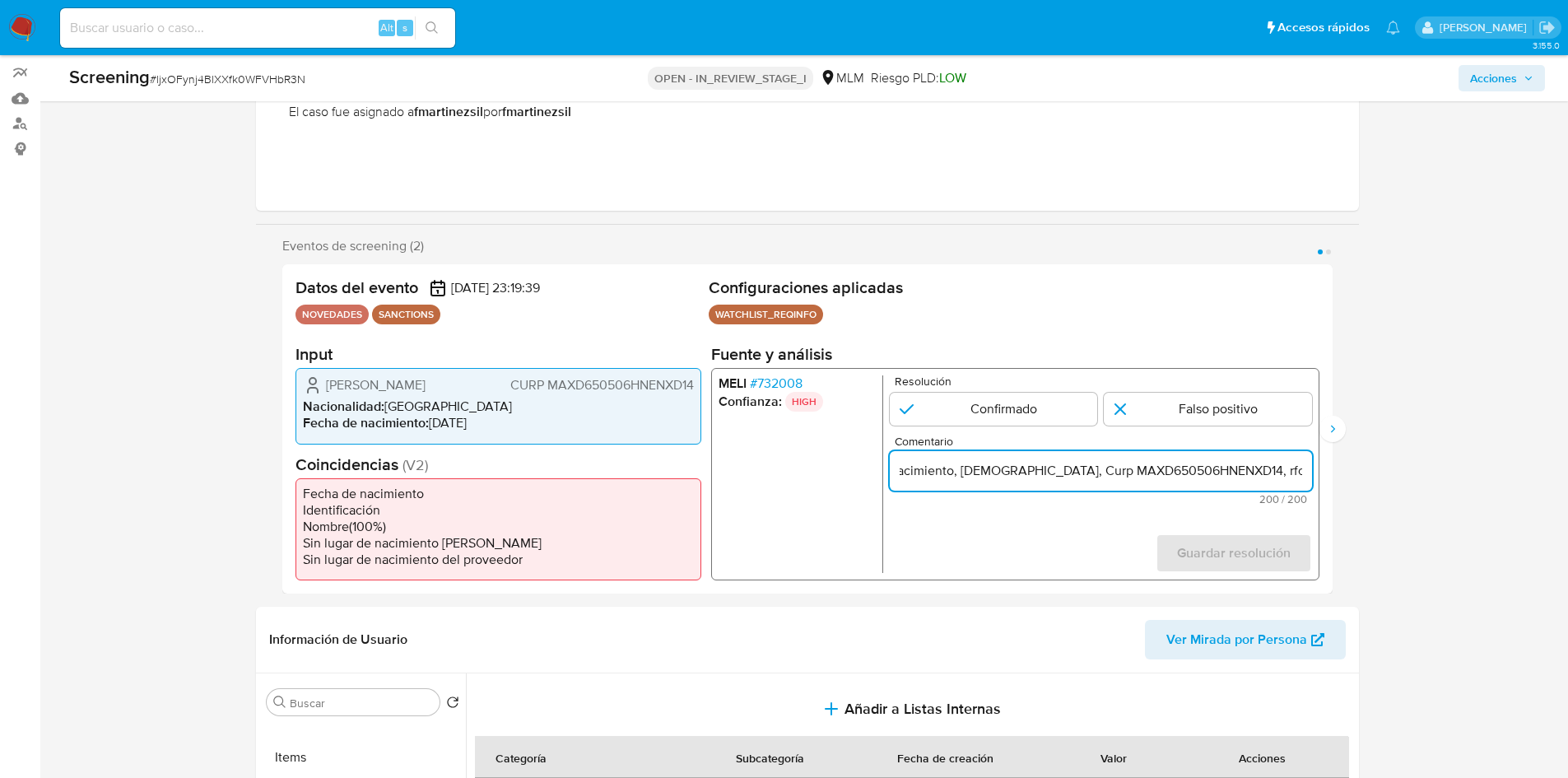
click at [1308, 469] on input "Se confirma coincidencia de cliente DIDIER MANENQ en lista REQUINFO por medio d…" at bounding box center [1100, 471] width 423 height 21
drag, startPoint x: 1217, startPoint y: 474, endPoint x: 1316, endPoint y: 473, distance: 99.0
click at [1316, 473] on div "MELI # 732008 Confianza: HIGH Resolución Confirmado Falso positivo Comentario S…" at bounding box center [1014, 475] width 608 height 213
drag, startPoint x: 1246, startPoint y: 461, endPoint x: 798, endPoint y: 471, distance: 448.1
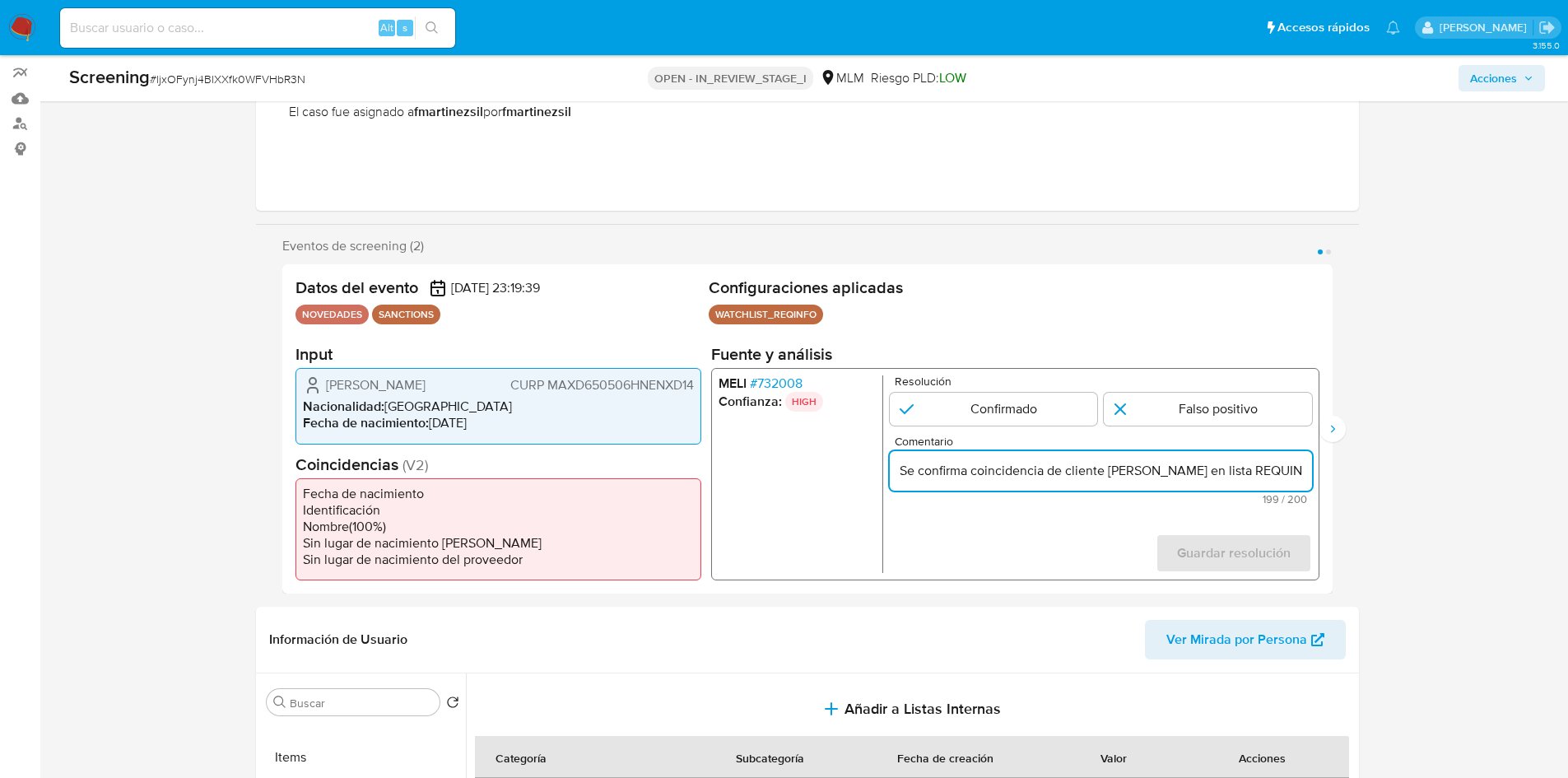
click at [798, 471] on div "MELI # 732008 Confianza: HIGH Resolución Confirmado Falso positivo Comentario S…" at bounding box center [1014, 475] width 608 height 213
type input "Se confirma coincidencia de cliente DIDIER MANENQ en lista REQUINFO por medio d…"
click at [971, 418] on input "1 de 2" at bounding box center [993, 410] width 208 height 33
radio input "true"
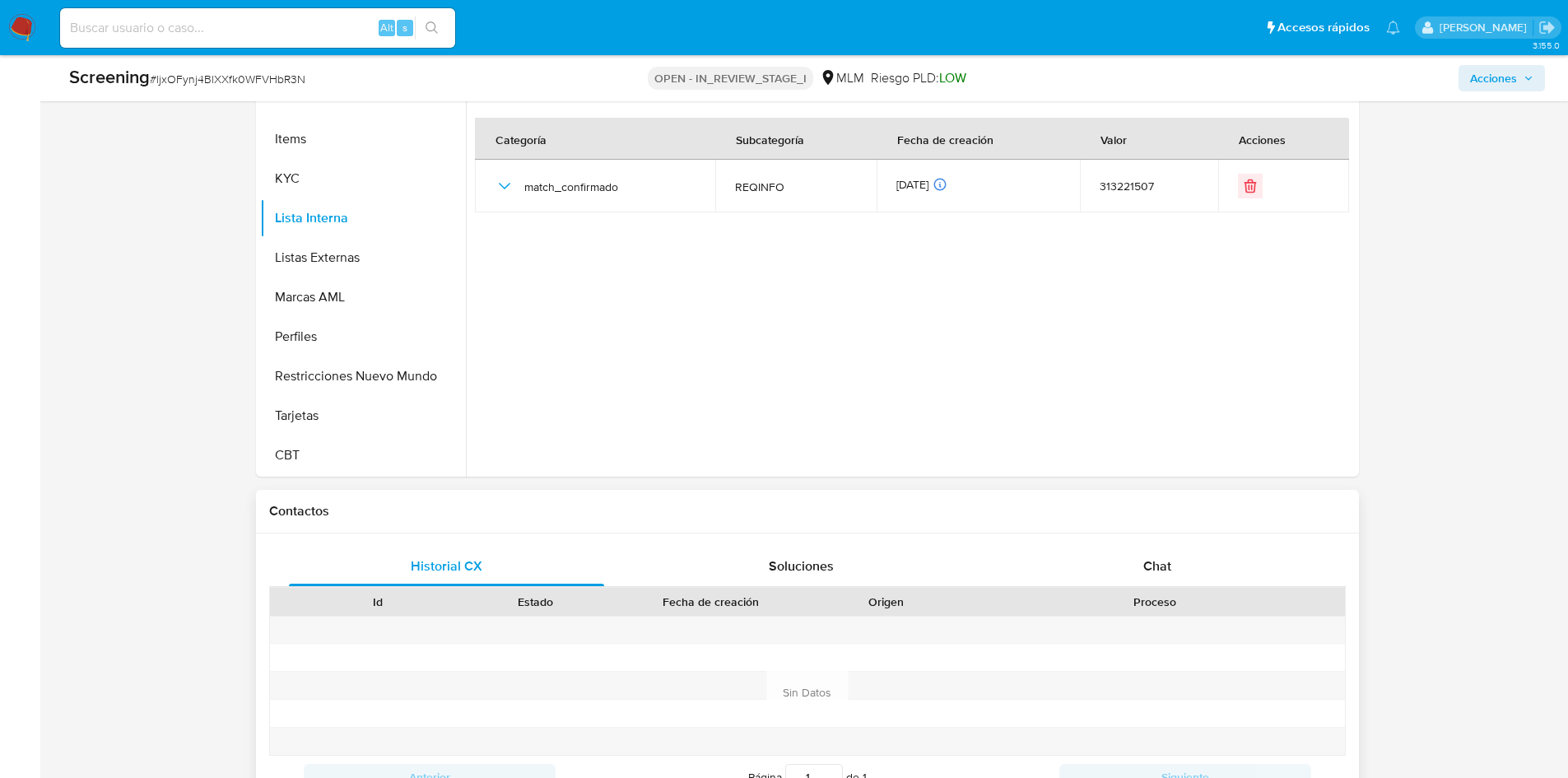
scroll to position [412, 0]
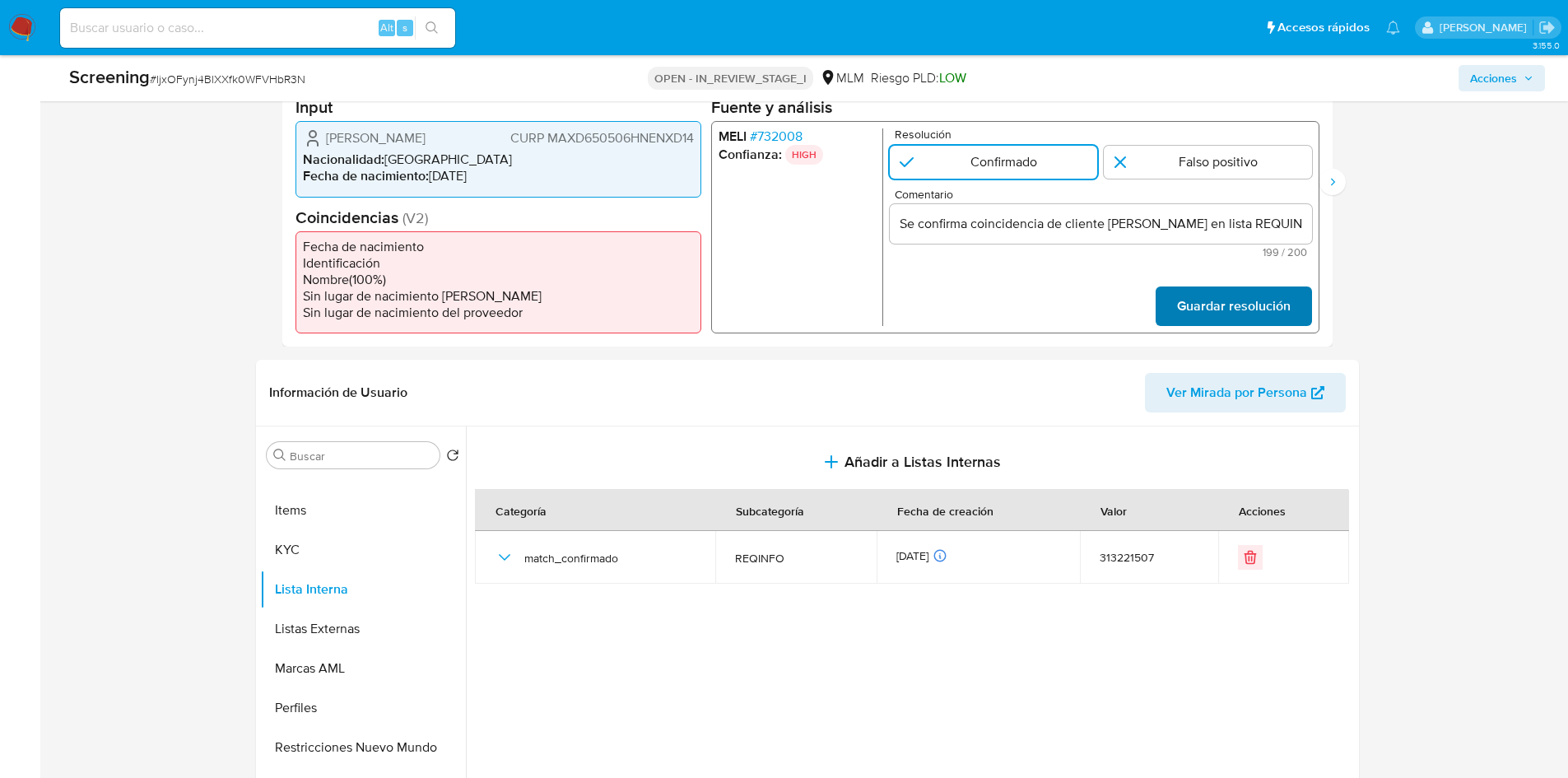
click at [1228, 306] on span "Guardar resolución" at bounding box center [1233, 307] width 114 height 36
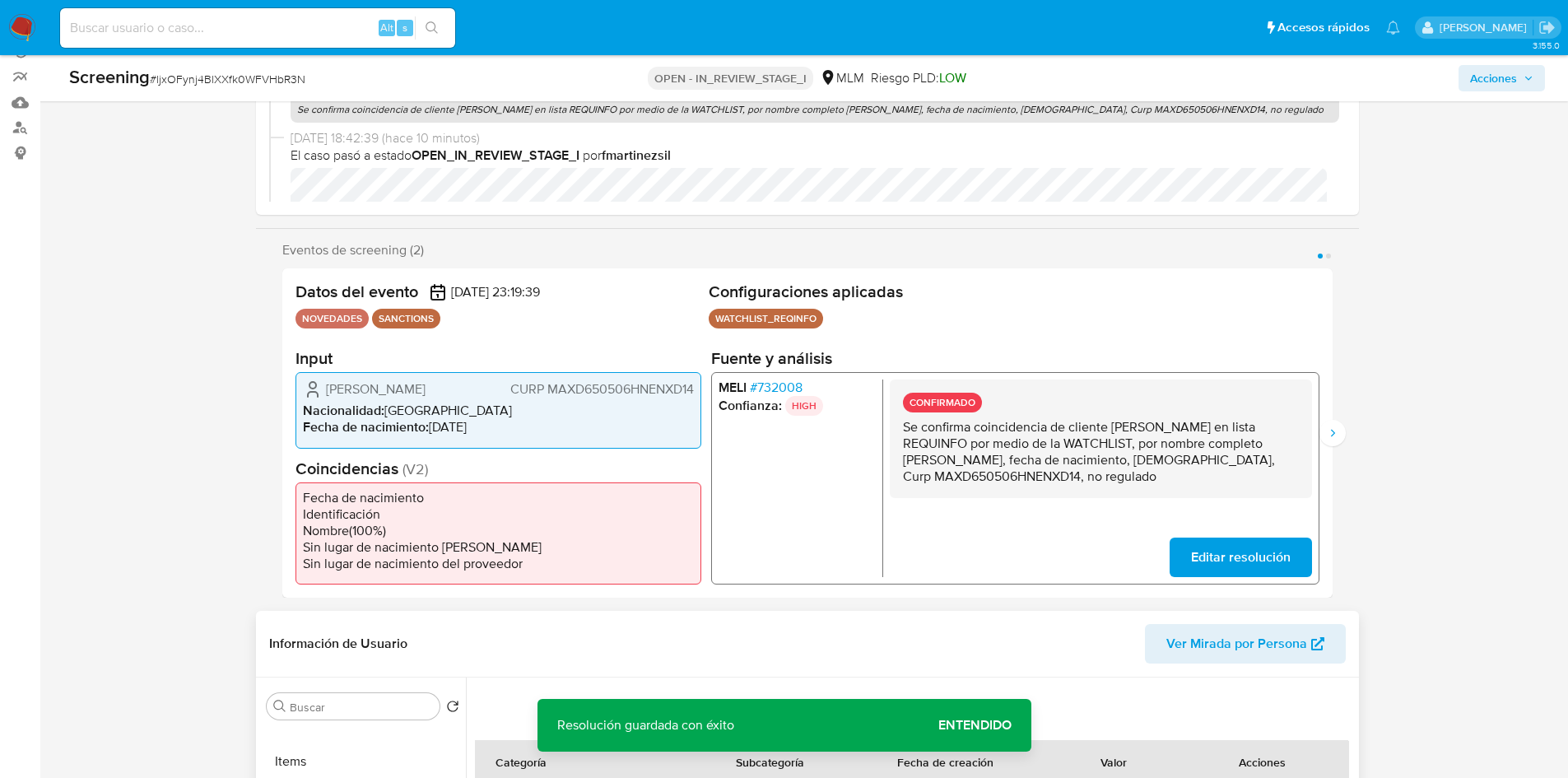
scroll to position [82, 0]
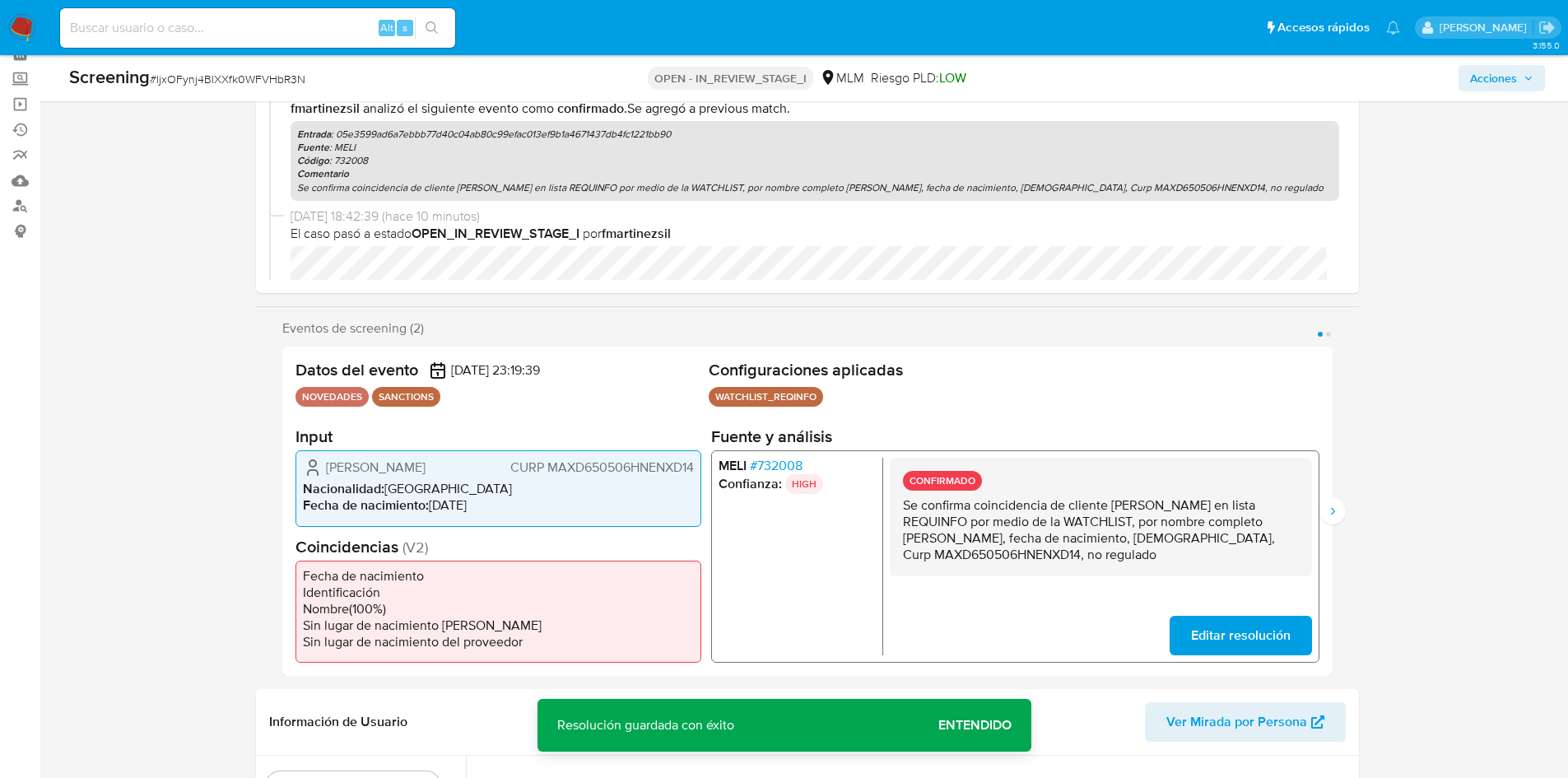
click at [1010, 725] on span "Entendido" at bounding box center [975, 725] width 73 height 0
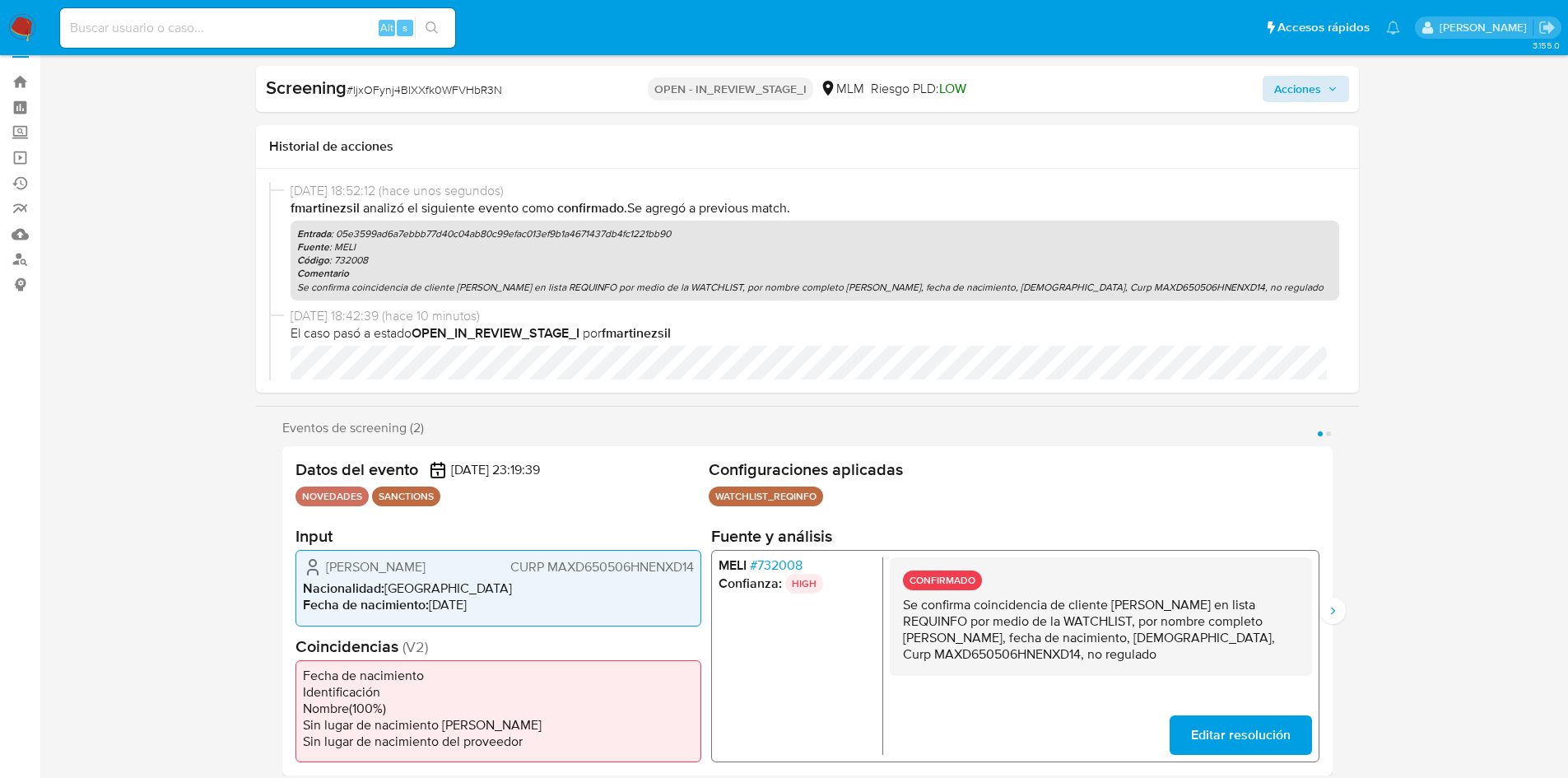
scroll to position [0, 0]
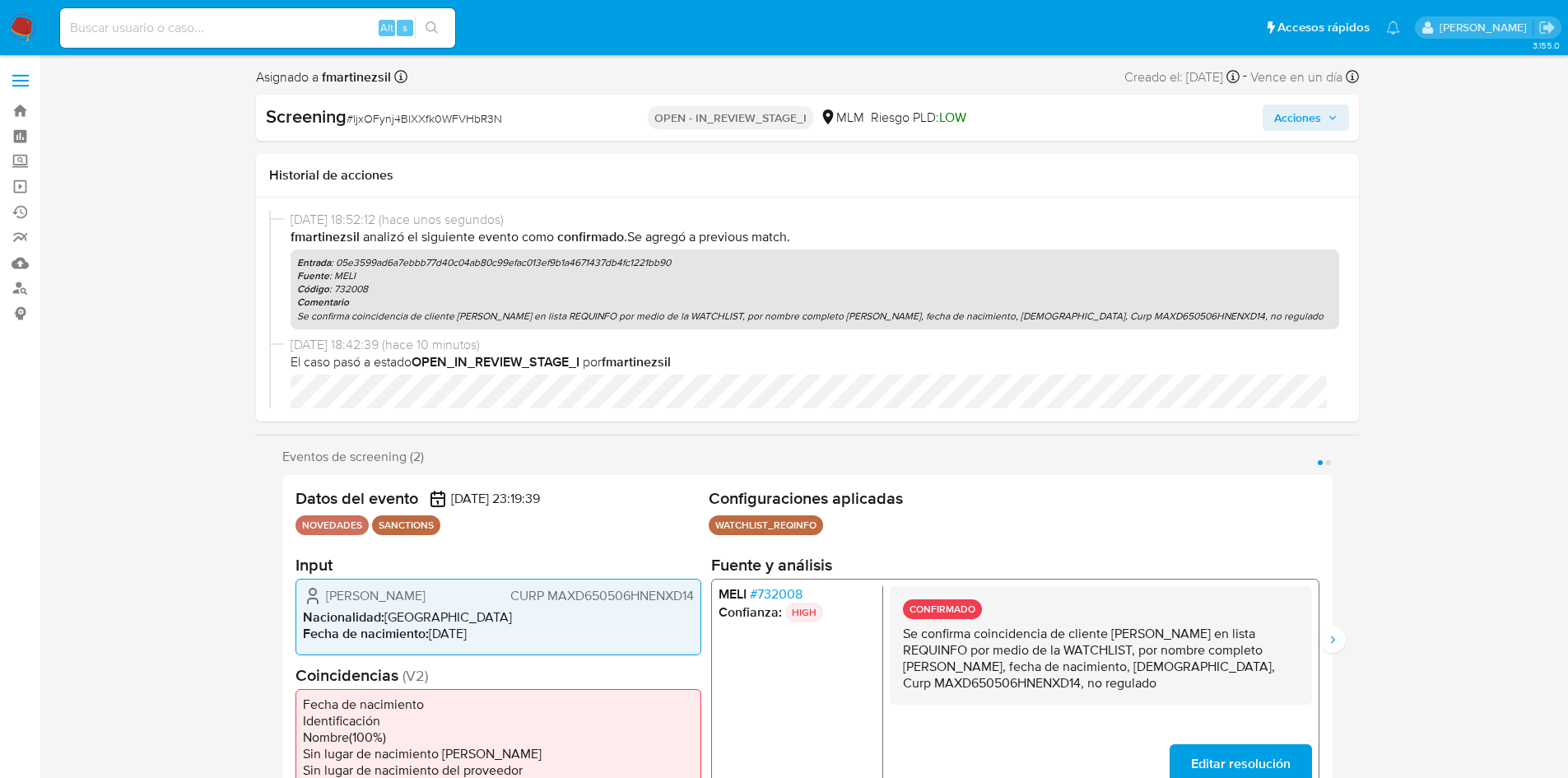
click at [1330, 124] on span "Acciones" at bounding box center [1306, 118] width 63 height 23
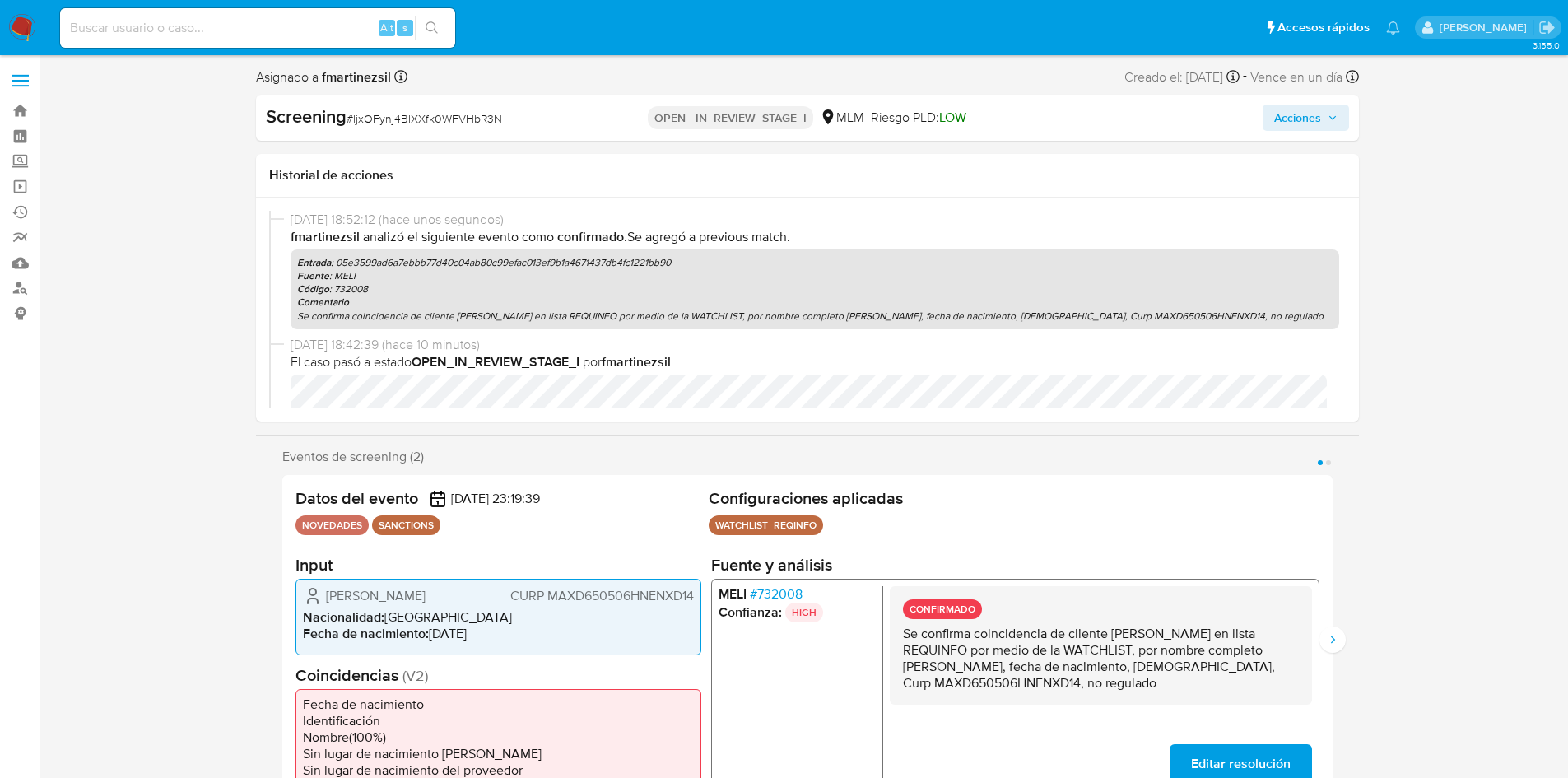
click at [1296, 113] on span "Acciones" at bounding box center [1298, 118] width 47 height 26
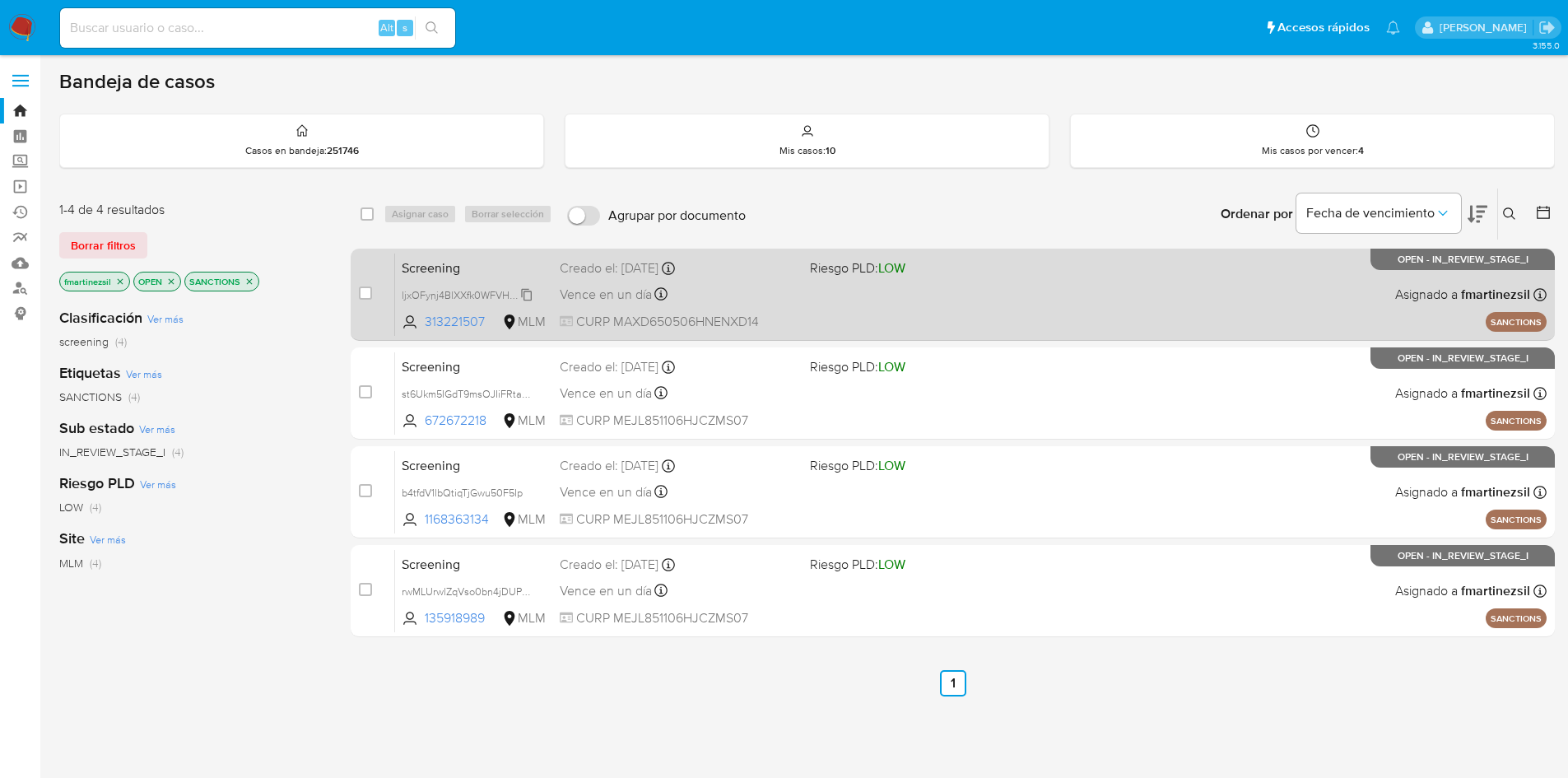
click at [472, 294] on span "ljxOFynj4BlXXfk0WFVHbR3N" at bounding box center [469, 294] width 133 height 18
click at [637, 331] on div "Screening ljxOFynj4BlXXfk0WFVHbR3N Copiado Copiado 313221507 MLM Riesgo PLD: LO…" at bounding box center [971, 294] width 1152 height 83
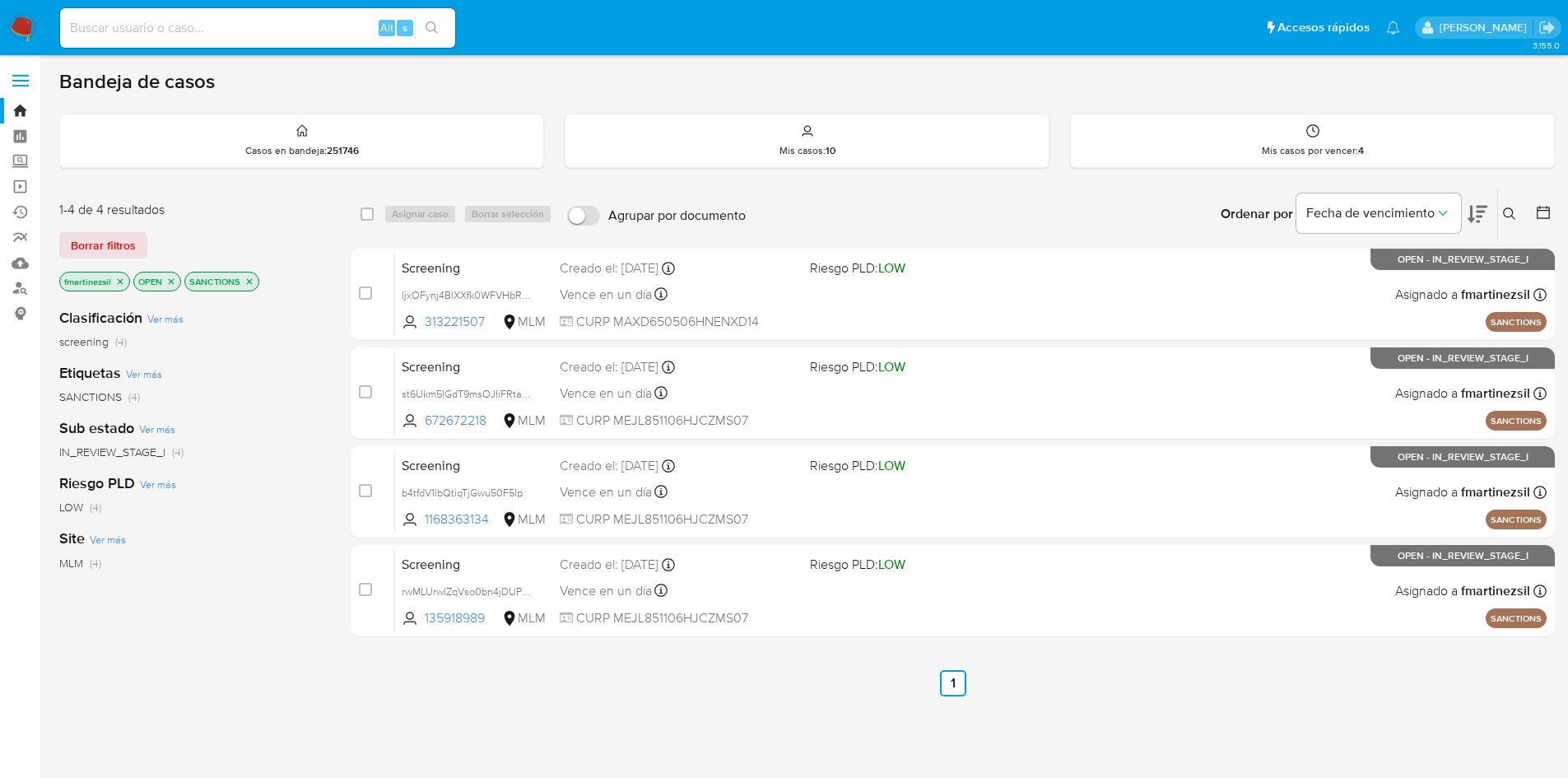
click at [169, 283] on icon "close-filter" at bounding box center [171, 282] width 10 height 10
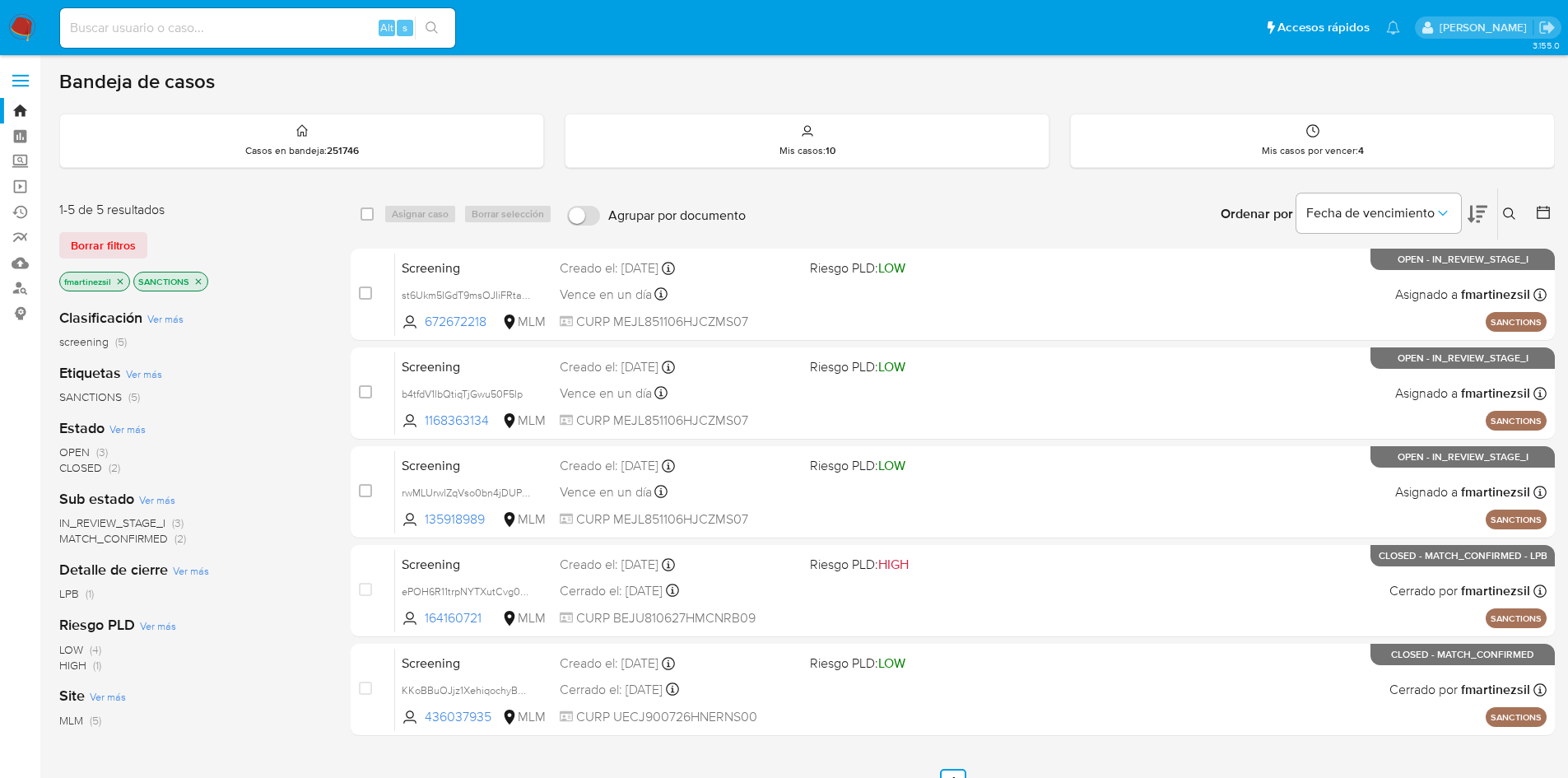
click at [119, 281] on icon "close-filter" at bounding box center [120, 282] width 10 height 10
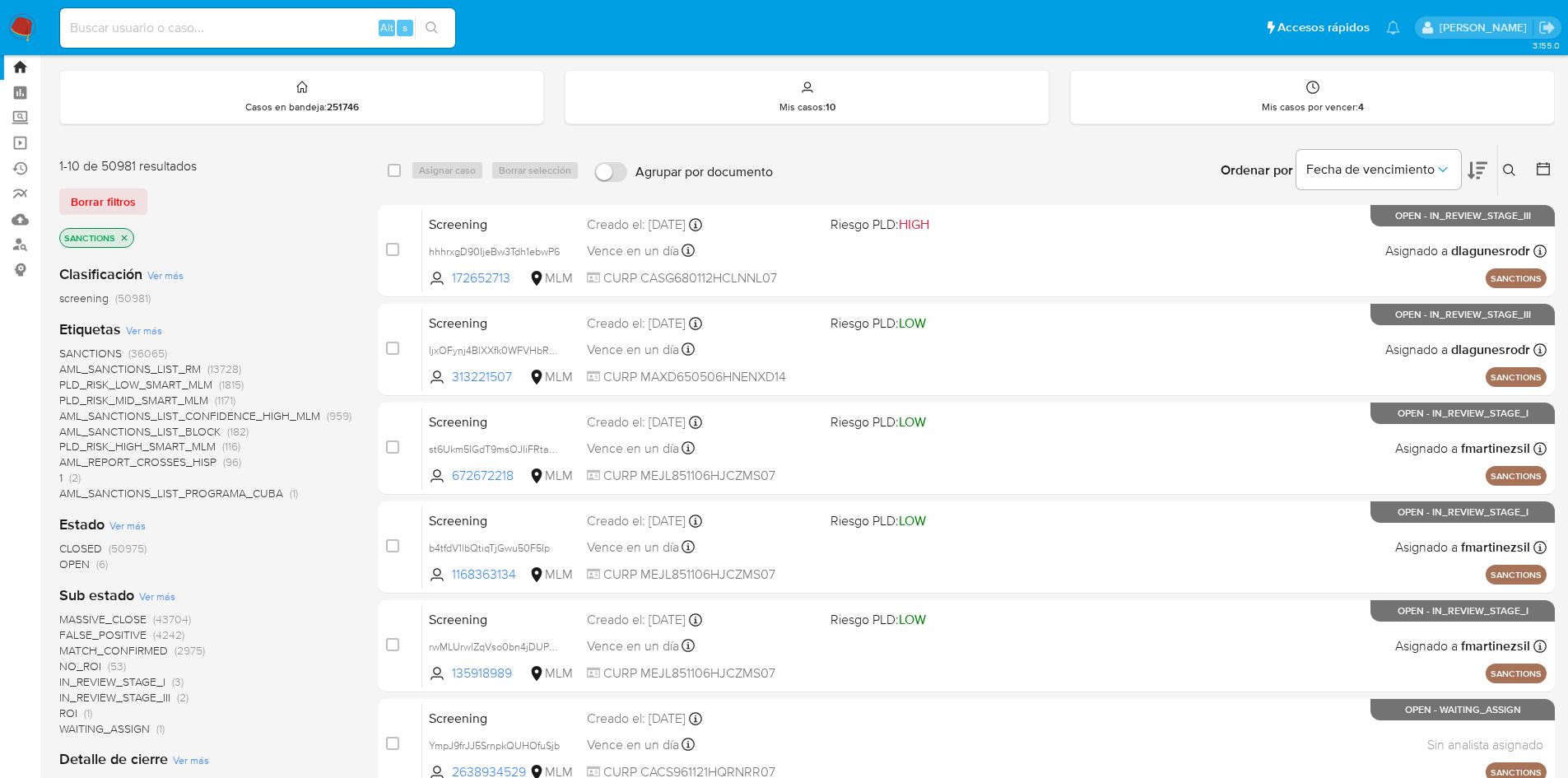
scroll to position [82, 0]
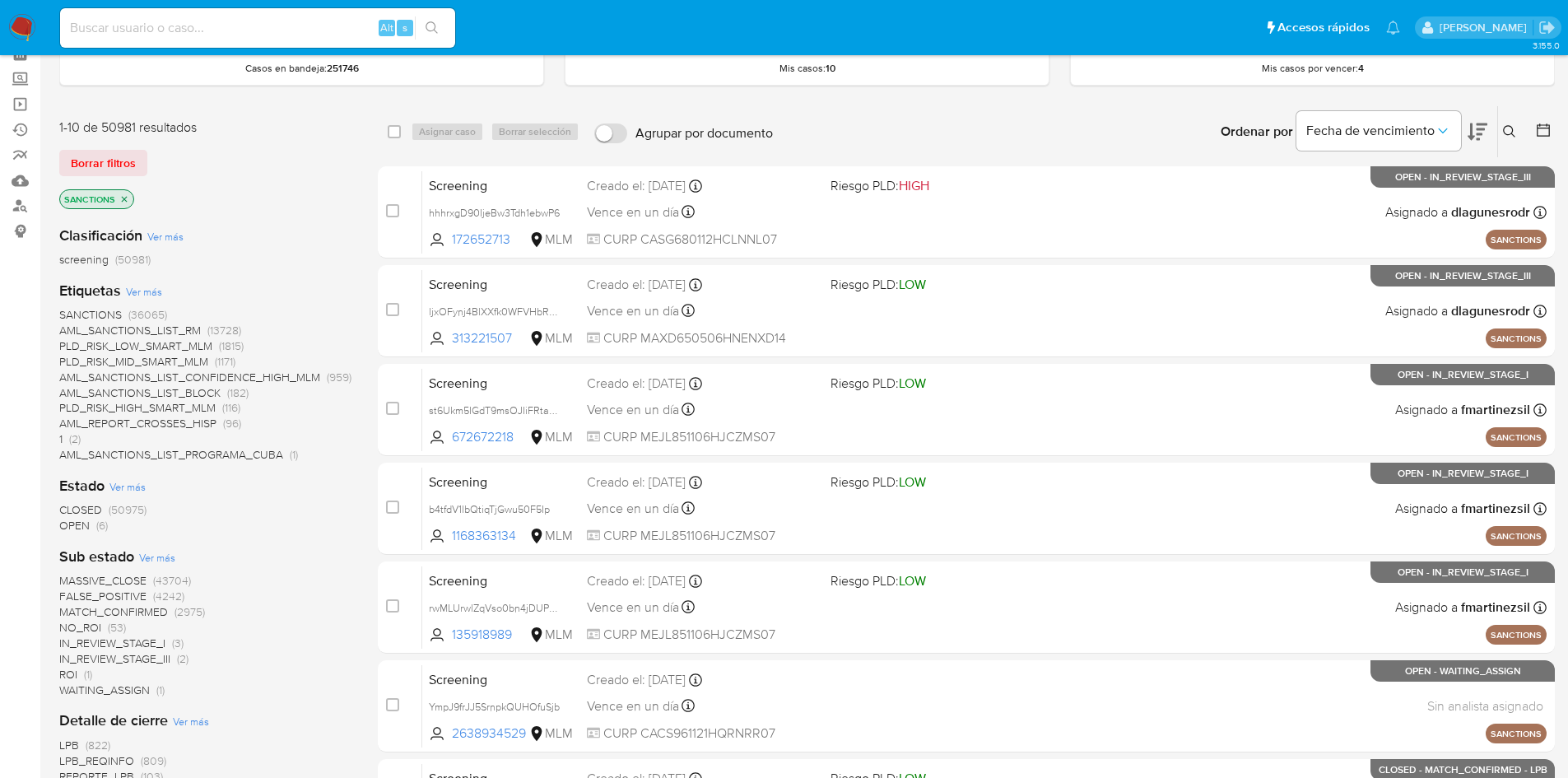
click at [78, 527] on span "OPEN" at bounding box center [74, 525] width 30 height 16
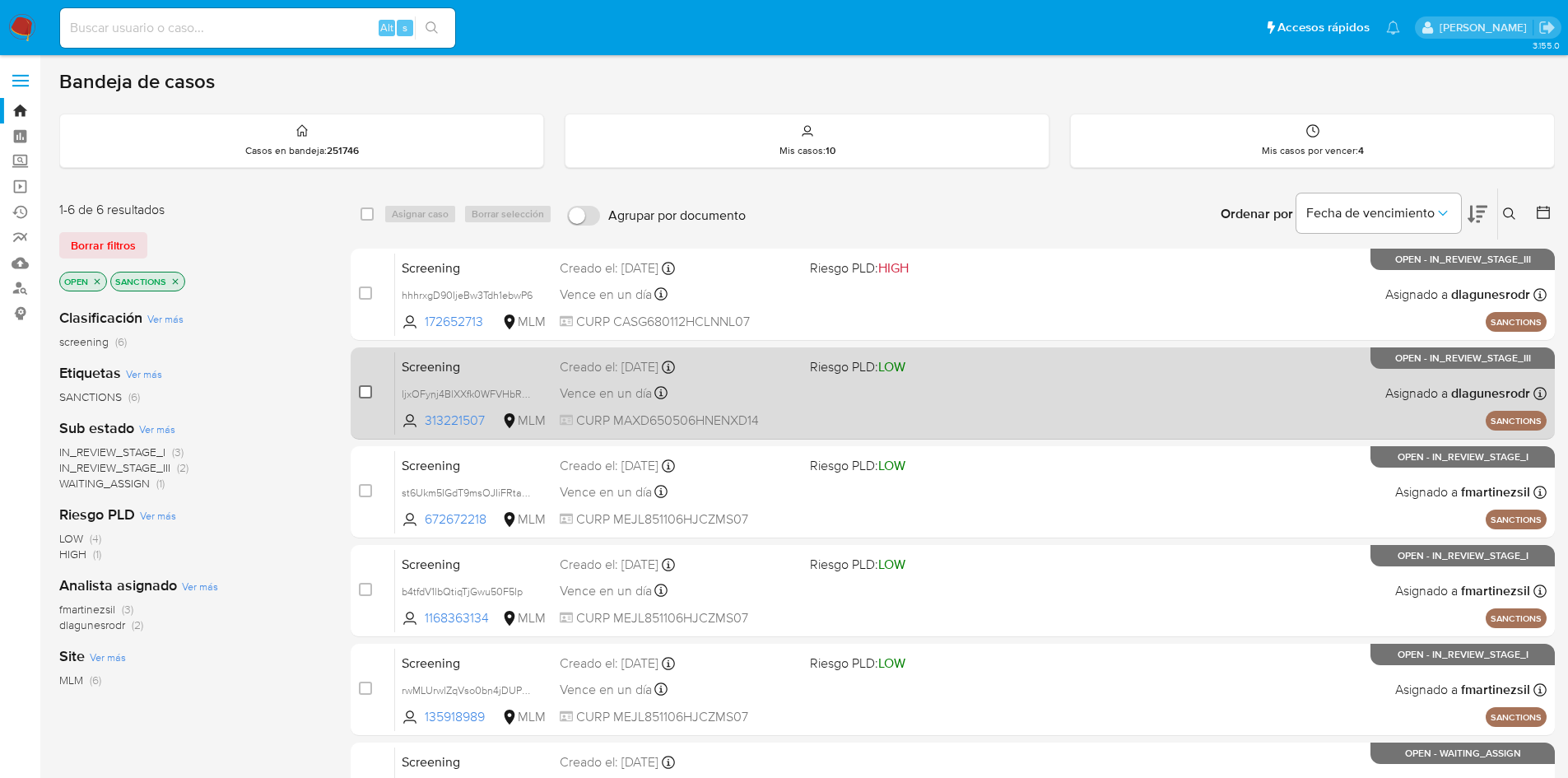
click at [359, 392] on input "checkbox" at bounding box center [366, 392] width 13 height 13
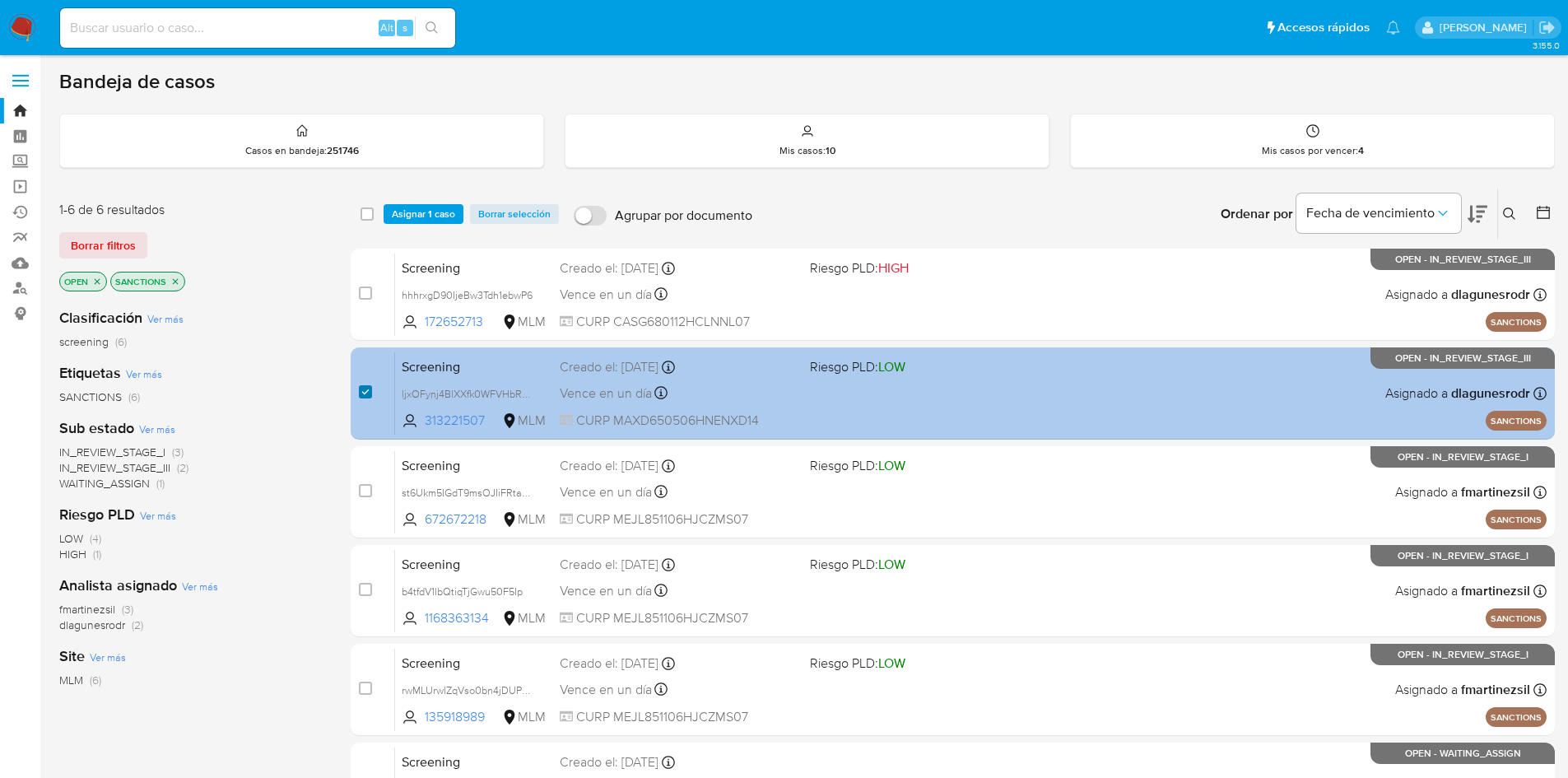
click at [359, 392] on input "checkbox" at bounding box center [366, 392] width 13 height 13
checkbox input "false"
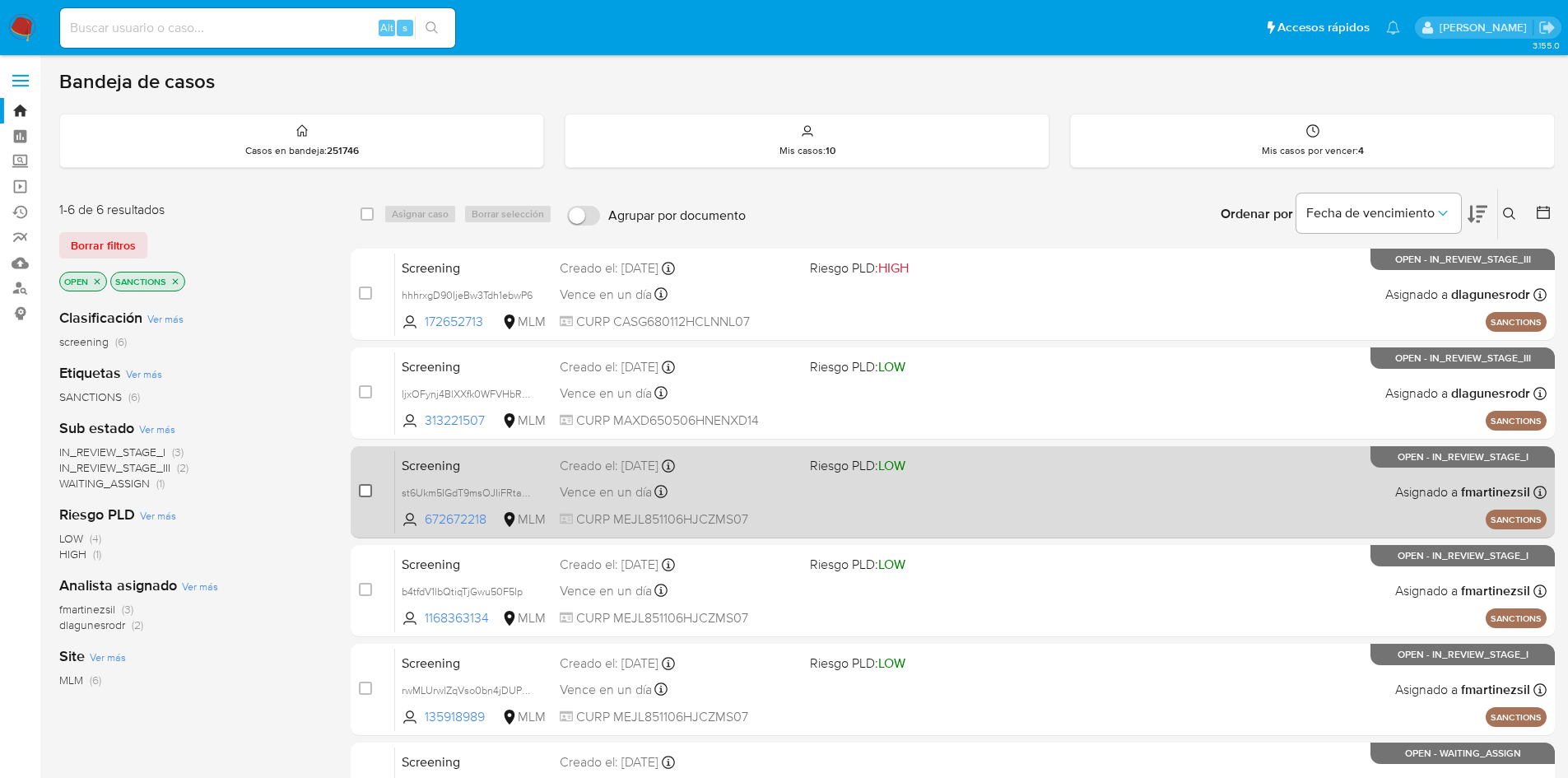
click at [364, 486] on input "checkbox" at bounding box center [366, 490] width 13 height 13
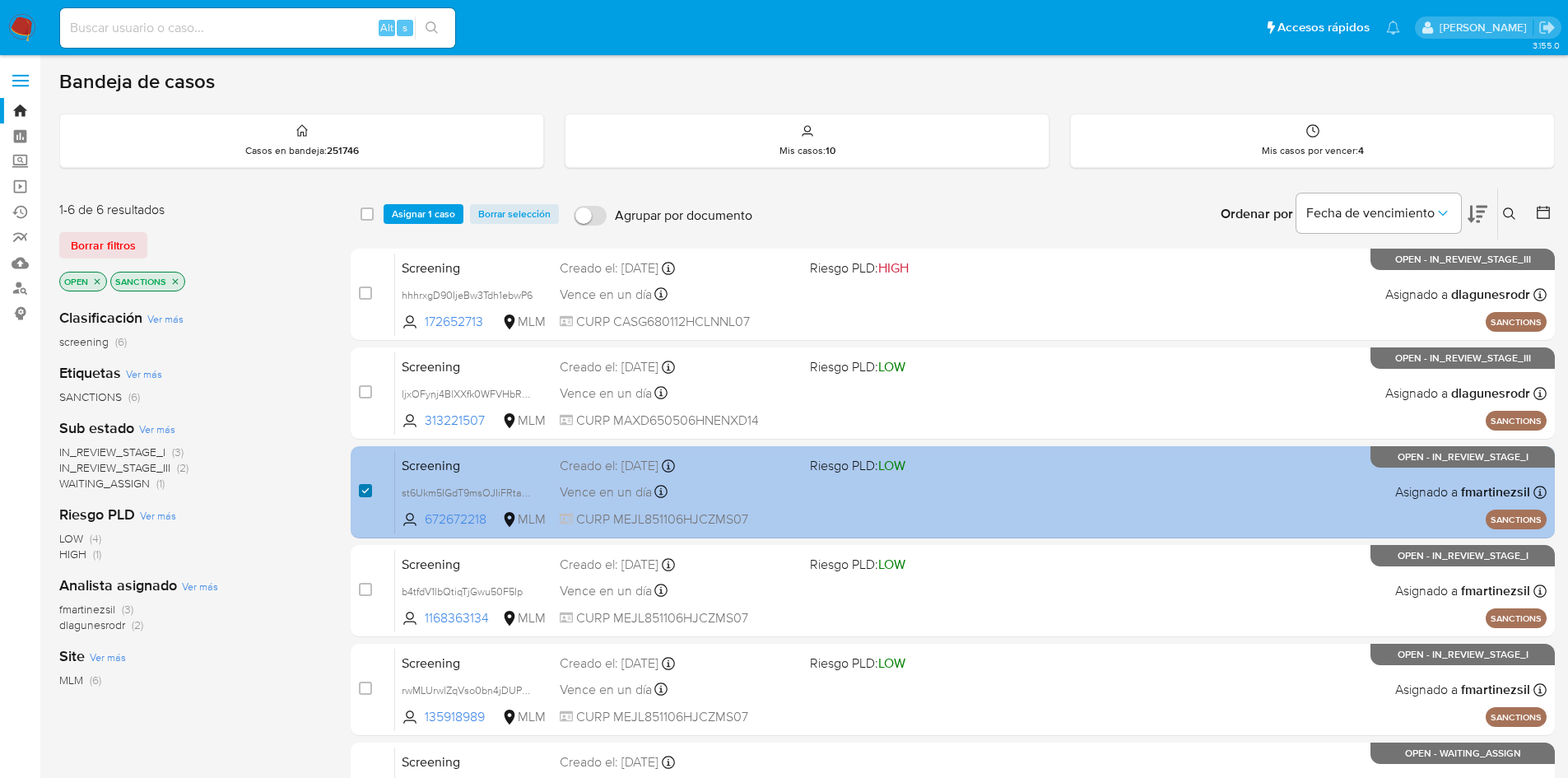
click at [364, 486] on input "checkbox" at bounding box center [366, 490] width 13 height 13
checkbox input "false"
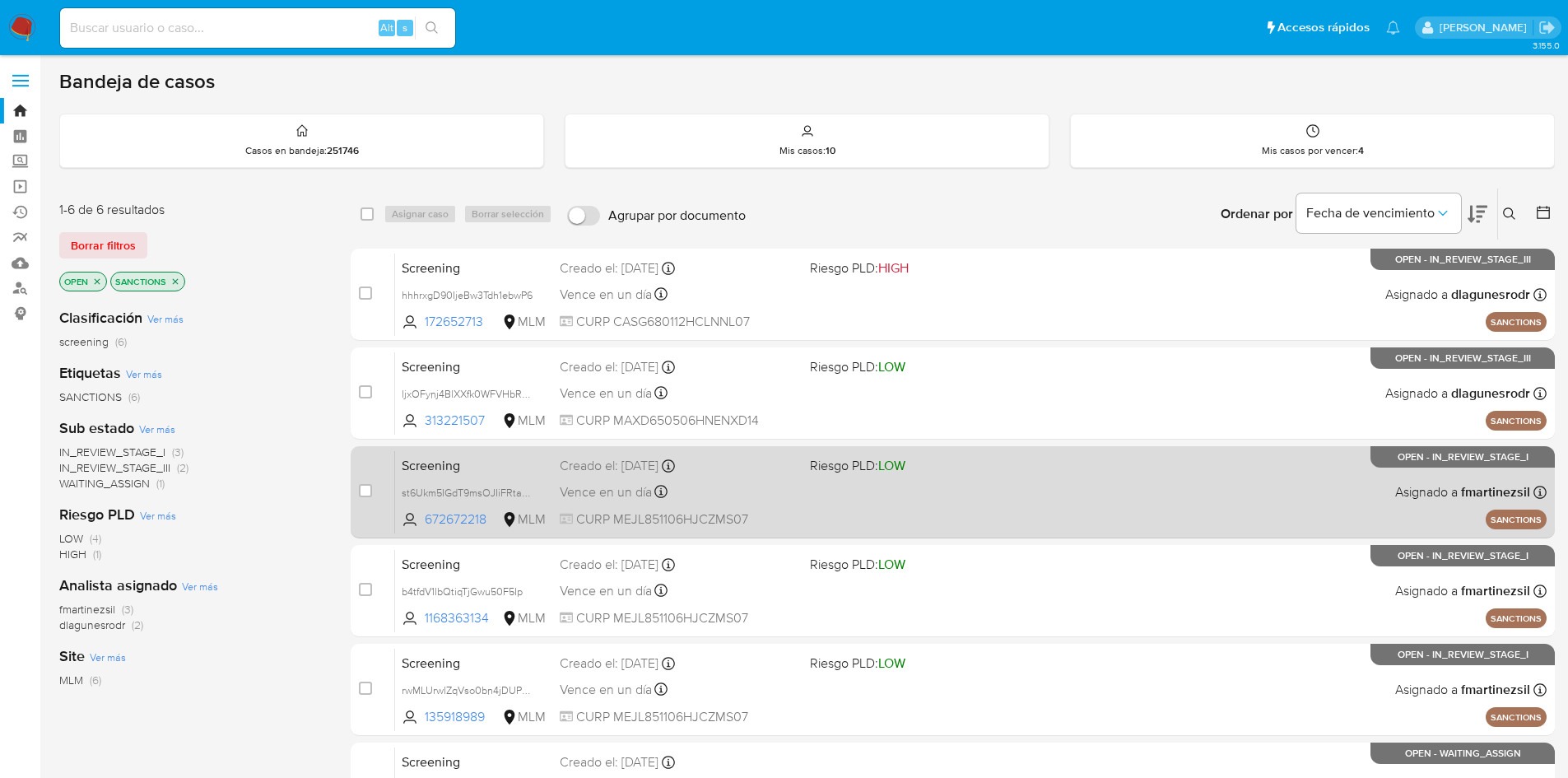
click at [765, 486] on div "Vence en un día Vence el 22/08/2025 17:19:25" at bounding box center [678, 491] width 237 height 22
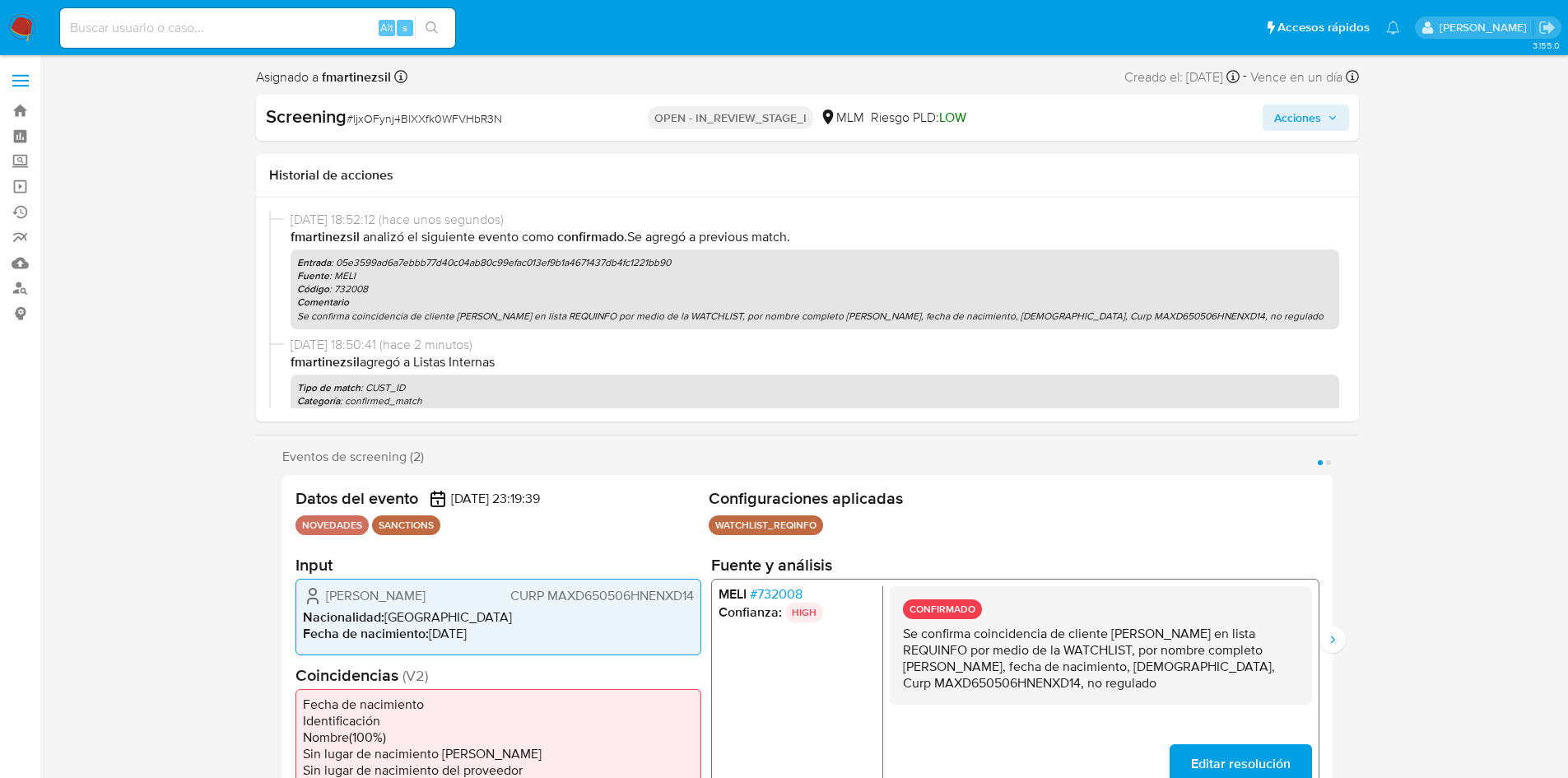
select select "10"
click at [1305, 128] on span "Acciones" at bounding box center [1298, 118] width 47 height 26
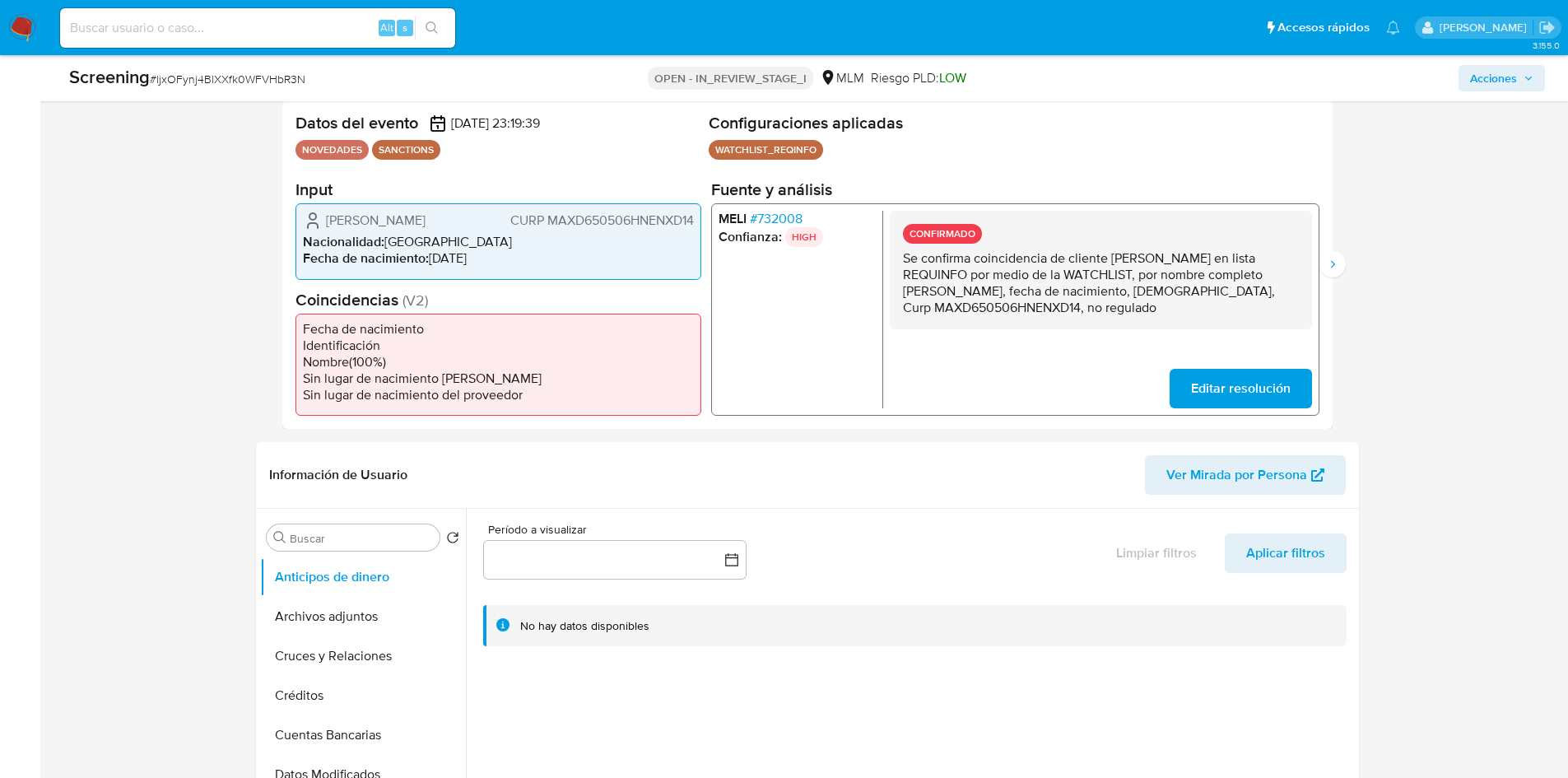
scroll to position [247, 0]
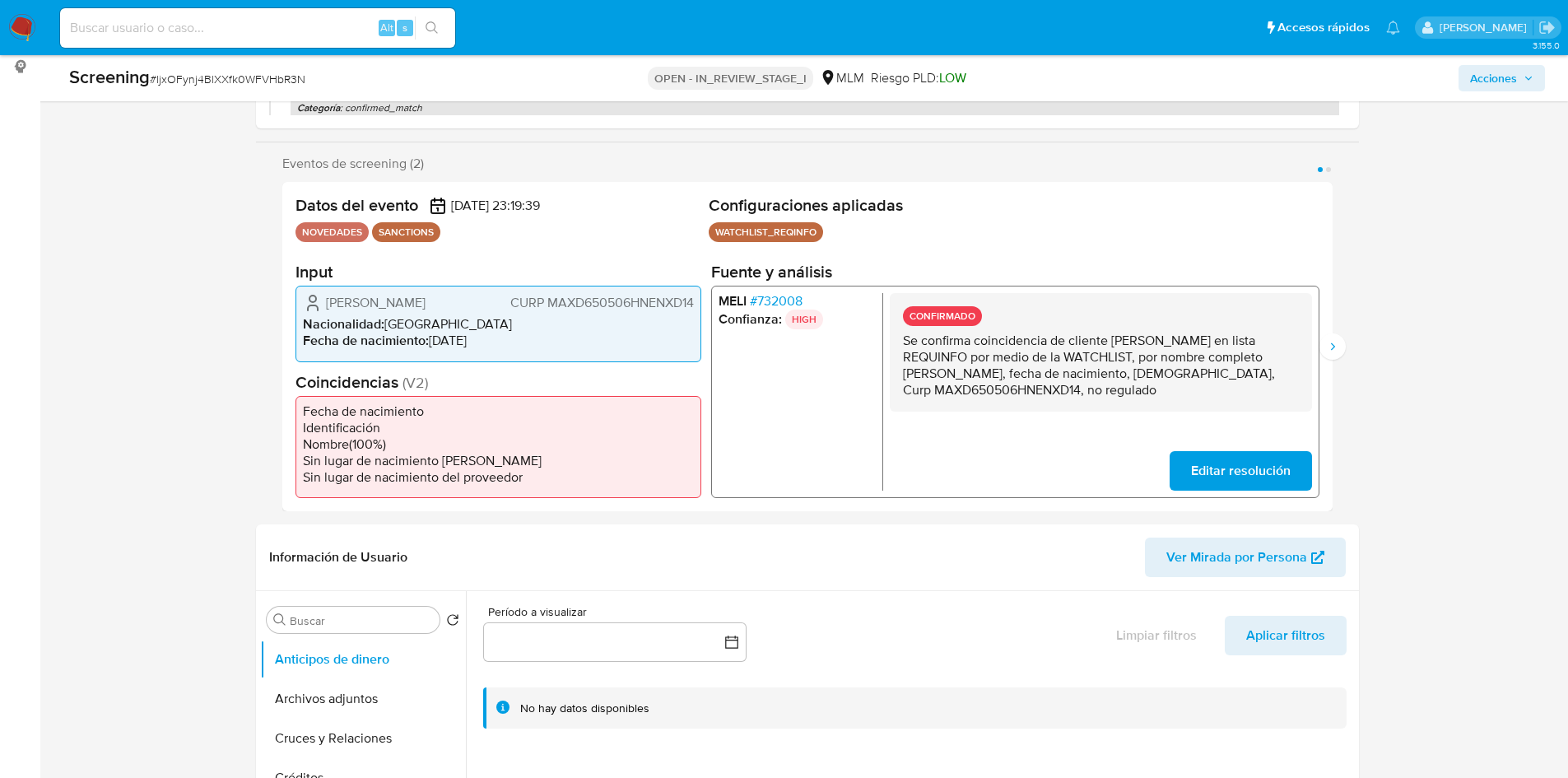
click at [1355, 341] on div "Eventos de screening (2) Página 1 Página 2 Datos del evento [DATE] 23:19:39 NOV…" at bounding box center [807, 334] width 1103 height 356
click at [1341, 349] on button "Siguiente" at bounding box center [1333, 347] width 26 height 26
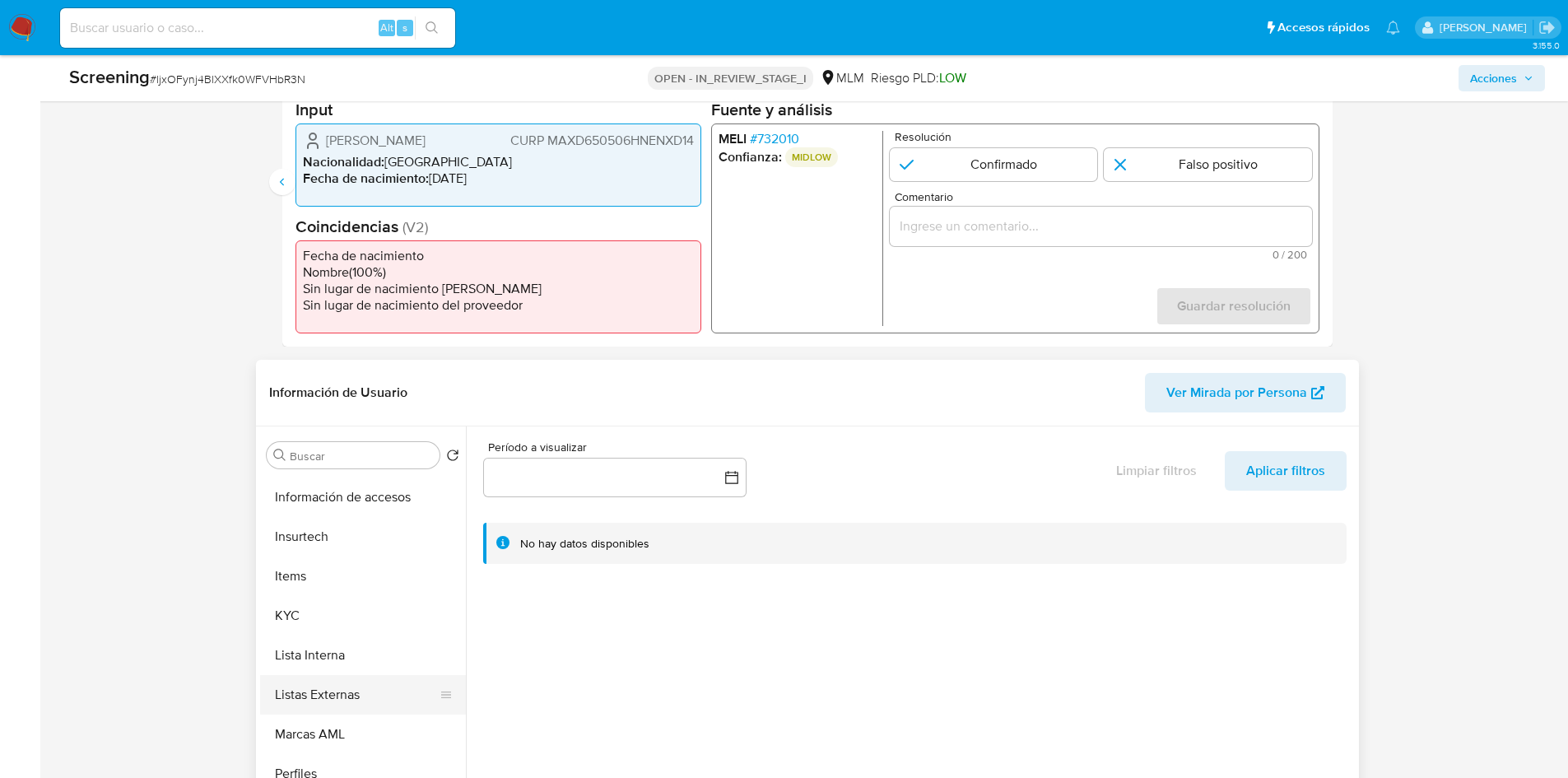
scroll to position [658, 0]
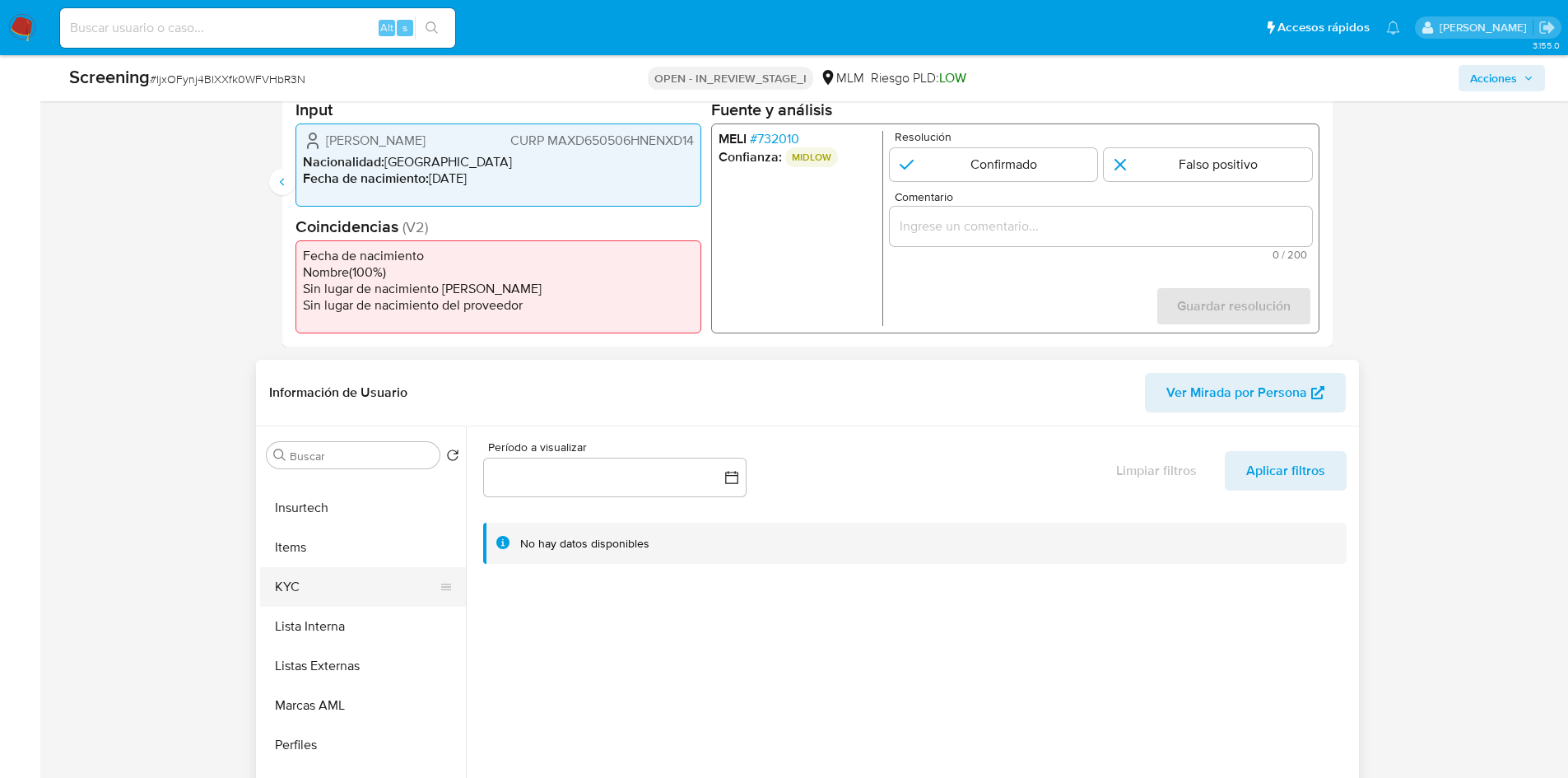
click at [309, 595] on button "KYC" at bounding box center [357, 587] width 193 height 40
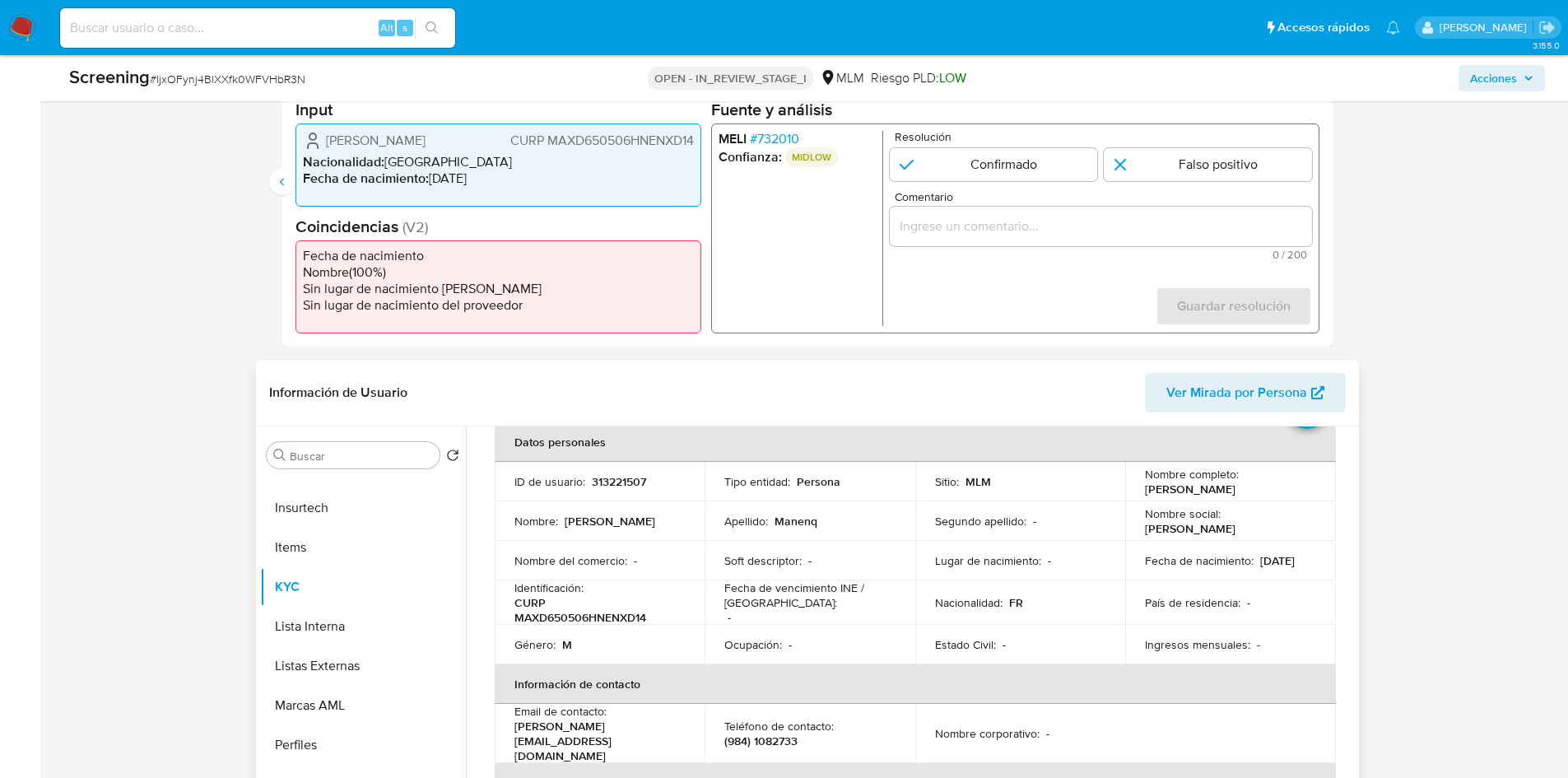
scroll to position [165, 0]
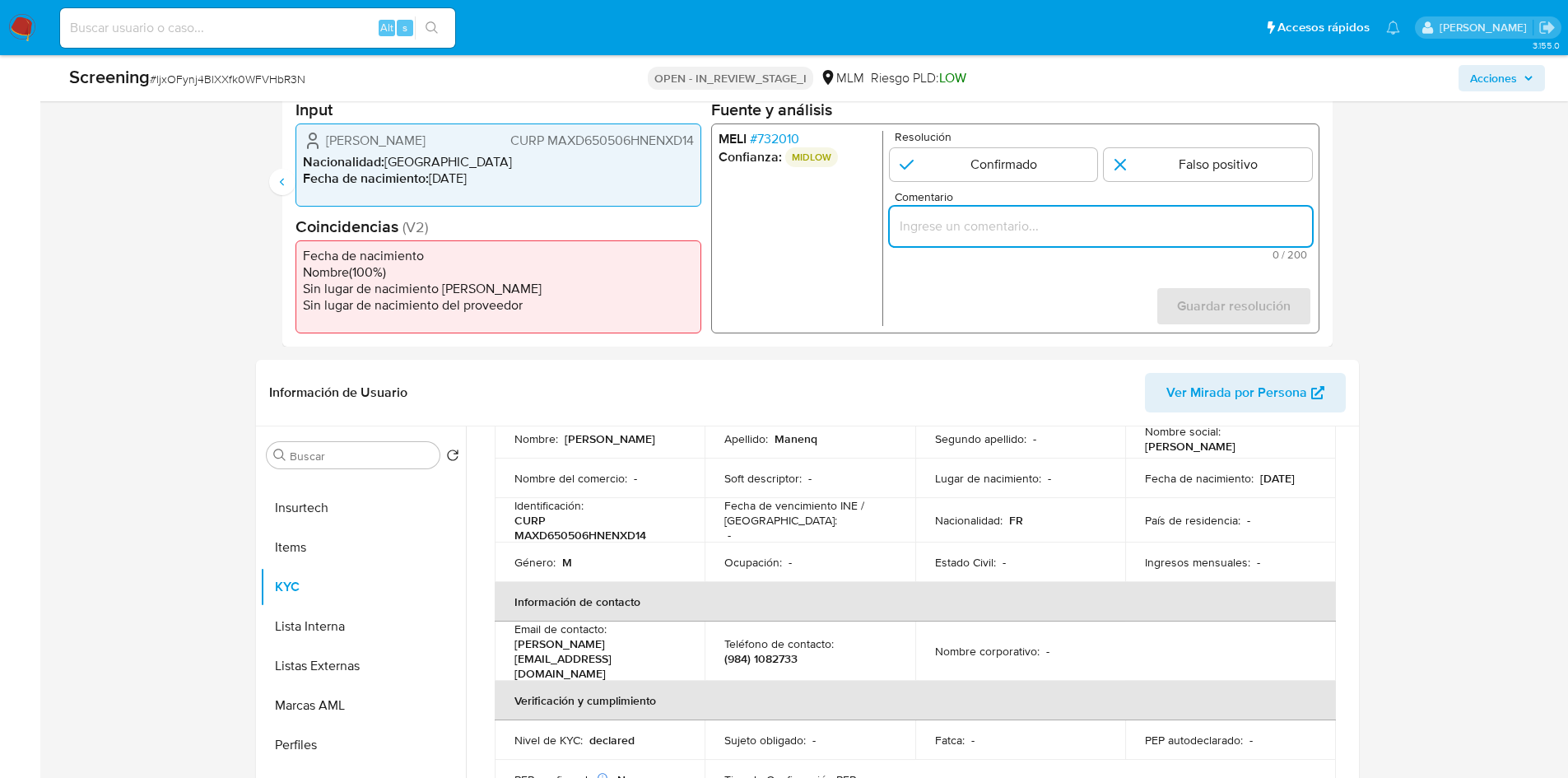
paste input "ljxOFynj4BlXXfk0WFVHbR3N"
type input "ljxOFynj4BlXXfk0WFVHbR3N"
drag, startPoint x: 1084, startPoint y: 227, endPoint x: 693, endPoint y: 232, distance: 391.0
click at [693, 232] on div "Datos del evento 21/08/2025 23:21:51 NOVEDADES SANCTIONS Configuraciones aplica…" at bounding box center [807, 182] width 1051 height 330
click at [1070, 226] on input "Comentario" at bounding box center [1100, 227] width 423 height 21
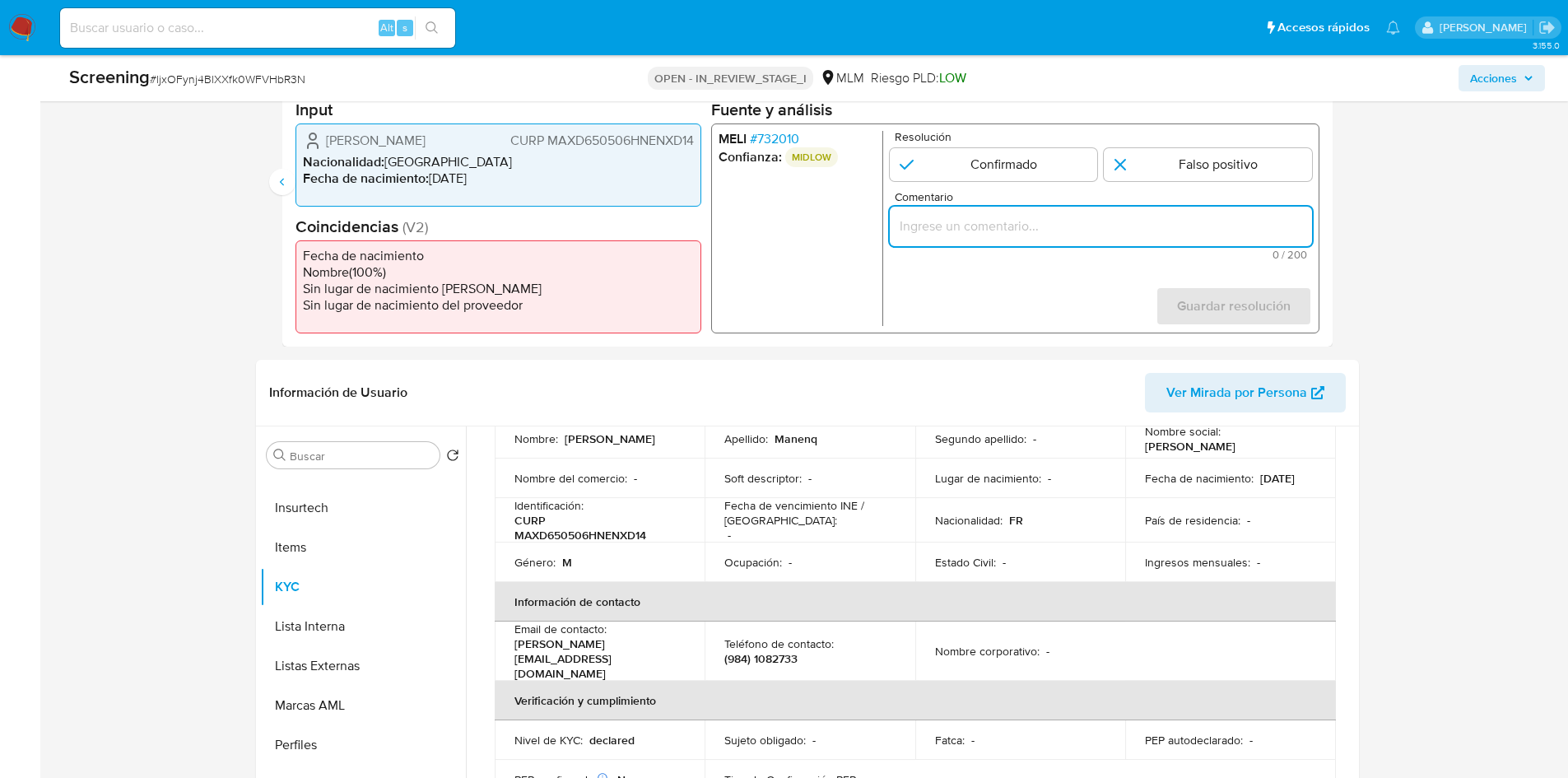
paste input "Se confirma coincidencia de cliente DIDIER MANENQ en lista REQUINFO por medio d…"
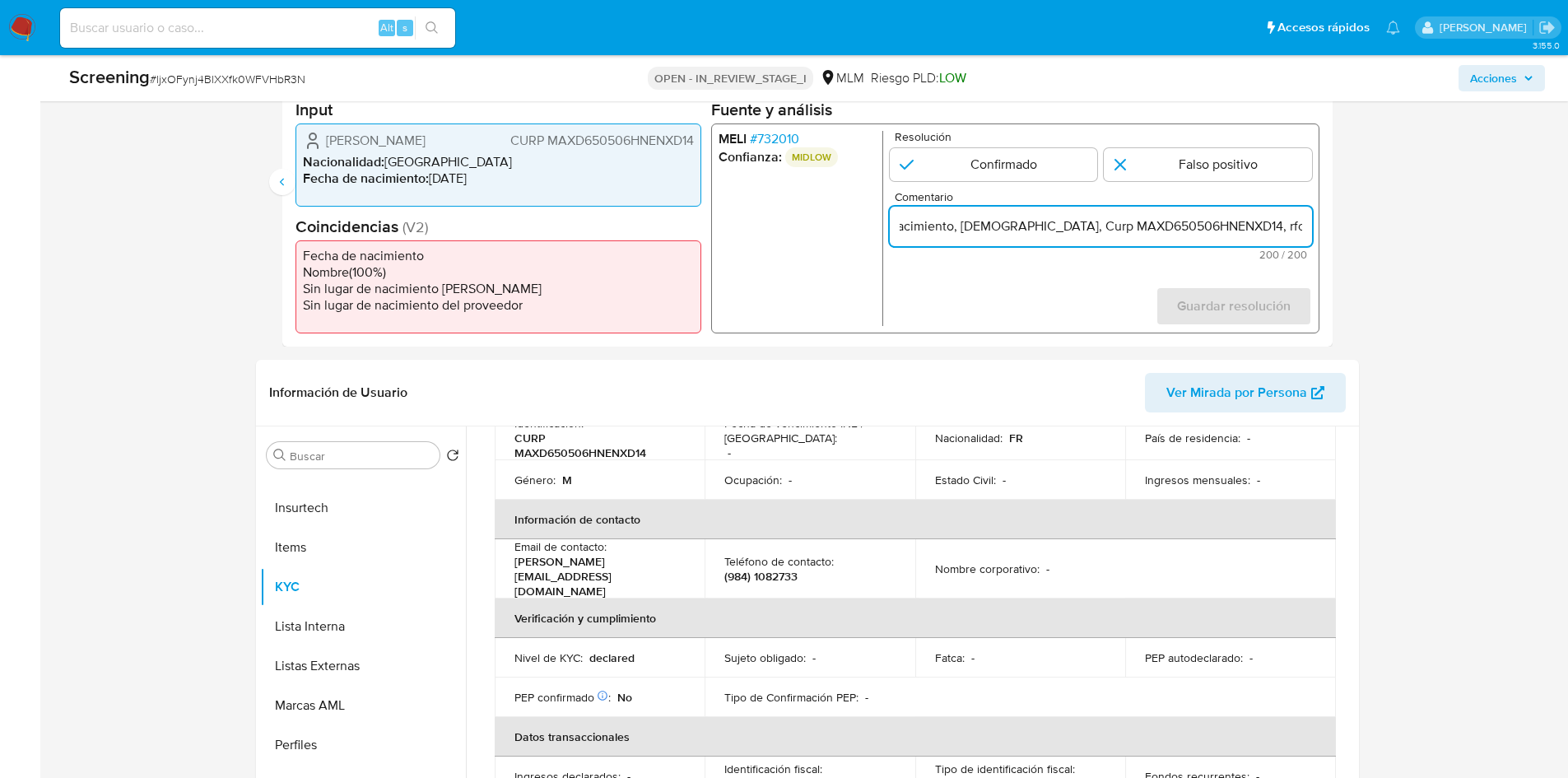
scroll to position [0, 0]
click at [1016, 232] on input "Se confirma coincidencia de cliente DIDIER MANENQ en lista REQUINFO por medio d…" at bounding box center [1100, 227] width 423 height 21
drag, startPoint x: 1122, startPoint y: 231, endPoint x: 1272, endPoint y: 223, distance: 150.2
click at [1272, 223] on input "Se confirma coincidencia de cliente DIDIER MANENQ en lista REQUINFO por medio d…" at bounding box center [1100, 227] width 423 height 21
click at [1253, 223] on input "Se confirma coincidencia de cliente DIDIER MANENQ en lista REQUINFO por medio d…" at bounding box center [1100, 227] width 423 height 21
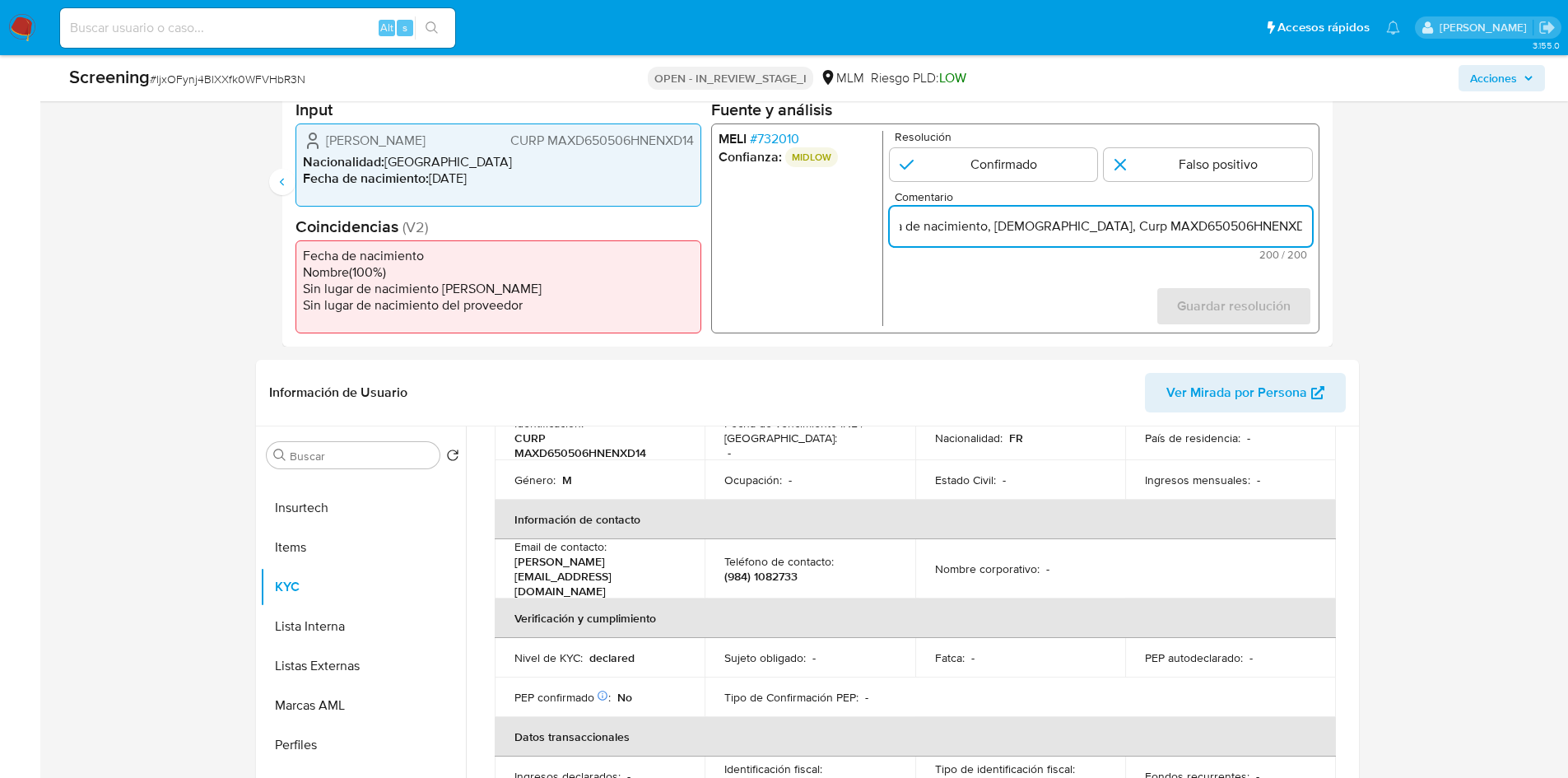
drag, startPoint x: 1214, startPoint y: 226, endPoint x: 1340, endPoint y: 227, distance: 126.0
click at [1340, 227] on div "Eventos de screening (2) Página 1 Página 2 Datos del evento 21/08/2025 23:19:39…" at bounding box center [807, 169] width 1103 height 356
click at [1045, 231] on input "Se confirma coincidencia de cliente DIDIER MANENQ en lista REQUINFO por medio d…" at bounding box center [1100, 227] width 423 height 21
drag, startPoint x: 1037, startPoint y: 232, endPoint x: 1324, endPoint y: 230, distance: 287.0
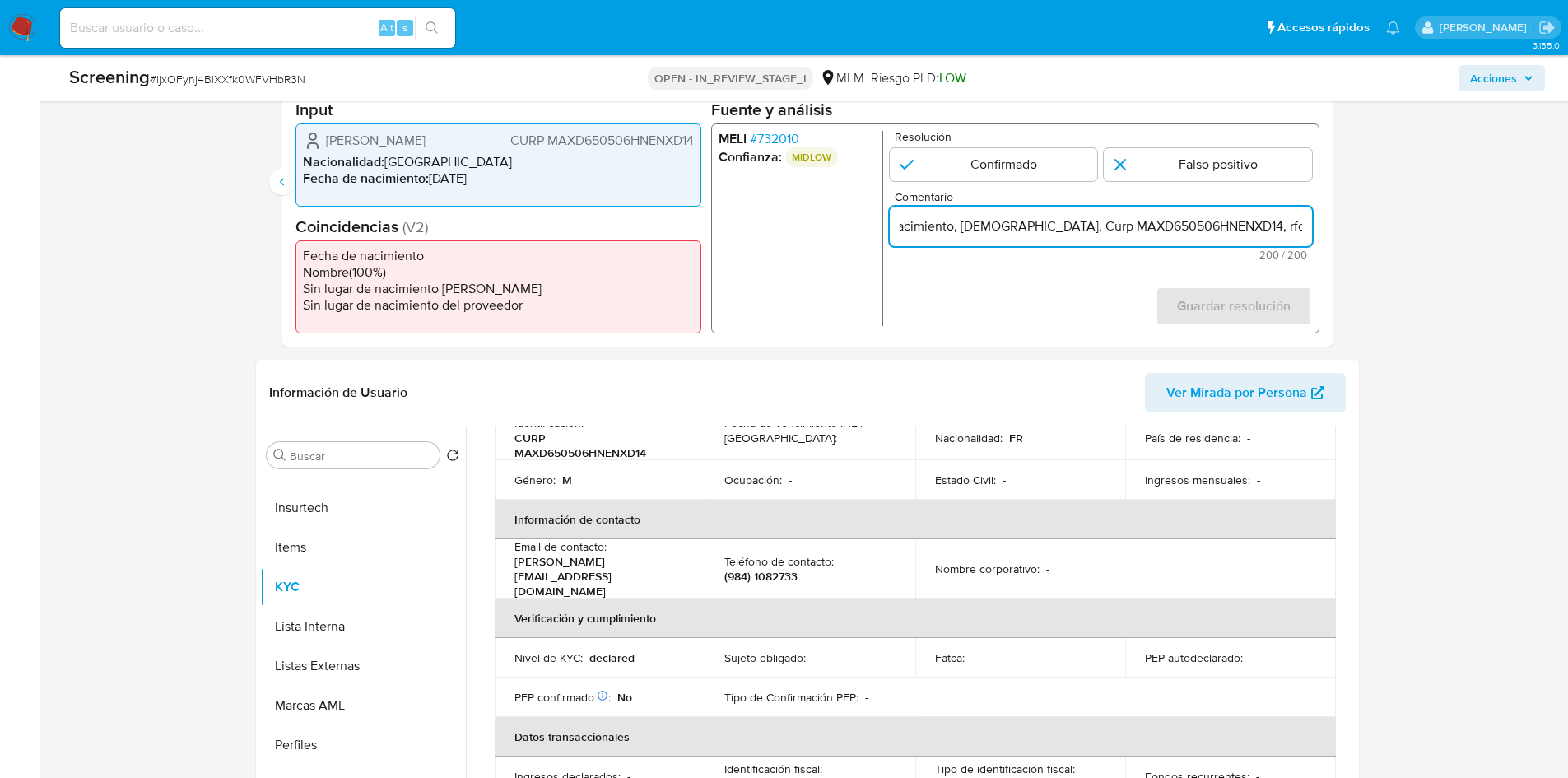
click at [1324, 230] on div "Datos del evento 21/08/2025 23:21:51 NOVEDADES SANCTIONS Configuraciones aplica…" at bounding box center [807, 182] width 1051 height 330
click at [1288, 228] on input "Se confirma coincidencia de cliente DIDIER MANENQ en lista REQUINFO por medio d…" at bounding box center [1100, 227] width 423 height 21
click at [1290, 228] on input "Se confirma coincidencia de cliente DIDIER MANENQ en lista REQUINFO por medio d…" at bounding box center [1100, 227] width 423 height 21
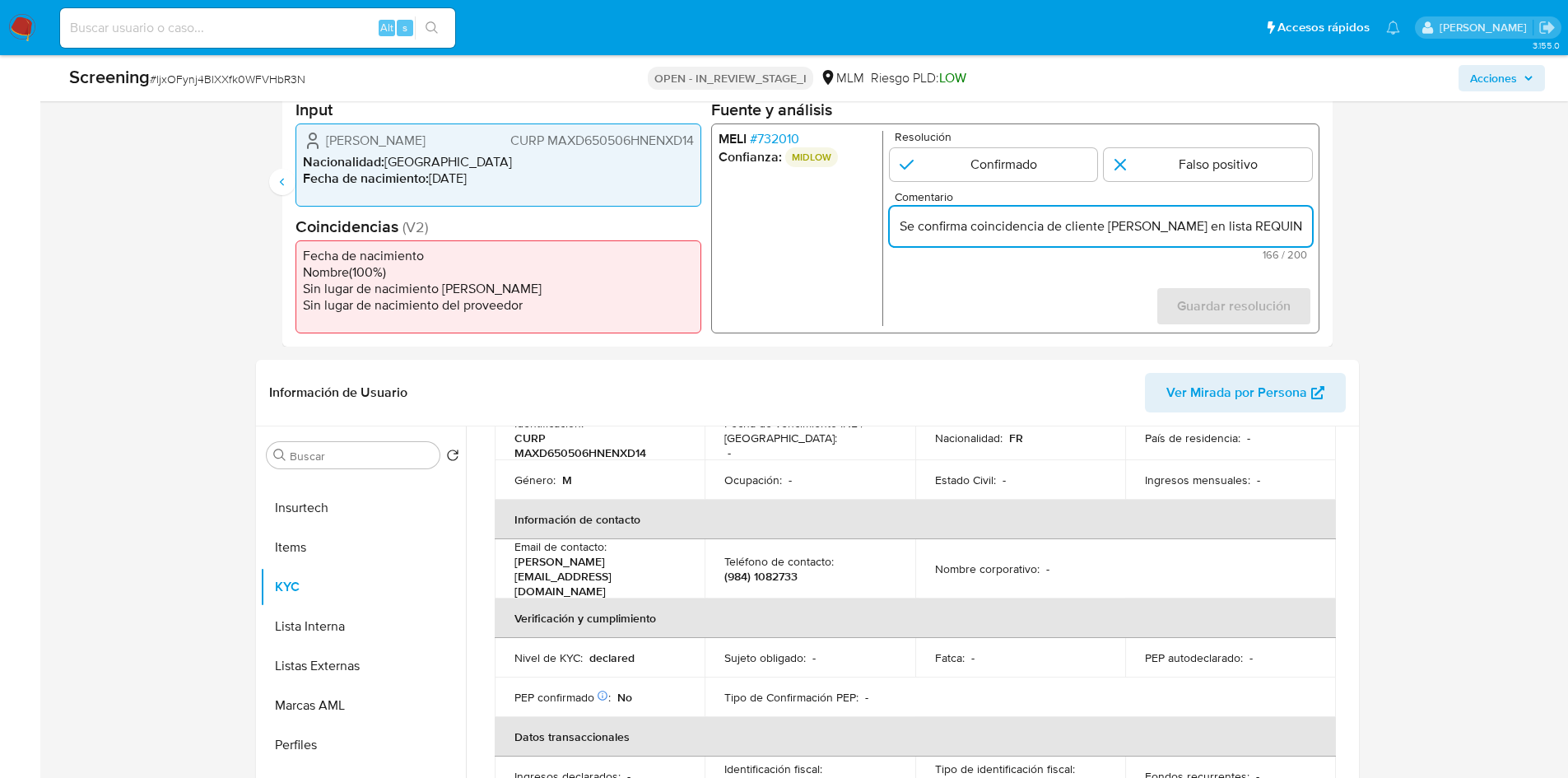
click at [1292, 228] on input "Se confirma coincidencia de cliente DIDIER MANENQ en lista REQUINFO por medio d…" at bounding box center [1100, 227] width 423 height 21
paste input "cuenta NO REGULADA/IFPE, por lo cual"
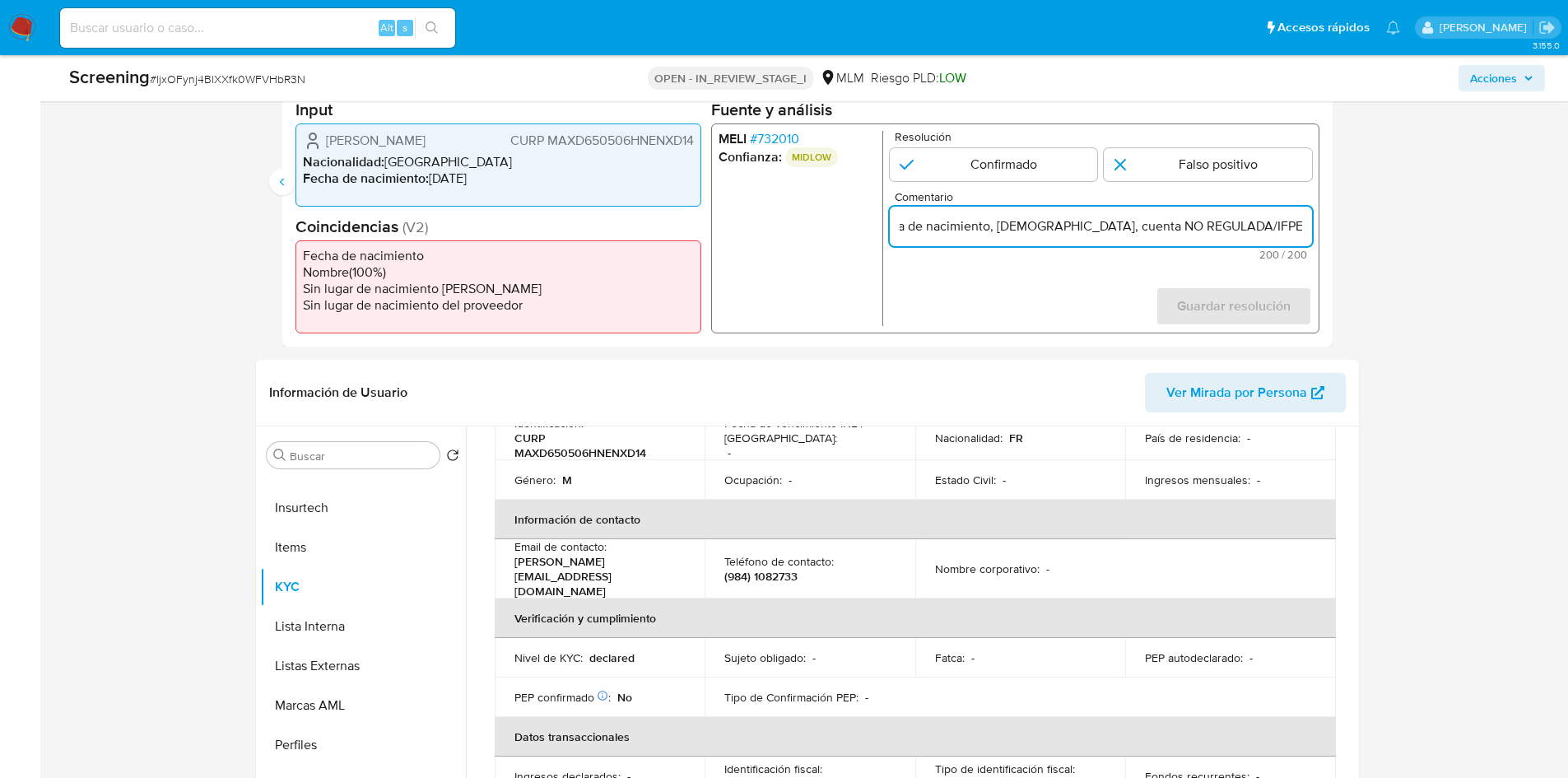
drag, startPoint x: 1232, startPoint y: 231, endPoint x: 1348, endPoint y: 229, distance: 116.0
click at [1348, 229] on div "Eventos de screening (2) Página 1 Página 2 Datos del evento 21/08/2025 23:19:39…" at bounding box center [807, 169] width 1103 height 356
type input "Se confirma coincidencia de cliente DIDIE, por lo cual"
drag, startPoint x: 1254, startPoint y: 228, endPoint x: 611, endPoint y: 228, distance: 643.0
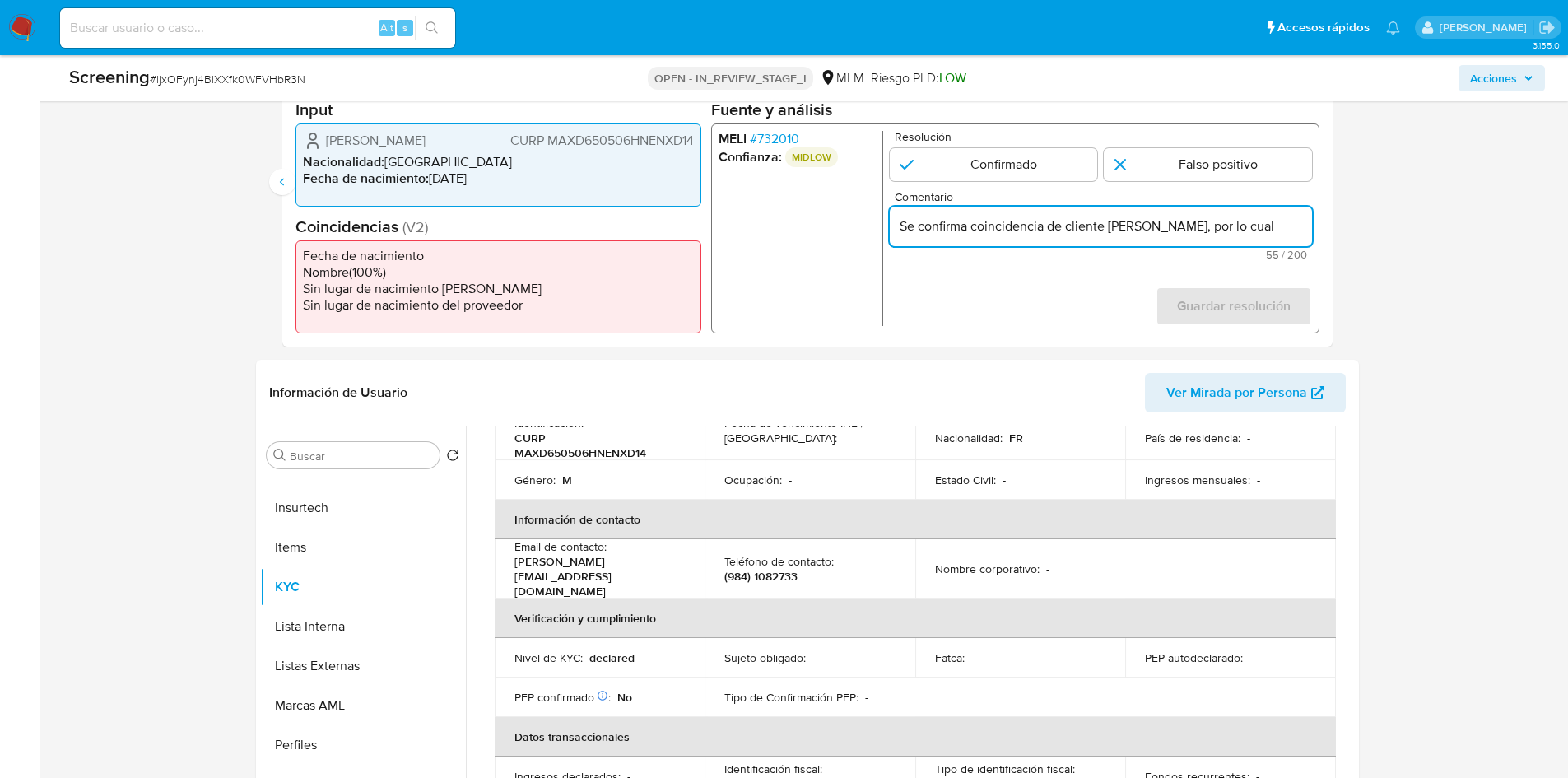
click at [611, 228] on div "Datos del evento 21/08/2025 23:21:51 NOVEDADES SANCTIONS Configuraciones aplica…" at bounding box center [807, 182] width 1051 height 330
click at [938, 233] on input "Comentario" at bounding box center [1100, 227] width 423 height 21
paste input "Se confirma coincidencia de cliente DIDIER MANENQ en lista REQUINFO por medio d…"
click at [1191, 234] on input "Se confirma coincidencia de cliente DIDIER MANENQ en lista REQUINFO por medio d…" at bounding box center [1100, 227] width 423 height 21
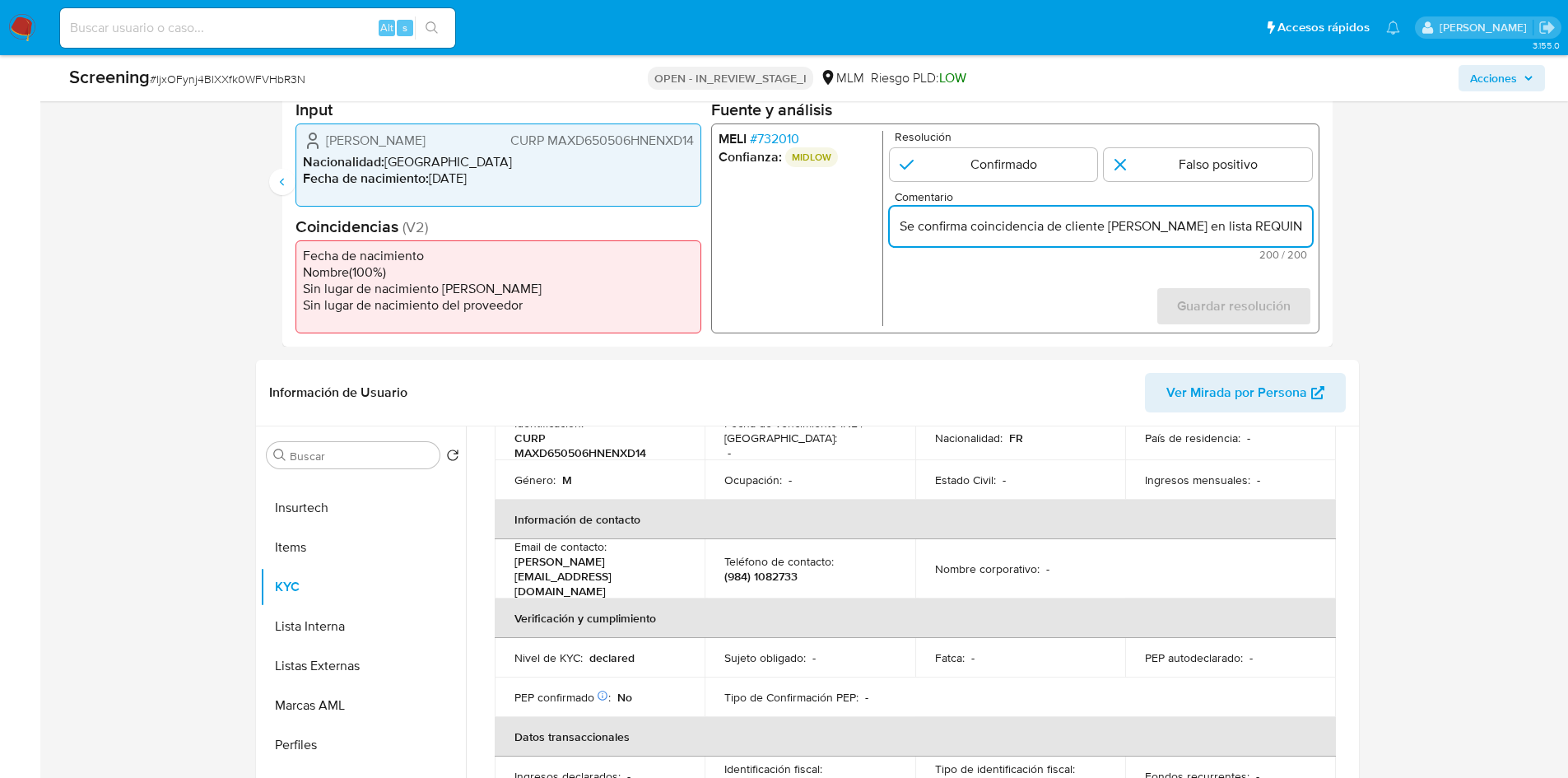
click at [1265, 231] on input "Se confirma coincidencia de cliente DIDIER MANENQ en lista REQUINFO por medio d…" at bounding box center [1100, 227] width 423 height 21
drag, startPoint x: 1032, startPoint y: 229, endPoint x: 1316, endPoint y: 232, distance: 284.0
click at [1316, 232] on div "MELI # 732010 Confianza: MIDLOW Resolución Confirmado Falso positivo Comentario…" at bounding box center [1014, 228] width 608 height 210
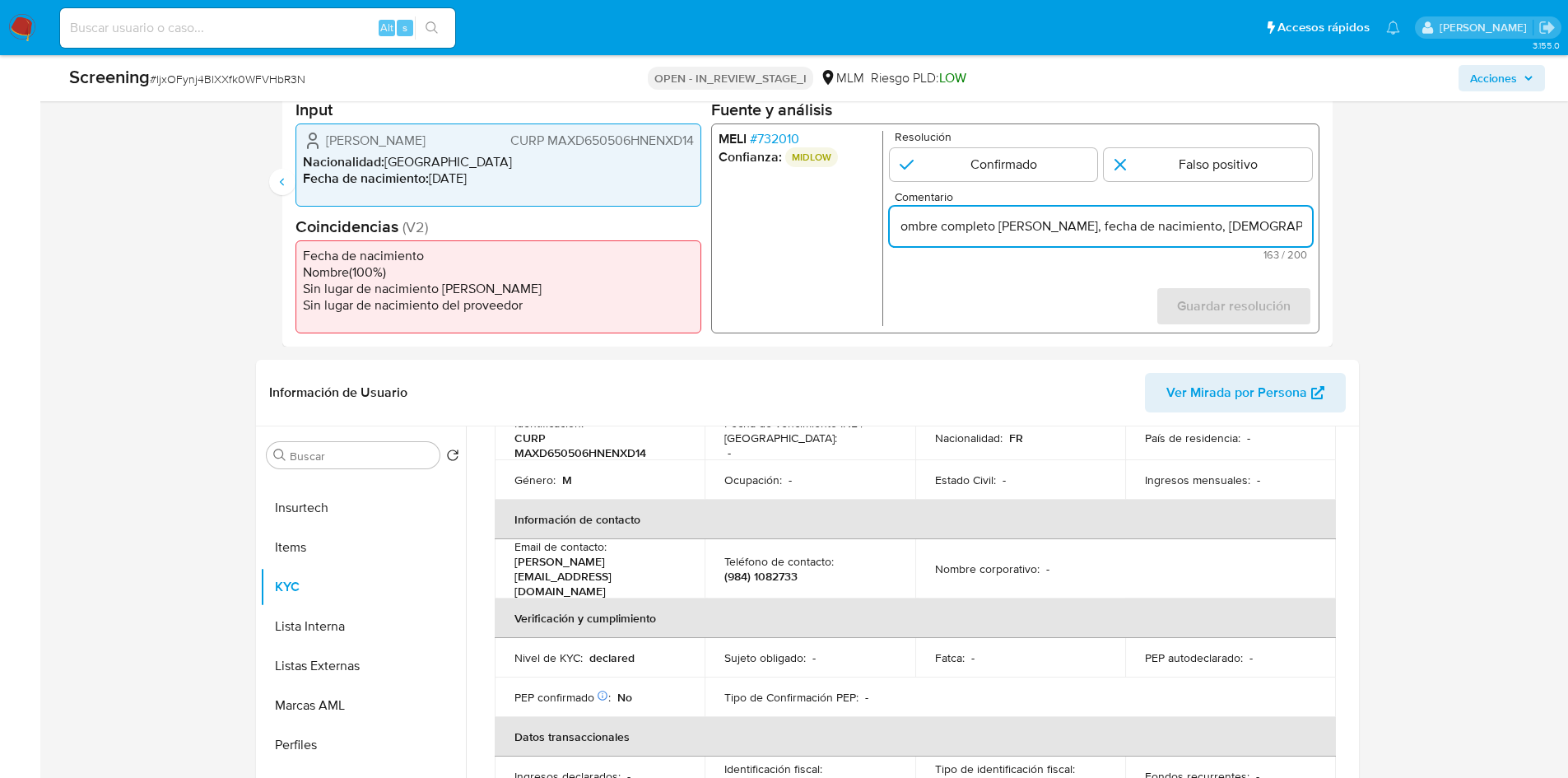
paste input "cuenta NO REGULADA/IFPE"
drag, startPoint x: 1219, startPoint y: 231, endPoint x: 794, endPoint y: 231, distance: 425.0
click at [794, 231] on div "MELI # 732010 Confianza: MIDLOW Resolución Confirmado Falso positivo Comentario…" at bounding box center [1014, 228] width 608 height 210
type input "Se confirma coincidencia de cliente DIDIER MANENQ en lista REQUINFO por medio d…"
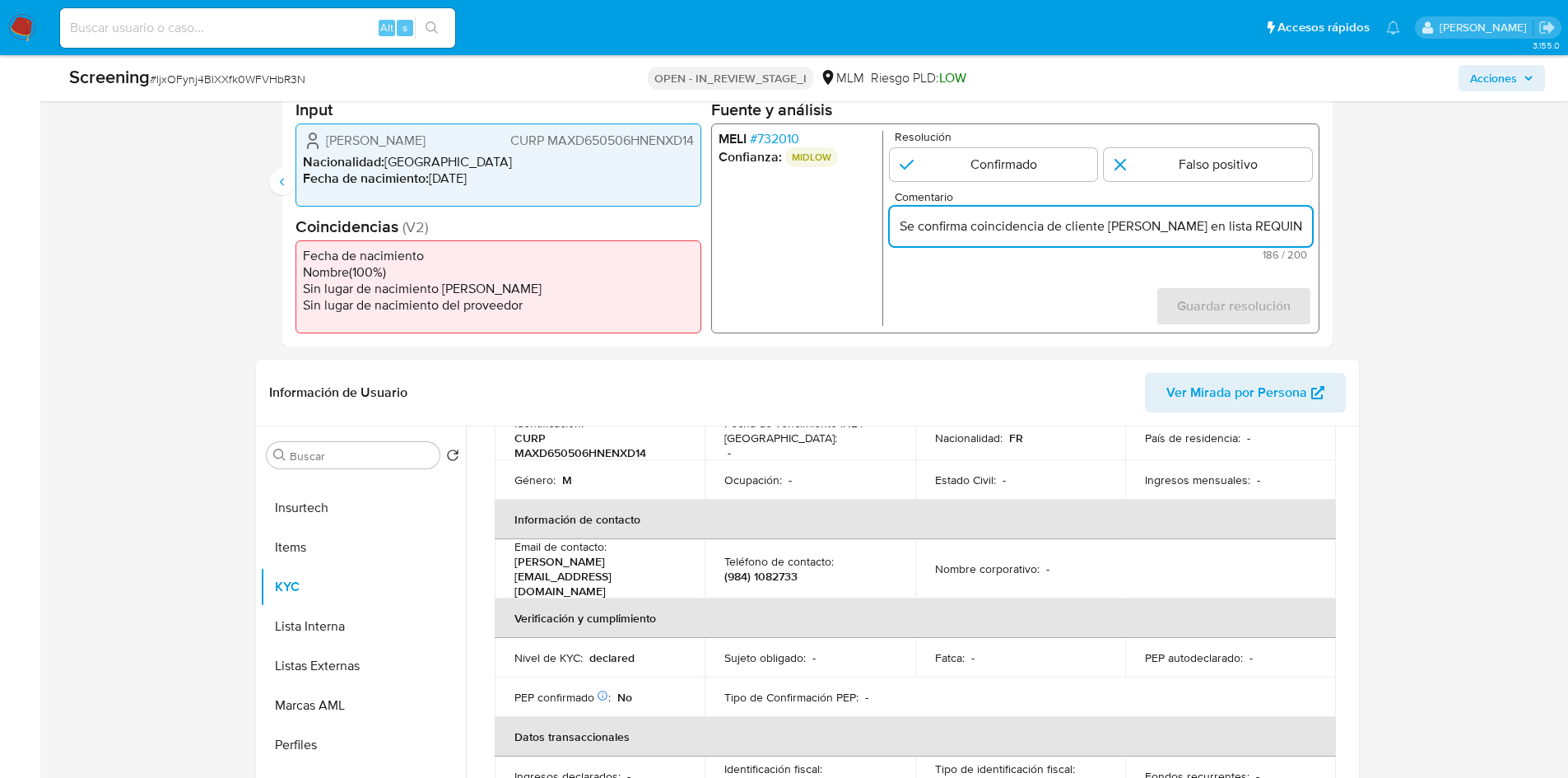
click at [1107, 285] on form "Resolución Confirmado Falso positivo Comentario Se confirma coincidencia de cli…" at bounding box center [1100, 228] width 423 height 195
click at [971, 171] on input "2 de 2" at bounding box center [993, 165] width 208 height 33
radio input "true"
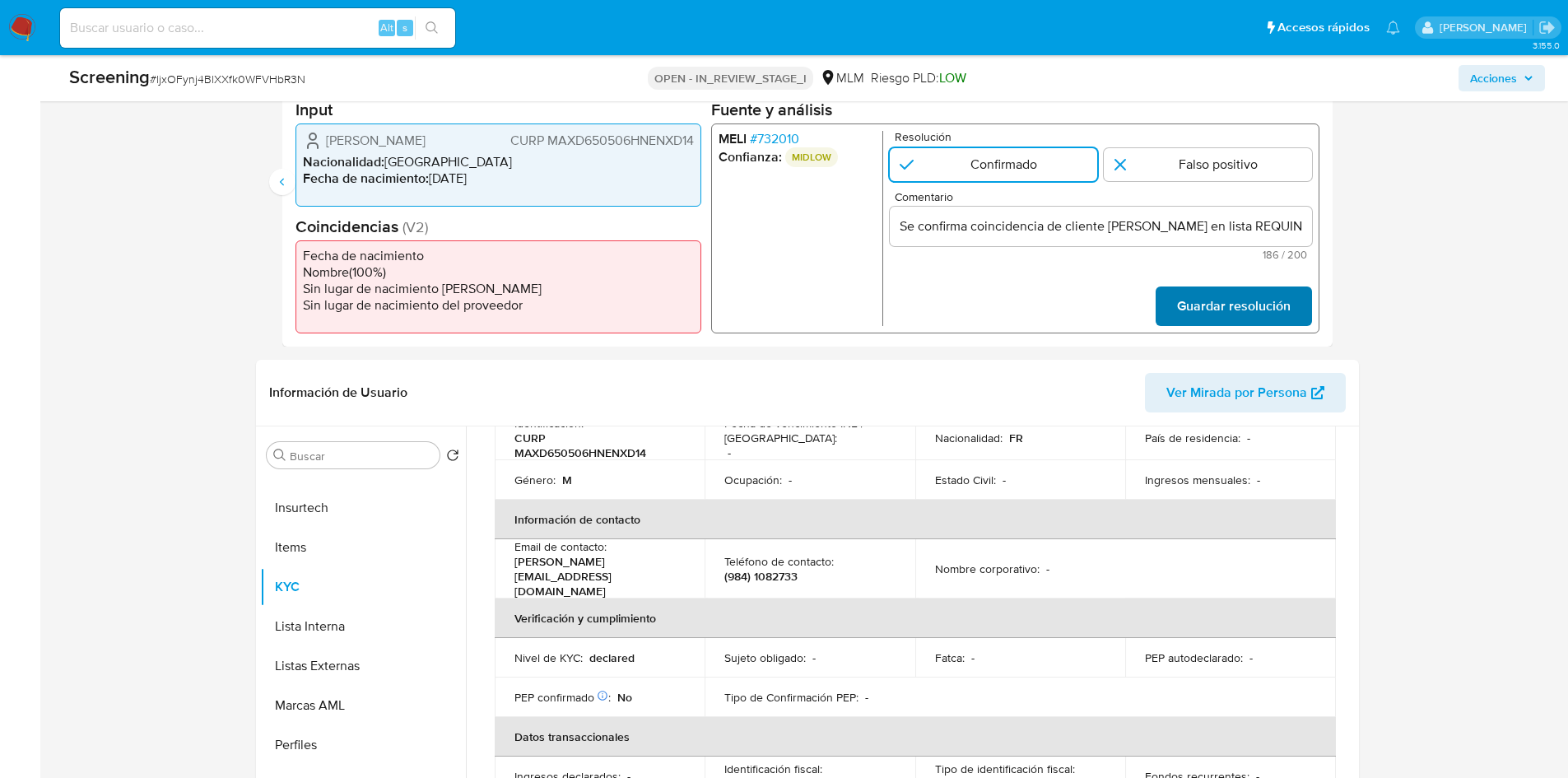
click at [1215, 315] on span "Guardar resolución" at bounding box center [1233, 307] width 114 height 36
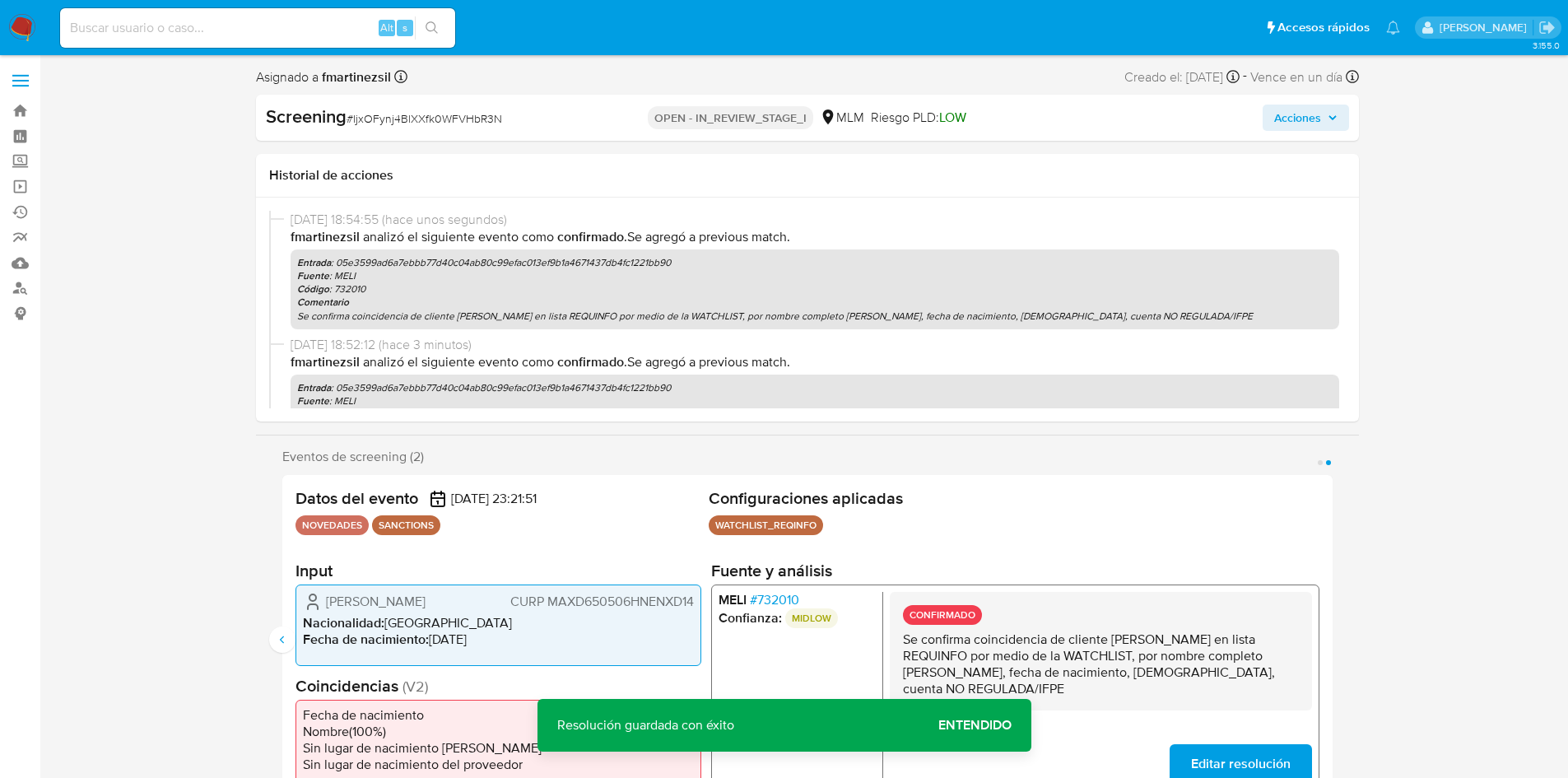
click at [1328, 115] on icon "button" at bounding box center [1333, 118] width 10 height 10
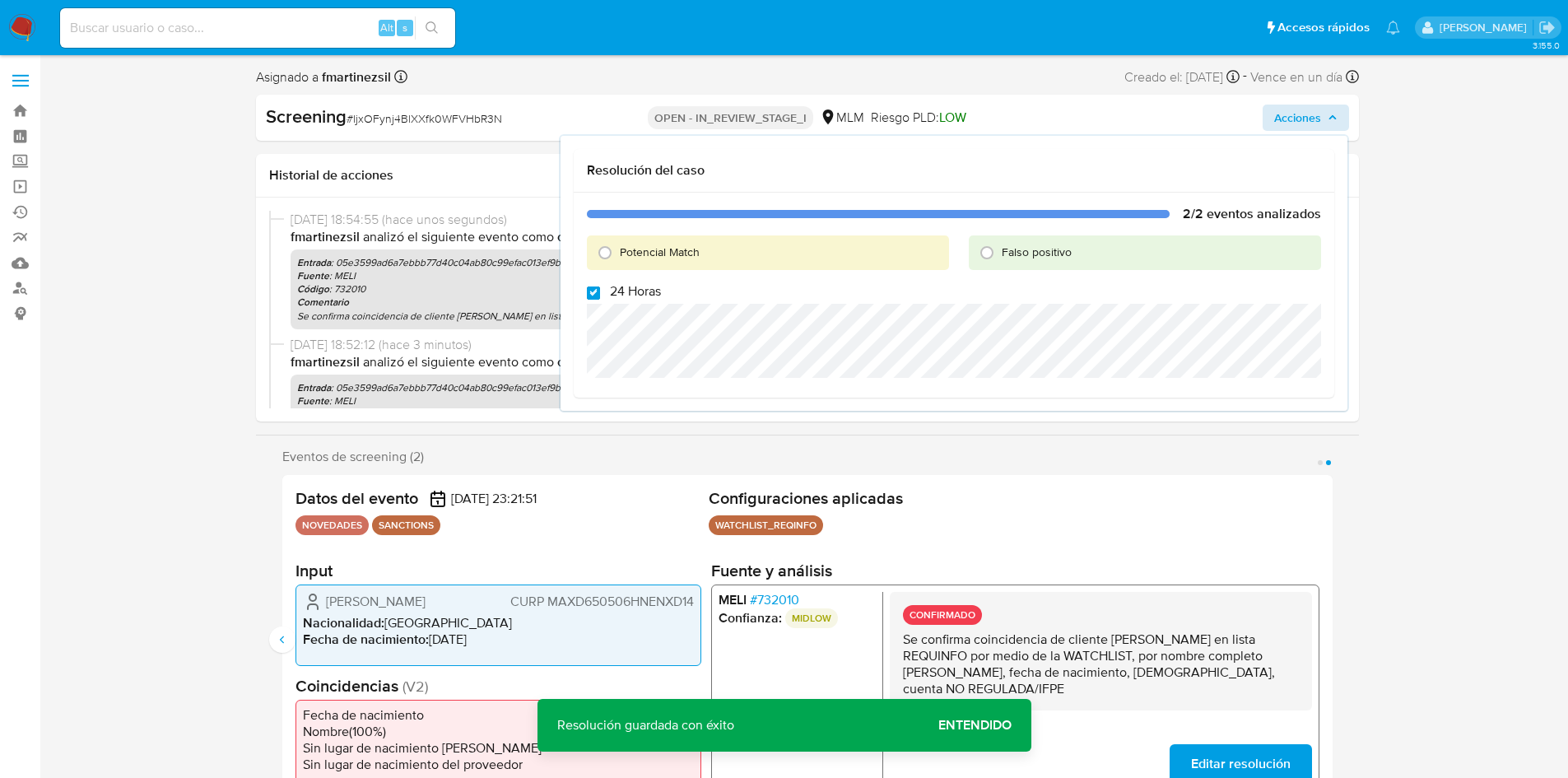
click at [598, 293] on input "24 Horas" at bounding box center [593, 293] width 13 height 13
checkbox input "false"
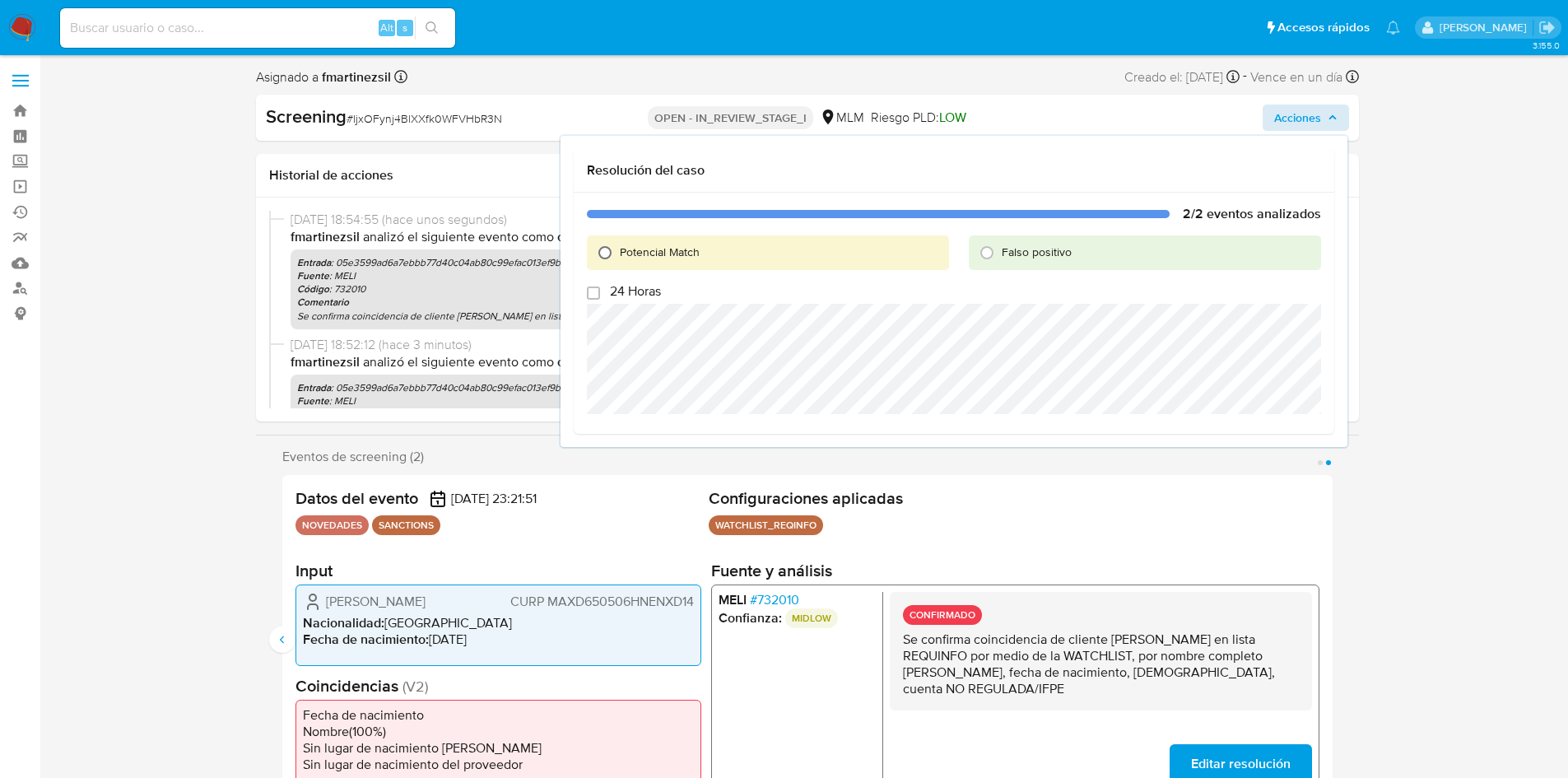
click at [598, 259] on input "Potencial Match" at bounding box center [605, 253] width 26 height 26
radio input "true"
click at [1266, 438] on span "Escalar a Local Head" at bounding box center [1237, 434] width 133 height 23
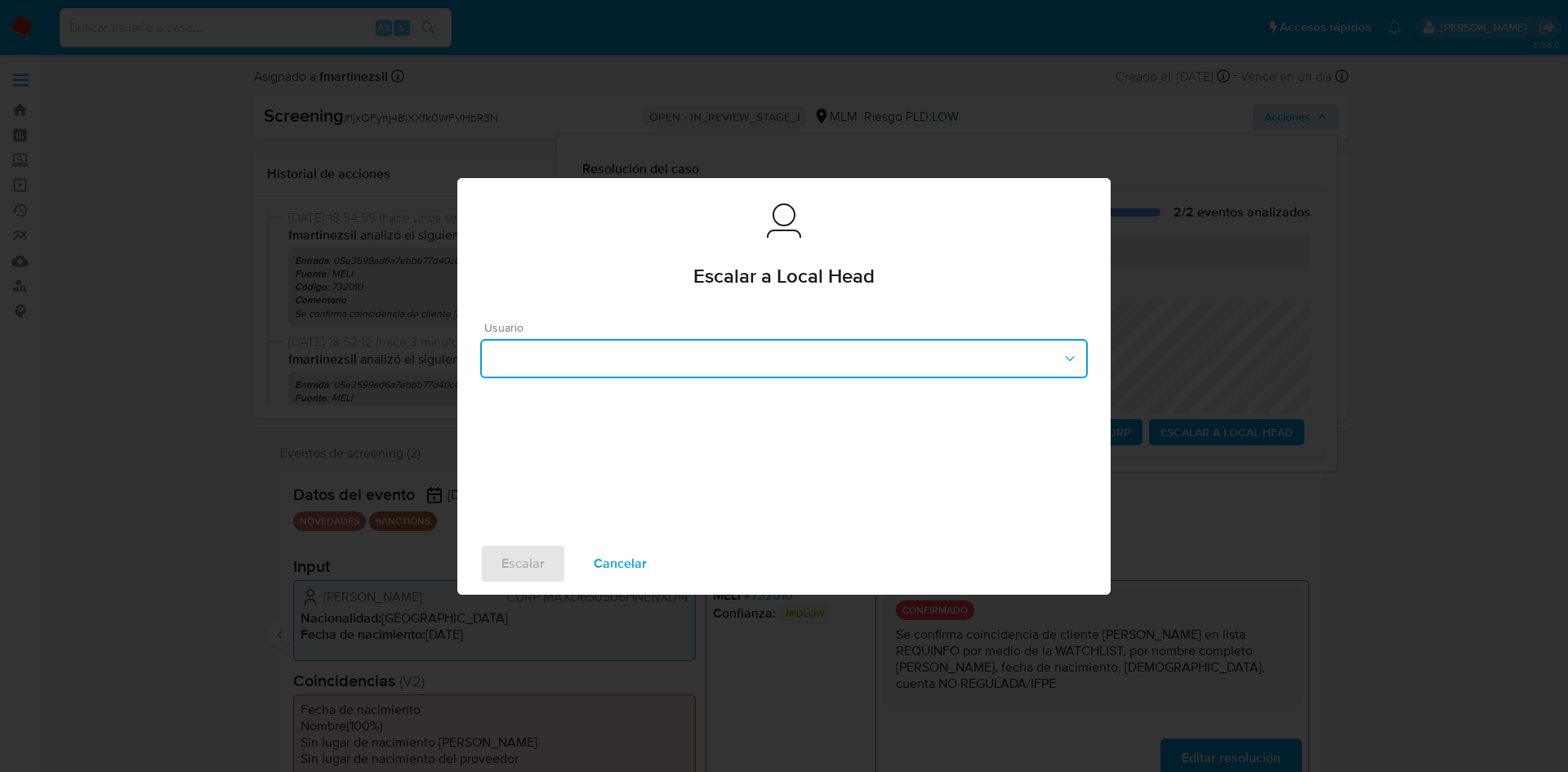
click at [1062, 362] on icon "button" at bounding box center [1070, 359] width 16 height 16
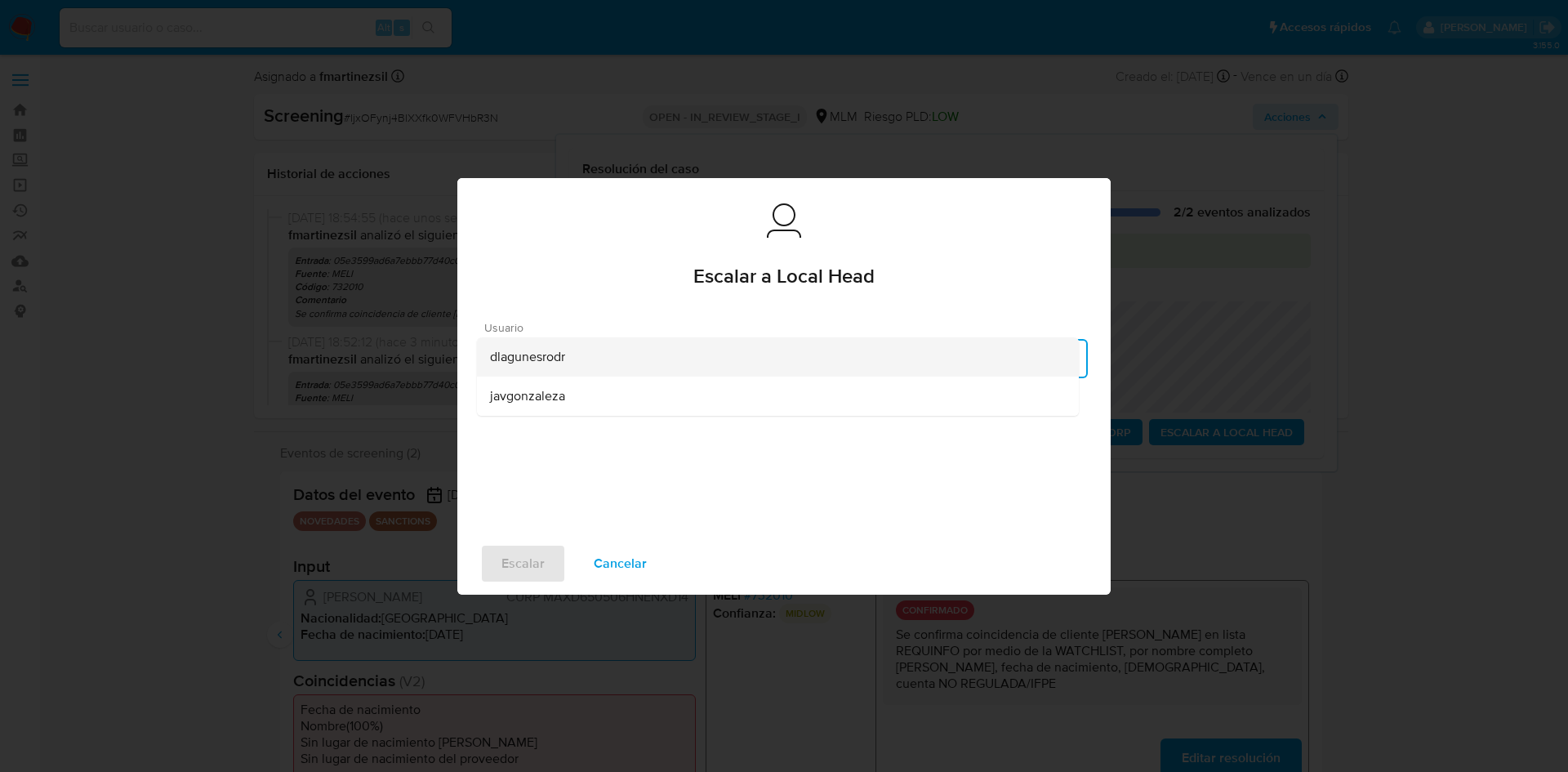
click at [568, 361] on div "dlagunesrodr" at bounding box center [777, 357] width 576 height 39
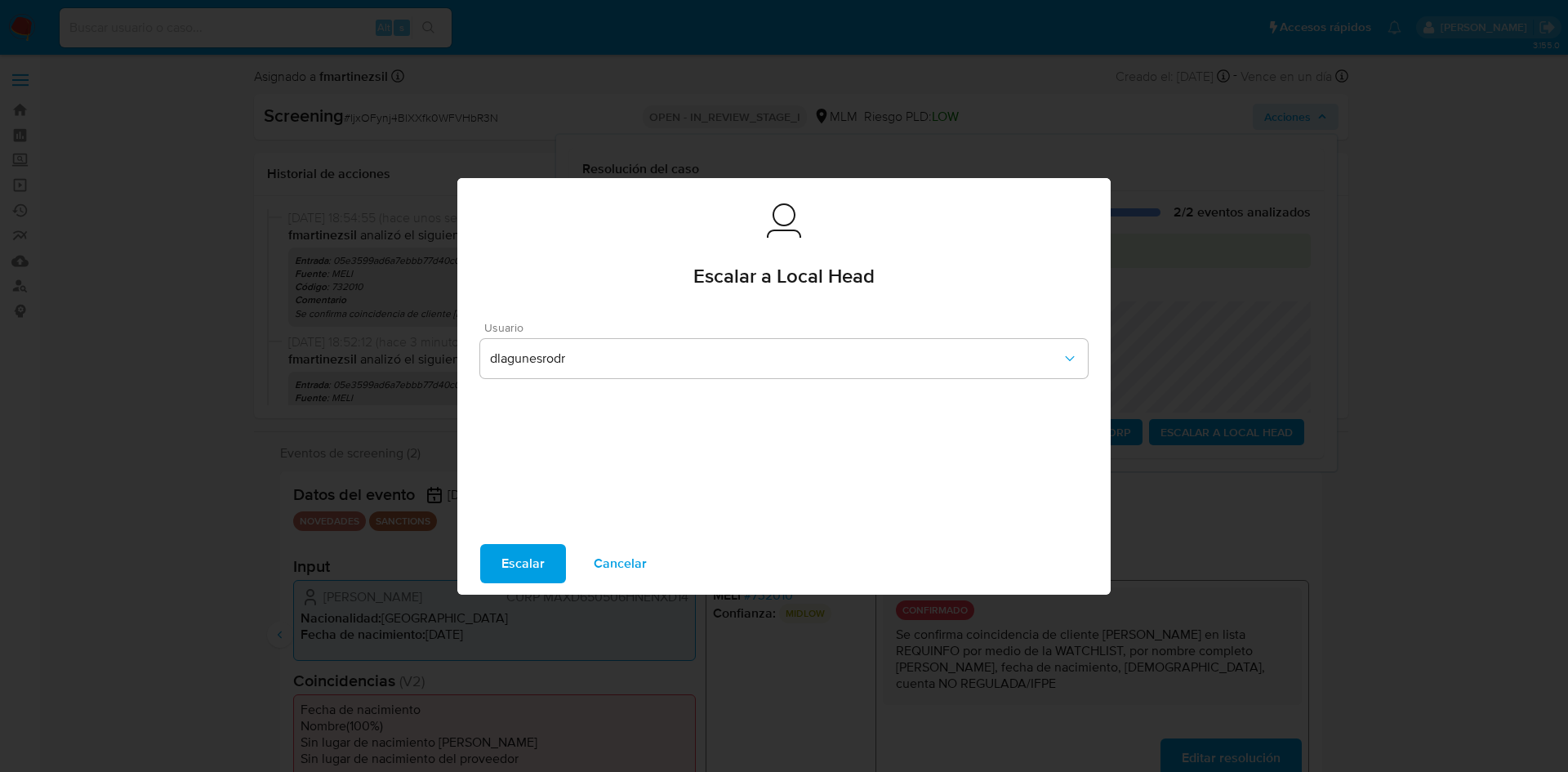
click at [532, 563] on span "Escalar" at bounding box center [522, 563] width 43 height 36
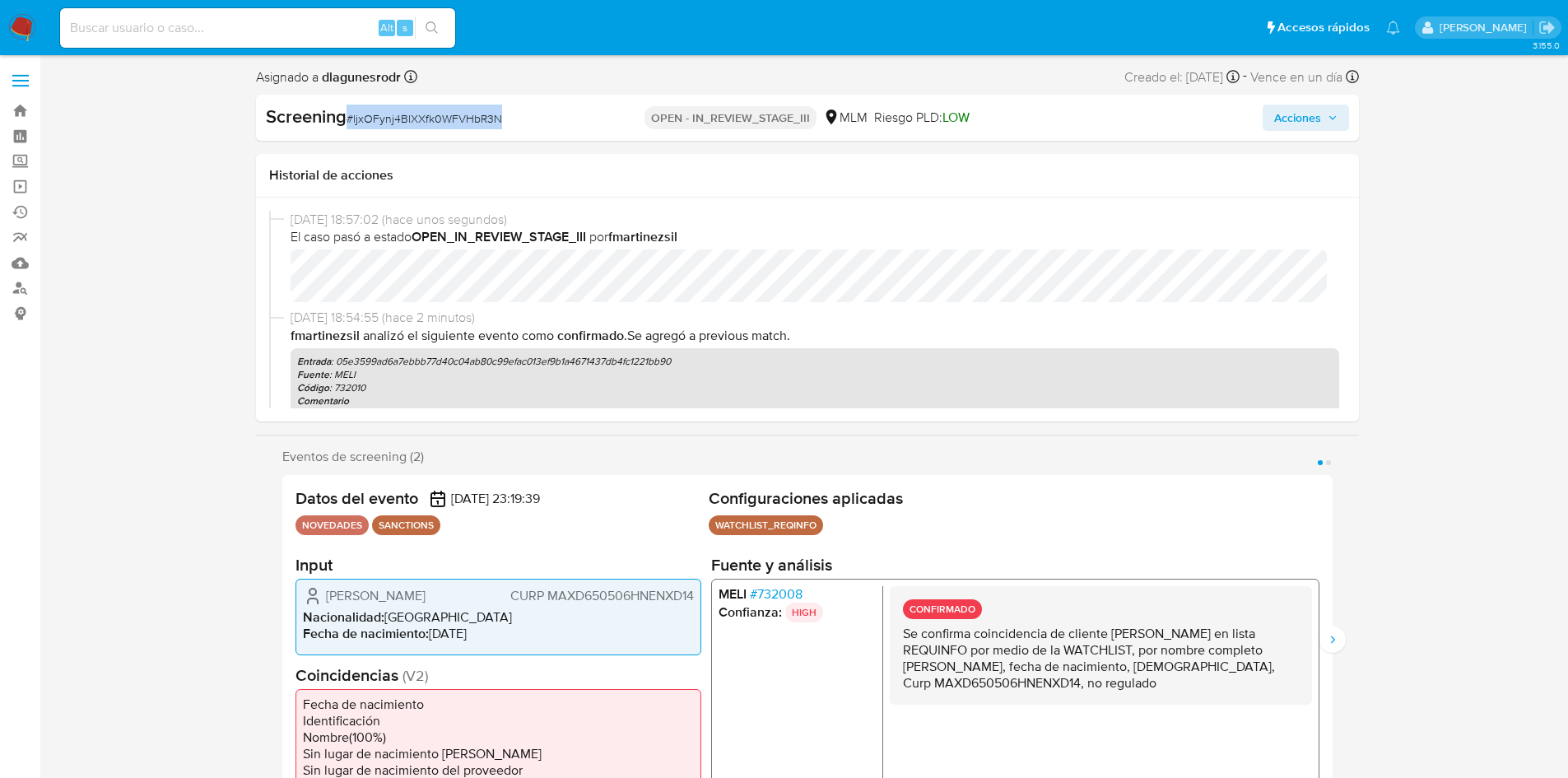
select select "10"
drag, startPoint x: 508, startPoint y: 120, endPoint x: 349, endPoint y: 128, distance: 159.2
click at [349, 128] on div "Screening # ljxOFynj4BlXXfk0WFVHbR3N" at bounding box center [443, 117] width 355 height 25
copy span "# ljxOFynj4BlXXfk0WFVHbR3N"
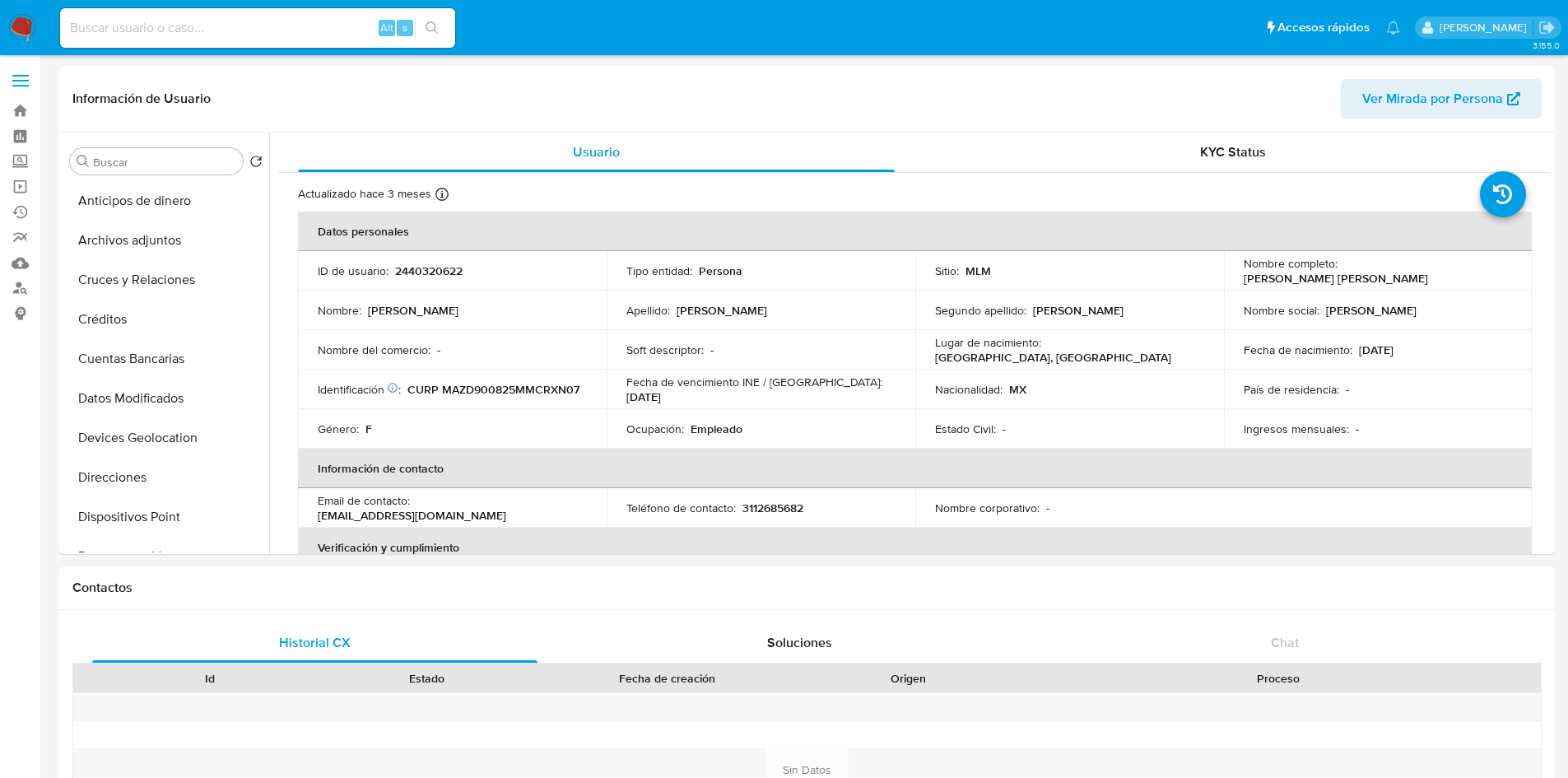
select select "10"
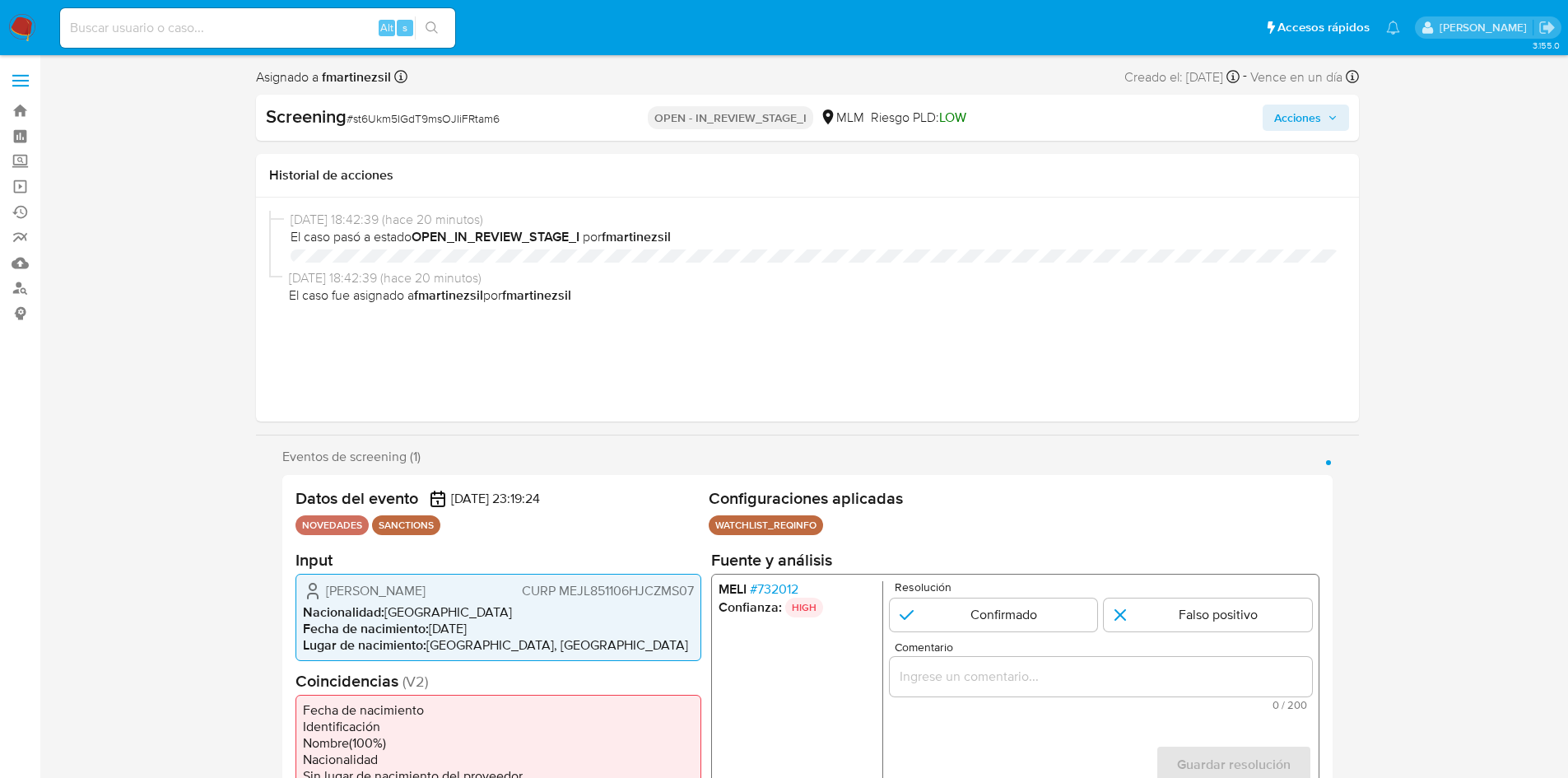
select select "10"
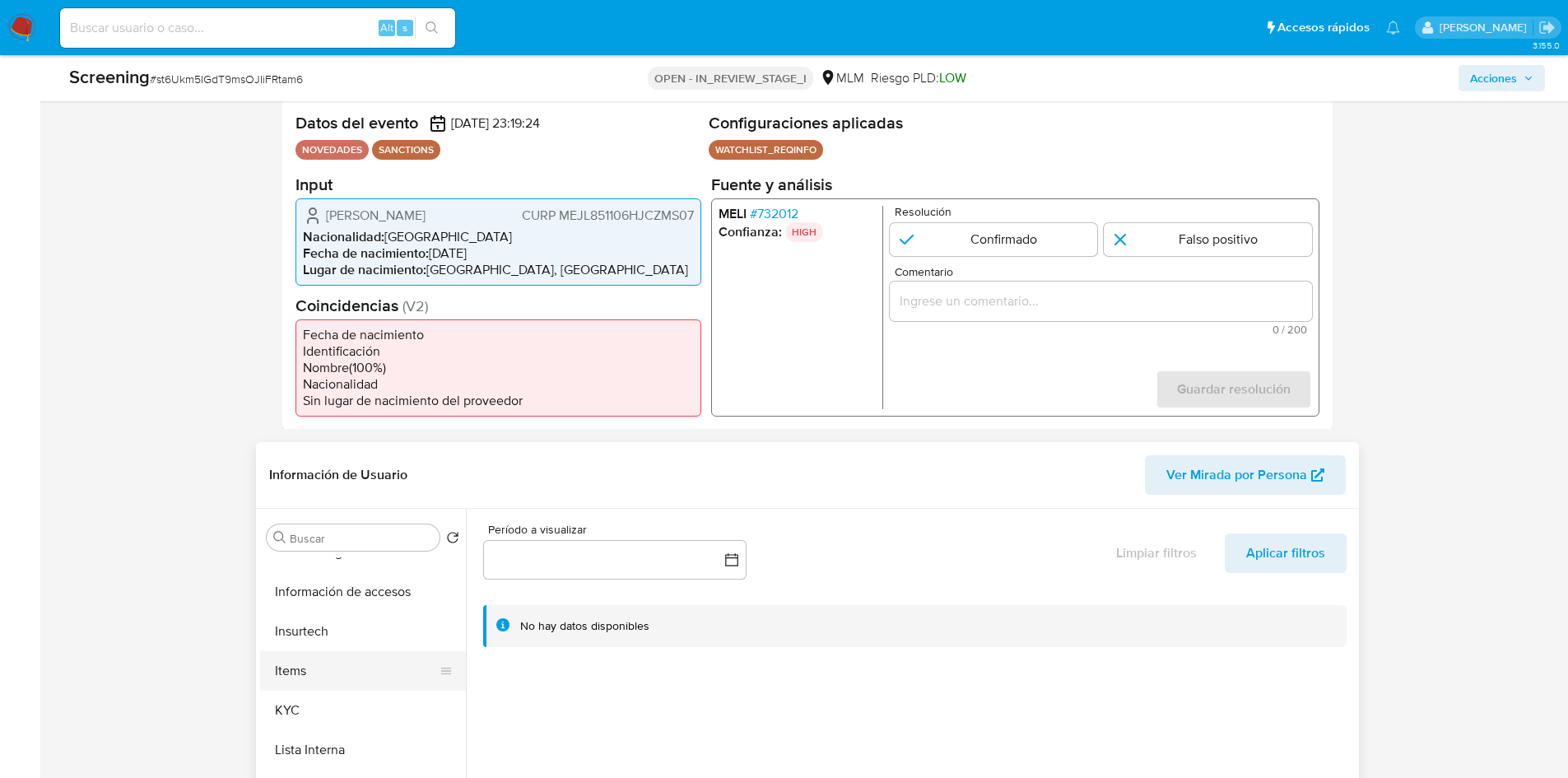
scroll to position [658, 0]
click at [316, 656] on button "KYC" at bounding box center [357, 669] width 193 height 40
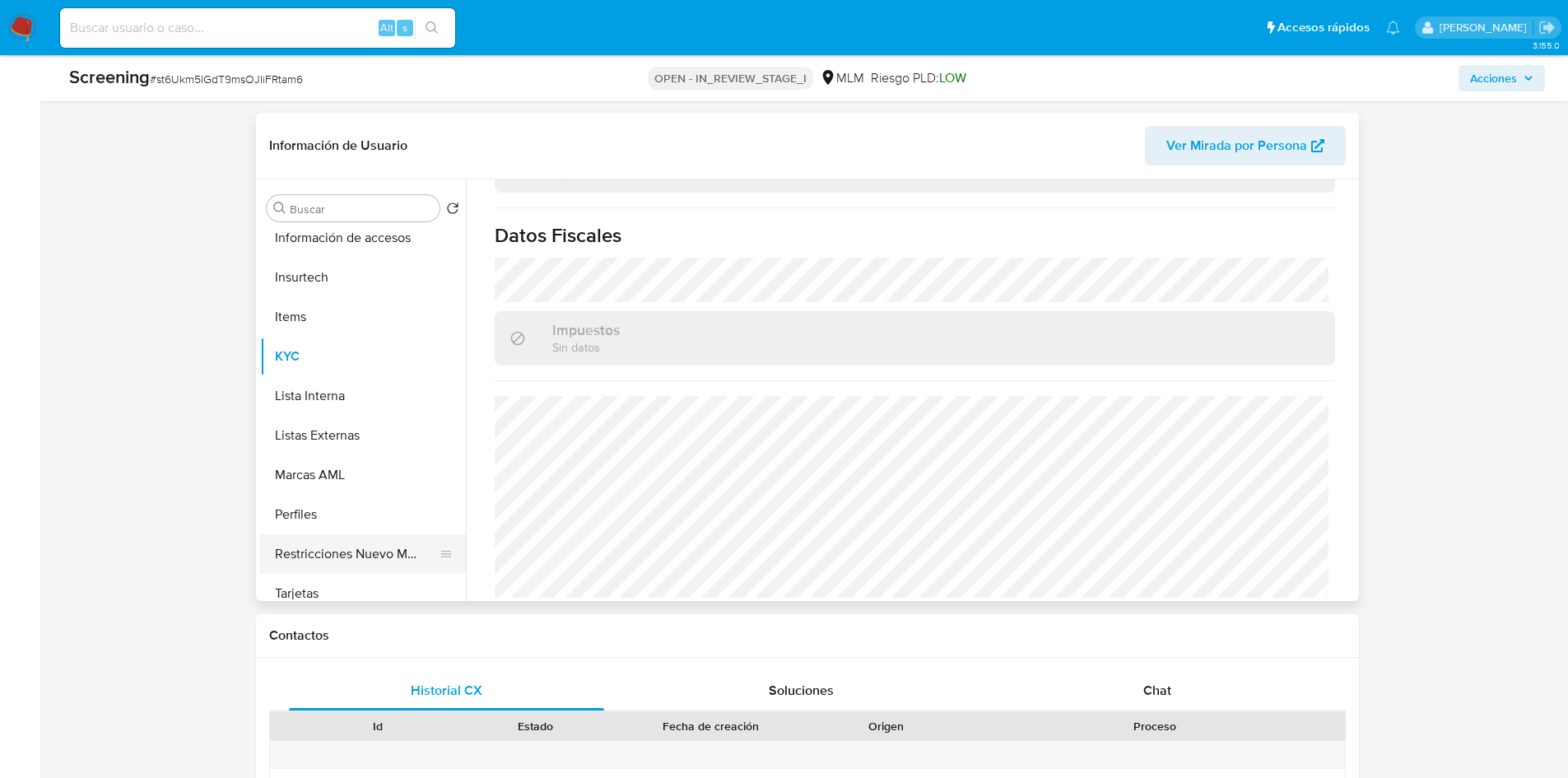
scroll to position [613, 0]
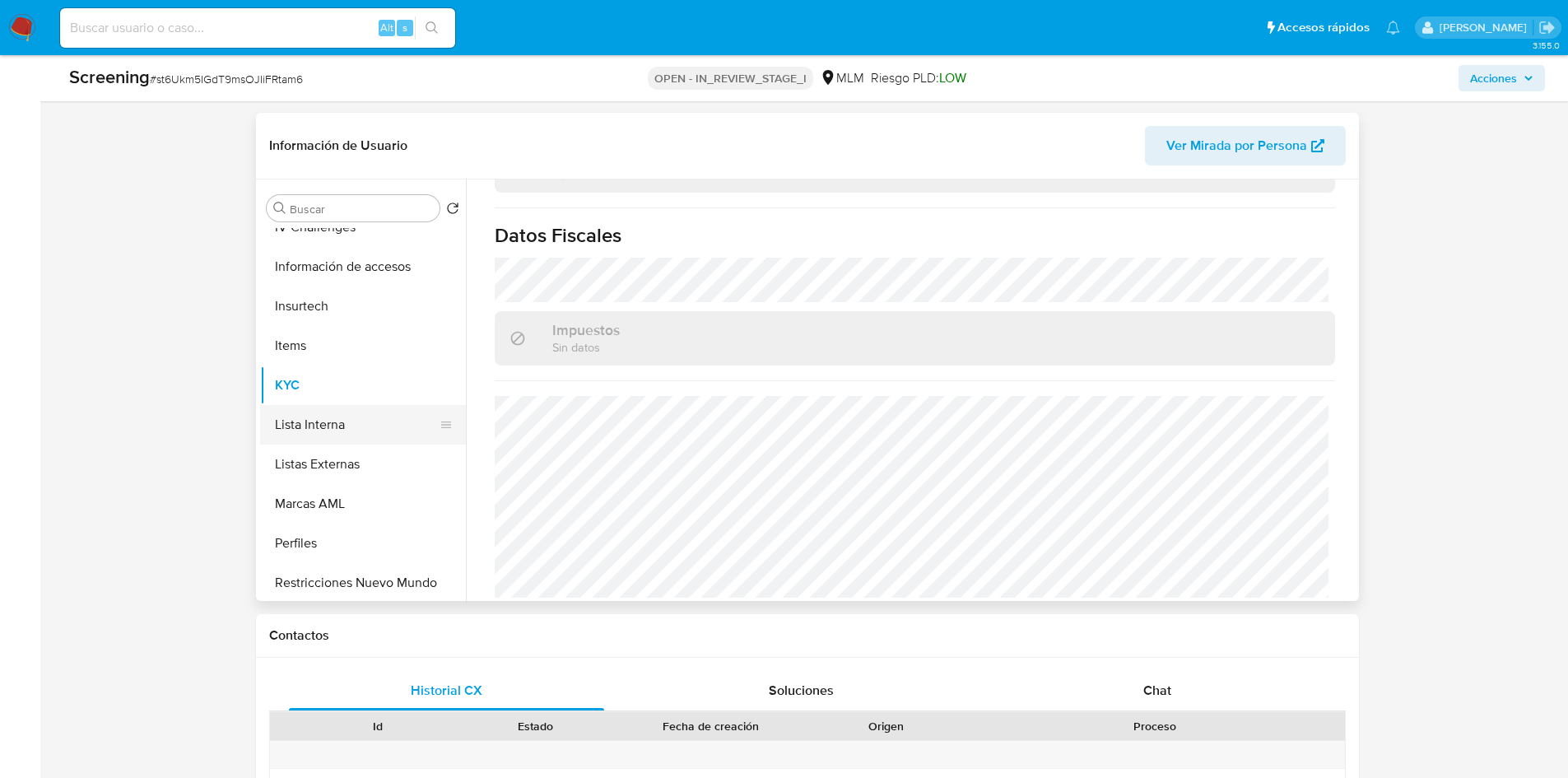
click at [349, 431] on button "Lista Interna" at bounding box center [357, 425] width 193 height 40
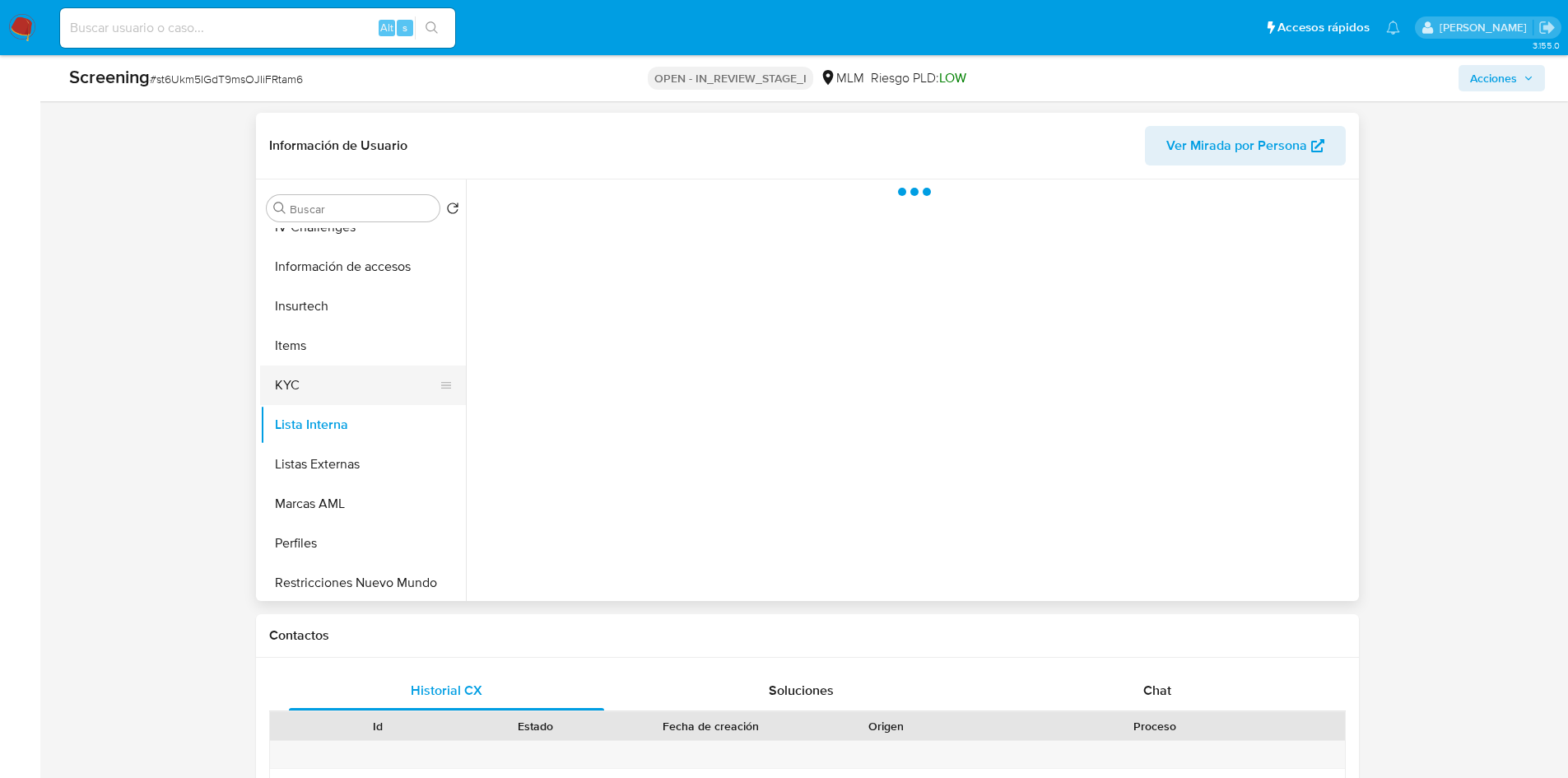
scroll to position [0, 0]
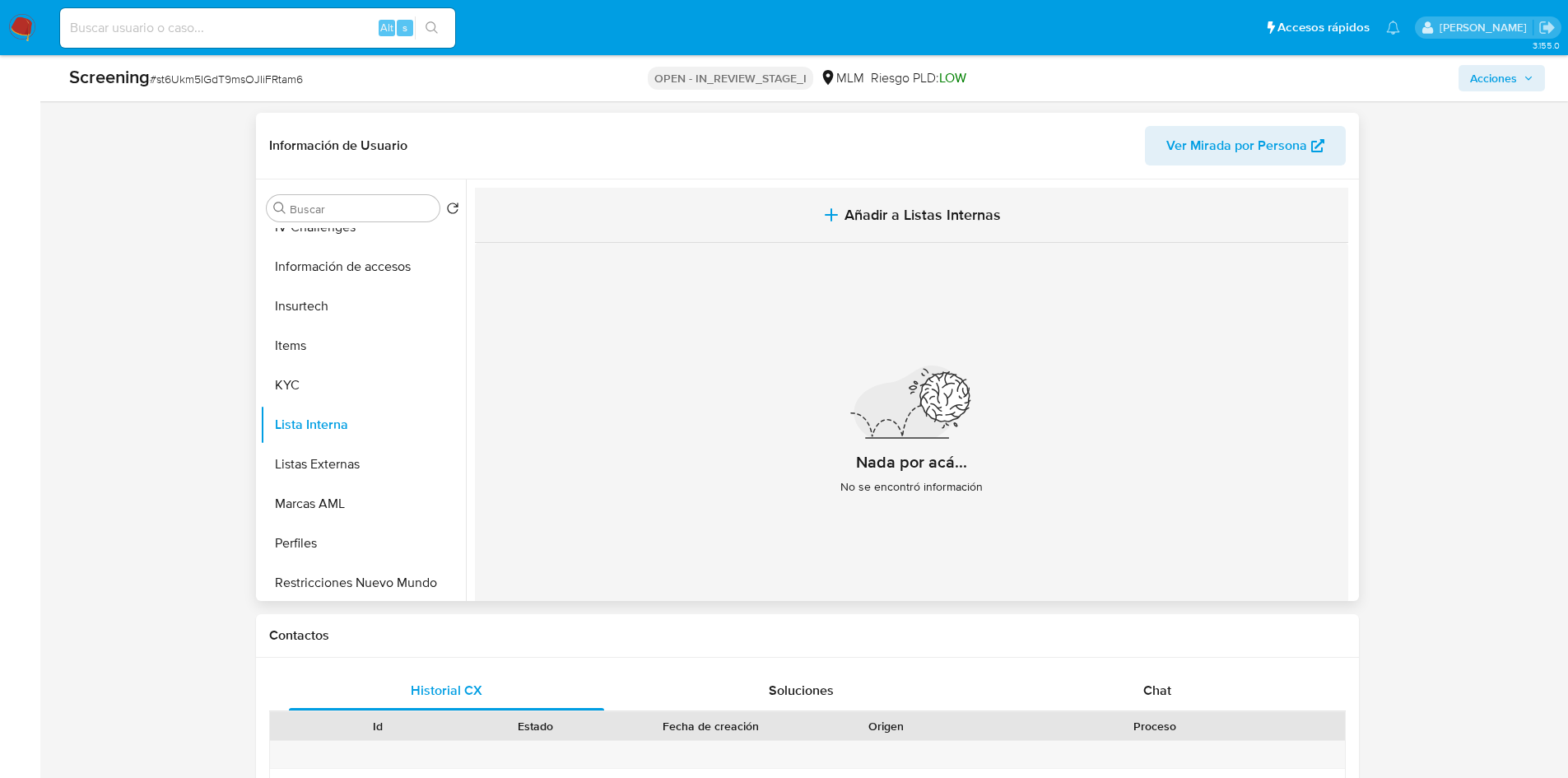
click at [959, 211] on span "Añadir a Listas Internas" at bounding box center [923, 215] width 157 height 18
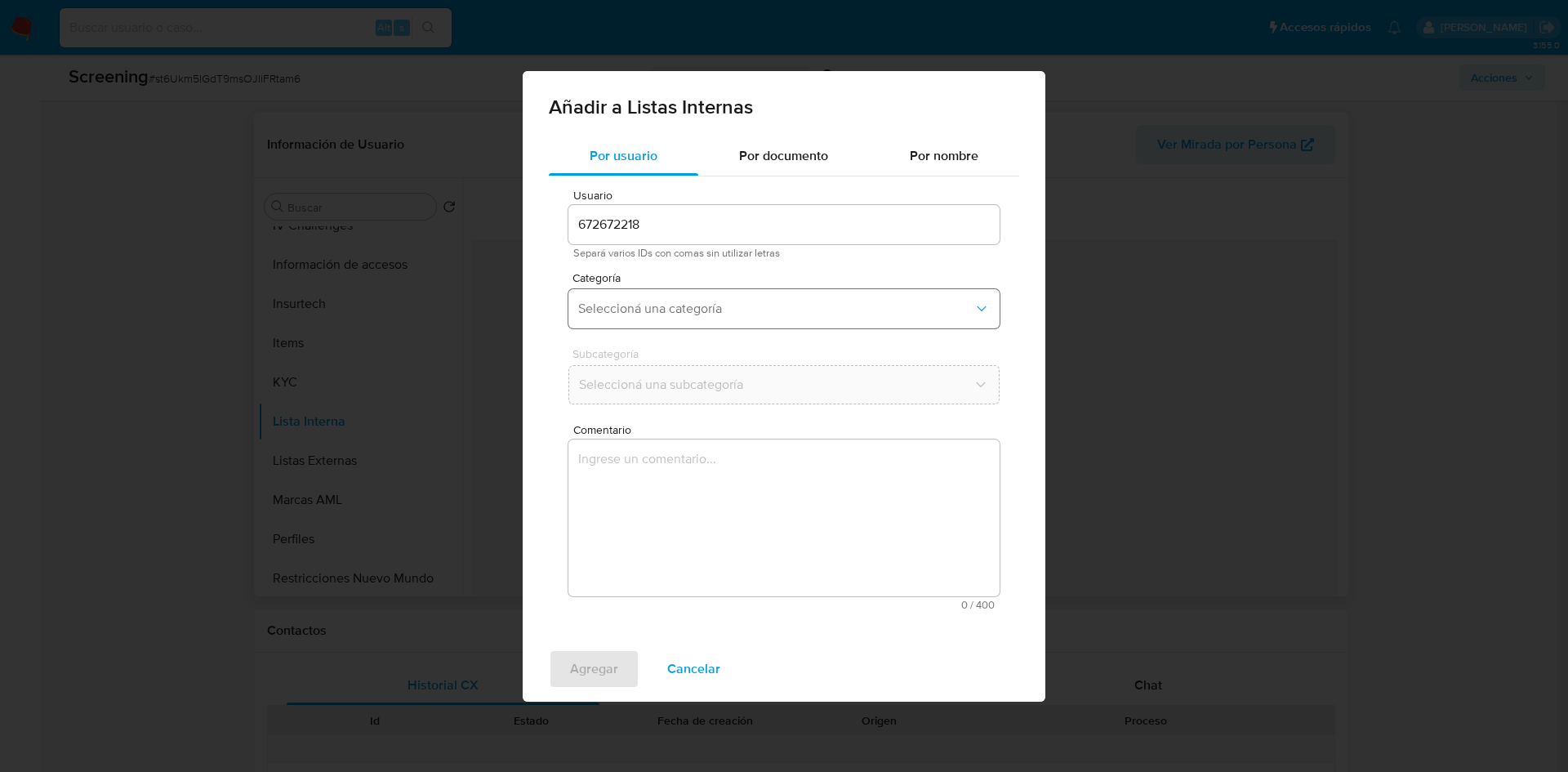
click at [740, 312] on span "Seleccioná una categoría" at bounding box center [776, 309] width 396 height 16
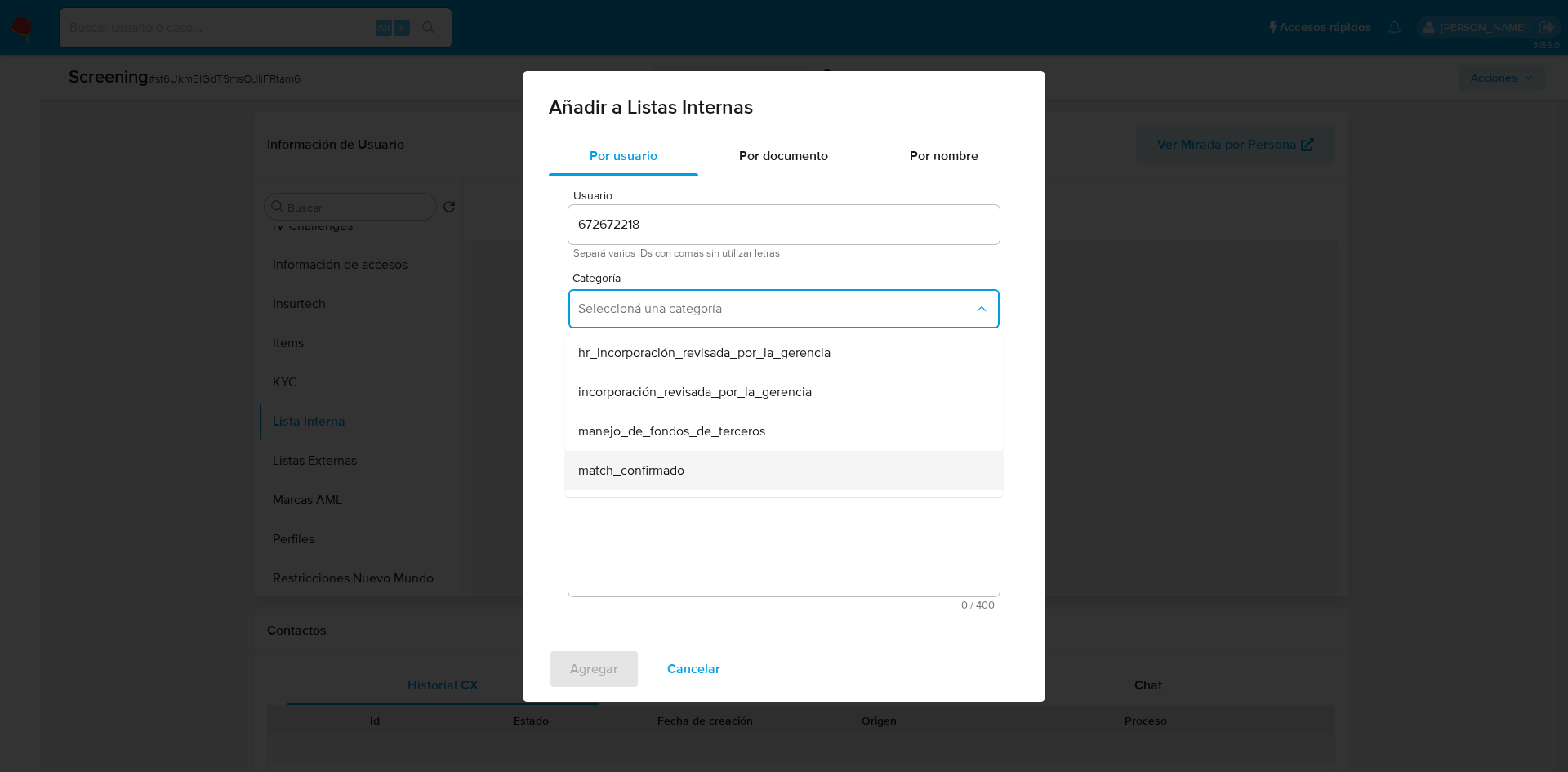
click at [690, 471] on div "match_confirmado" at bounding box center [779, 471] width 402 height 39
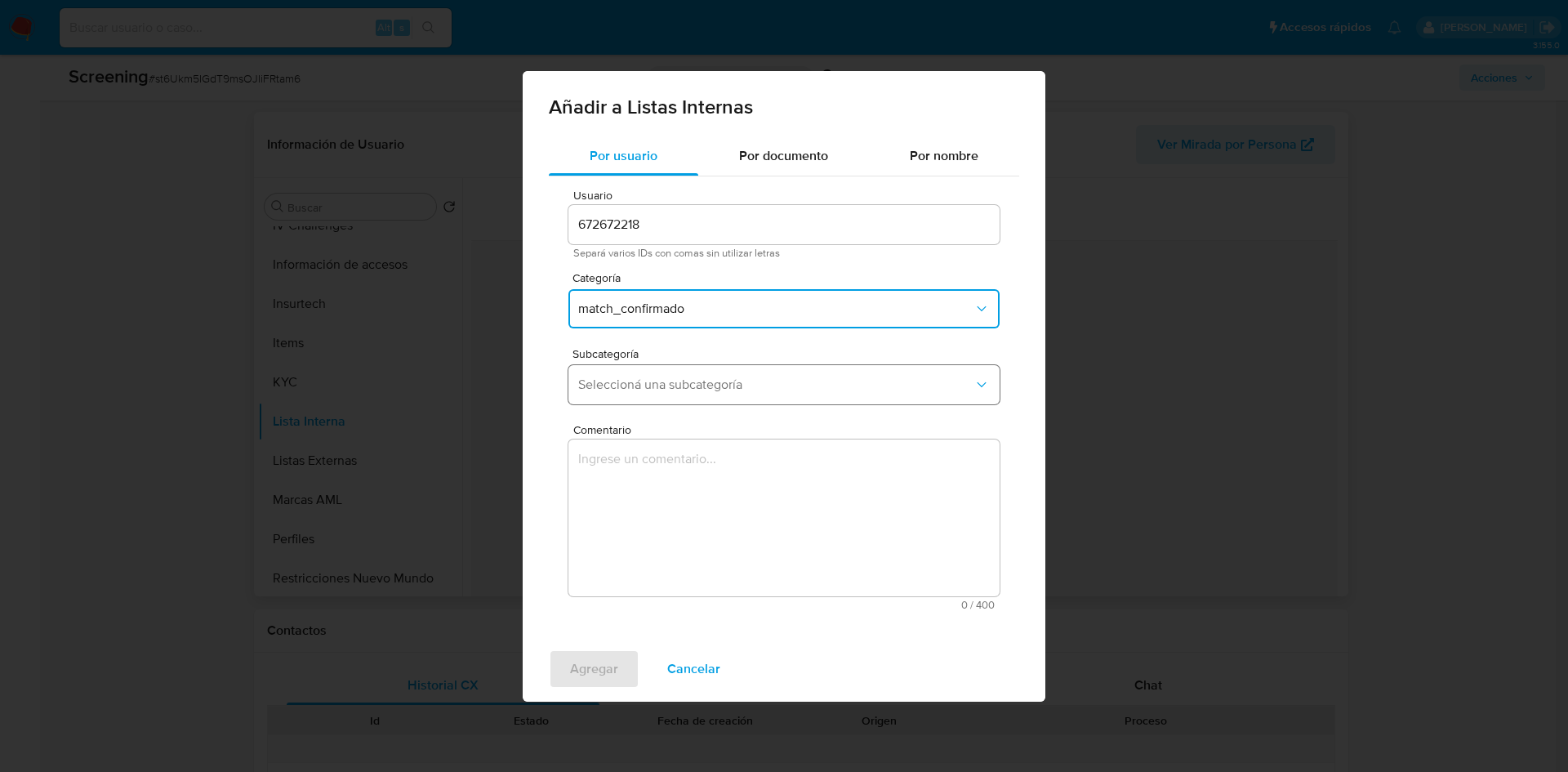
click at [668, 388] on span "Seleccioná una subcategoría" at bounding box center [776, 385] width 396 height 16
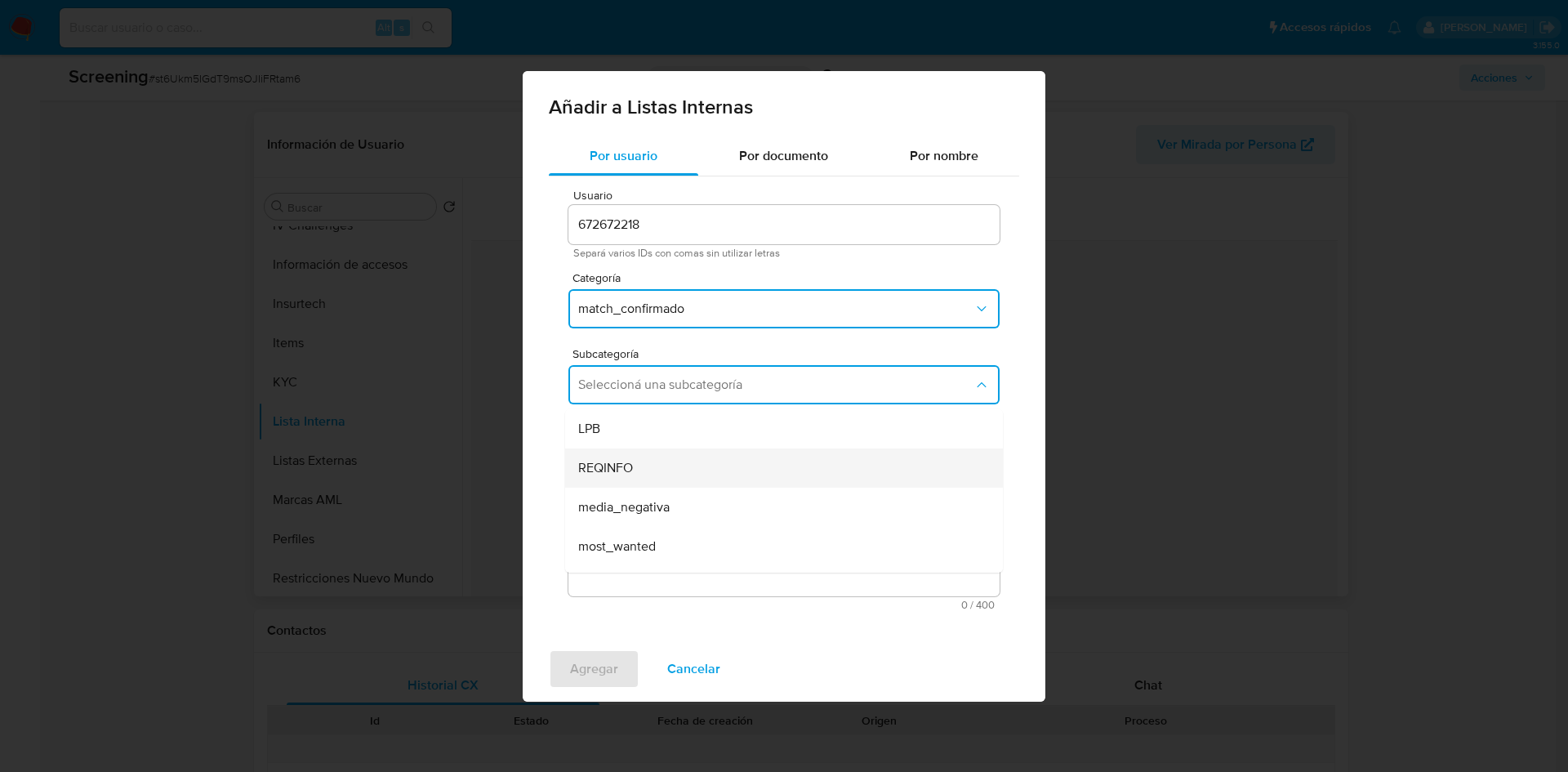
click at [633, 465] on span "REQINFO" at bounding box center [605, 468] width 55 height 16
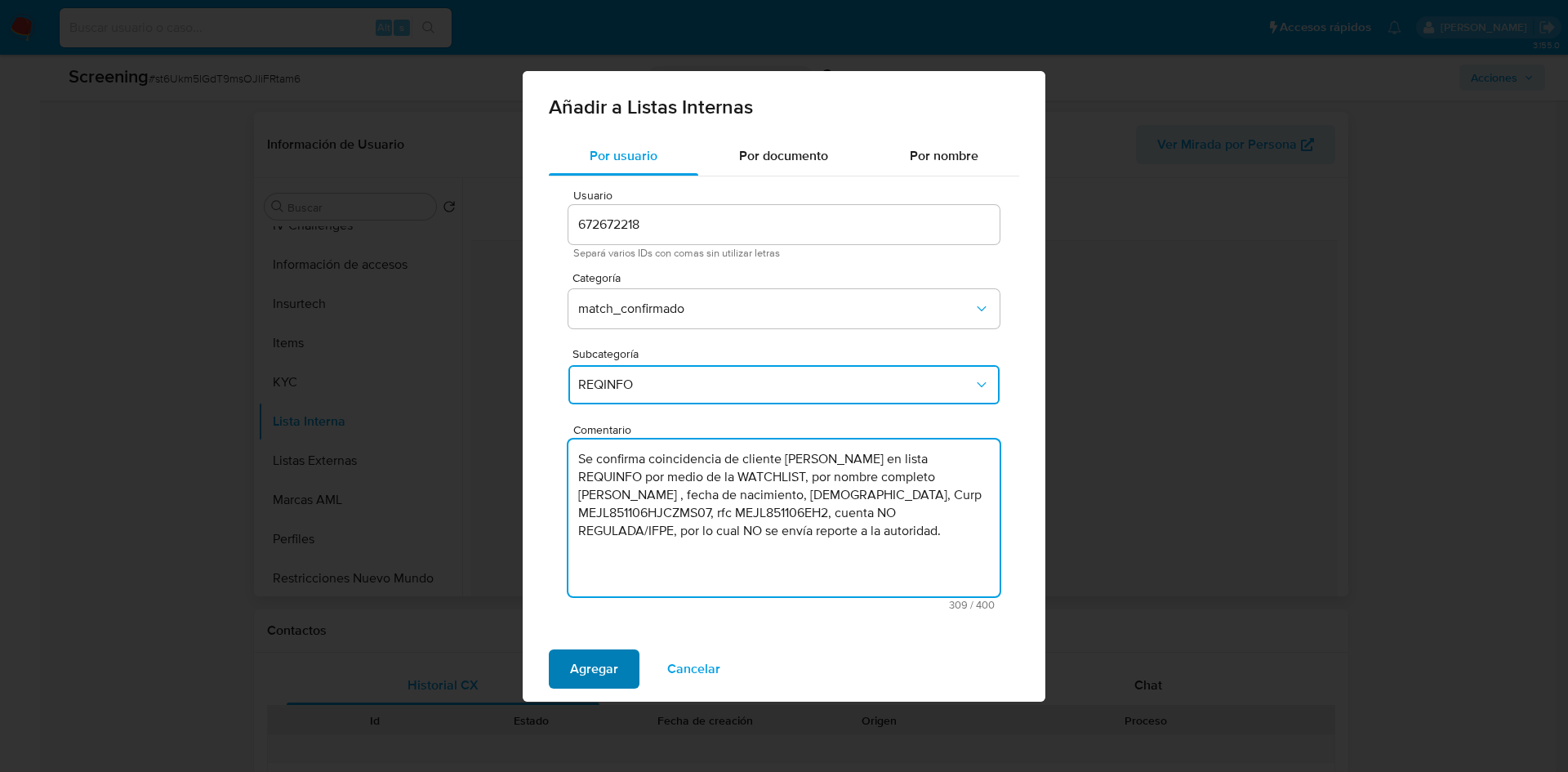
type textarea "Se confirma coincidencia de cliente [PERSON_NAME] en lista REQUINFO por medio d…"
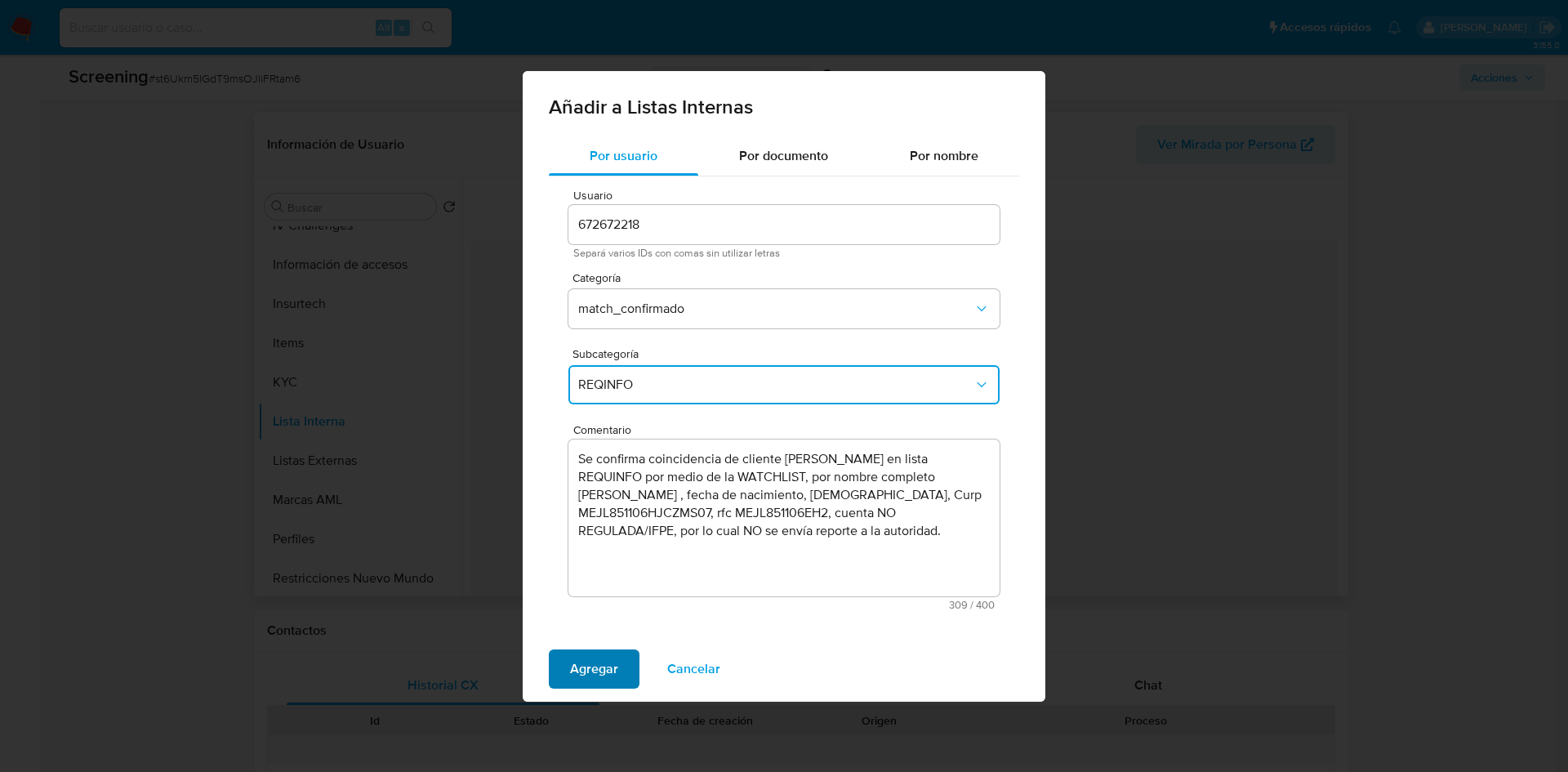
click at [579, 662] on span "Agregar" at bounding box center [594, 669] width 48 height 36
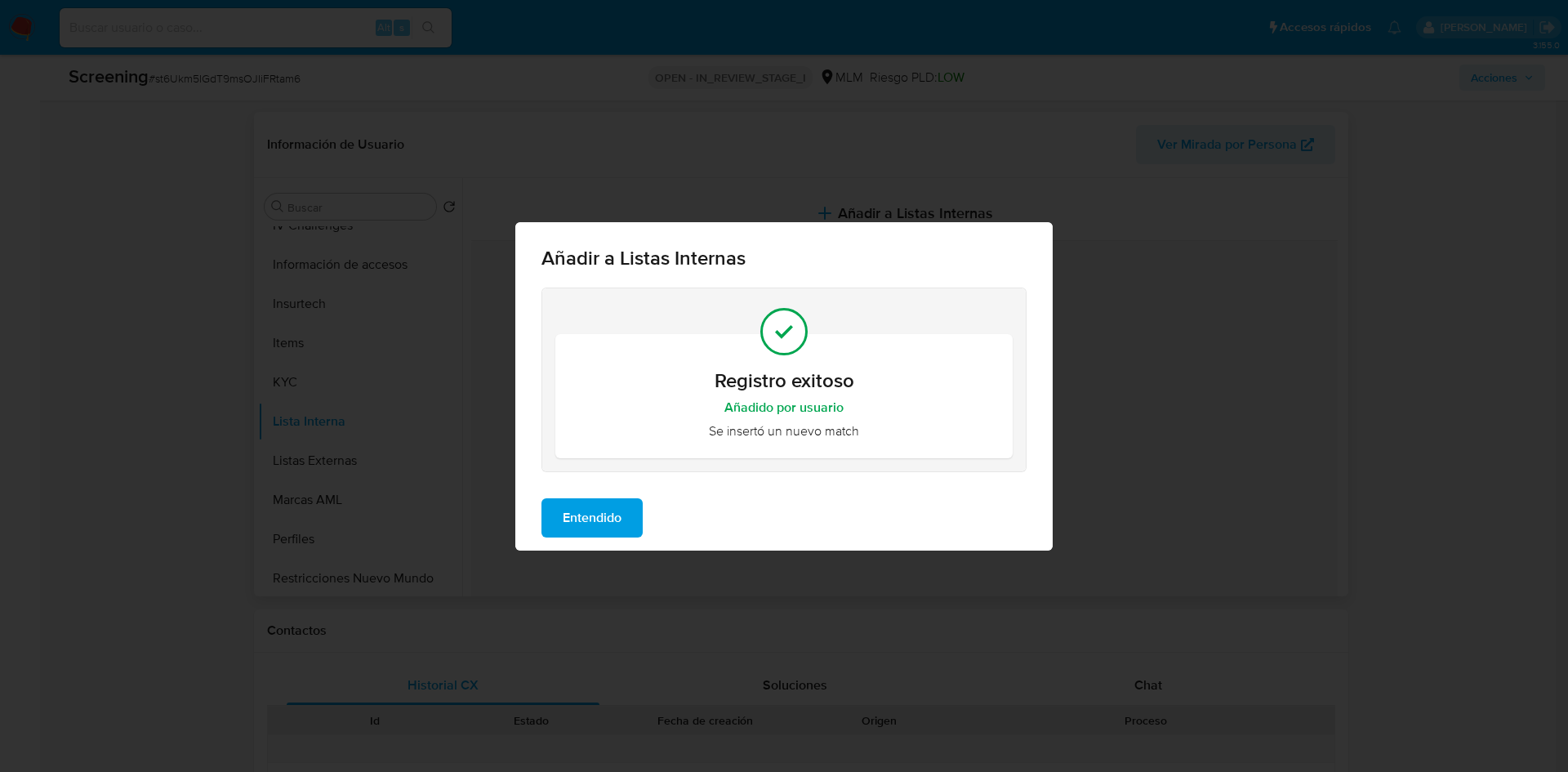
click at [594, 529] on span "Entendido" at bounding box center [592, 518] width 59 height 36
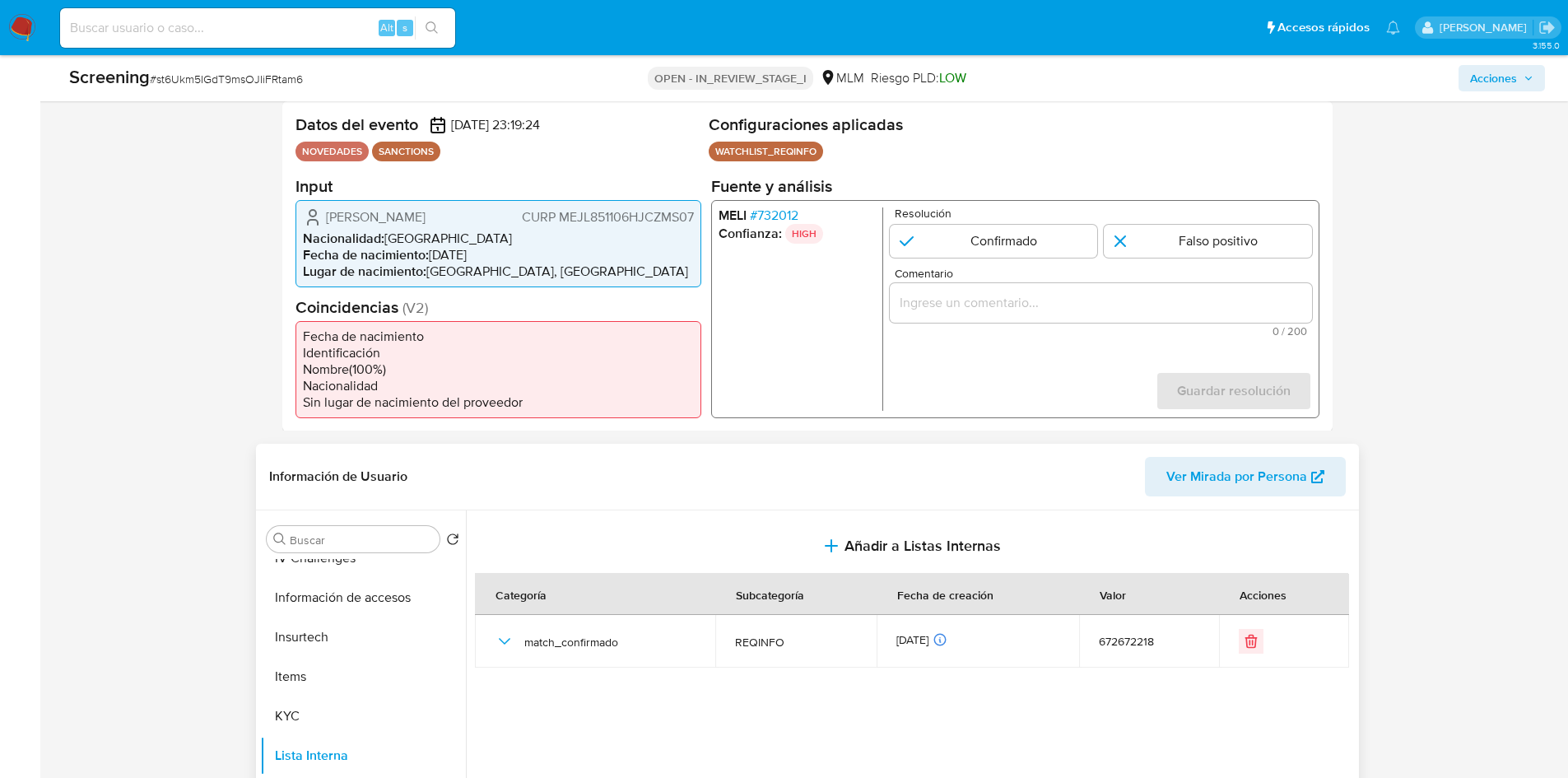
scroll to position [330, 0]
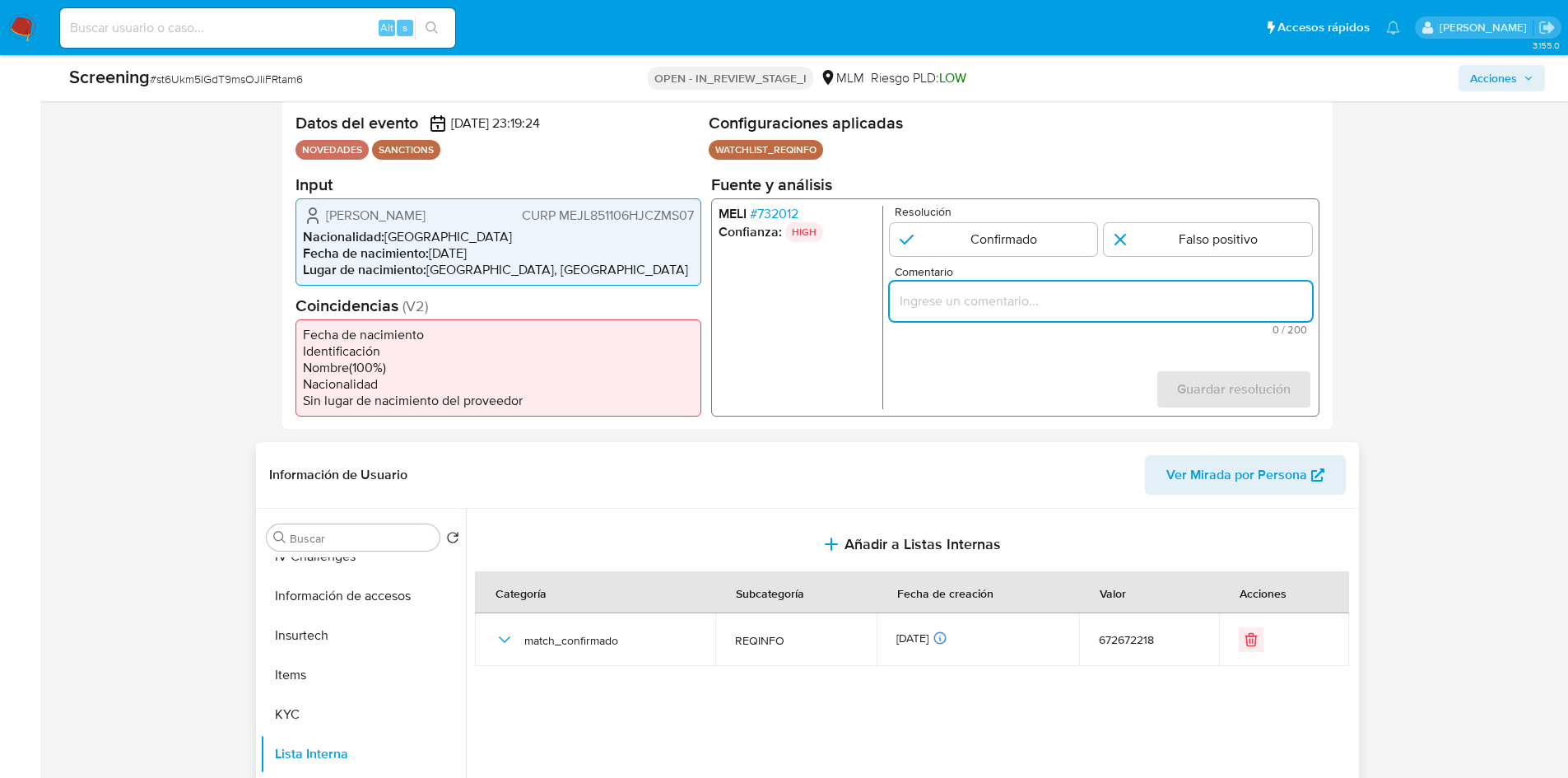
paste input "Se confirma coincidencia de cliente [PERSON_NAME] en lista REQUINFO por medio d…"
drag, startPoint x: 1252, startPoint y: 300, endPoint x: 1318, endPoint y: 305, distance: 66.2
click at [1318, 305] on div "[PERSON_NAME] # 732012 Confianza: HIGH Resolución Confirmado Falso positivo Com…" at bounding box center [1014, 307] width 608 height 218
click at [1181, 298] on input "Se confirma coincidencia de cliente [PERSON_NAME] en lista REQUINFO por medio d…" at bounding box center [1100, 301] width 423 height 21
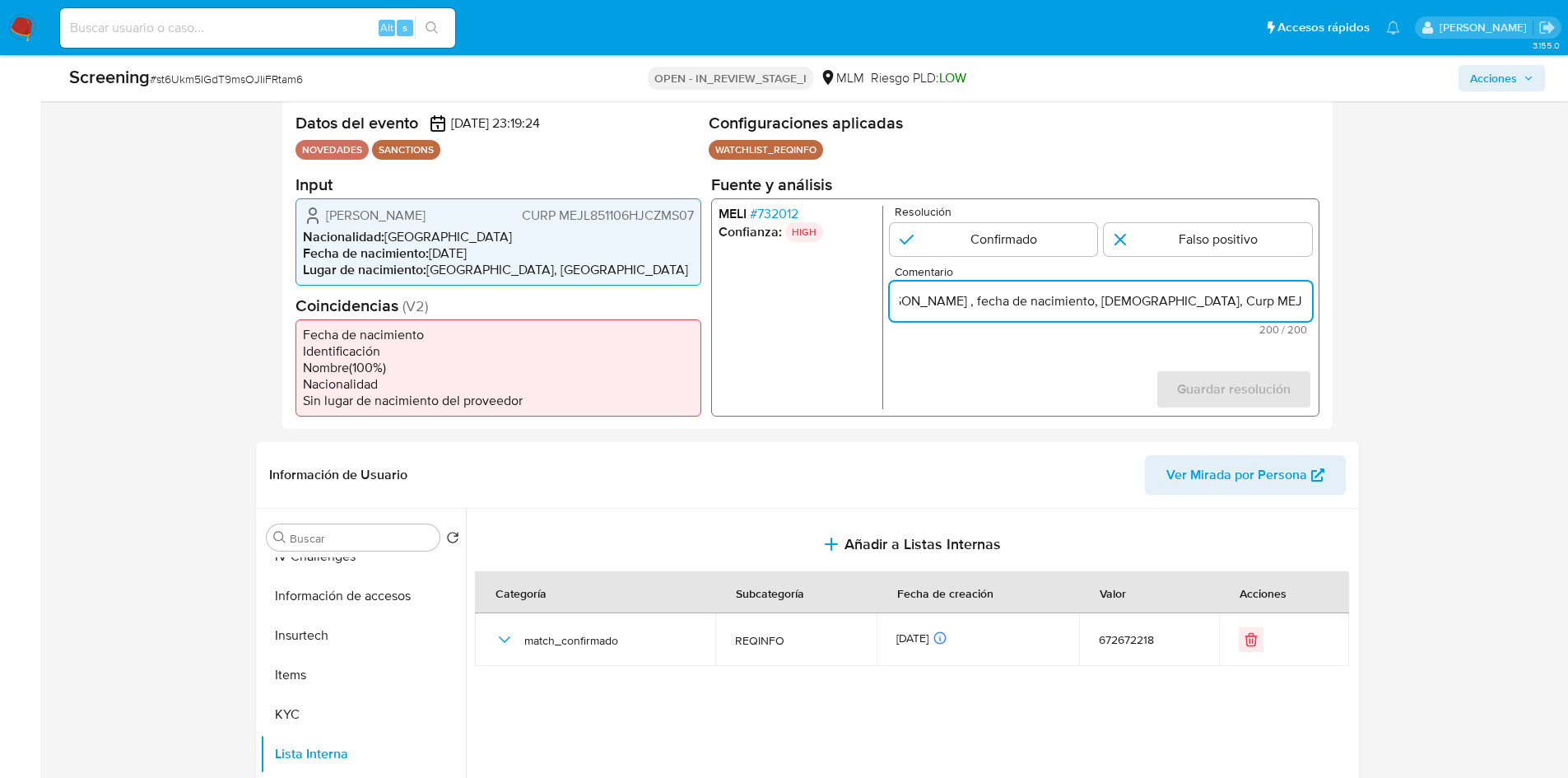
drag, startPoint x: 1248, startPoint y: 302, endPoint x: 1369, endPoint y: 302, distance: 121.0
drag, startPoint x: 1049, startPoint y: 302, endPoint x: 1238, endPoint y: 304, distance: 189.0
click at [1238, 304] on input "Se confirma coincidencia de cliente [PERSON_NAME] en lista REQUINFO por medio d…" at bounding box center [1100, 301] width 423 height 21
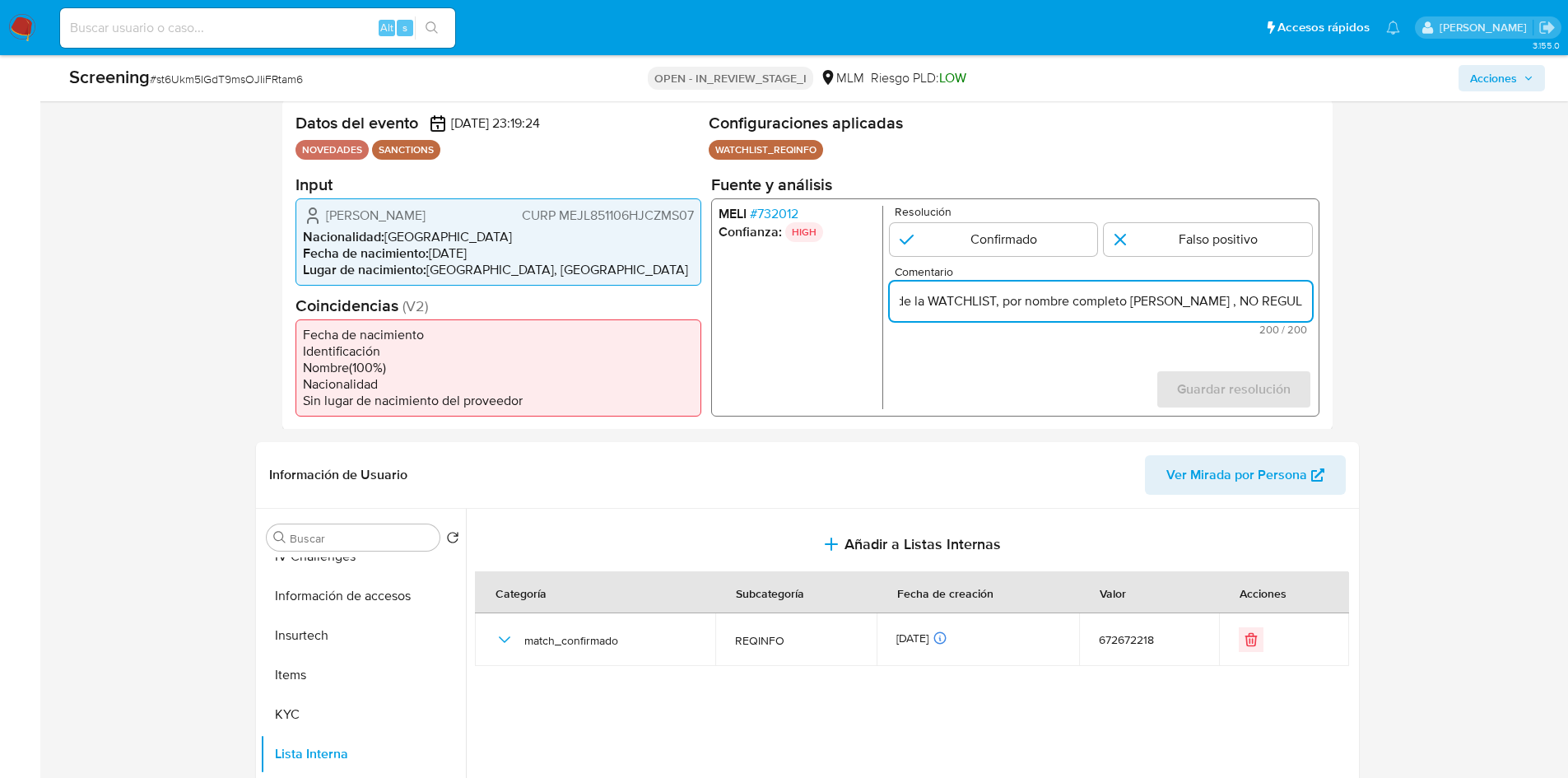
scroll to position [0, 686]
click at [1312, 302] on input "Se confirma coincidencia de cliente [PERSON_NAME] en lista REQUINFO por medio d…" at bounding box center [1100, 301] width 423 height 21
type input "Se confirma coincidencia de cliente [PERSON_NAME] en lista REQUINFO por medio d…"
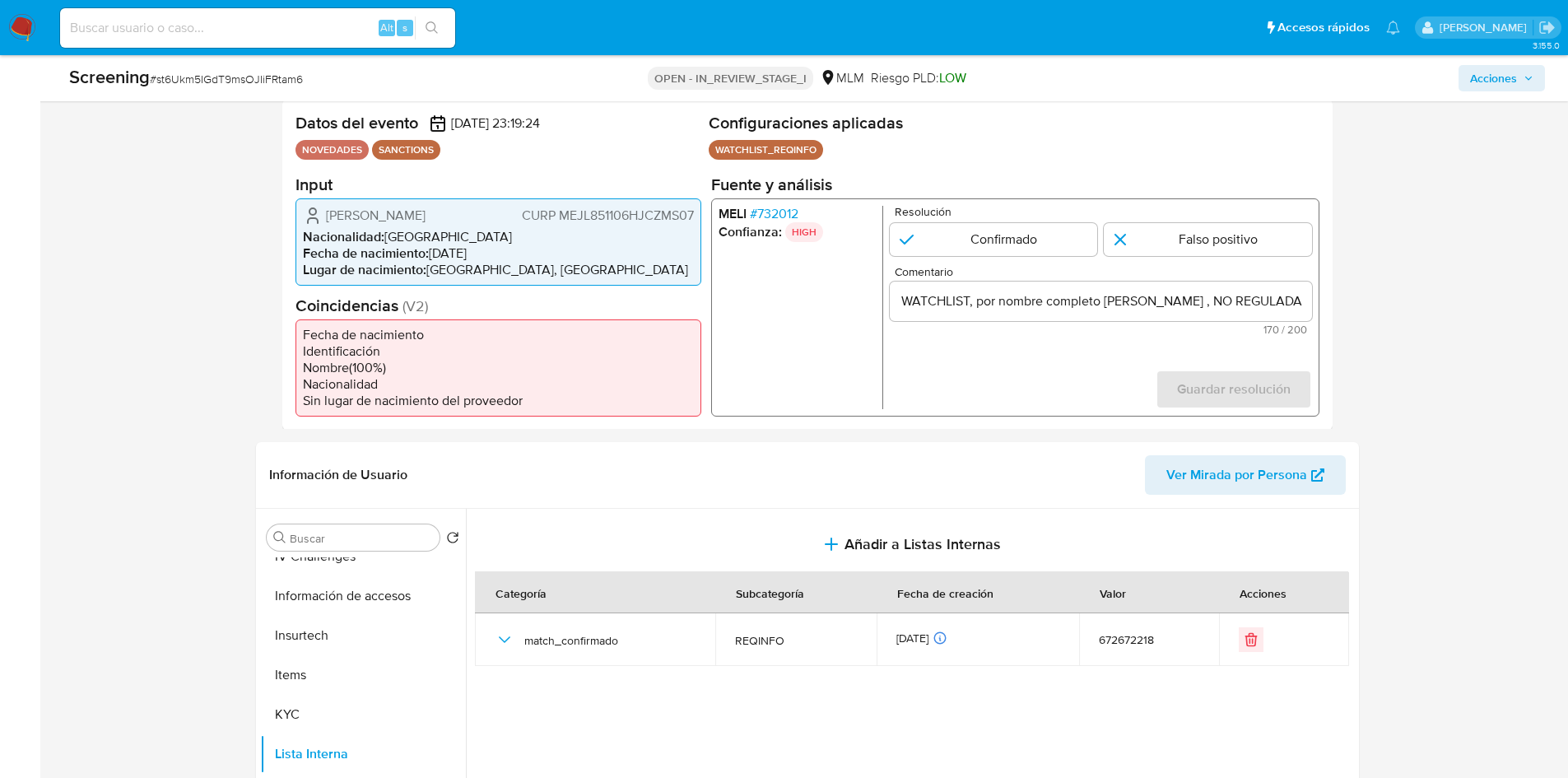
click at [1352, 297] on div "Eventos de screening (1) Página 1 Datos del evento [DATE] 23:19:24 NOVEDADES SA…" at bounding box center [807, 251] width 1103 height 357
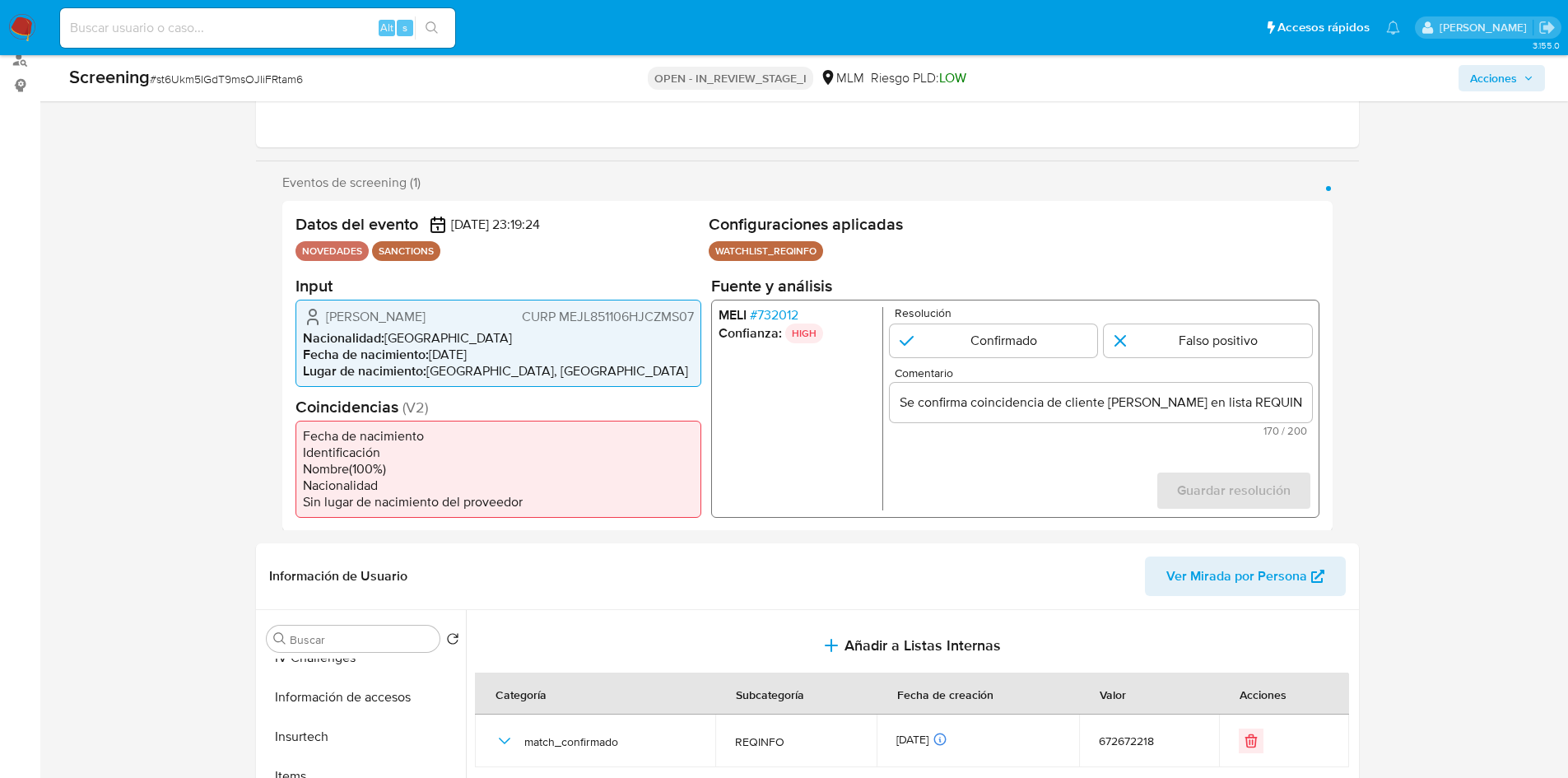
scroll to position [165, 0]
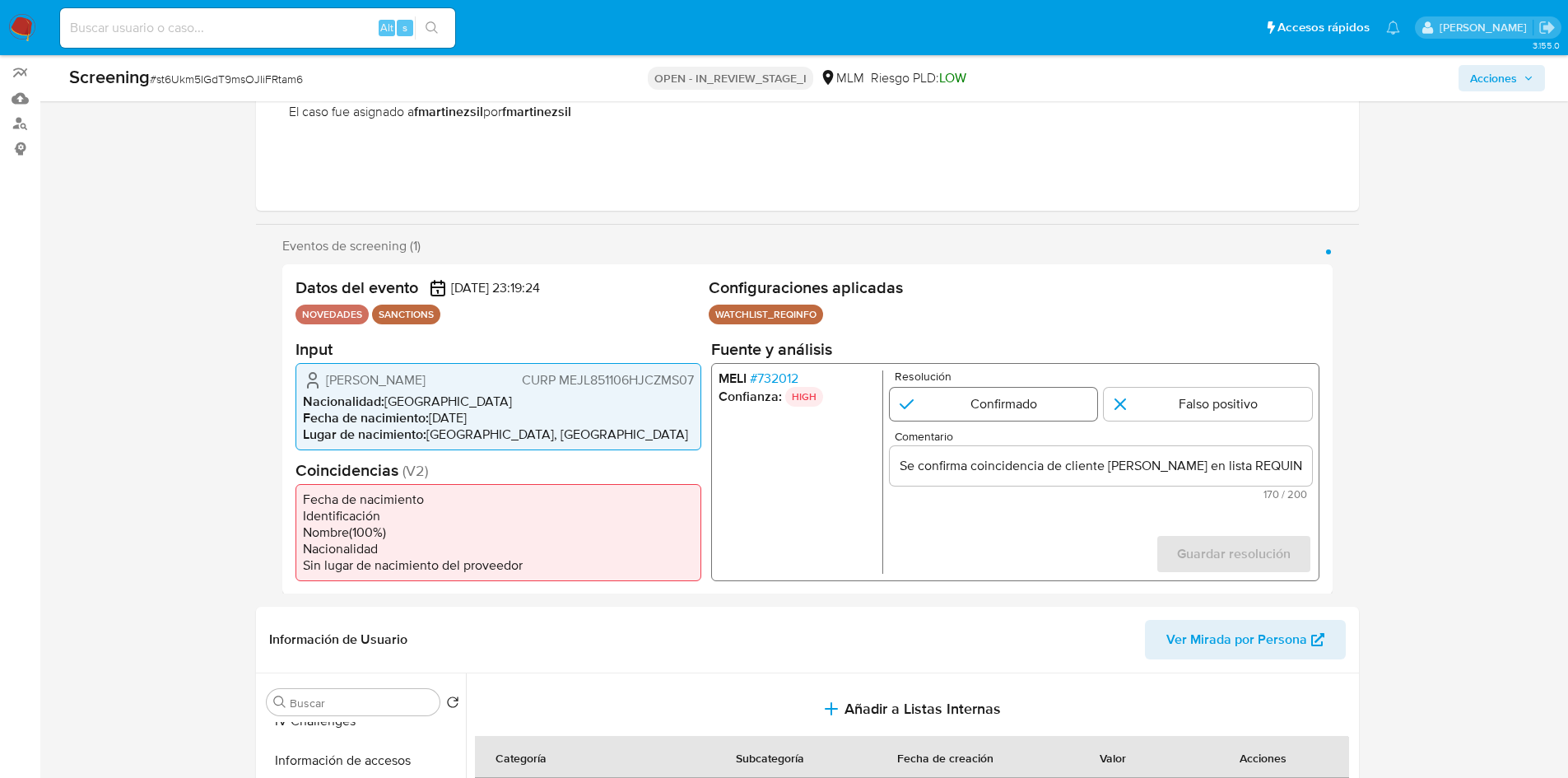
click at [993, 412] on input "1 de 1" at bounding box center [993, 404] width 208 height 33
radio input "true"
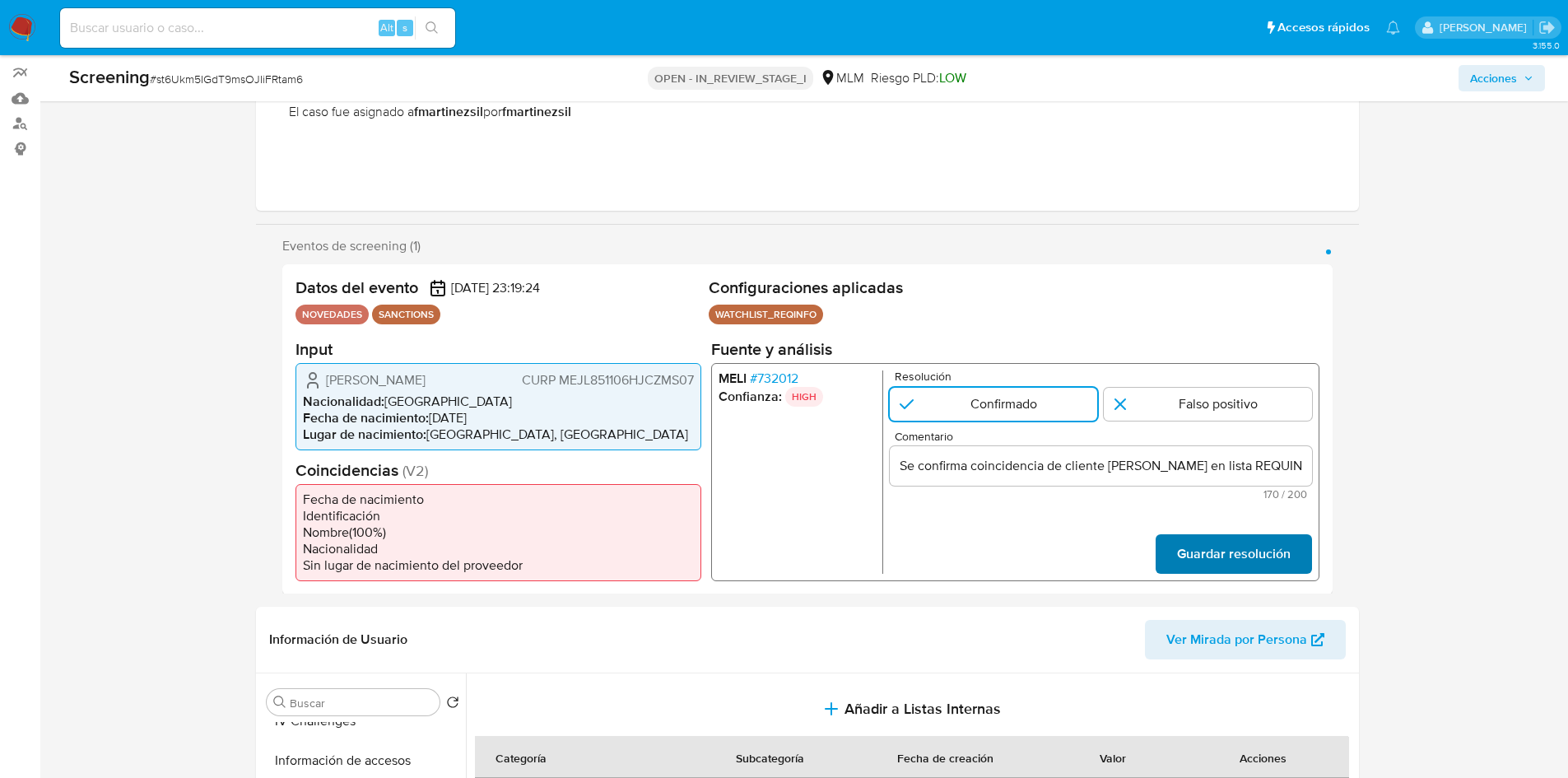
click at [1212, 545] on span "Guardar resolución" at bounding box center [1233, 553] width 114 height 36
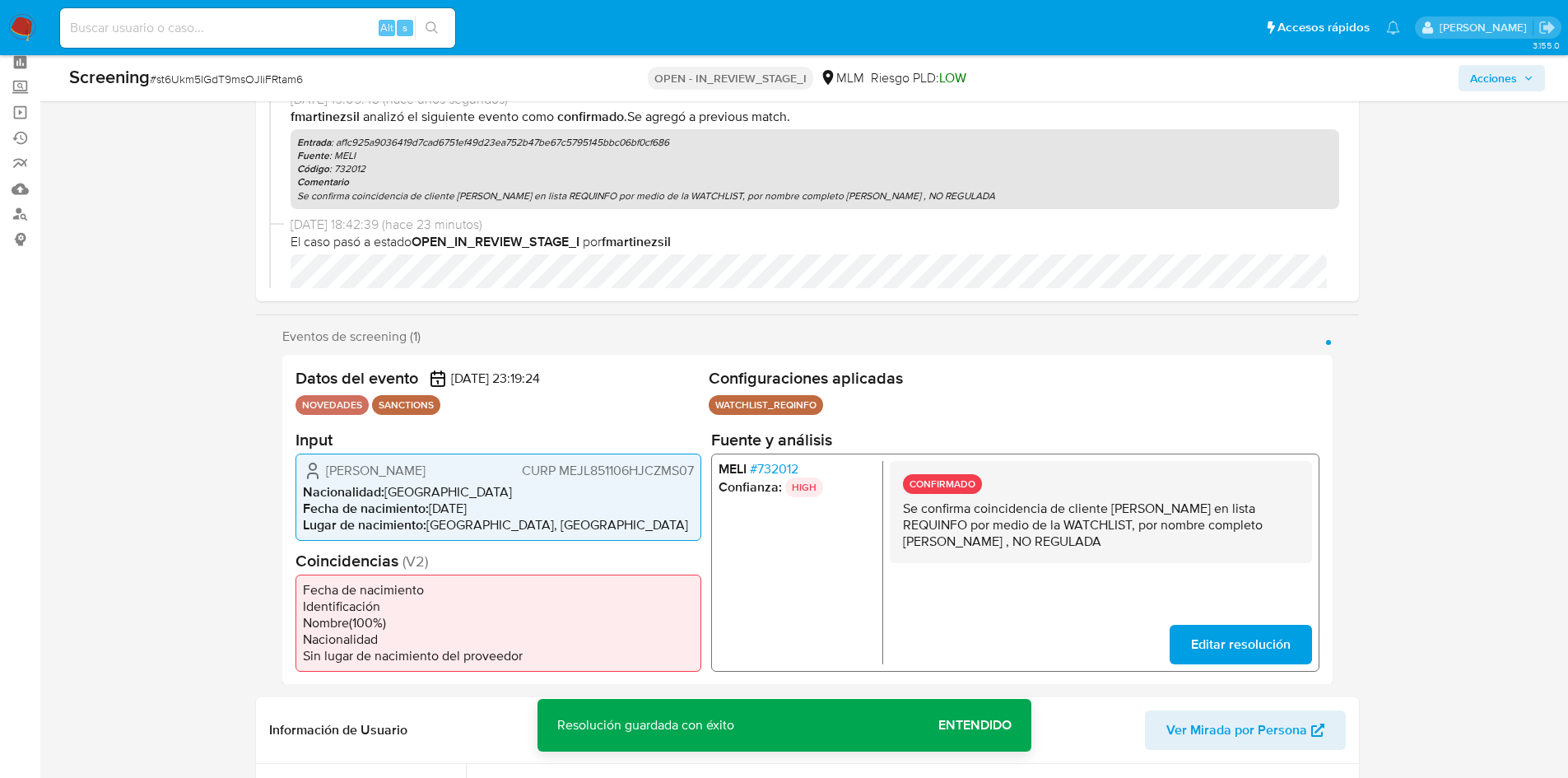
scroll to position [0, 0]
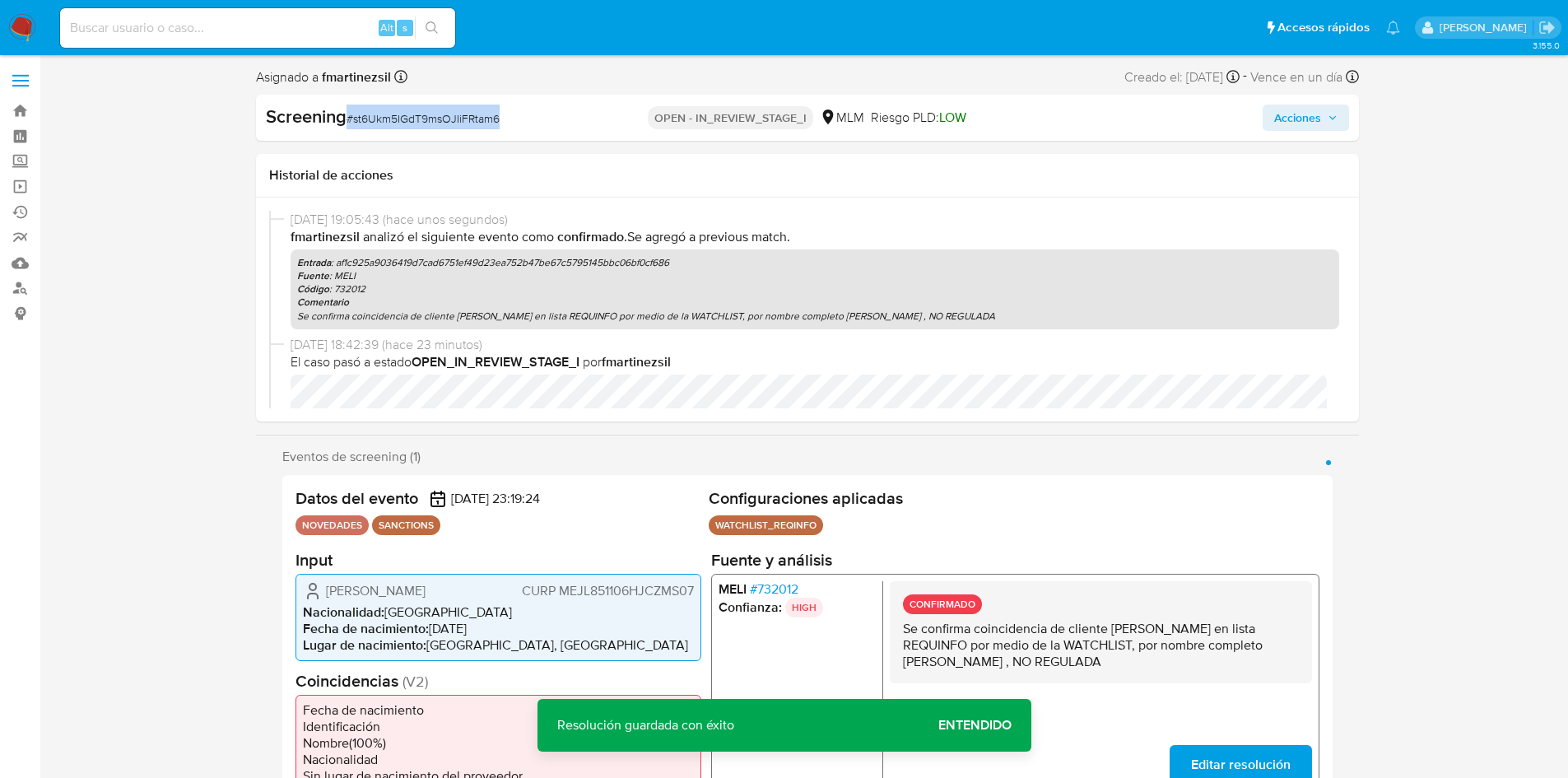
drag, startPoint x: 508, startPoint y: 115, endPoint x: 346, endPoint y: 129, distance: 162.6
click at [346, 129] on div "Screening # st6Ukm5IGdT9msOJIiFRtam6" at bounding box center [444, 118] width 357 height 26
copy span "# st6Ukm5IGdT9msOJIiFRtam6"
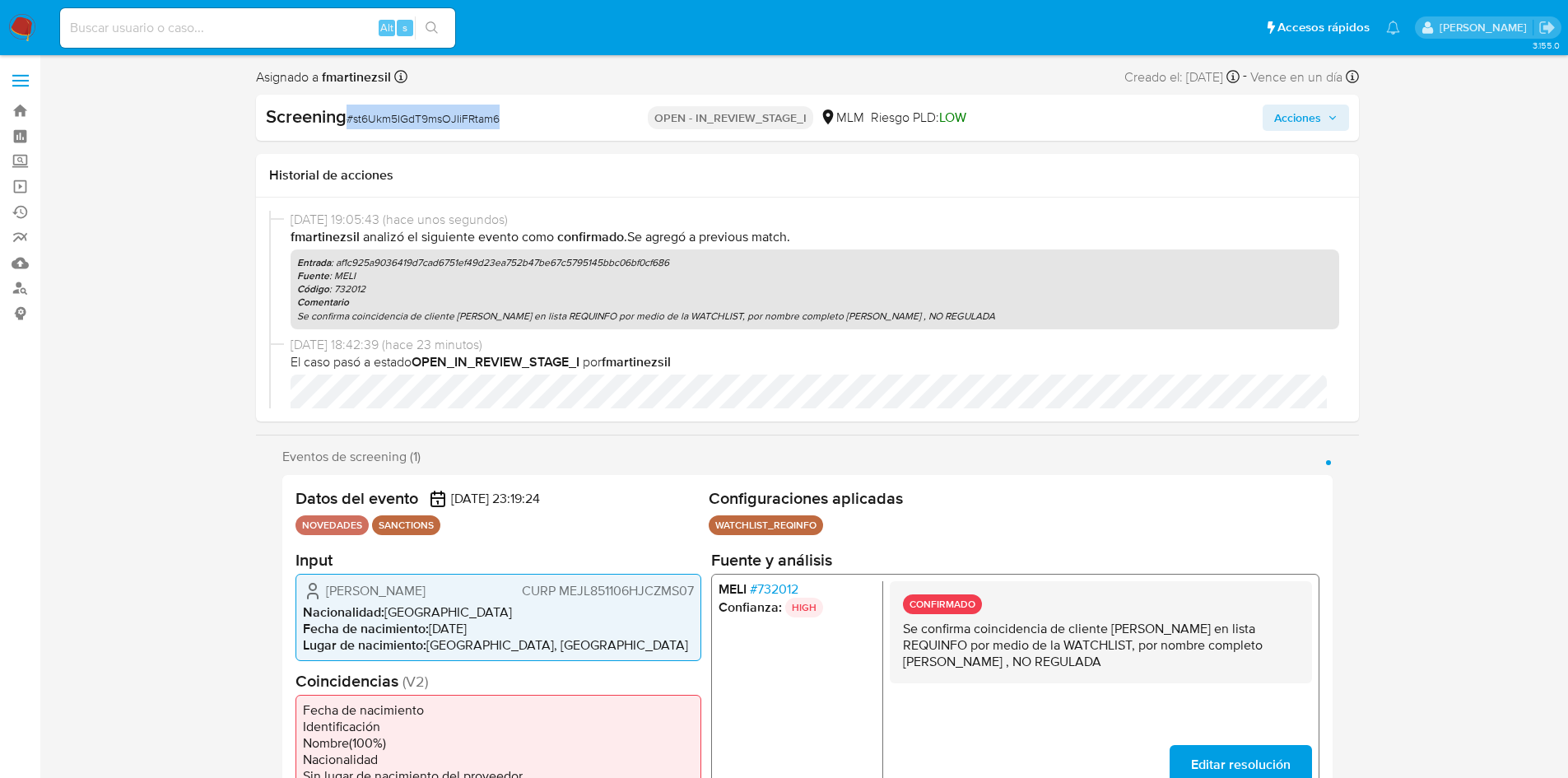
click at [1324, 110] on span "Acciones" at bounding box center [1306, 118] width 63 height 23
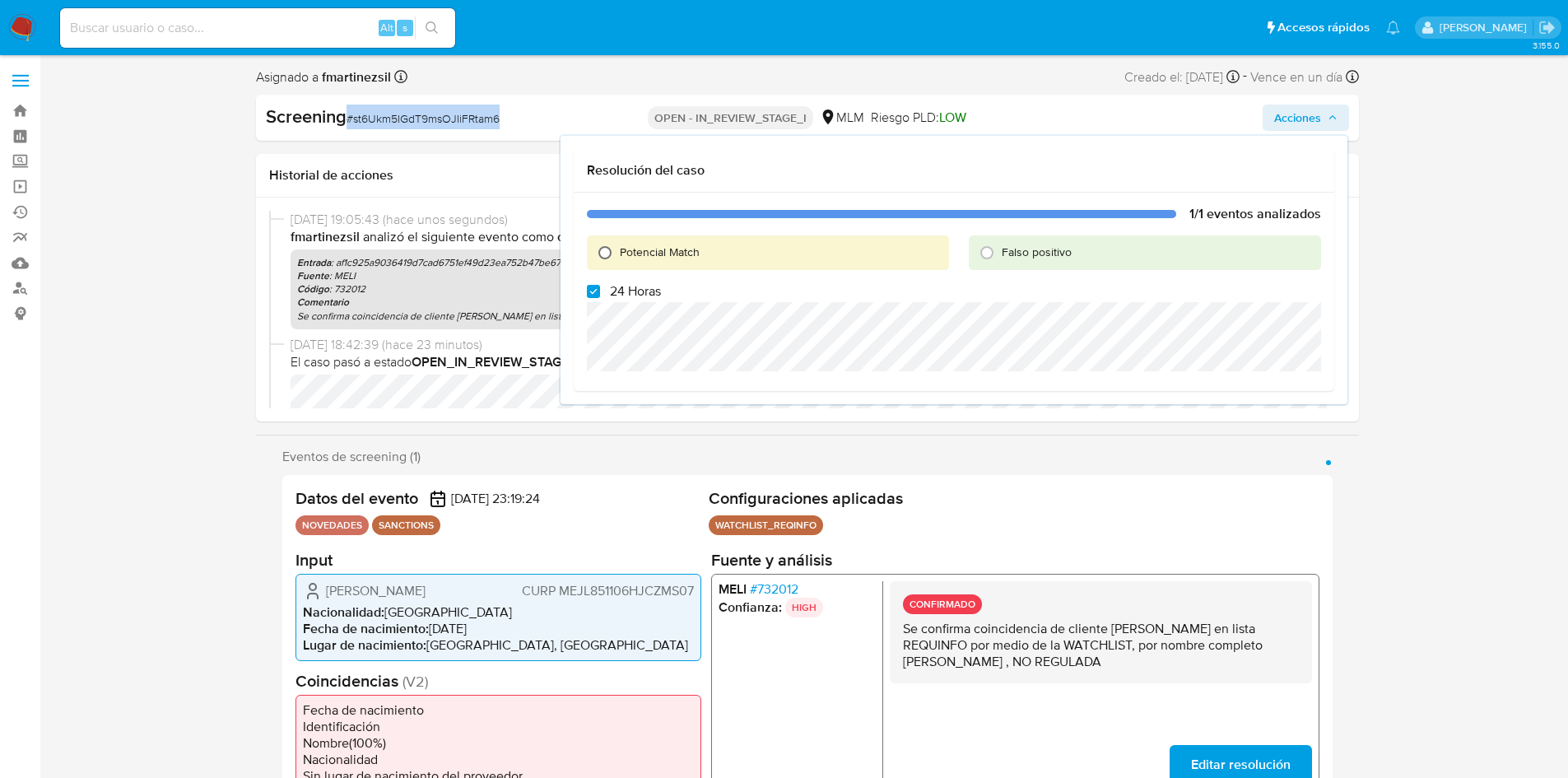
click at [606, 254] on input "Potencial Match" at bounding box center [605, 253] width 26 height 26
radio input "true"
click at [597, 288] on input "24 Horas" at bounding box center [593, 292] width 13 height 13
checkbox input "false"
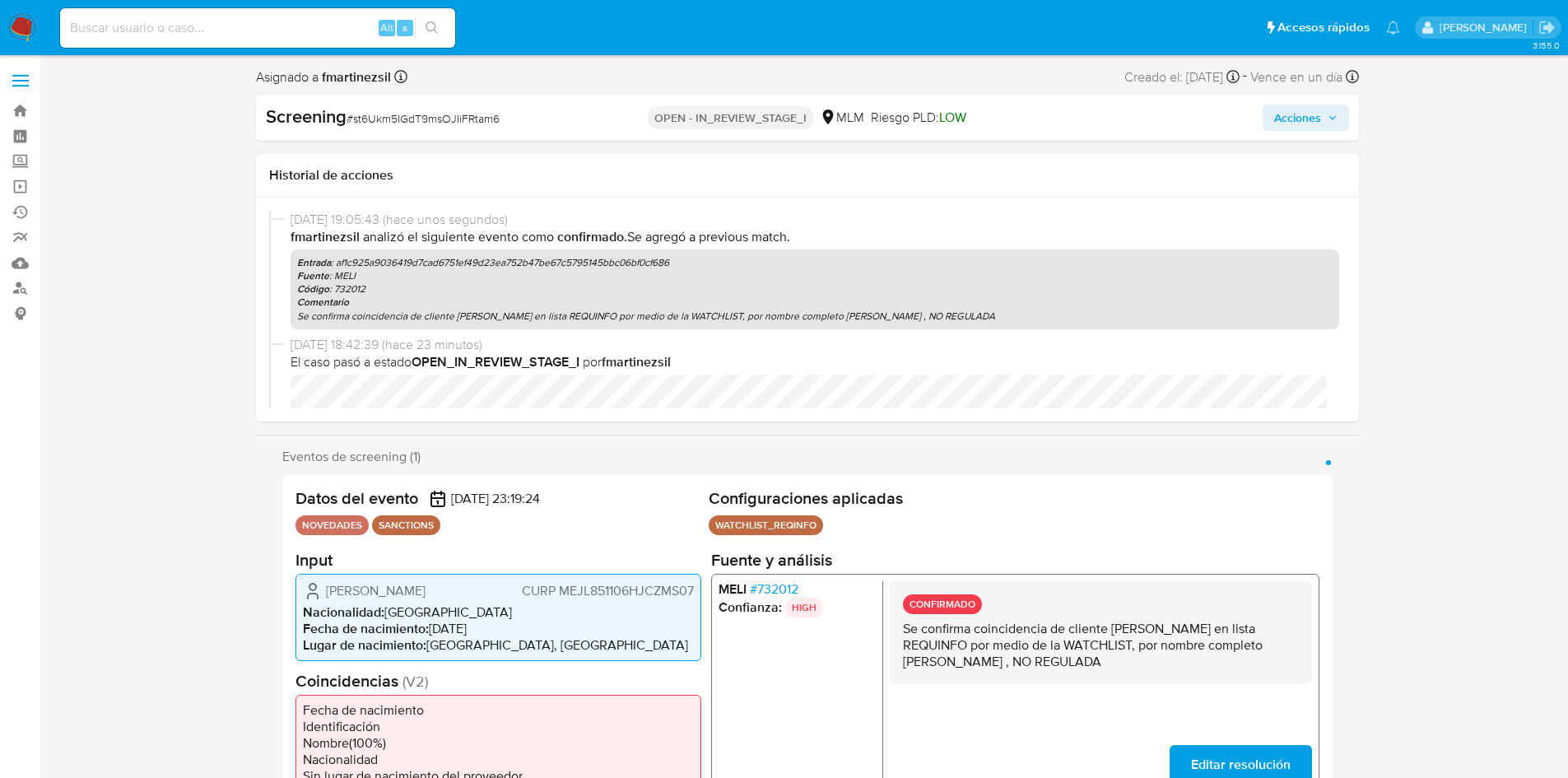
click at [1298, 119] on span "Acciones" at bounding box center [1298, 118] width 47 height 26
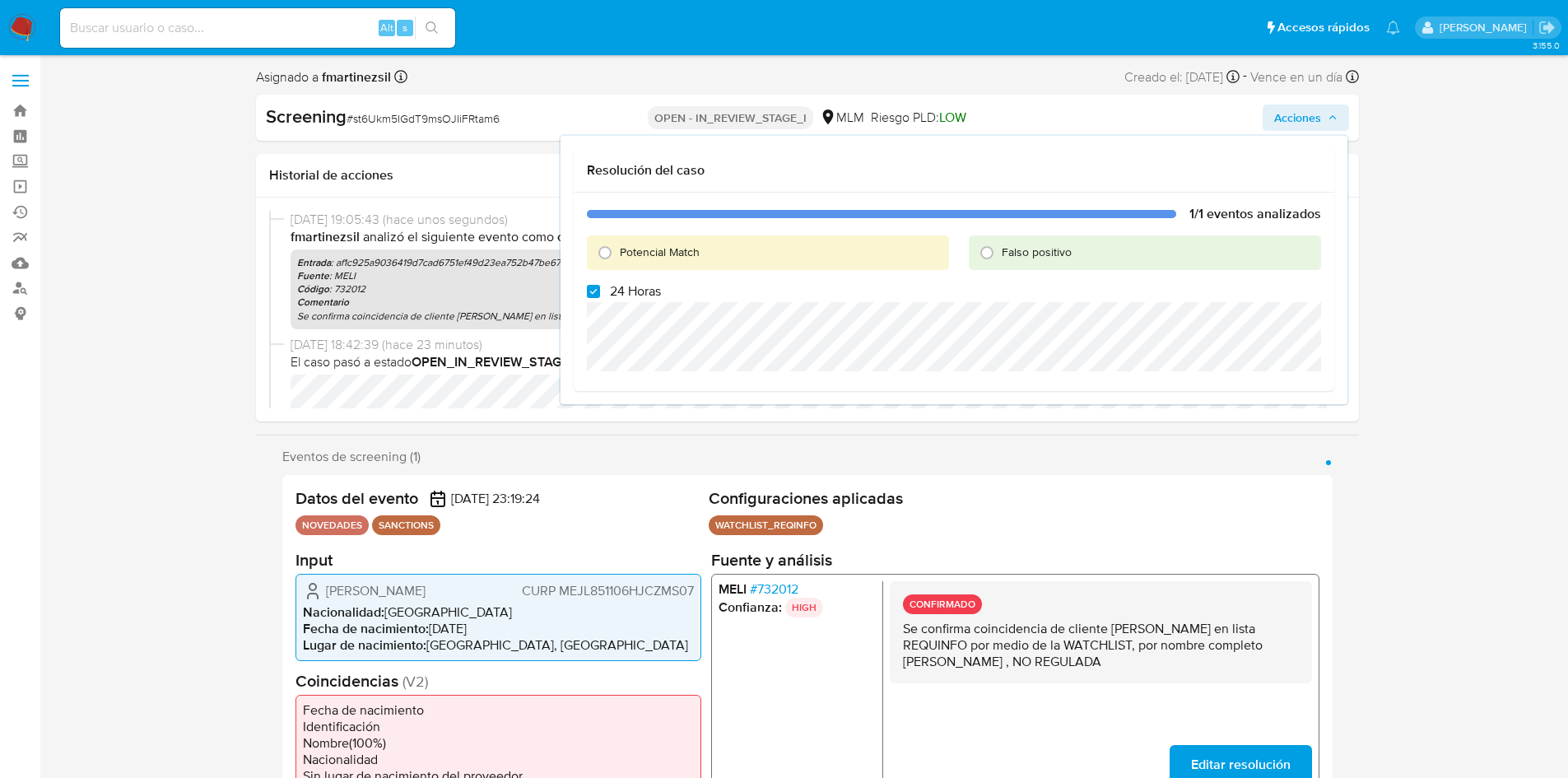
click at [601, 289] on label "24 Horas" at bounding box center [624, 292] width 74 height 16
click at [600, 289] on input "24 Horas" at bounding box center [593, 292] width 13 height 13
checkbox input "false"
click at [597, 250] on input "Potencial Match" at bounding box center [605, 253] width 26 height 26
radio input "true"
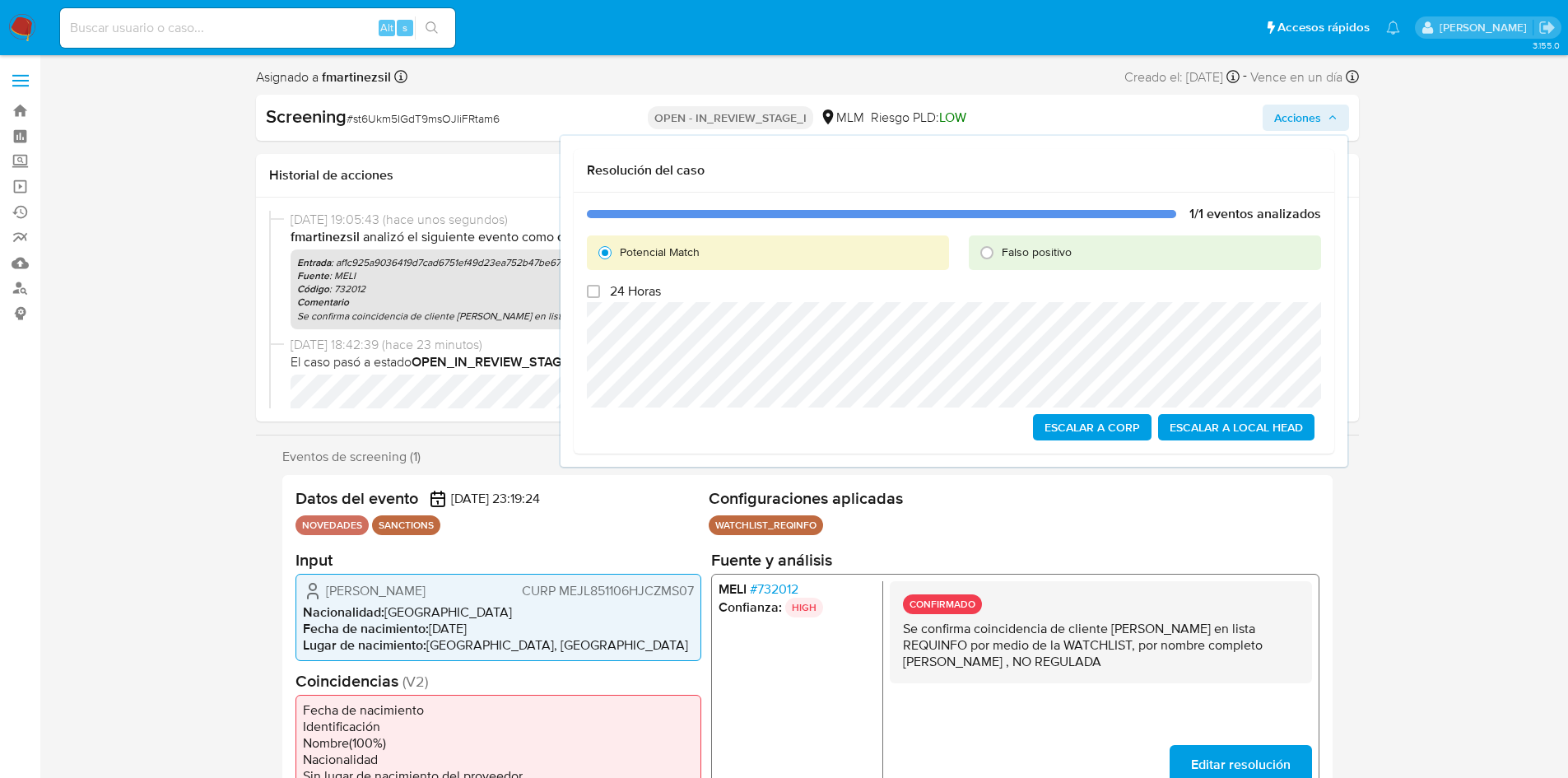
click at [1283, 431] on span "Escalar a Local Head" at bounding box center [1237, 428] width 133 height 23
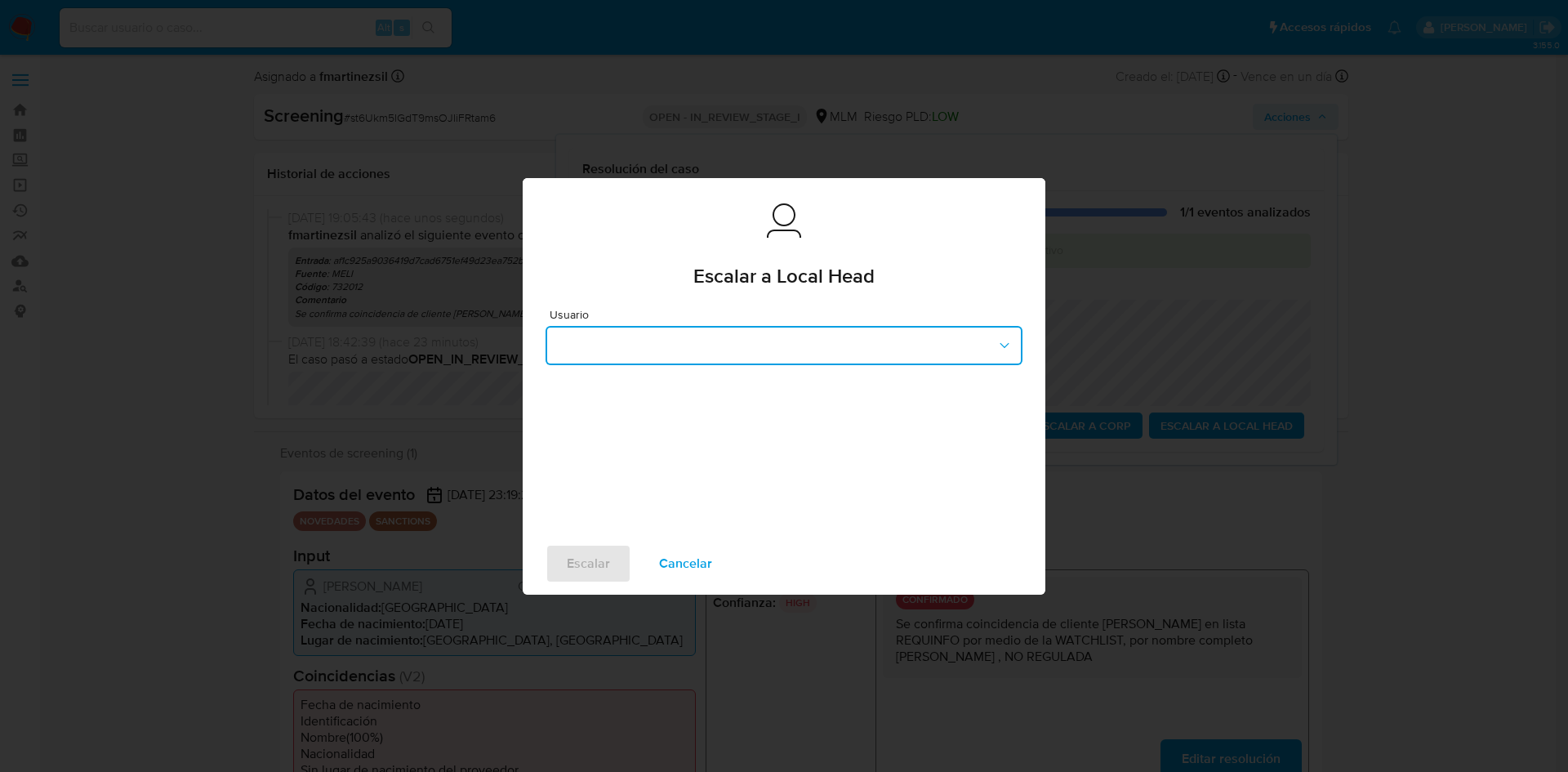
click at [897, 343] on button "button" at bounding box center [783, 346] width 477 height 39
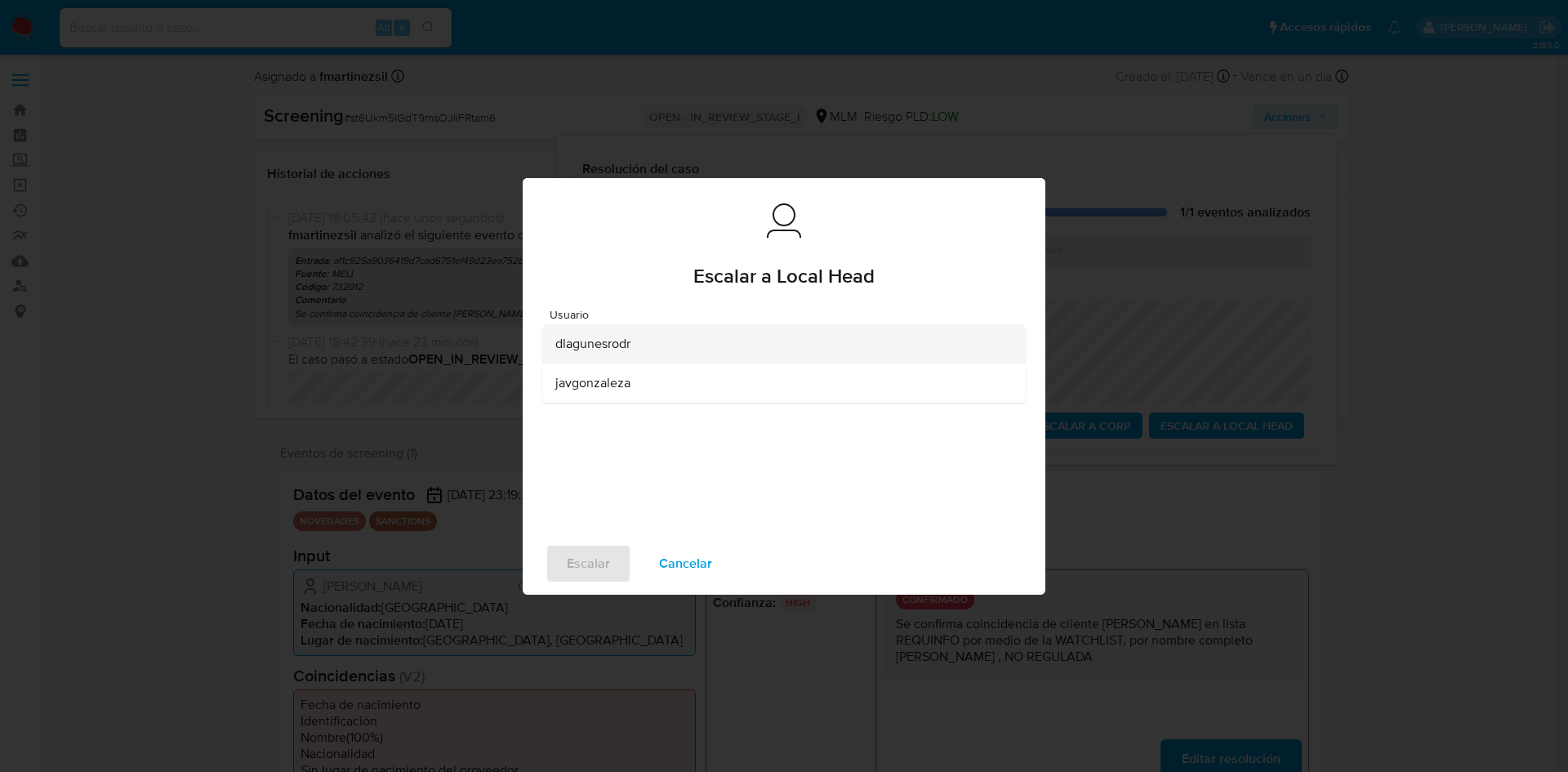
click at [697, 350] on div "dlagunesrodr" at bounding box center [779, 344] width 448 height 39
click at [577, 569] on span "Escalar" at bounding box center [588, 563] width 43 height 36
click at [596, 563] on span "Escalar" at bounding box center [588, 563] width 43 height 36
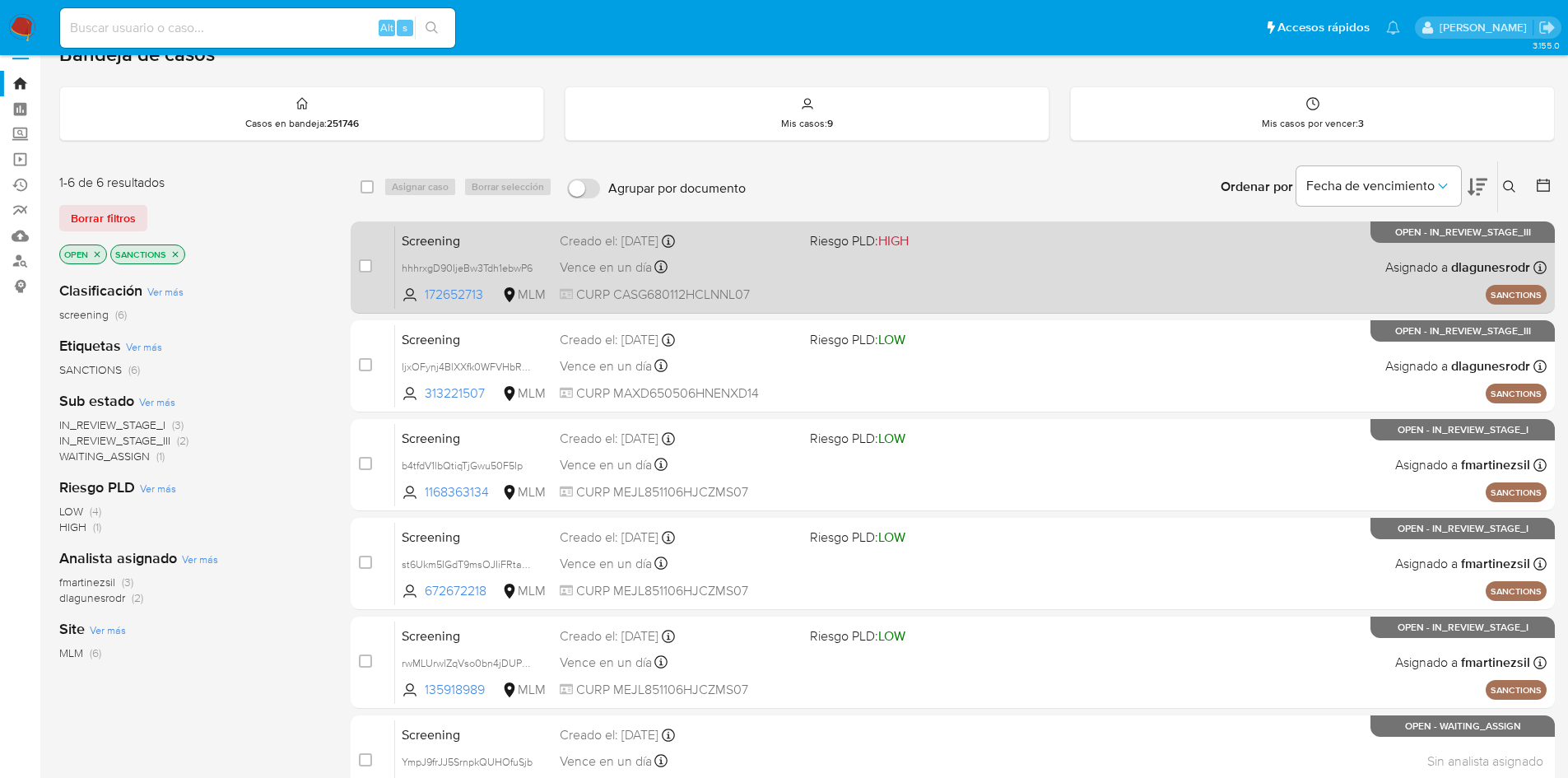
scroll to position [1, 0]
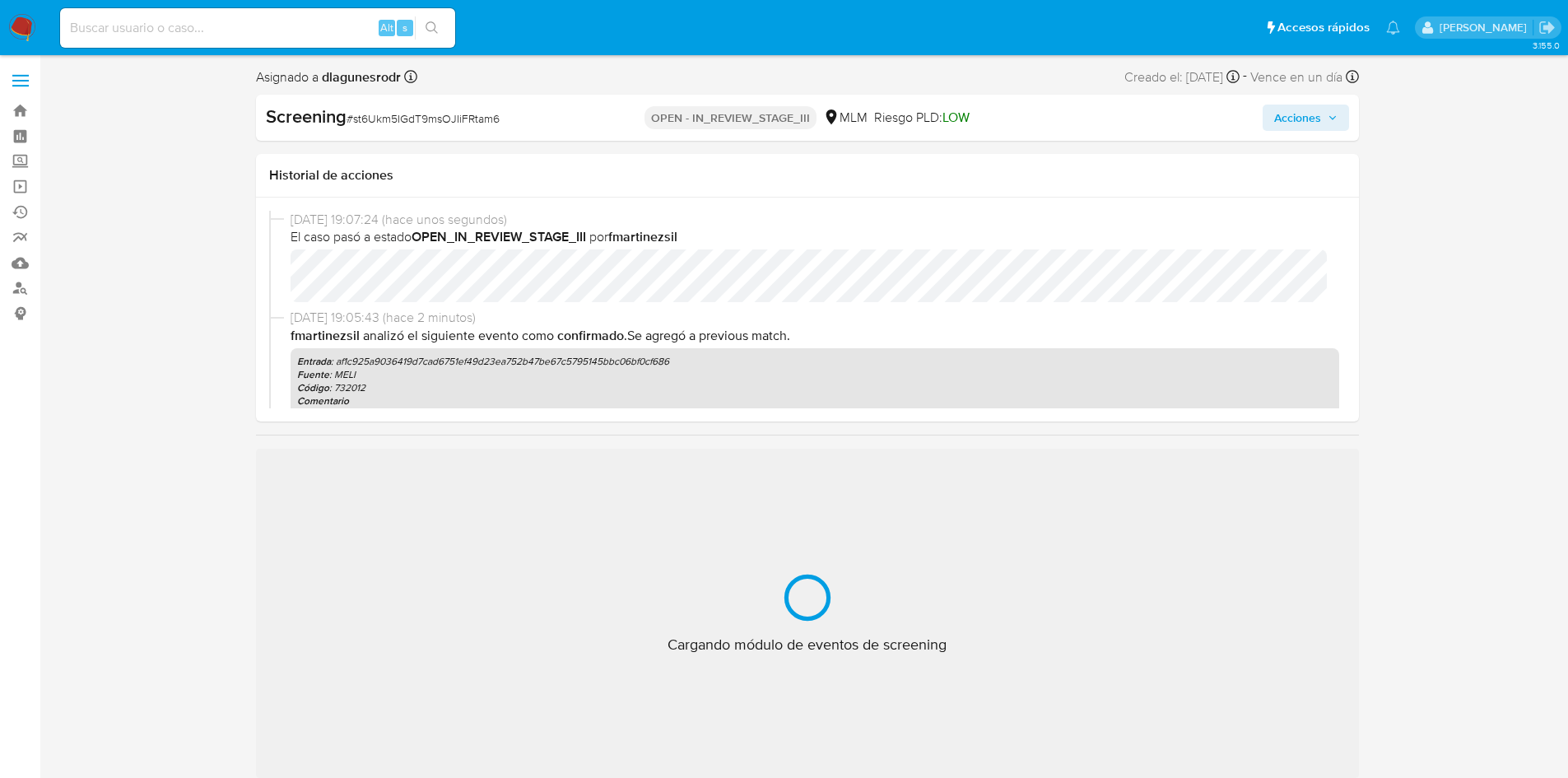
select select "10"
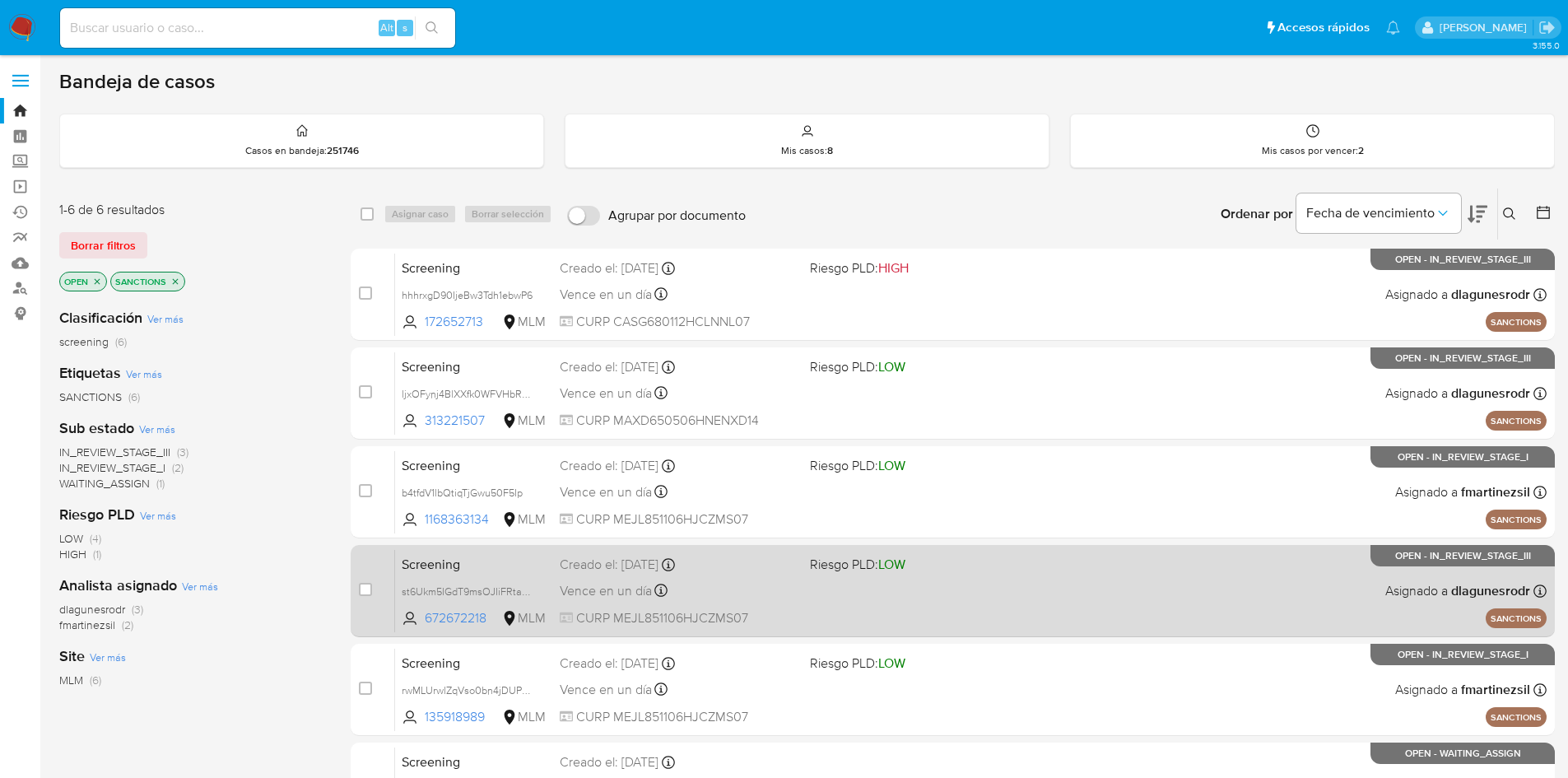
scroll to position [82, 0]
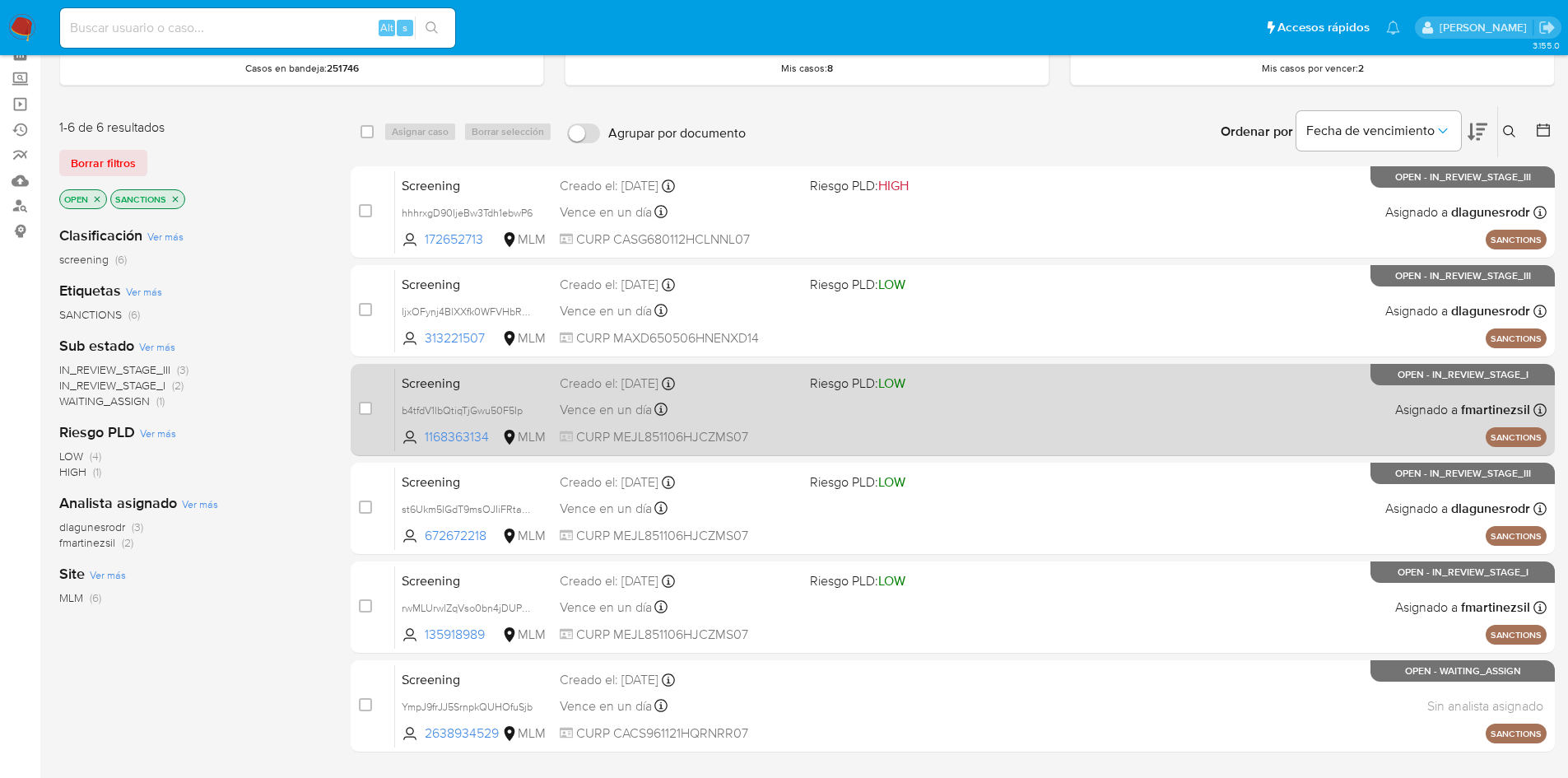
click at [523, 377] on span "Screening" at bounding box center [475, 382] width 145 height 21
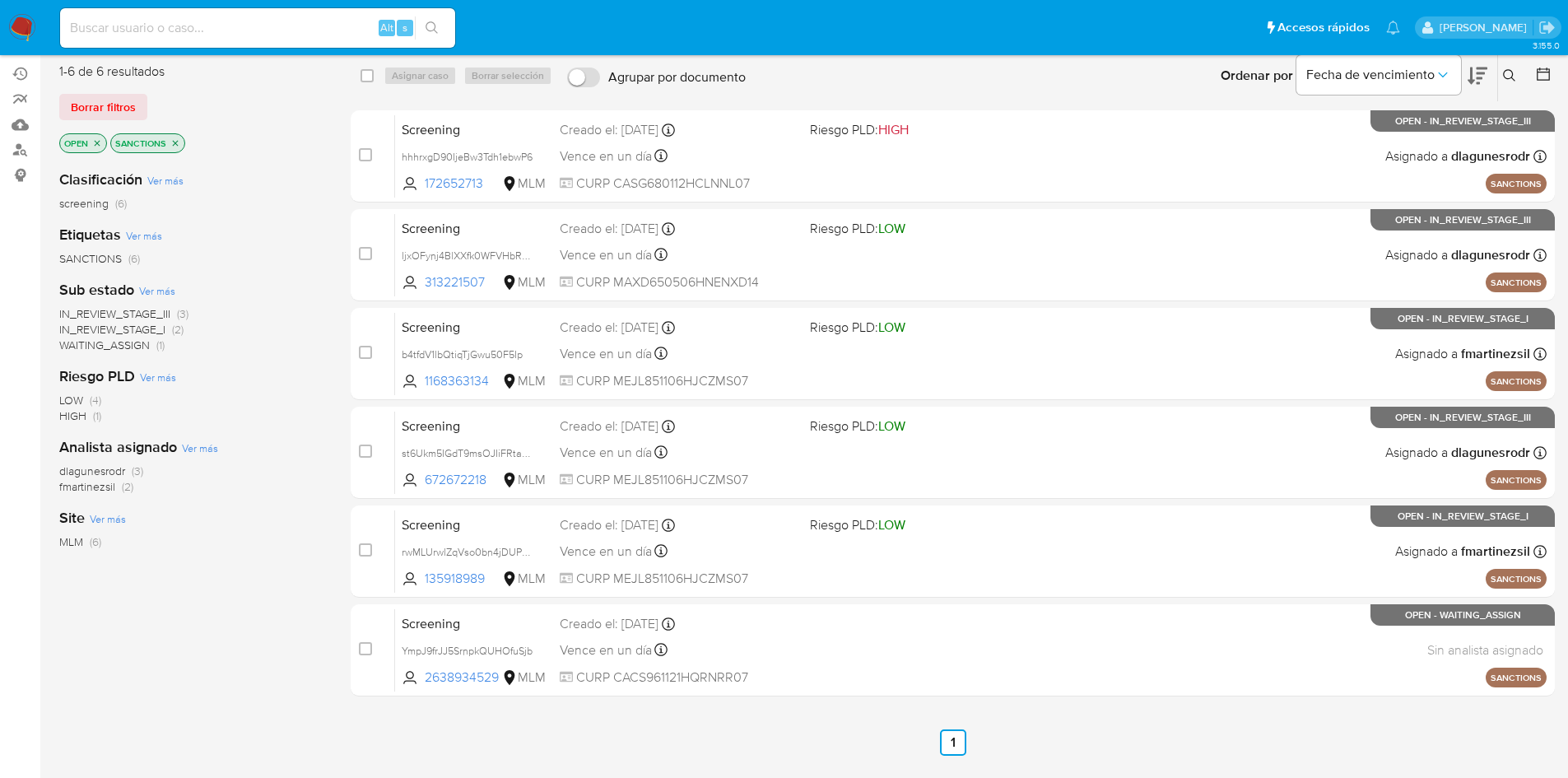
scroll to position [165, 0]
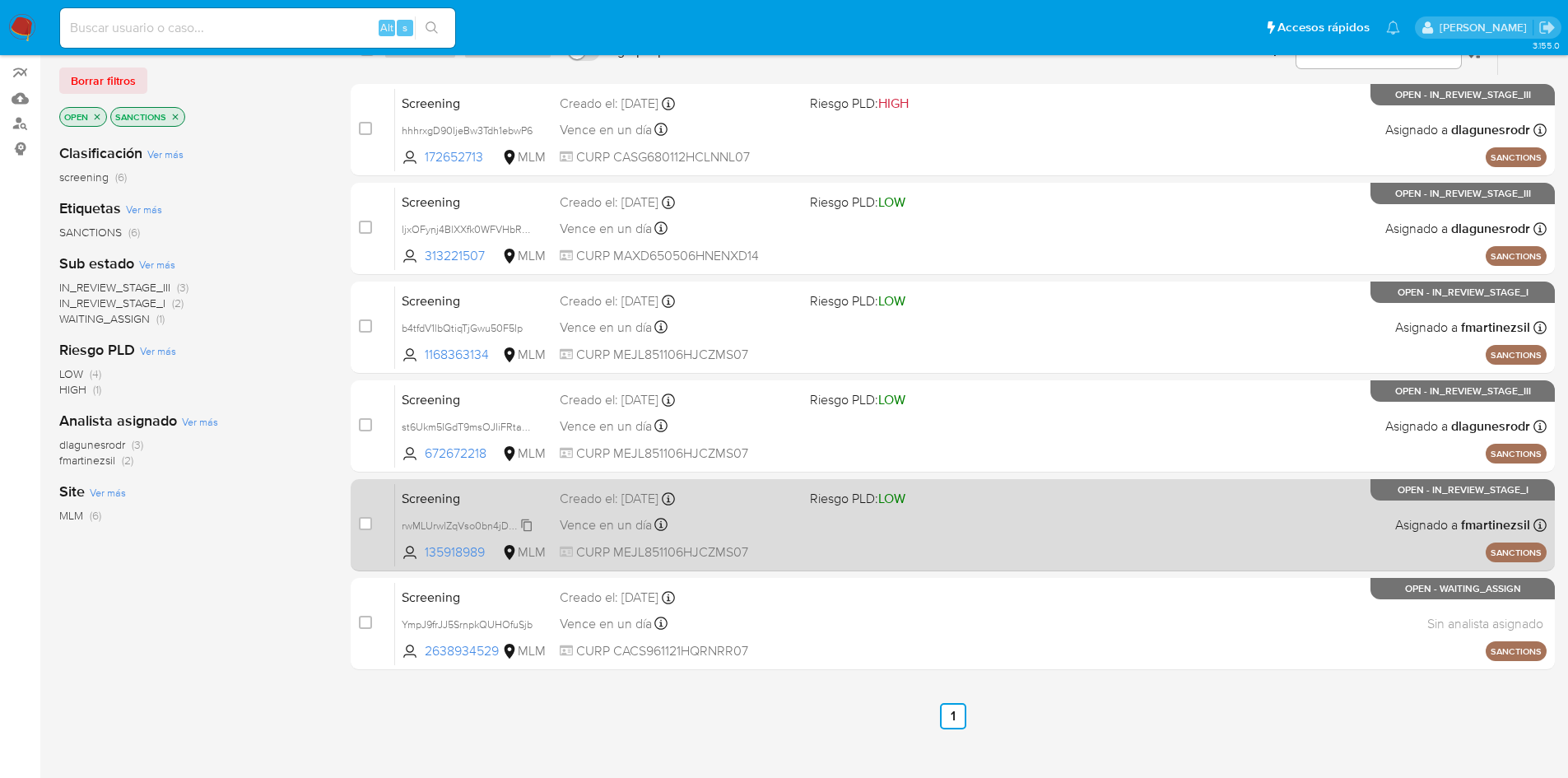
click at [471, 517] on span "rwMLUrwlZqVso0bn4jDUPPoY" at bounding box center [470, 524] width 137 height 18
click at [659, 517] on div "Vence en un día Vence el [DATE] 17:19:25" at bounding box center [678, 524] width 237 height 22
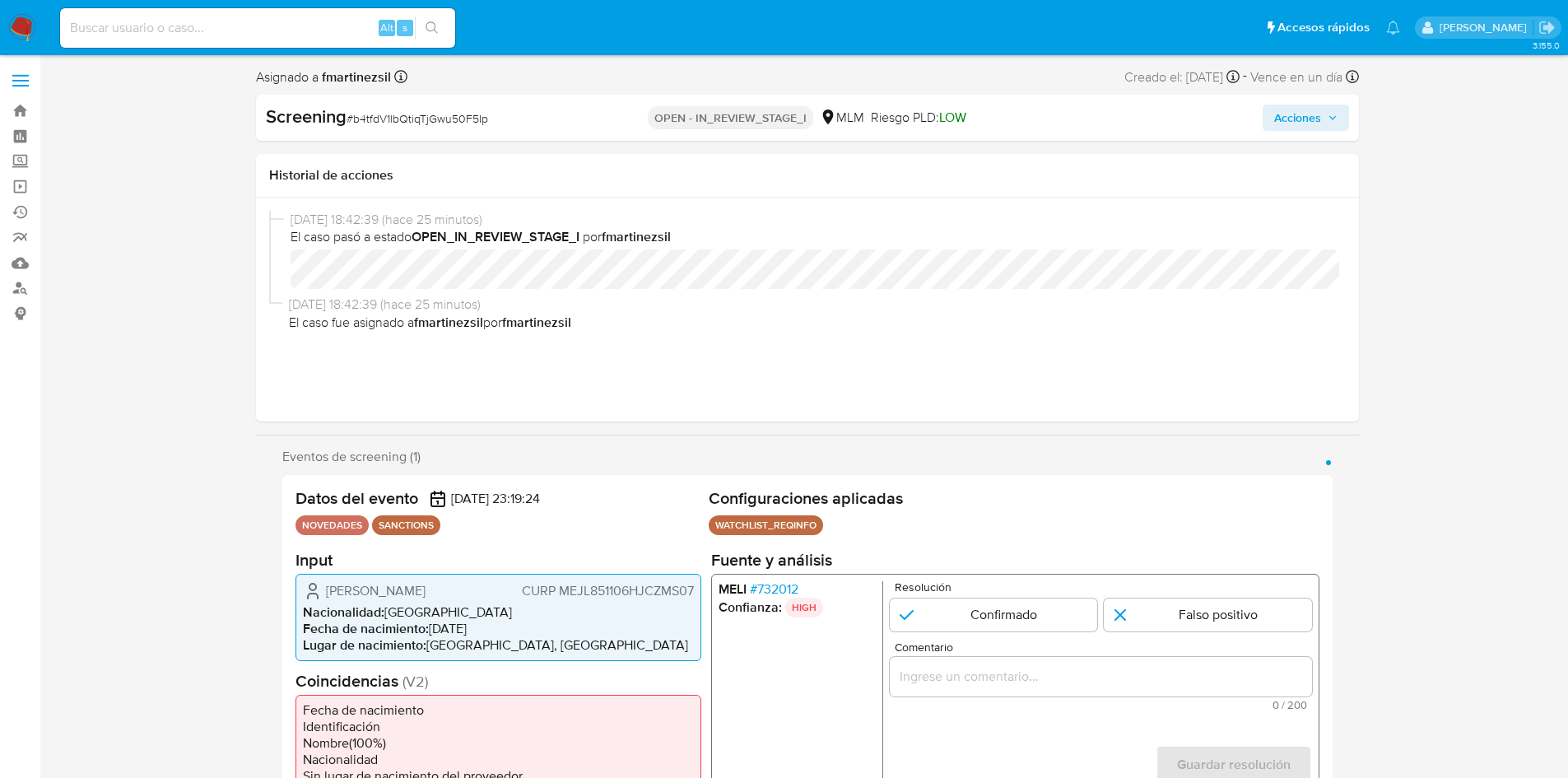
select select "10"
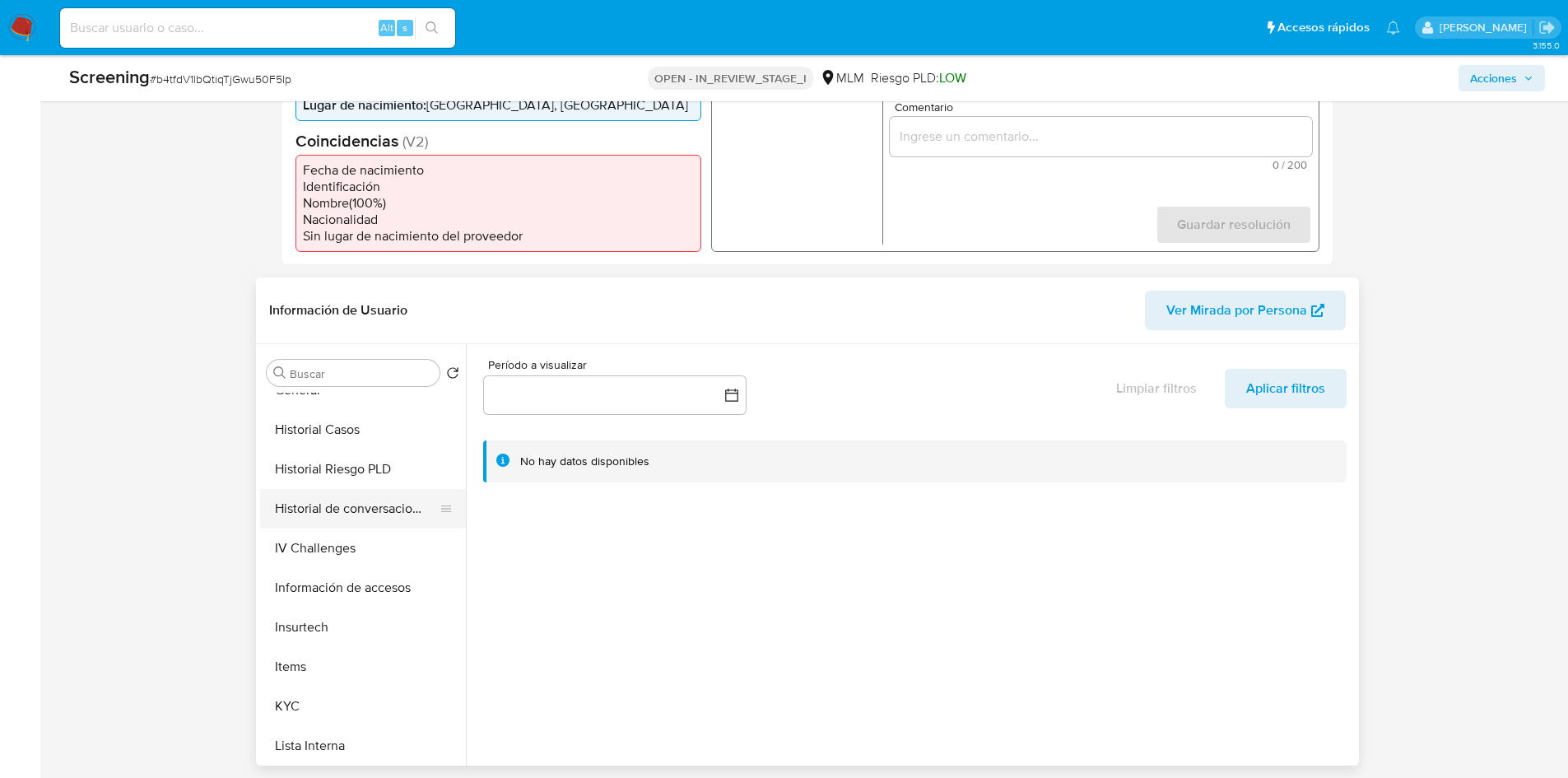
scroll to position [576, 0]
click at [293, 591] on button "KYC" at bounding box center [357, 587] width 193 height 40
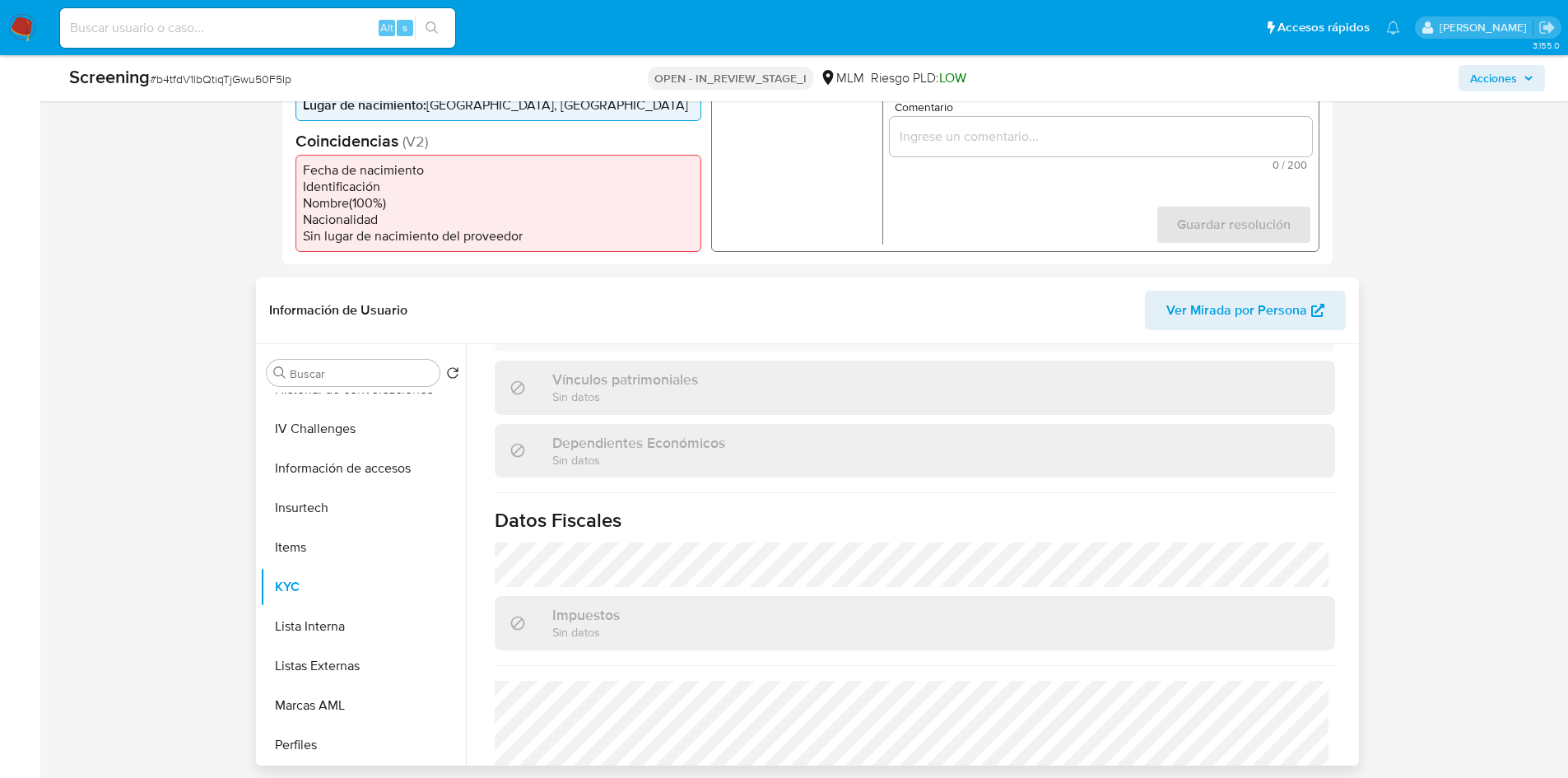
scroll to position [1040, 0]
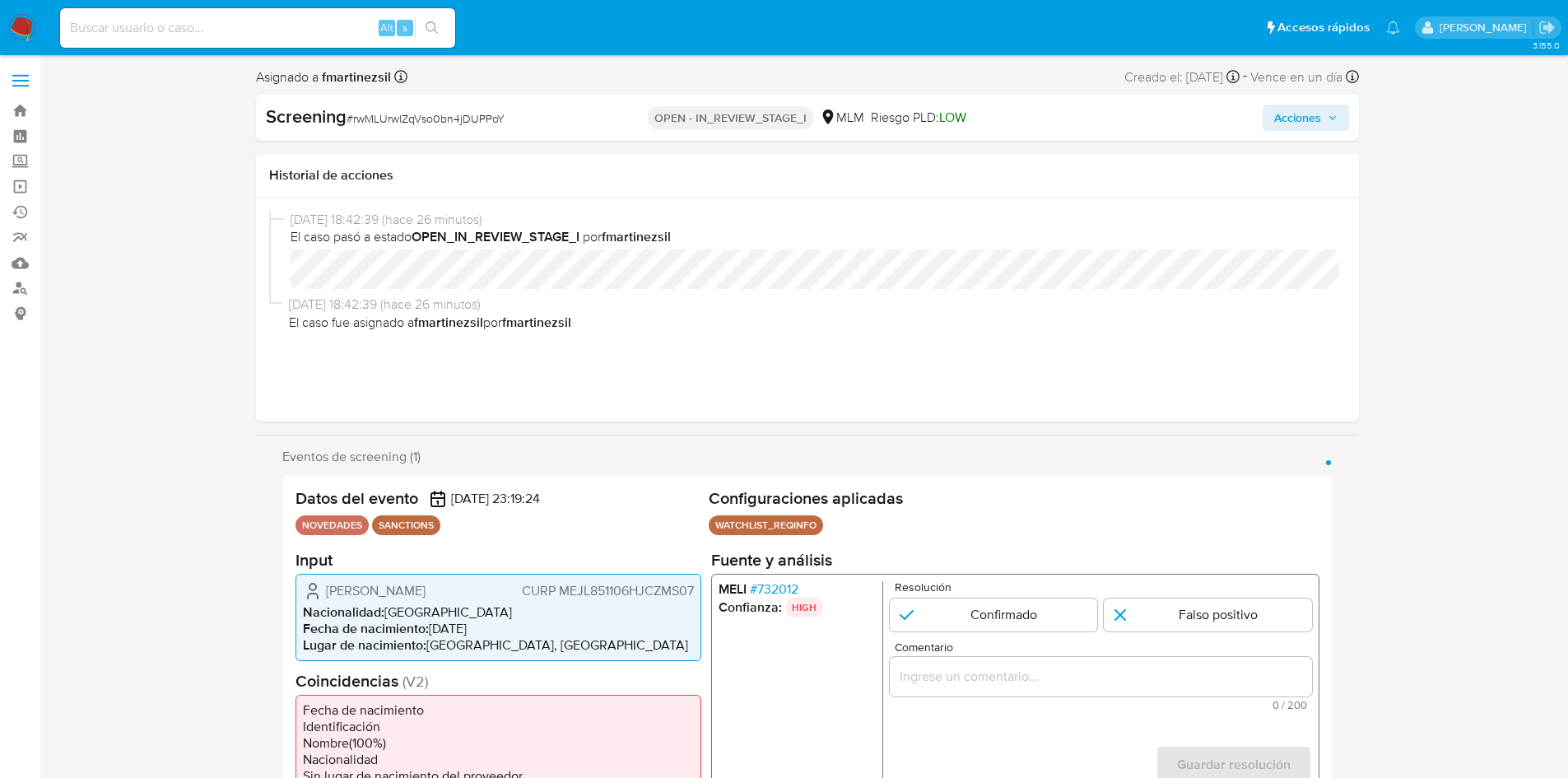
select select "10"
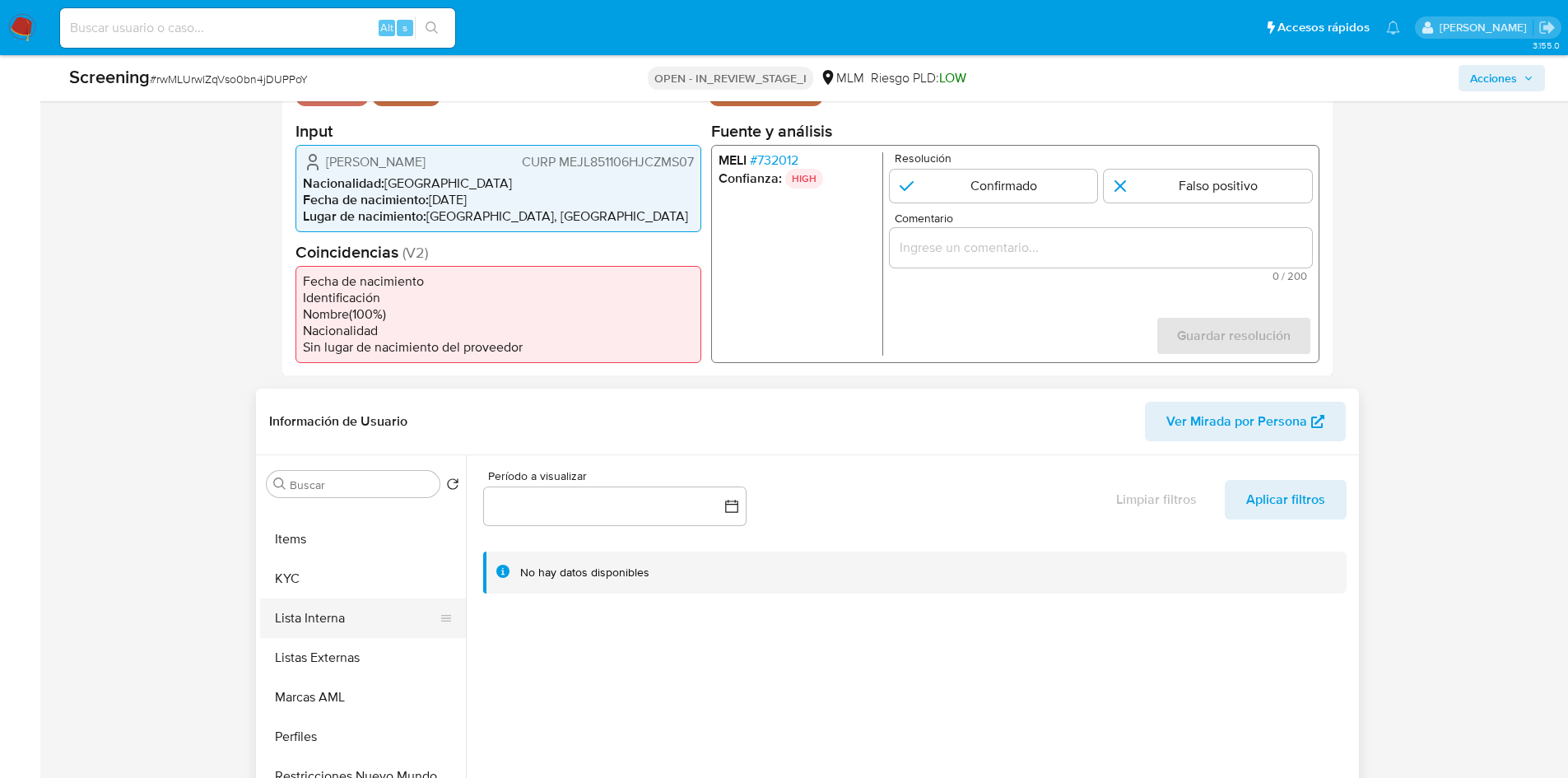
scroll to position [412, 0]
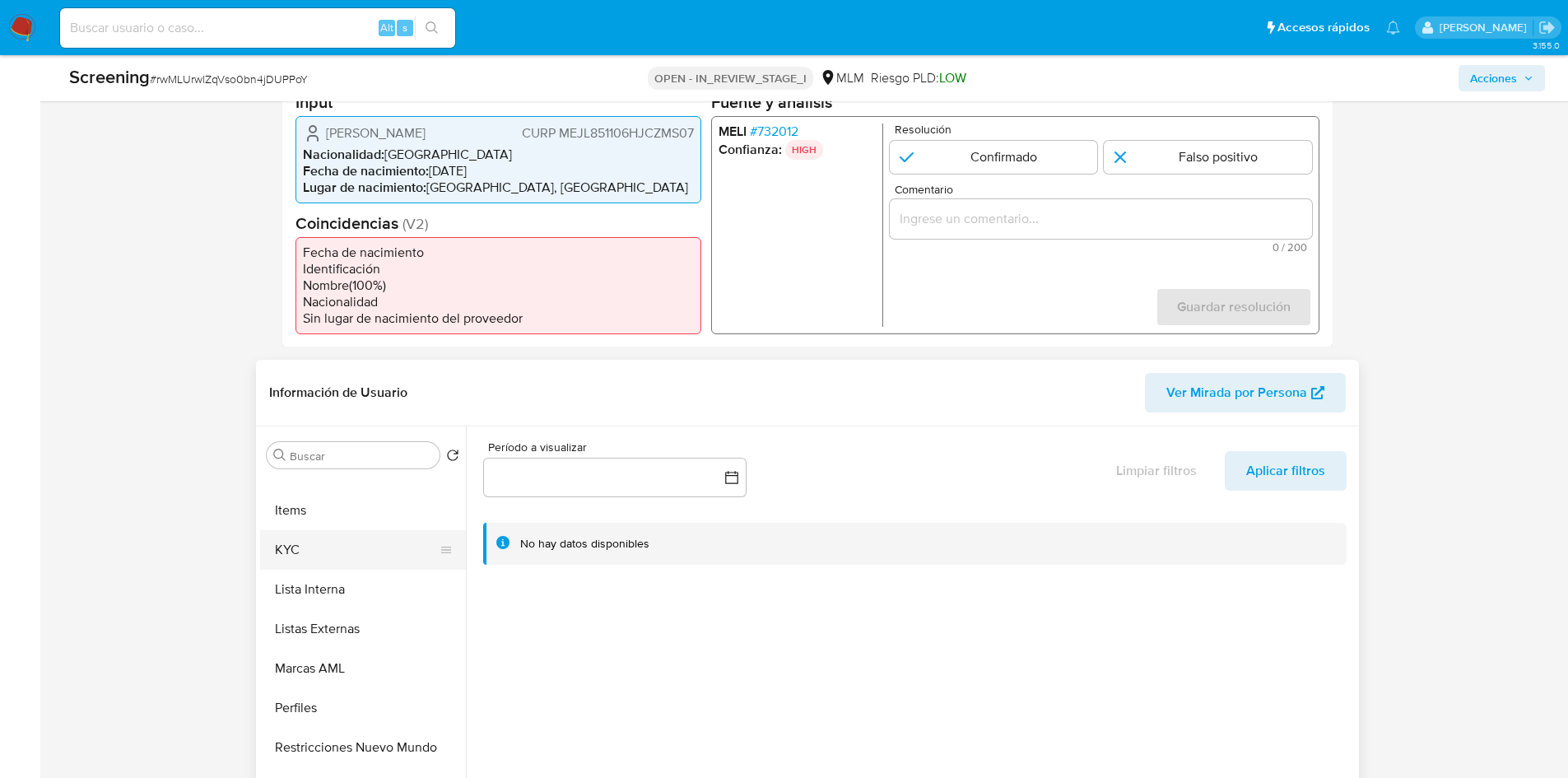
click at [333, 561] on button "KYC" at bounding box center [357, 550] width 193 height 40
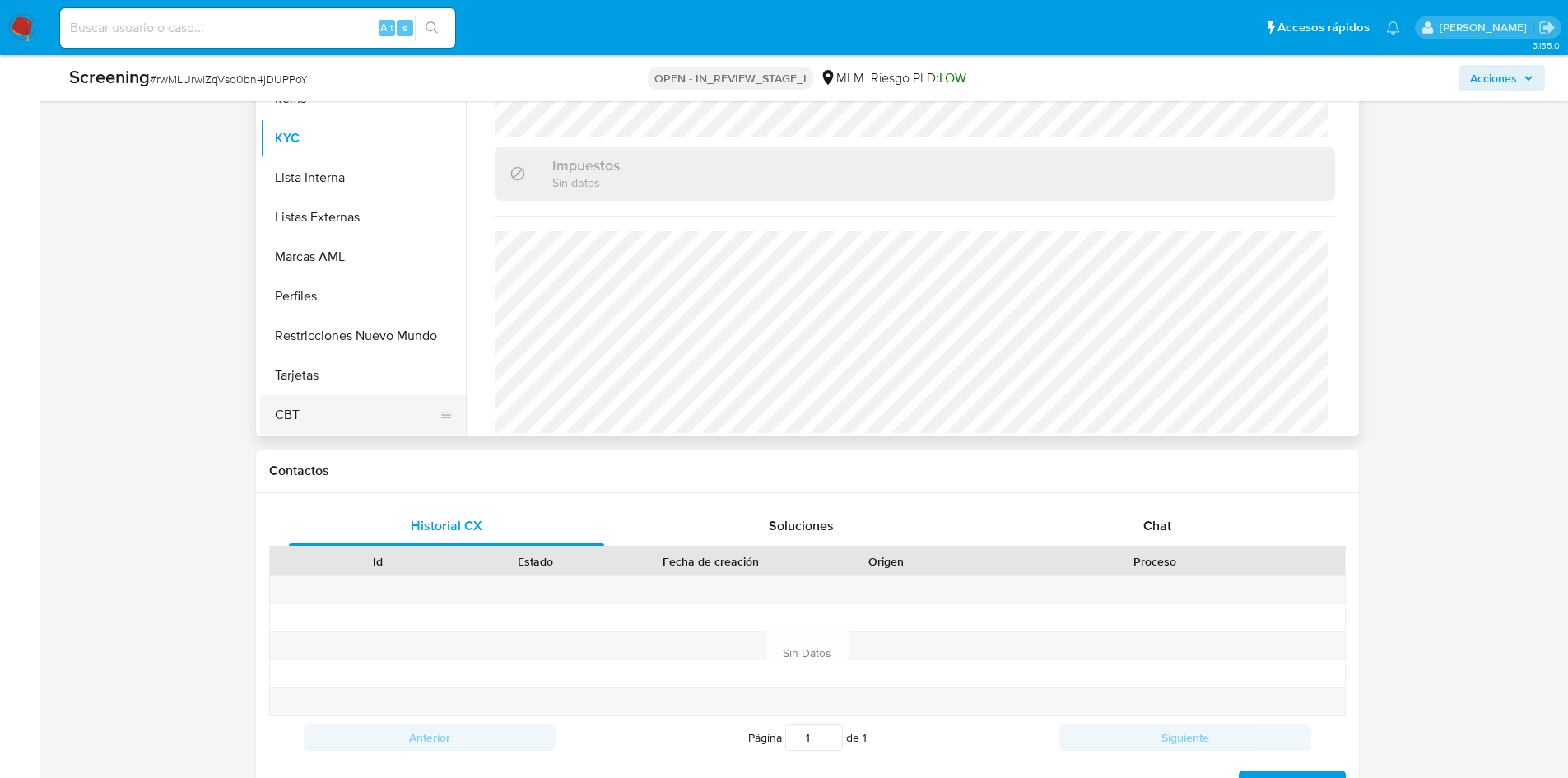
scroll to position [531, 0]
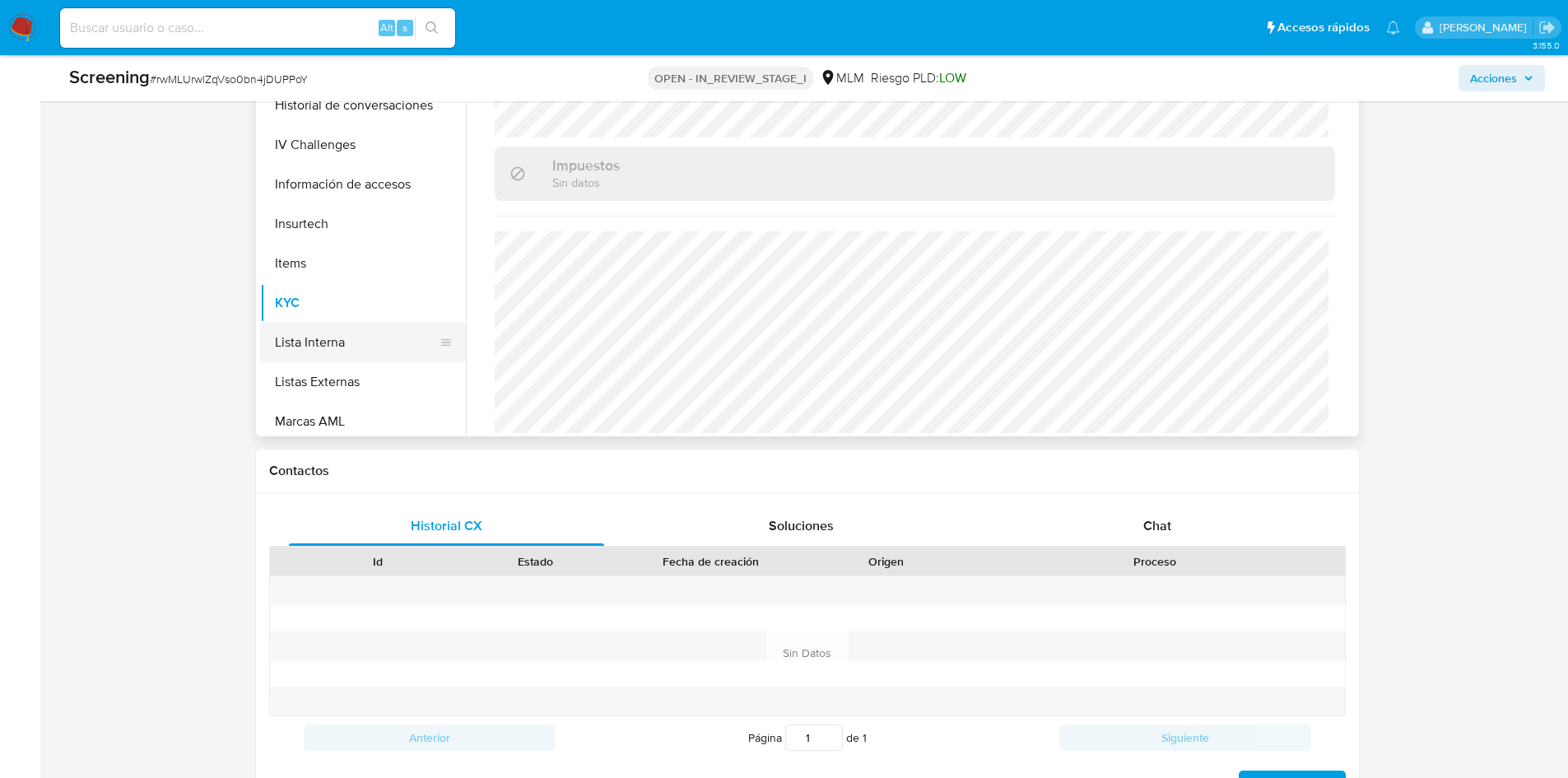
click at [354, 344] on button "Lista Interna" at bounding box center [357, 343] width 193 height 40
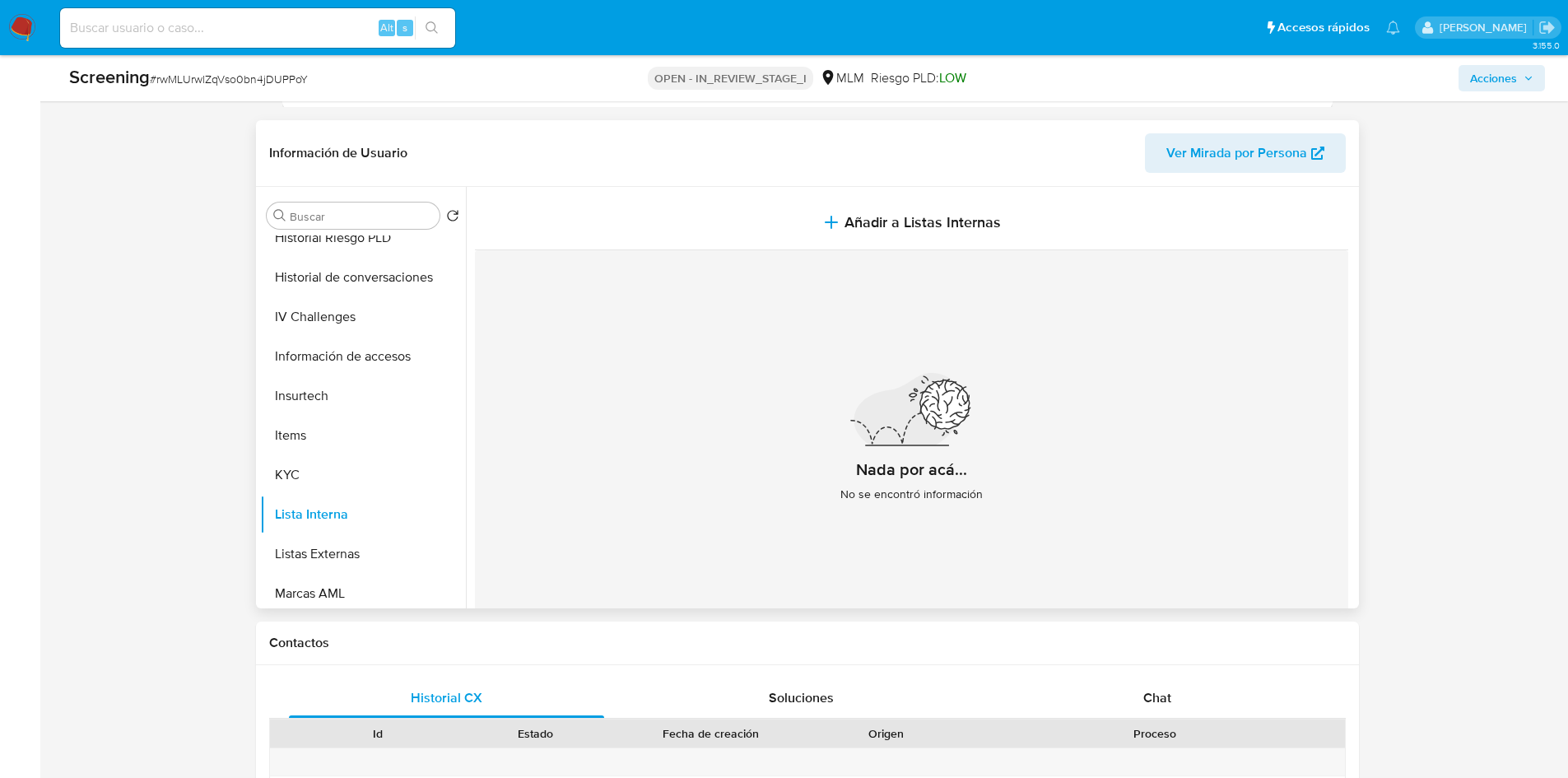
scroll to position [494, 0]
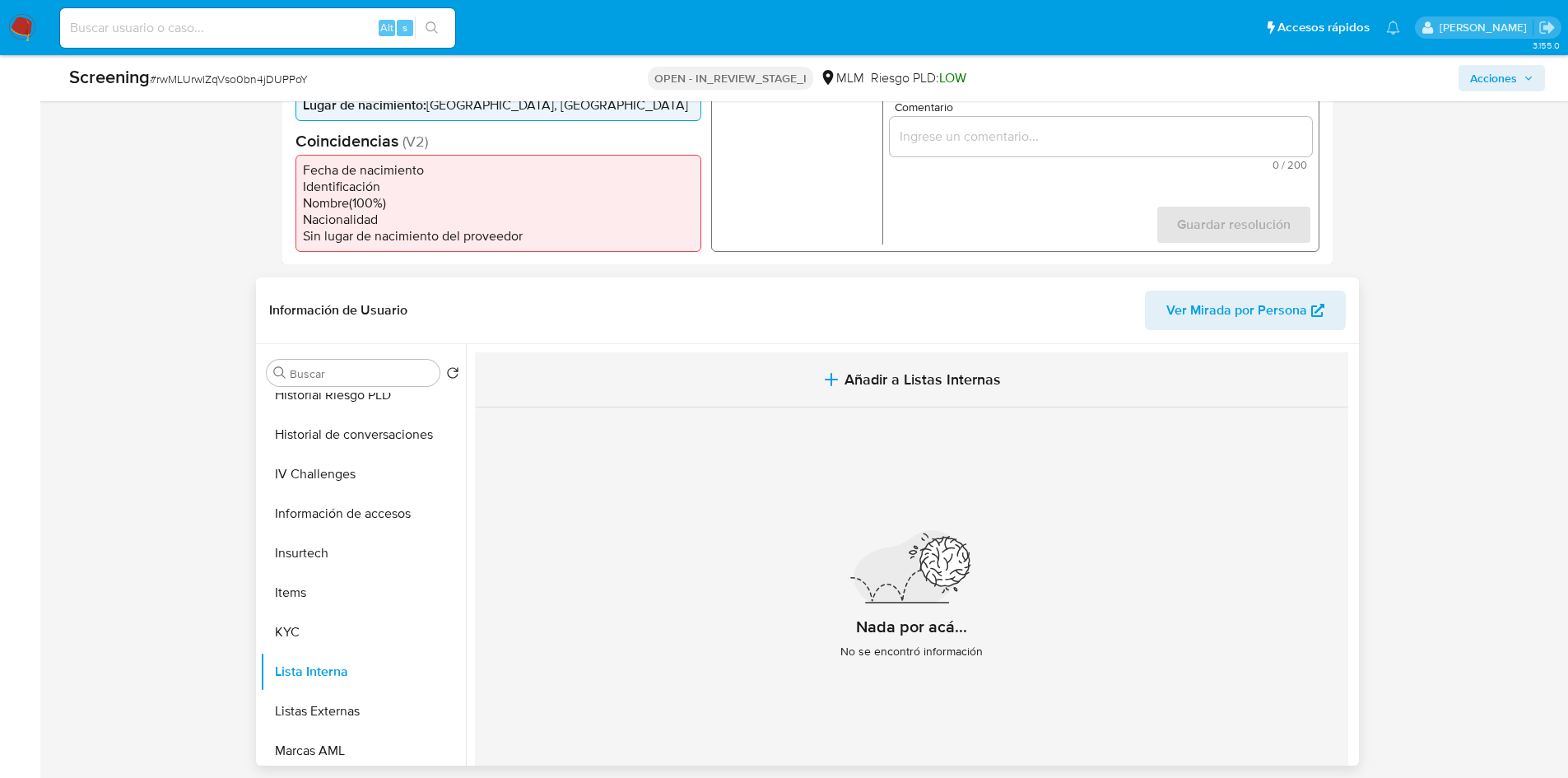
click at [873, 371] on span "Añadir a Listas Internas" at bounding box center [923, 380] width 157 height 18
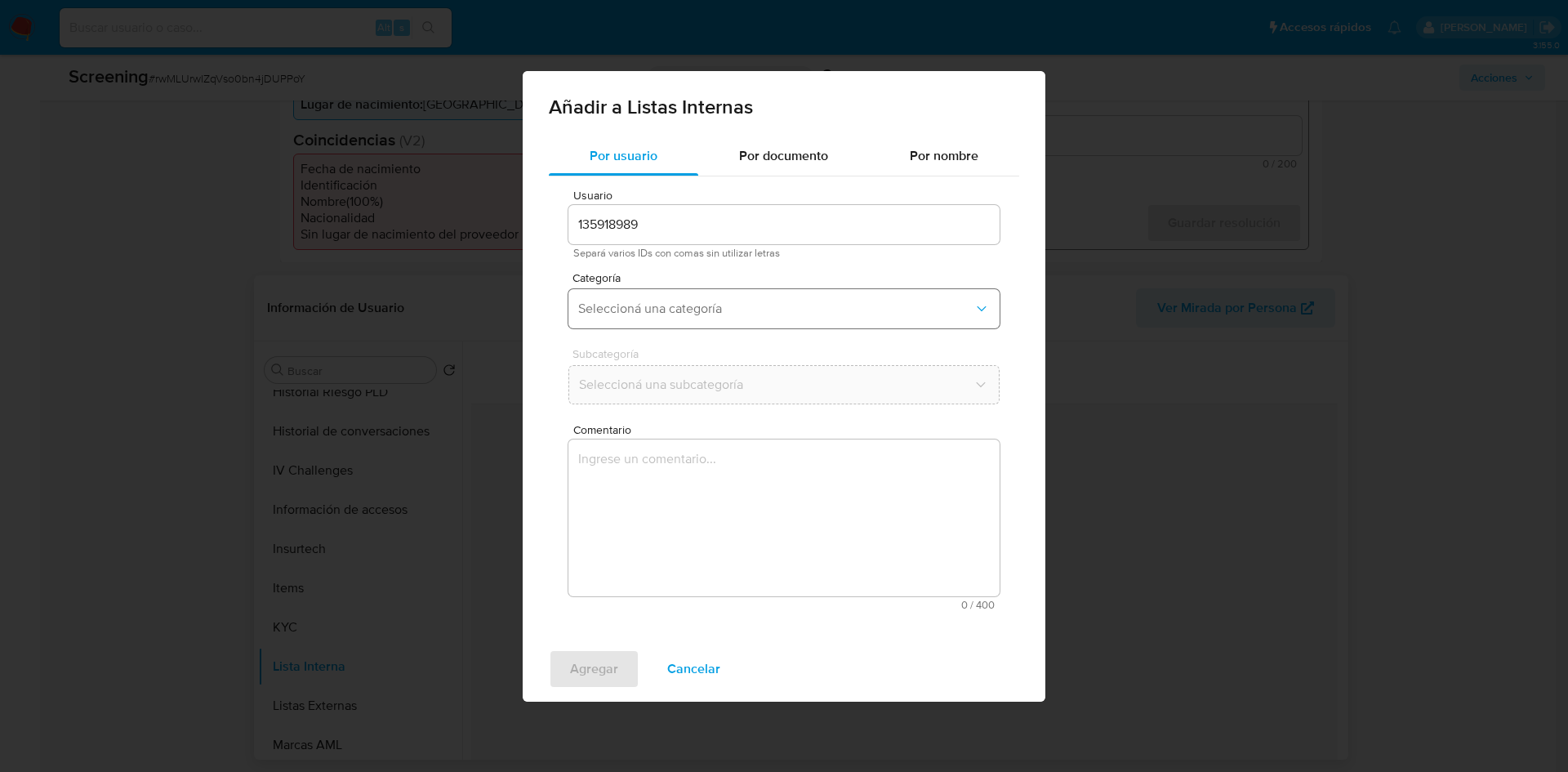
click at [716, 301] on span "Seleccioná una categoría" at bounding box center [776, 309] width 396 height 16
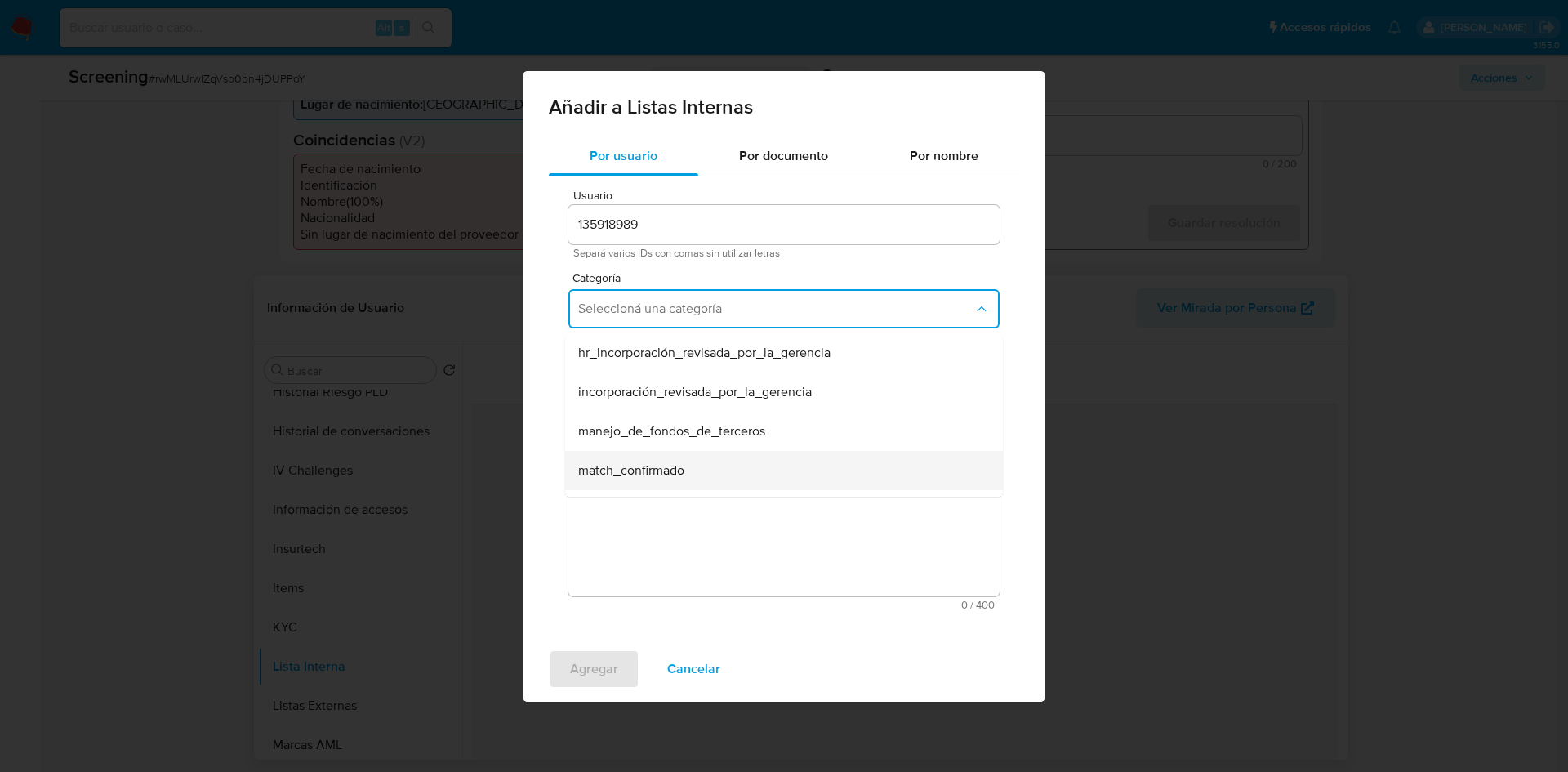
click at [688, 468] on div "match_confirmado" at bounding box center [779, 471] width 402 height 39
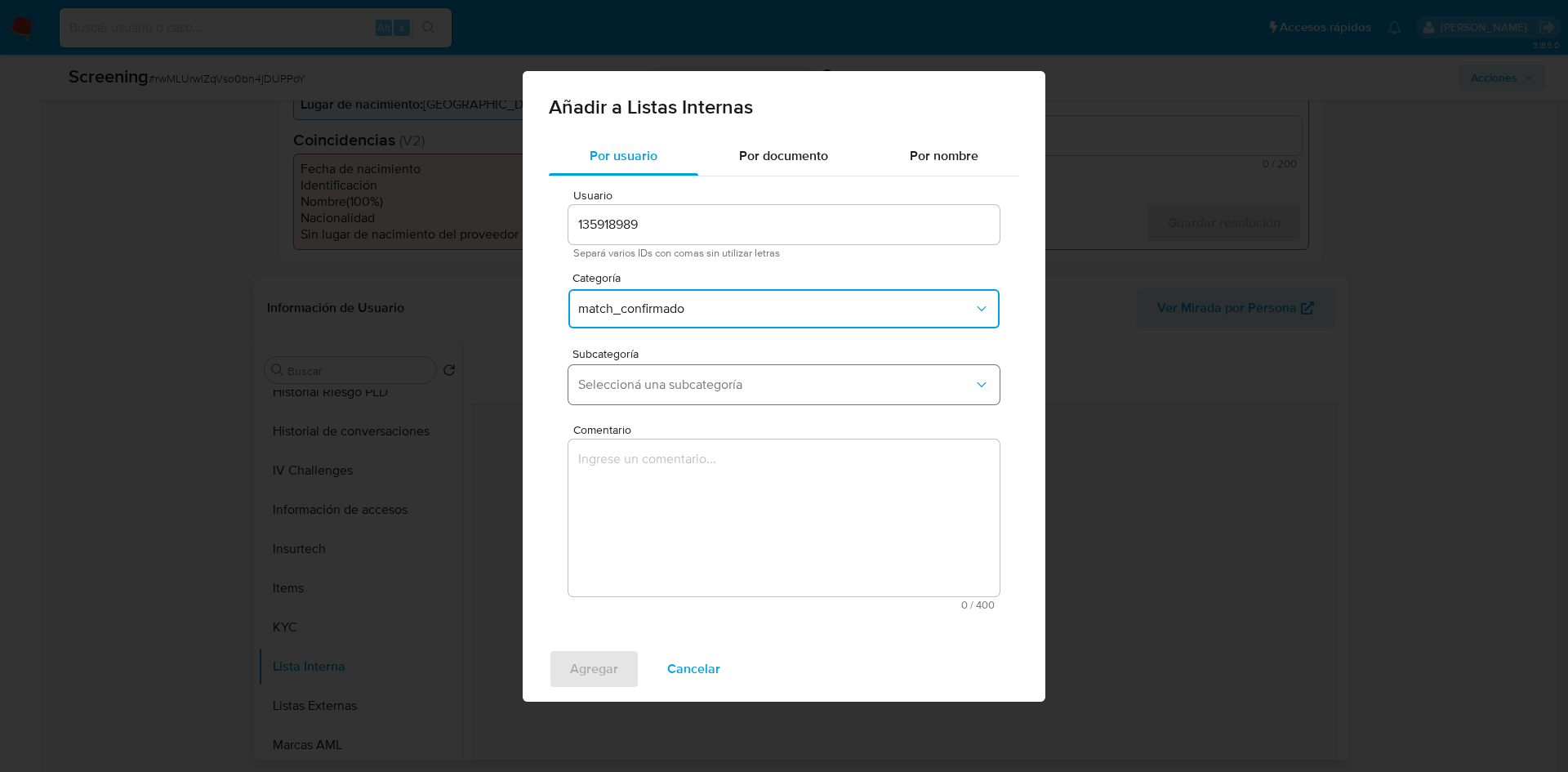
click at [677, 388] on span "Seleccioná una subcategoría" at bounding box center [776, 385] width 396 height 16
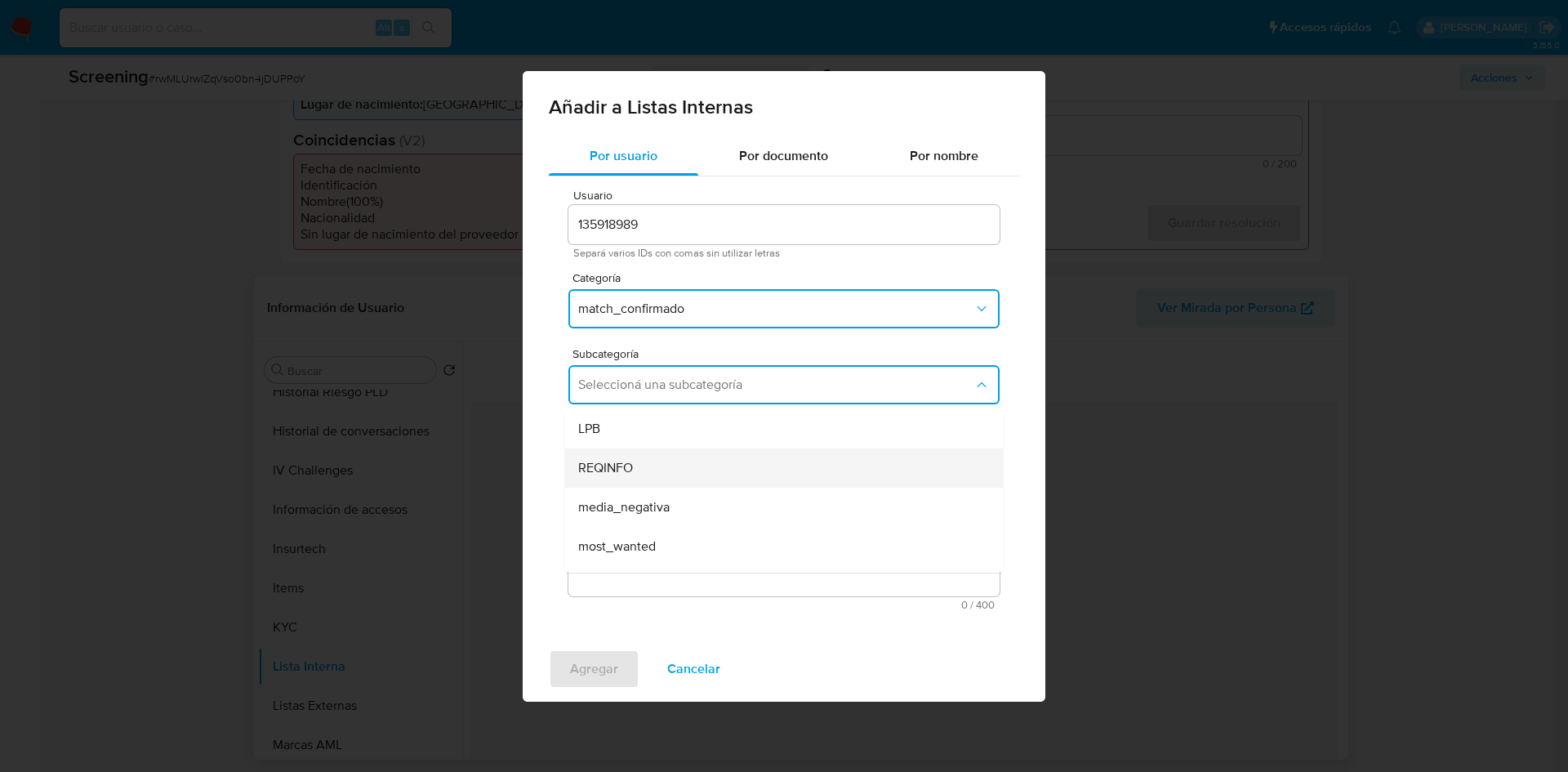
click at [628, 467] on span "REQINFO" at bounding box center [605, 468] width 55 height 16
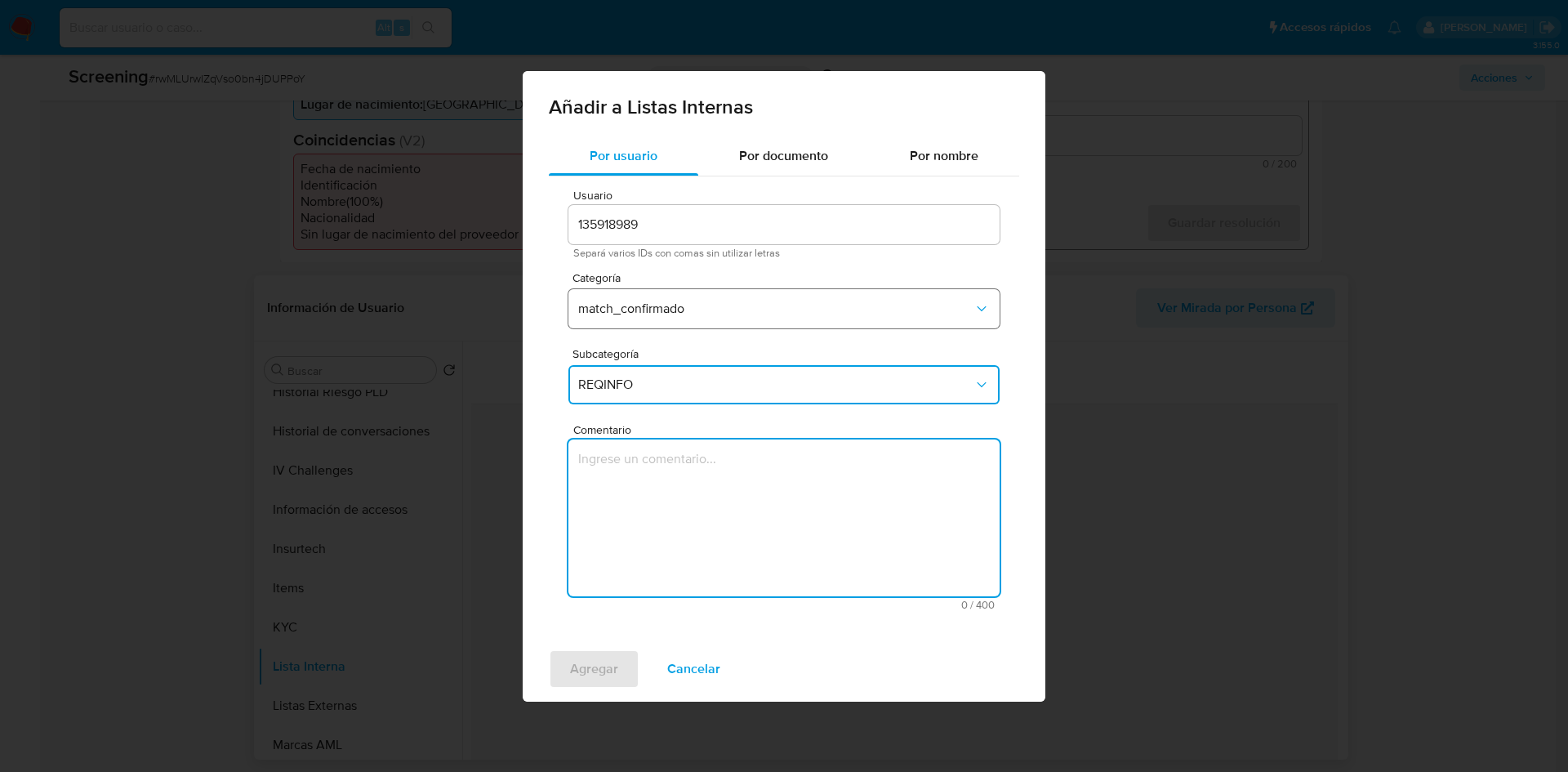
type textarea "rwMLUrwlZqVso0bn4jDUPPoY"
drag, startPoint x: 769, startPoint y: 457, endPoint x: 466, endPoint y: 481, distance: 303.9
click at [466, 481] on div "Añadir a Listas Internas Por usuario Por documento Por nombre Usuario 135918989…" at bounding box center [784, 386] width 1568 height 772
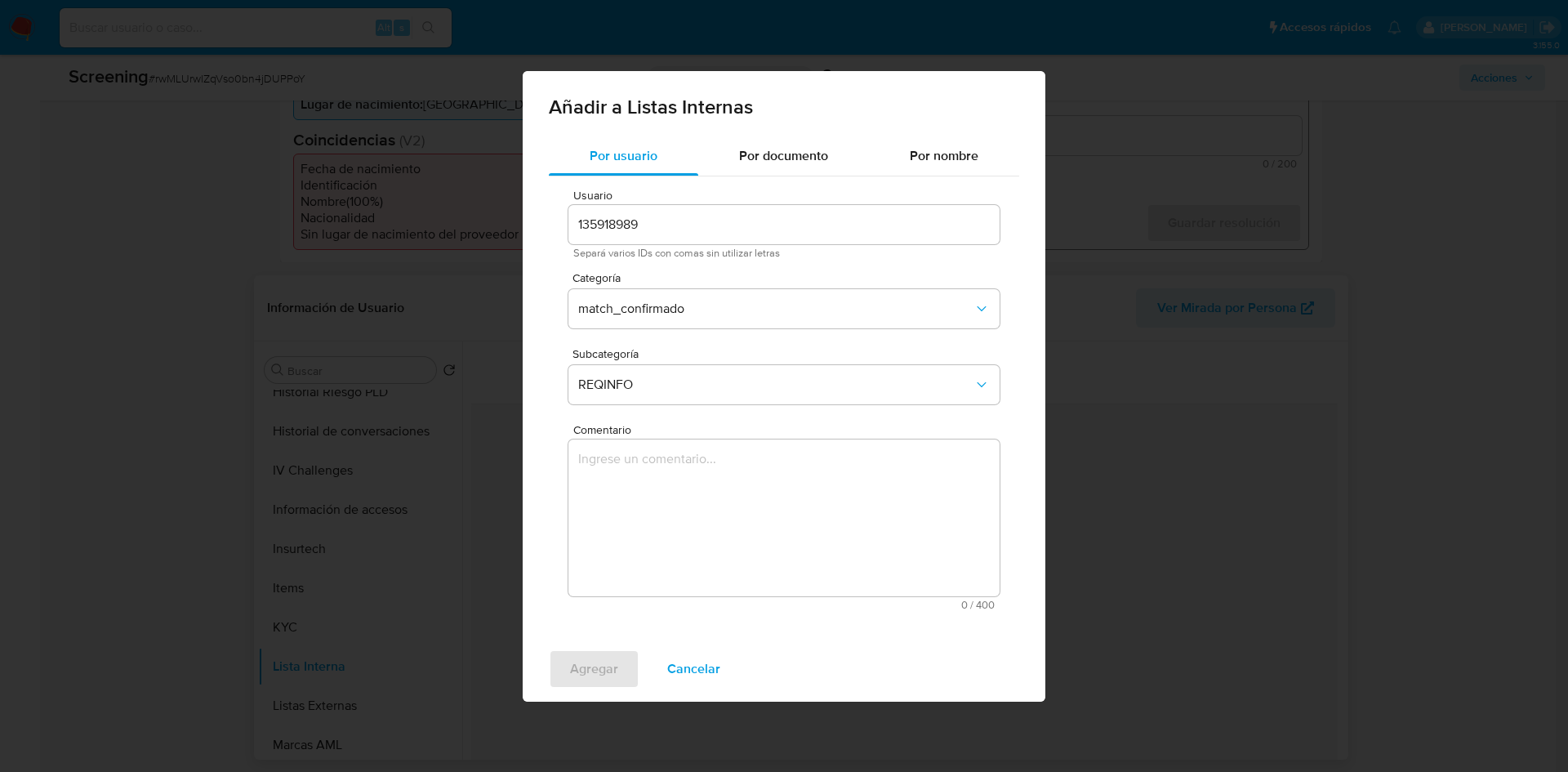
click at [671, 469] on textarea "Comentario" at bounding box center [784, 518] width 432 height 157
paste textarea "Se confirma coincidencia de cliente LUIS ALEJANDRO MEZA JIMENEZ en lista REQUIN…"
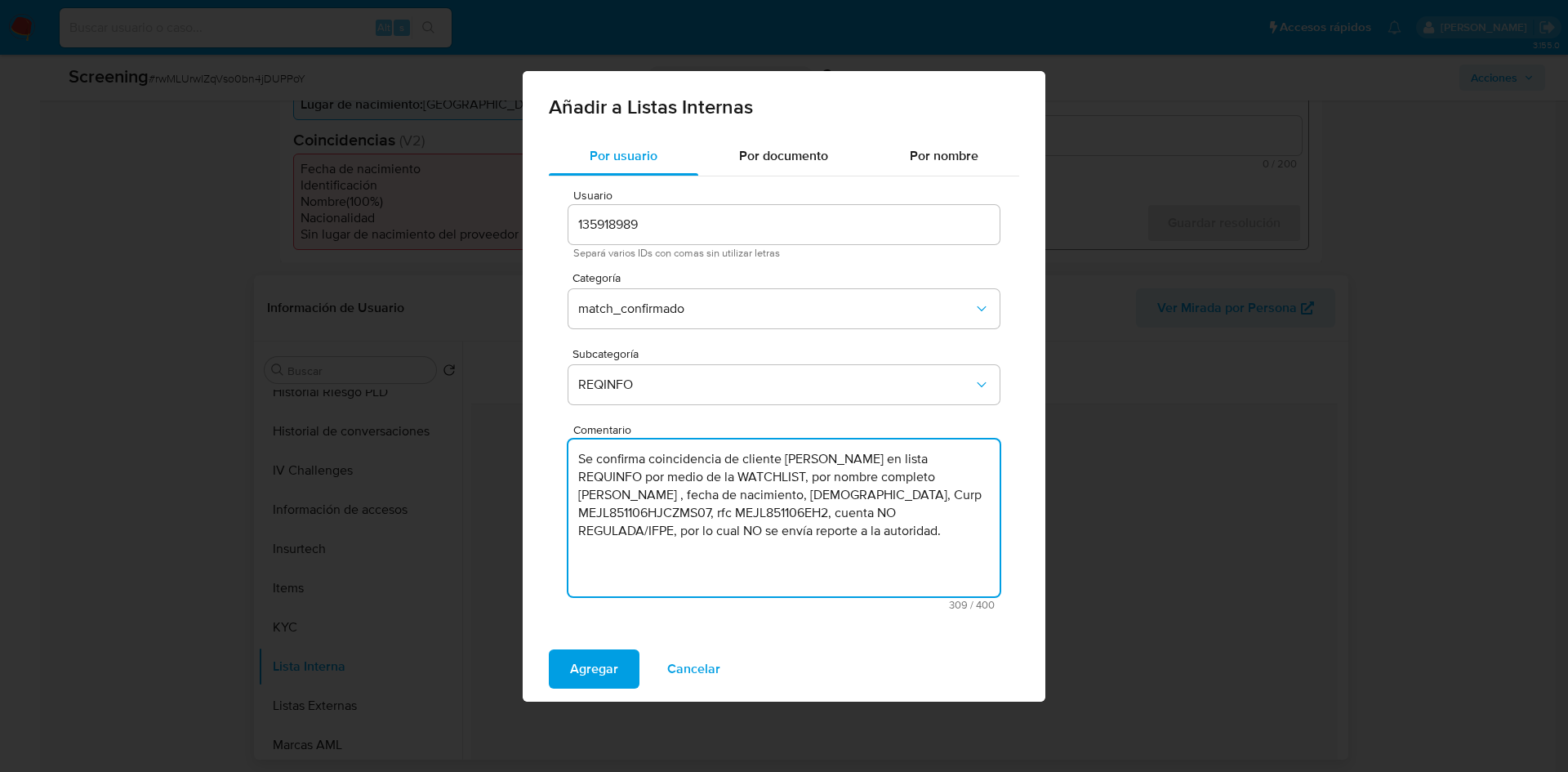
click at [928, 553] on textarea "Se confirma coincidencia de cliente LUIS ALEJANDRO MEZA JIMENEZ en lista REQUIN…" at bounding box center [784, 518] width 432 height 157
click at [948, 556] on textarea "Se confirma coincidencia de cliente LUIS ALEJANDRO MEZA JIMENEZ en lista REQUIN…" at bounding box center [784, 518] width 432 height 157
click at [975, 539] on textarea "Se confirma coincidencia de cliente LUIS ALEJANDRO MEZA JIMENEZ en lista REQUIN…" at bounding box center [784, 518] width 432 height 157
drag, startPoint x: 956, startPoint y: 530, endPoint x: 542, endPoint y: 450, distance: 421.7
click at [542, 450] on div "Por usuario Por documento Por nombre Usuario 135918989 Separá varios IDs con co…" at bounding box center [783, 386] width 522 height 500
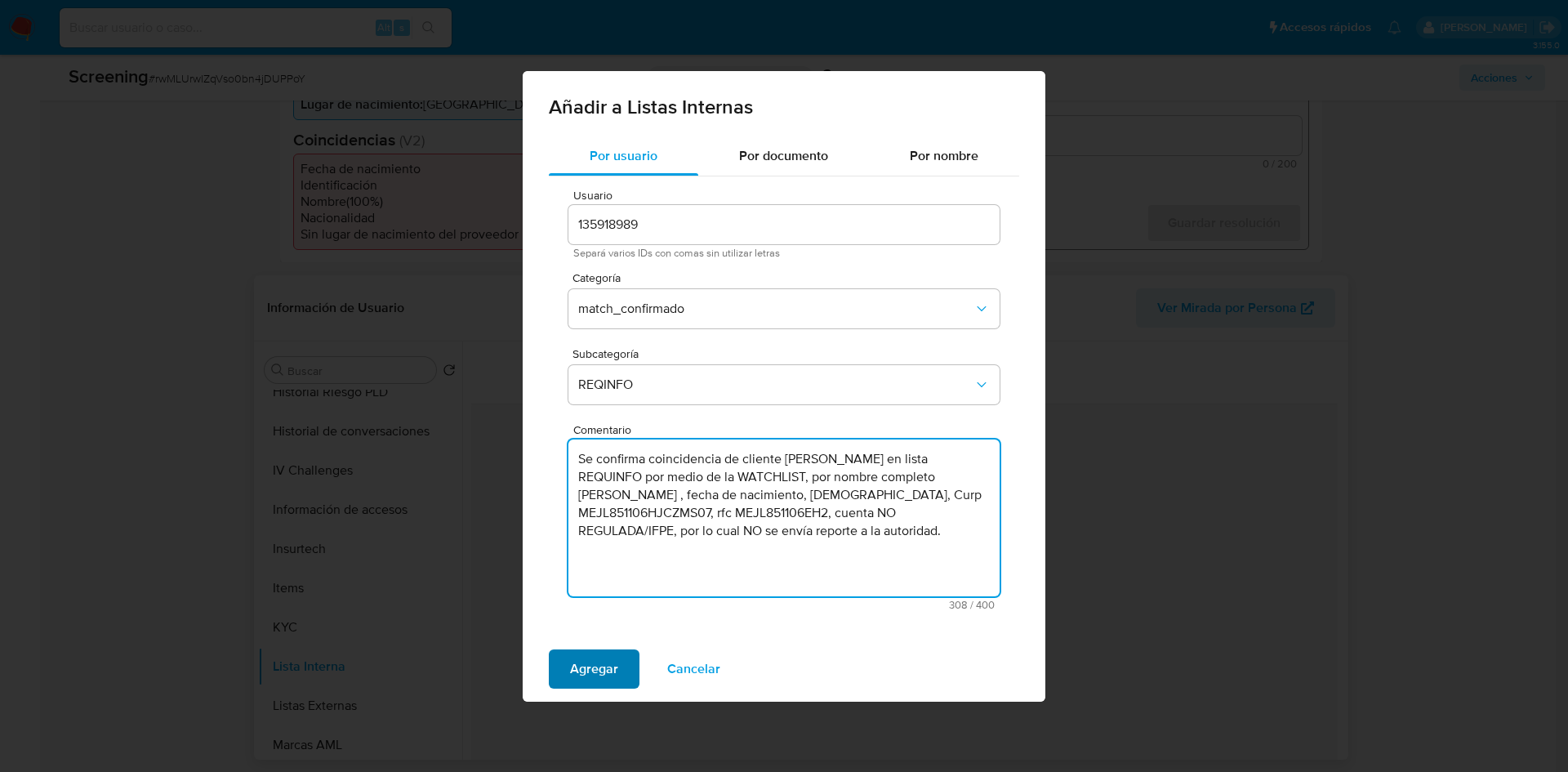
type textarea "Se confirma coincidencia de cliente LUIS ALEJANDRO MEZA JIMENEZ en lista REQUIN…"
click at [600, 675] on span "Agregar" at bounding box center [594, 669] width 48 height 36
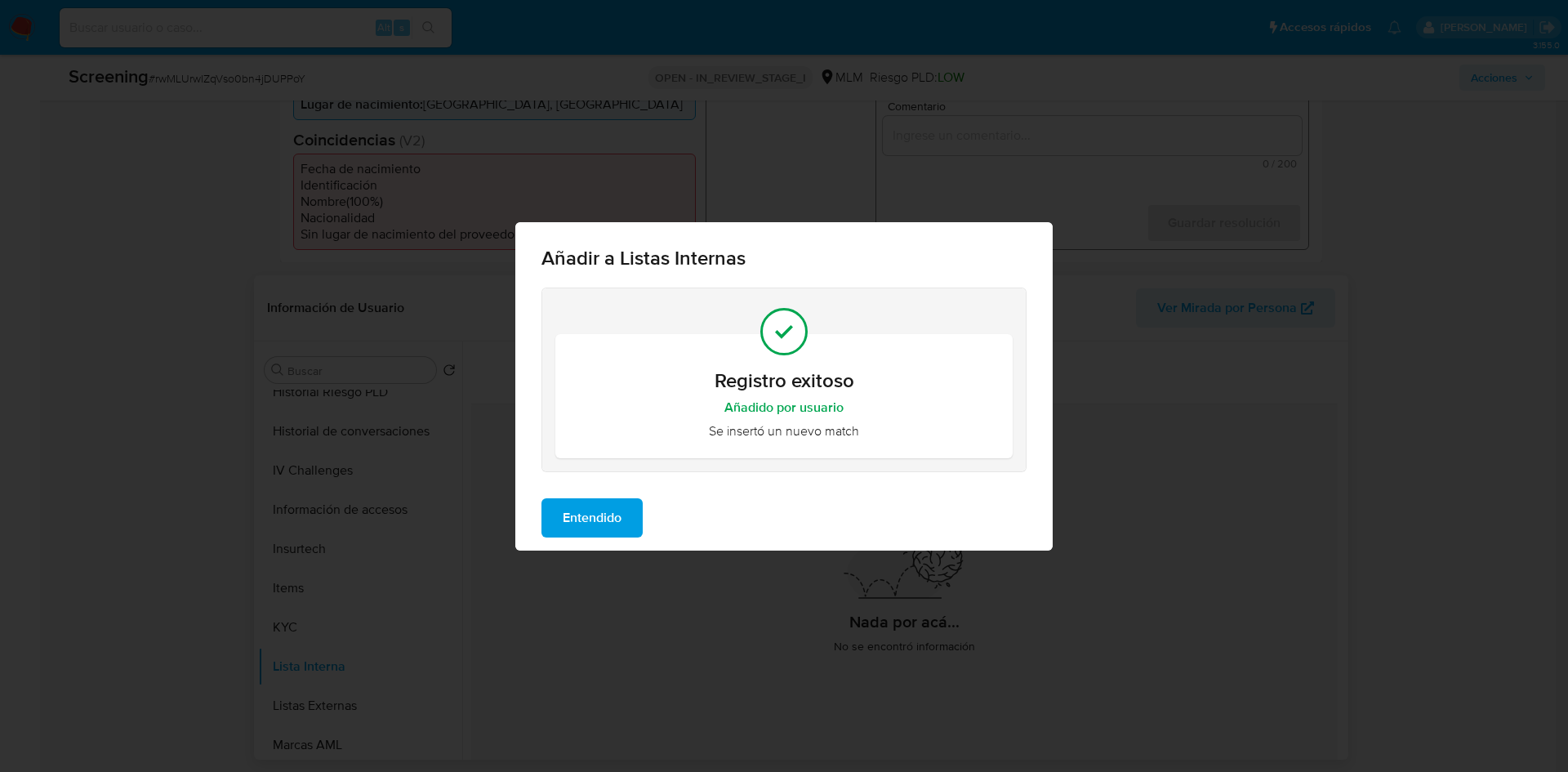
click at [579, 512] on span "Entendido" at bounding box center [592, 518] width 59 height 36
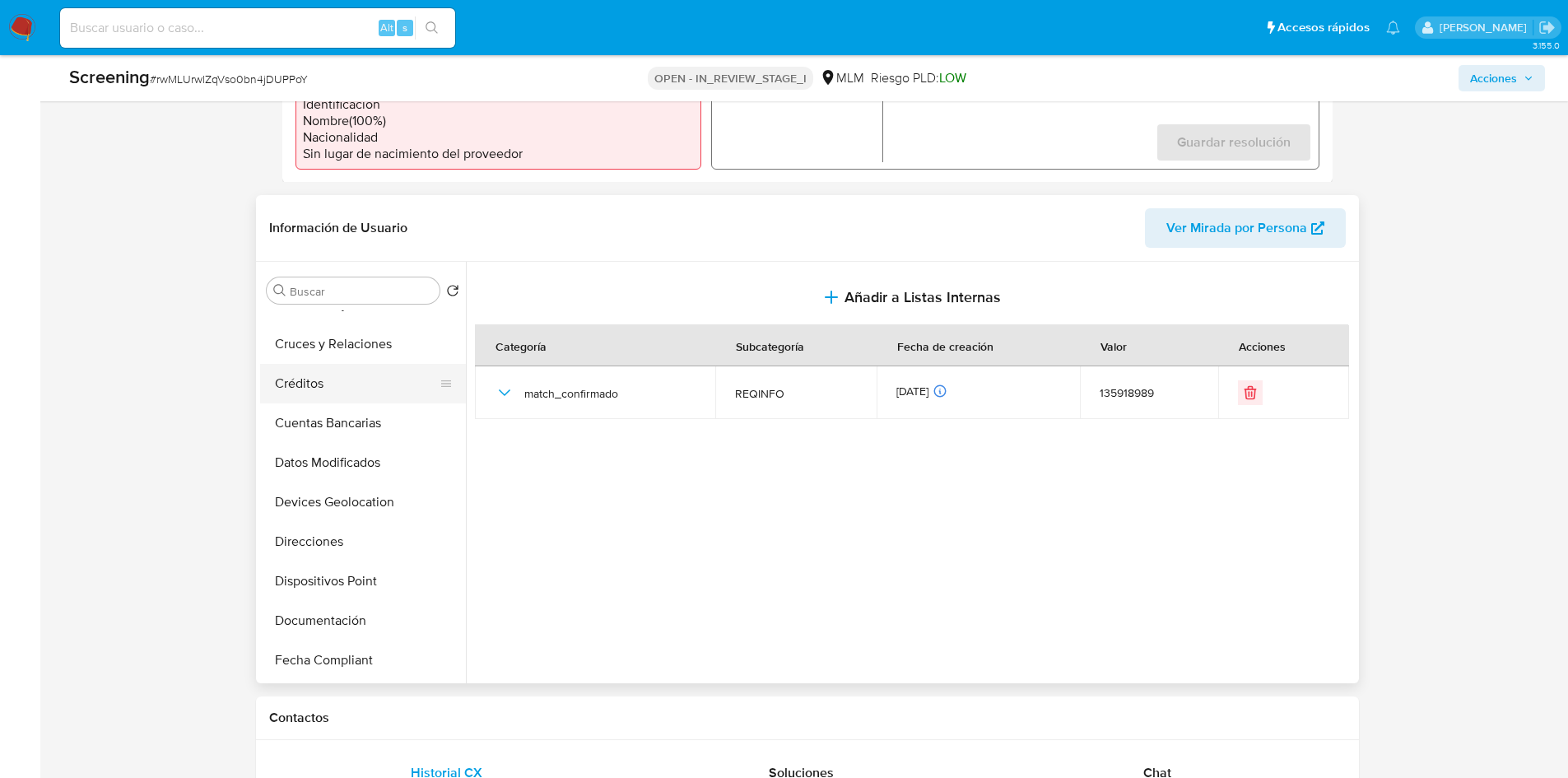
scroll to position [0, 0]
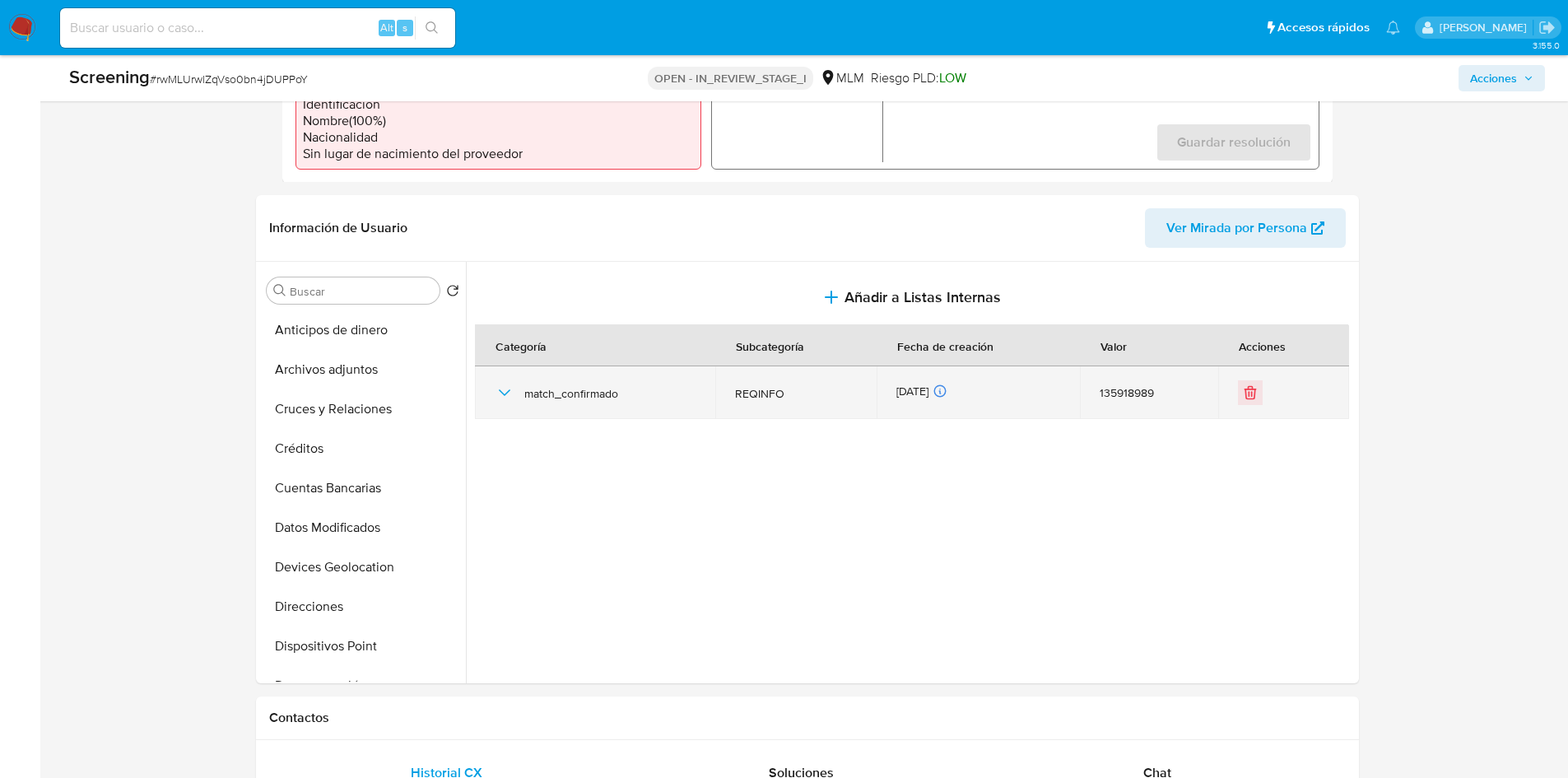
click at [498, 387] on icon "button" at bounding box center [504, 393] width 20 height 20
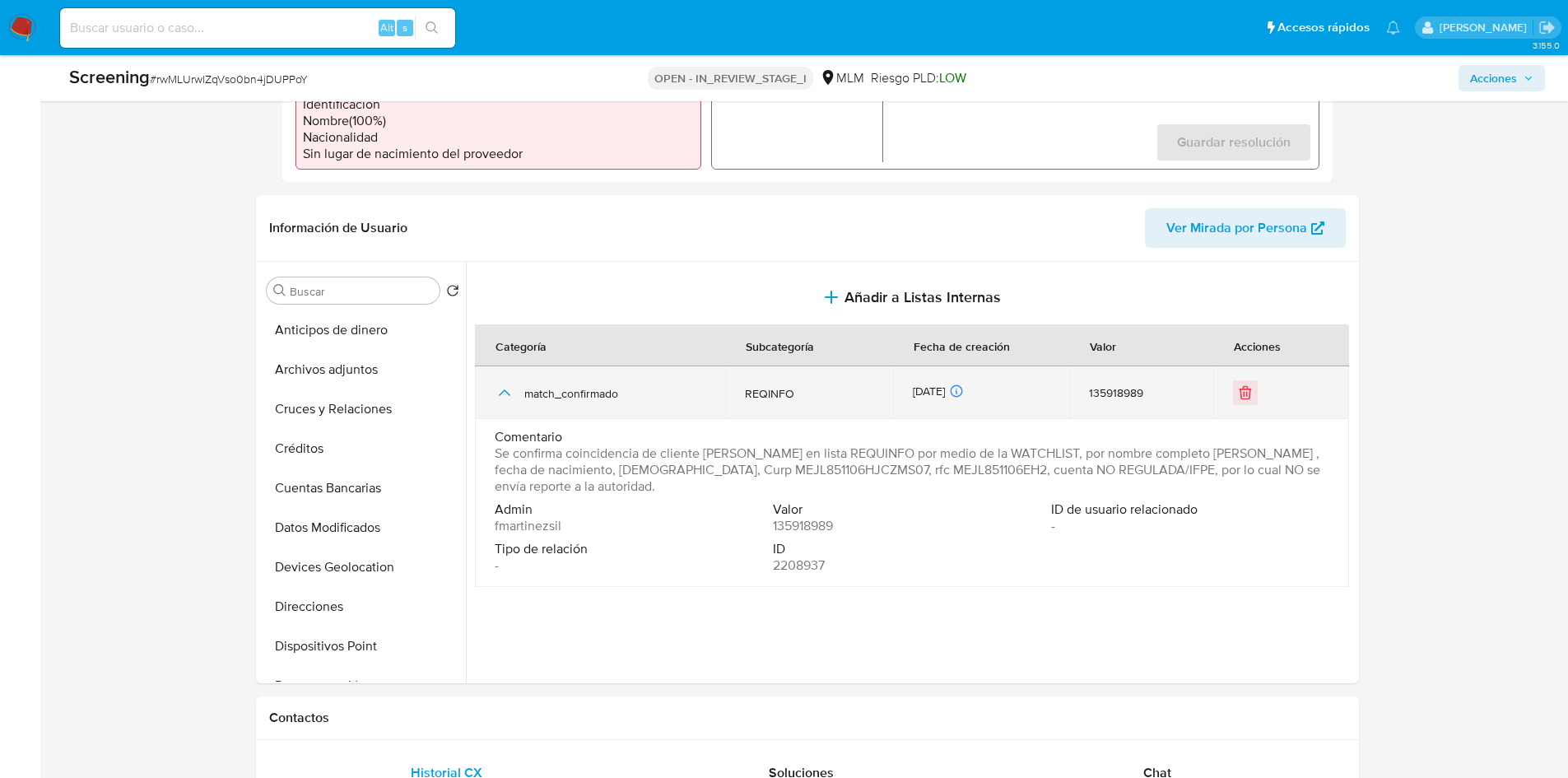
click at [498, 387] on icon "button" at bounding box center [504, 393] width 20 height 20
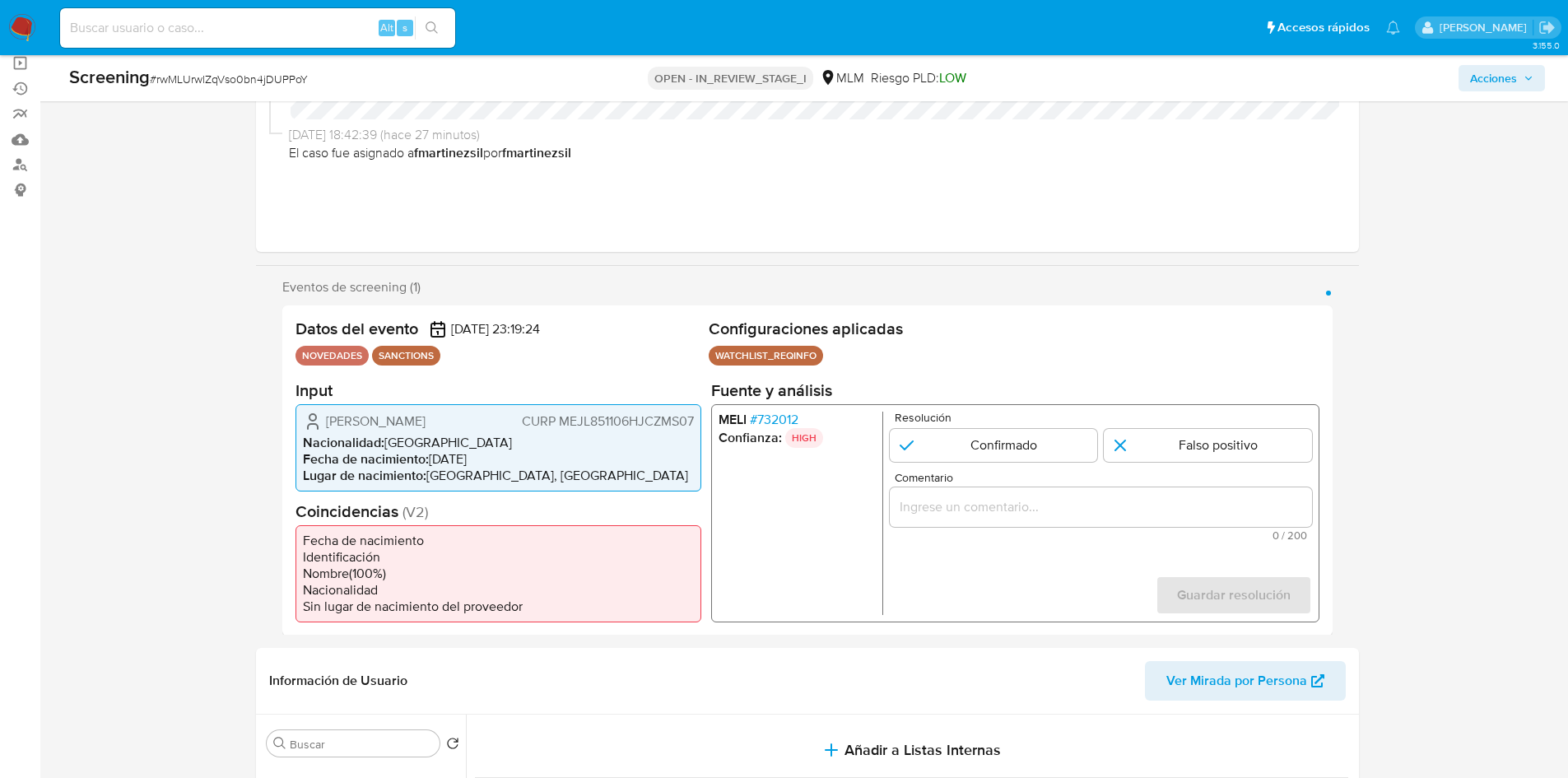
scroll to position [82, 0]
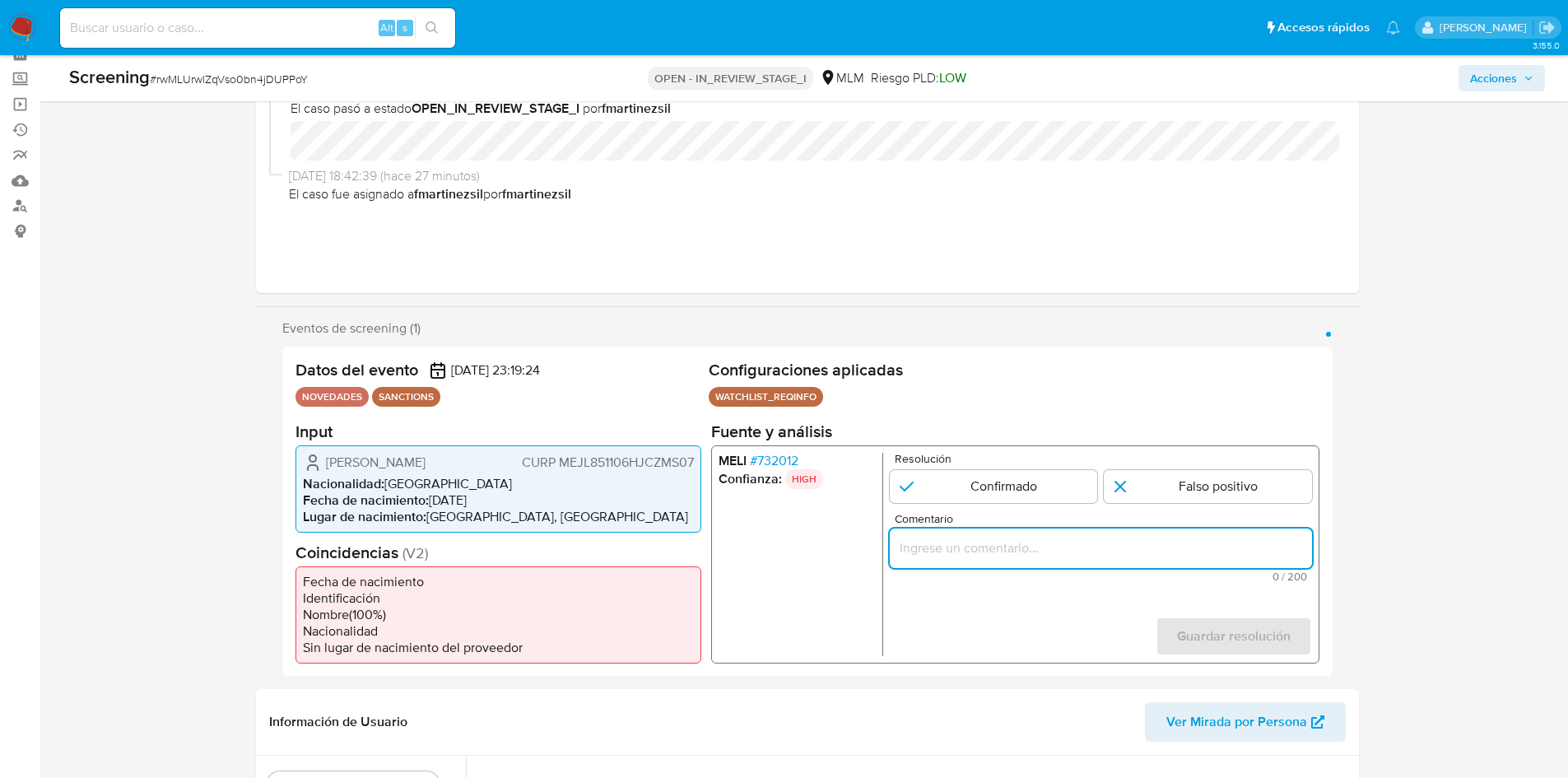
paste input "Se confirma coincidencia de cliente LUIS ALEJANDRO MEZA JIMENEZ en lista REQUIN…"
drag, startPoint x: 1056, startPoint y: 547, endPoint x: 1339, endPoint y: 560, distance: 283.3
click at [1339, 560] on div "Eventos de screening (1) Página 1 Datos del evento 21/08/2025 23:19:24 NOVEDADE…" at bounding box center [807, 499] width 1103 height 357
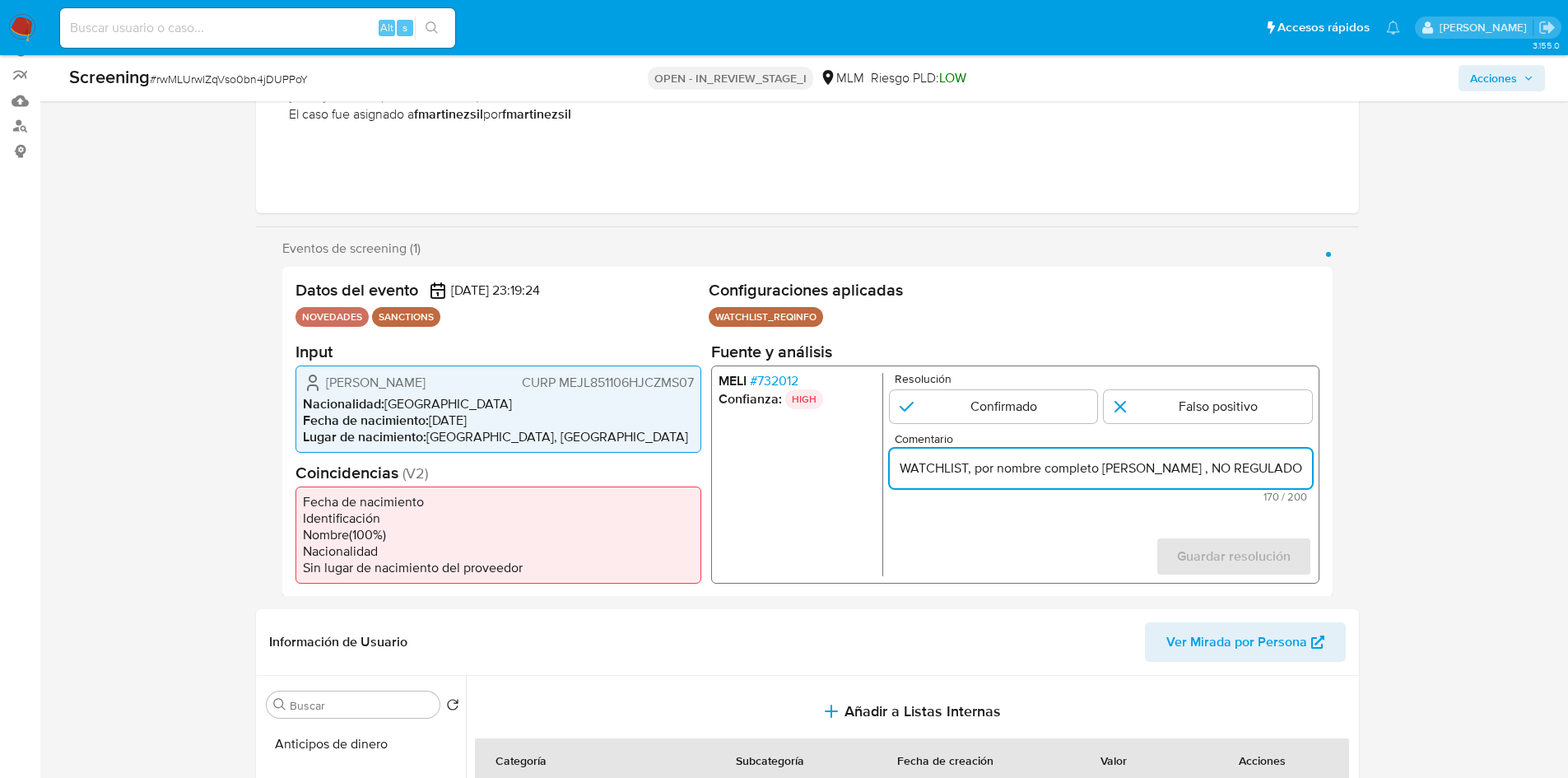
scroll to position [247, 0]
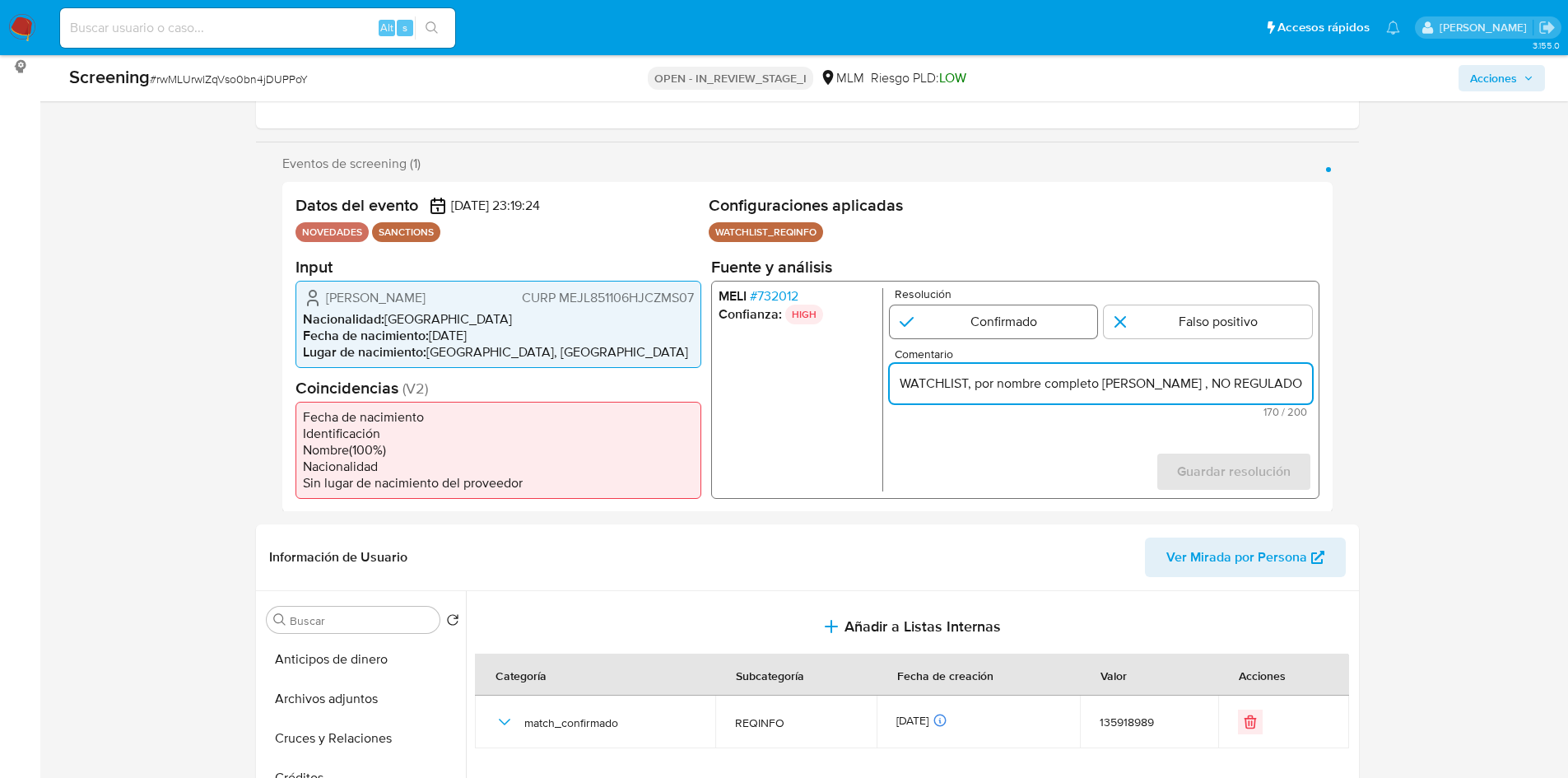
type input "Se confirma coincidencia de cliente LUIS ALEJANDRO MEZA JIMENEZ en lista REQUIN…"
click at [991, 326] on input "1 de 1" at bounding box center [993, 321] width 208 height 33
radio input "true"
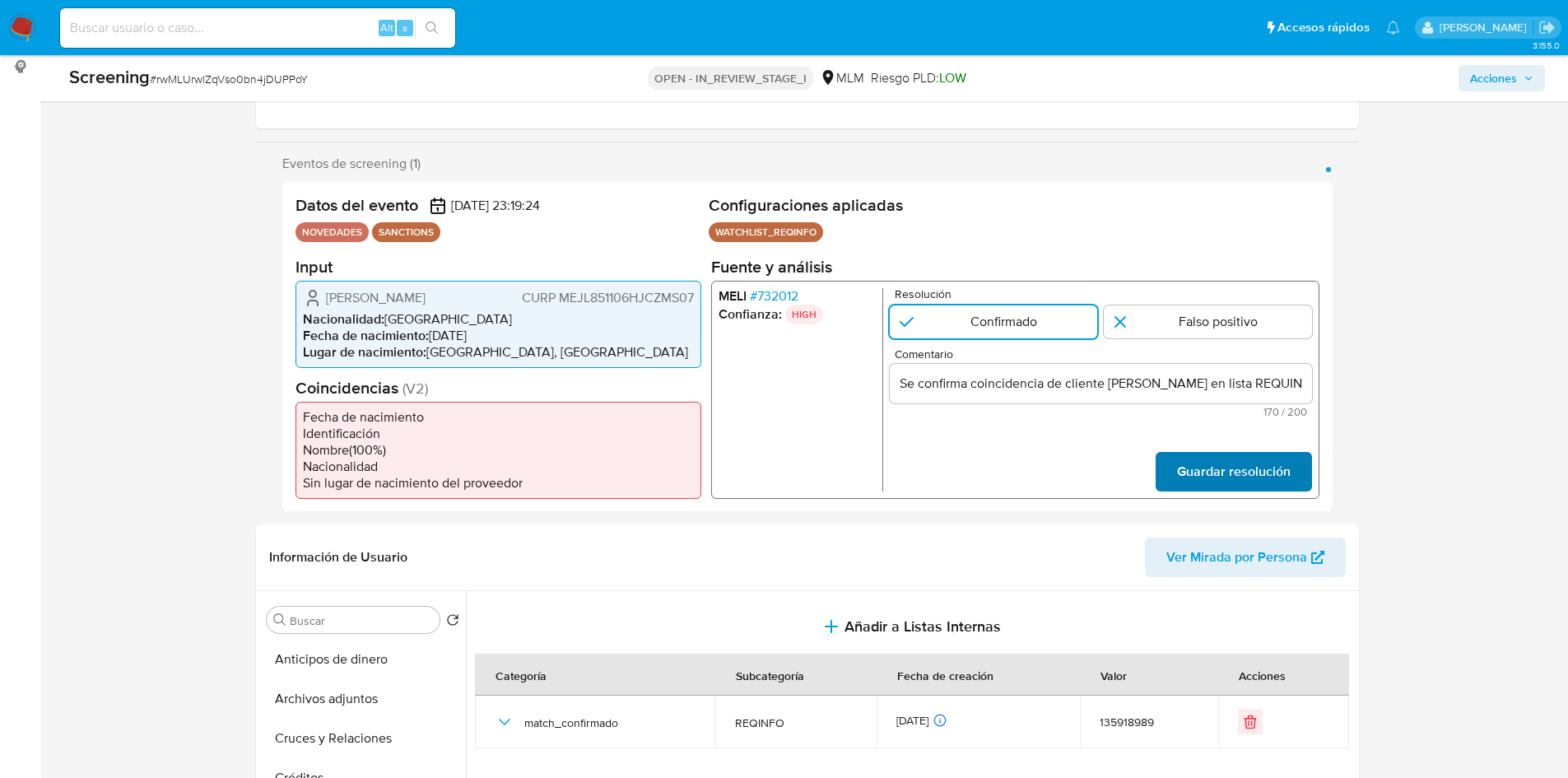
click at [1208, 478] on span "Guardar resolución" at bounding box center [1233, 471] width 114 height 36
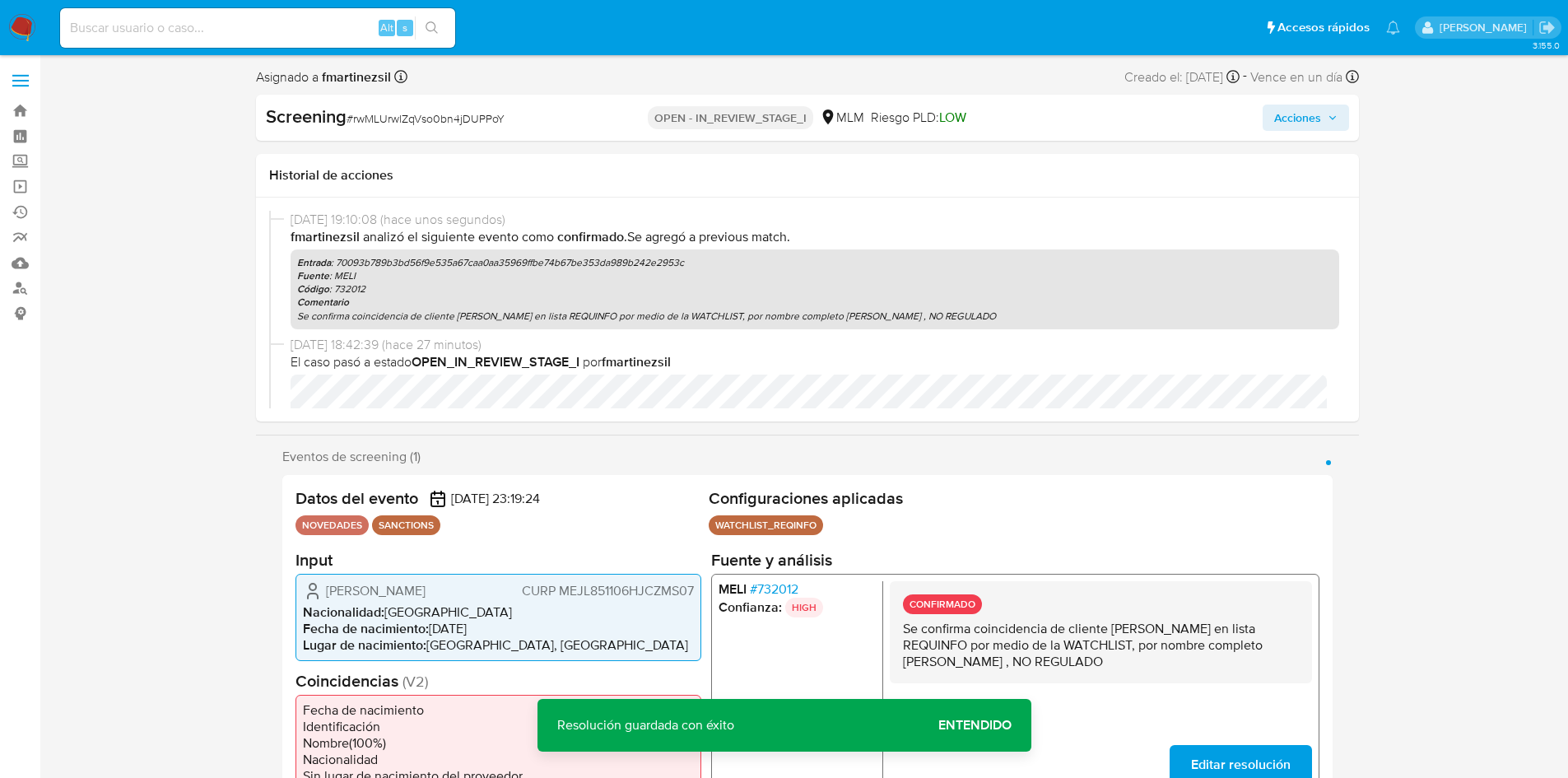
click at [1316, 113] on span "Acciones" at bounding box center [1298, 118] width 47 height 26
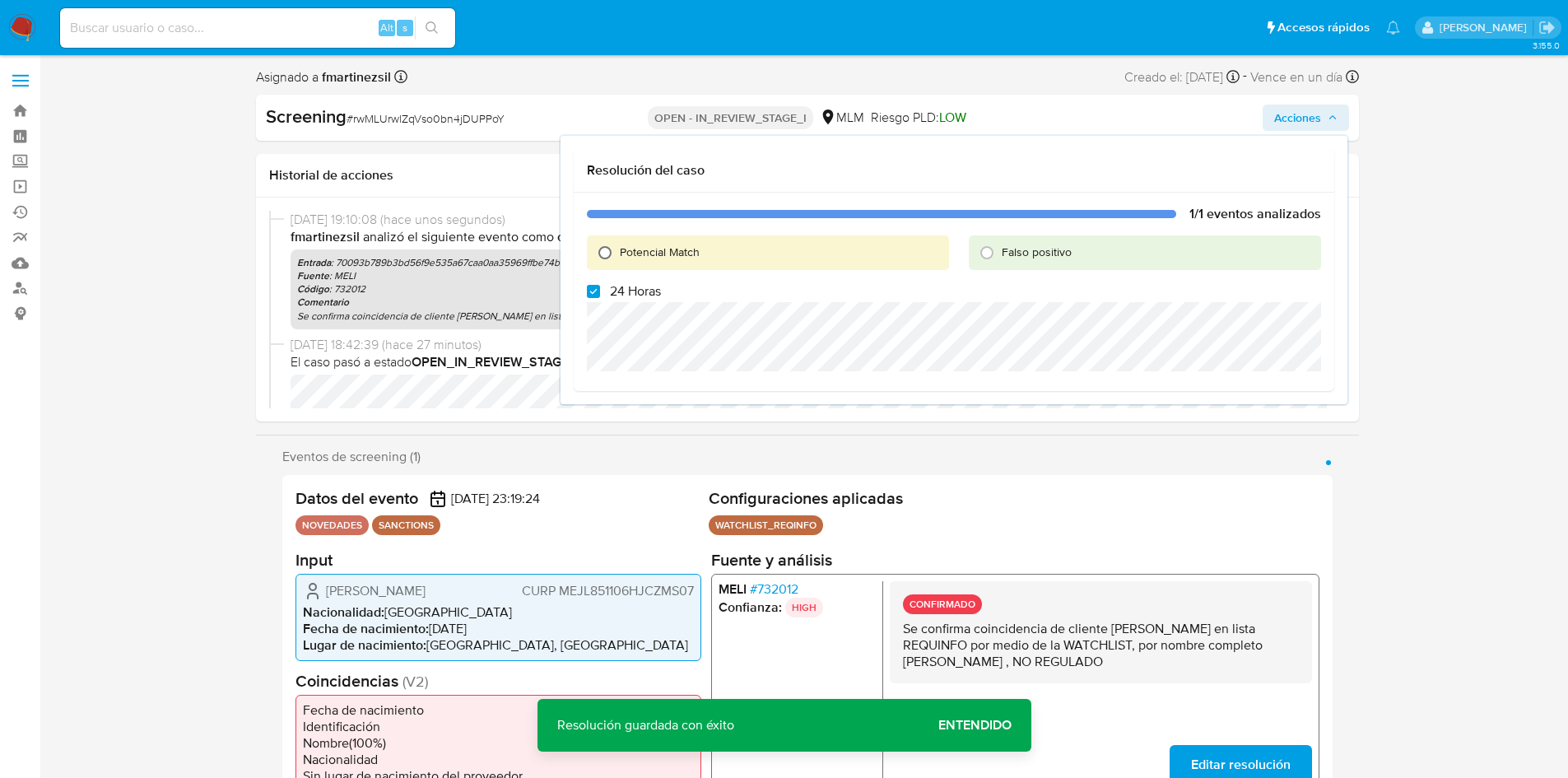
click at [600, 255] on input "Potencial Match" at bounding box center [605, 253] width 26 height 26
radio input "true"
click at [592, 288] on input "24 Horas" at bounding box center [593, 292] width 13 height 13
checkbox input "false"
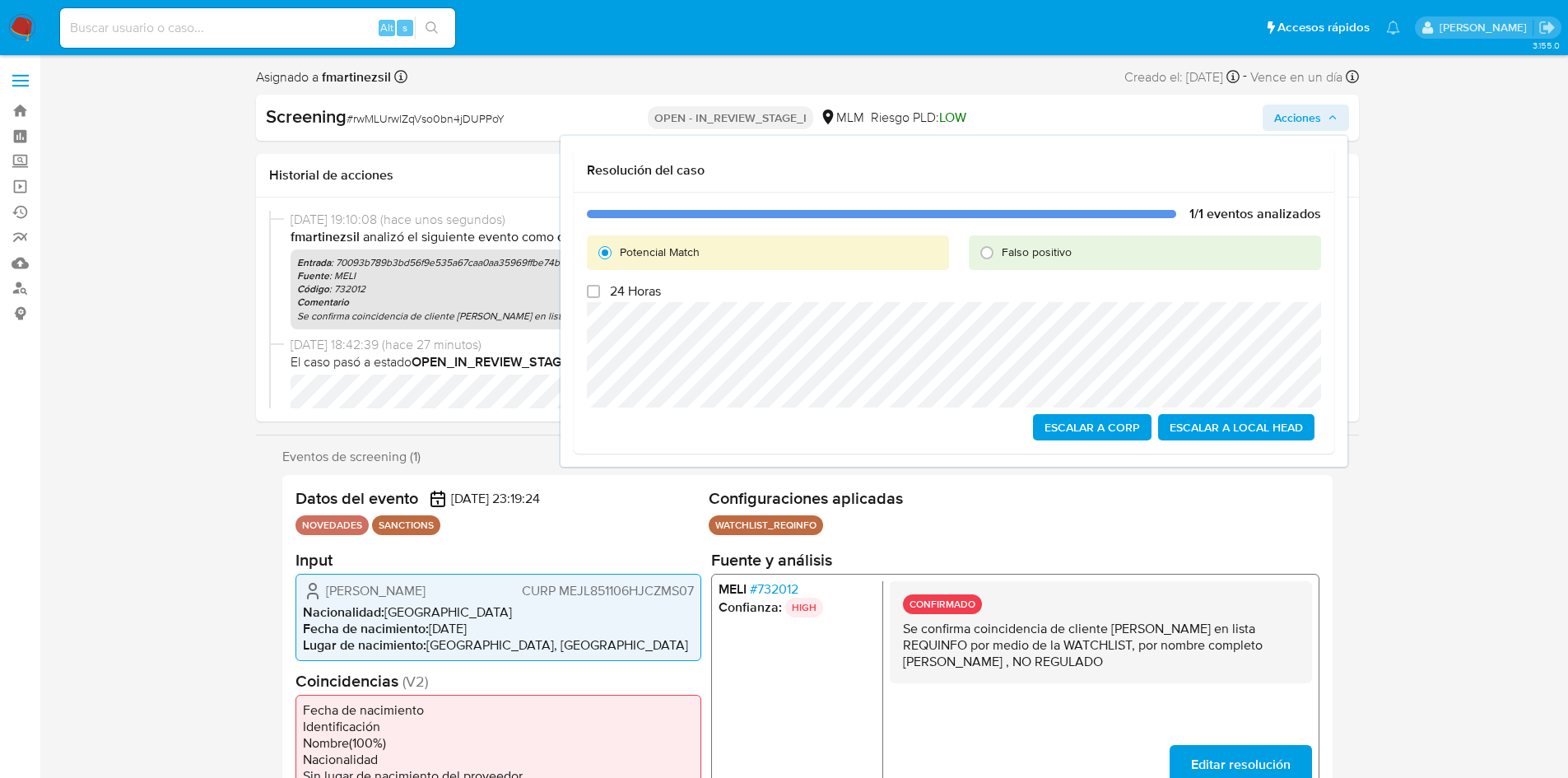
click at [1247, 433] on span "Escalar a Local Head" at bounding box center [1237, 428] width 133 height 23
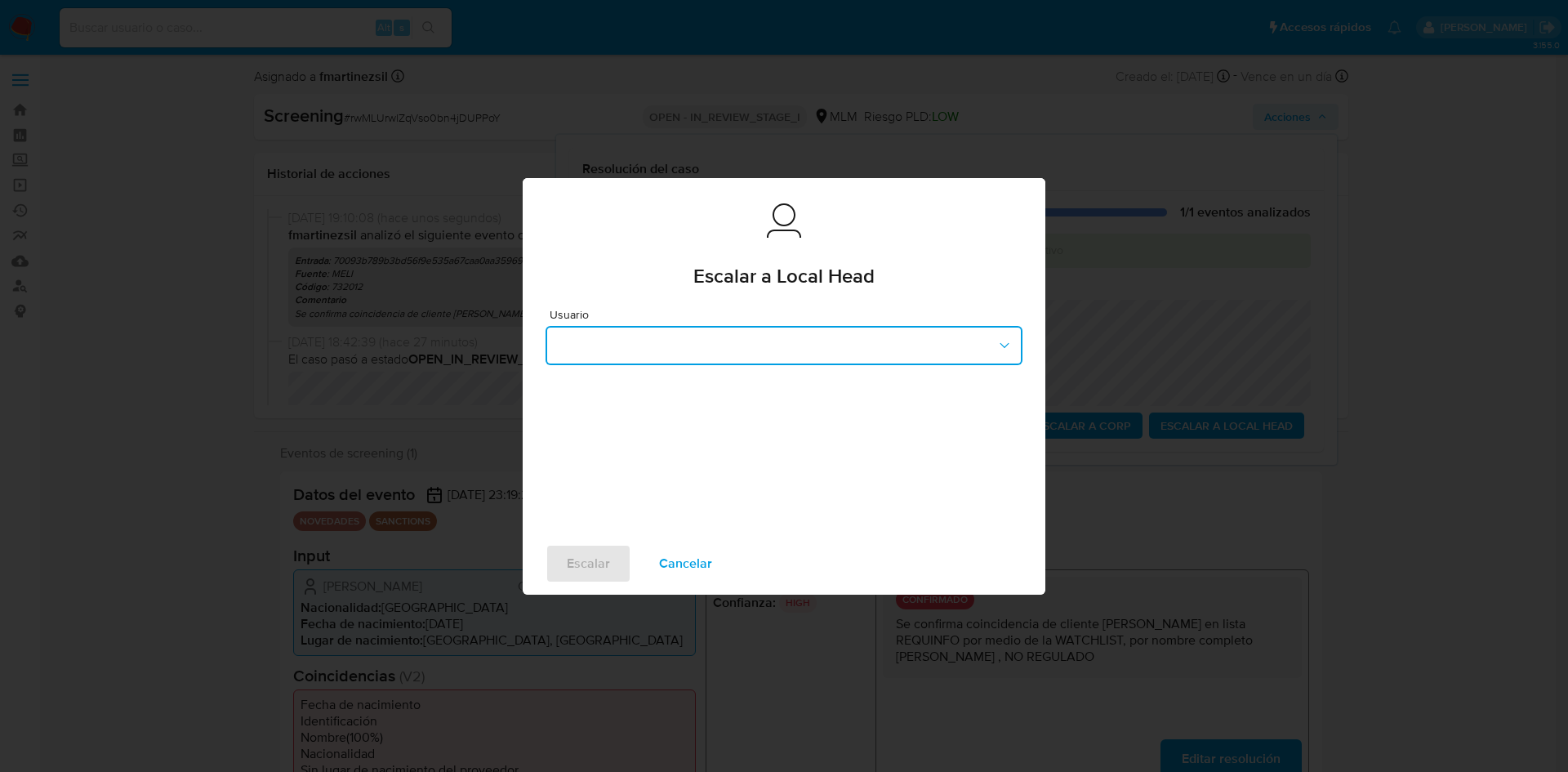
click at [920, 346] on button "button" at bounding box center [783, 346] width 477 height 39
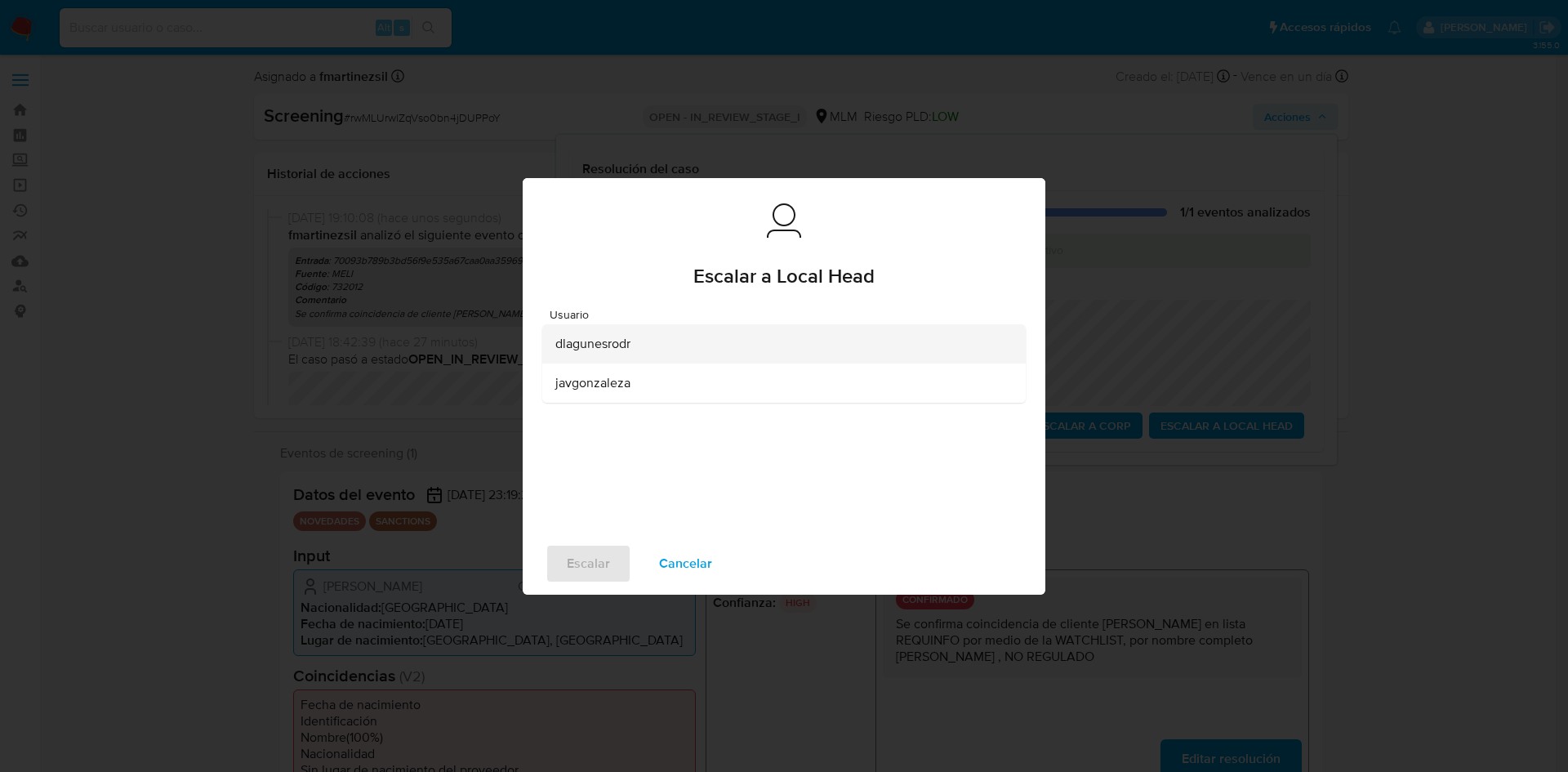
click at [684, 355] on div "dlagunesrodr" at bounding box center [779, 344] width 448 height 39
click at [585, 556] on span "Escalar" at bounding box center [588, 563] width 43 height 36
click at [592, 558] on span "Escalar" at bounding box center [588, 563] width 43 height 36
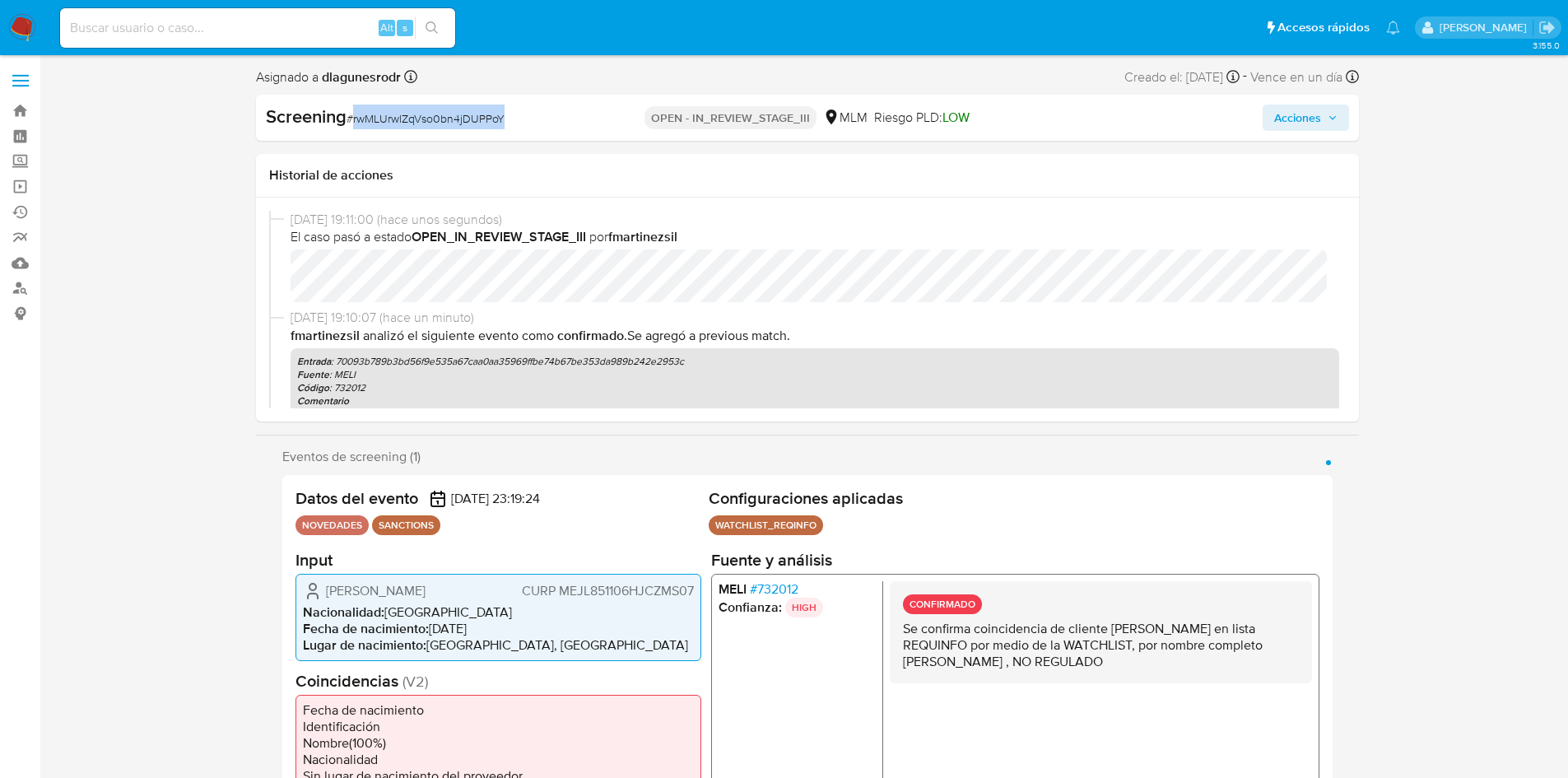
select select "10"
drag, startPoint x: 511, startPoint y: 120, endPoint x: 350, endPoint y: 124, distance: 161.0
click at [350, 124] on div "Screening # rwMLUrwlZqVso0bn4jDUPPoY" at bounding box center [443, 117] width 355 height 25
copy span "# rwMLUrwlZqVso0bn4jDUPPoY"
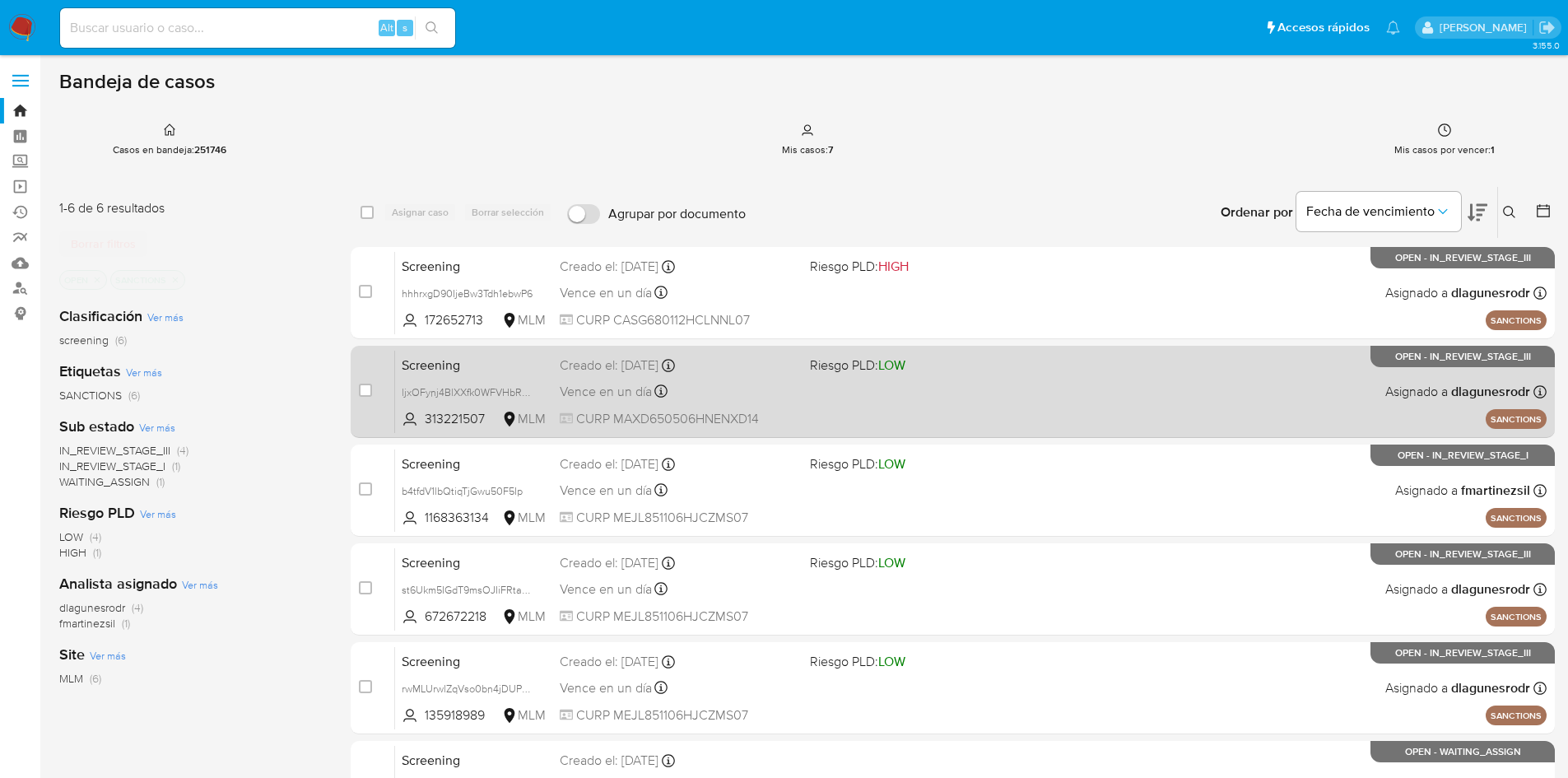
scroll to position [82, 0]
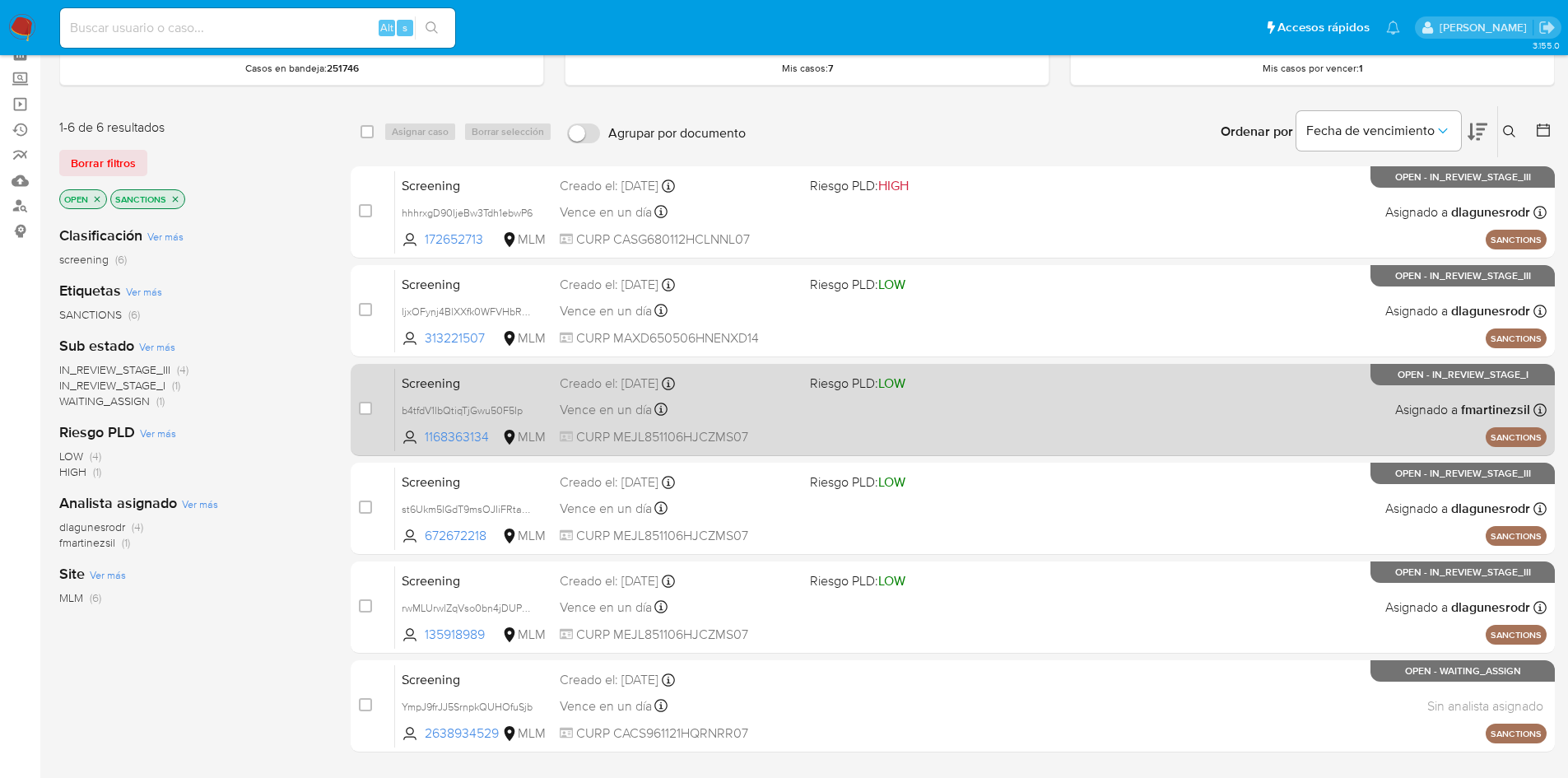
click at [845, 415] on div "Screening b4tfdV1lbQtiqTjGwu50F5Ip 1168363134 MLM Riesgo PLD: LOW Creado el: [D…" at bounding box center [971, 410] width 1152 height 83
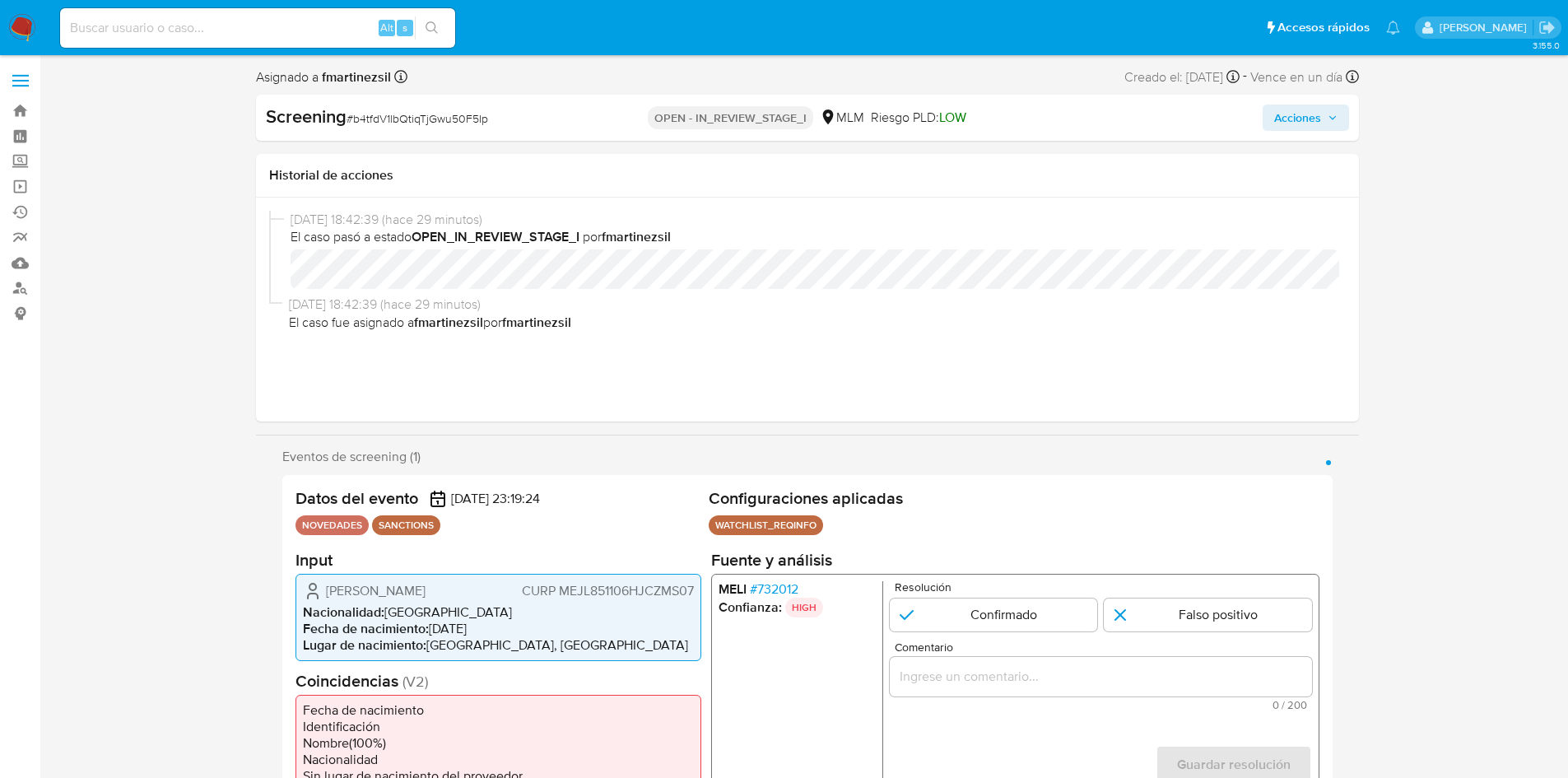
select select "10"
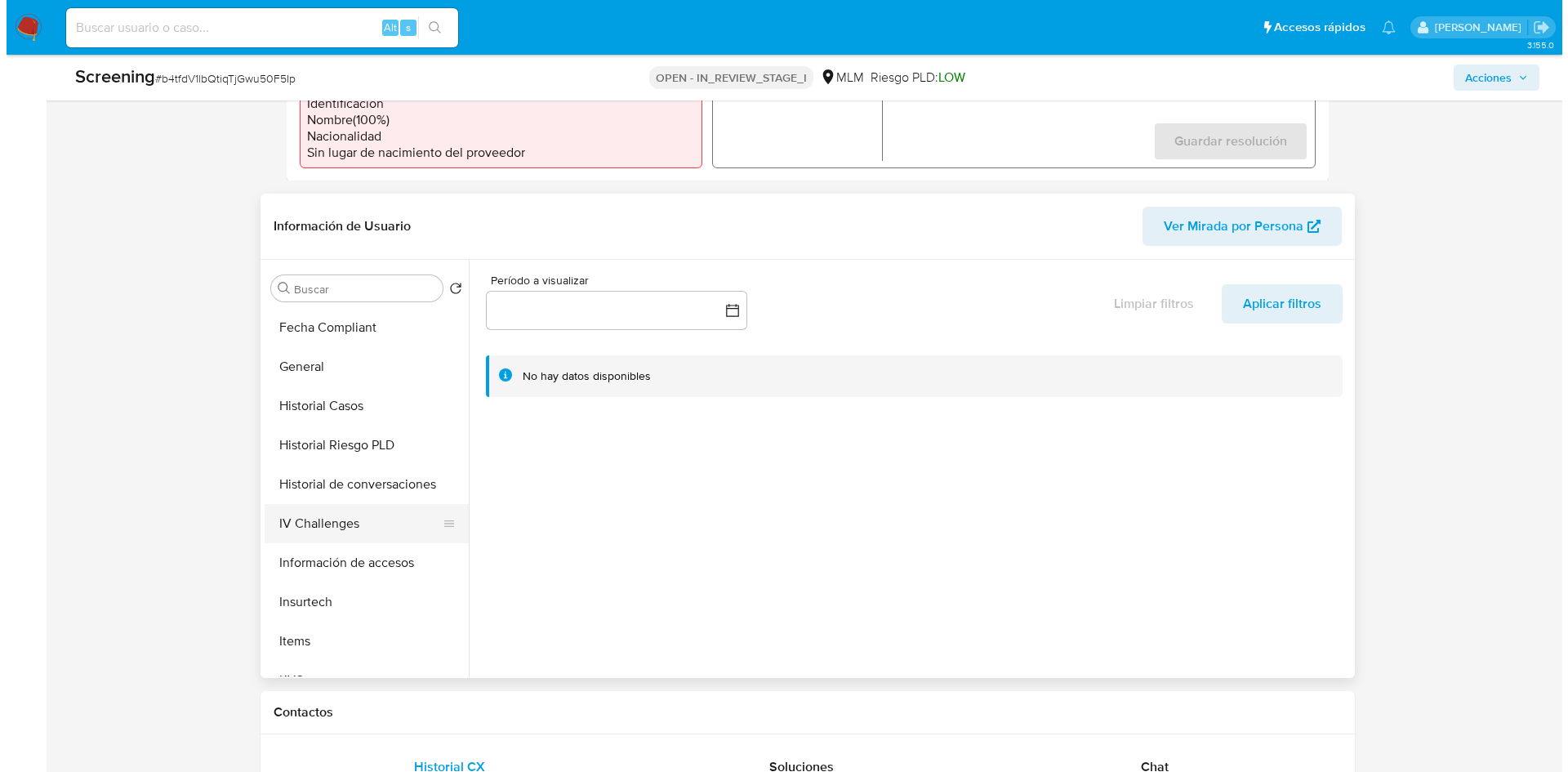
scroll to position [490, 0]
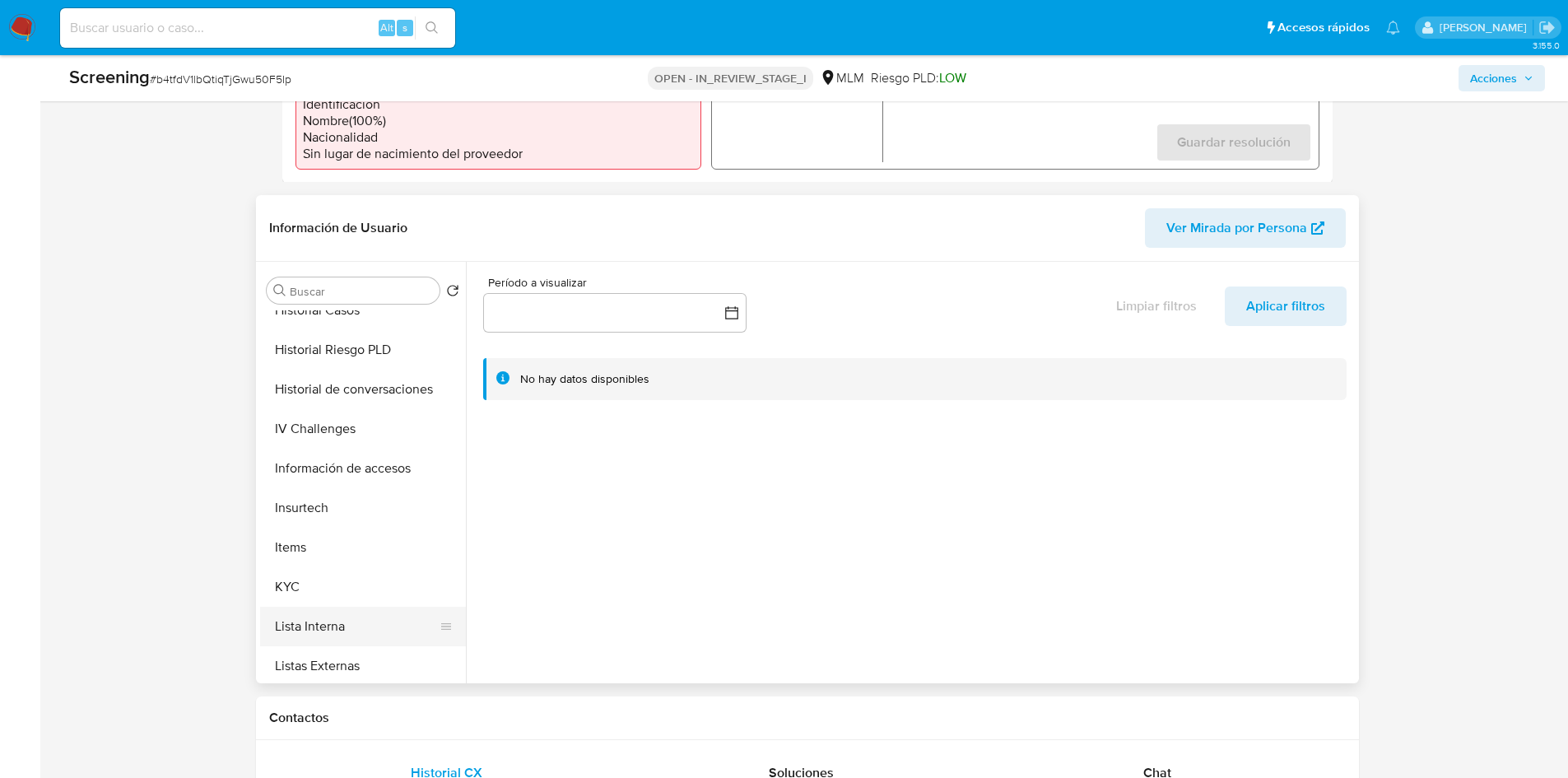
click at [332, 620] on button "Lista Interna" at bounding box center [357, 626] width 193 height 40
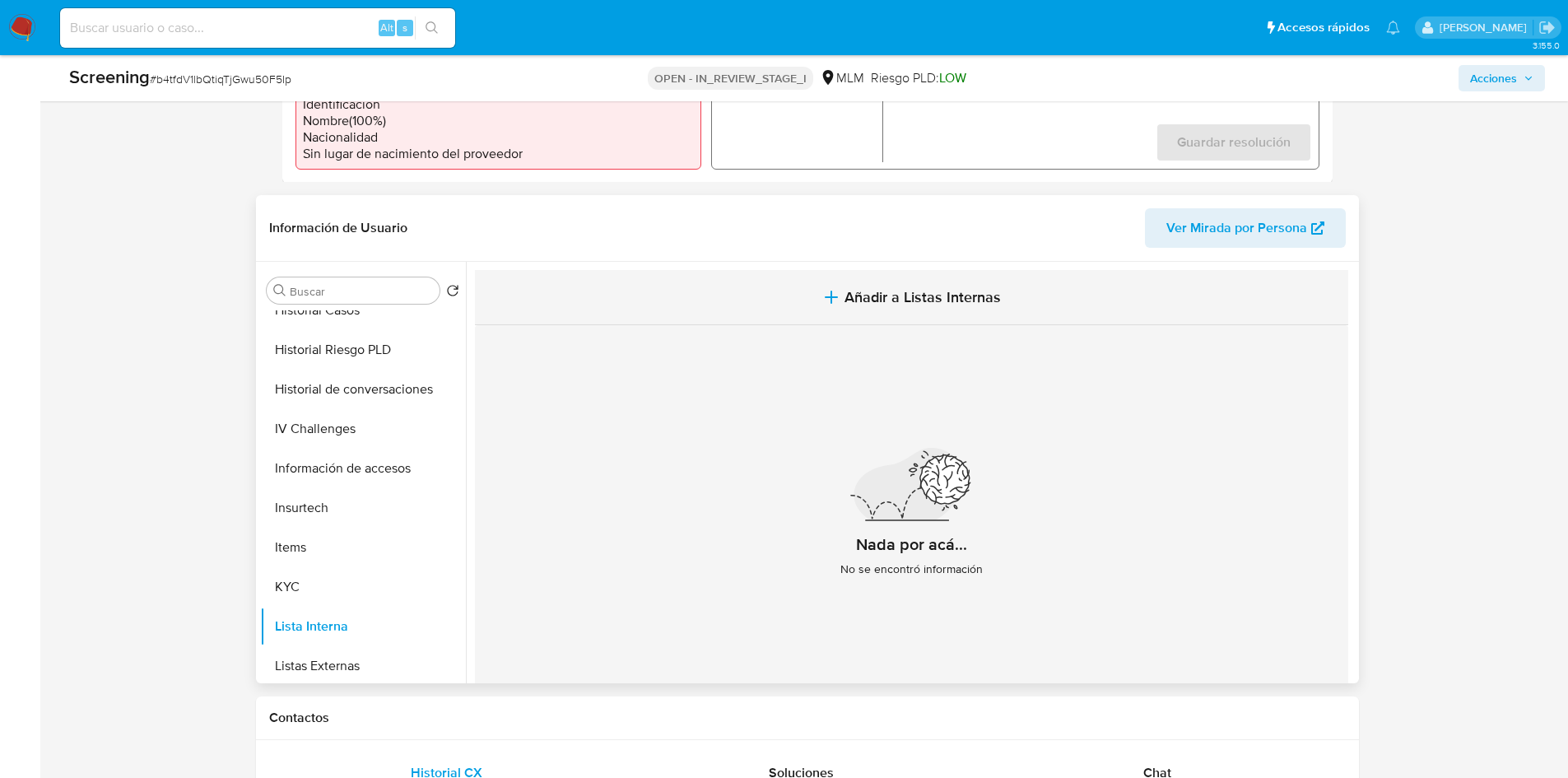
click at [940, 291] on span "Añadir a Listas Internas" at bounding box center [923, 298] width 157 height 18
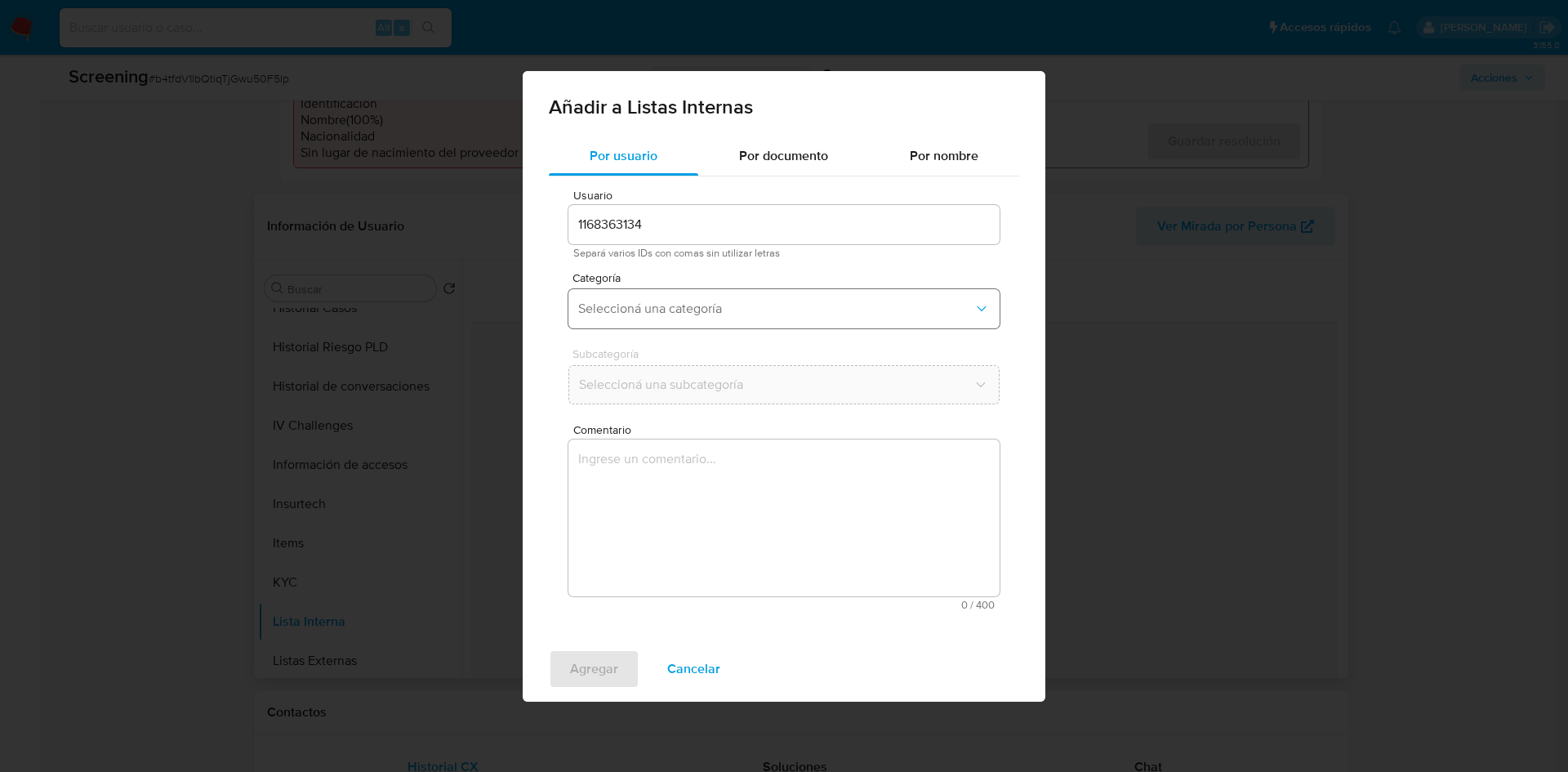
click at [640, 312] on span "Seleccioná una categoría" at bounding box center [776, 309] width 396 height 16
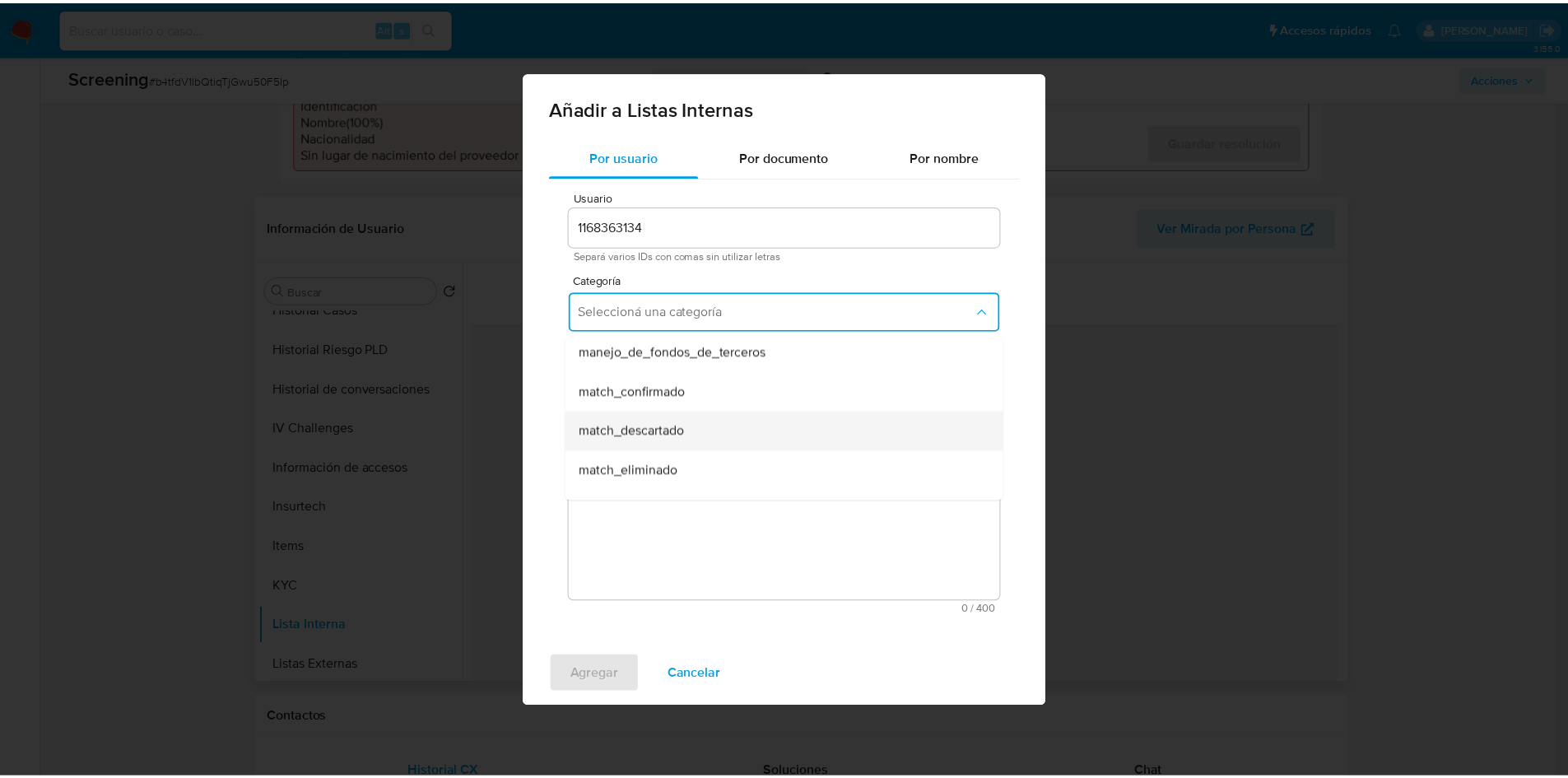
scroll to position [82, 0]
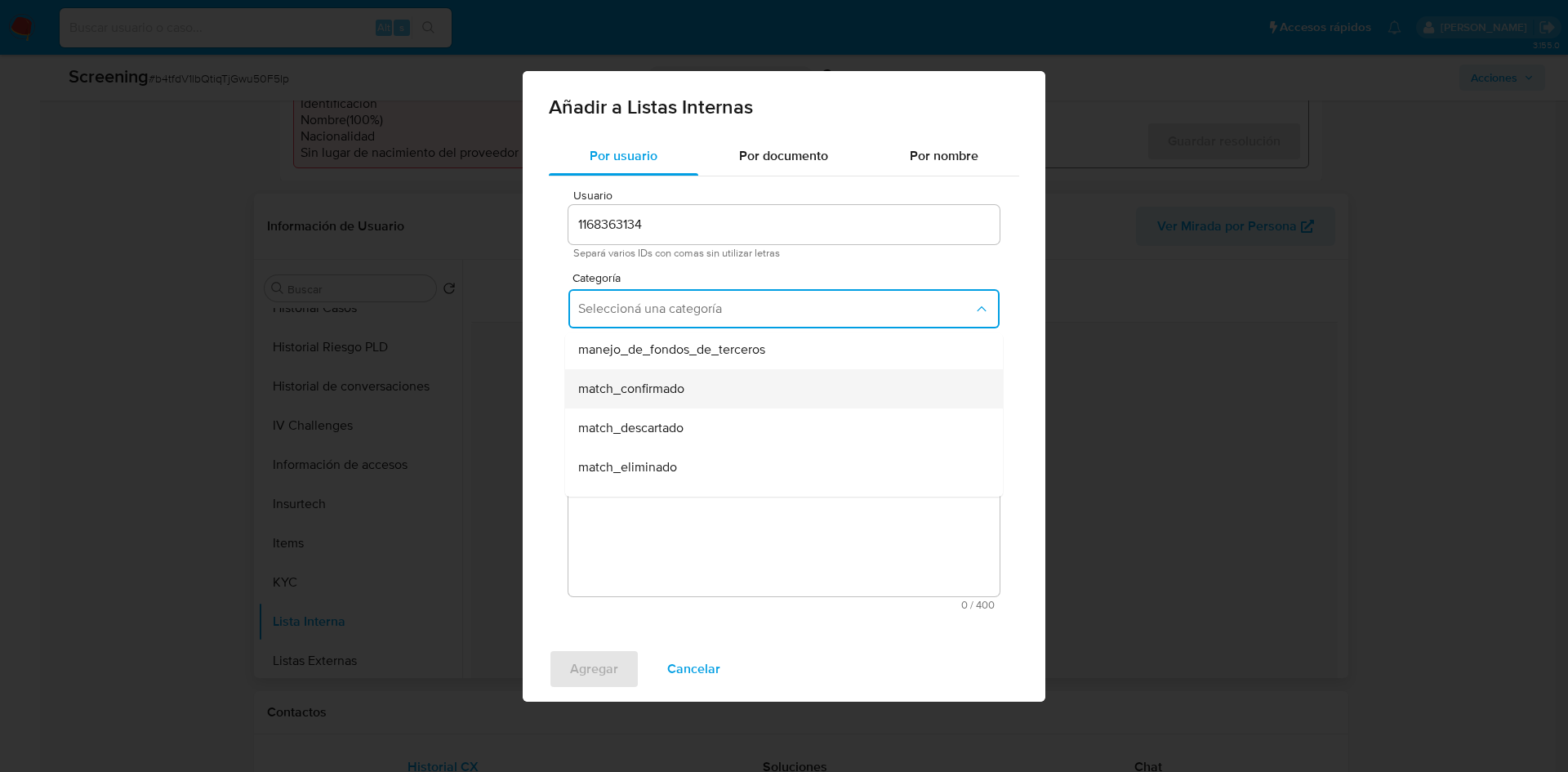
click at [682, 390] on span "match_confirmado" at bounding box center [631, 389] width 106 height 16
click at [688, 377] on span "Seleccioná una subcategoría" at bounding box center [776, 385] width 396 height 16
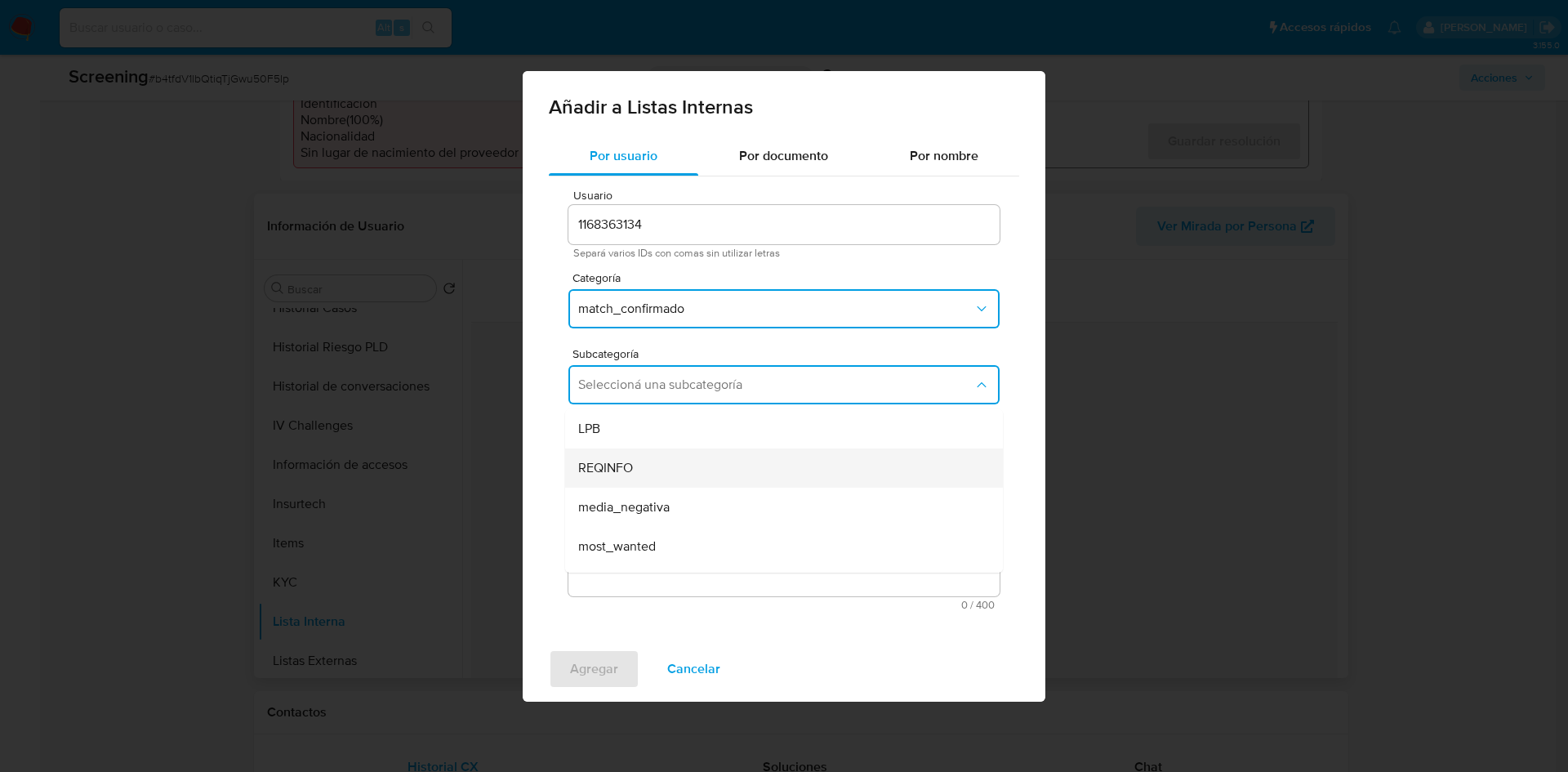
click at [643, 456] on div "REQINFO" at bounding box center [779, 469] width 402 height 39
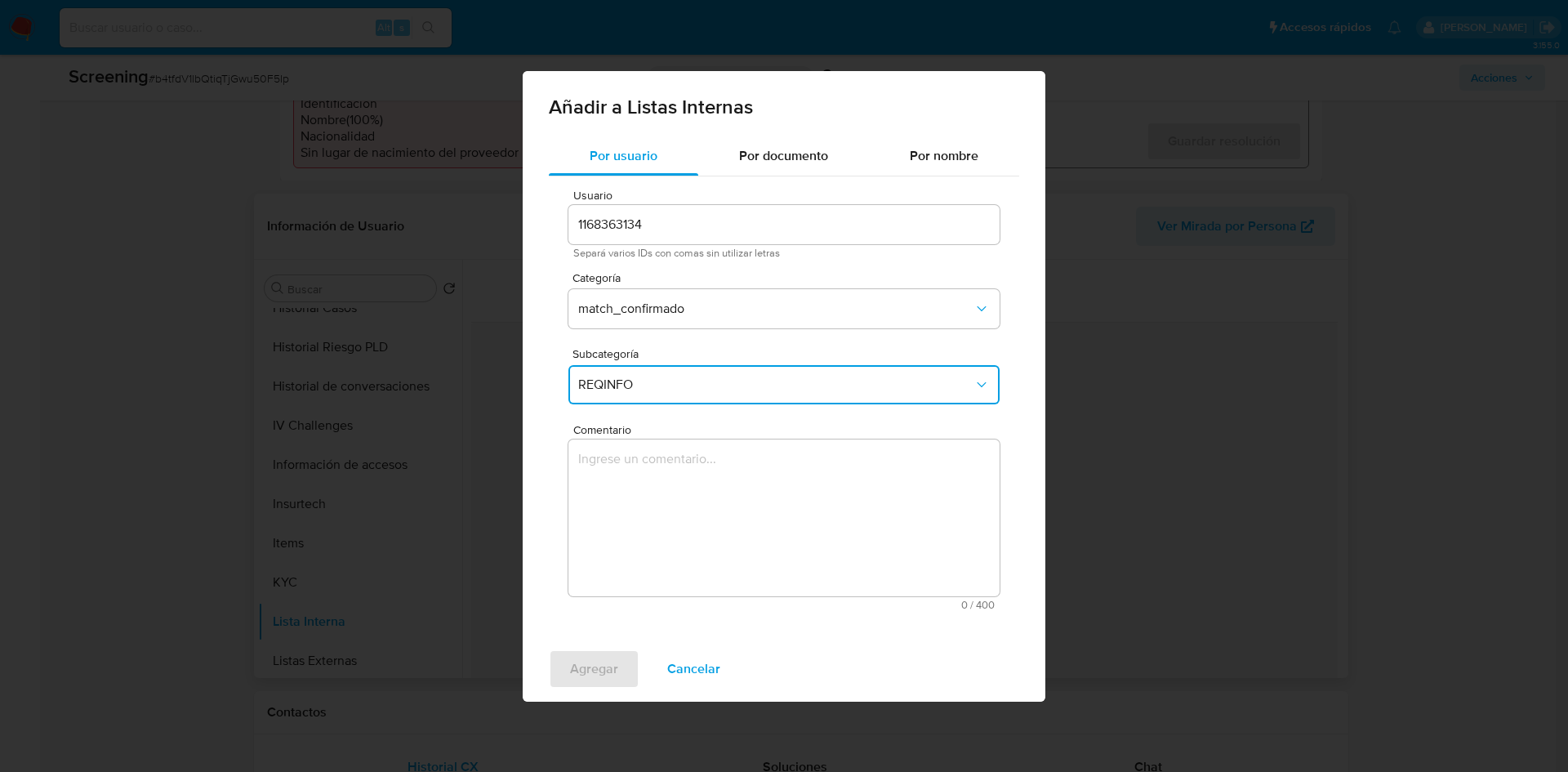
click at [670, 525] on textarea "Comentario" at bounding box center [784, 518] width 432 height 157
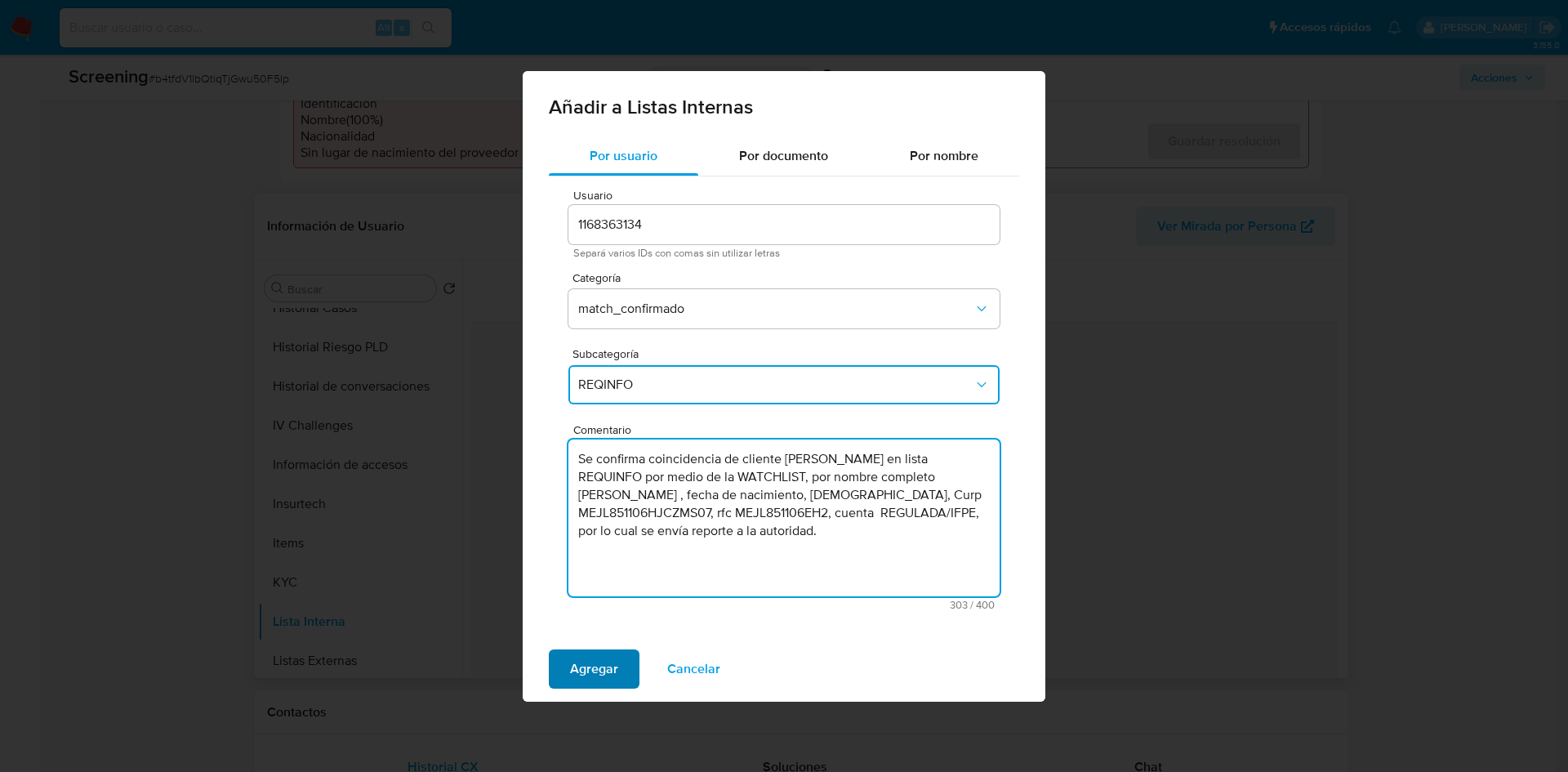
type textarea "Se confirma coincidencia de cliente [PERSON_NAME] en lista REQUINFO por medio d…"
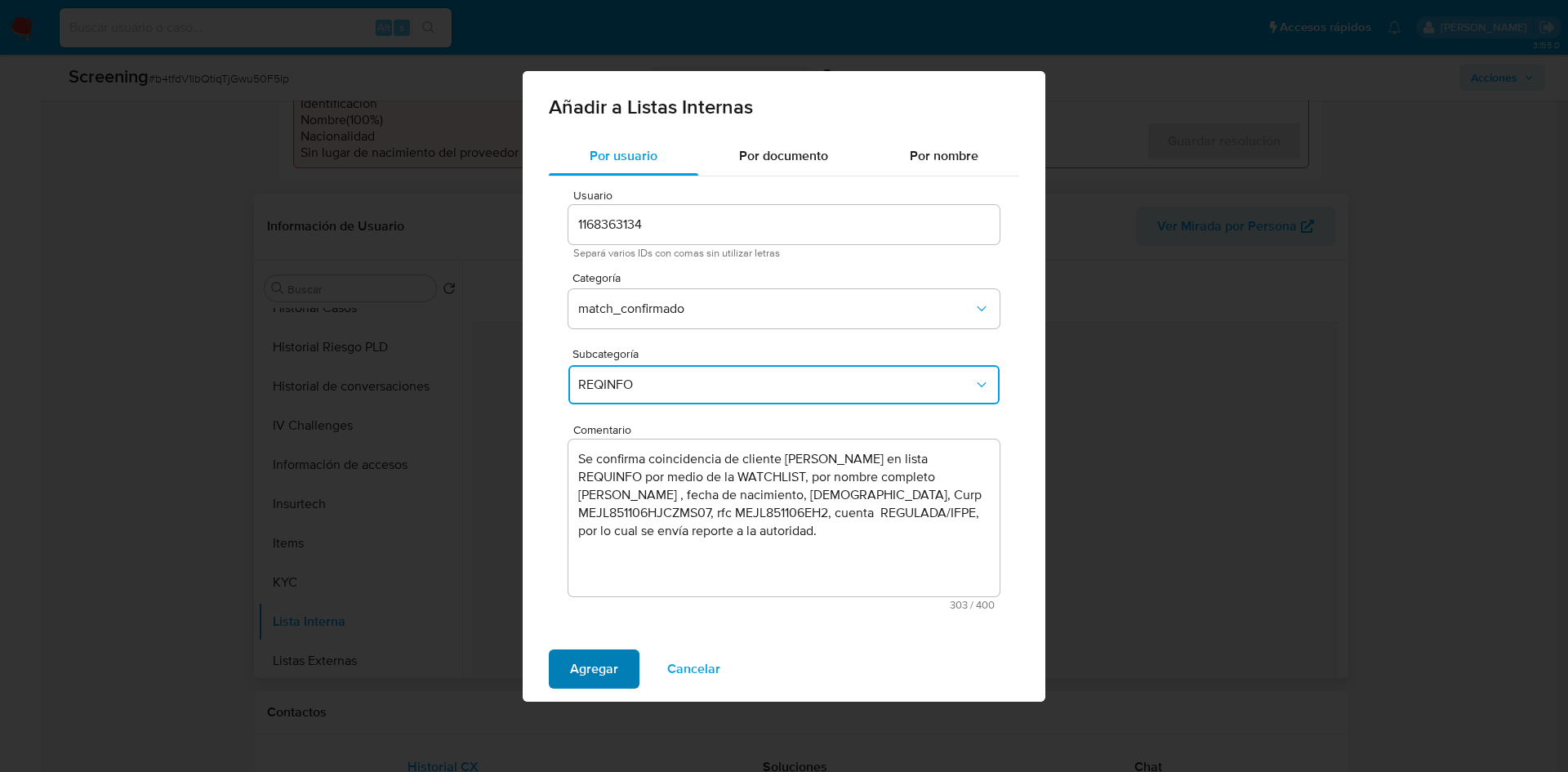
click at [586, 670] on span "Agregar" at bounding box center [594, 669] width 48 height 36
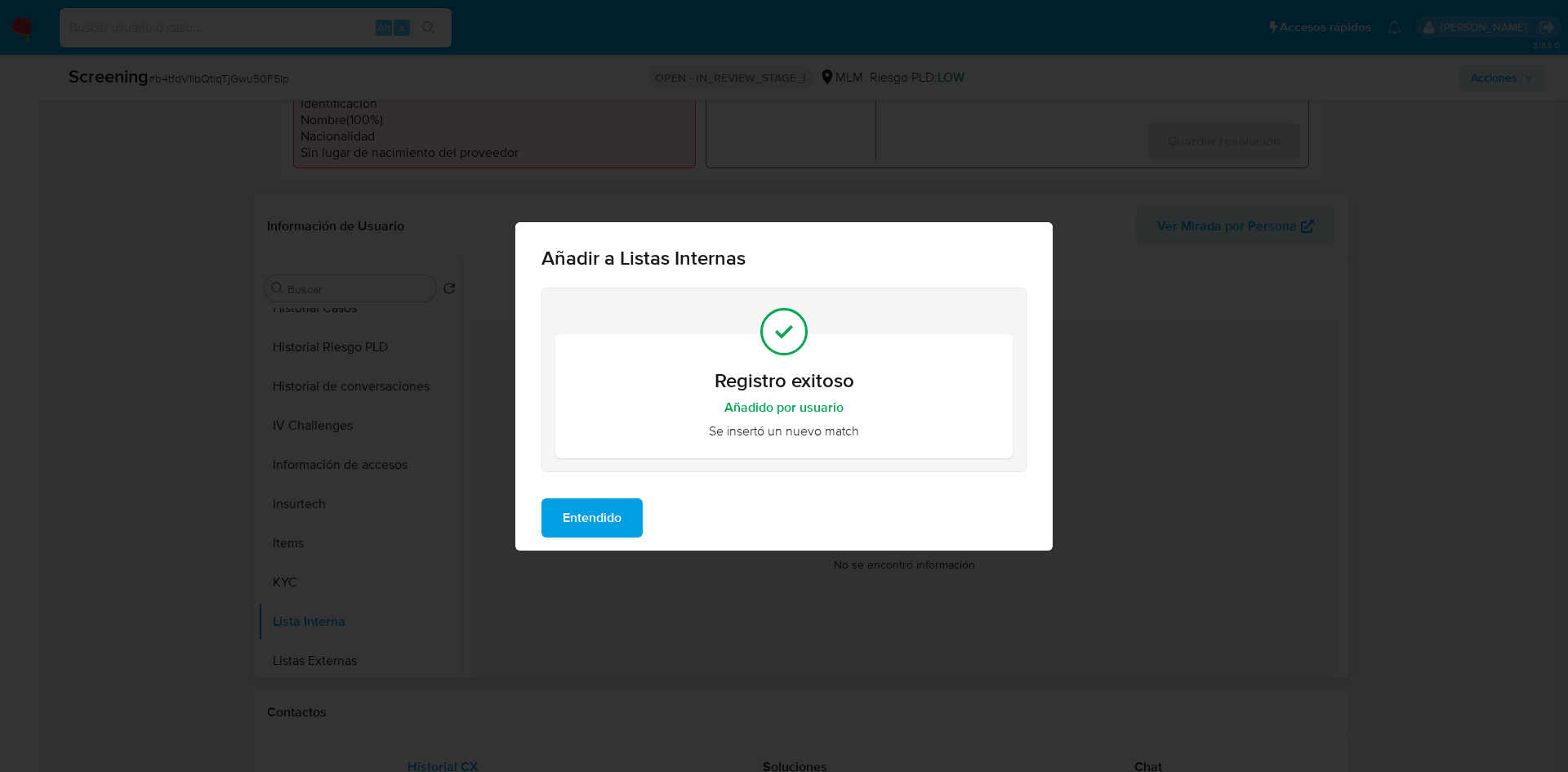
click at [610, 513] on span "Entendido" at bounding box center [592, 518] width 59 height 36
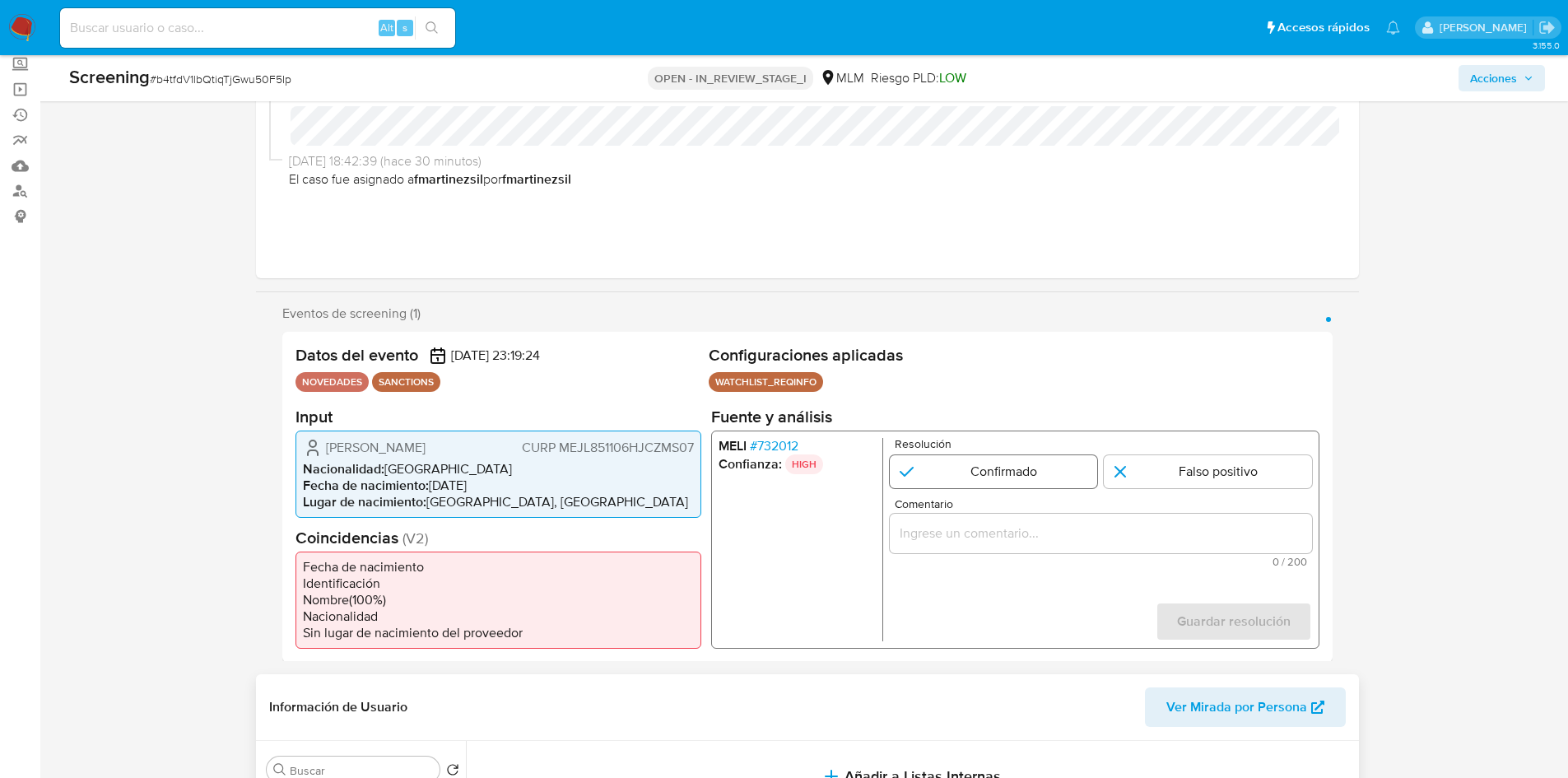
scroll to position [247, 0]
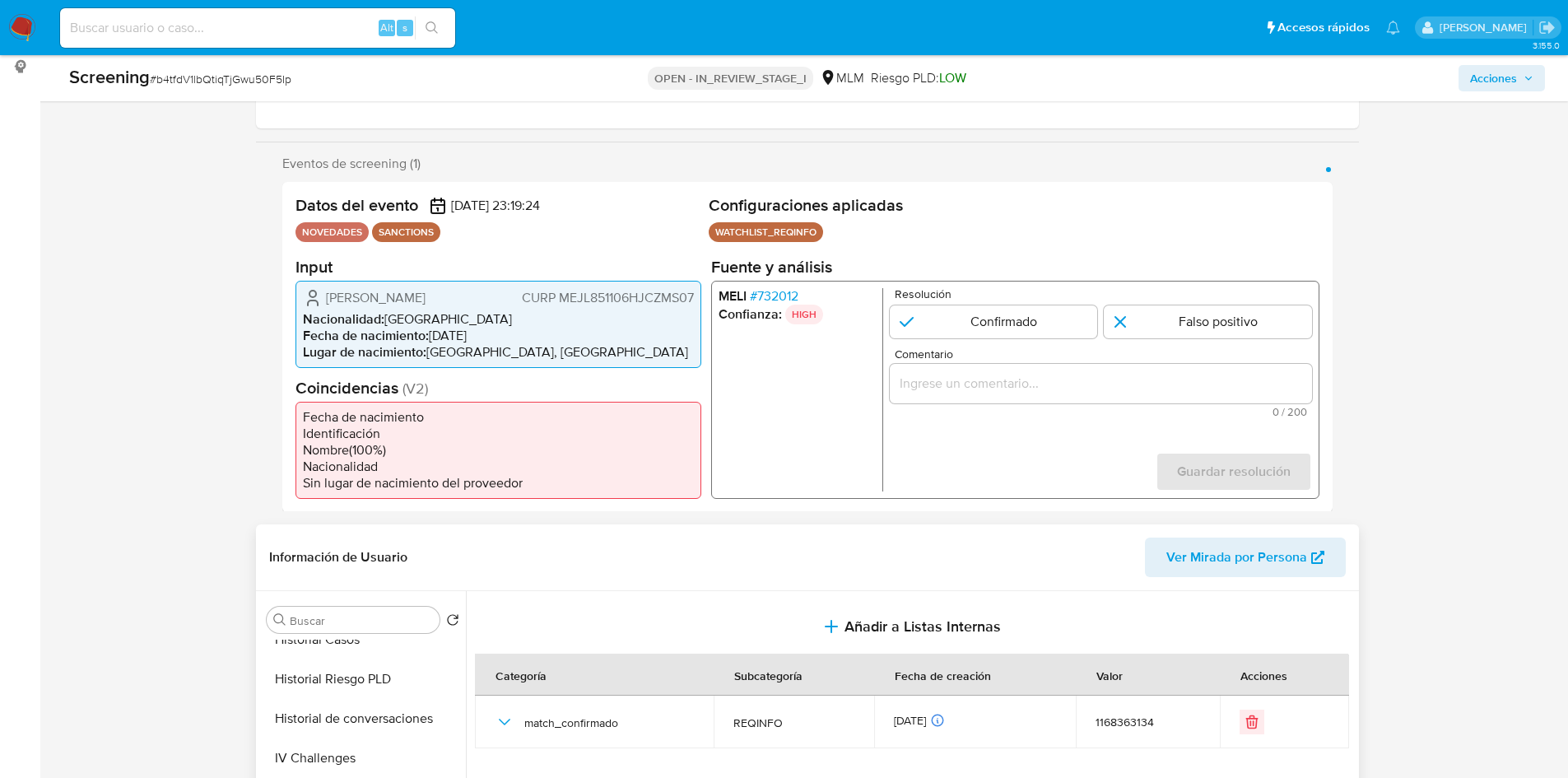
click at [974, 384] on input "Comentario" at bounding box center [1100, 383] width 423 height 21
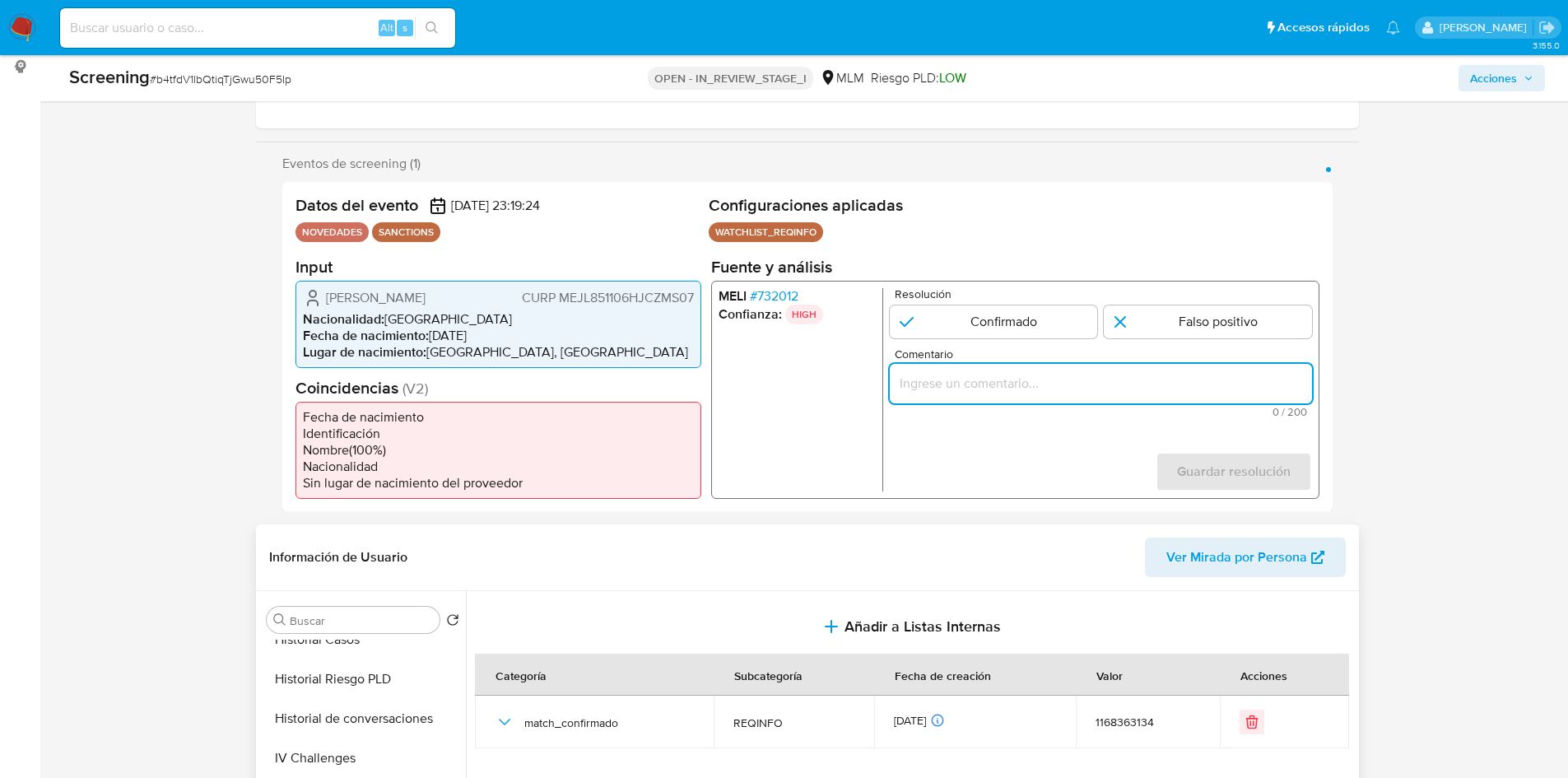
paste input "Se confirma coincidencia de cliente LUIS ALEJANDRO MEZA JIMENEZ en lista REQUIN…"
drag, startPoint x: 1046, startPoint y: 381, endPoint x: 950, endPoint y: 385, distance: 96.1
click at [746, 386] on div "MELI # 732012 Confianza: HIGH Resolución Confirmado Falso positivo Comentario S…" at bounding box center [1014, 389] width 608 height 218
click at [1190, 393] on input "Se confirma coincidencia de cliente LUIS ALEJANDRO MEZA JIMENEZ en lista REQUIN…" at bounding box center [1100, 383] width 423 height 21
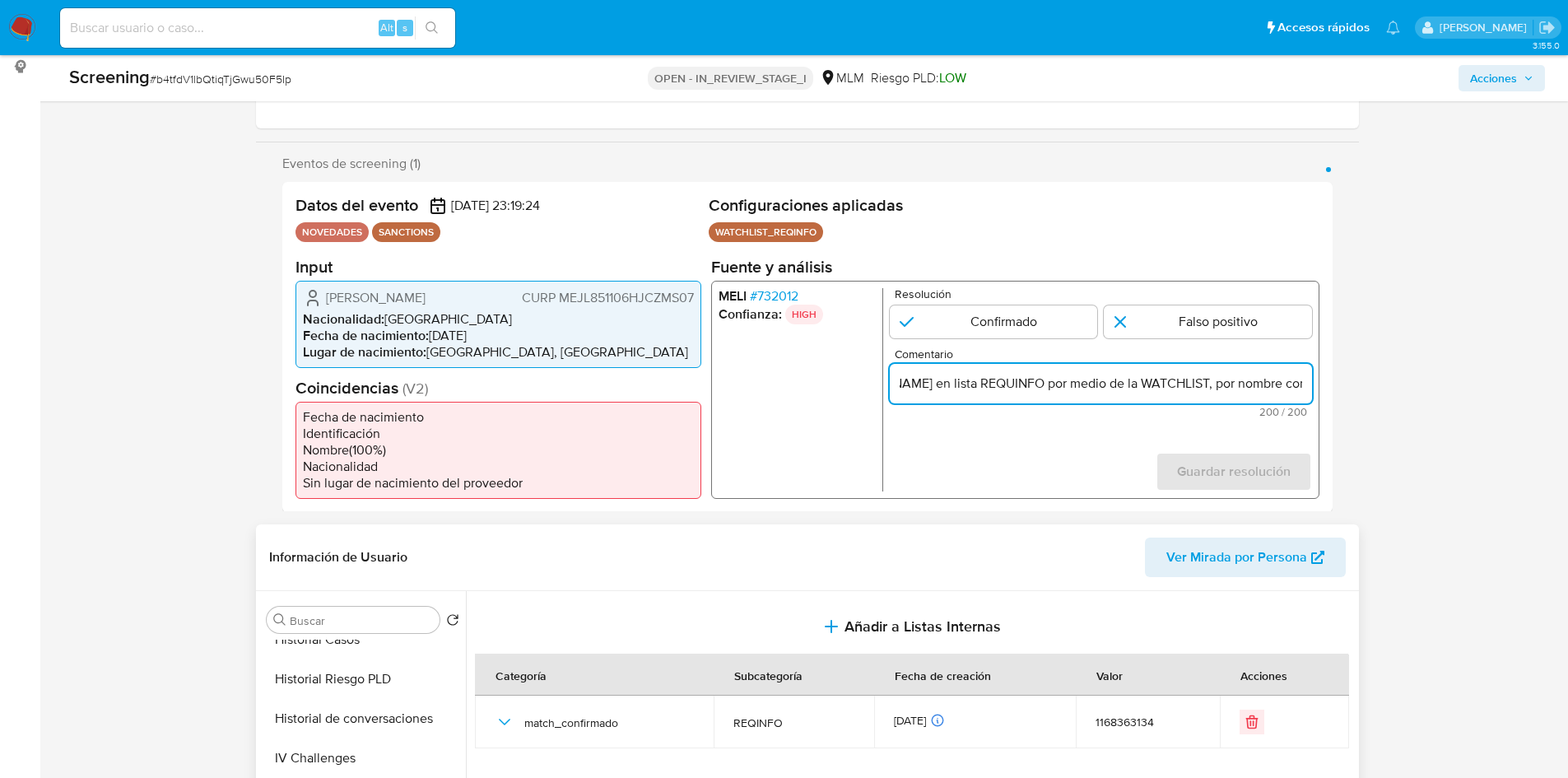
scroll to position [0, 868]
drag, startPoint x: 1201, startPoint y: 389, endPoint x: 1375, endPoint y: 389, distance: 174.0
click at [1059, 395] on div "Se confirma coincidencia de cliente LUIS ALEJANDRO MEZA JIMENEZ en lista REQUIN…" at bounding box center [1100, 383] width 423 height 40
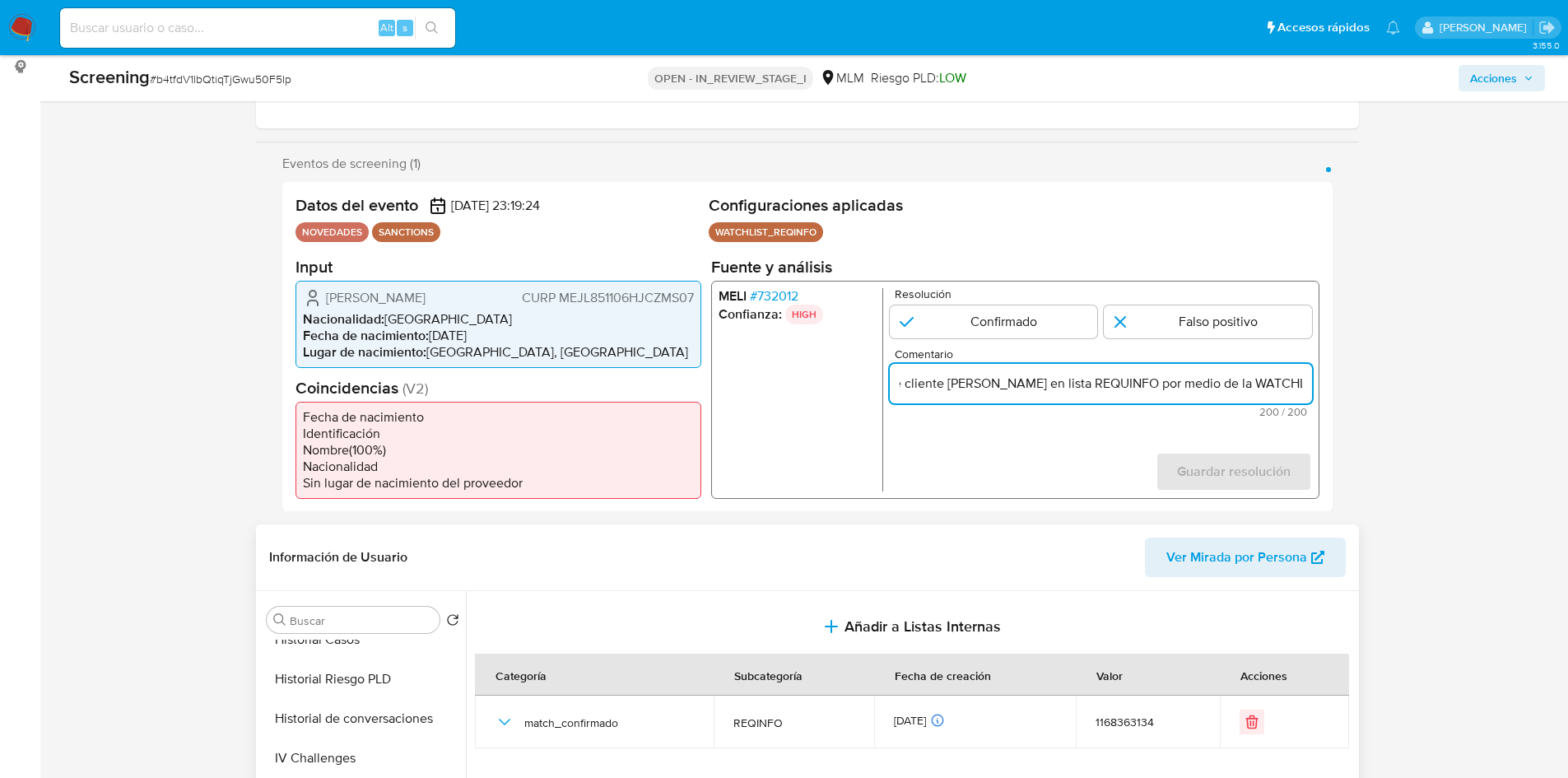
drag, startPoint x: 1037, startPoint y: 390, endPoint x: 1310, endPoint y: 390, distance: 273.0
click at [1310, 390] on input "Se confirma coincidencia de cliente LUIS ALEJANDRO MEZA JIMENEZ en lista REQUIN…" at bounding box center [1100, 383] width 423 height 21
click at [1215, 384] on input "Se confirma coincidencia de cliente LUIS ALEJANDRO MEZA JIMENEZ en lista REQUIN…" at bounding box center [1100, 383] width 423 height 21
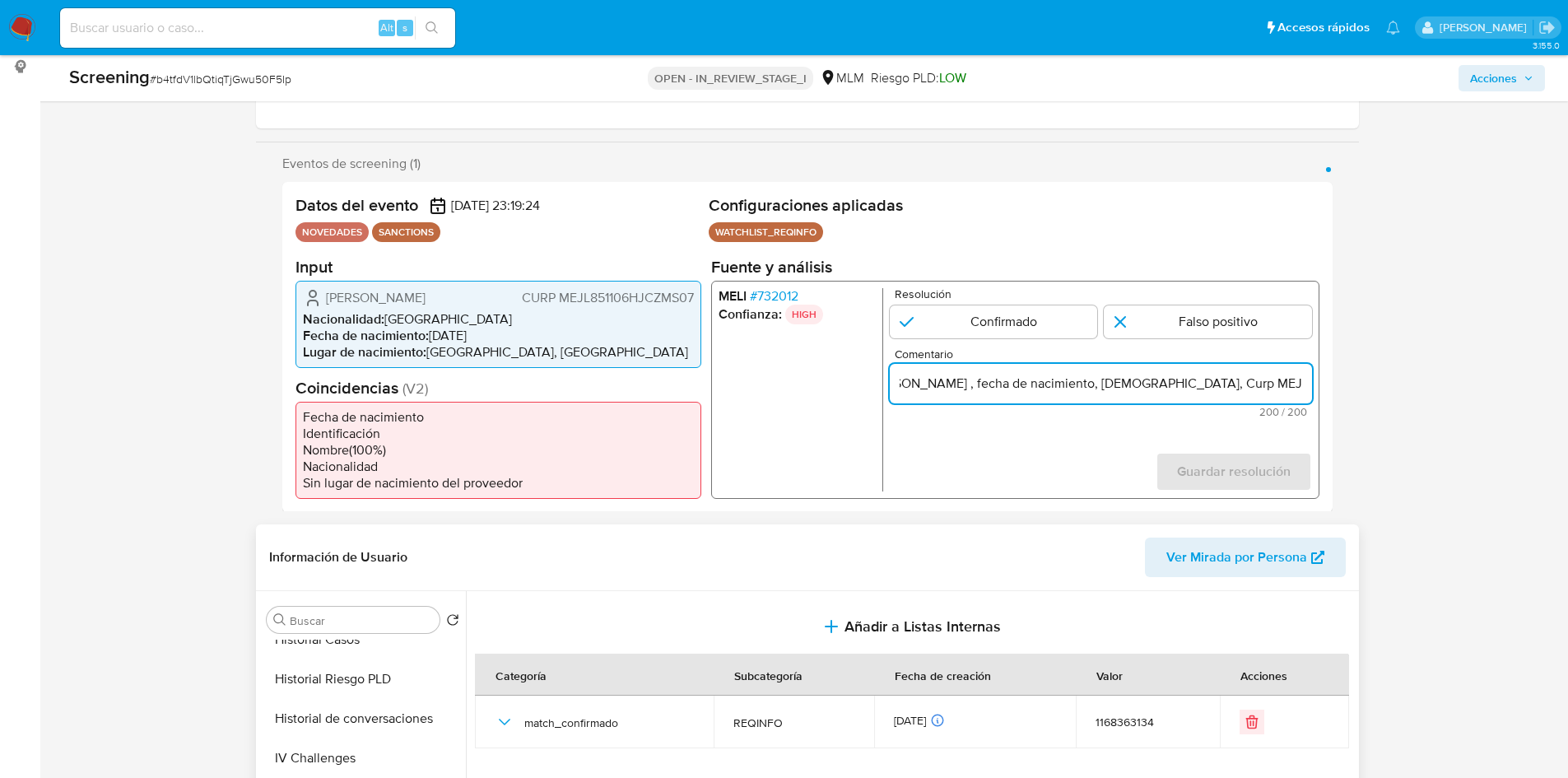
drag, startPoint x: 1187, startPoint y: 382, endPoint x: 1332, endPoint y: 382, distance: 145.0
click at [1332, 382] on div "Datos del evento 21/08/2025 23:19:24 NOVEDADES SANCTIONS Configuraciones aplica…" at bounding box center [807, 347] width 1051 height 330
click at [1127, 383] on input "Se confirma coincidencia de cliente LUIS ALEJANDRO MEZA JIMENEZ en lista REQUIN…" at bounding box center [1100, 383] width 423 height 21
drag, startPoint x: 1052, startPoint y: 385, endPoint x: 1361, endPoint y: 377, distance: 309.1
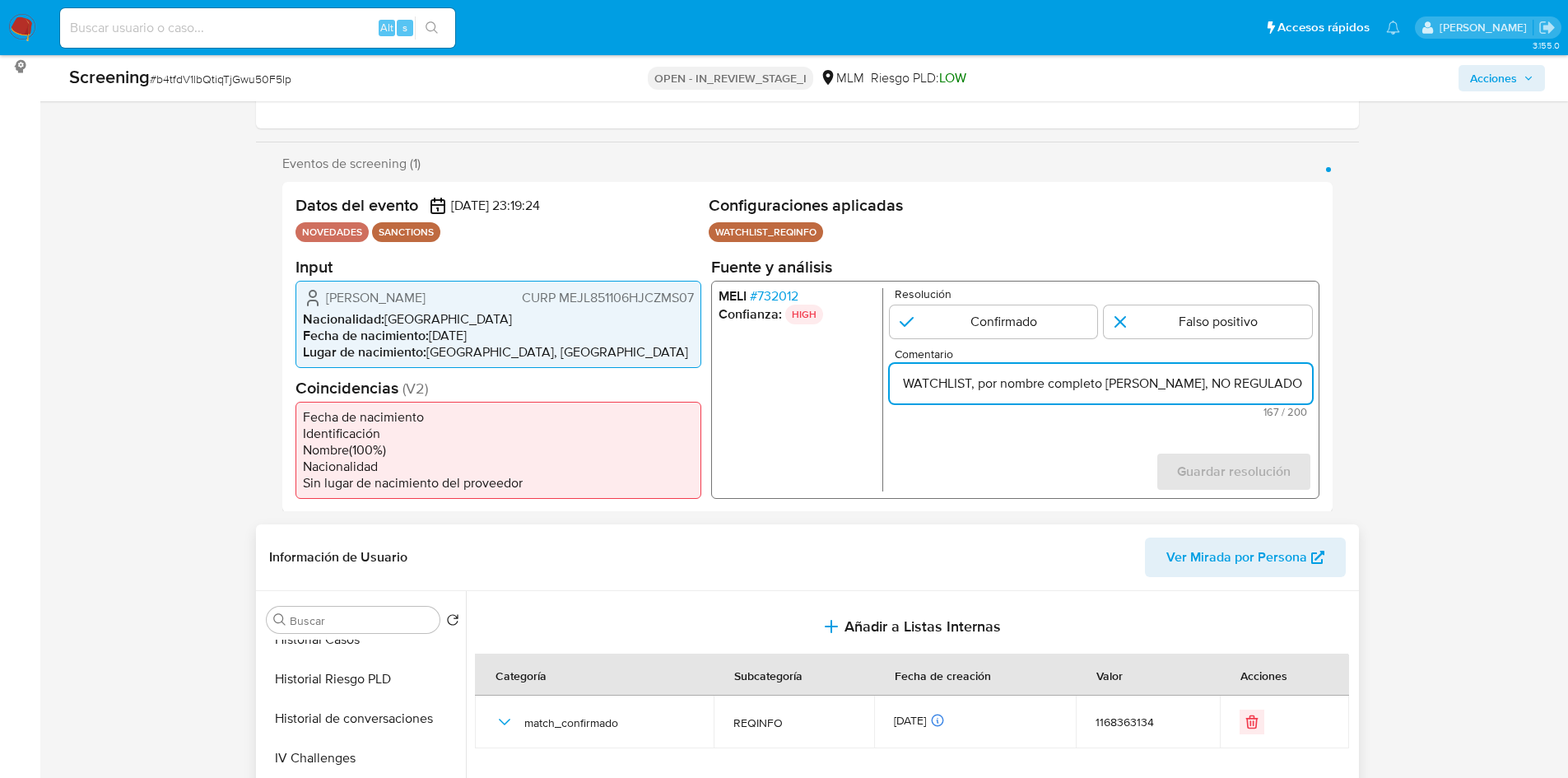
scroll to position [0, 710]
type input "Se confirma coincidencia de cliente LUIS ALEJANDRO MEZA JIMENEZ en lista REQUIN…"
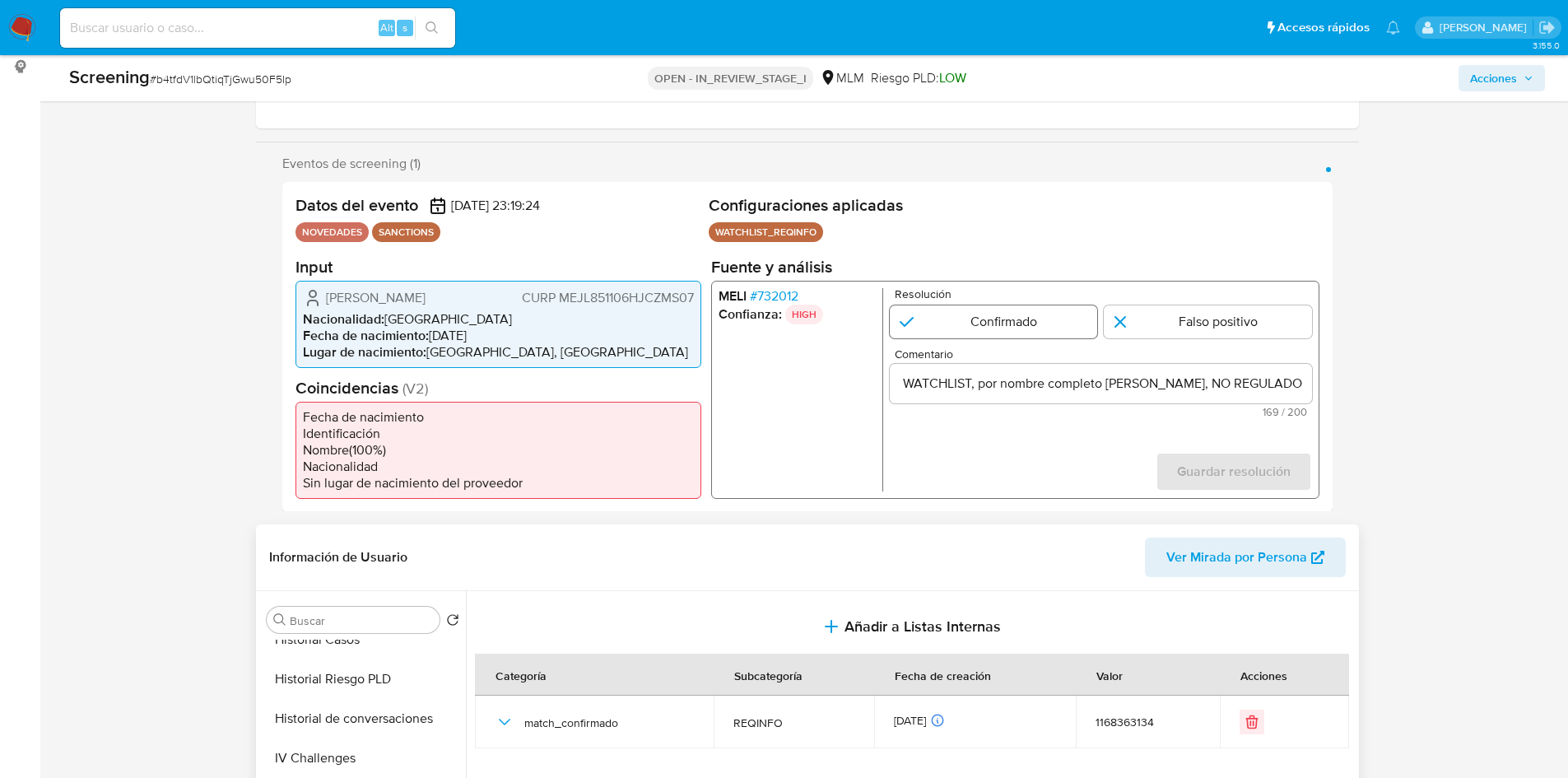
scroll to position [0, 0]
click at [969, 325] on input "1 de 1" at bounding box center [993, 321] width 208 height 33
radio input "true"
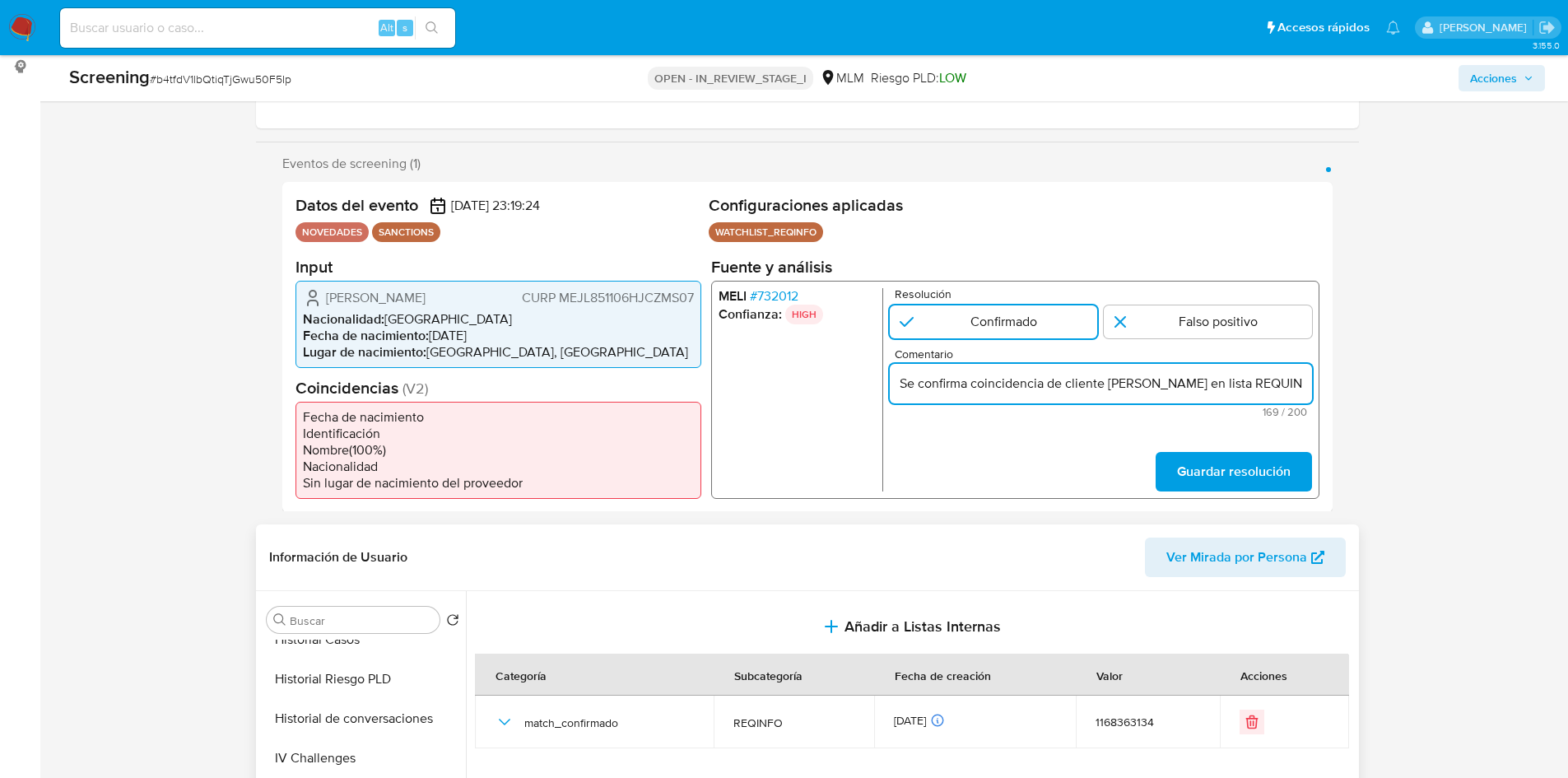
scroll to position [0, 710]
drag, startPoint x: 1175, startPoint y: 387, endPoint x: 1454, endPoint y: 387, distance: 279.0
click at [1236, 382] on input "Se confirma coincidencia de cliente LUIS ALEJANDRO MEZA JIMENEZ en lista REQUIN…" at bounding box center [1100, 383] width 423 height 21
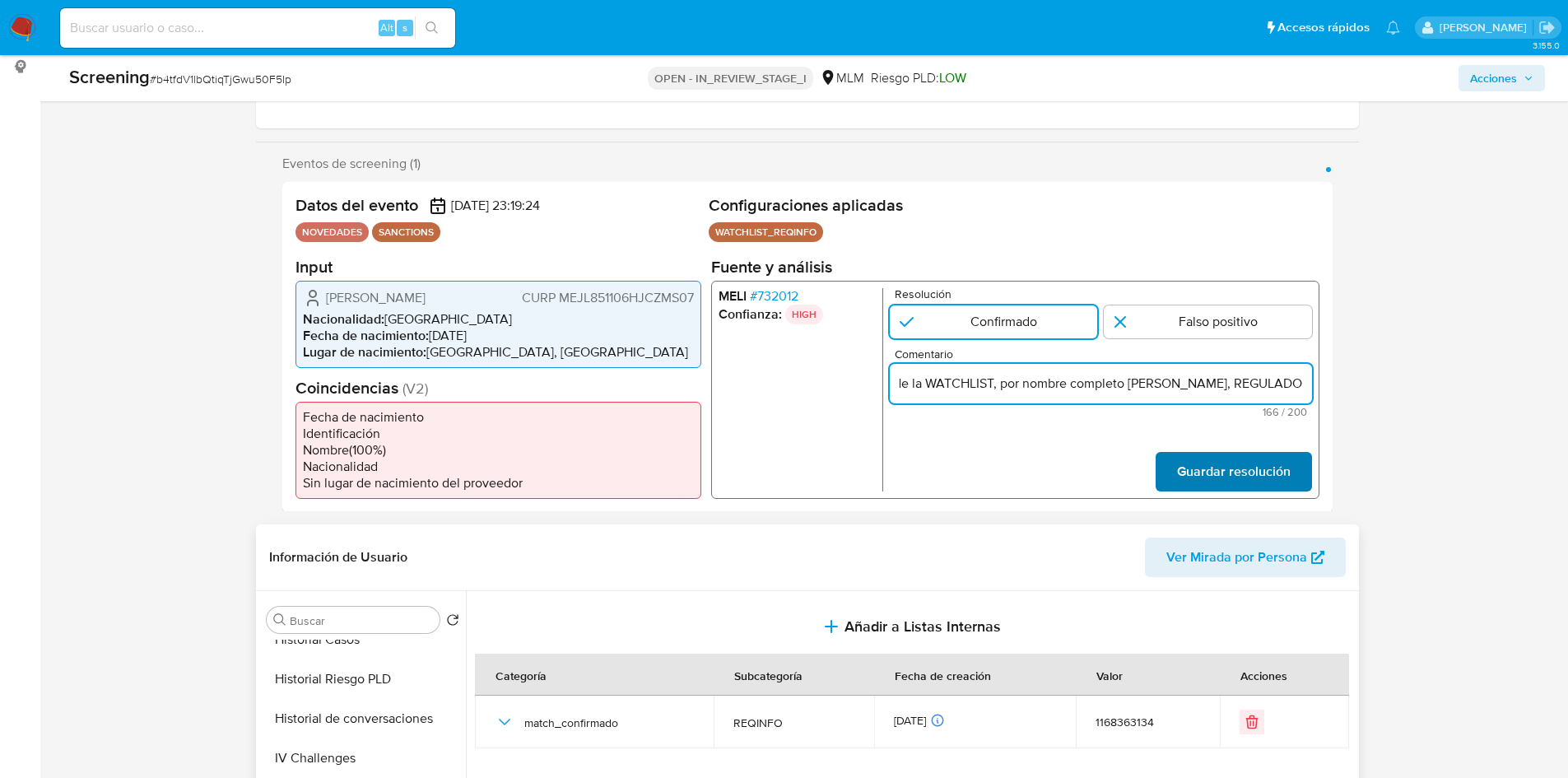
type input "Se confirma coincidencia de cliente [PERSON_NAME] en lista REQUINFO por medio d…"
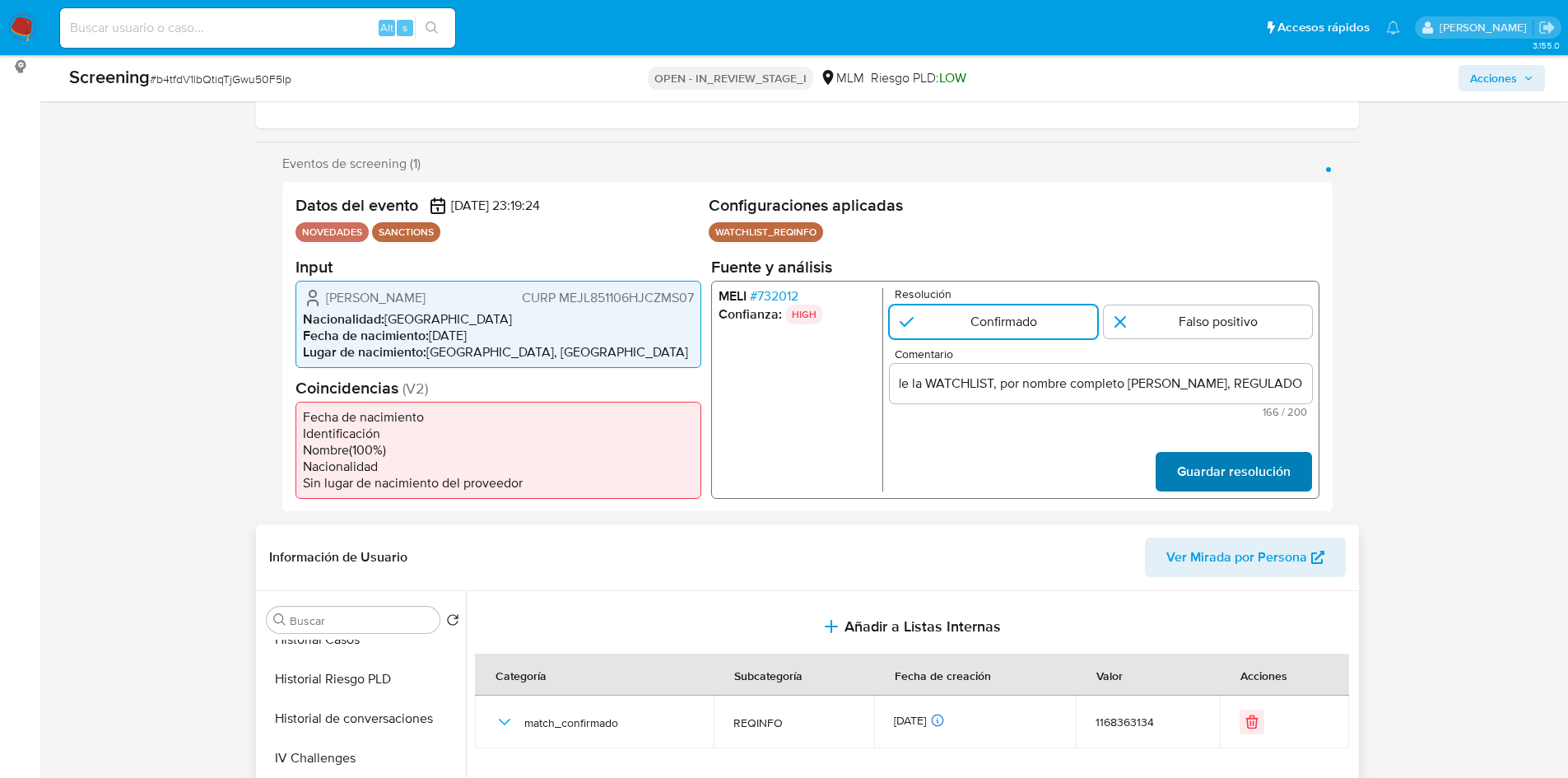
scroll to position [0, 0]
click at [1227, 479] on span "Guardar resolución" at bounding box center [1233, 471] width 114 height 36
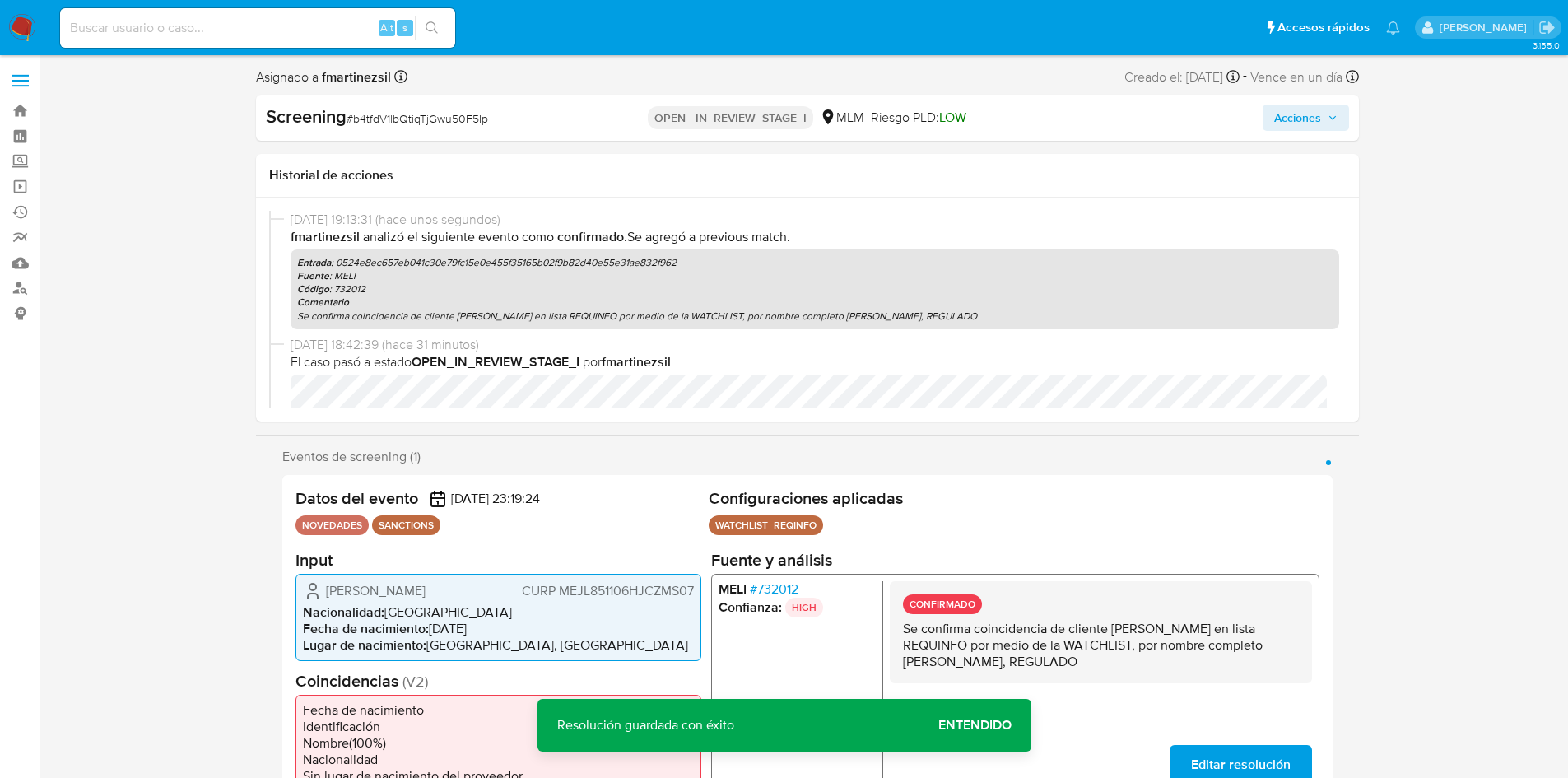
click at [1306, 115] on span "Acciones" at bounding box center [1298, 118] width 47 height 26
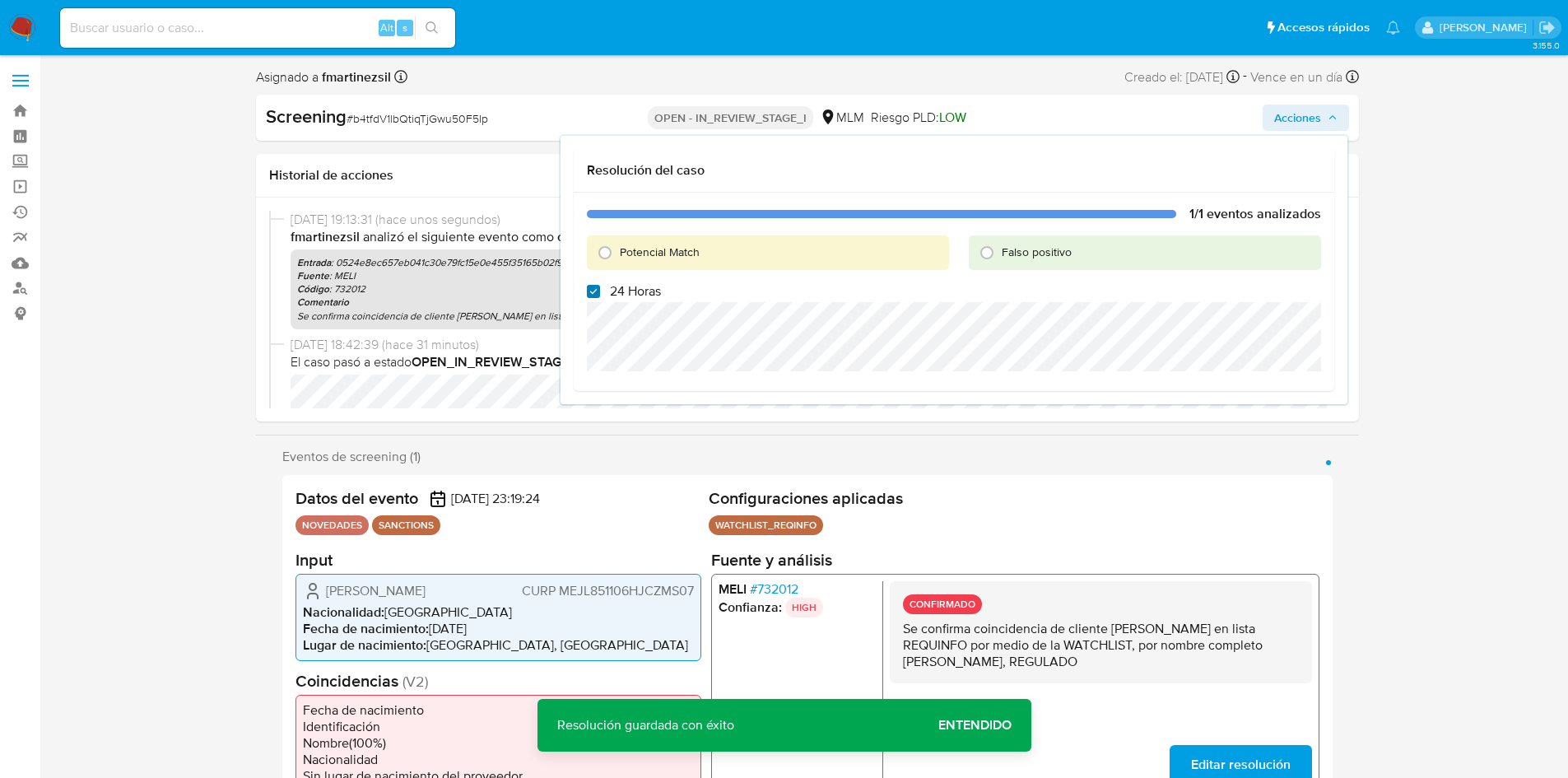
click at [597, 292] on input "24 Horas" at bounding box center [593, 292] width 13 height 13
checkbox input "false"
click at [605, 256] on input "Potencial Match" at bounding box center [605, 253] width 26 height 26
radio input "true"
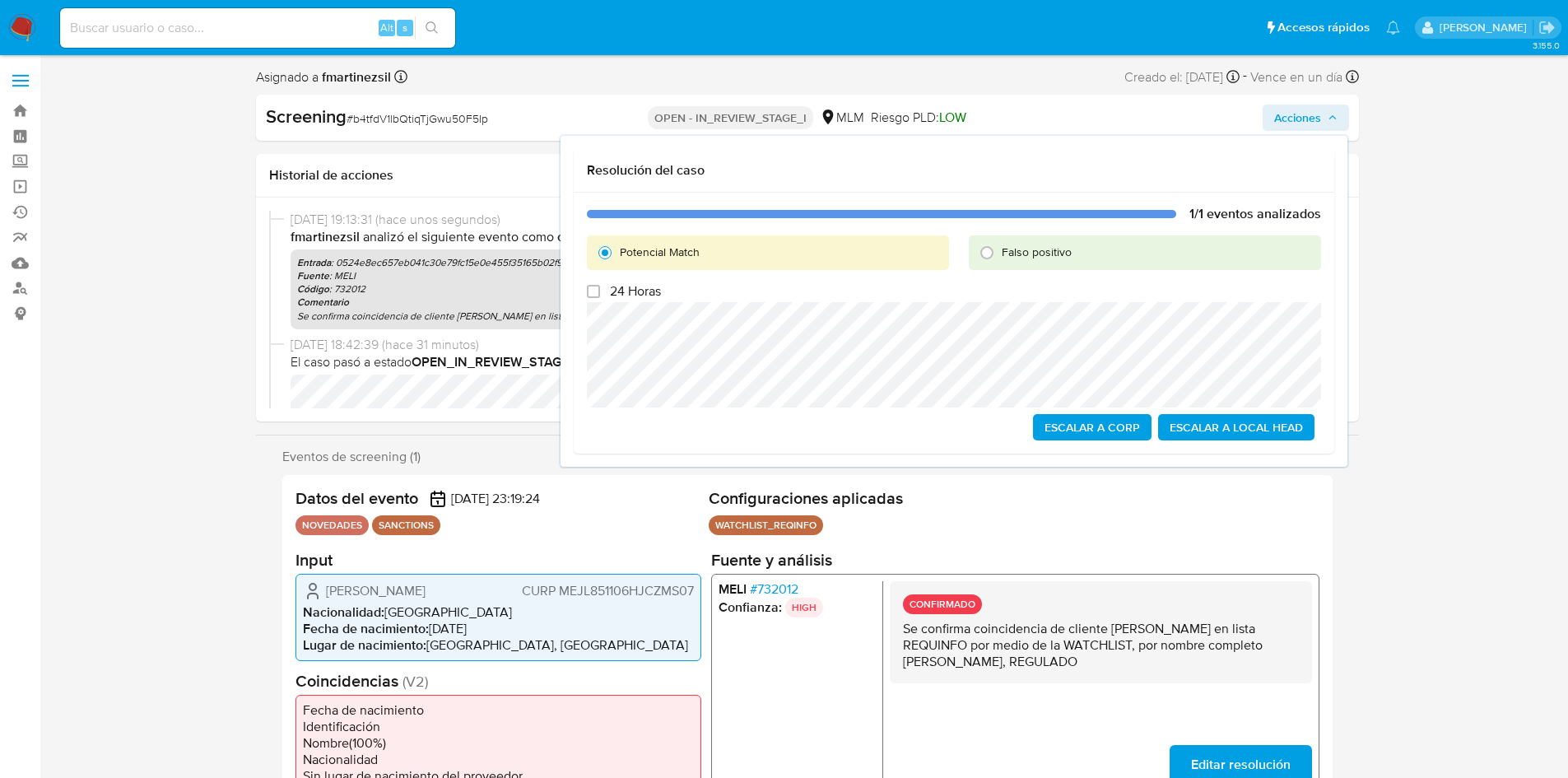
click at [1286, 424] on span "Escalar a Local Head" at bounding box center [1237, 428] width 133 height 23
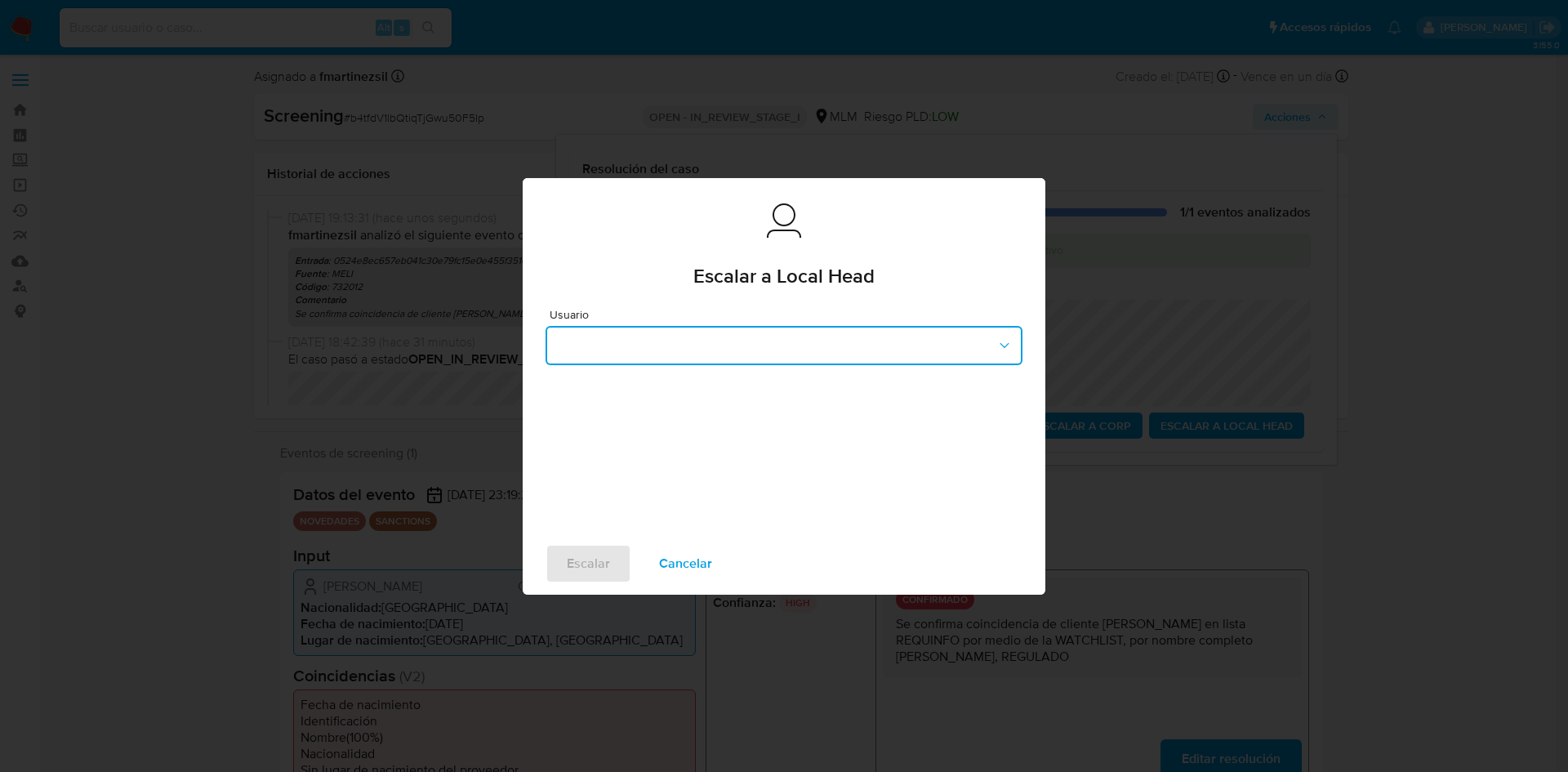
click at [800, 341] on button "button" at bounding box center [783, 346] width 477 height 39
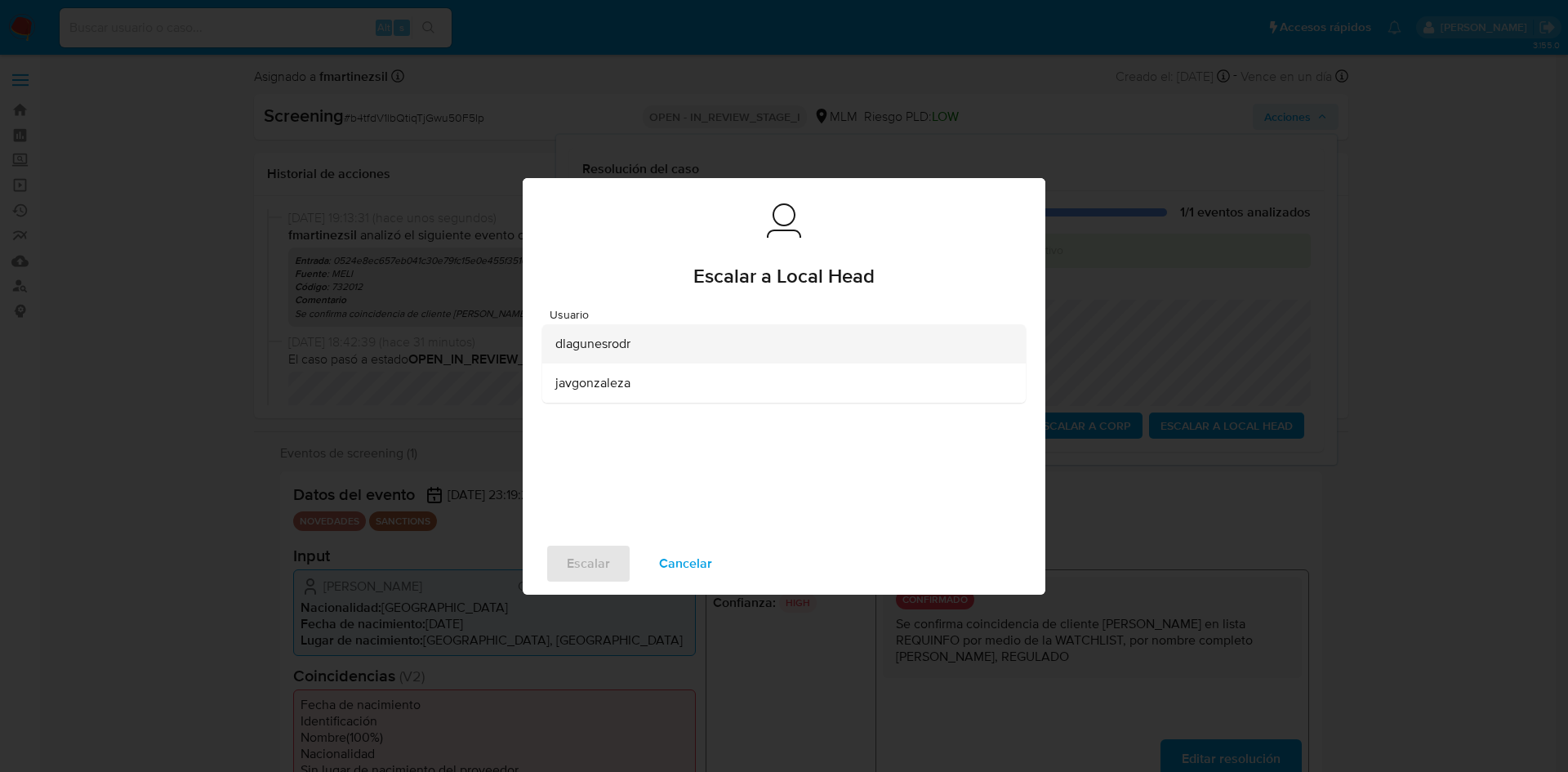
click at [630, 351] on span "dlagunesrodr" at bounding box center [593, 344] width 75 height 16
click at [602, 566] on span "Escalar" at bounding box center [588, 563] width 43 height 36
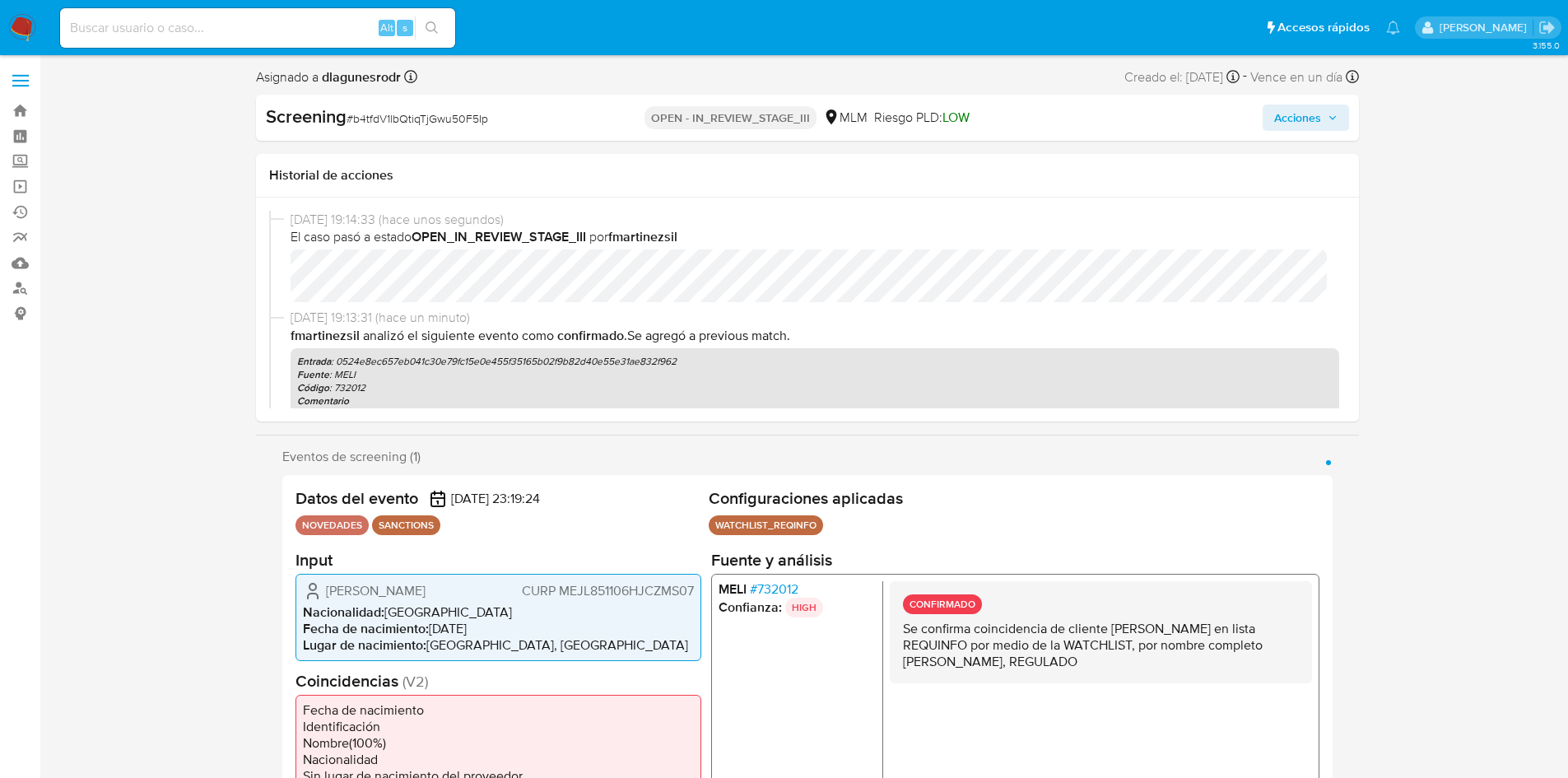
select select "10"
drag, startPoint x: 503, startPoint y: 124, endPoint x: 345, endPoint y: 126, distance: 158.0
click at [345, 126] on div "Screening # b4tfdV1lbQtiqTjGwu50F5Ip" at bounding box center [443, 117] width 355 height 25
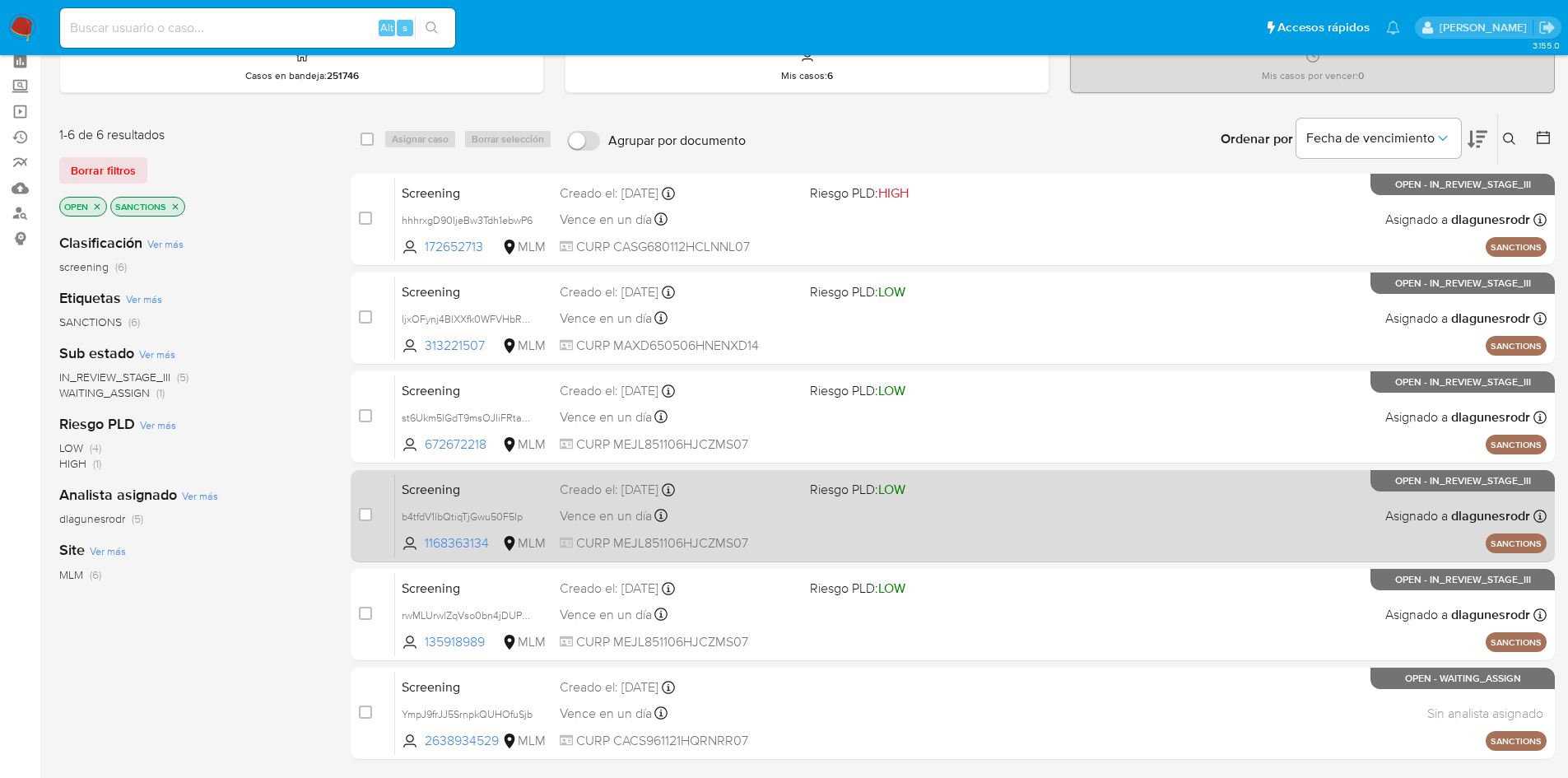
scroll to position [166, 0]
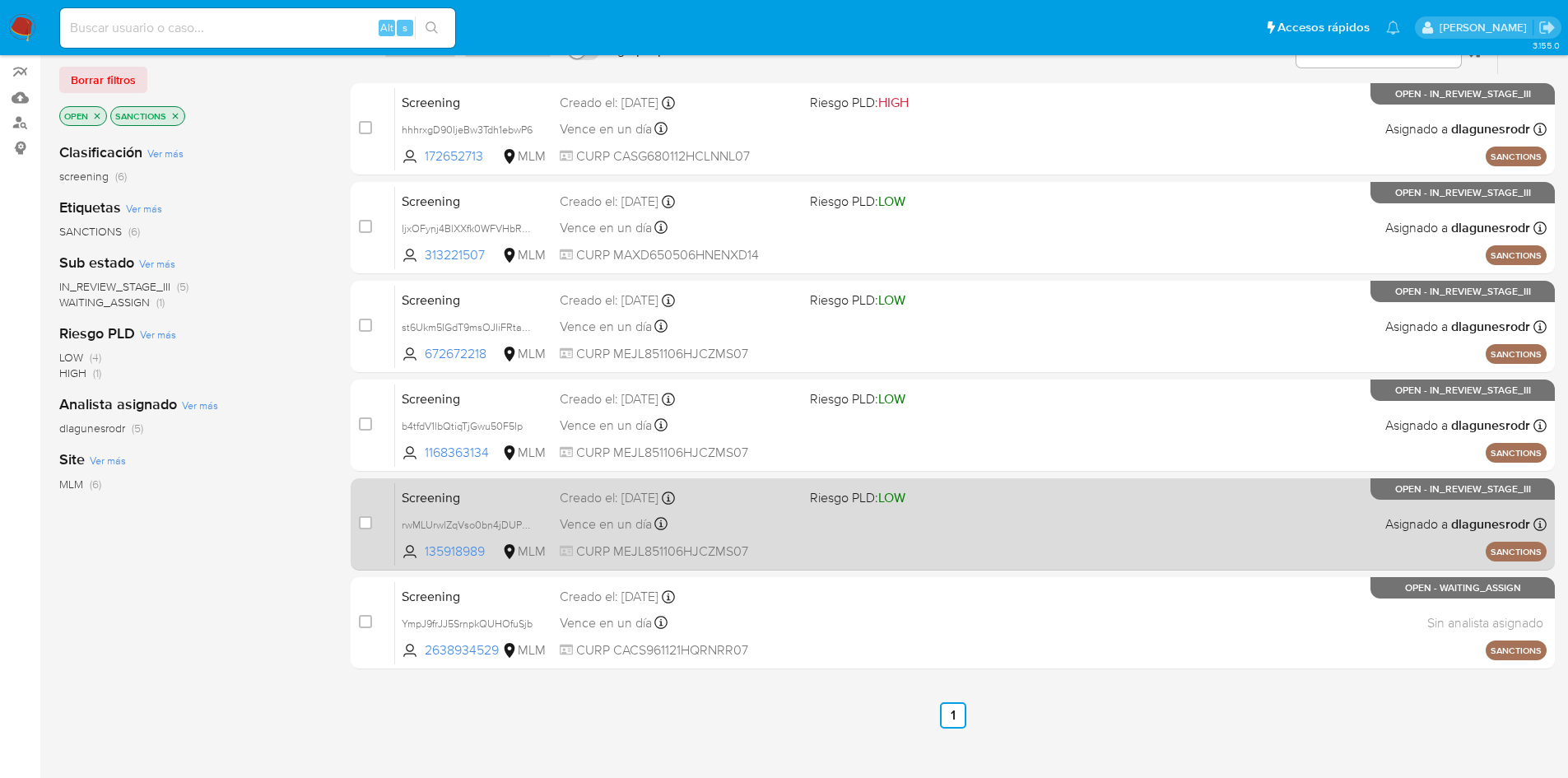
click at [786, 527] on div "Vence en un día Vence el [DATE] 17:19:25" at bounding box center [678, 523] width 237 height 22
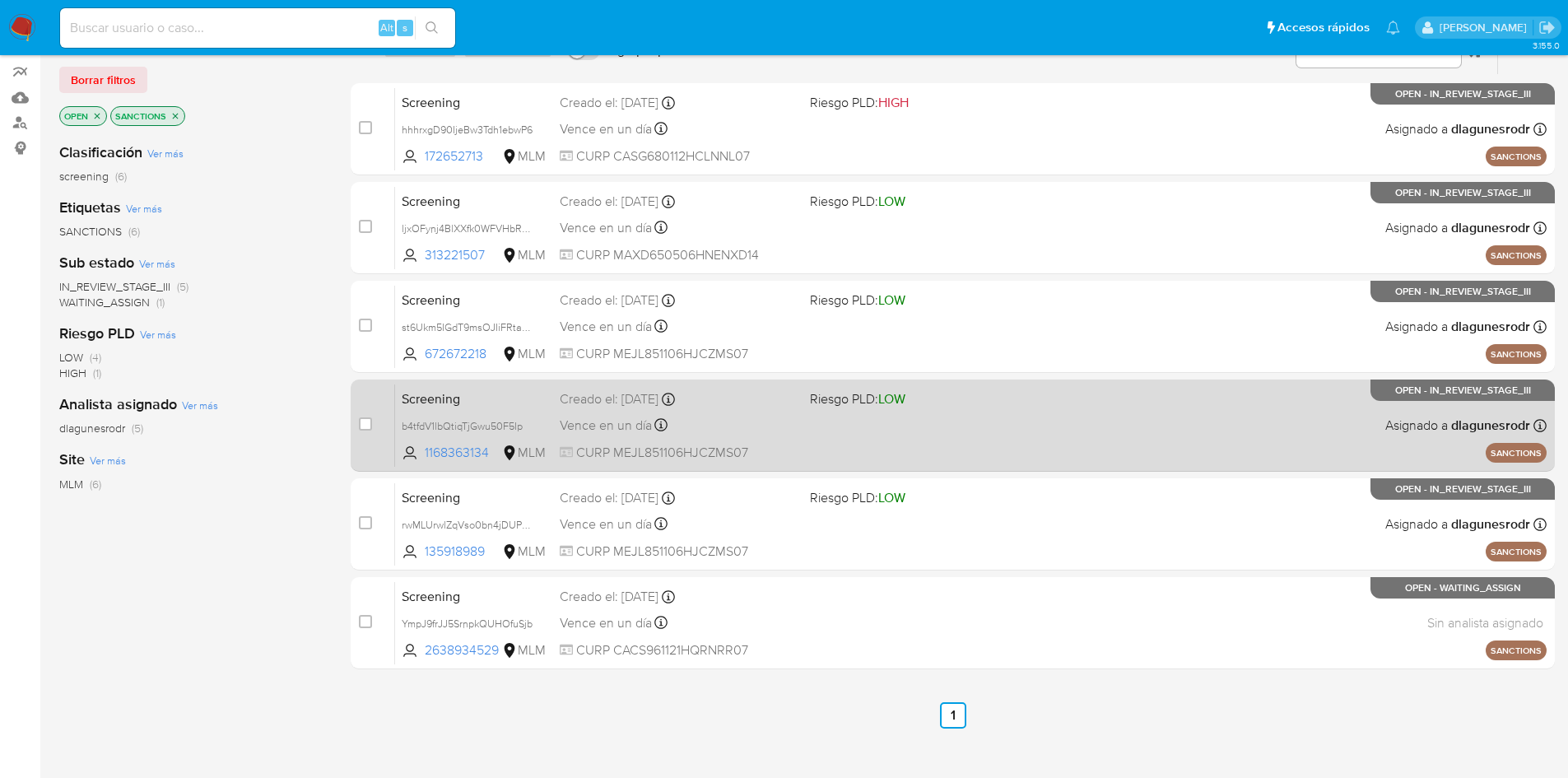
click at [840, 413] on div "Screening b4tfdV1lbQtiqTjGwu50F5Ip 1168363134 MLM Riesgo PLD: LOW Creado el: [D…" at bounding box center [971, 425] width 1152 height 83
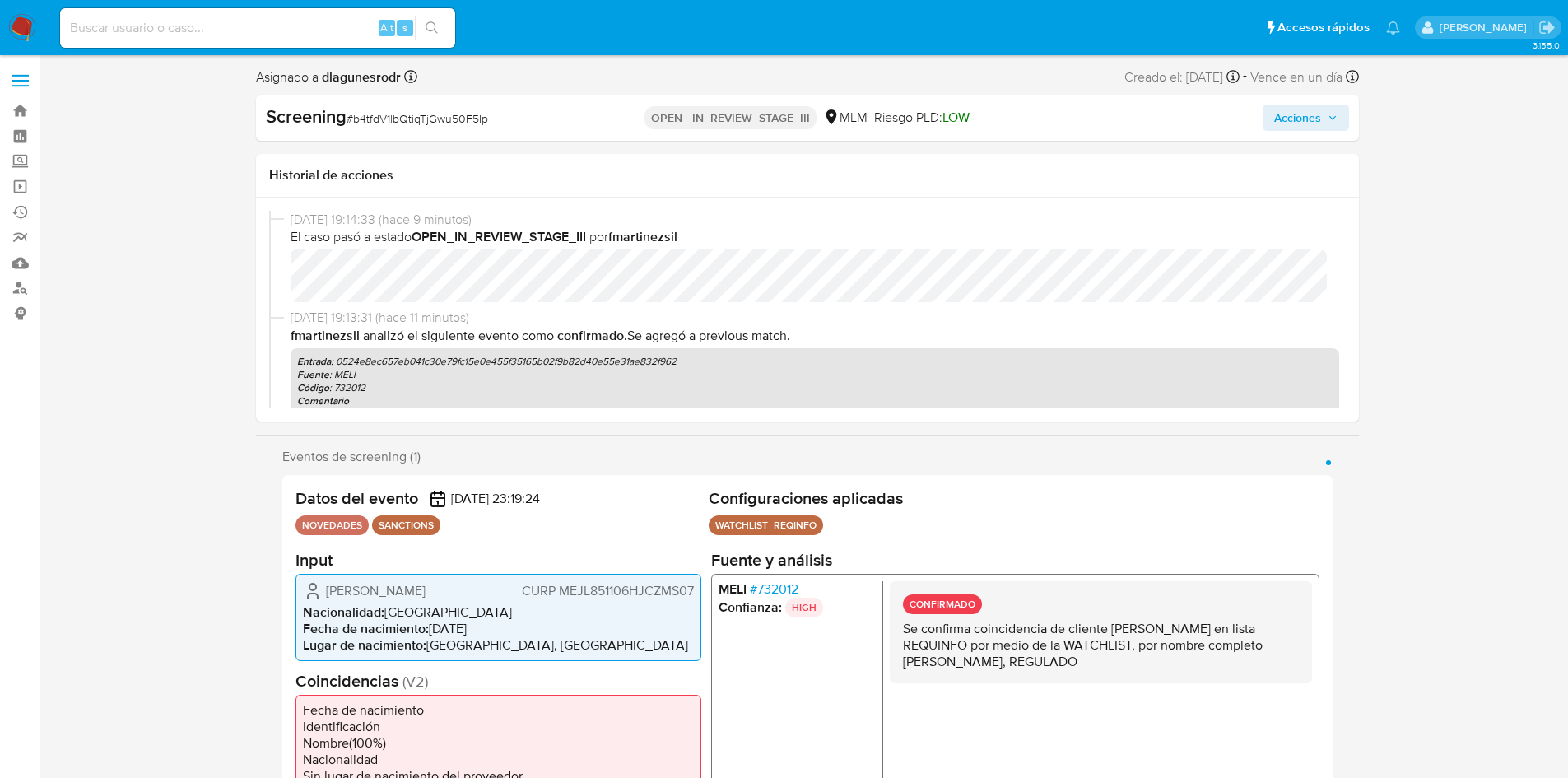
select select "10"
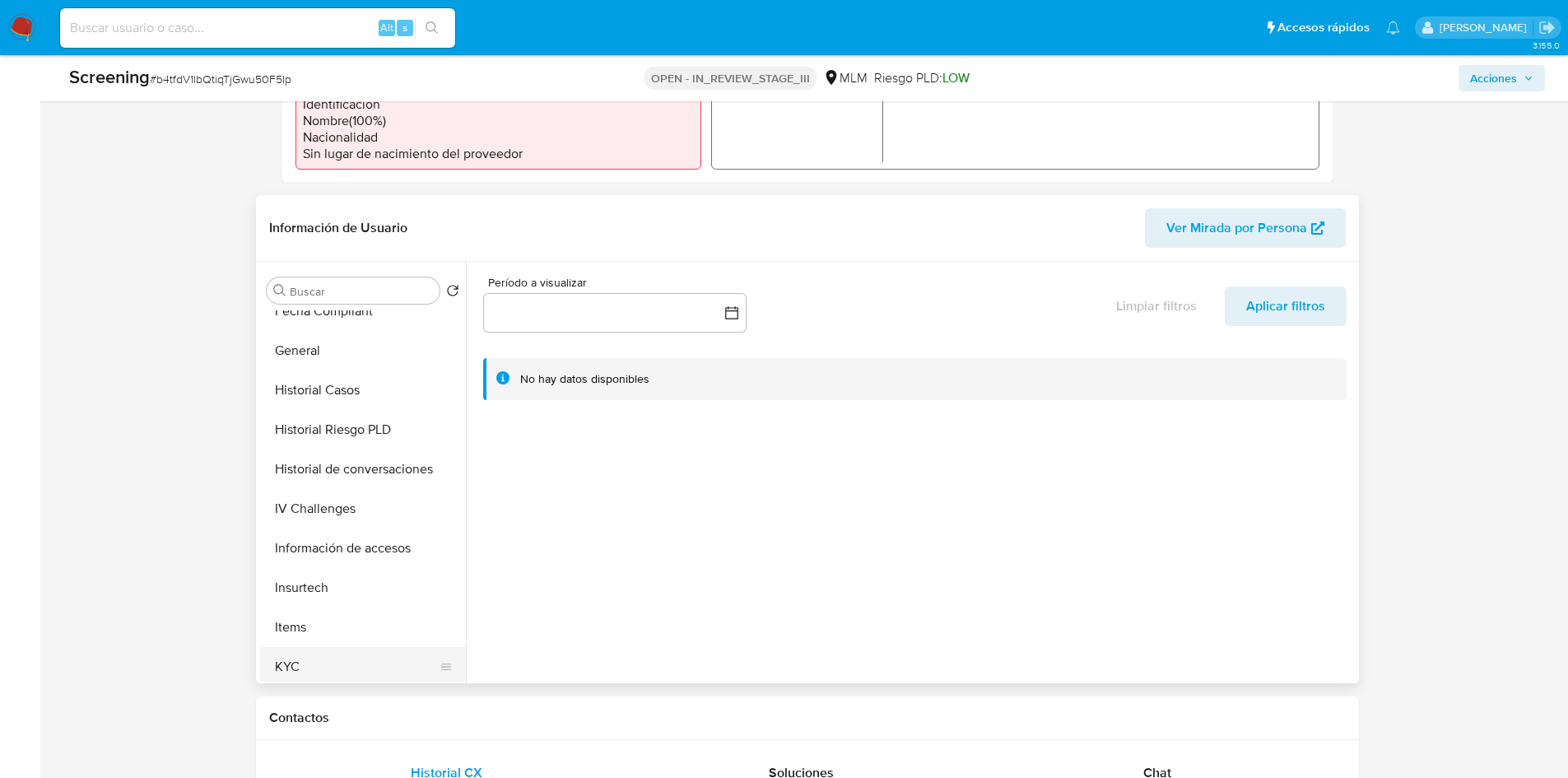
scroll to position [494, 0]
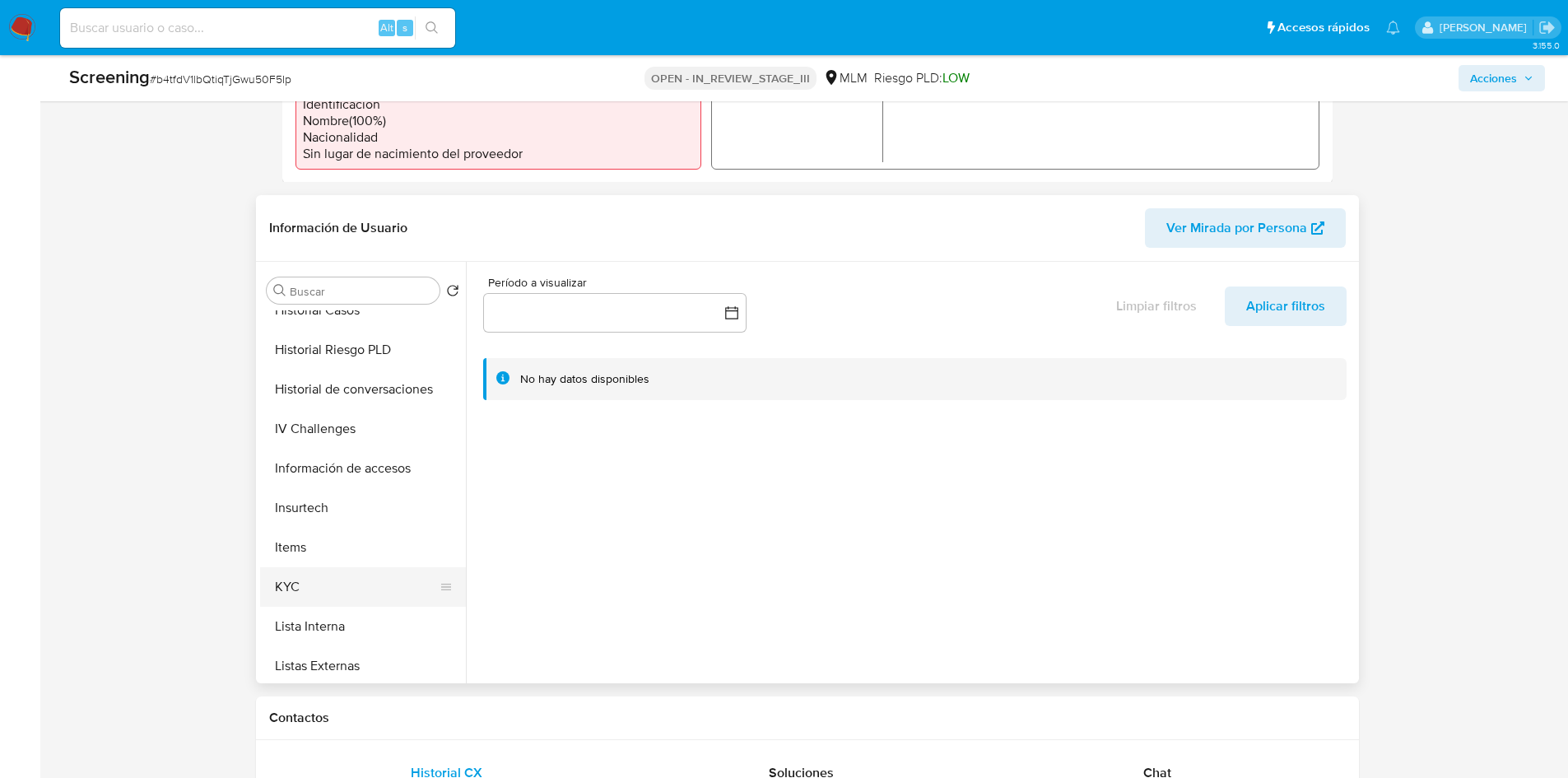
click at [295, 583] on button "KYC" at bounding box center [357, 587] width 193 height 40
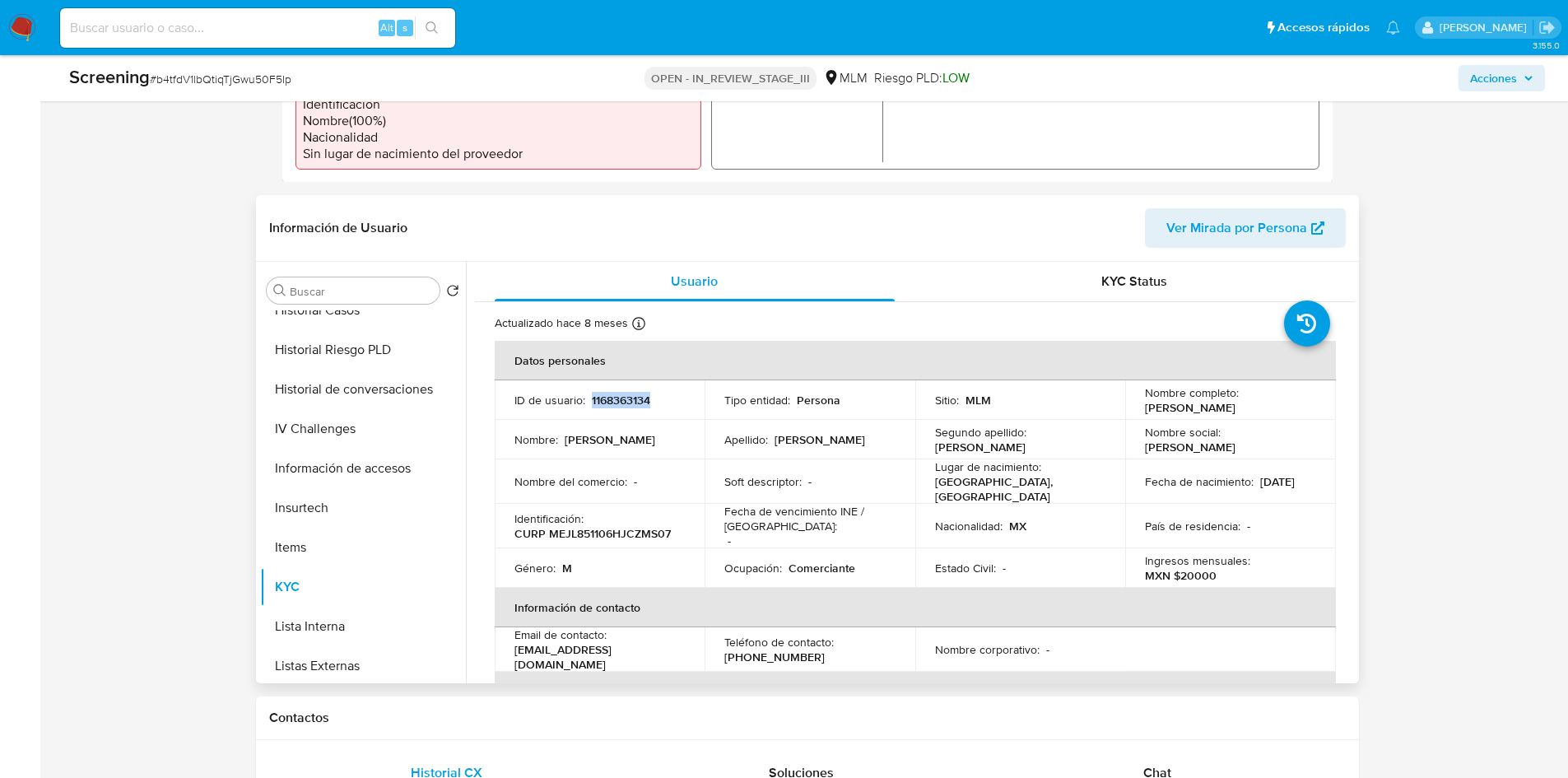
drag, startPoint x: 660, startPoint y: 405, endPoint x: 590, endPoint y: 405, distance: 70.0
click at [590, 405] on div "ID de usuario : 1168363134" at bounding box center [600, 401] width 171 height 15
copy p "1168363134"
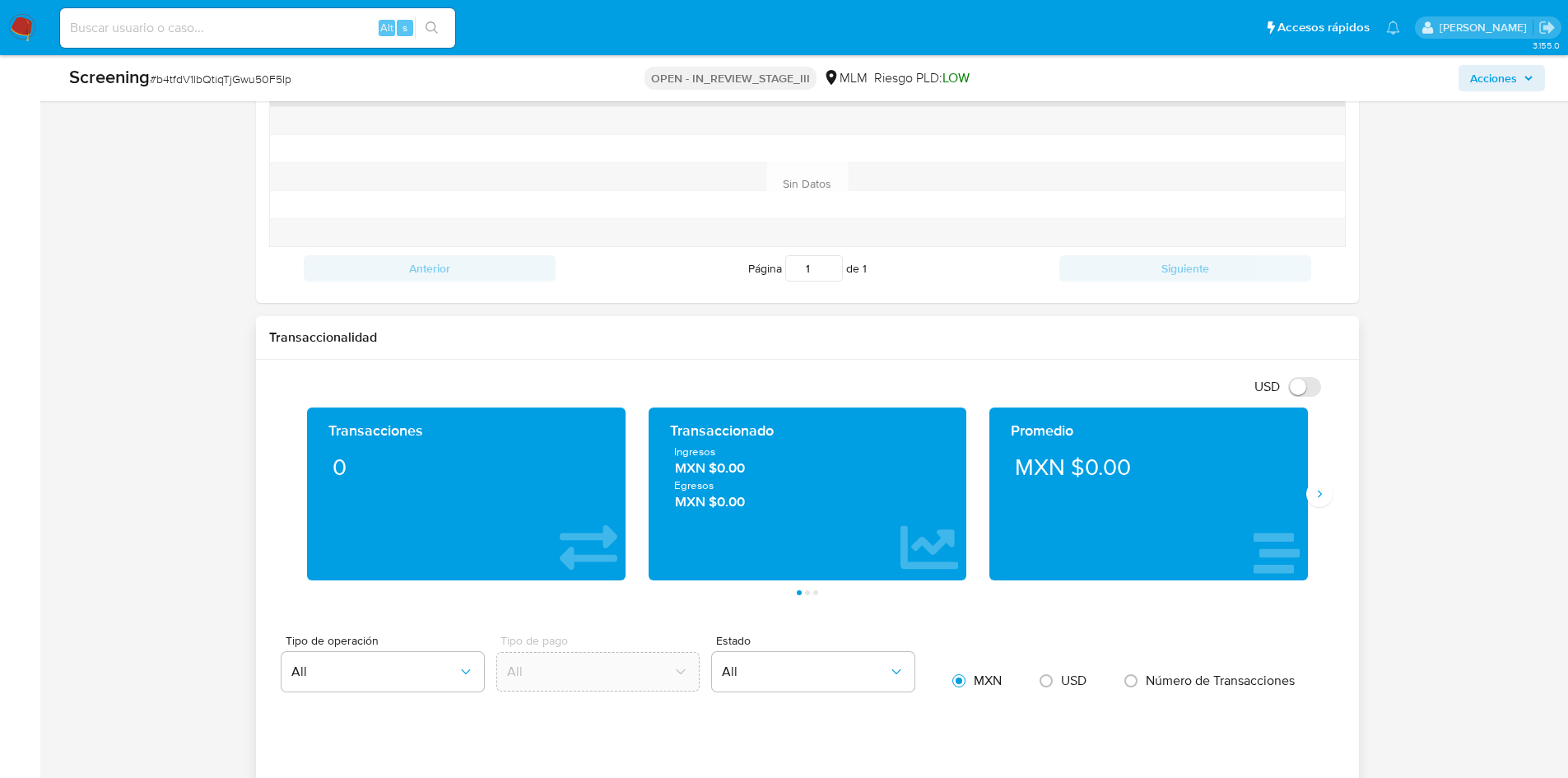
scroll to position [1318, 0]
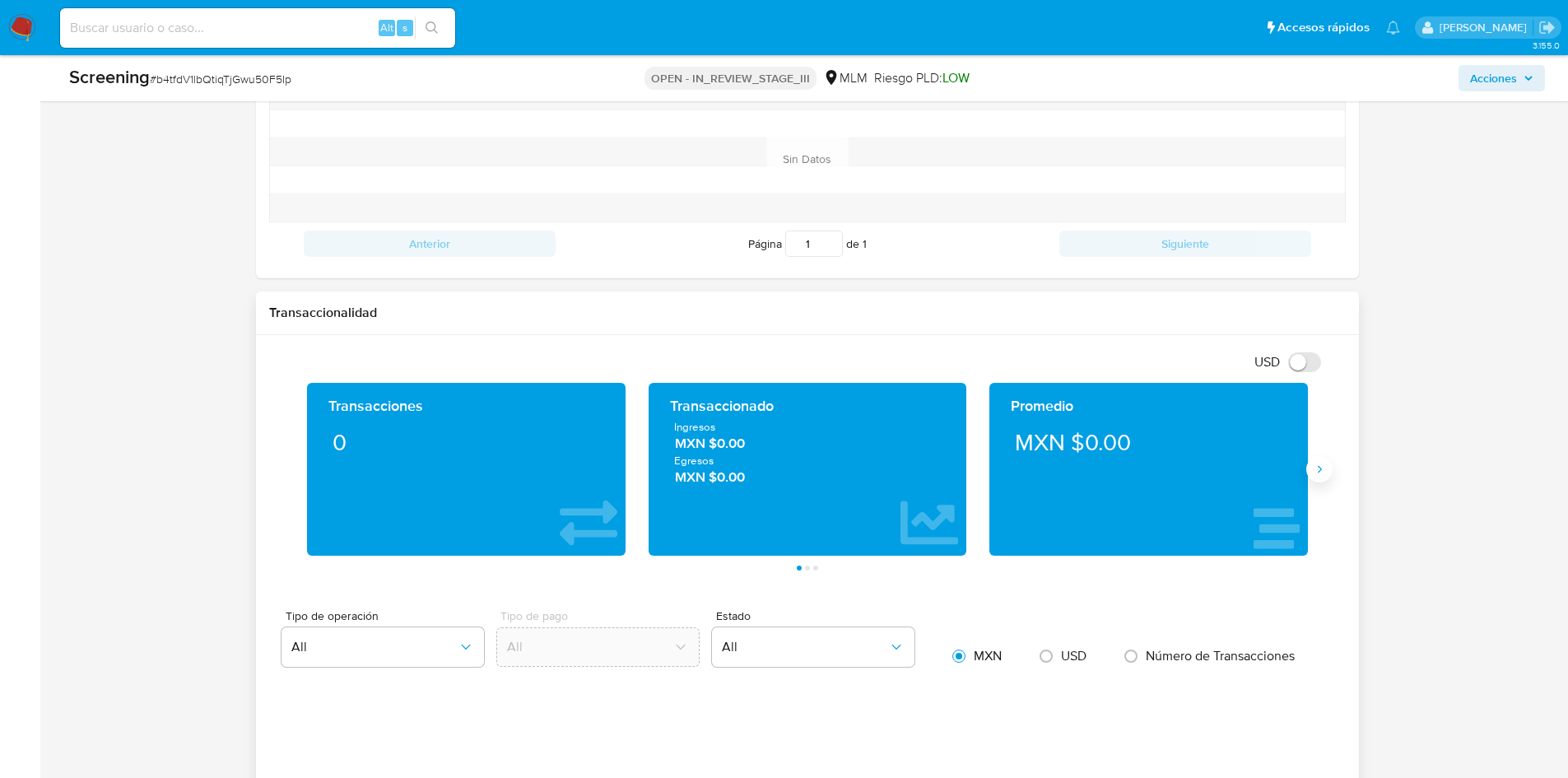
click at [1327, 476] on button "Siguiente" at bounding box center [1320, 469] width 26 height 26
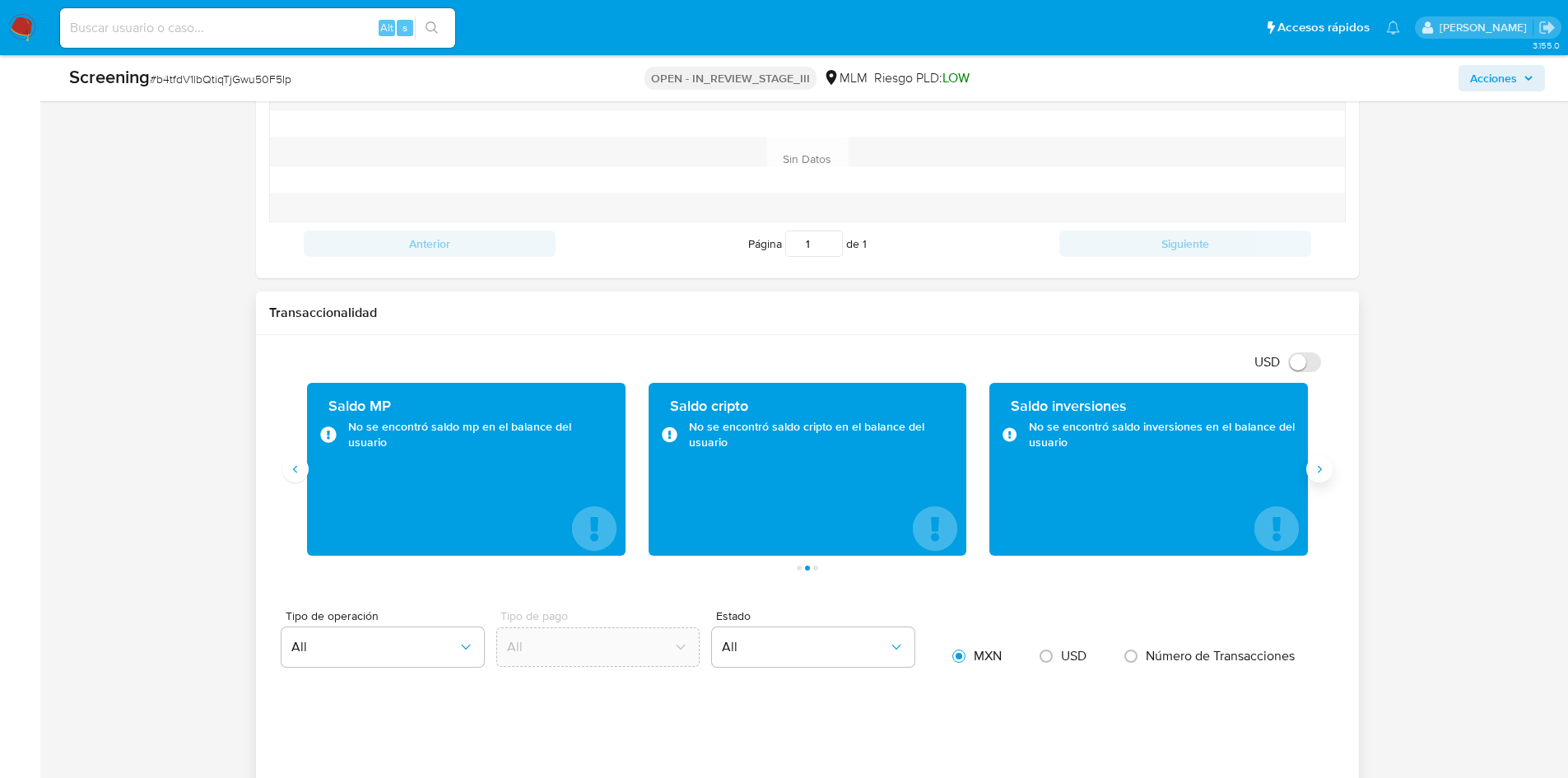
click at [1314, 471] on icon "Siguiente" at bounding box center [1320, 469] width 13 height 13
click at [293, 482] on button "Anterior" at bounding box center [296, 469] width 26 height 26
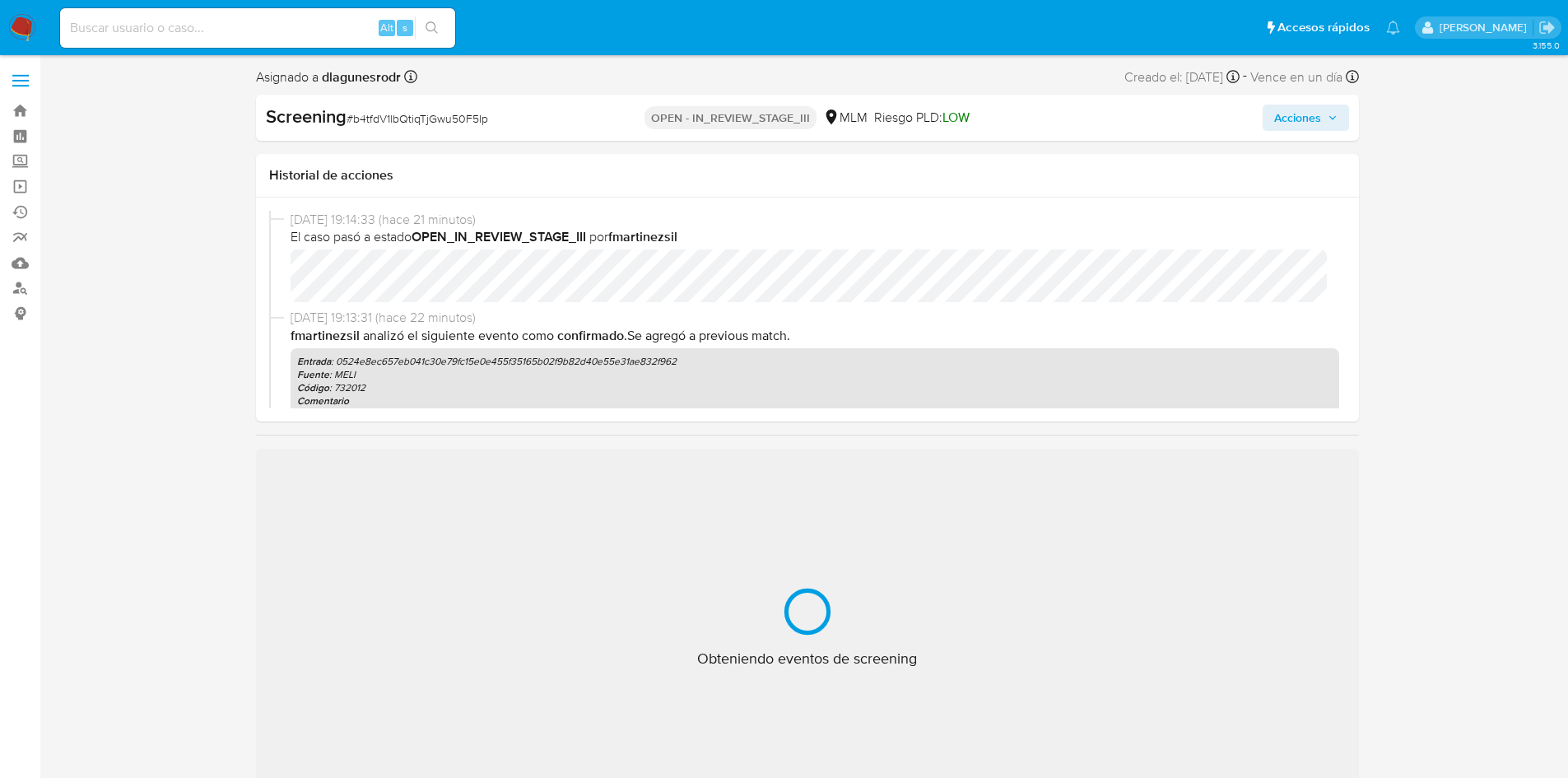
select select "10"
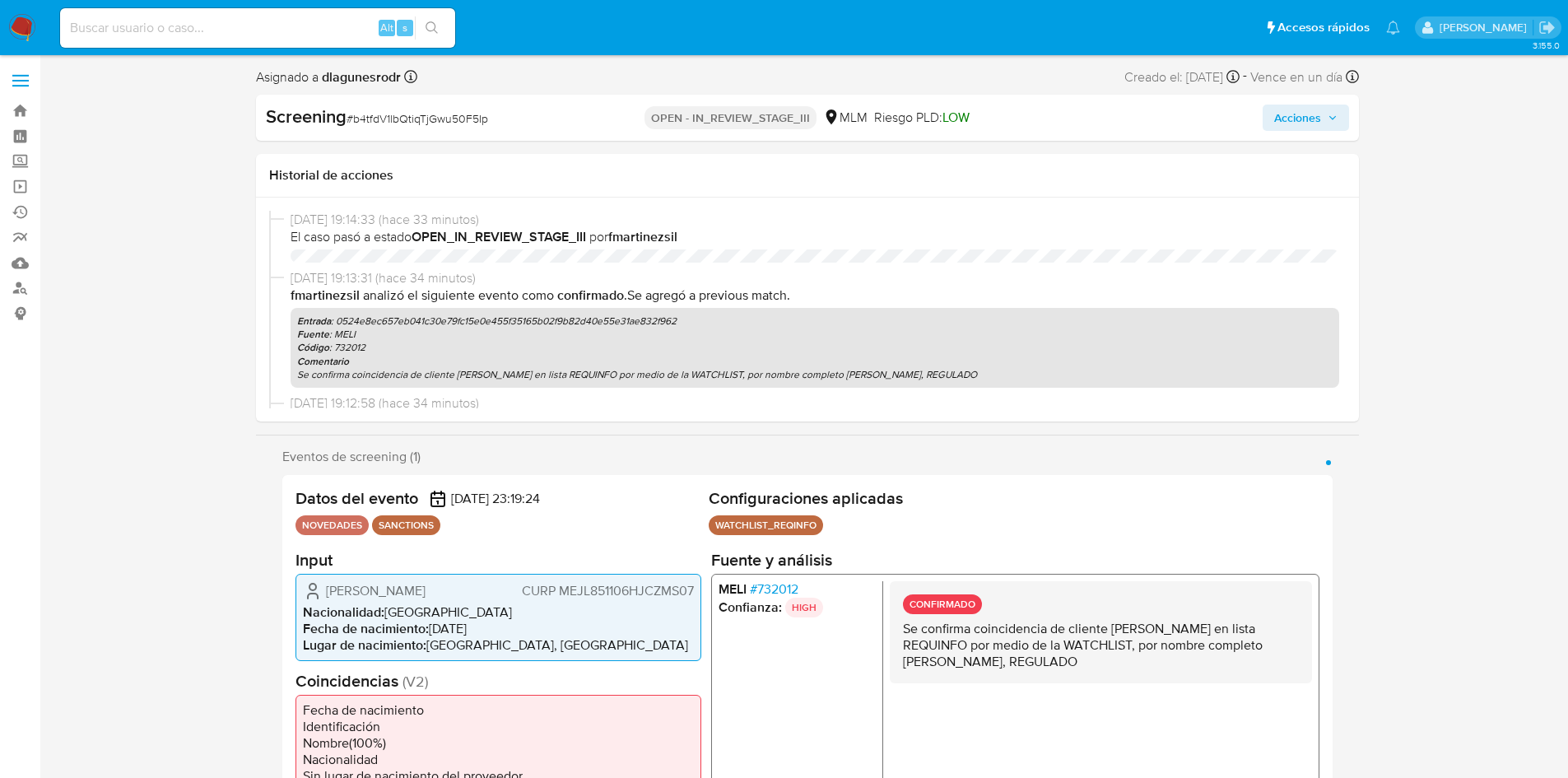
select select "10"
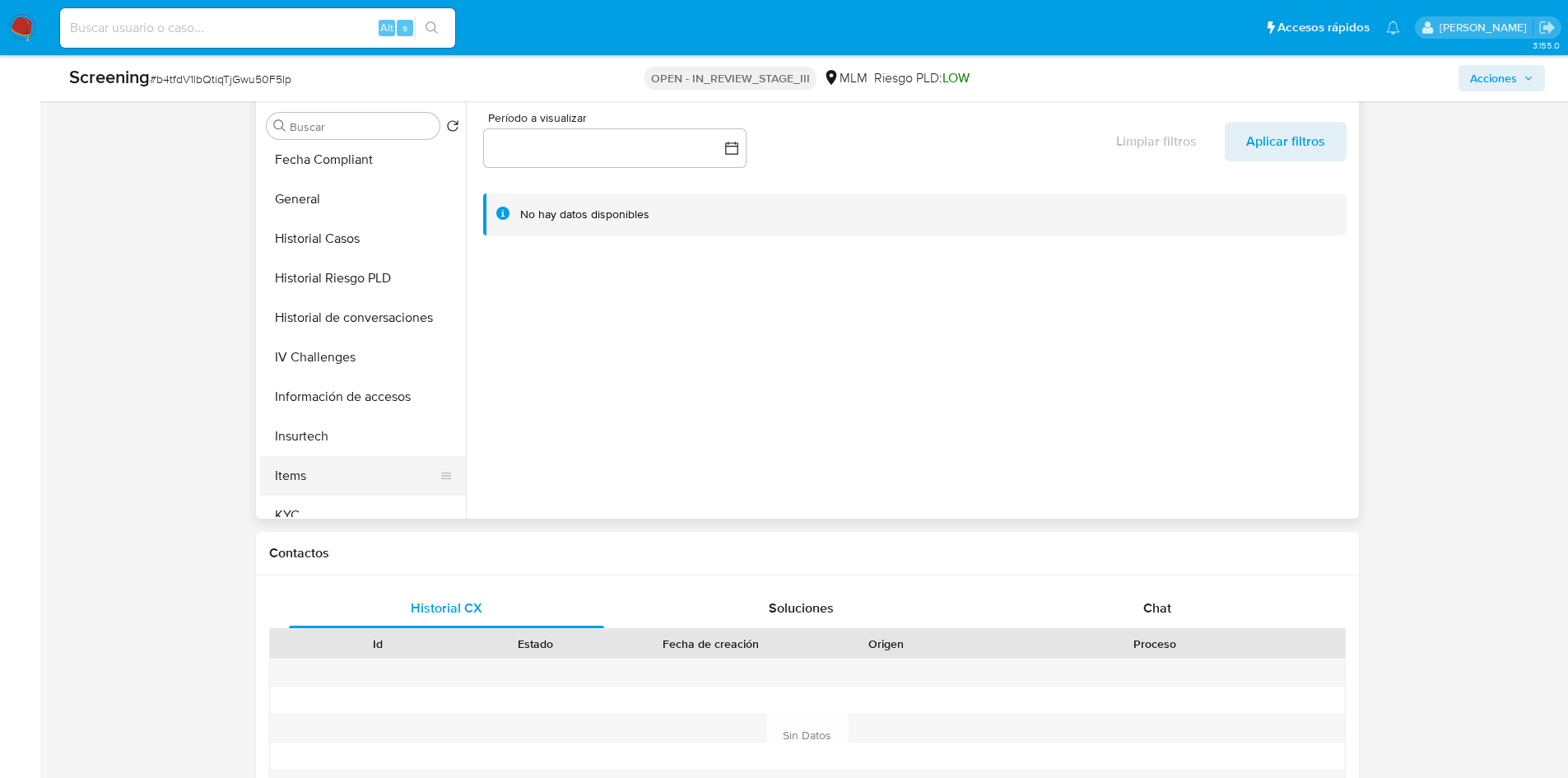
scroll to position [494, 0]
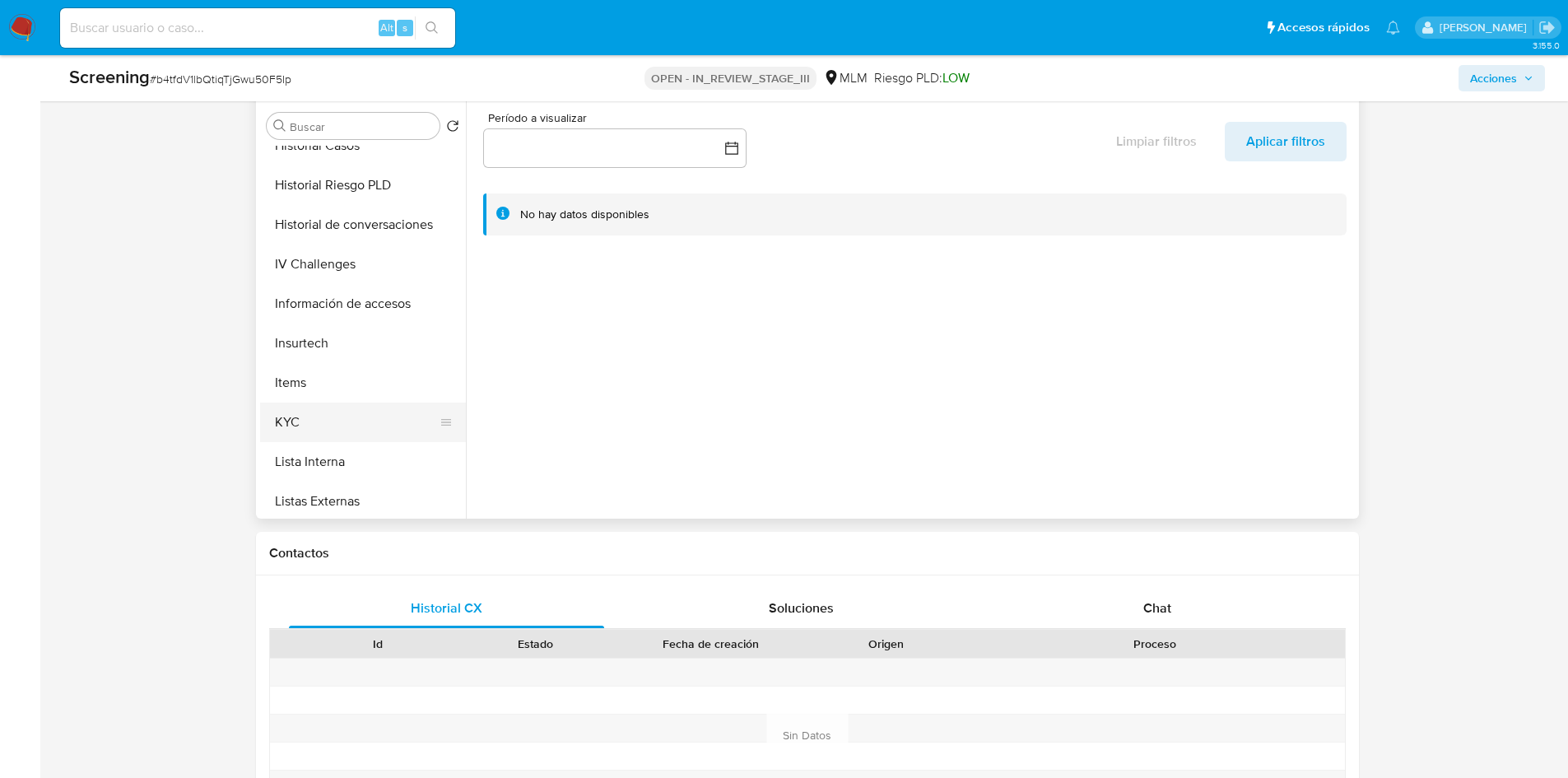
click at [325, 418] on button "KYC" at bounding box center [357, 423] width 193 height 40
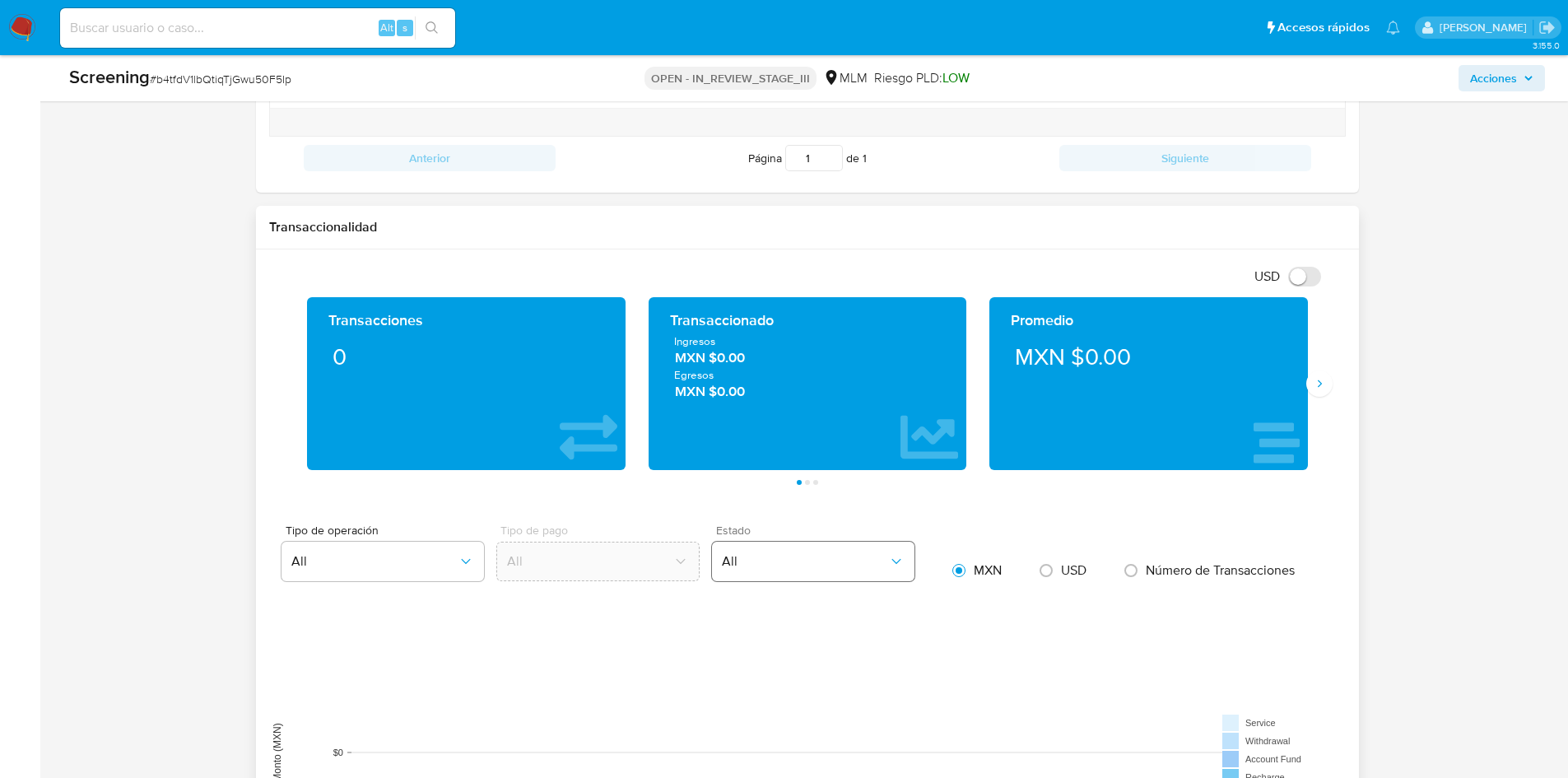
scroll to position [1399, 0]
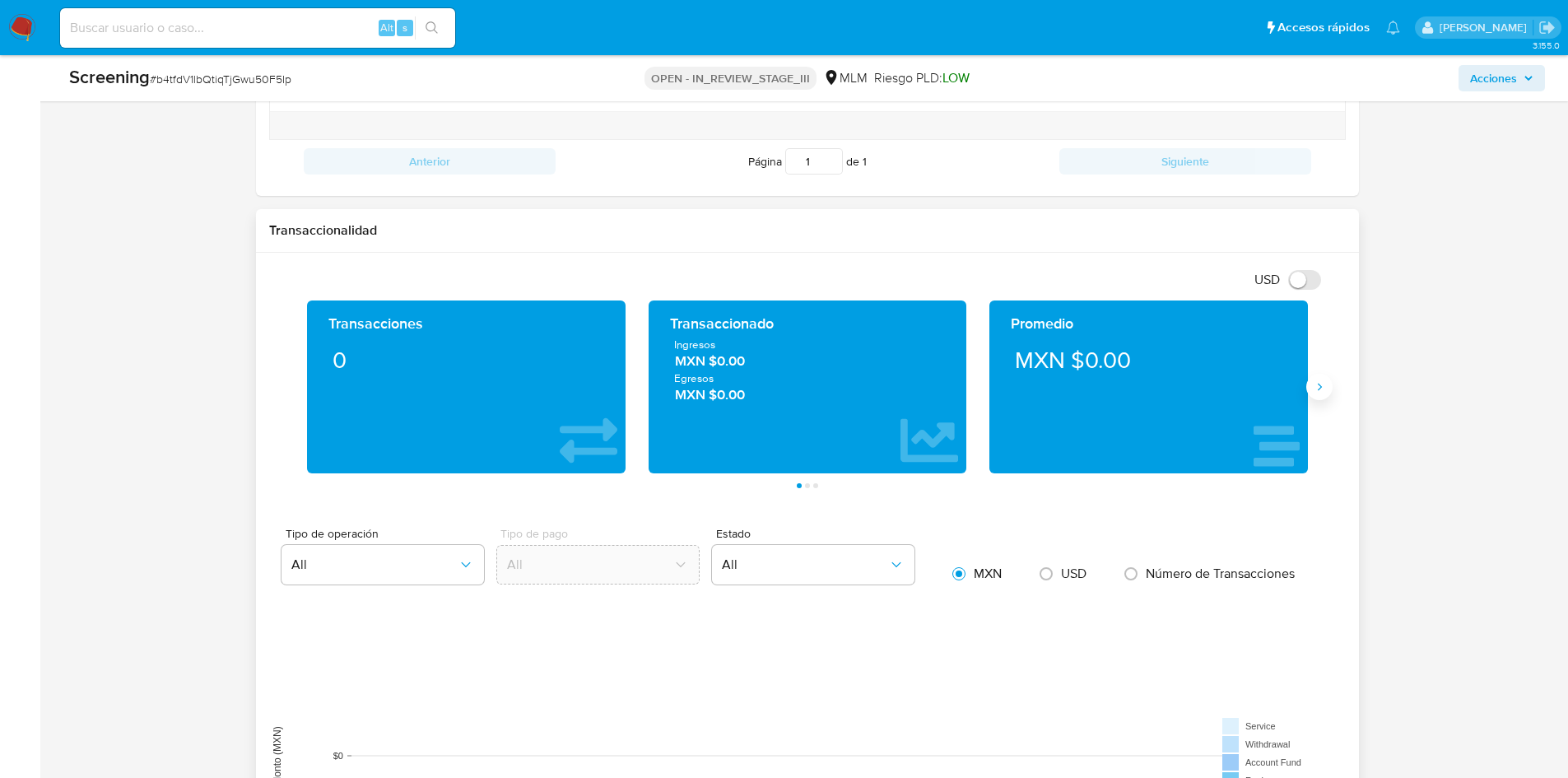
click at [1323, 392] on icon "Siguiente" at bounding box center [1320, 387] width 13 height 13
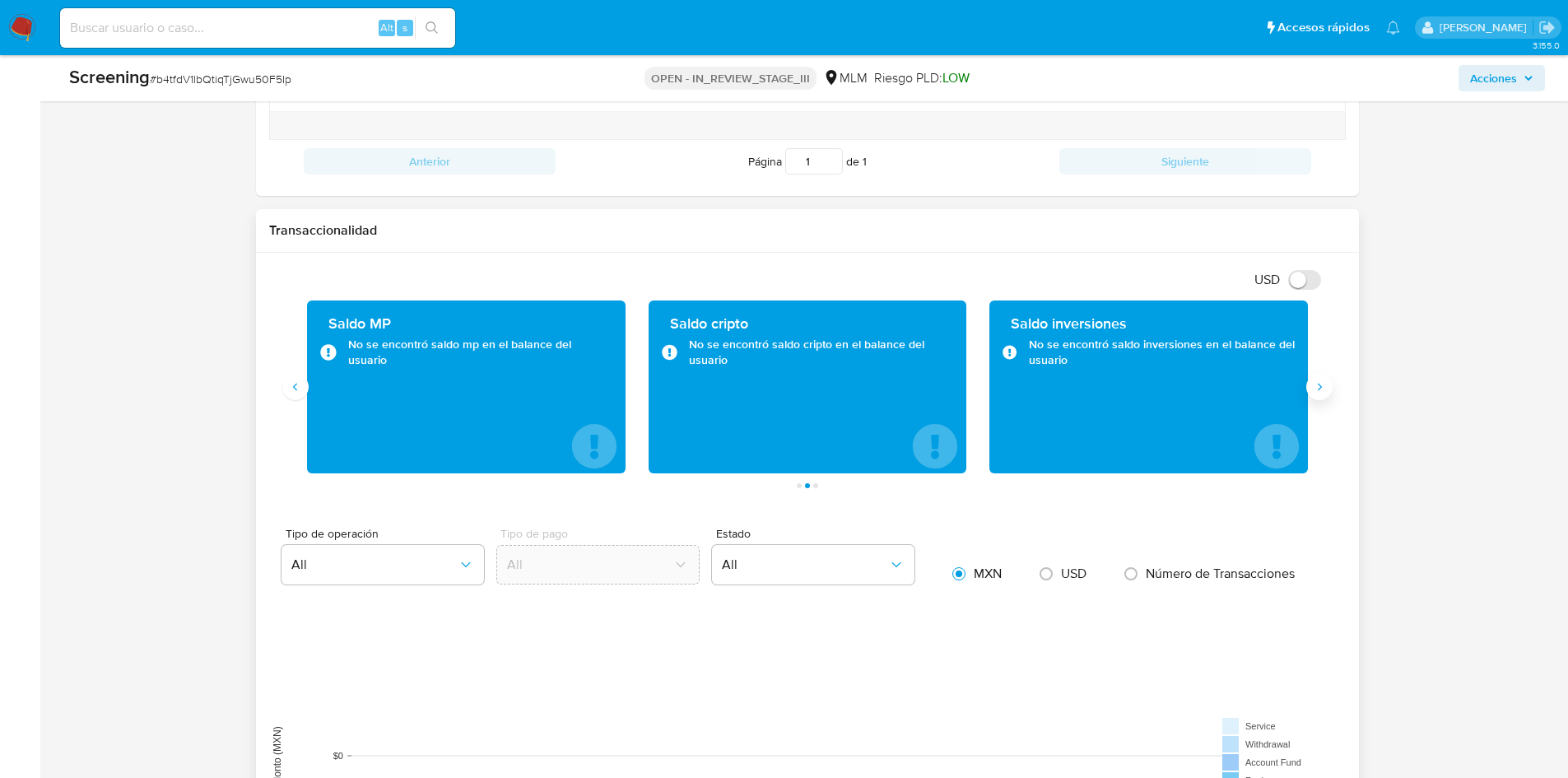
click at [1323, 392] on icon "Siguiente" at bounding box center [1320, 387] width 13 height 13
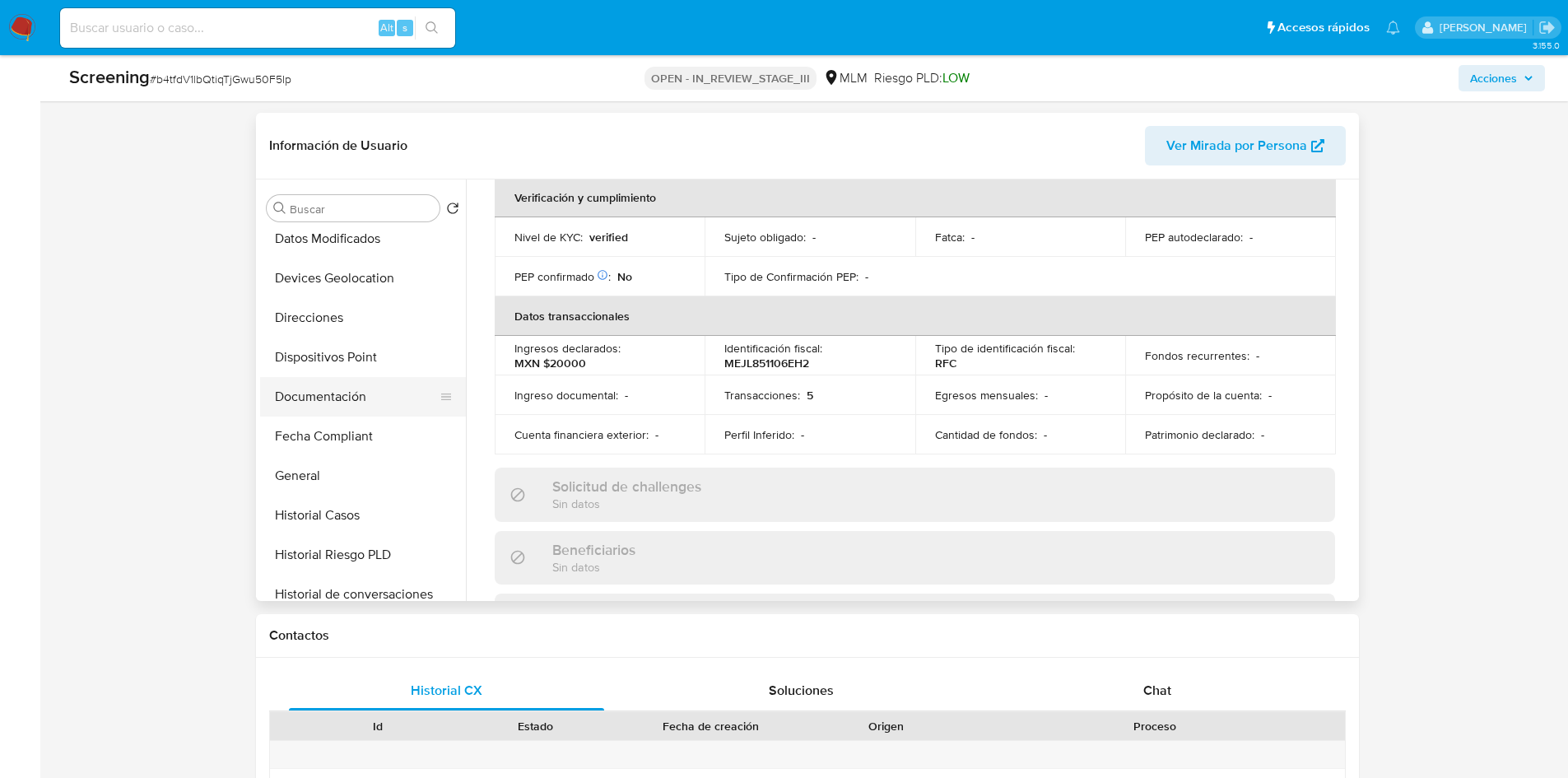
scroll to position [247, 0]
click at [358, 365] on button "Documentación" at bounding box center [357, 357] width 193 height 40
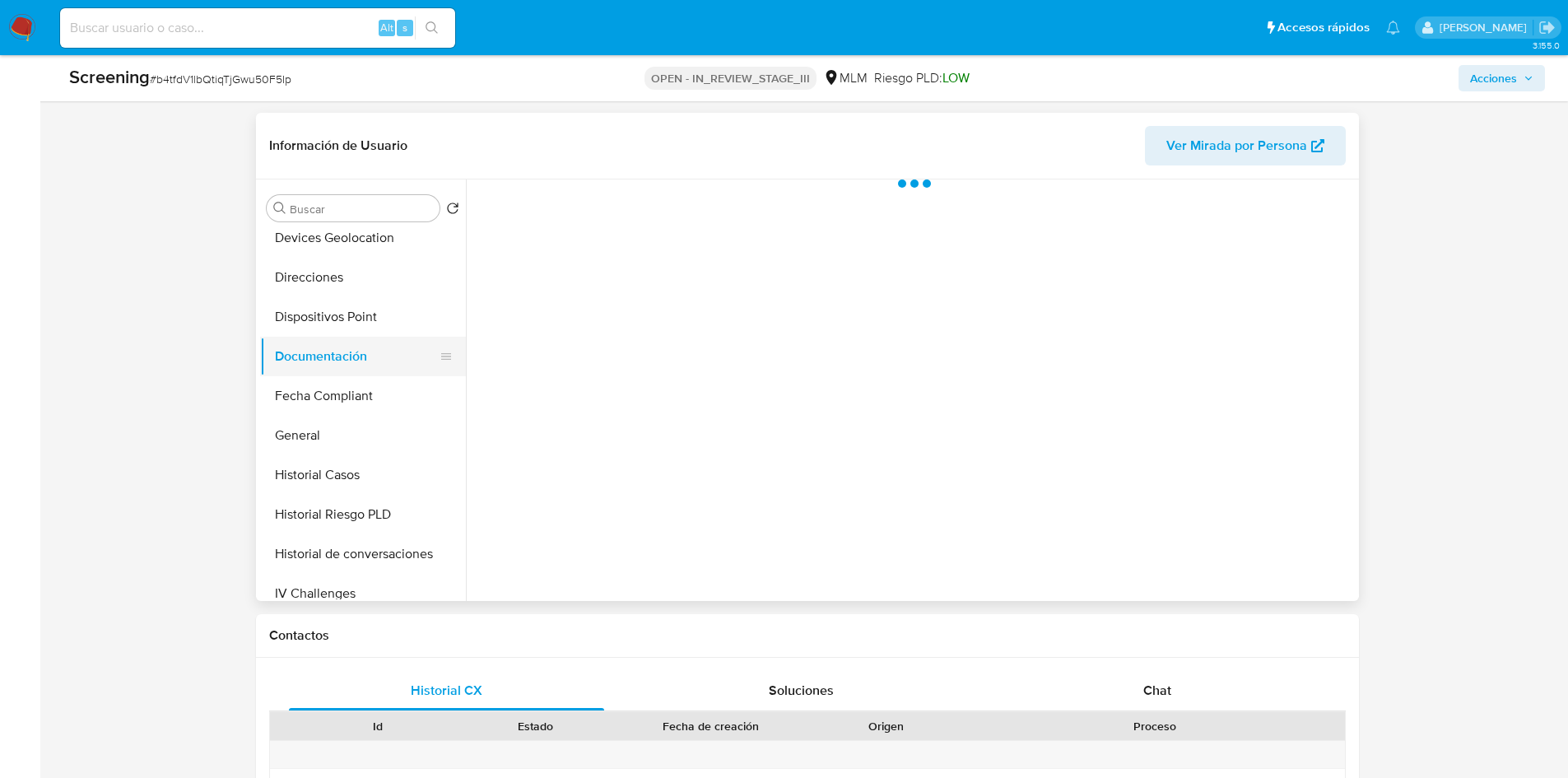
scroll to position [0, 0]
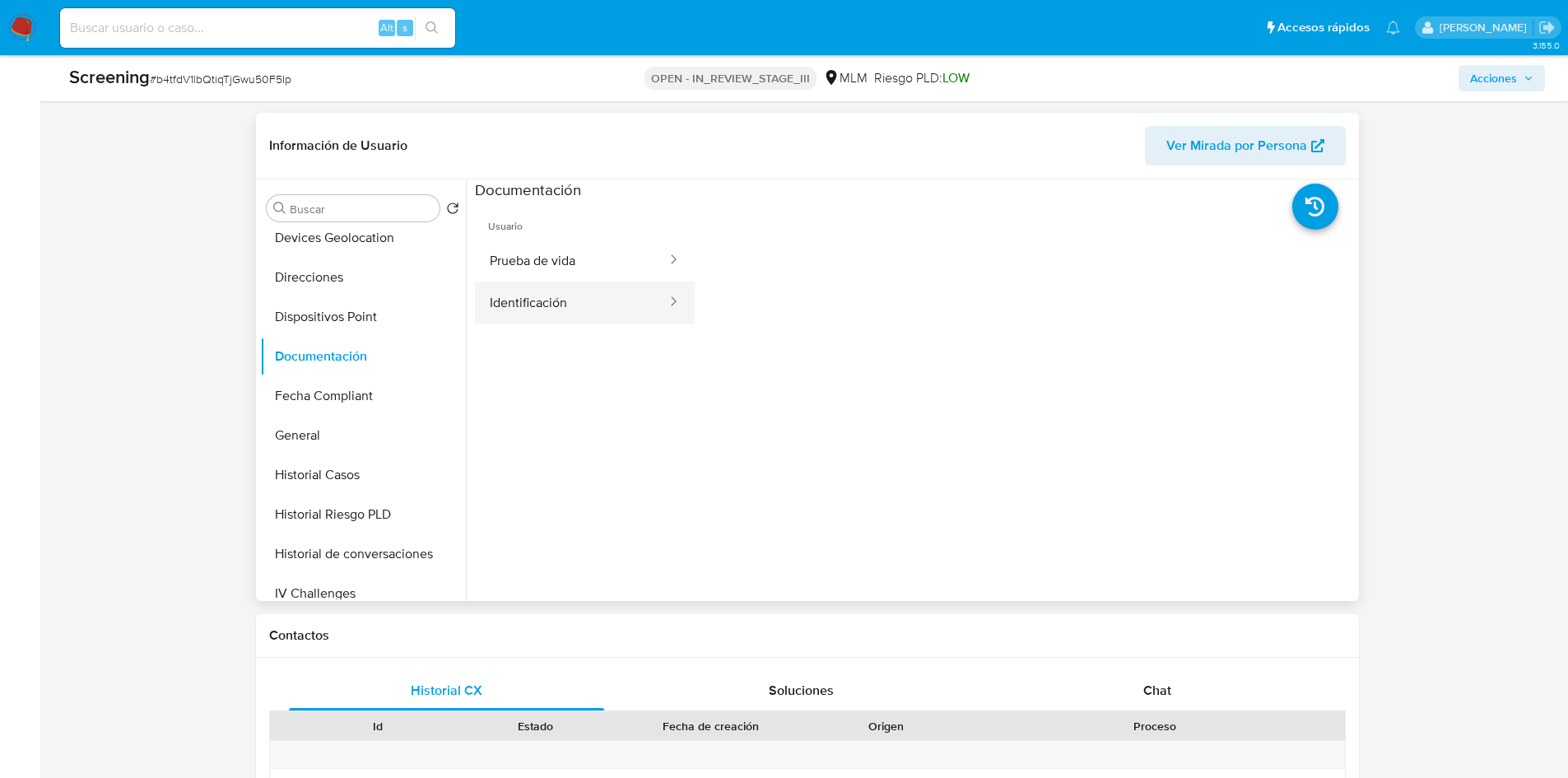
click at [550, 307] on button "Identificación" at bounding box center [571, 302] width 194 height 42
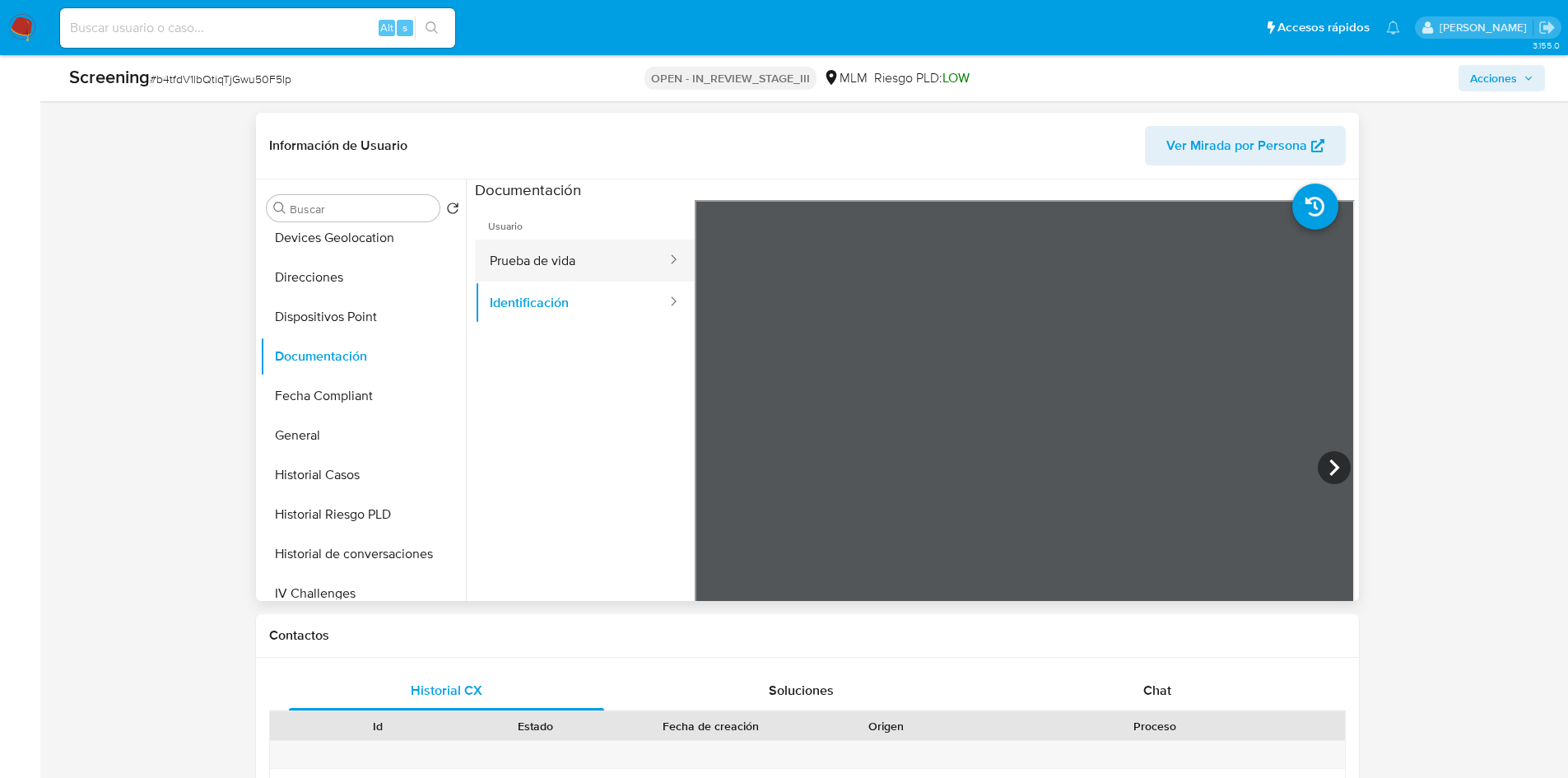
click at [615, 256] on button "Prueba de vida" at bounding box center [571, 260] width 194 height 42
click at [597, 311] on button "Identificación" at bounding box center [571, 302] width 194 height 42
click at [665, 304] on icon at bounding box center [673, 302] width 16 height 16
click at [597, 271] on button "Prueba de vida" at bounding box center [571, 260] width 194 height 42
click at [582, 304] on button "Identificación" at bounding box center [571, 302] width 194 height 42
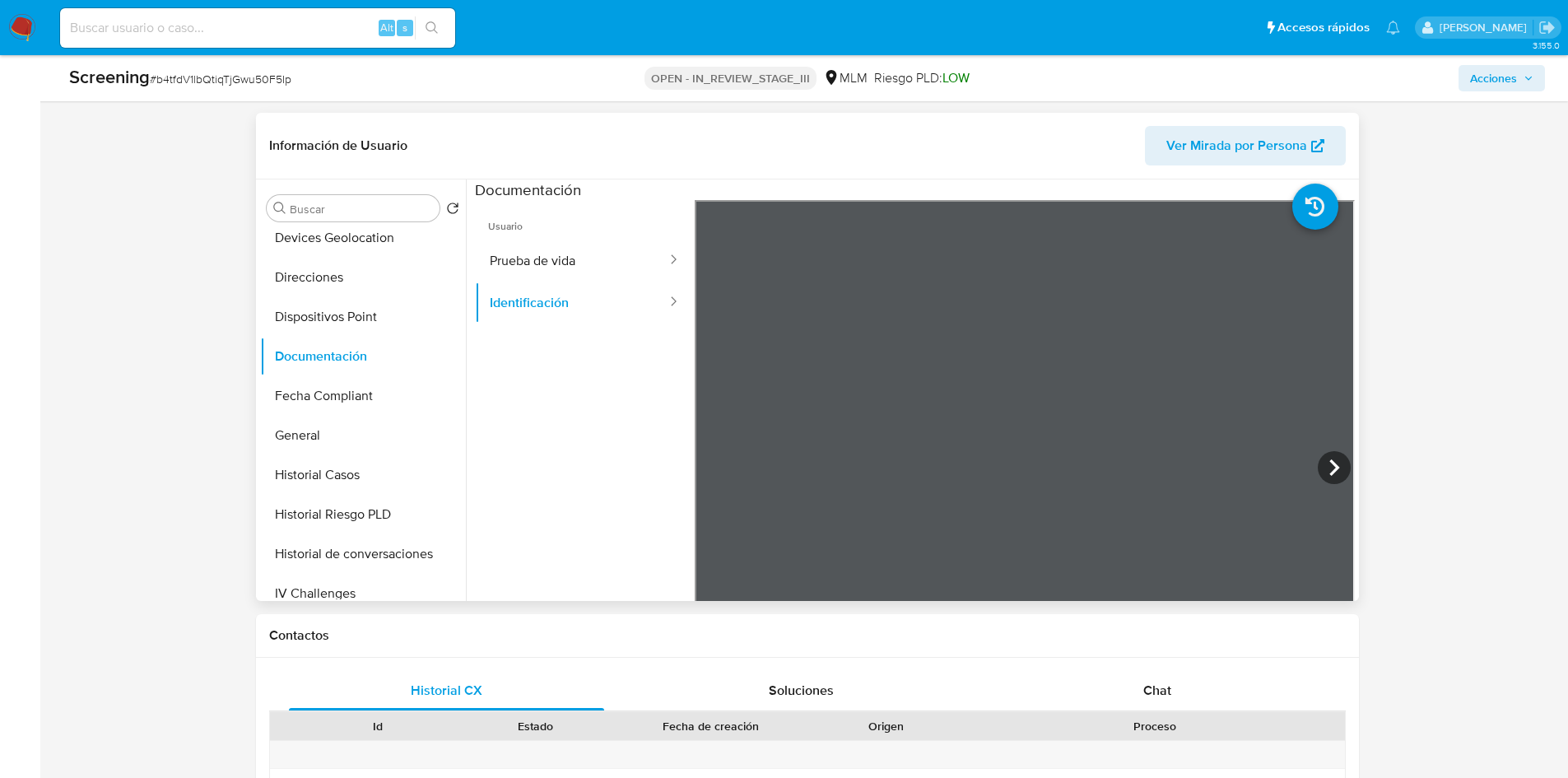
scroll to position [513, 0]
click at [665, 302] on icon at bounding box center [673, 302] width 16 height 16
click at [665, 303] on icon at bounding box center [673, 302] width 16 height 16
click at [1330, 464] on icon at bounding box center [1335, 467] width 10 height 16
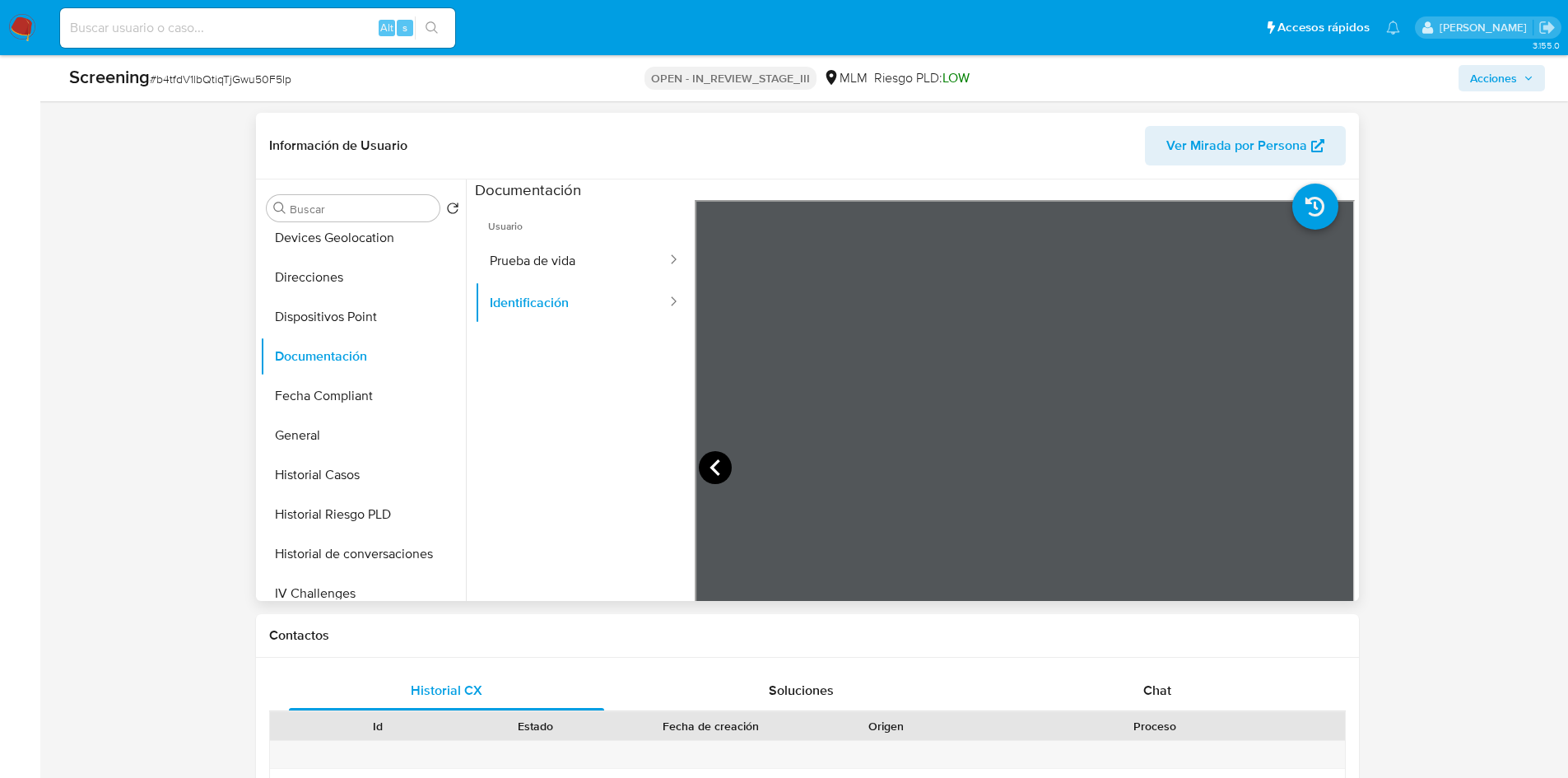
click at [700, 469] on icon at bounding box center [715, 468] width 33 height 33
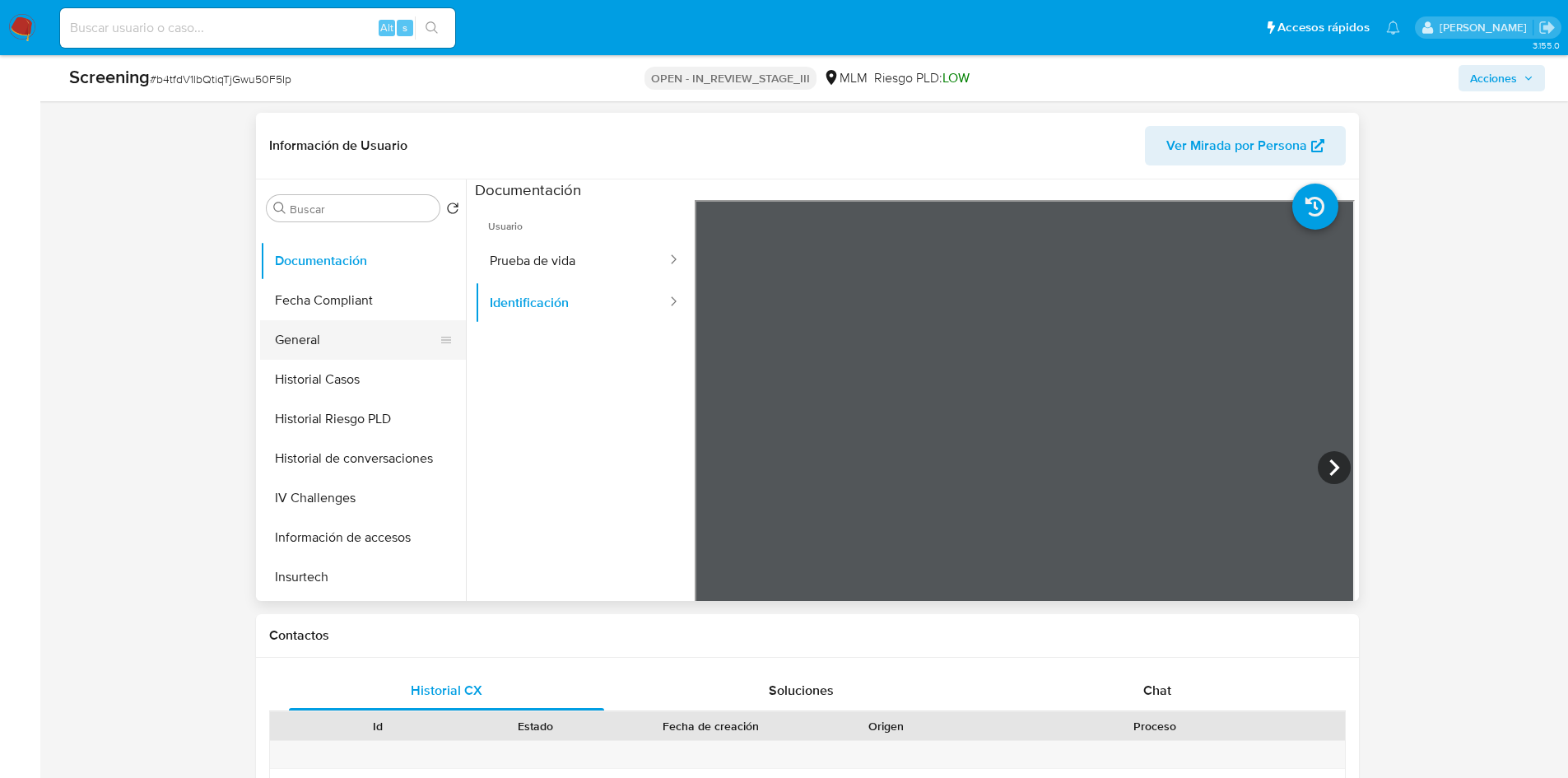
scroll to position [576, 0]
click at [340, 417] on button "KYC" at bounding box center [357, 423] width 193 height 40
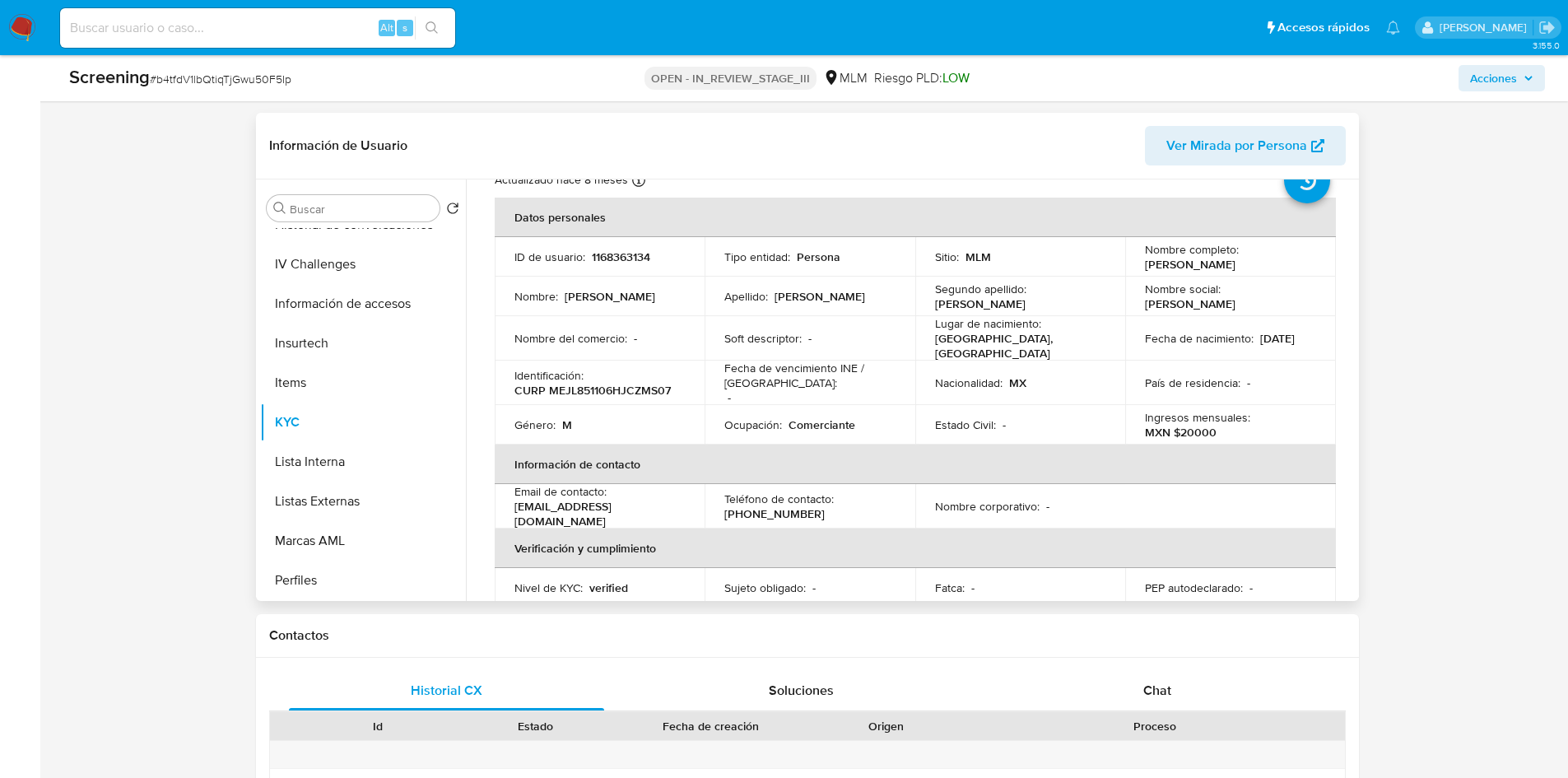
scroll to position [0, 0]
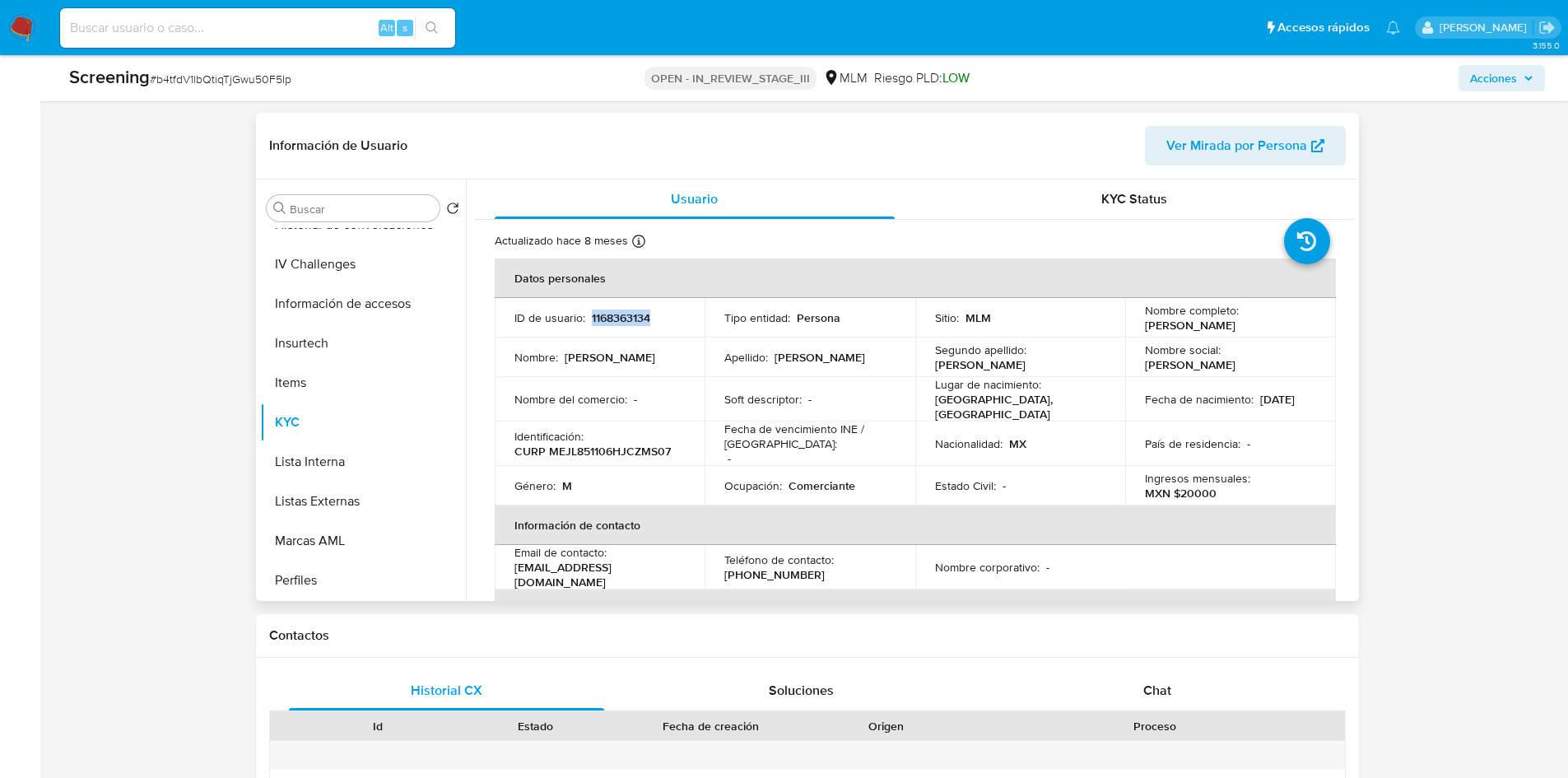
drag, startPoint x: 654, startPoint y: 317, endPoint x: 592, endPoint y: 320, distance: 62.1
click at [592, 320] on div "ID de usuario : 1168363134" at bounding box center [600, 318] width 171 height 15
copy p "1168363134"
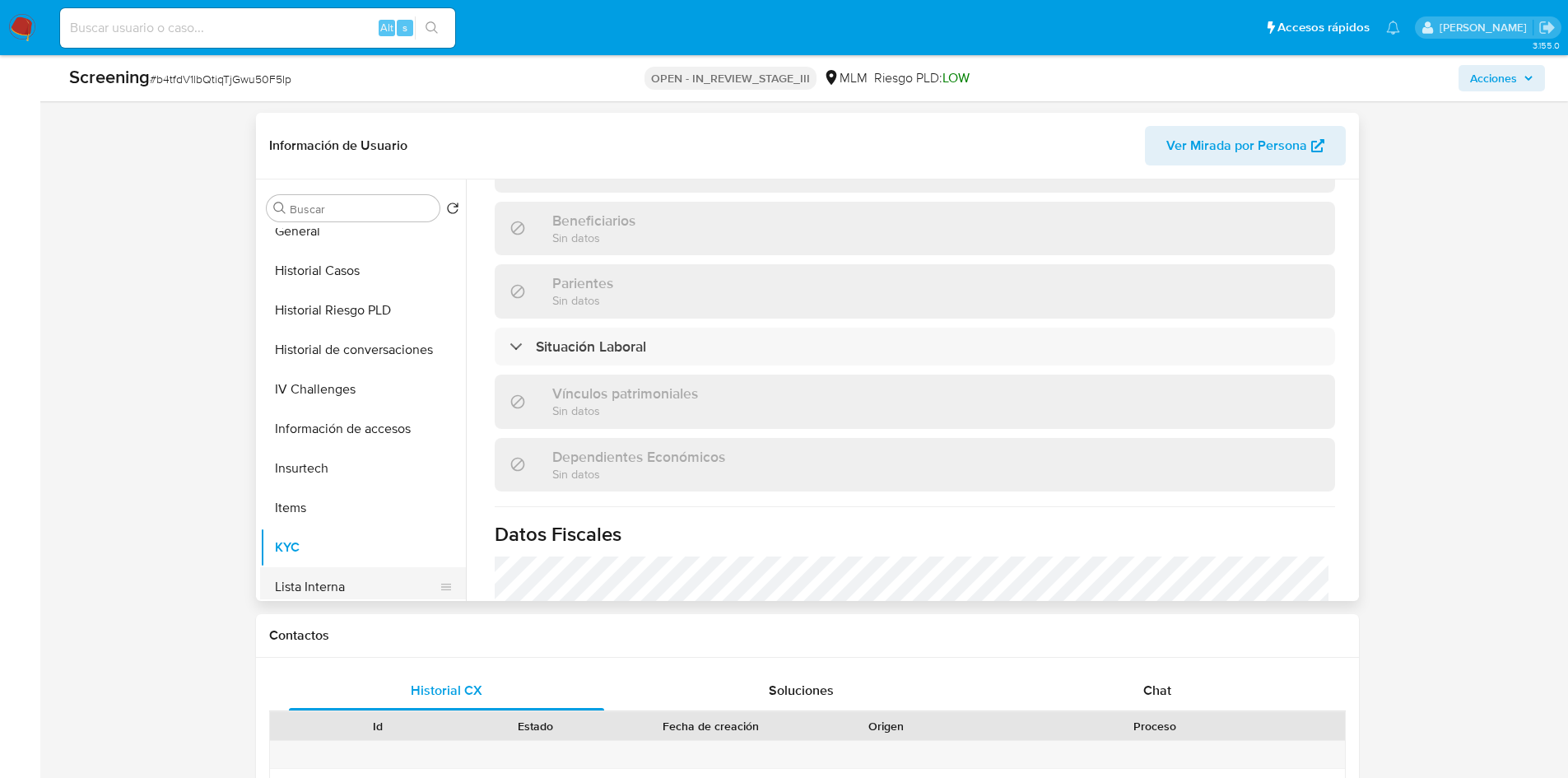
scroll to position [330, 0]
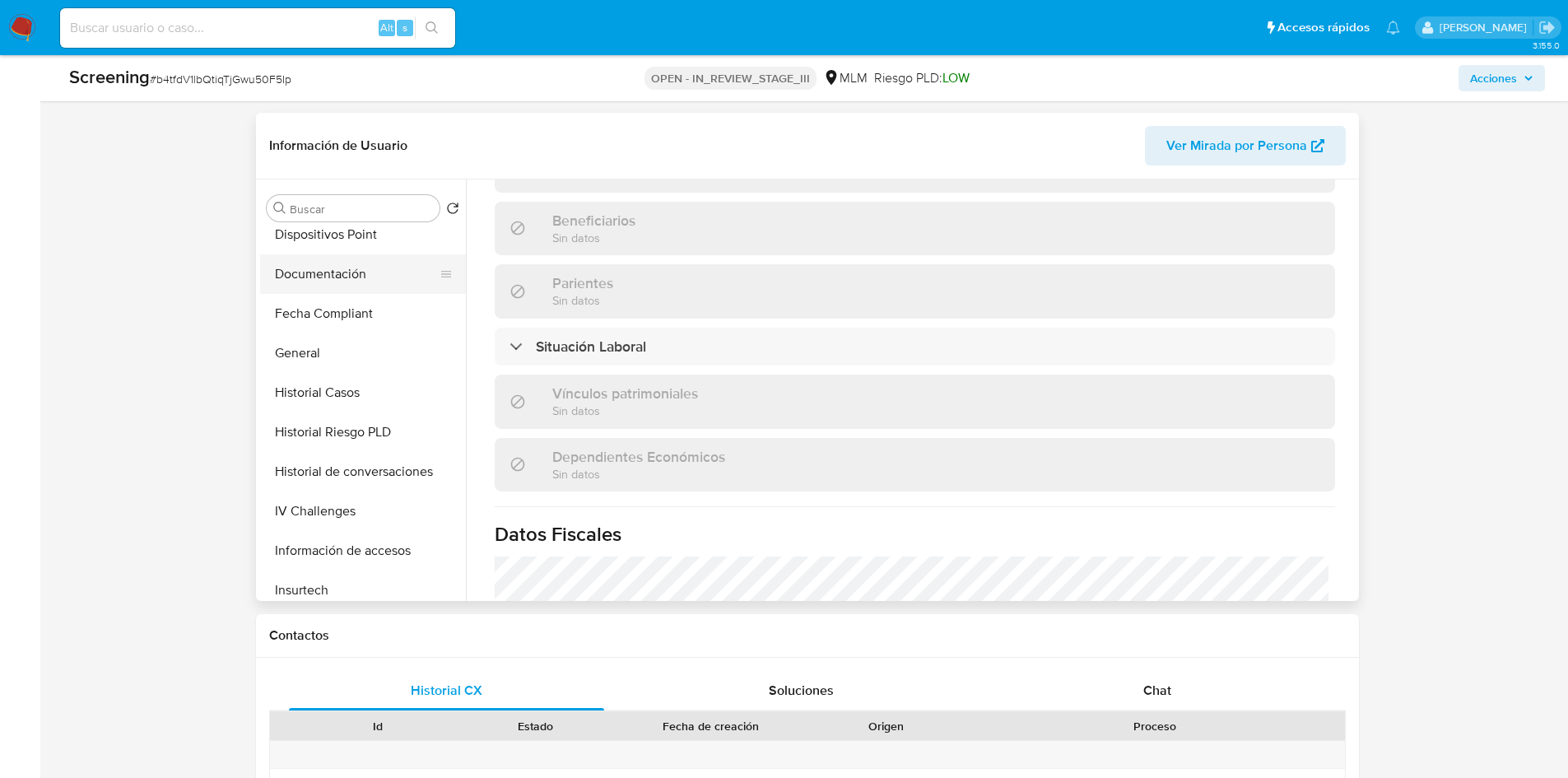
click at [353, 282] on button "Documentación" at bounding box center [357, 274] width 193 height 40
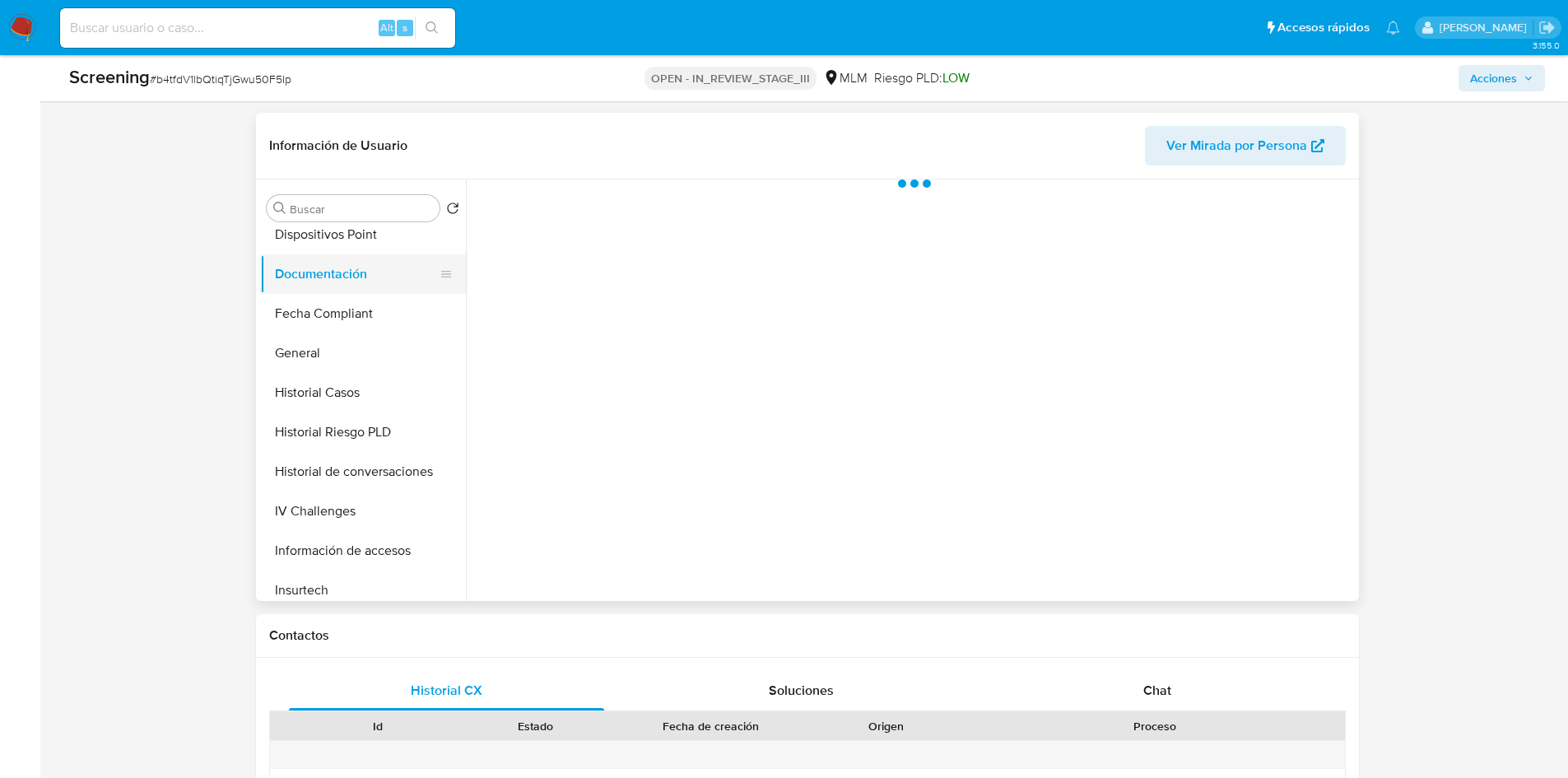
scroll to position [0, 0]
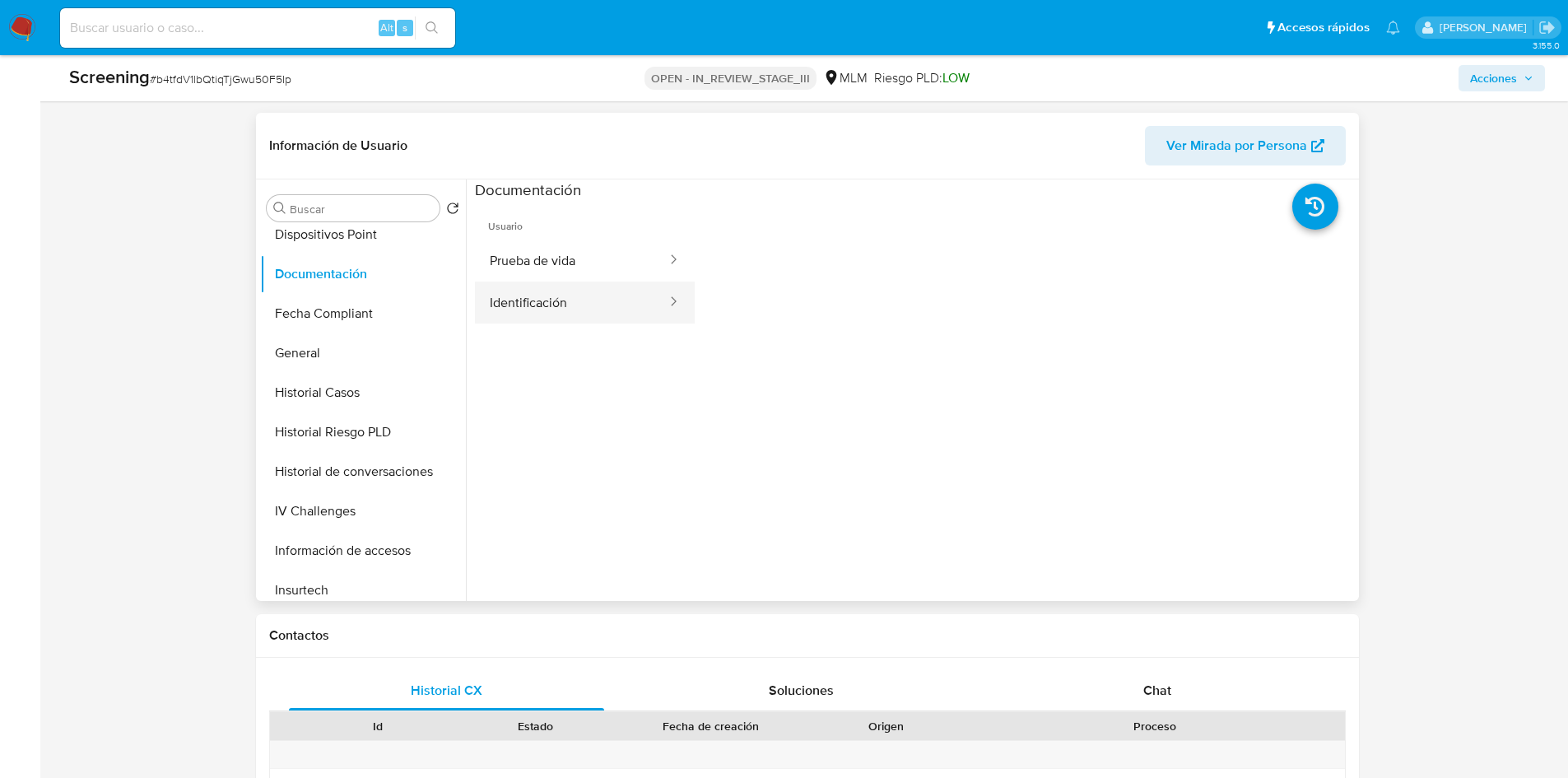
click at [639, 300] on button "Identificación" at bounding box center [571, 302] width 194 height 42
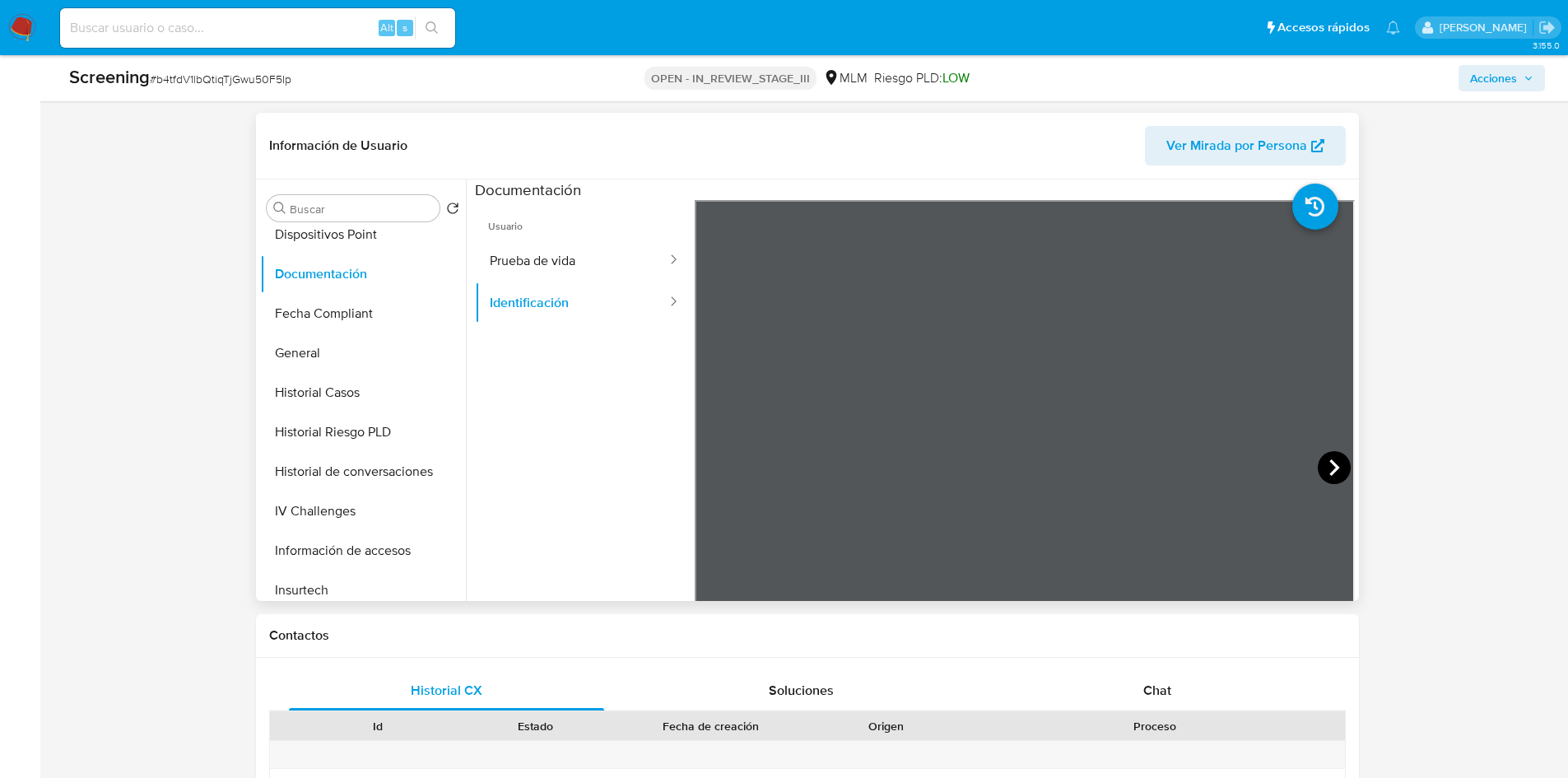
click at [1332, 475] on icon at bounding box center [1335, 468] width 33 height 33
click at [529, 250] on button "Prueba de vida" at bounding box center [571, 260] width 194 height 42
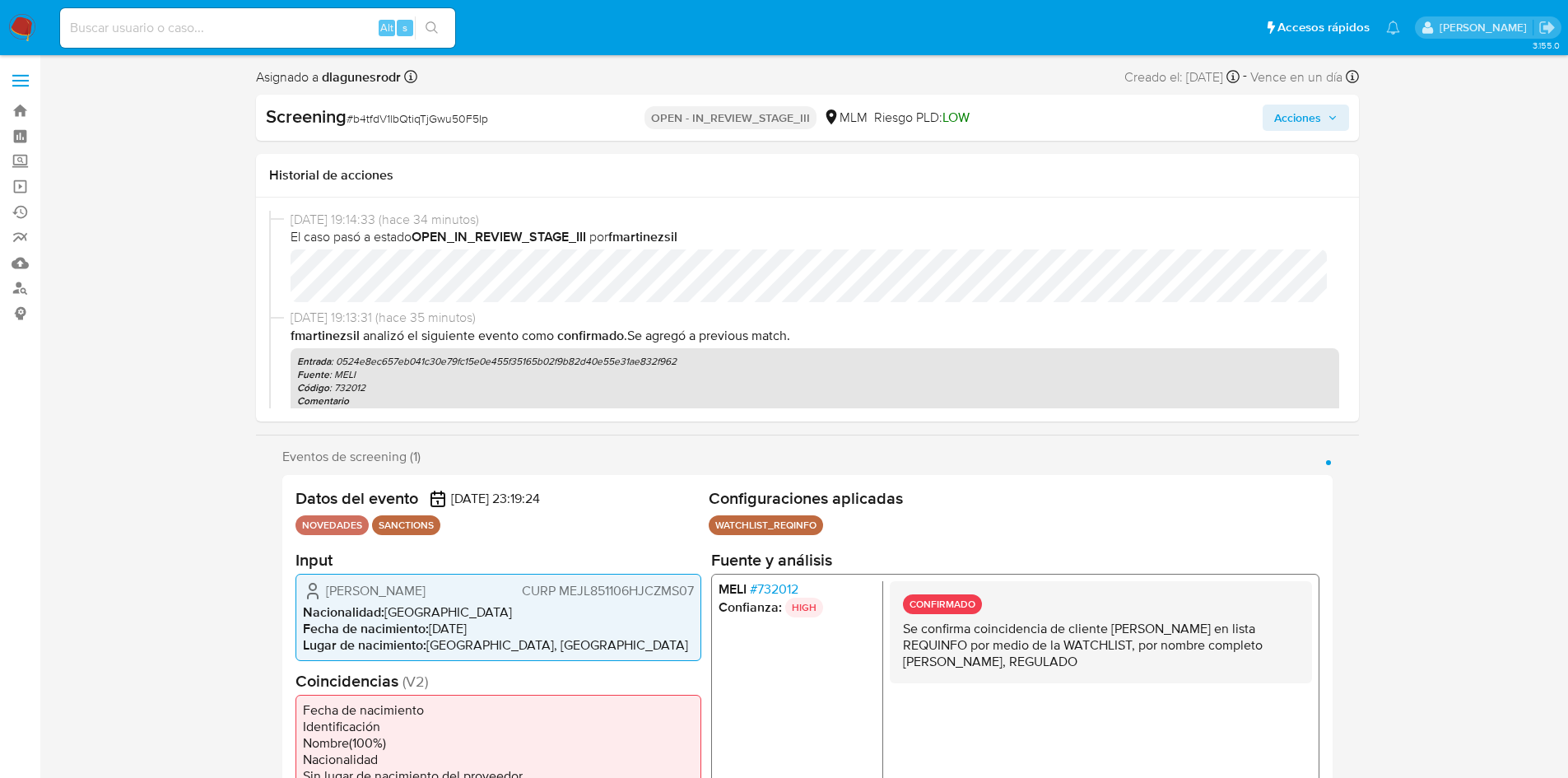
select select "10"
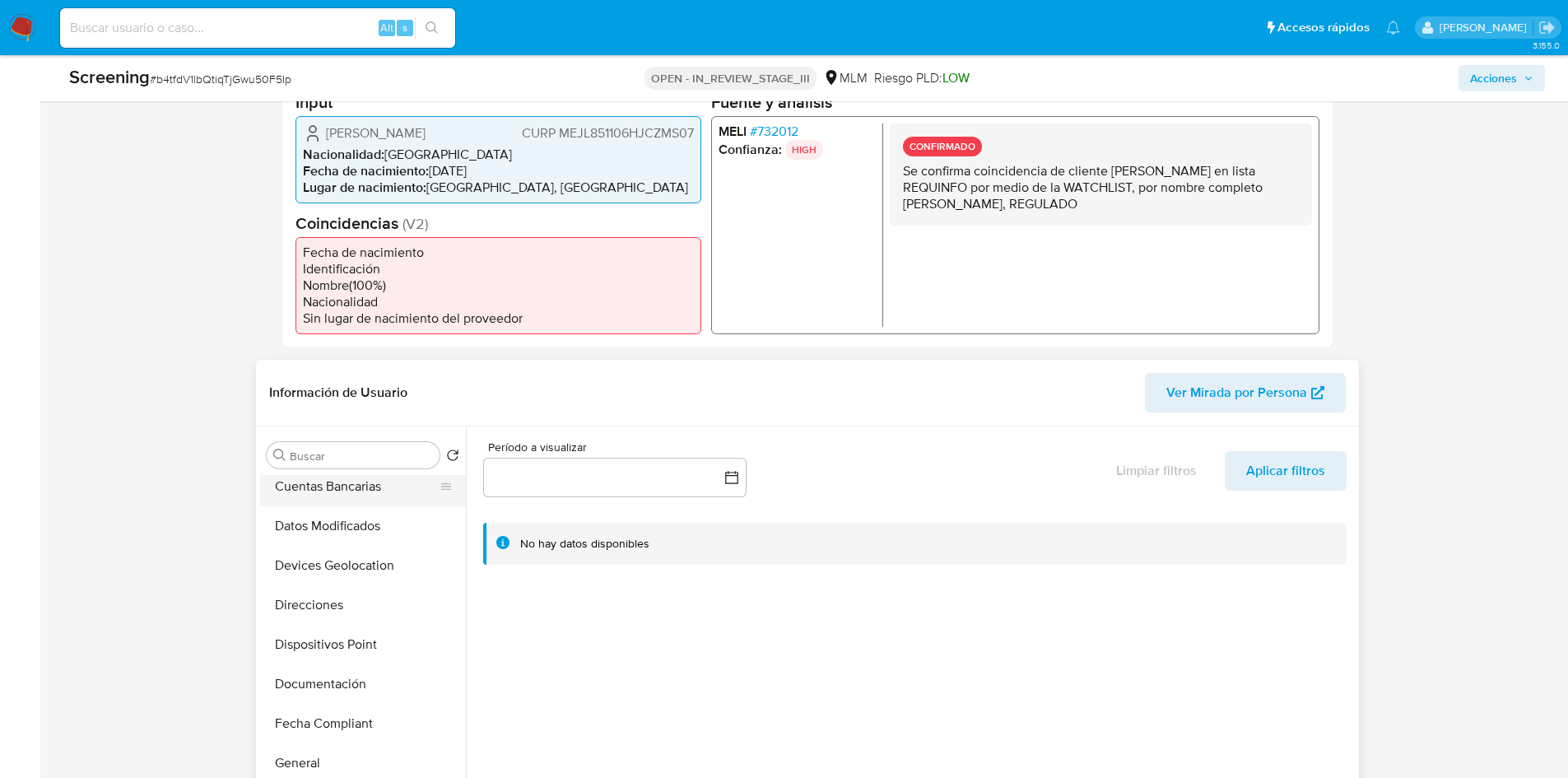
scroll to position [330, 0]
